Goal: Task Accomplishment & Management: Manage account settings

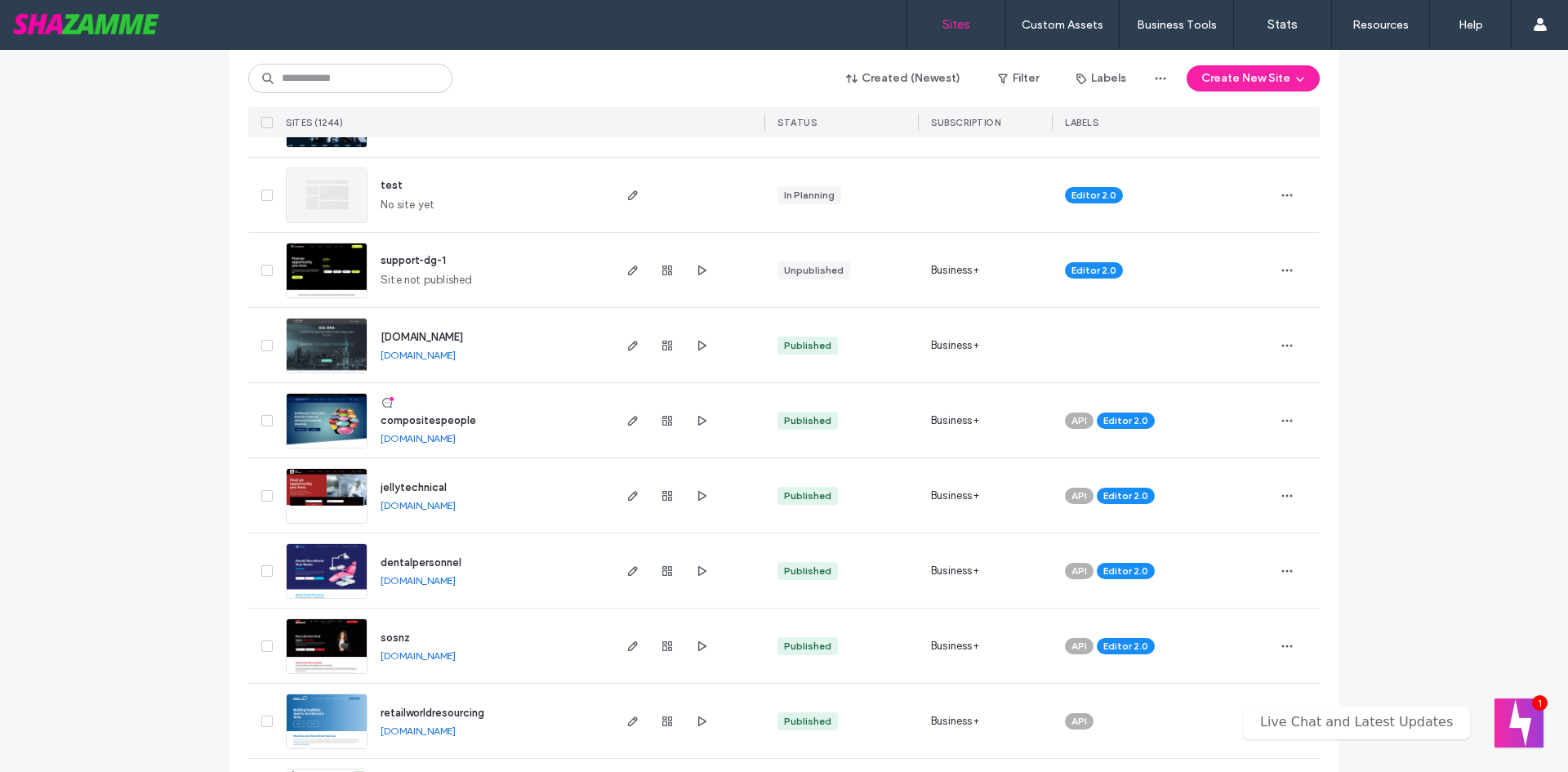
scroll to position [409, 0]
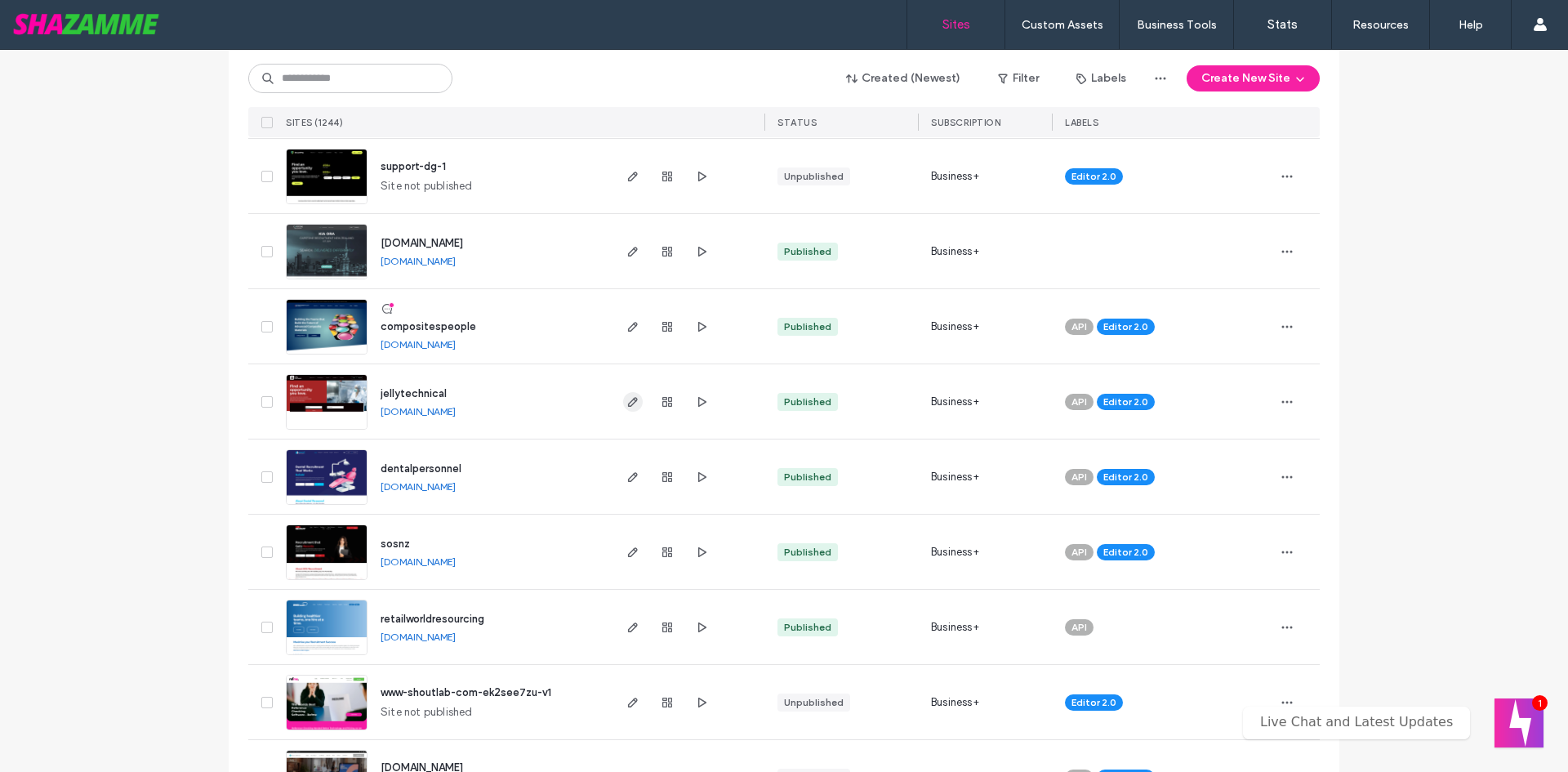
click at [628, 398] on icon "button" at bounding box center [633, 402] width 13 height 13
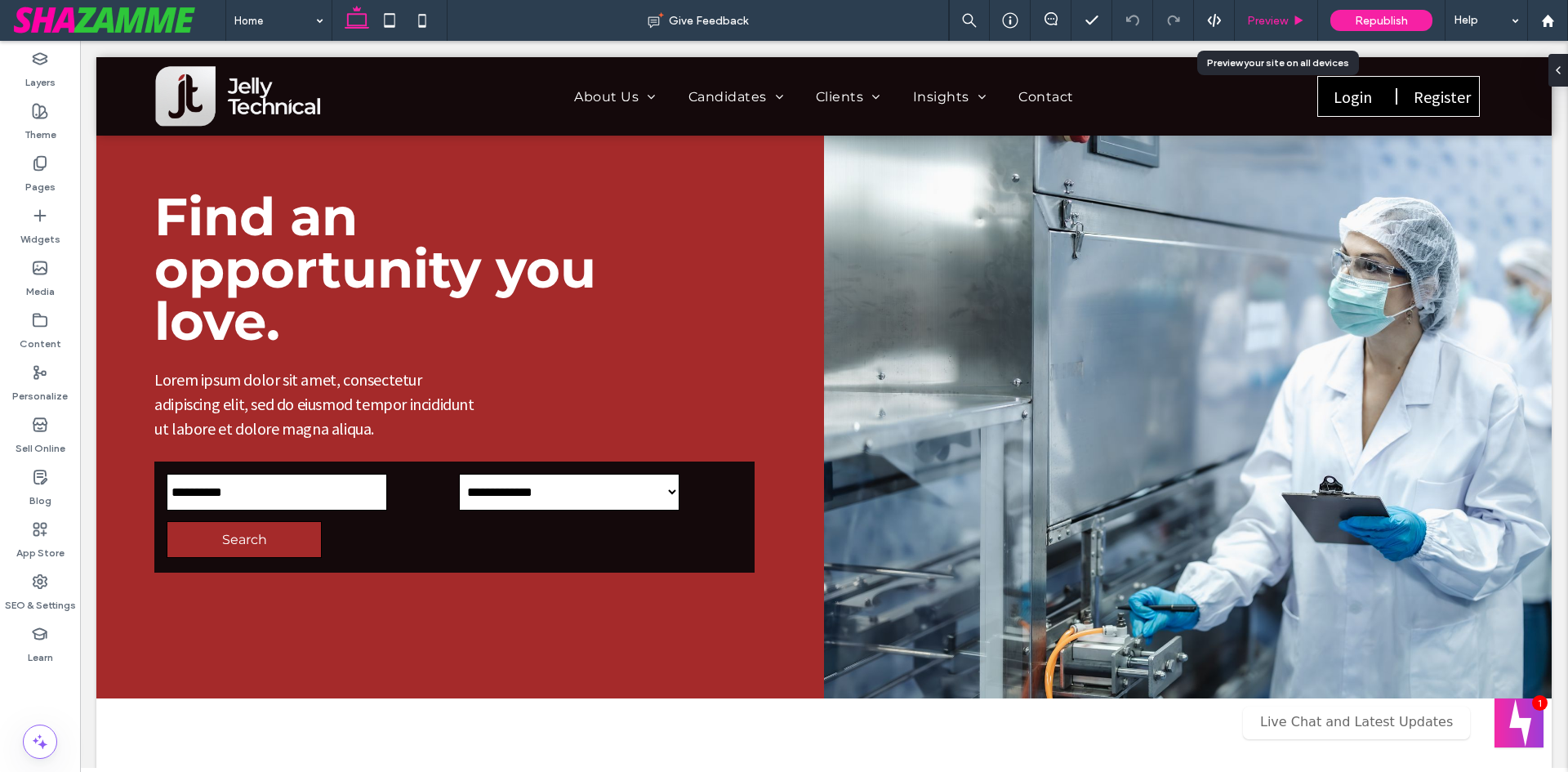
click at [1270, 14] on span "Preview" at bounding box center [1268, 21] width 41 height 14
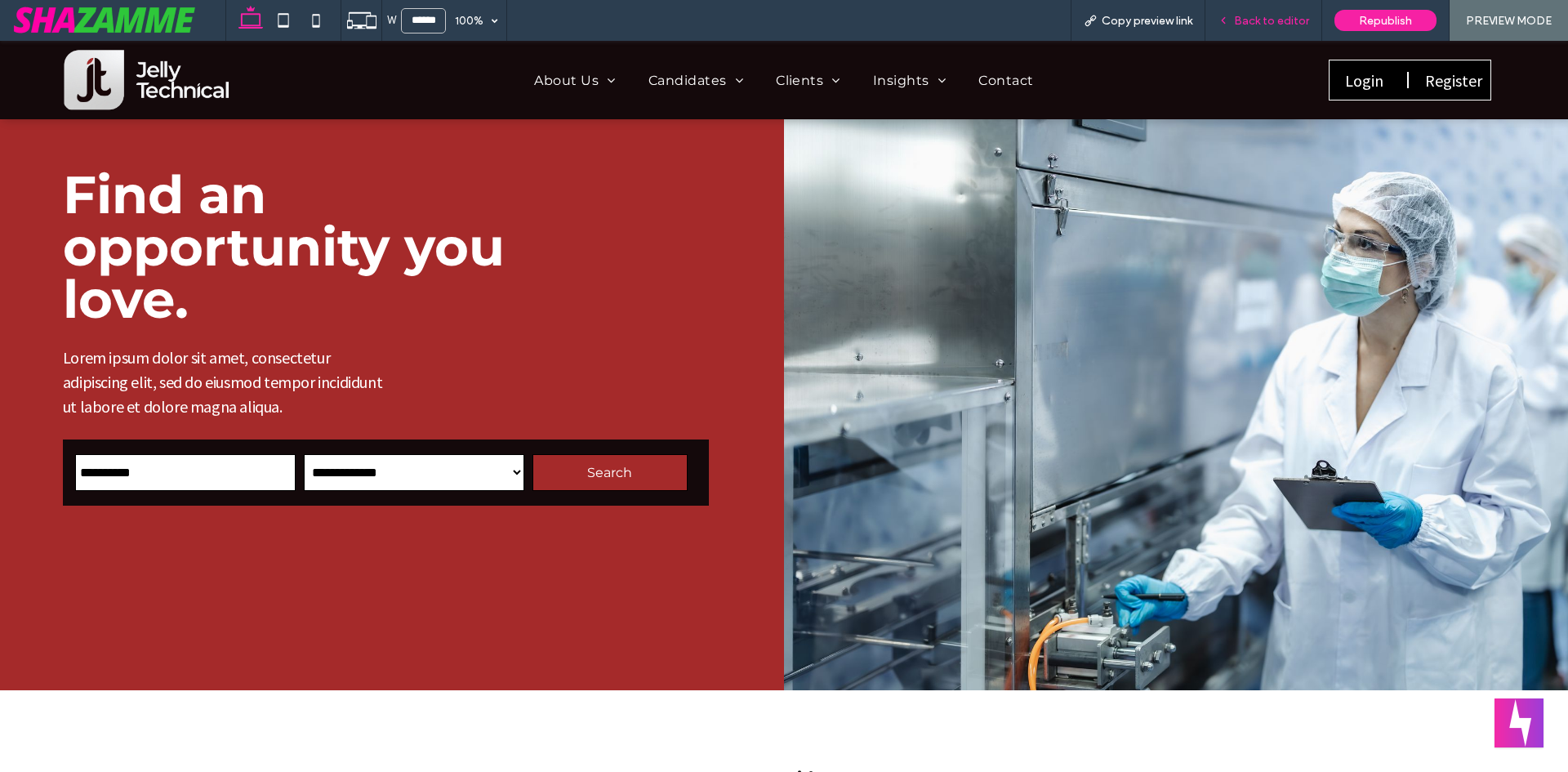
click at [1253, 23] on span "Back to editor" at bounding box center [1271, 21] width 75 height 14
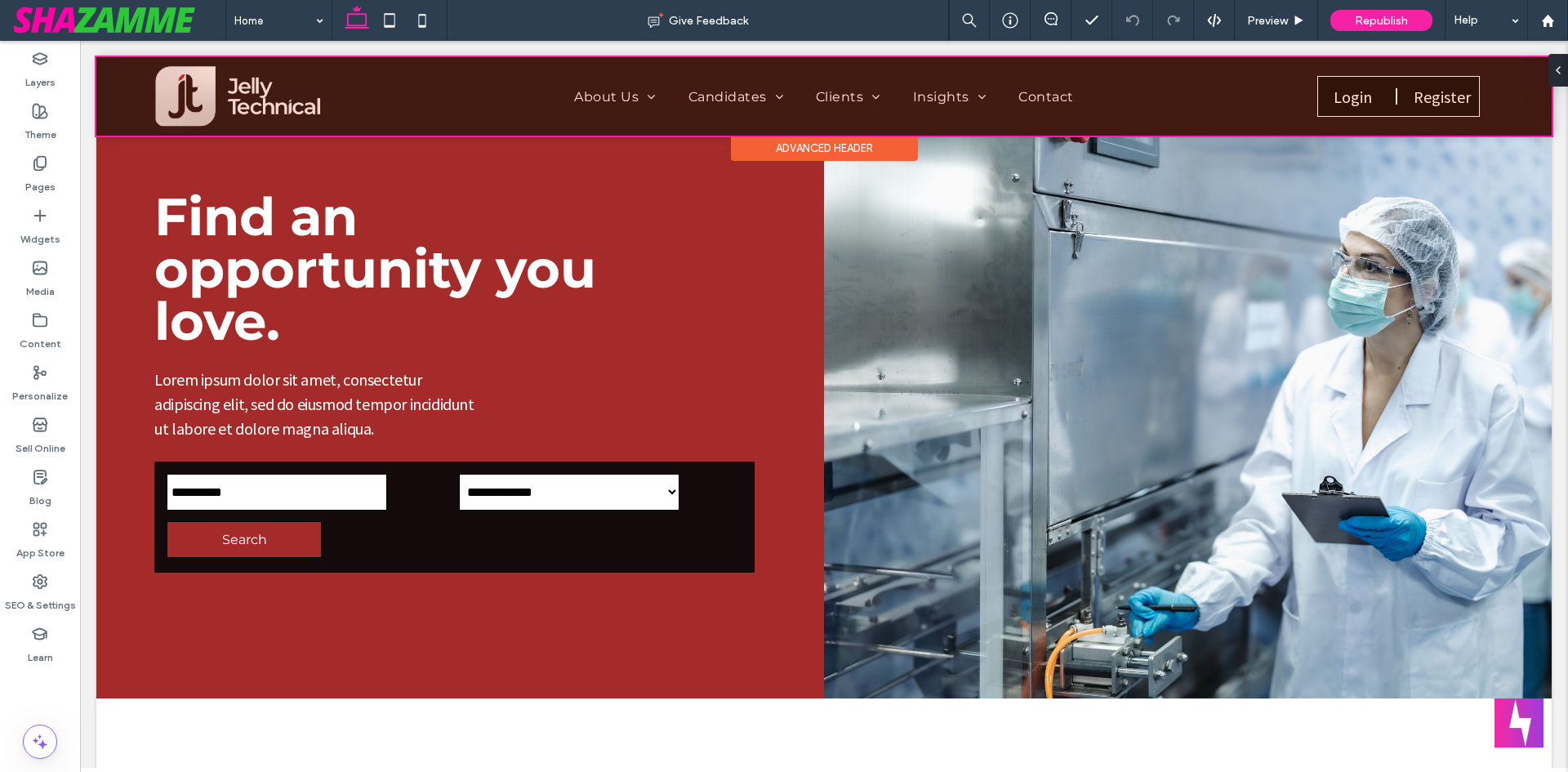
click at [551, 98] on div at bounding box center [823, 96] width 1455 height 79
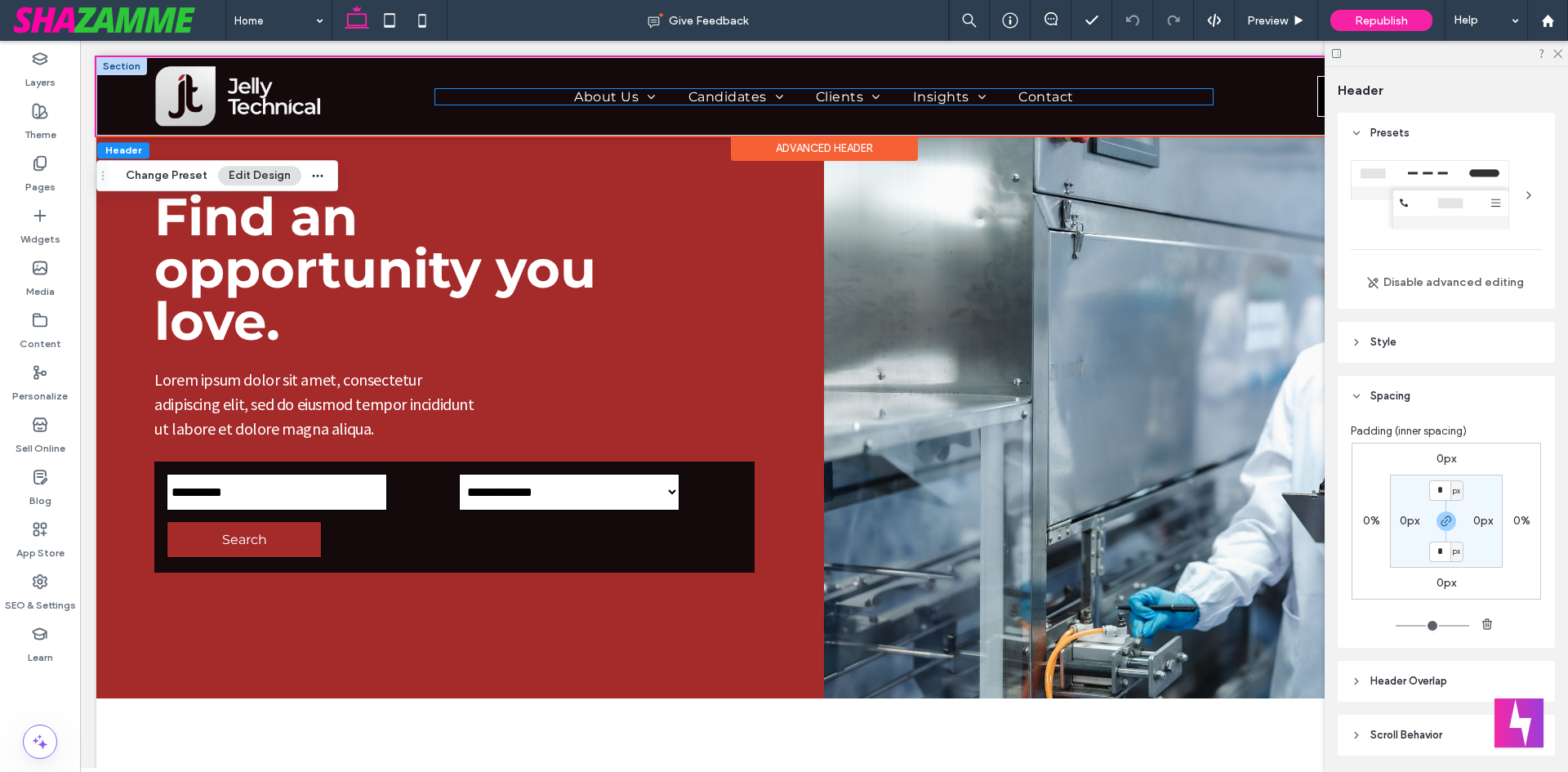
click at [549, 94] on ul "About Us Our Story & Mission Meet The Team Join Our Team Candidates Browse Our …" at bounding box center [824, 97] width 778 height 16
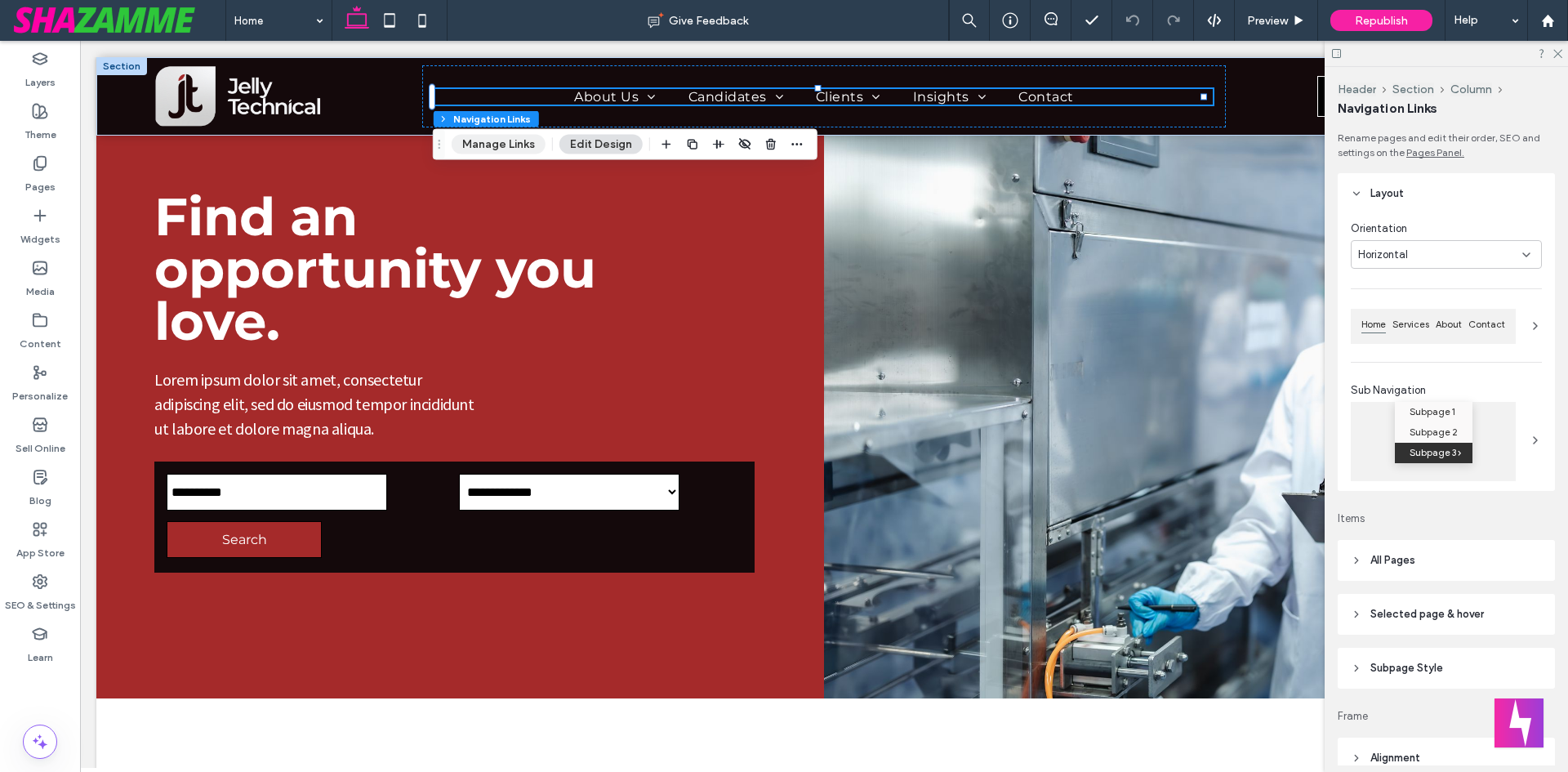
click at [519, 149] on button "Manage Links" at bounding box center [499, 145] width 94 height 20
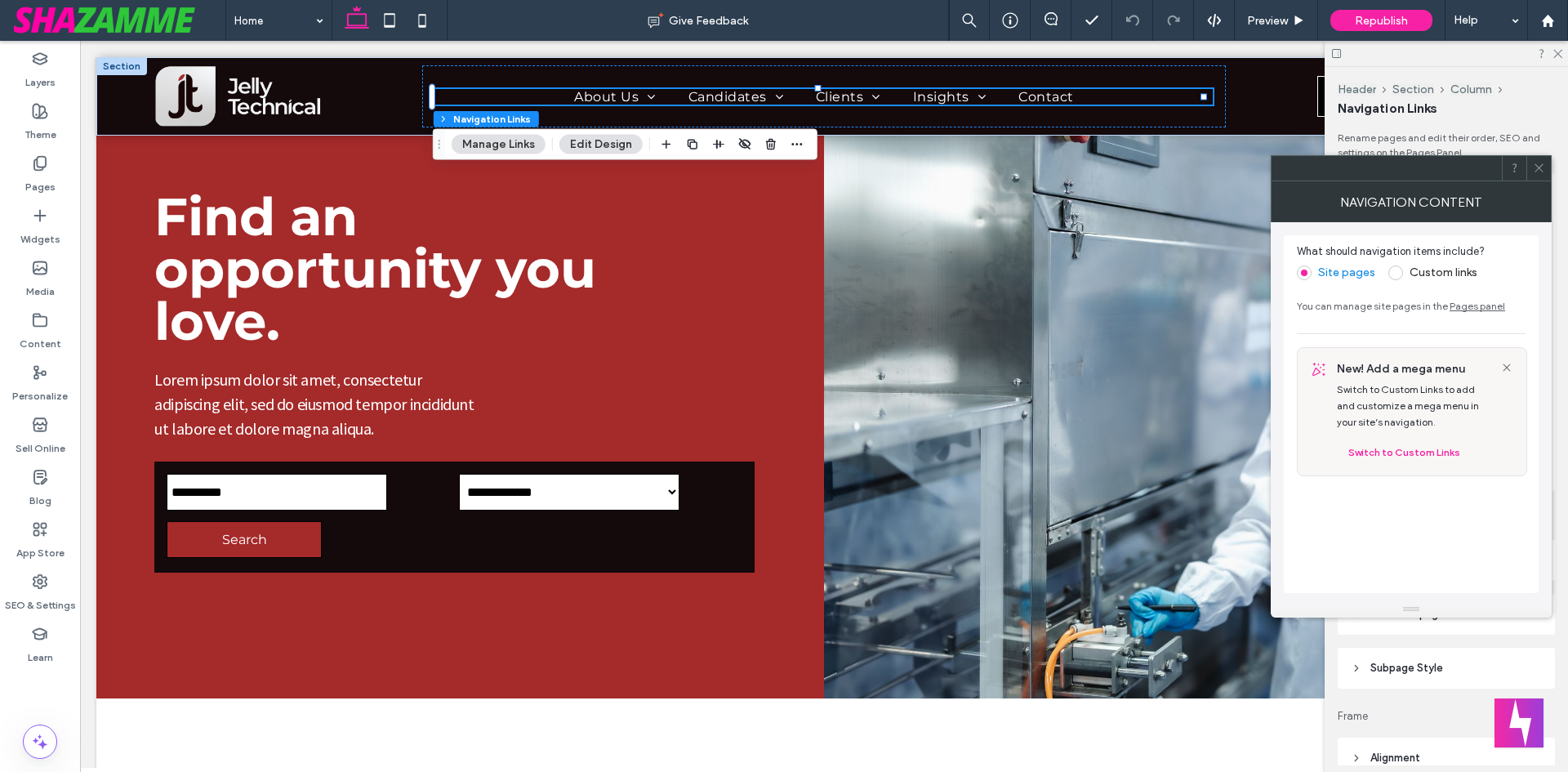
click at [592, 141] on button "Edit Design" at bounding box center [601, 145] width 83 height 20
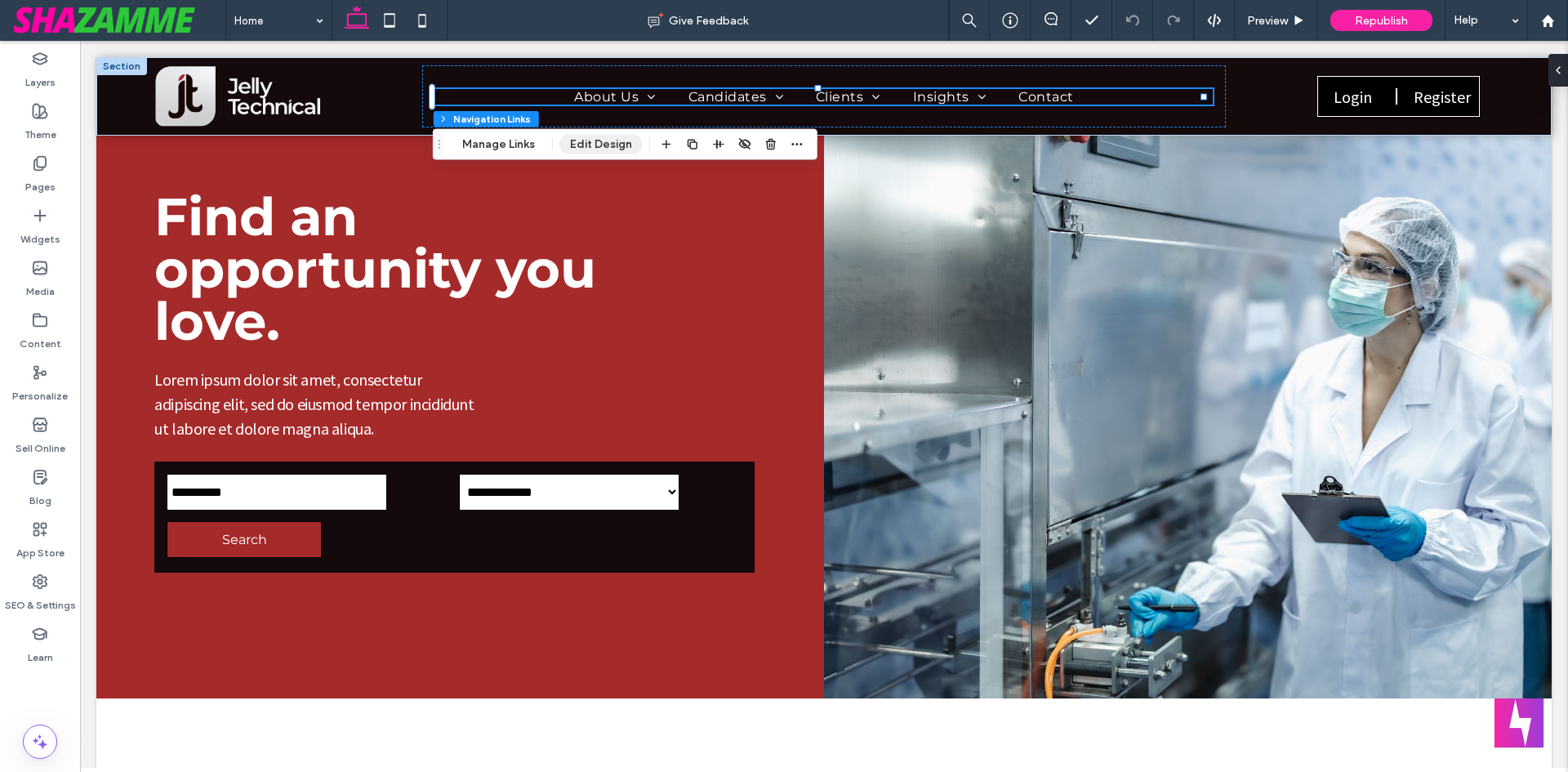
click at [592, 141] on button "Edit Design" at bounding box center [601, 145] width 83 height 20
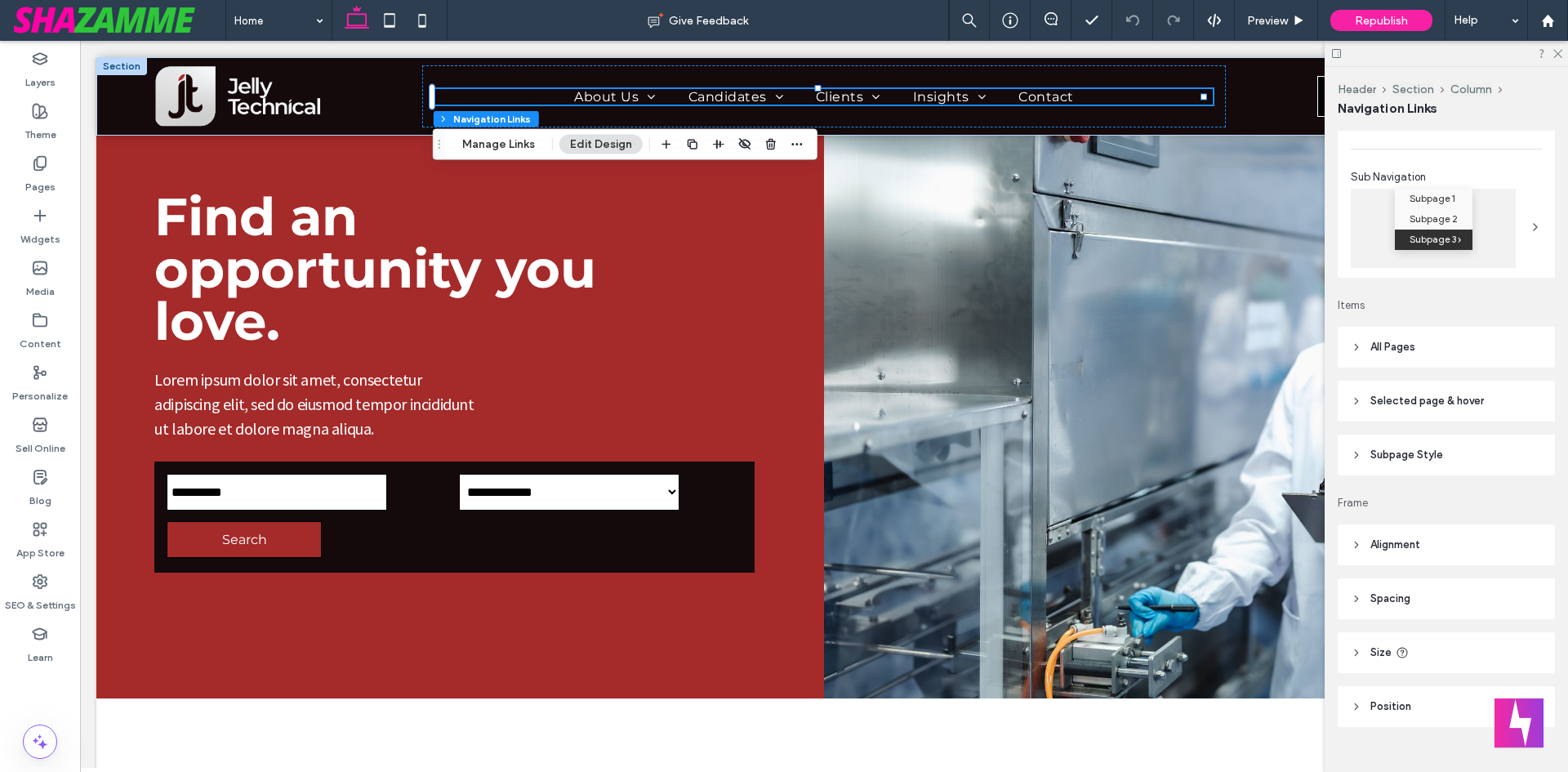
scroll to position [240, 0]
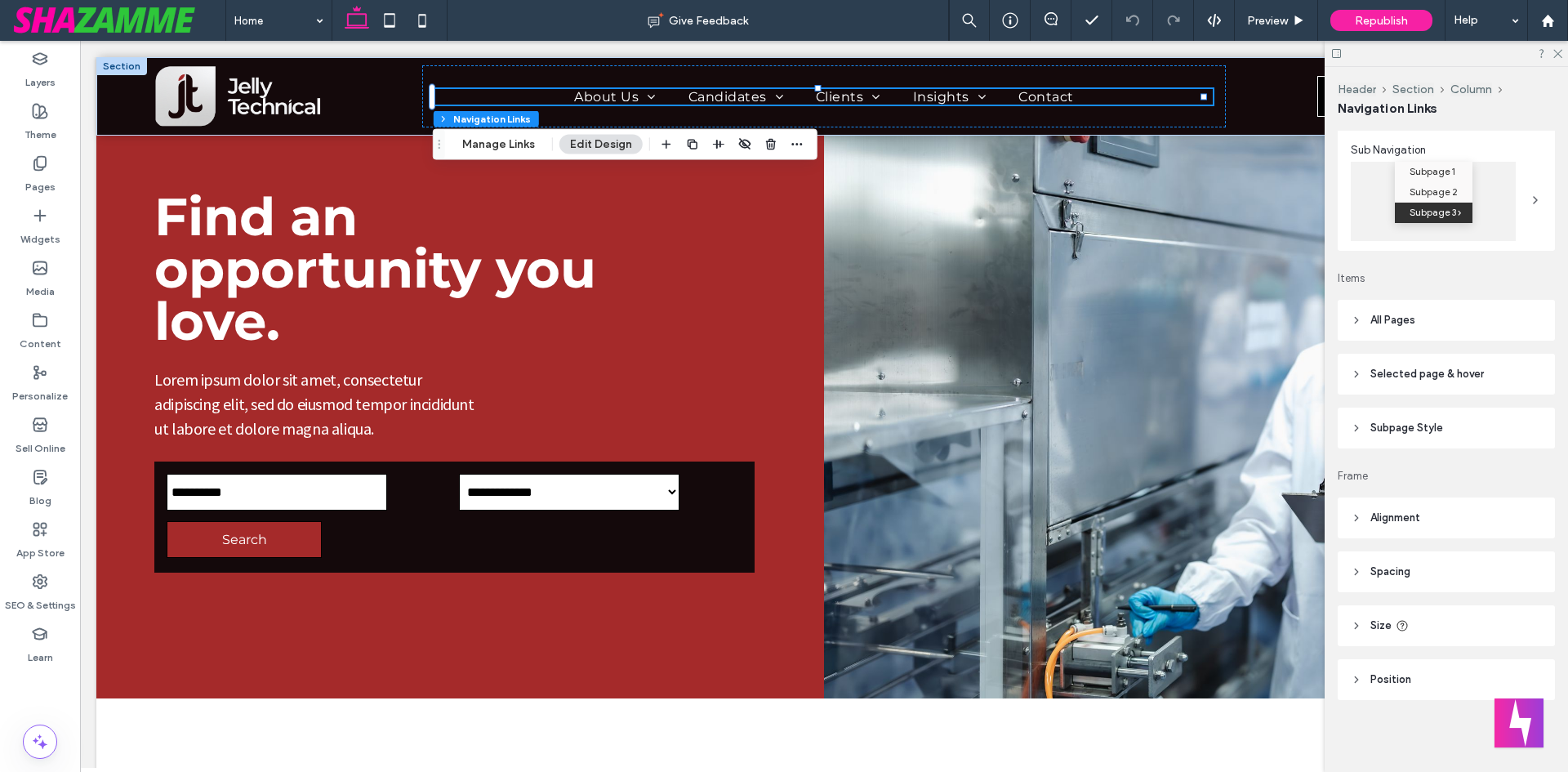
click at [1391, 437] on header "Subpage Style" at bounding box center [1446, 428] width 217 height 41
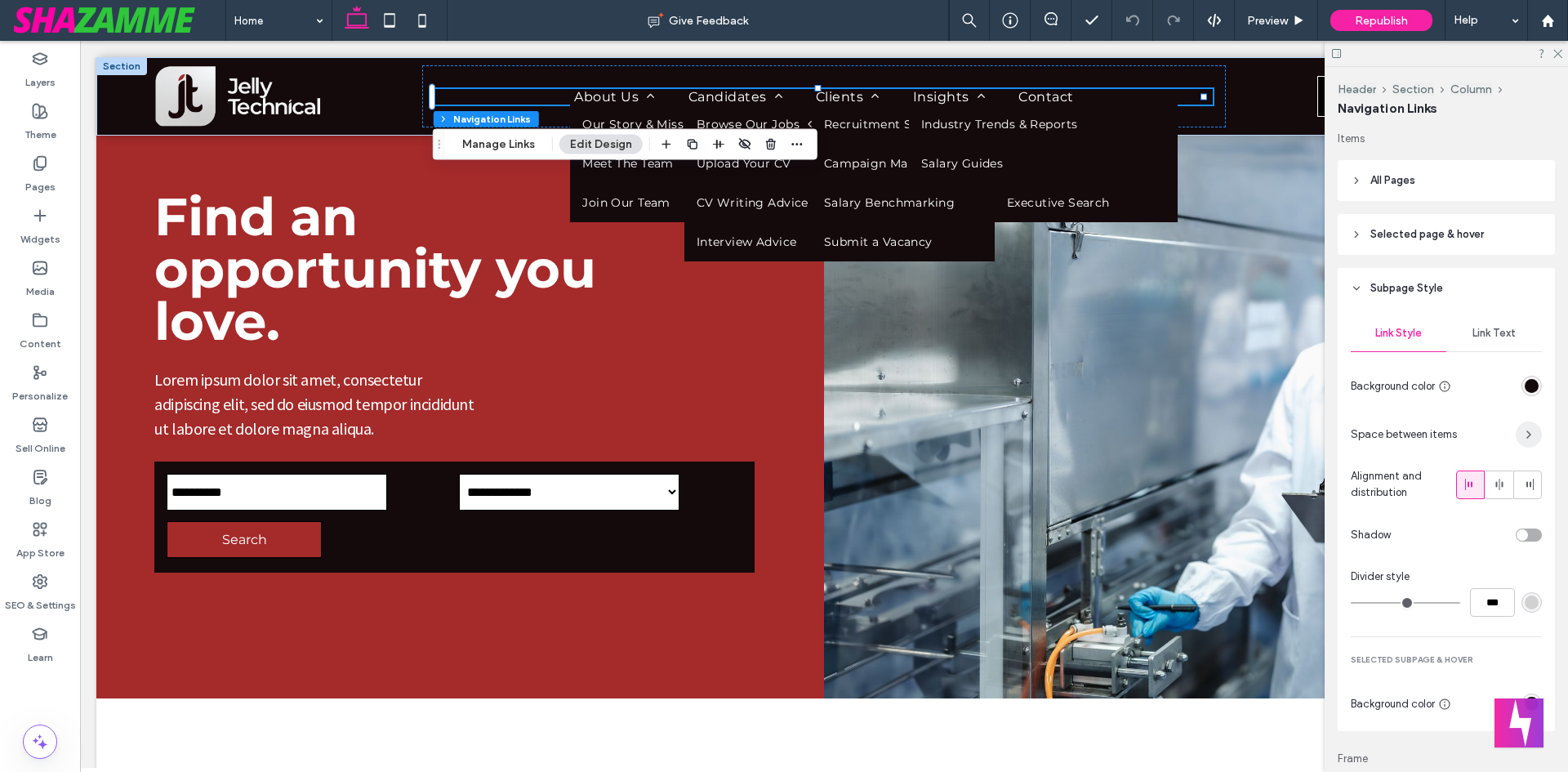
scroll to position [403, 0]
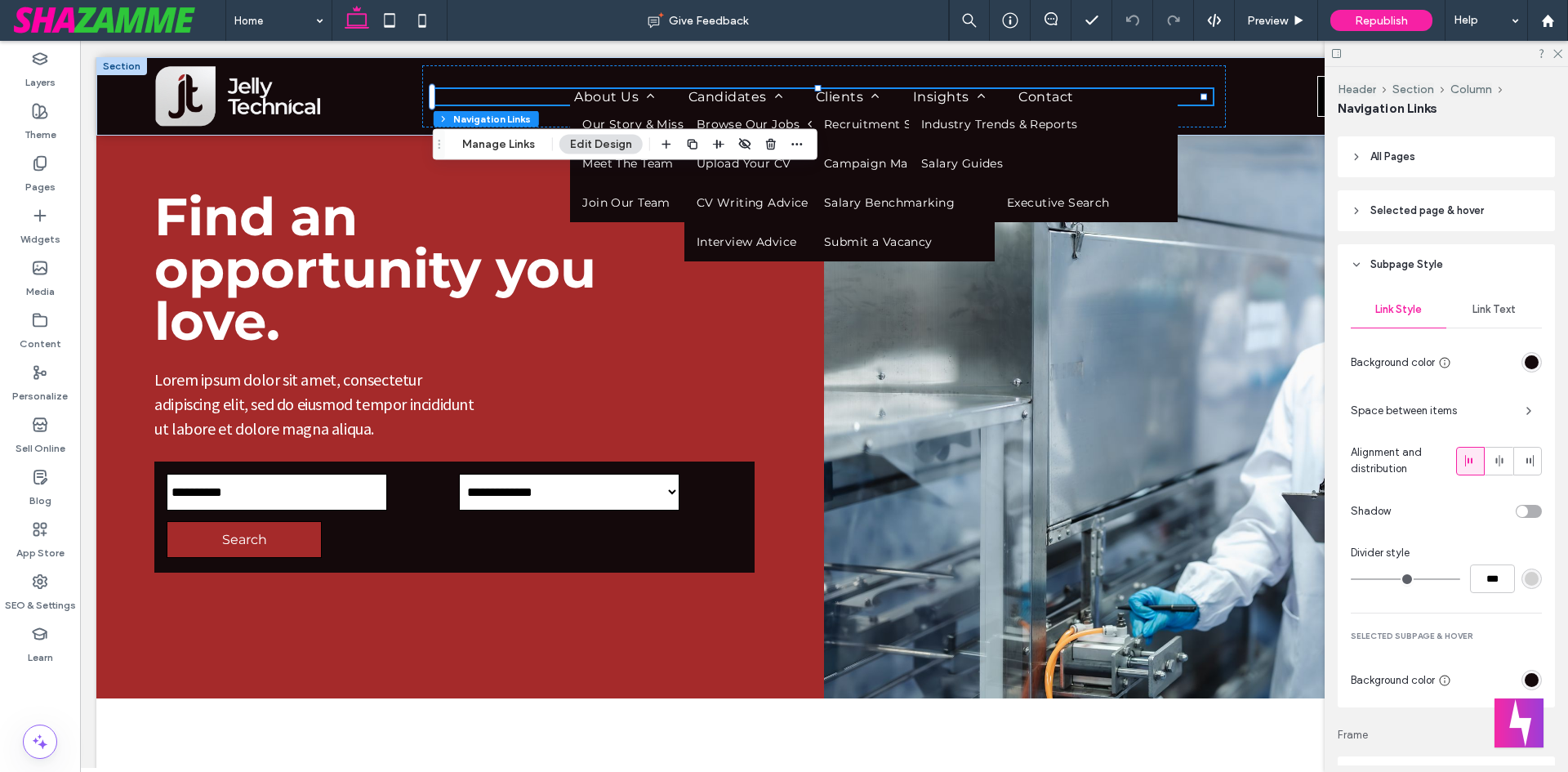
click at [1490, 307] on span "Link Text" at bounding box center [1494, 309] width 43 height 13
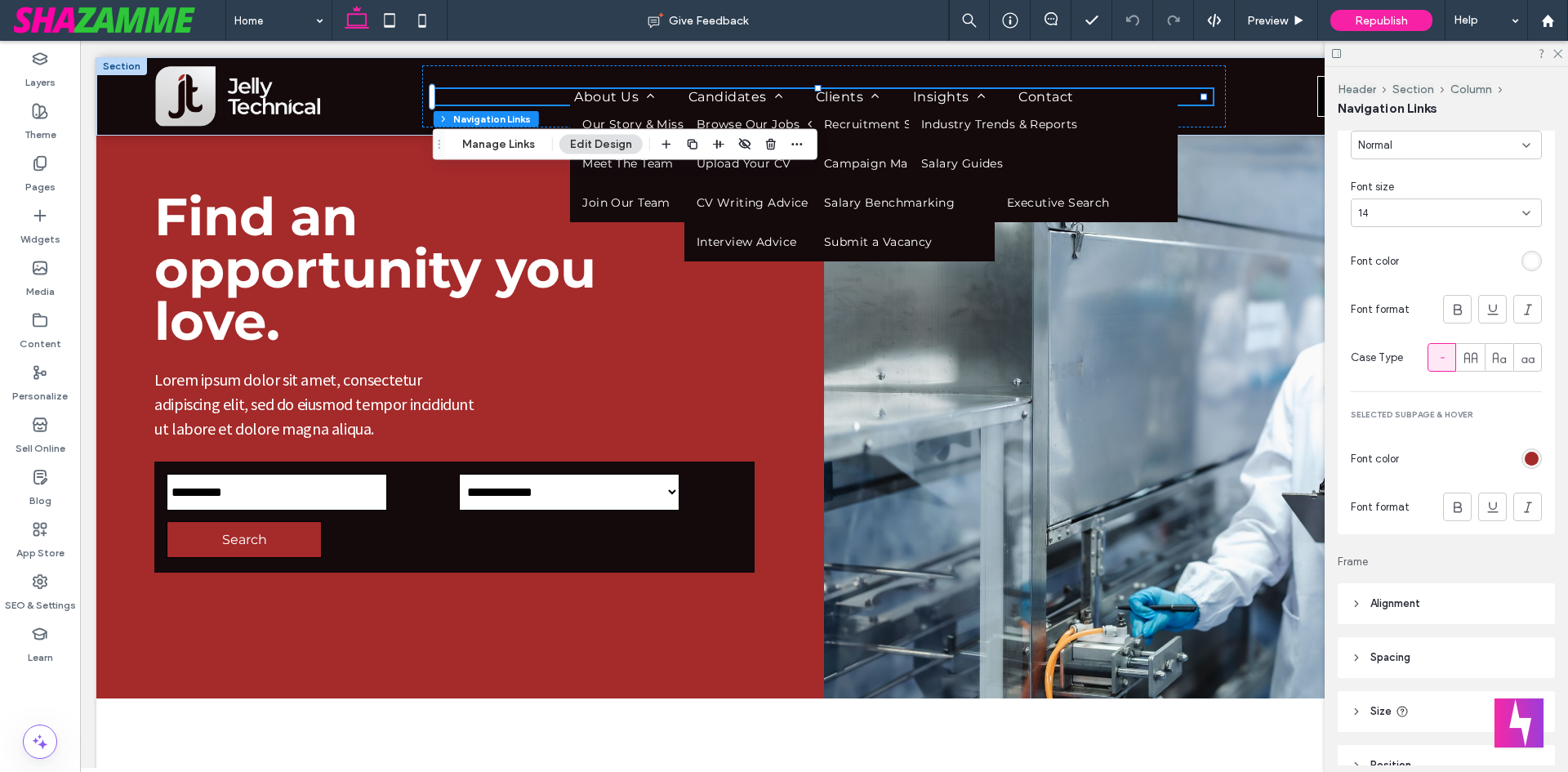
scroll to position [730, 0]
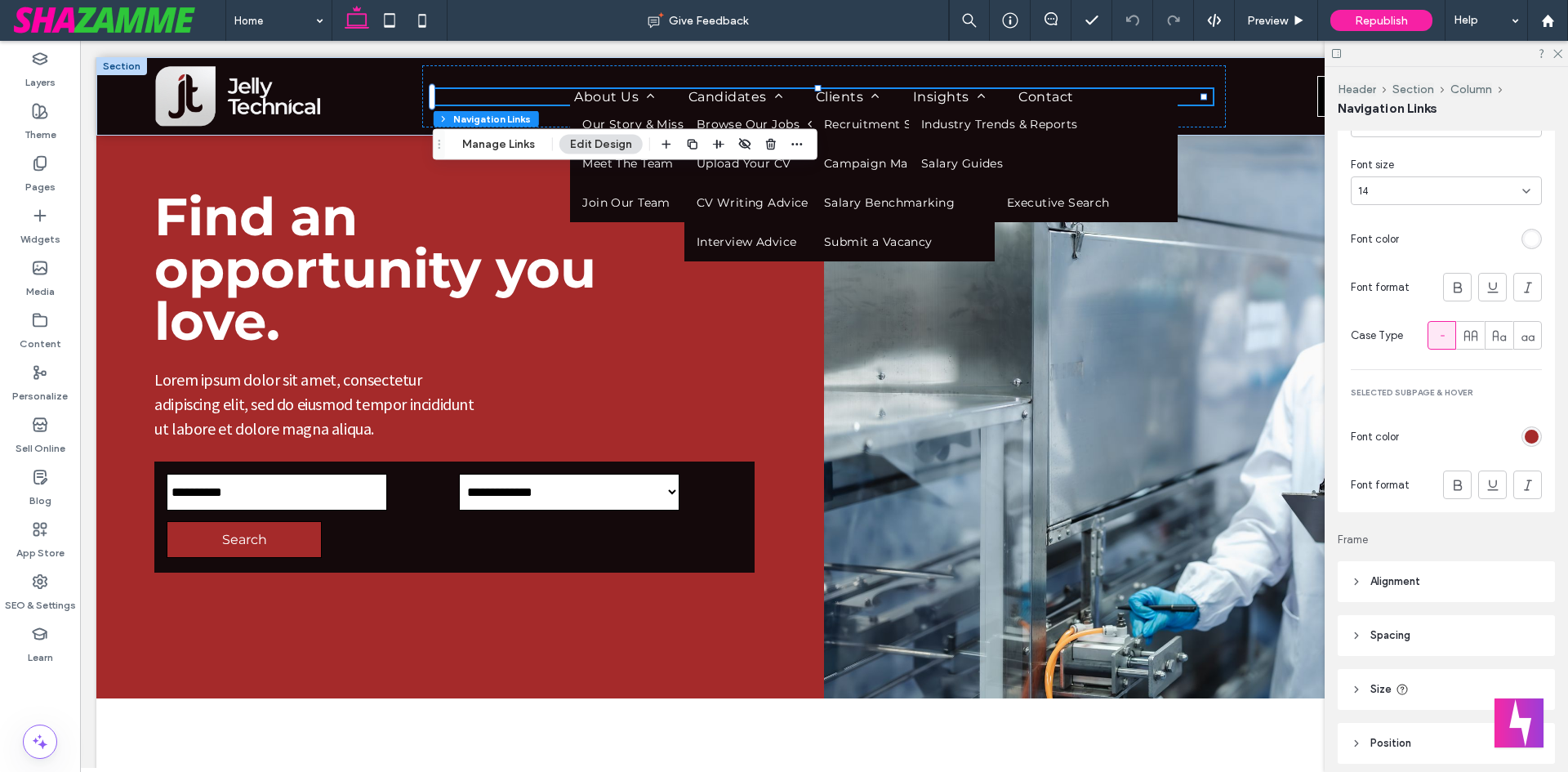
click at [1525, 437] on div "rgb(165, 42, 42)" at bounding box center [1532, 436] width 14 height 14
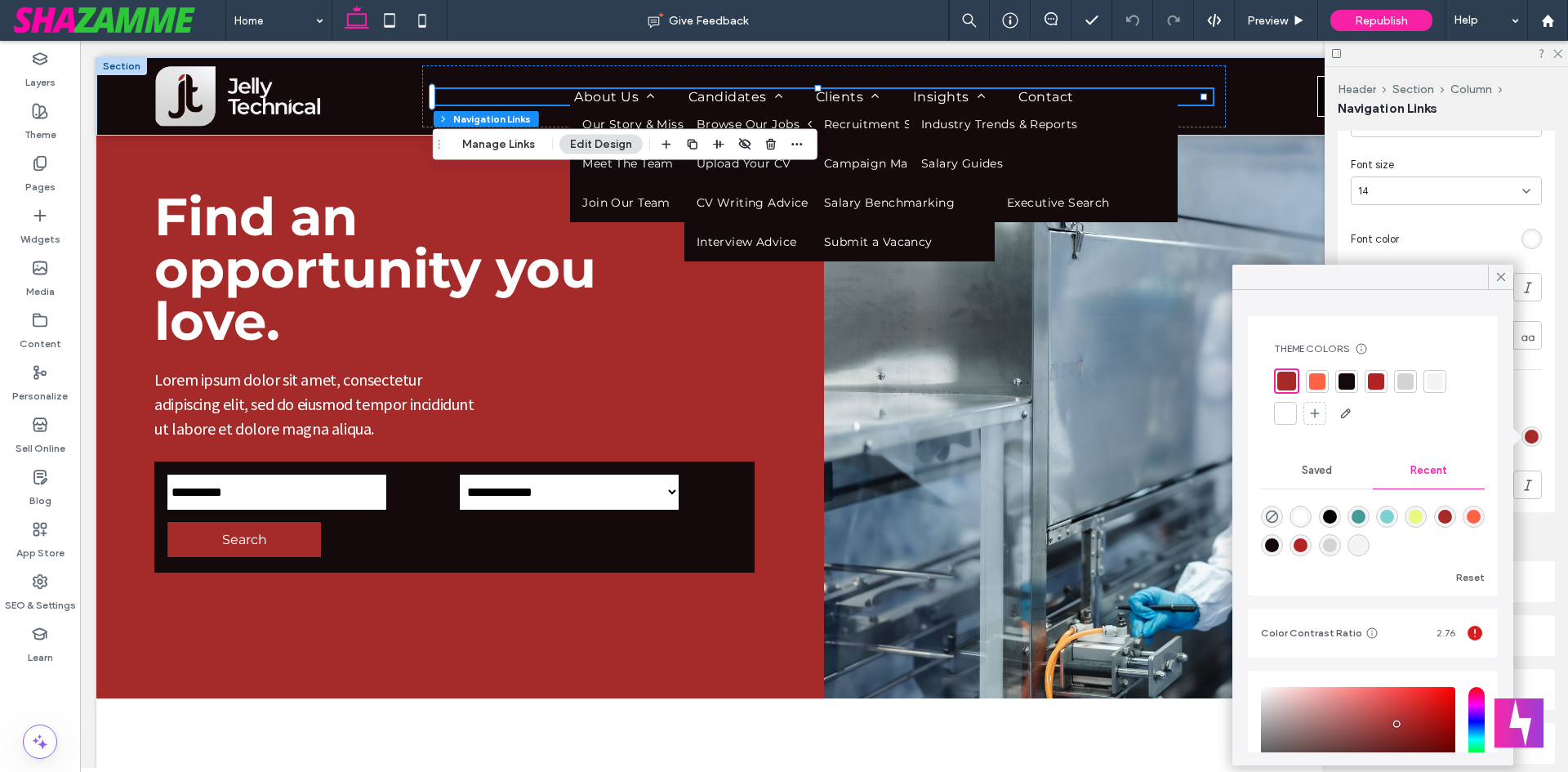
click at [1327, 373] on div at bounding box center [1317, 381] width 23 height 23
click at [1320, 375] on div at bounding box center [1316, 381] width 19 height 19
click at [1274, 26] on span "Preview" at bounding box center [1268, 21] width 41 height 14
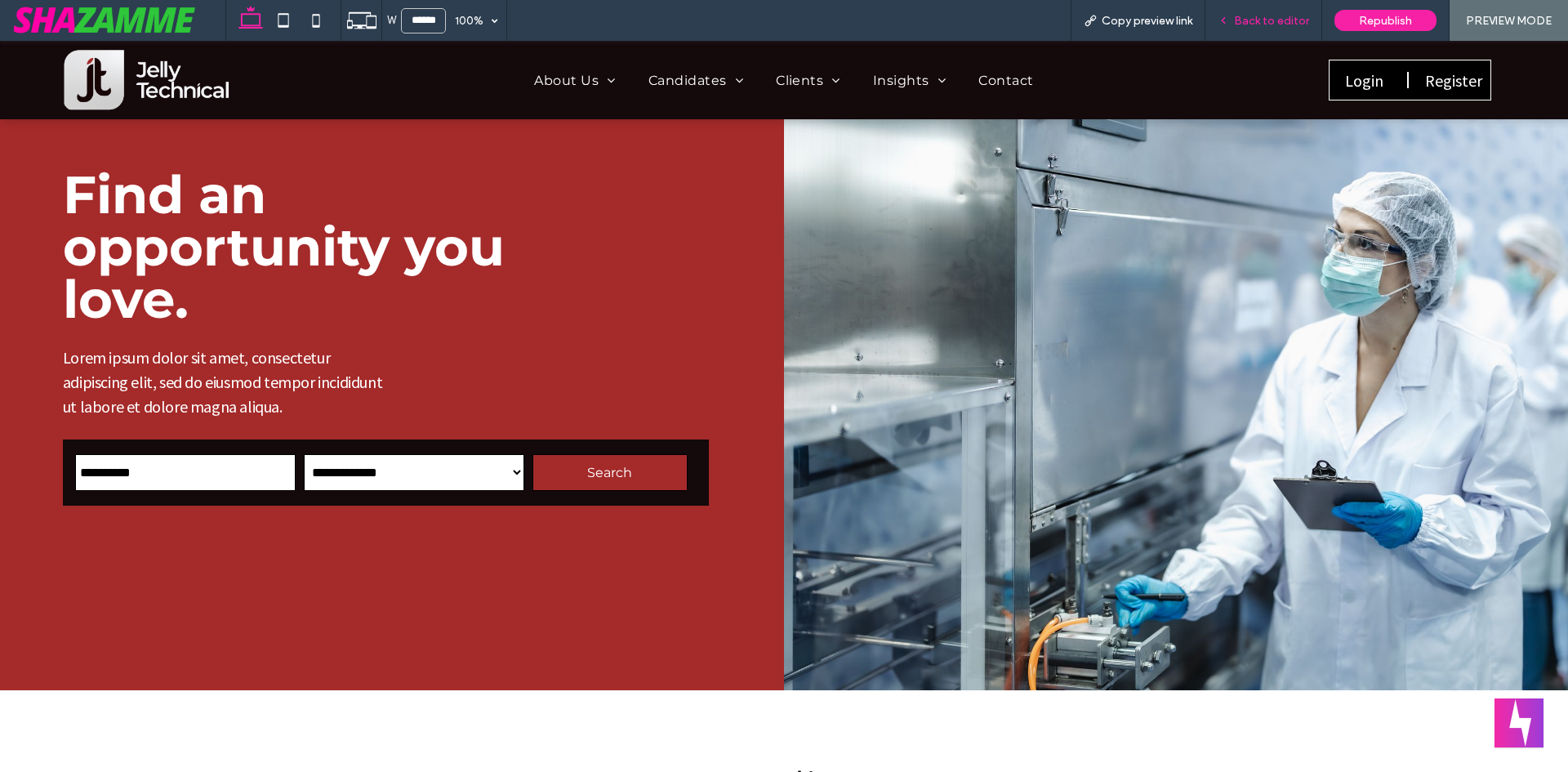
click at [1253, 19] on span "Back to editor" at bounding box center [1271, 21] width 75 height 14
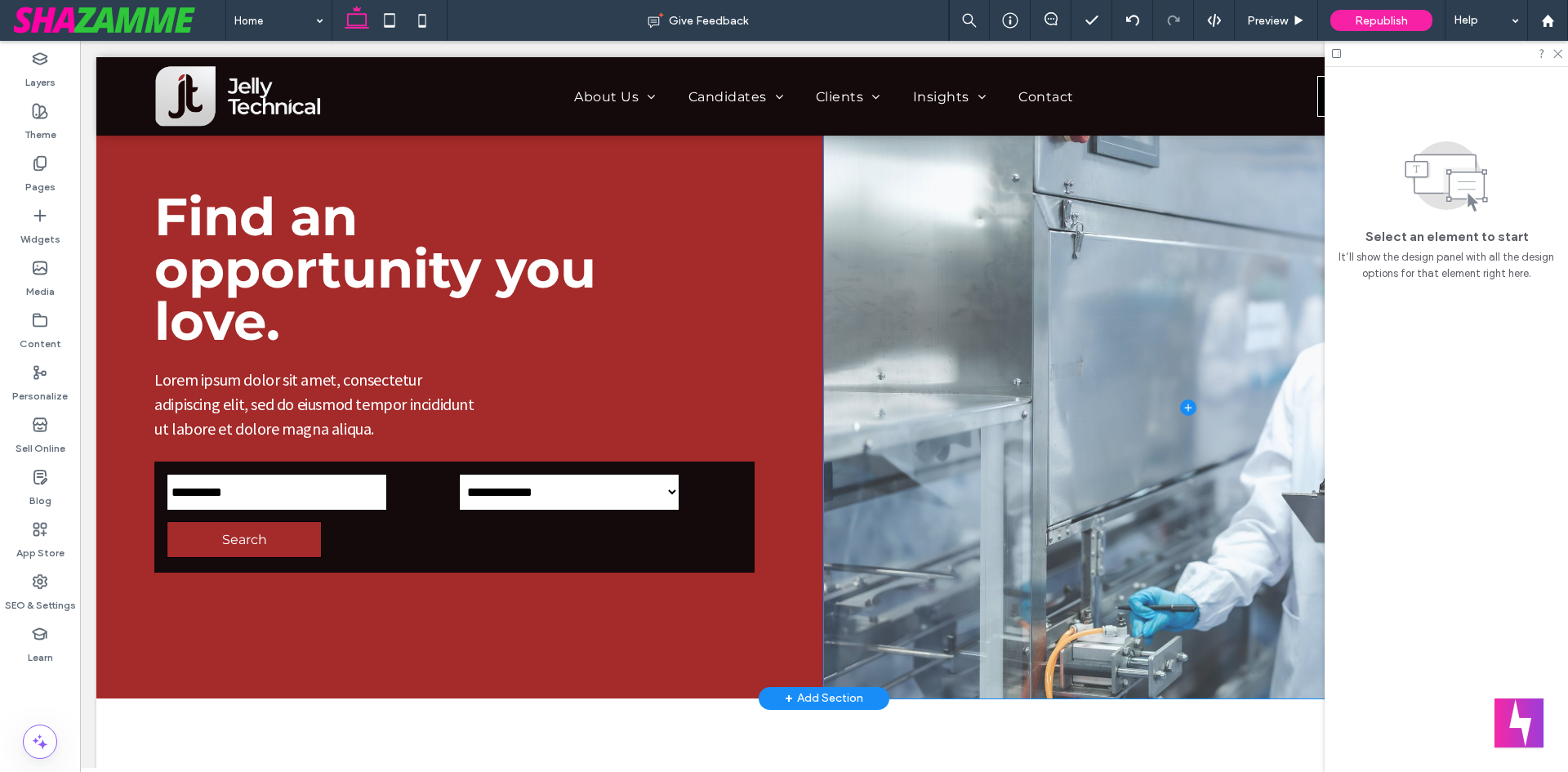
click at [838, 222] on span at bounding box center [1188, 408] width 728 height 581
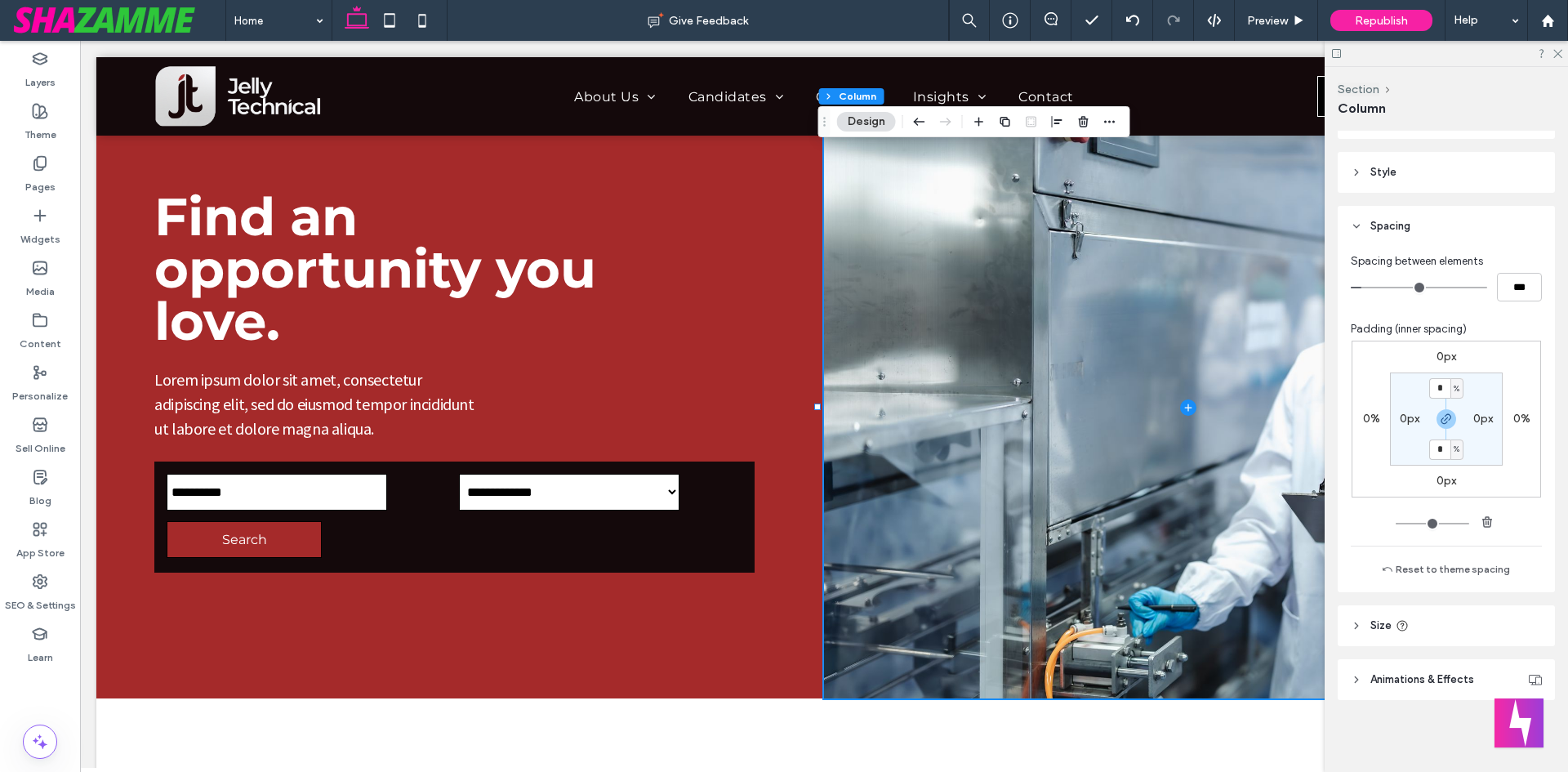
click at [1410, 679] on span "Animations & Effects" at bounding box center [1423, 679] width 104 height 16
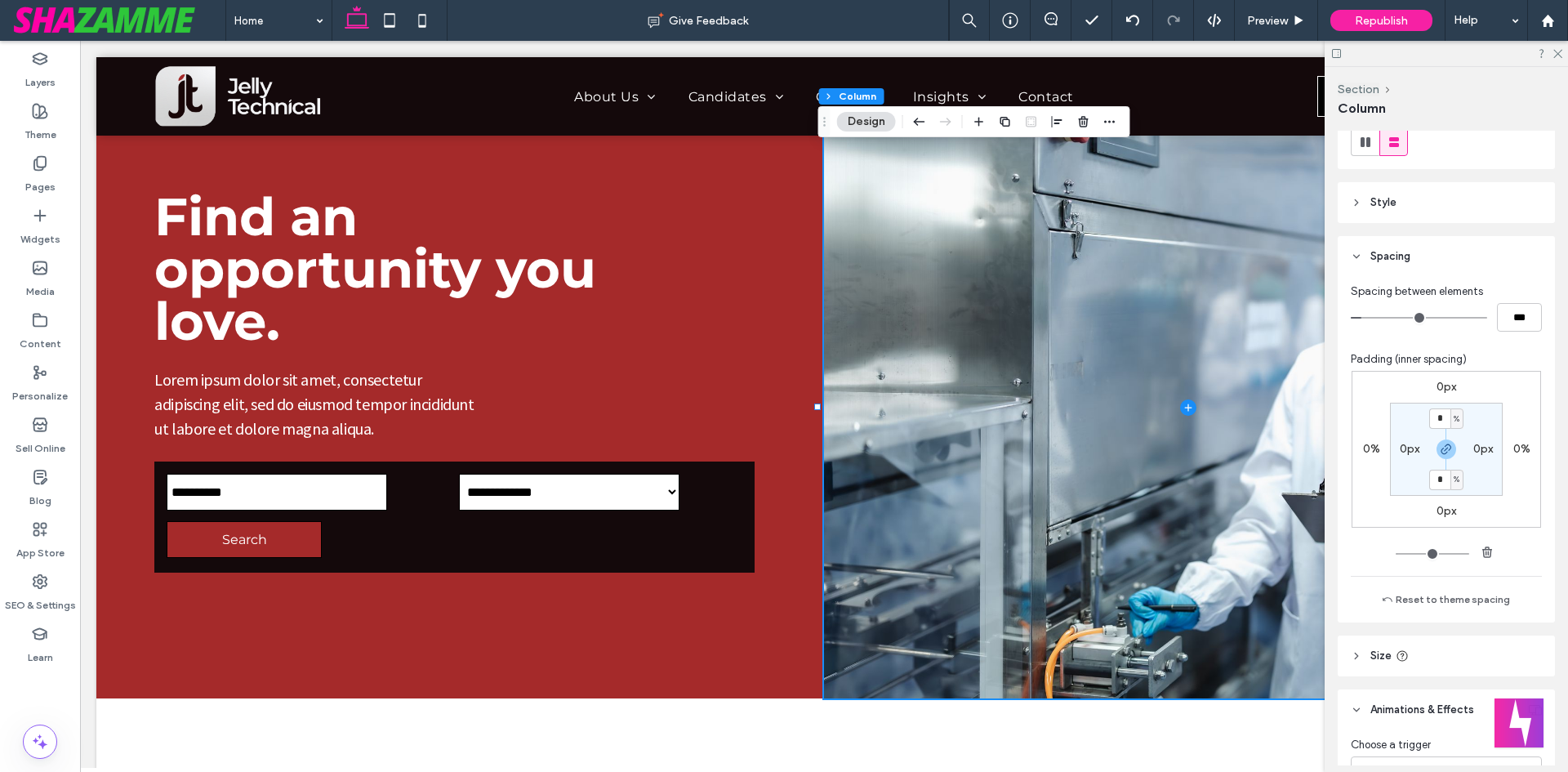
scroll to position [75, 0]
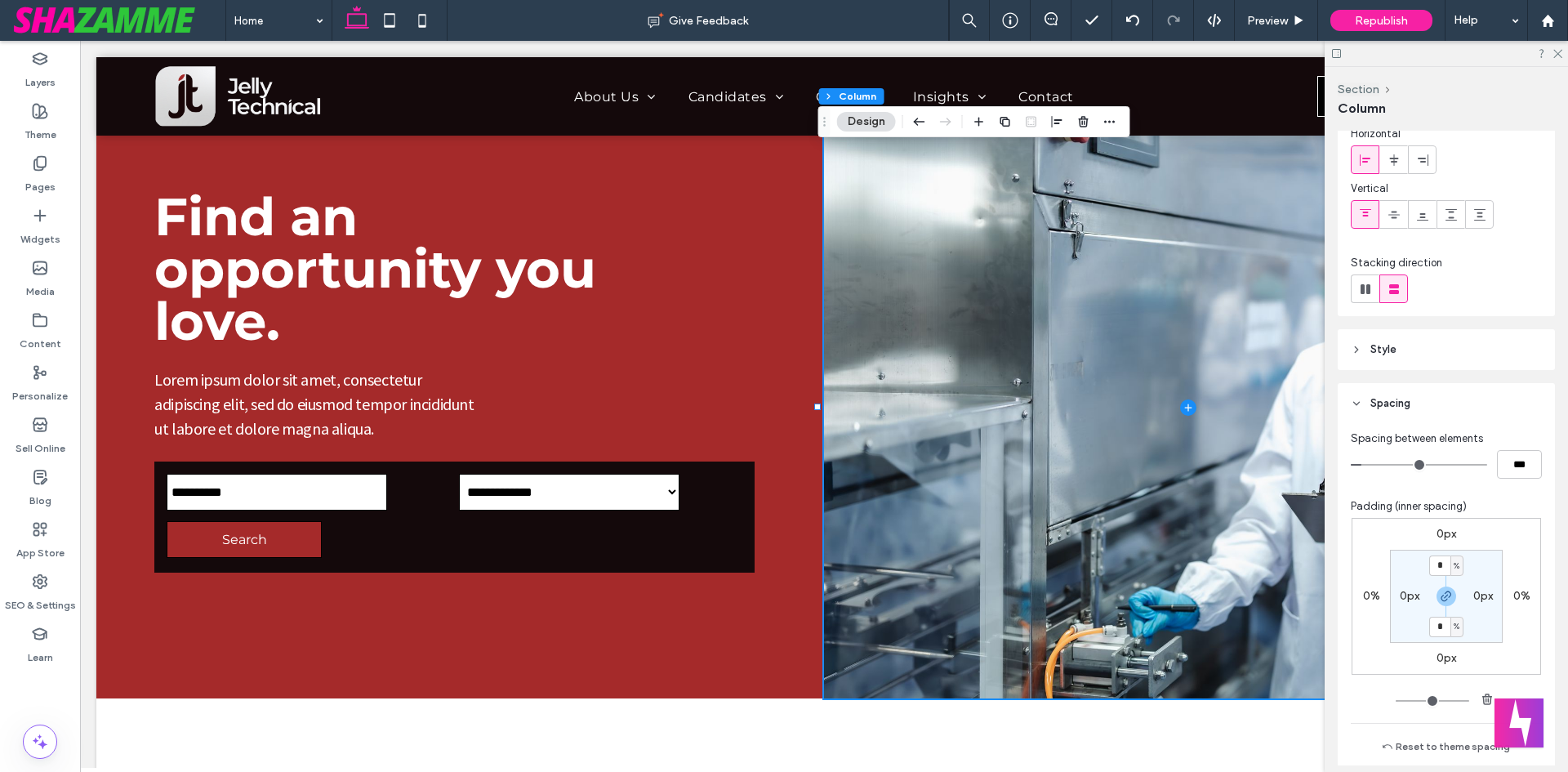
click at [1386, 353] on span "Style" at bounding box center [1384, 349] width 26 height 16
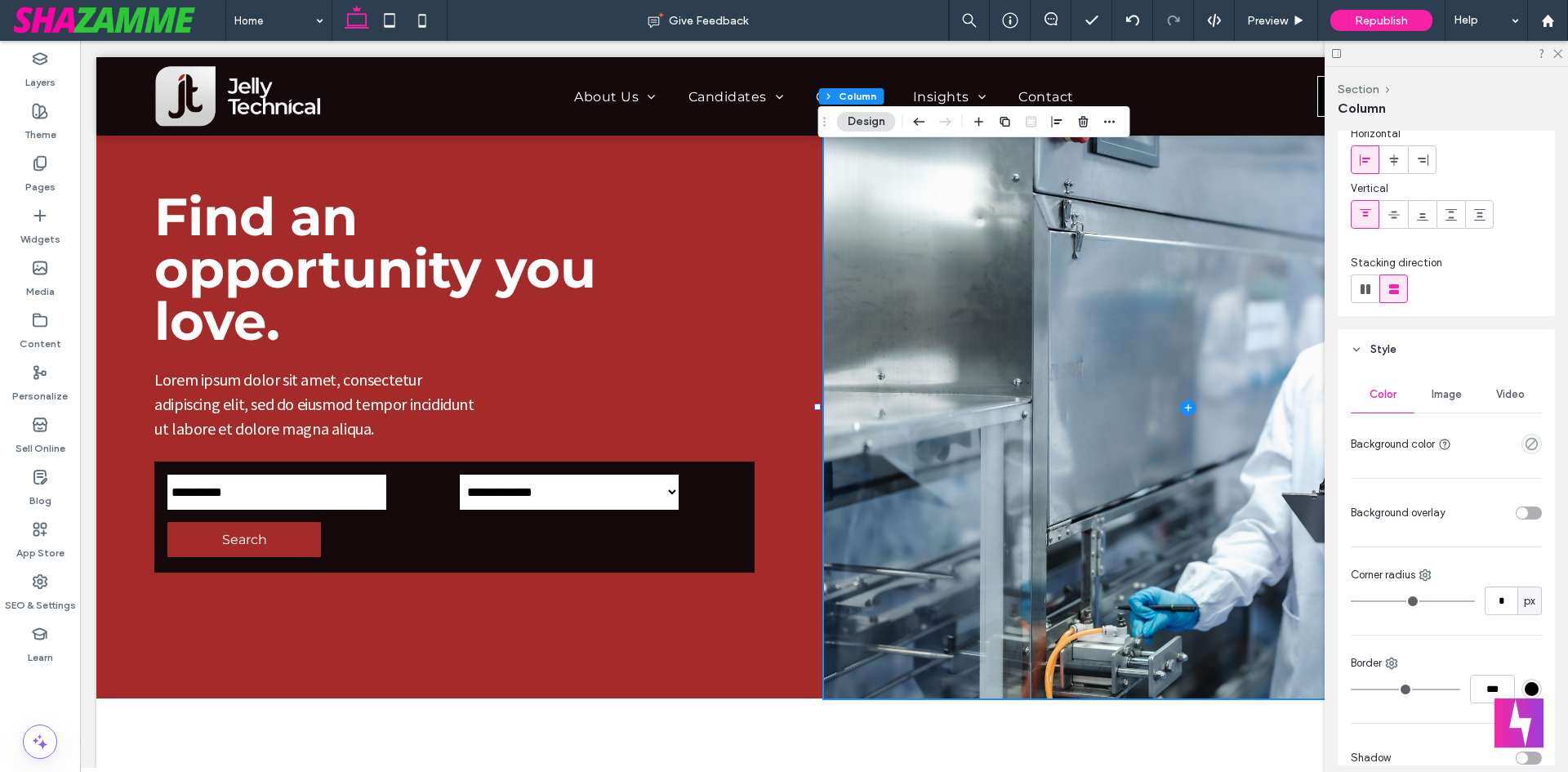
click at [1436, 392] on span "Image" at bounding box center [1447, 394] width 30 height 13
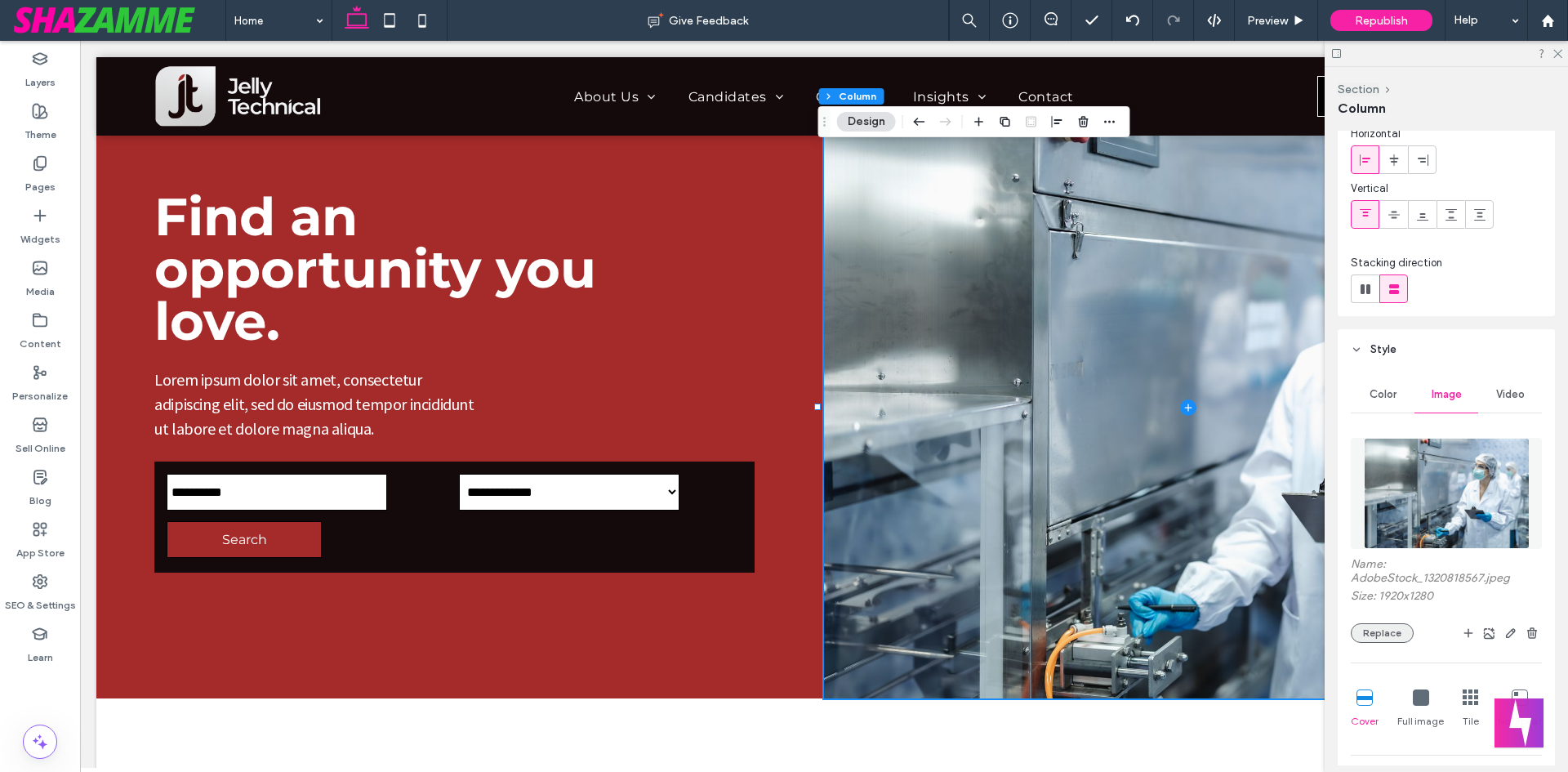
click at [1376, 629] on button "Replace" at bounding box center [1382, 633] width 63 height 20
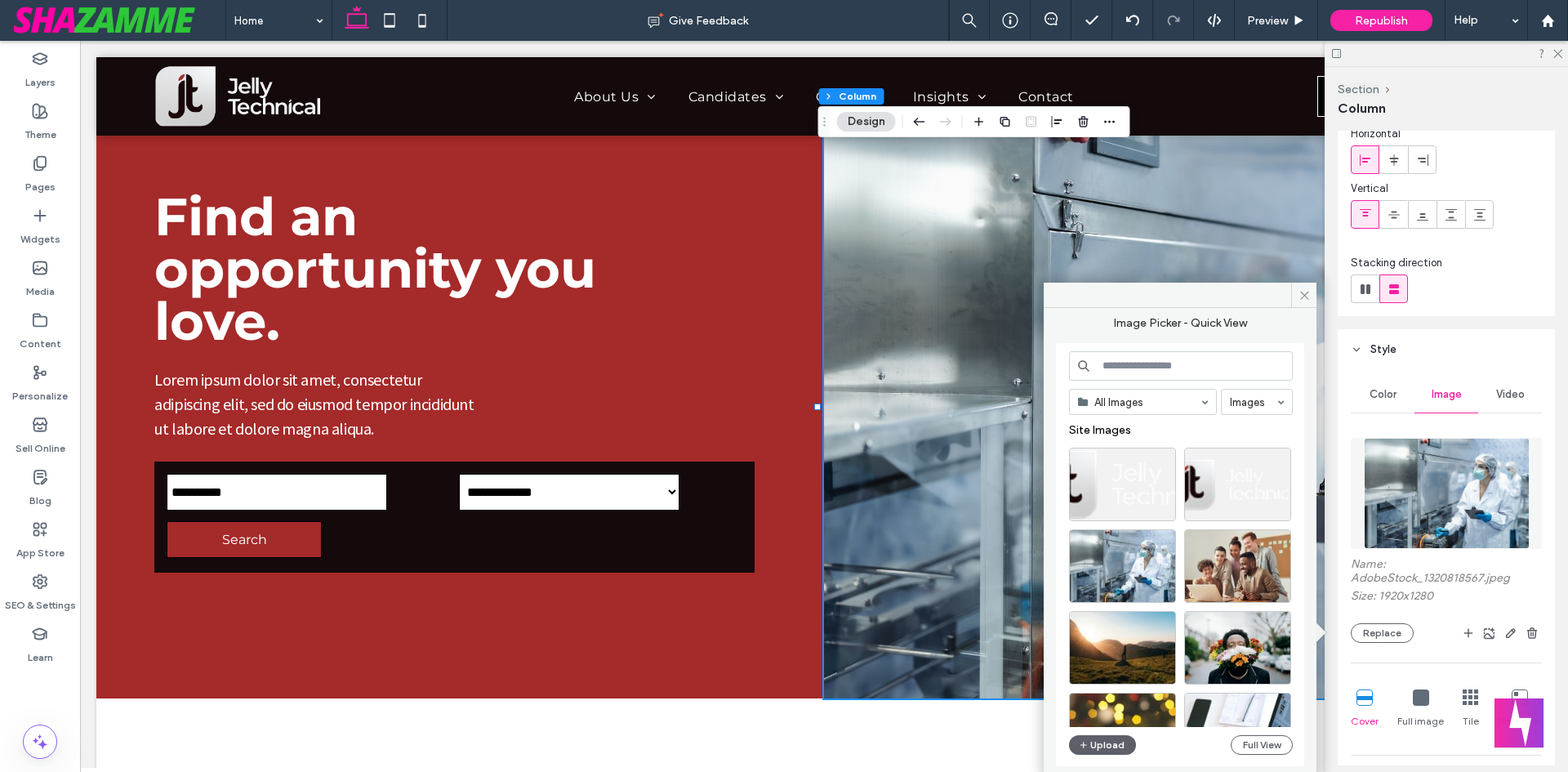
scroll to position [81, 0]
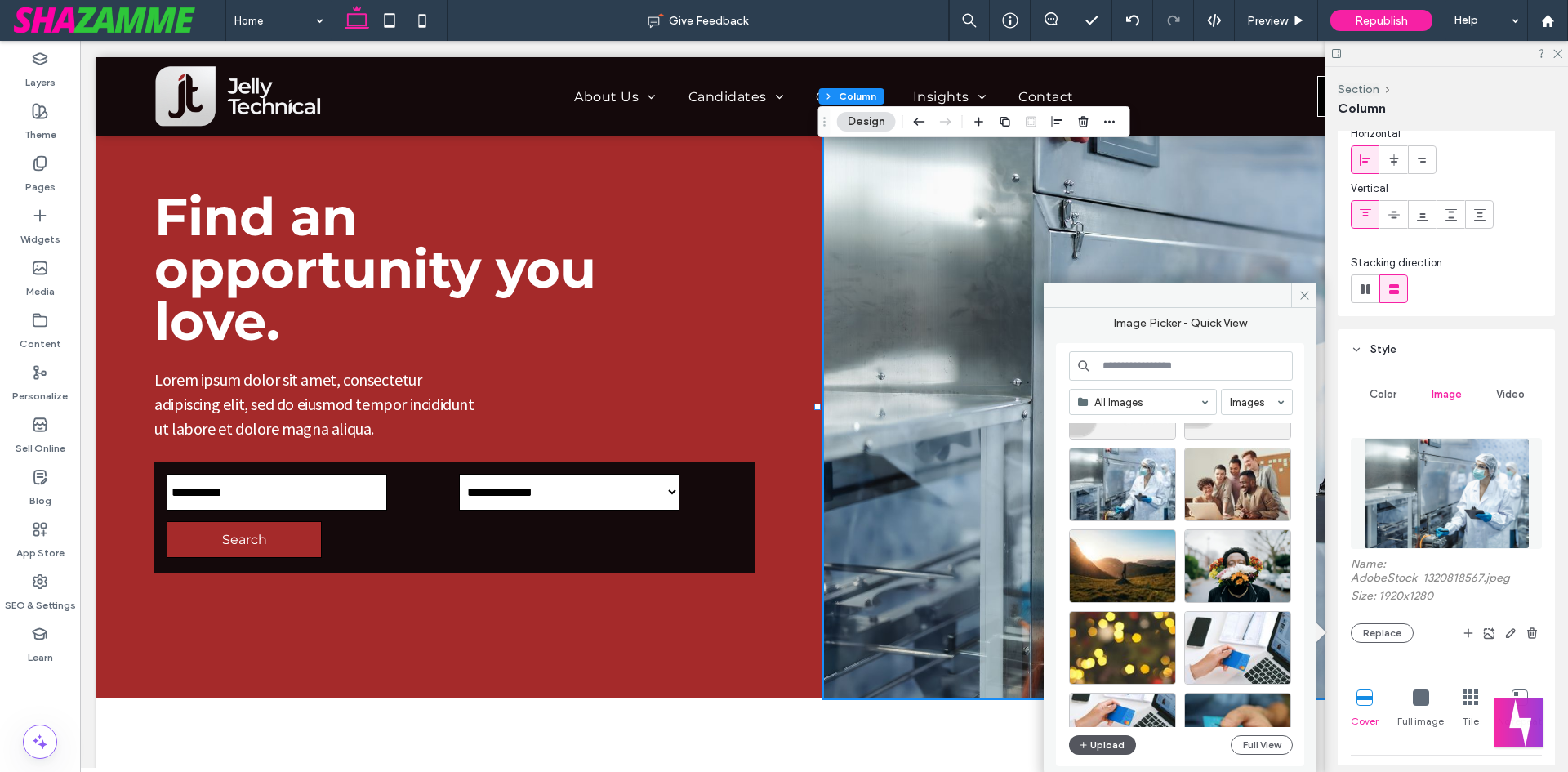
click at [1087, 741] on icon "button" at bounding box center [1083, 744] width 10 height 13
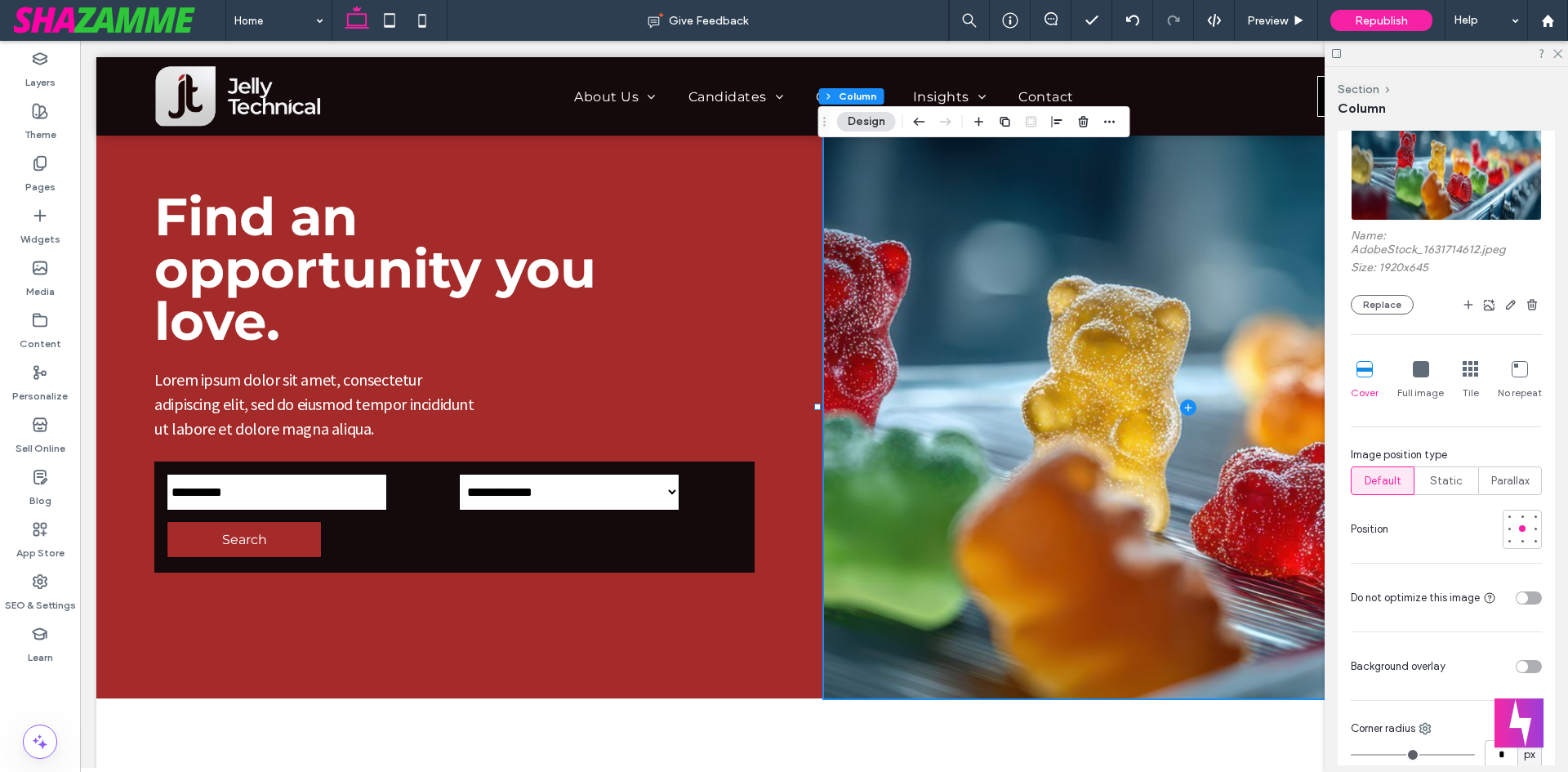
scroll to position [565, 0]
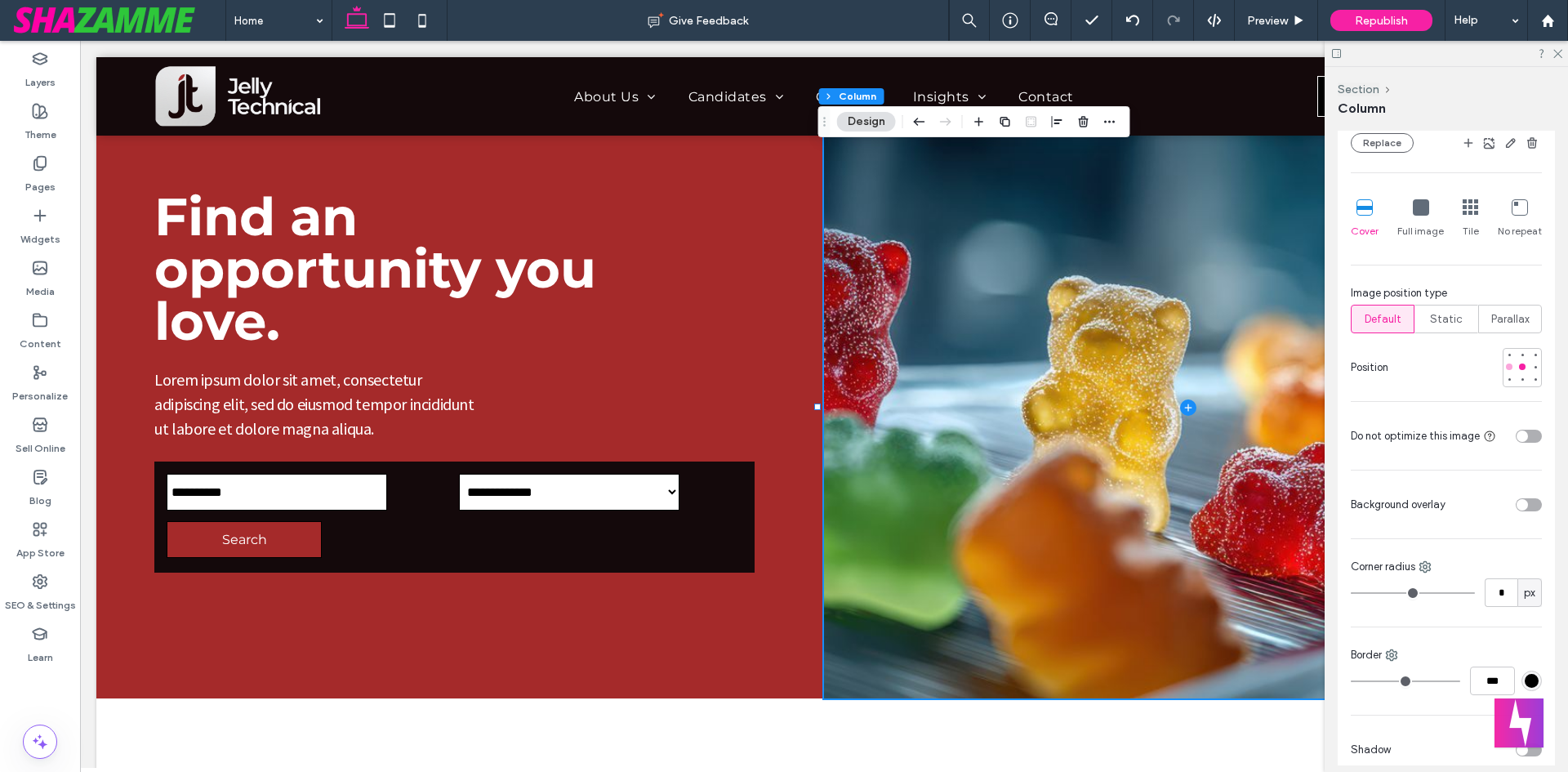
click at [1504, 364] on div at bounding box center [1509, 366] width 11 height 11
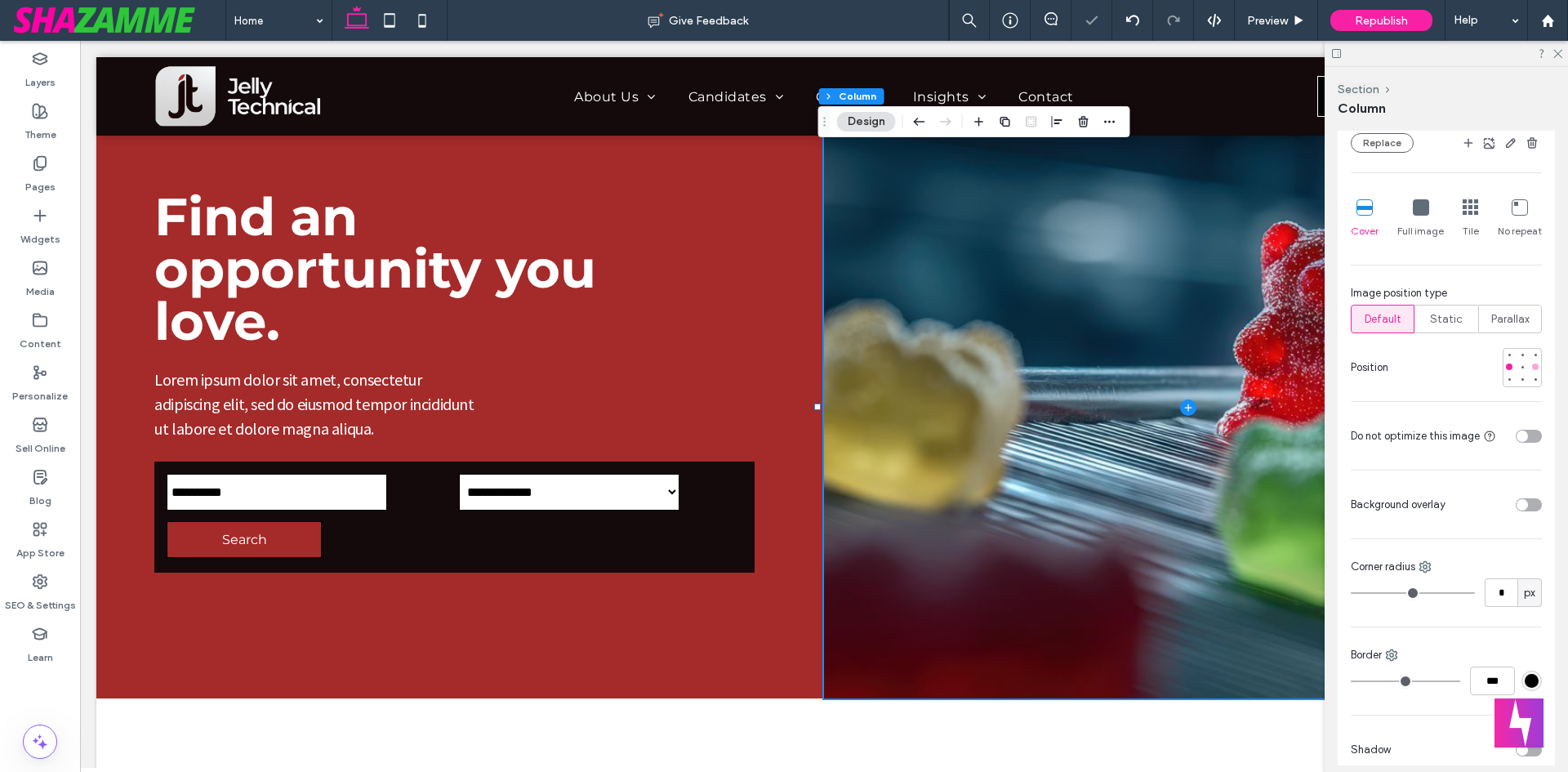
click at [1533, 369] on div at bounding box center [1536, 367] width 7 height 7
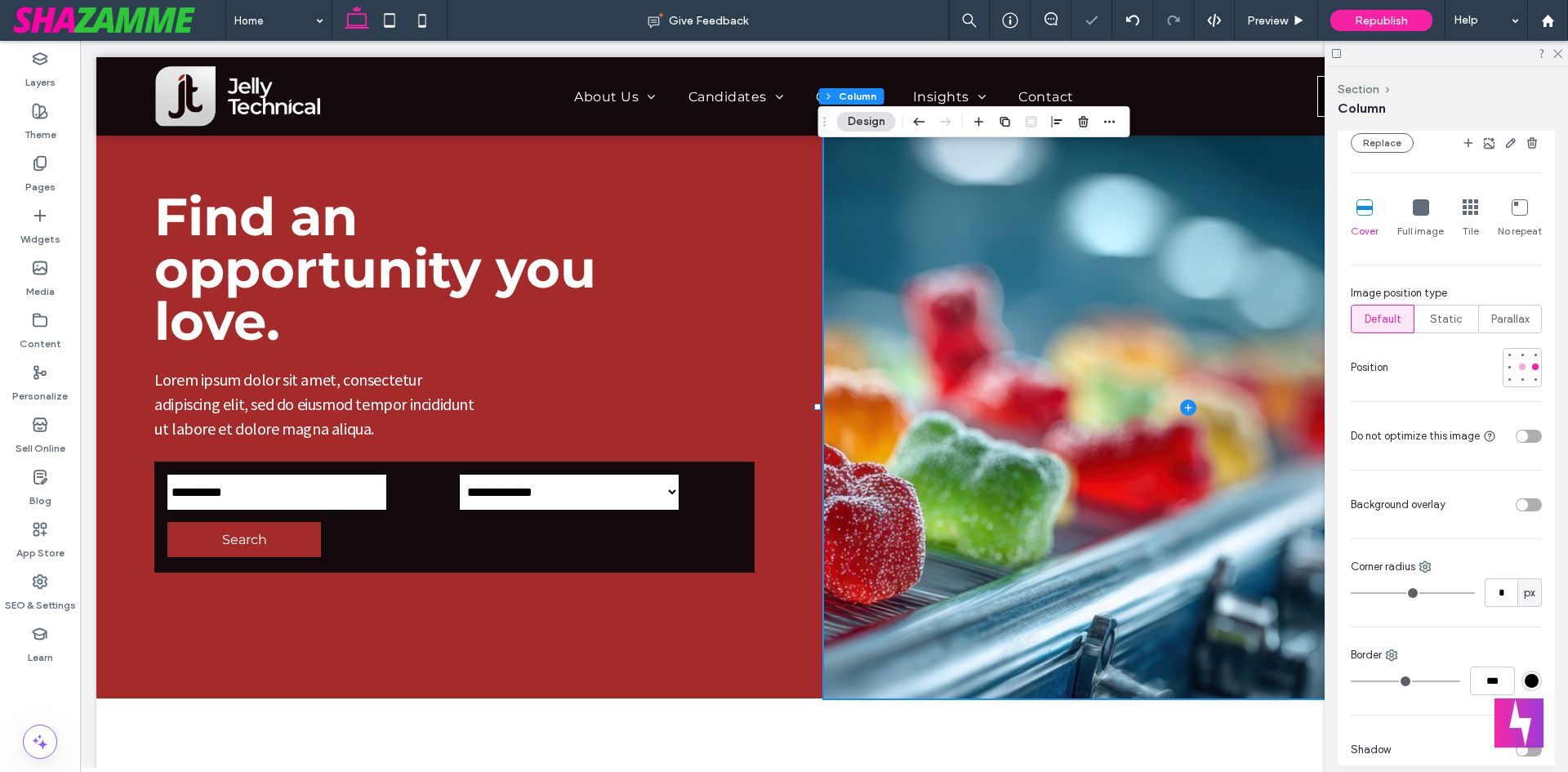
click at [1517, 369] on div at bounding box center [1522, 366] width 11 height 11
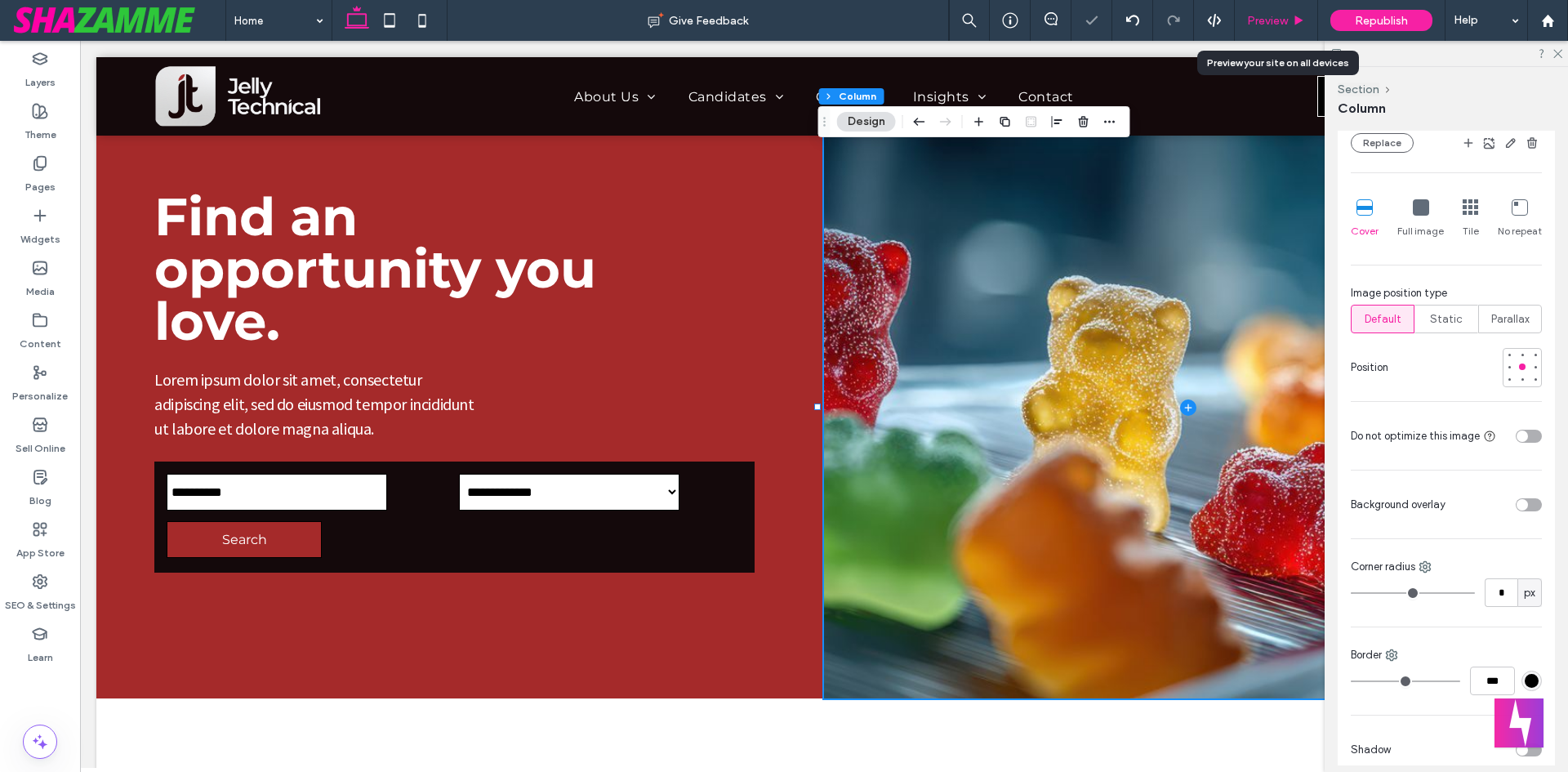
click at [1275, 14] on span "Preview" at bounding box center [1268, 21] width 41 height 14
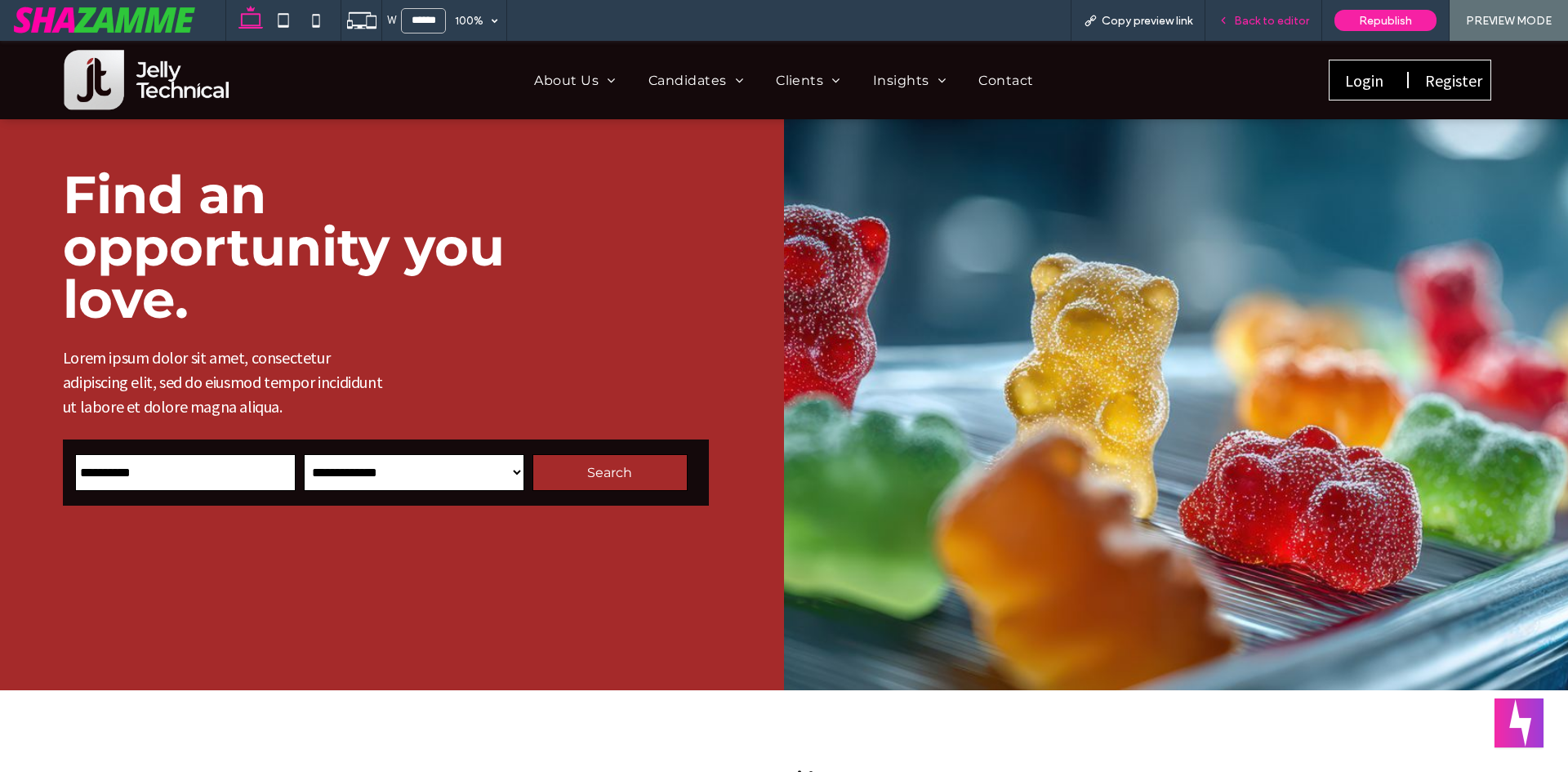
click at [1267, 12] on div "Back to editor" at bounding box center [1263, 20] width 117 height 41
click at [1257, 16] on span "Back to editor" at bounding box center [1271, 21] width 75 height 14
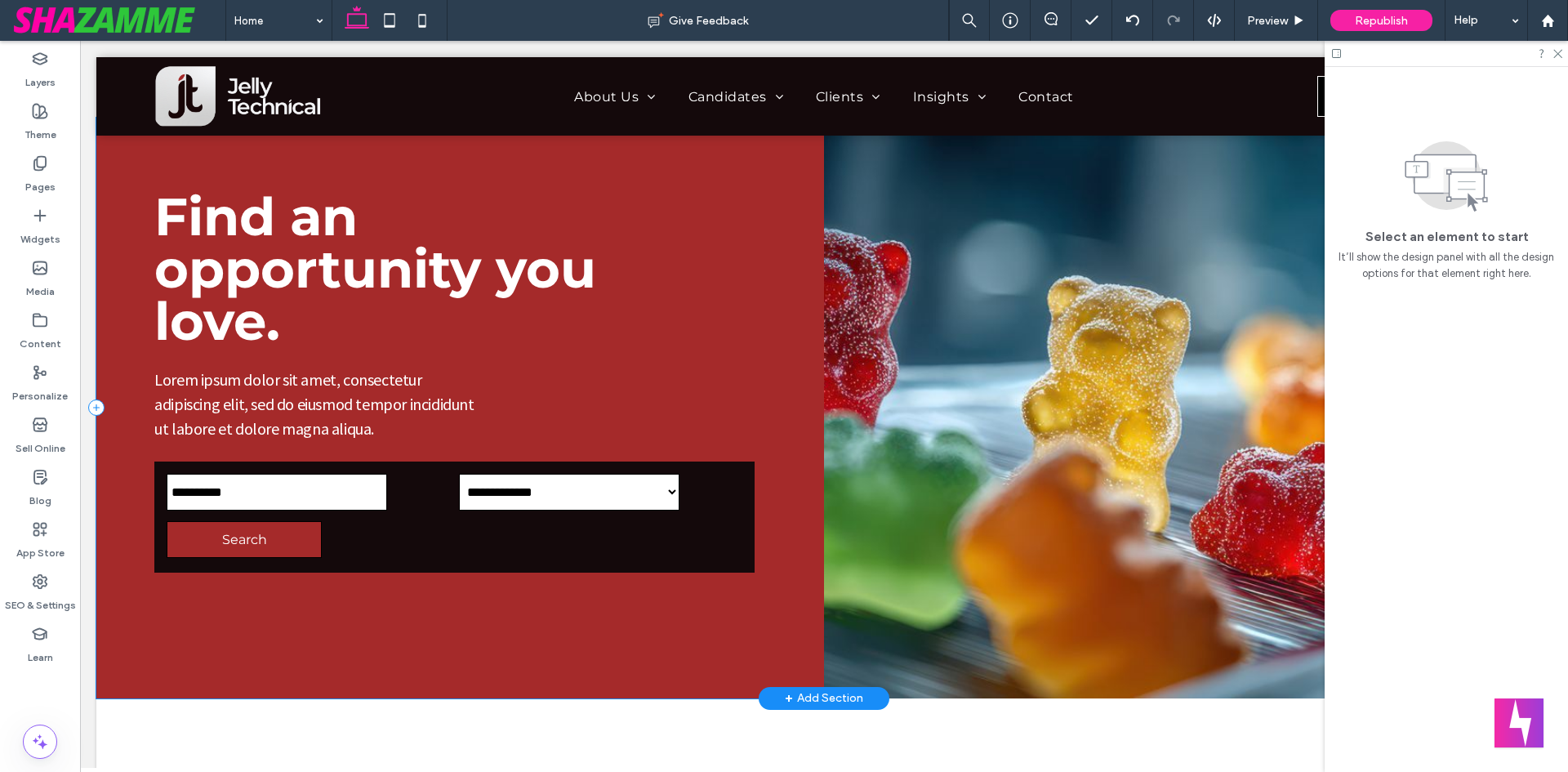
click at [109, 155] on div "**********" at bounding box center [460, 408] width 728 height 581
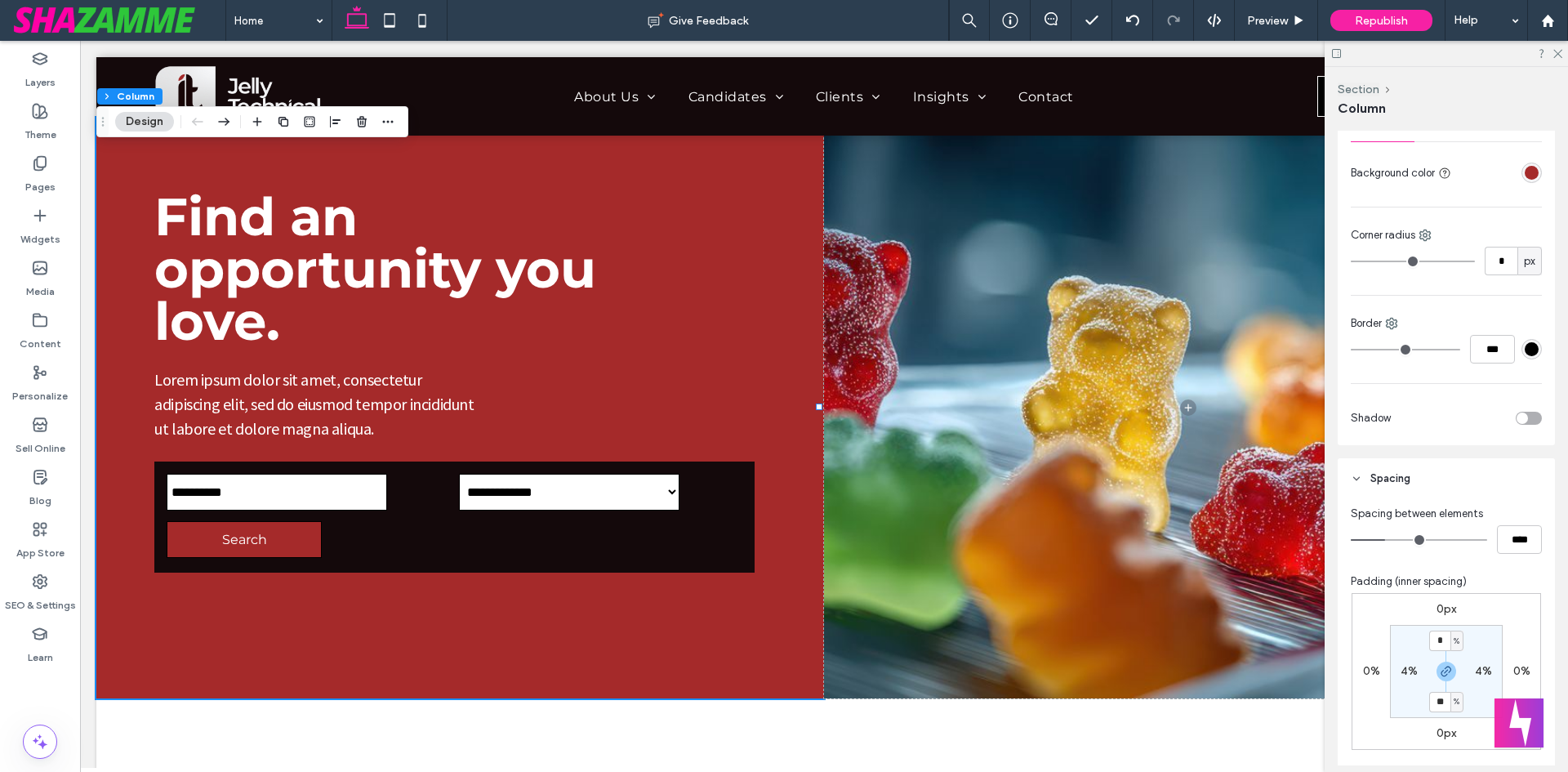
scroll to position [409, 0]
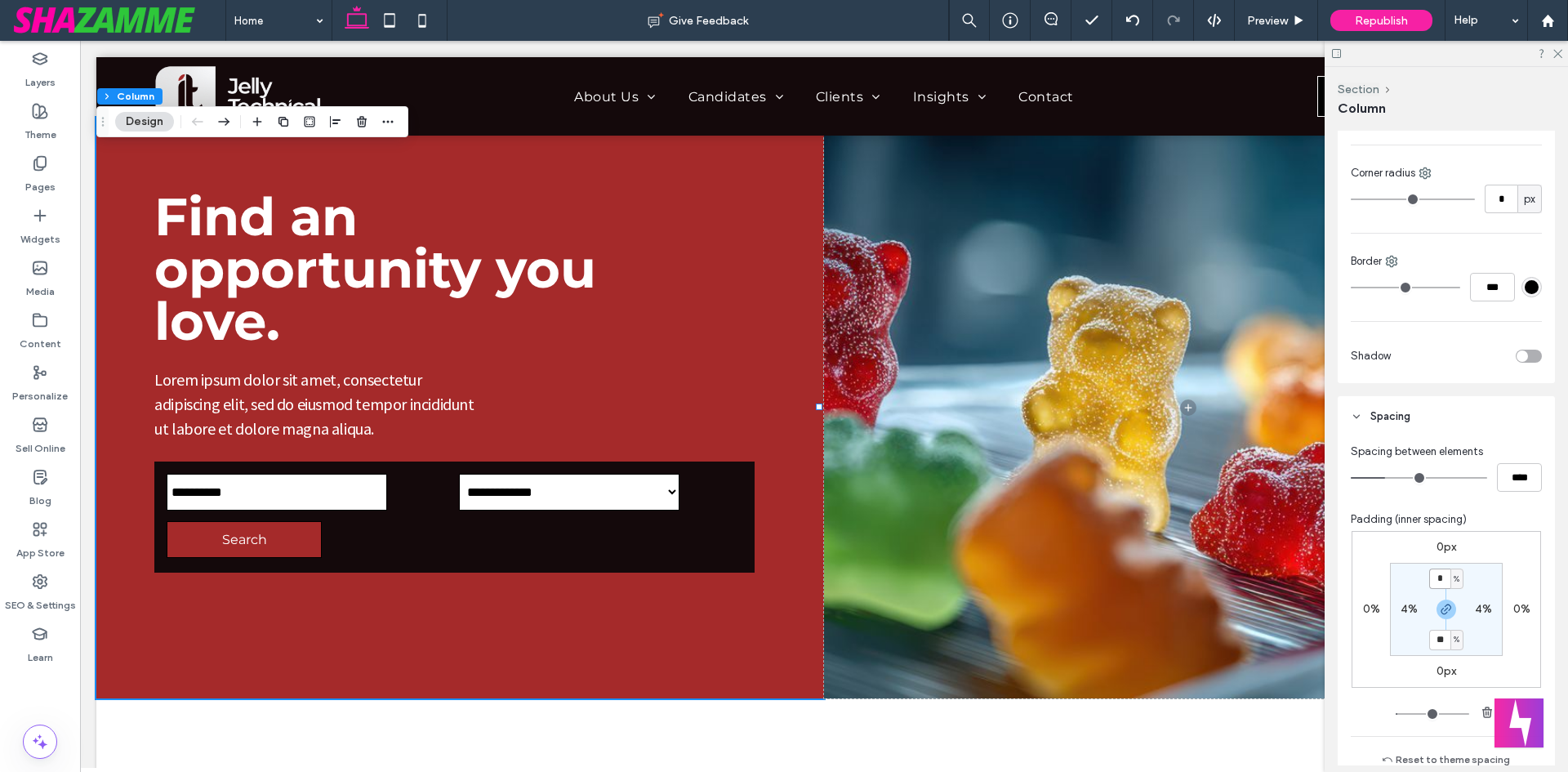
click at [1433, 583] on input "*" at bounding box center [1440, 579] width 22 height 21
type input "*"
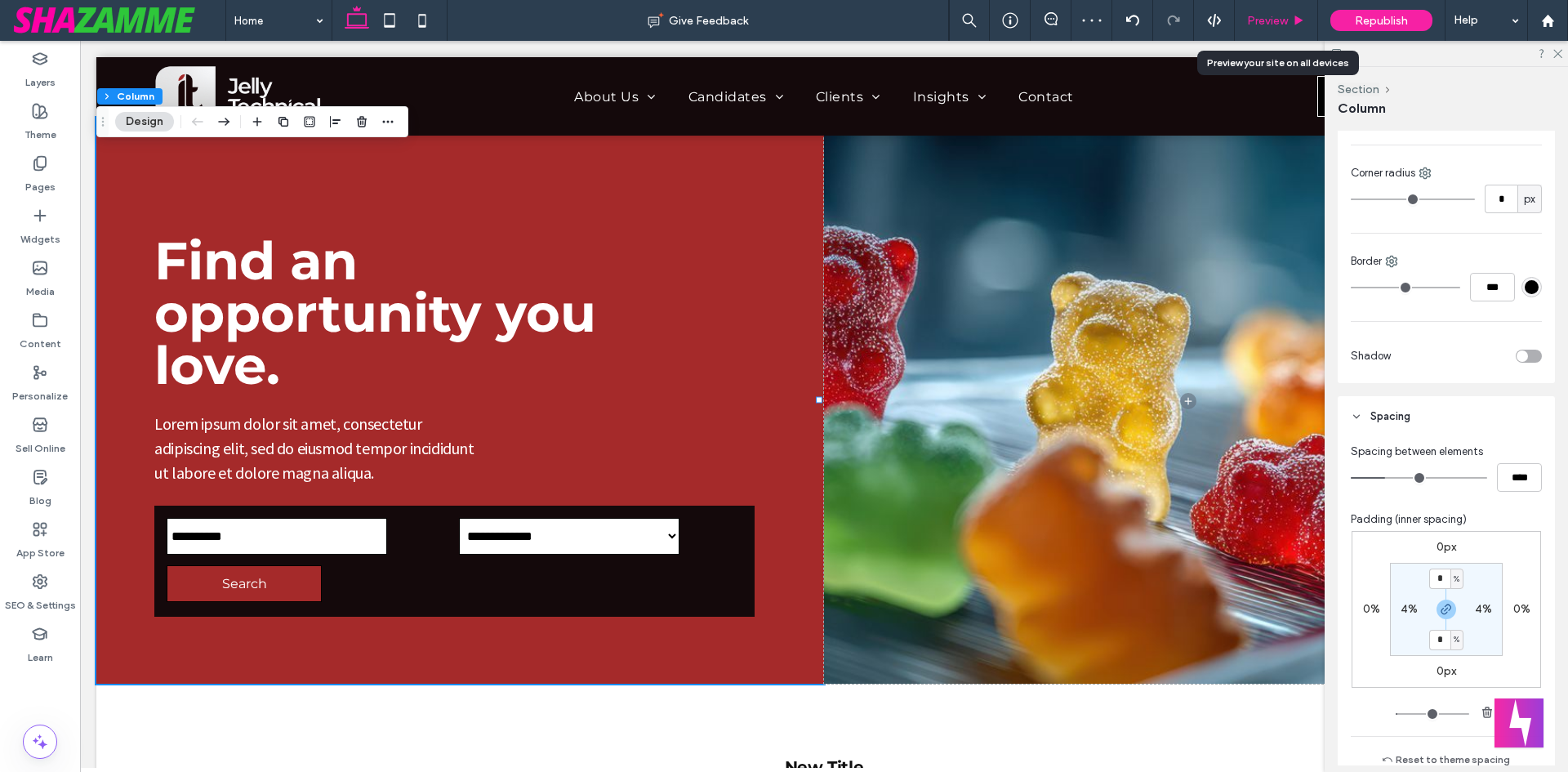
click at [1285, 14] on span "Preview" at bounding box center [1268, 21] width 41 height 14
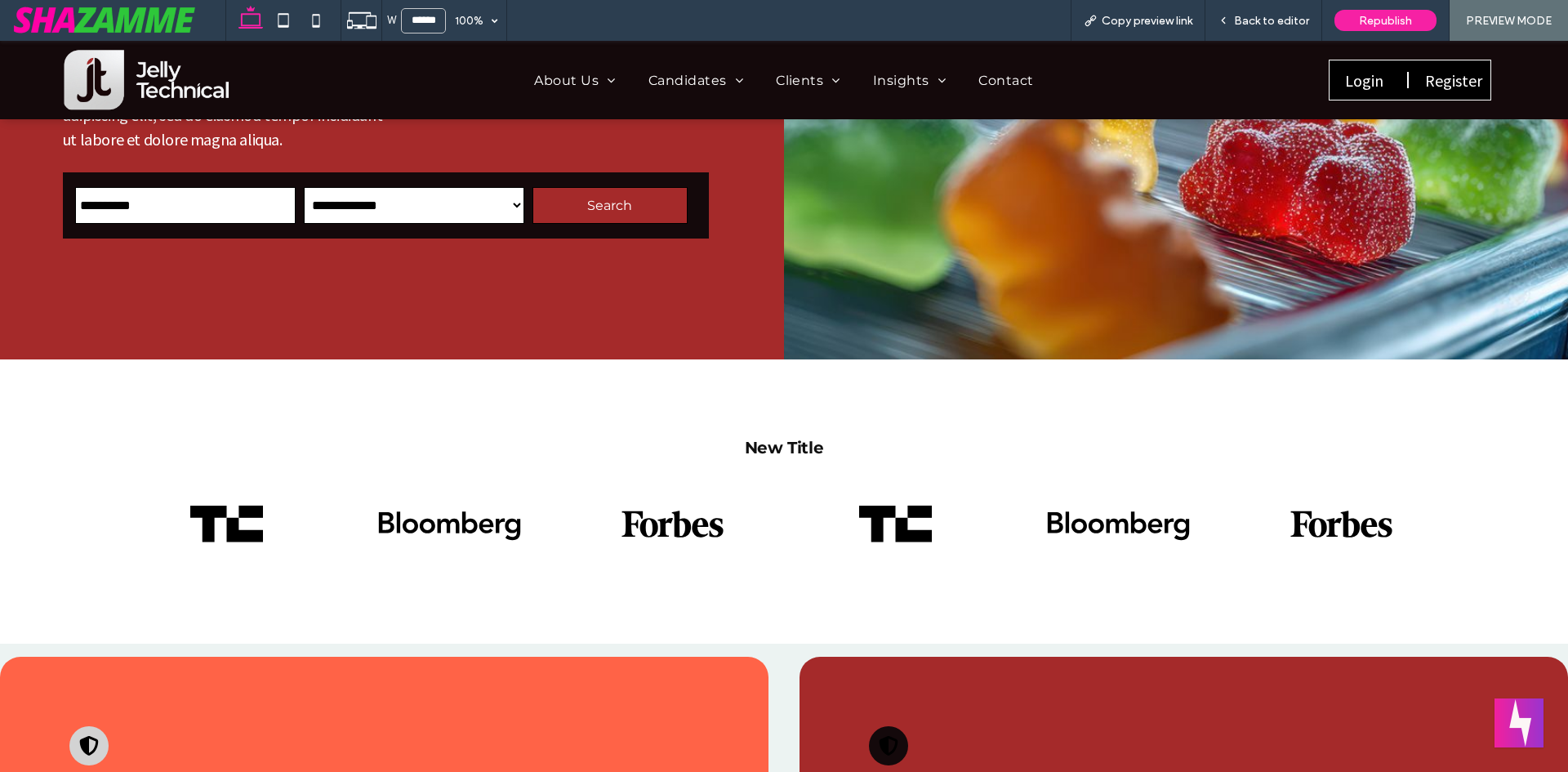
scroll to position [409, 0]
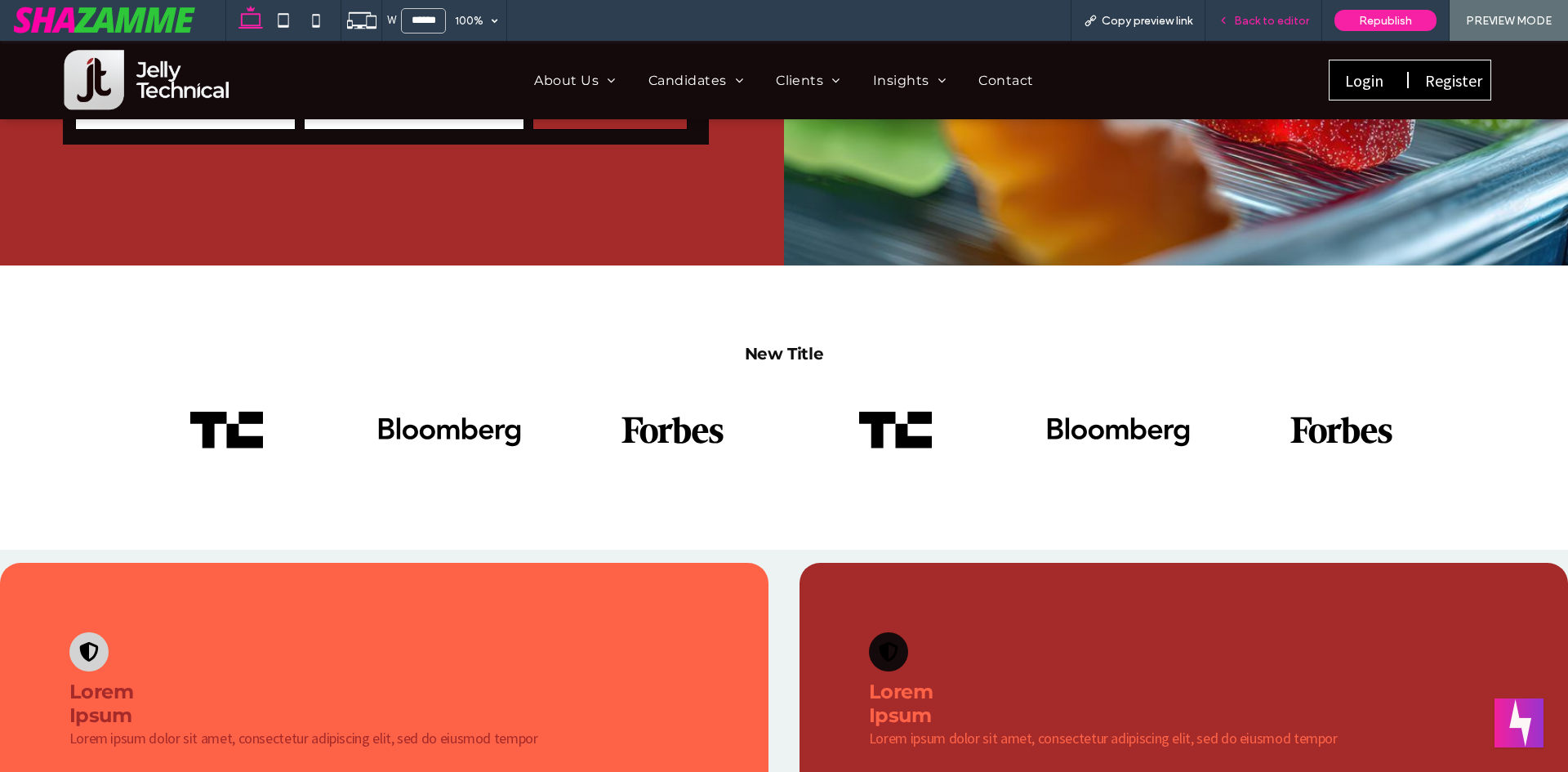
click at [1291, 23] on span "Back to editor" at bounding box center [1271, 21] width 75 height 14
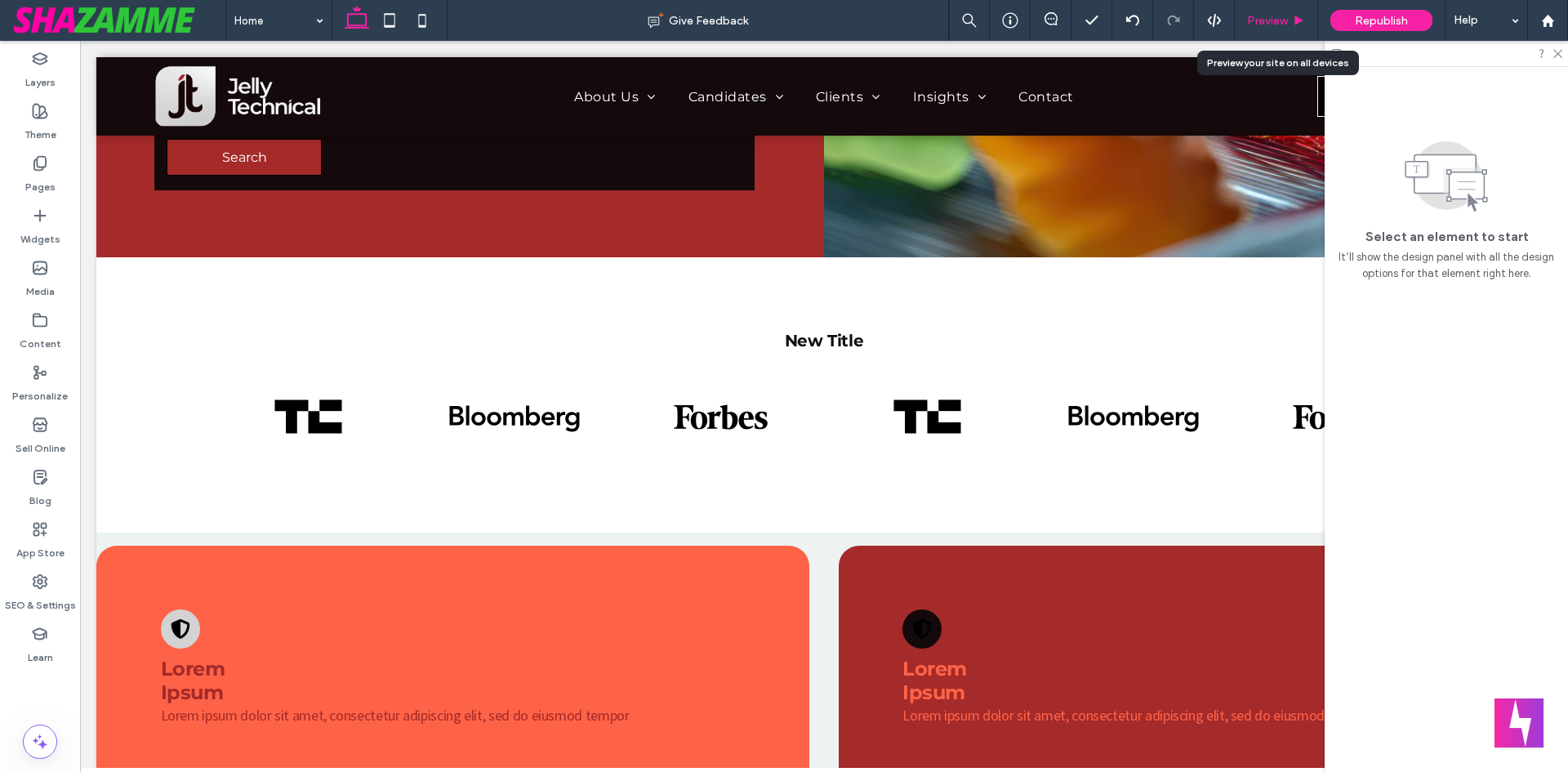
scroll to position [427, 0]
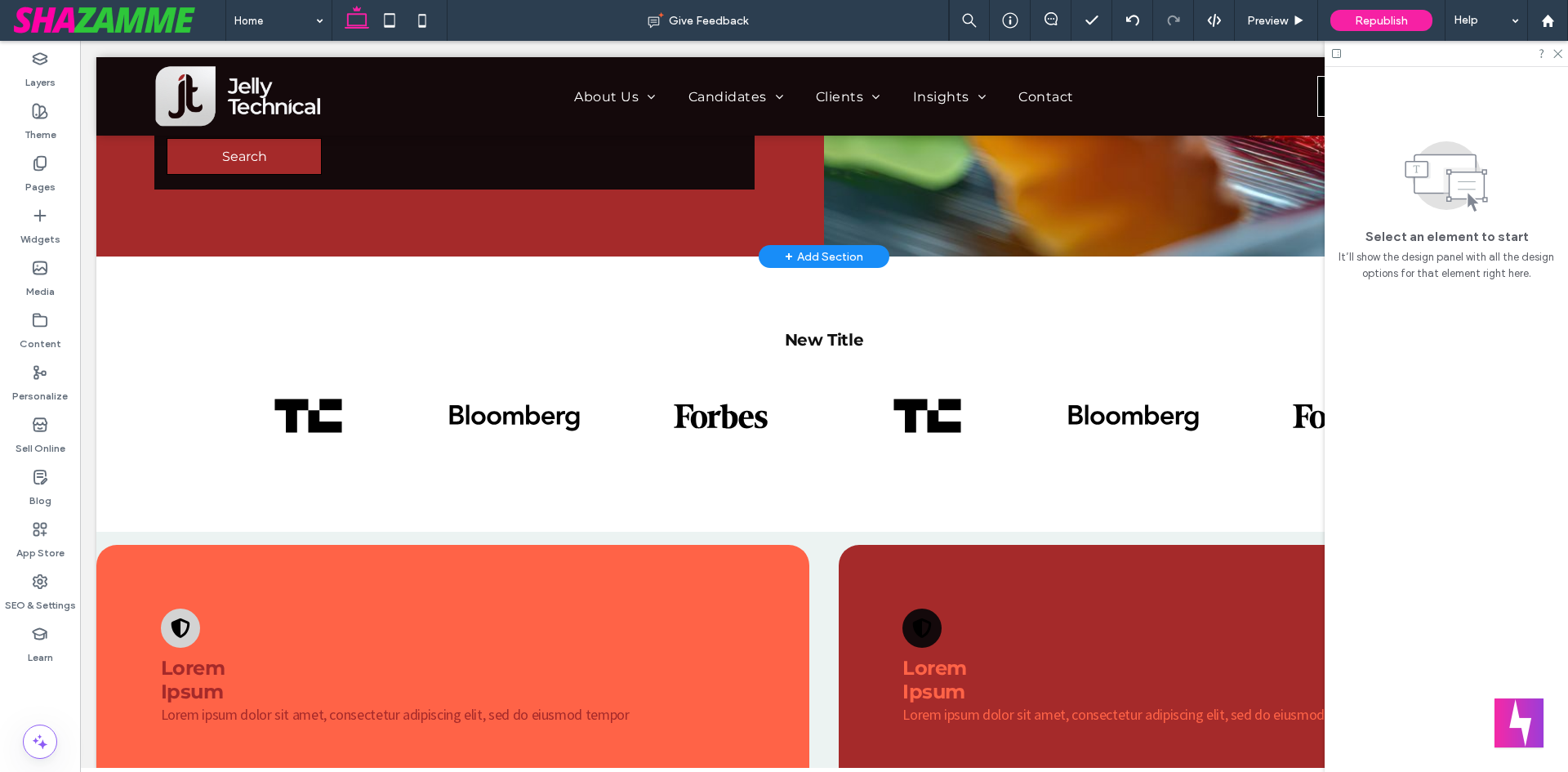
click at [801, 261] on div "+ Add Section" at bounding box center [824, 256] width 79 height 18
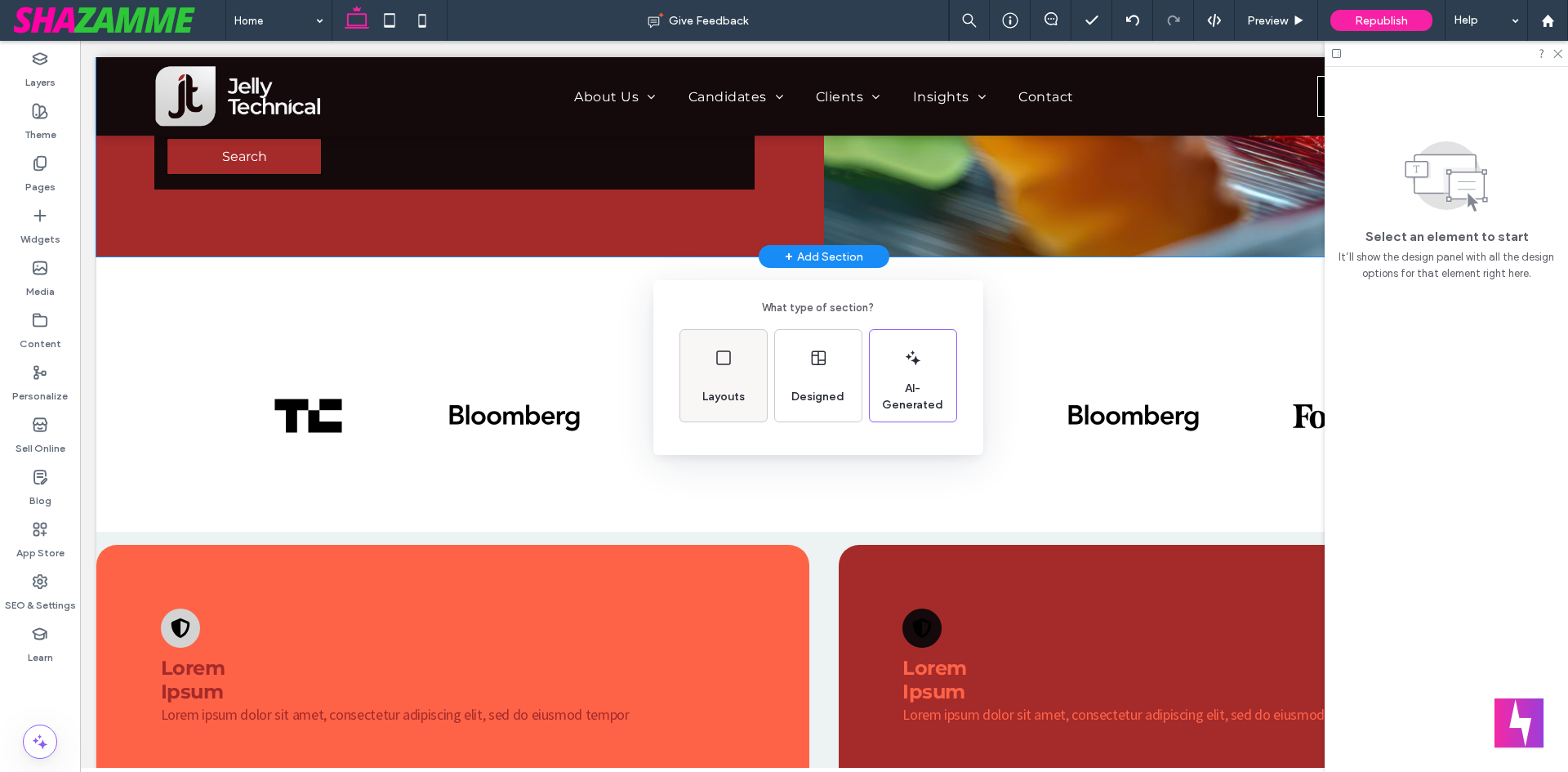
click at [732, 387] on div "Layouts" at bounding box center [724, 397] width 55 height 36
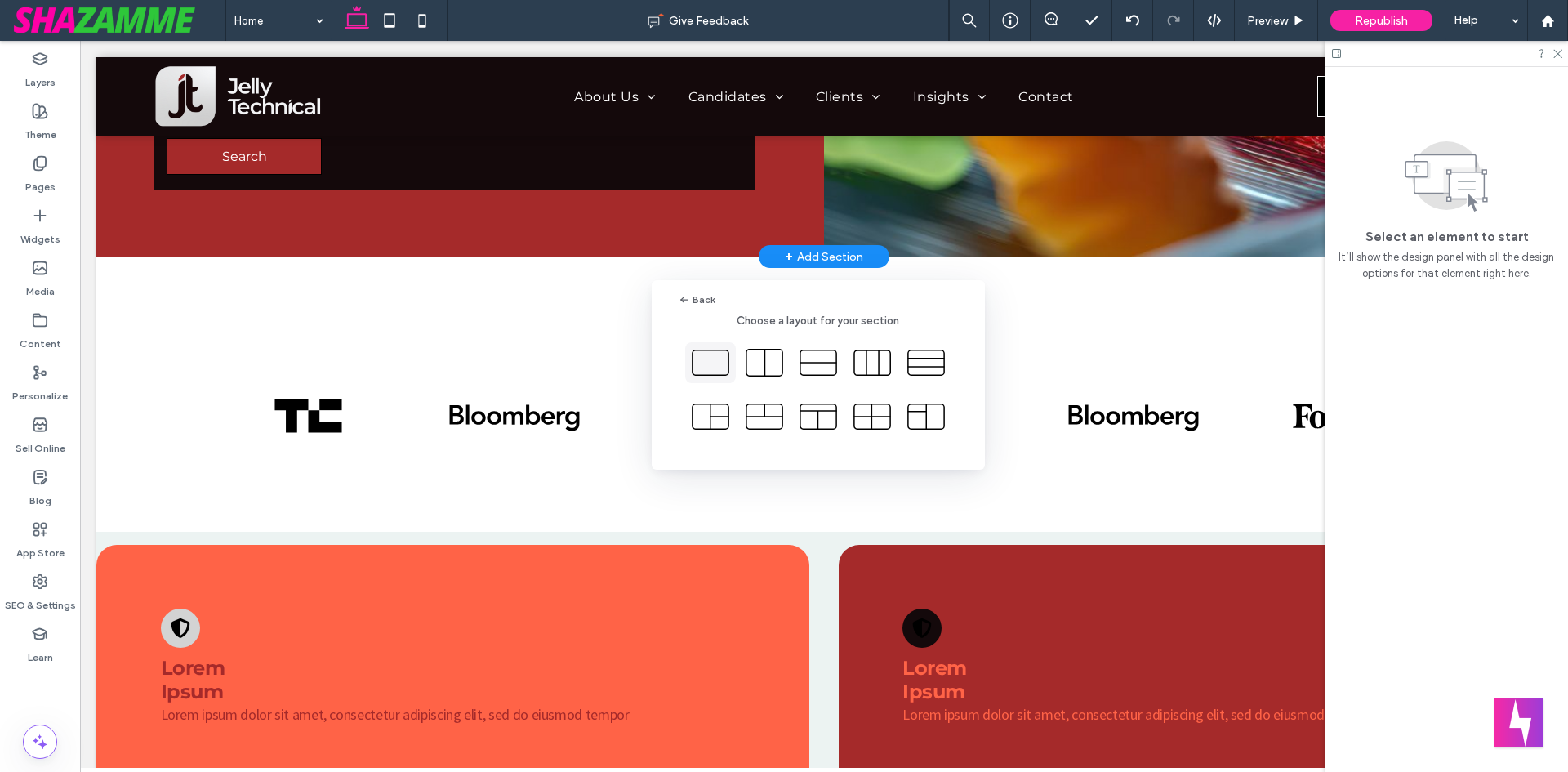
click at [717, 361] on icon at bounding box center [710, 362] width 41 height 41
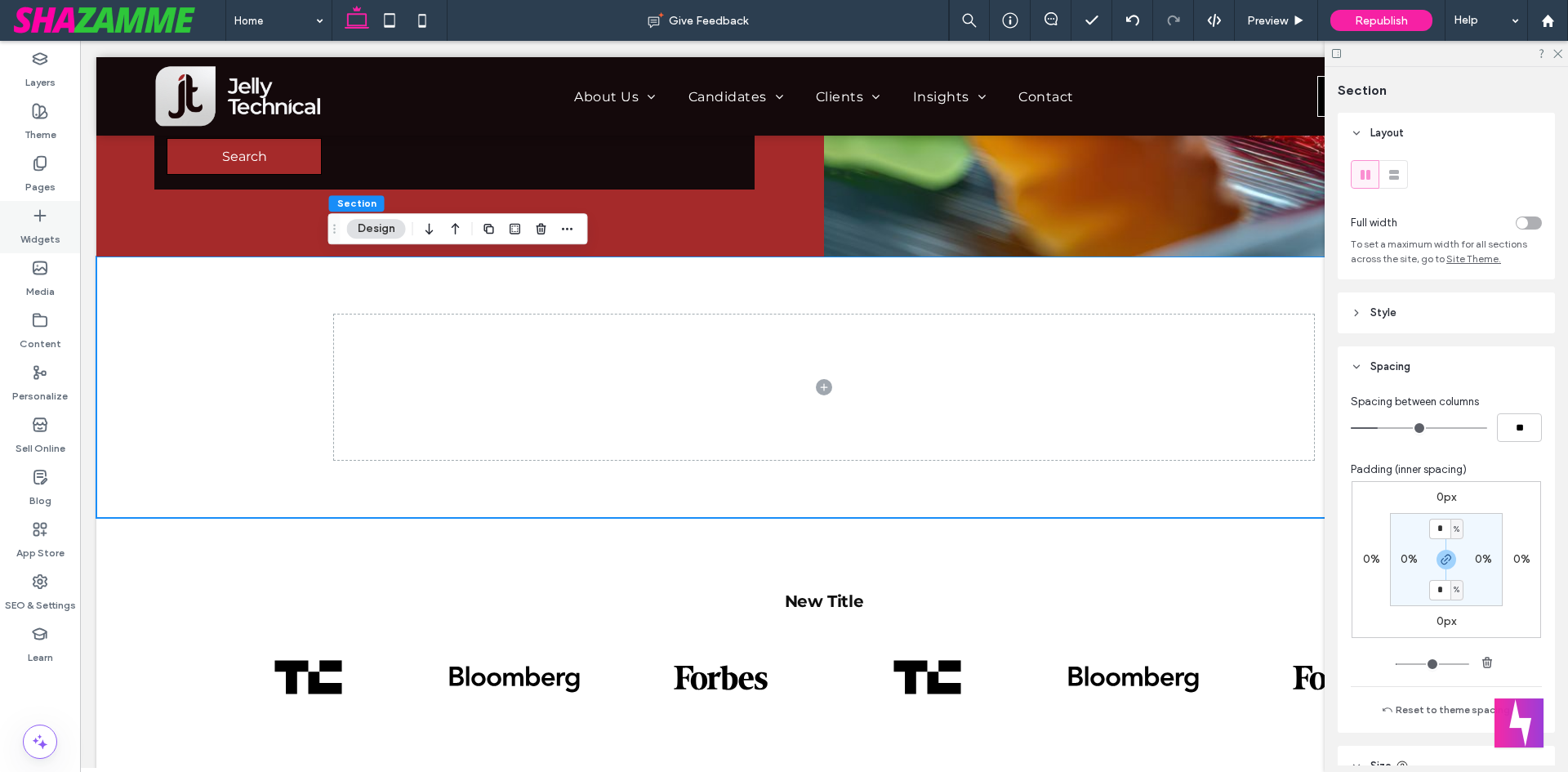
click at [15, 231] on div "Widgets" at bounding box center [40, 227] width 80 height 52
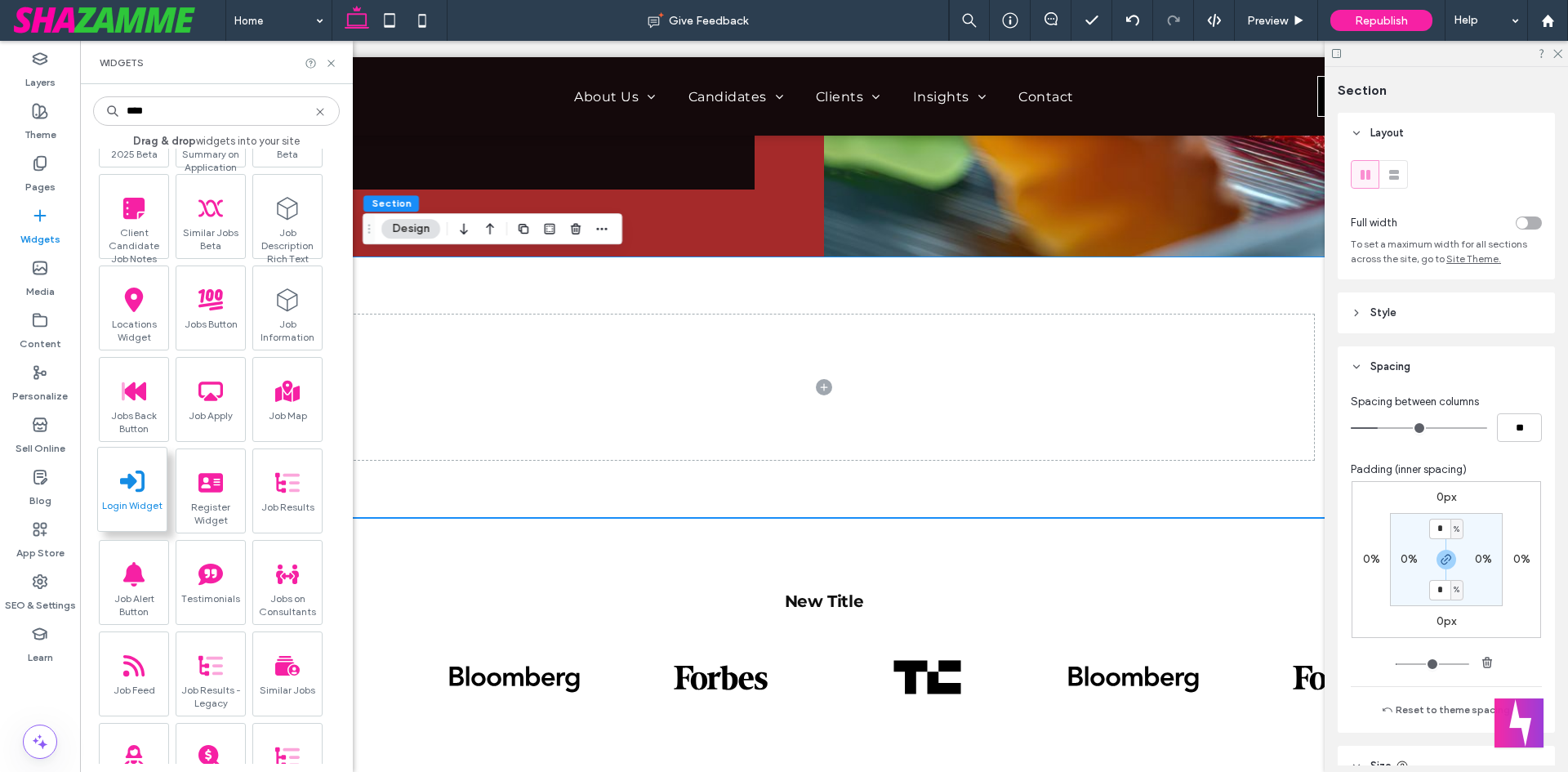
scroll to position [0, 0]
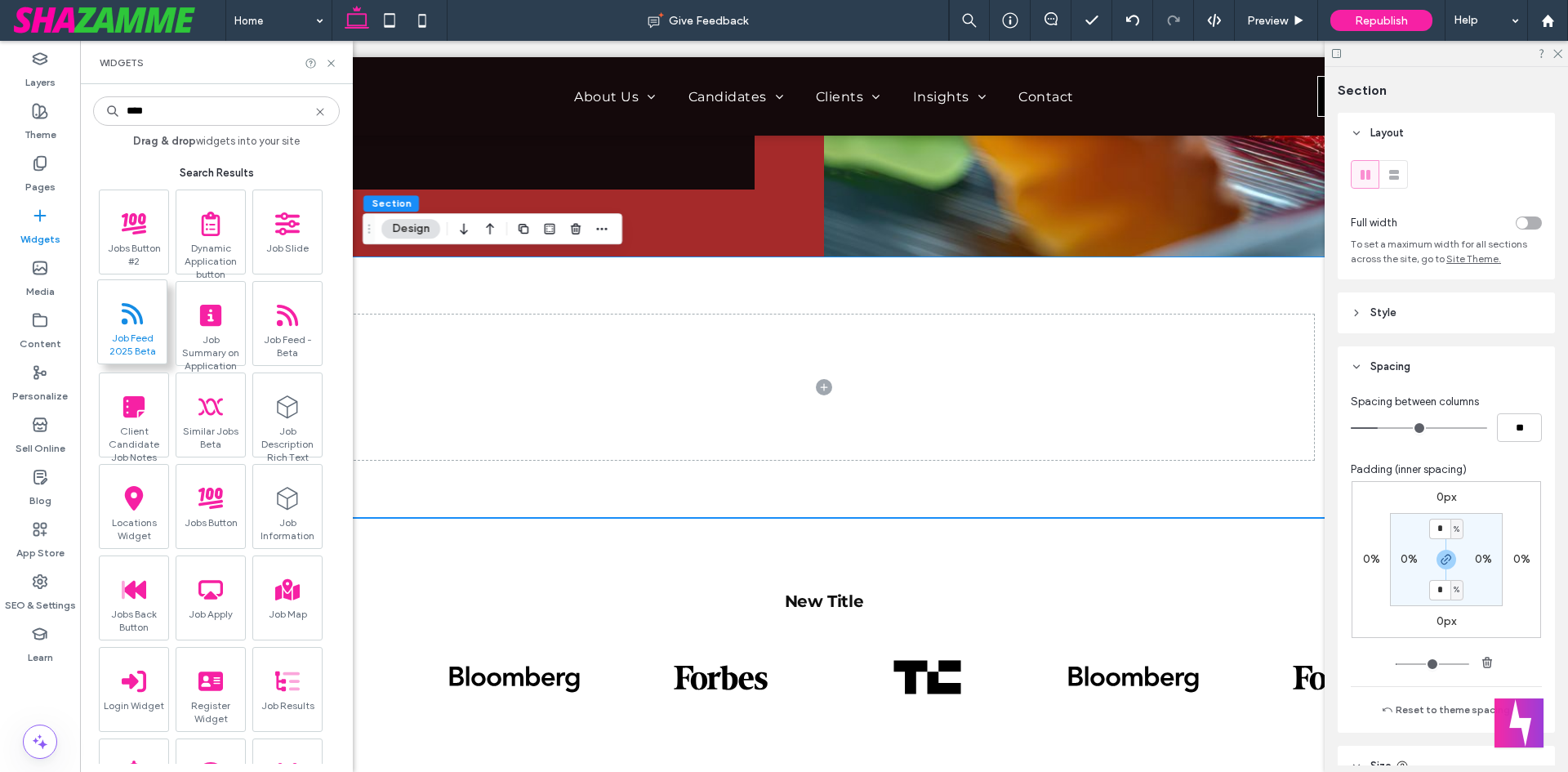
type input "***"
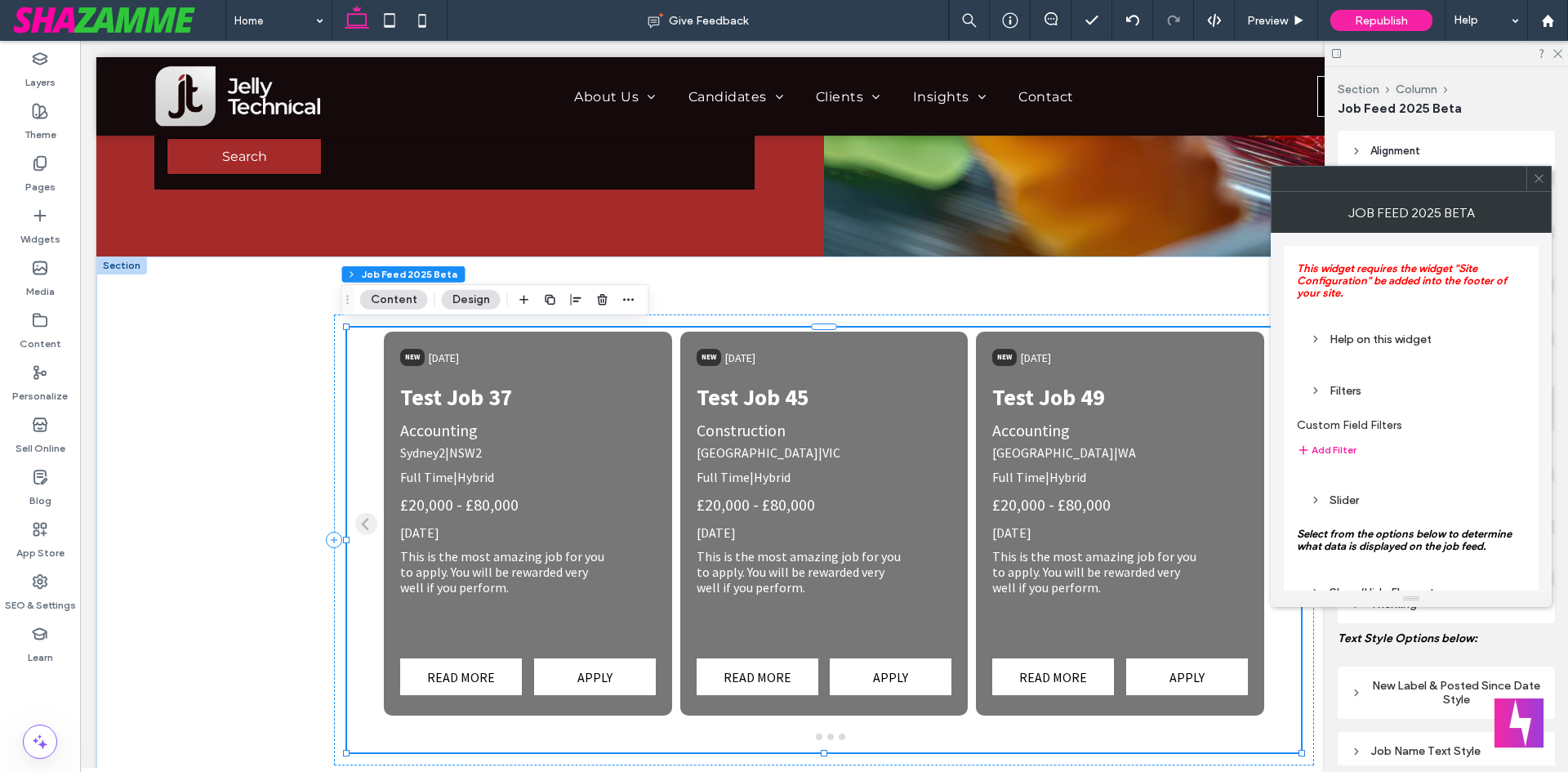
click at [1535, 178] on icon at bounding box center [1539, 178] width 12 height 12
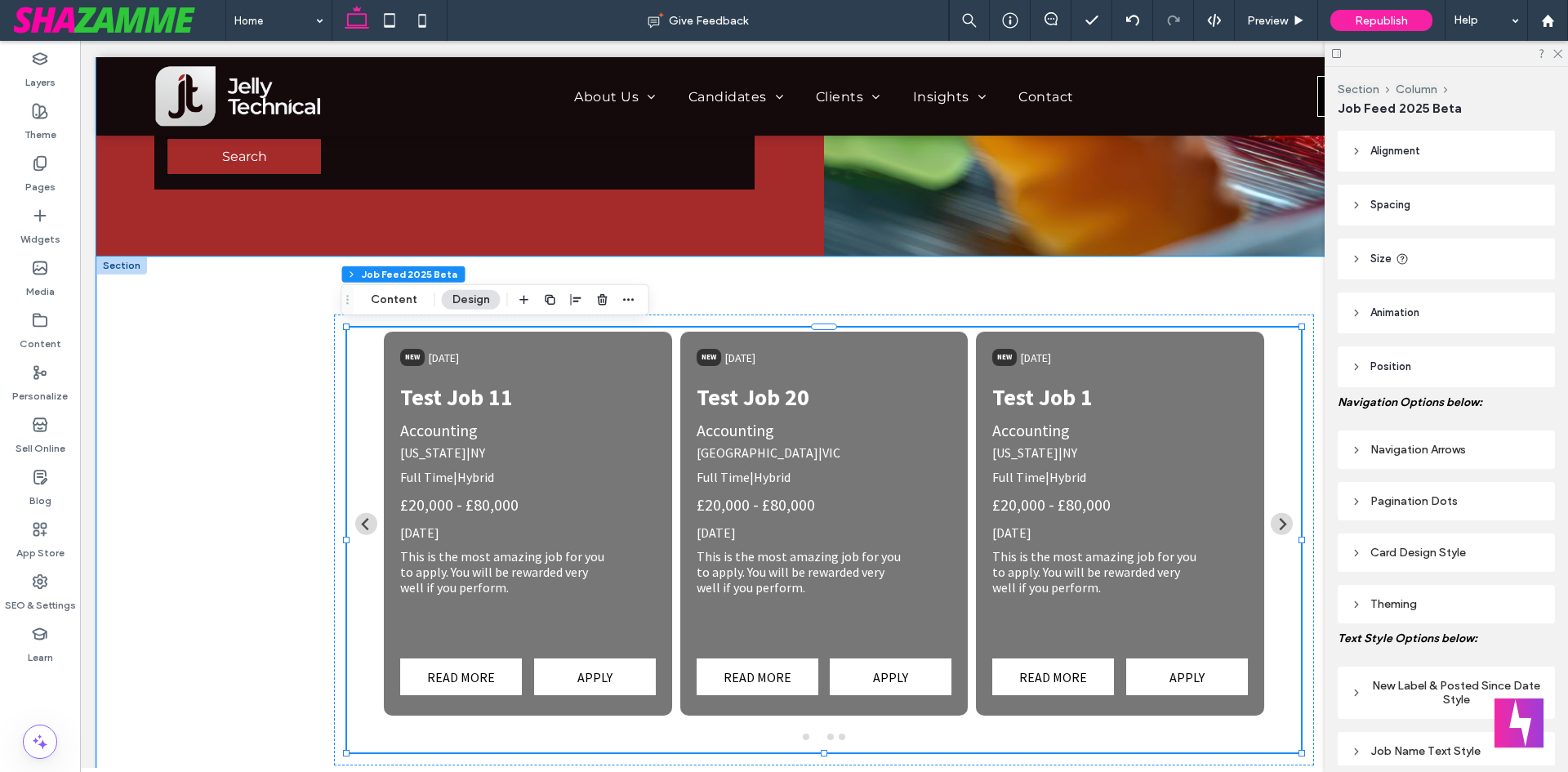
drag, startPoint x: 1163, startPoint y: 408, endPoint x: 1285, endPoint y: 444, distance: 127.2
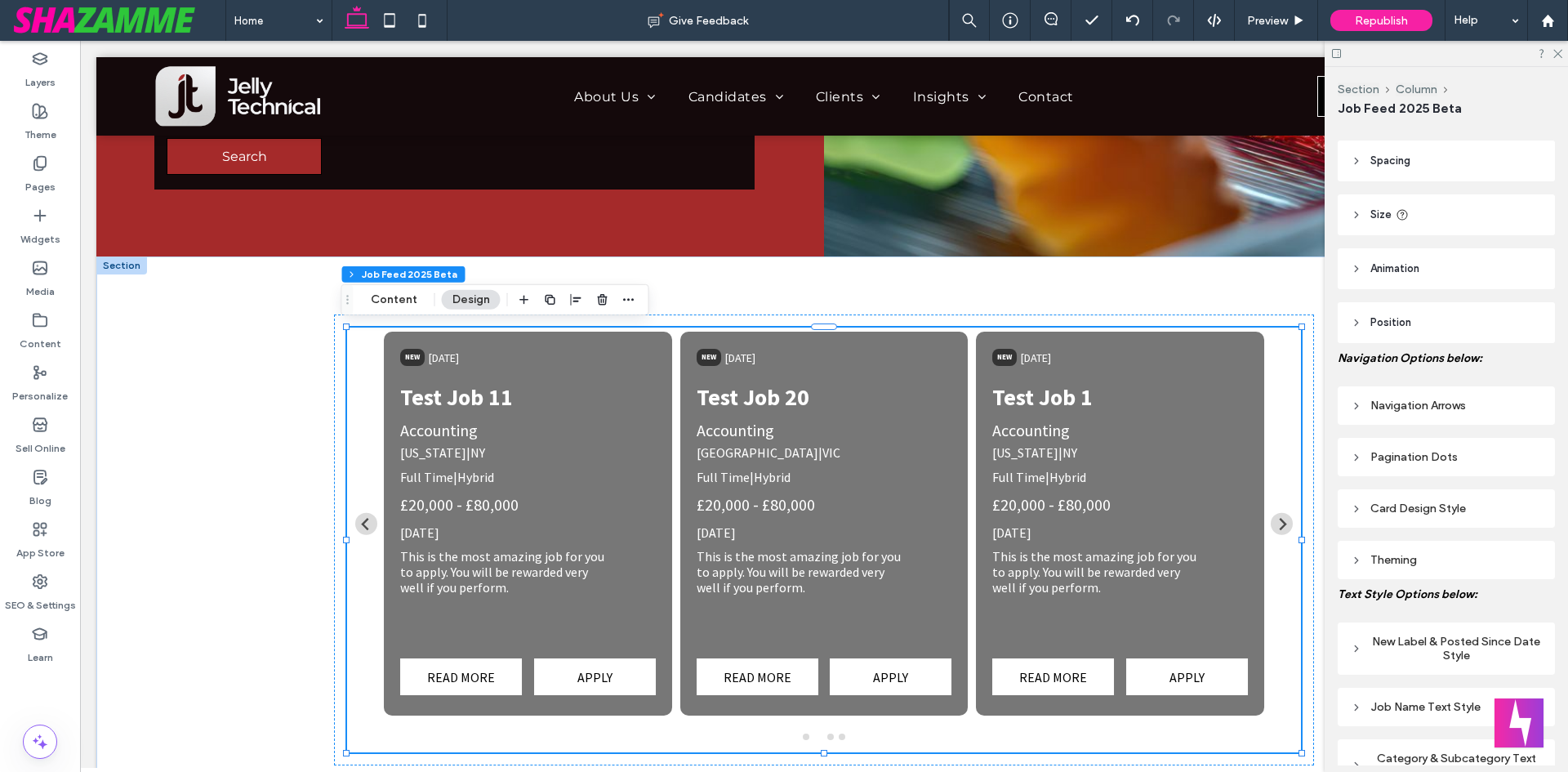
scroll to position [81, 0]
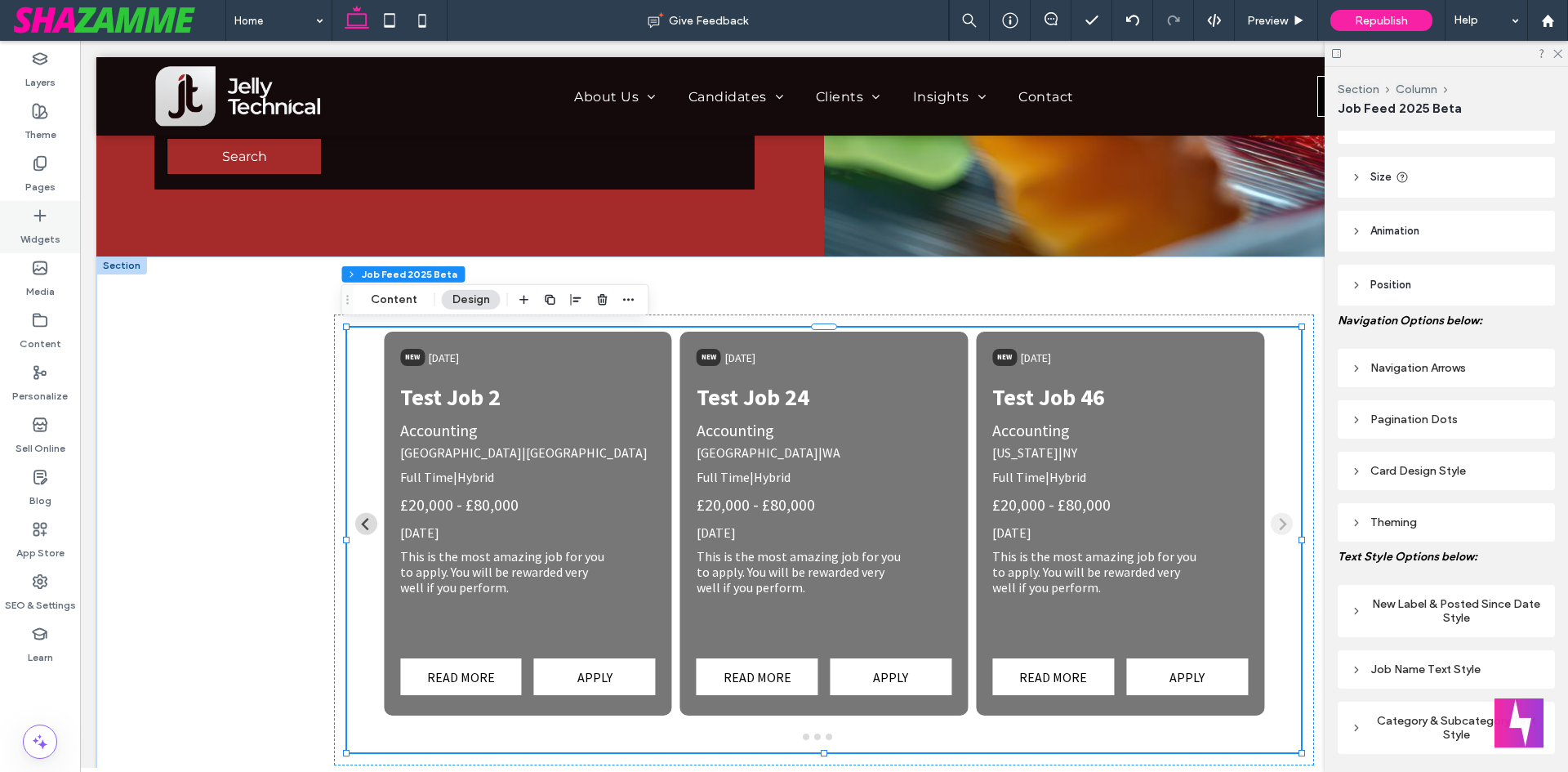
click at [36, 238] on label "Widgets" at bounding box center [41, 235] width 40 height 23
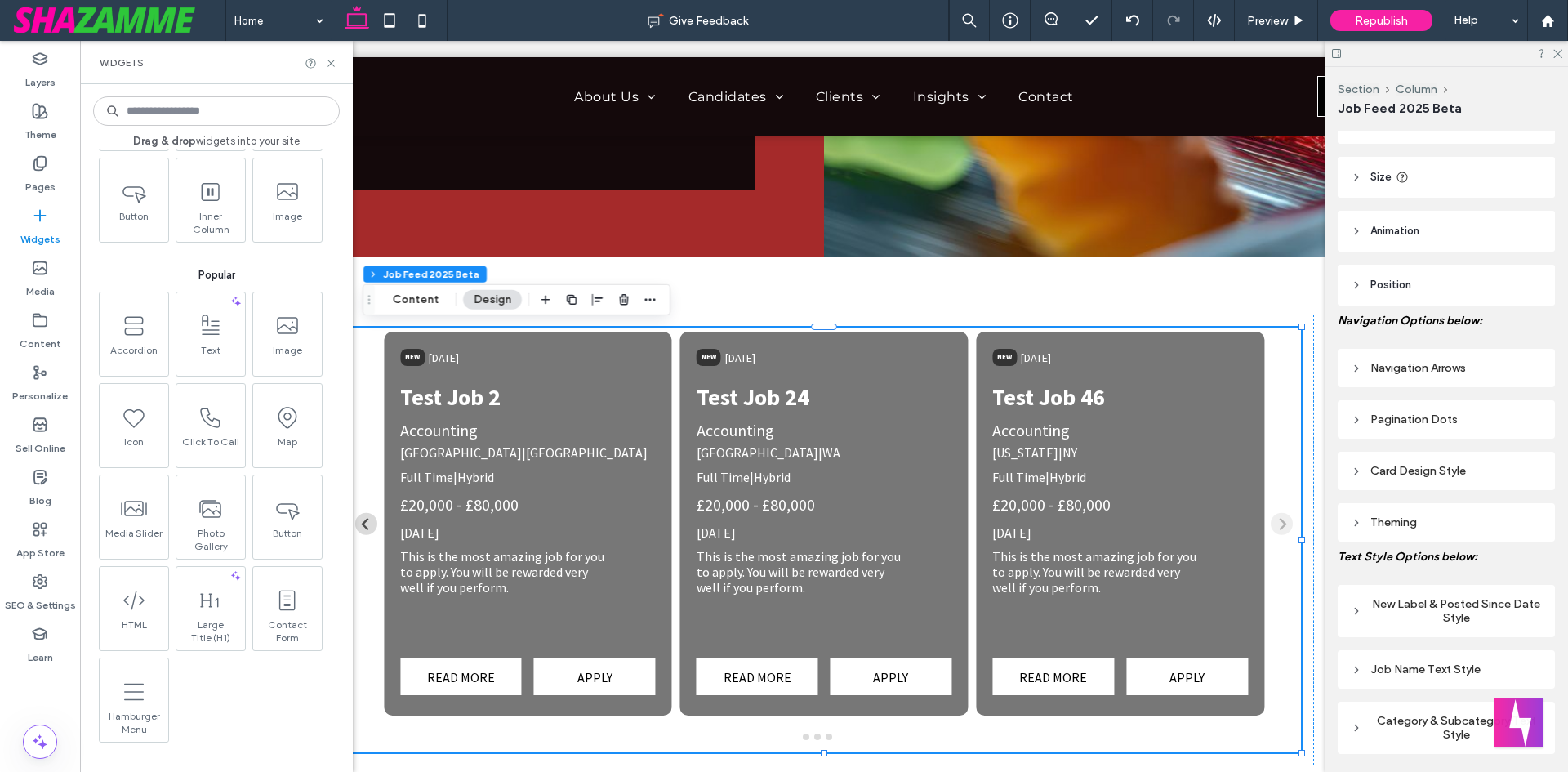
scroll to position [164, 0]
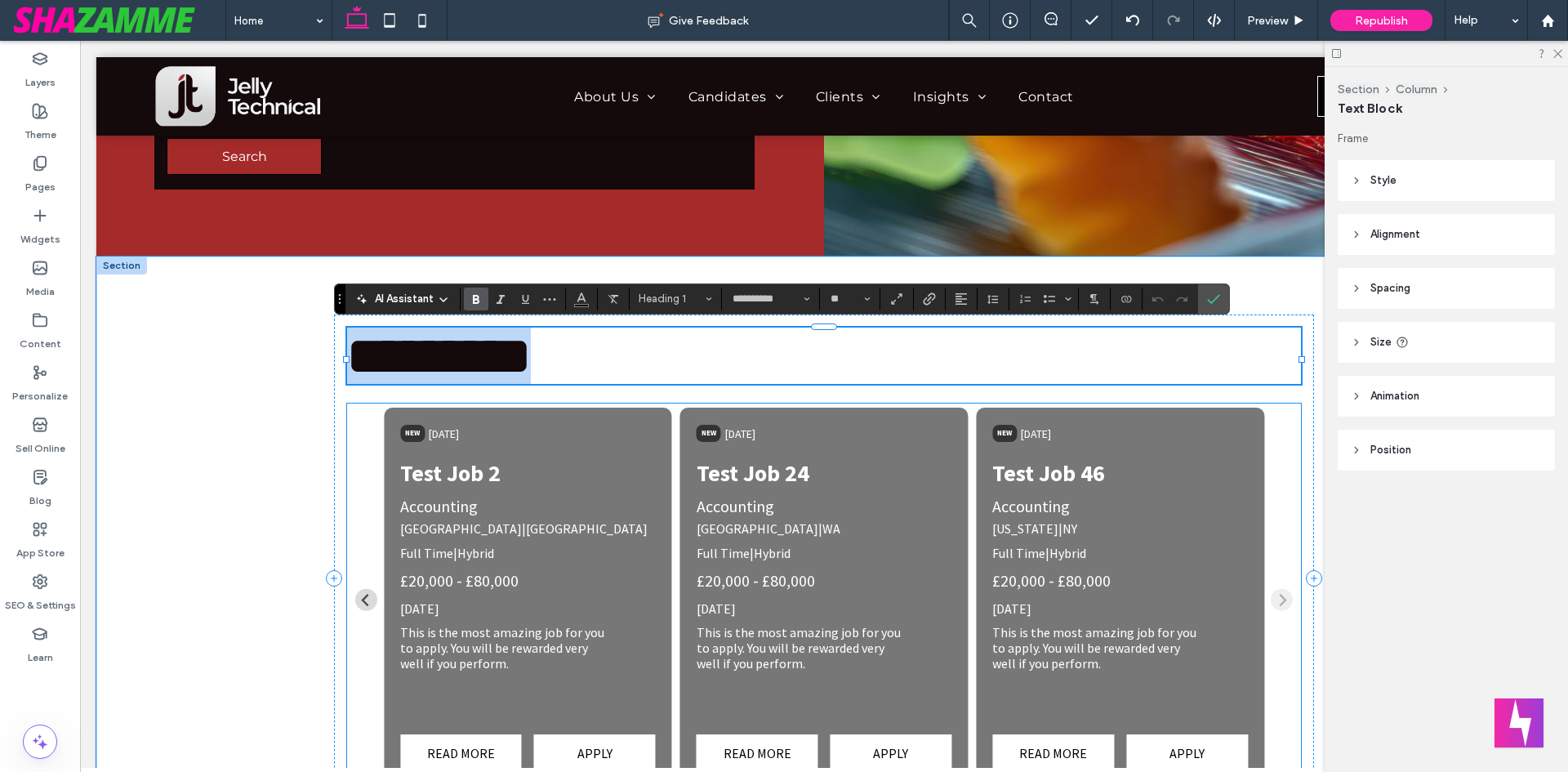
click at [560, 481] on div "Test Job 2" at bounding box center [527, 473] width 255 height 46
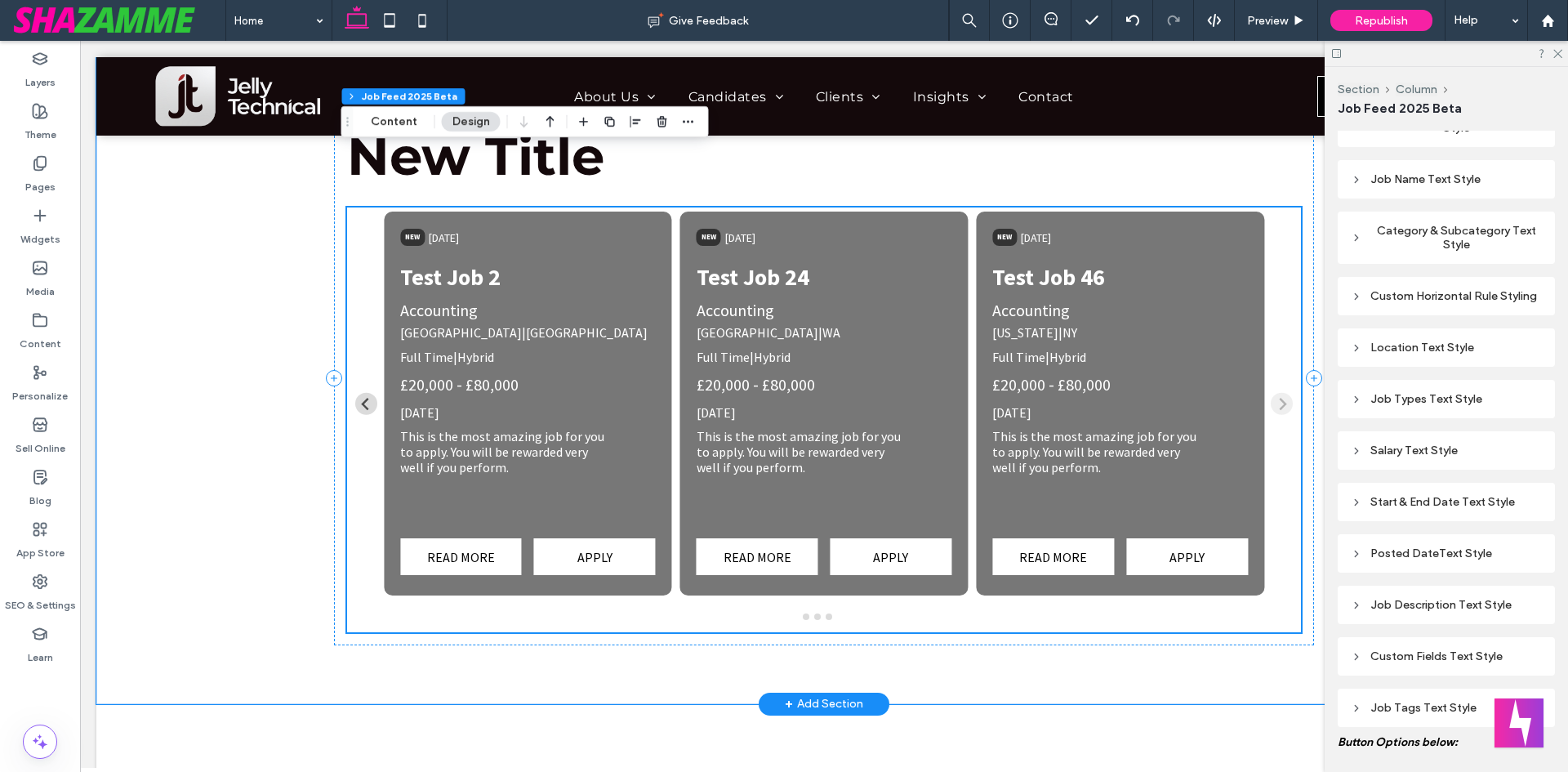
scroll to position [345, 0]
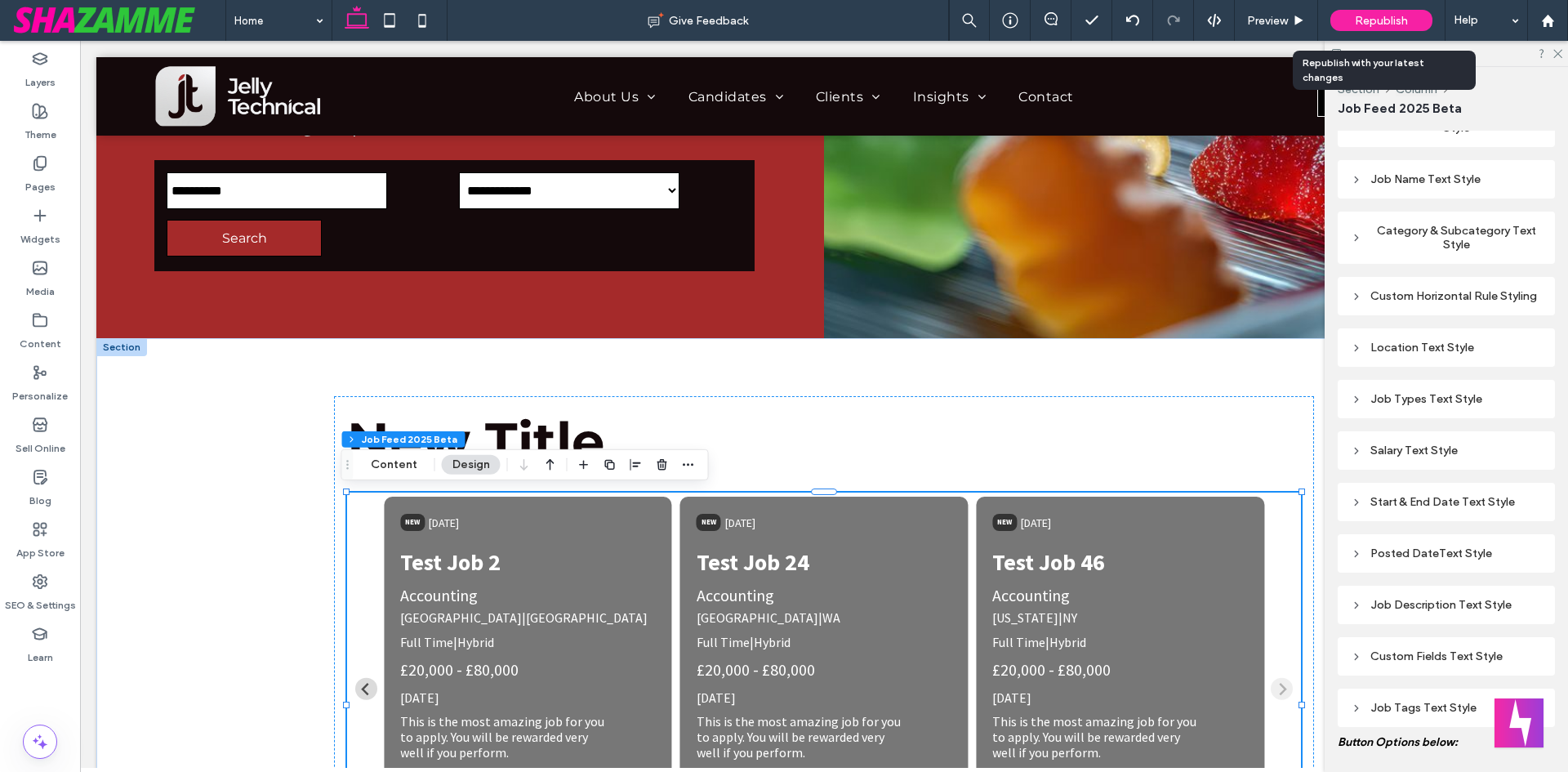
click at [1393, 31] on div "Republish" at bounding box center [1382, 20] width 102 height 41
click at [1354, 24] on div "Republish" at bounding box center [1382, 20] width 102 height 22
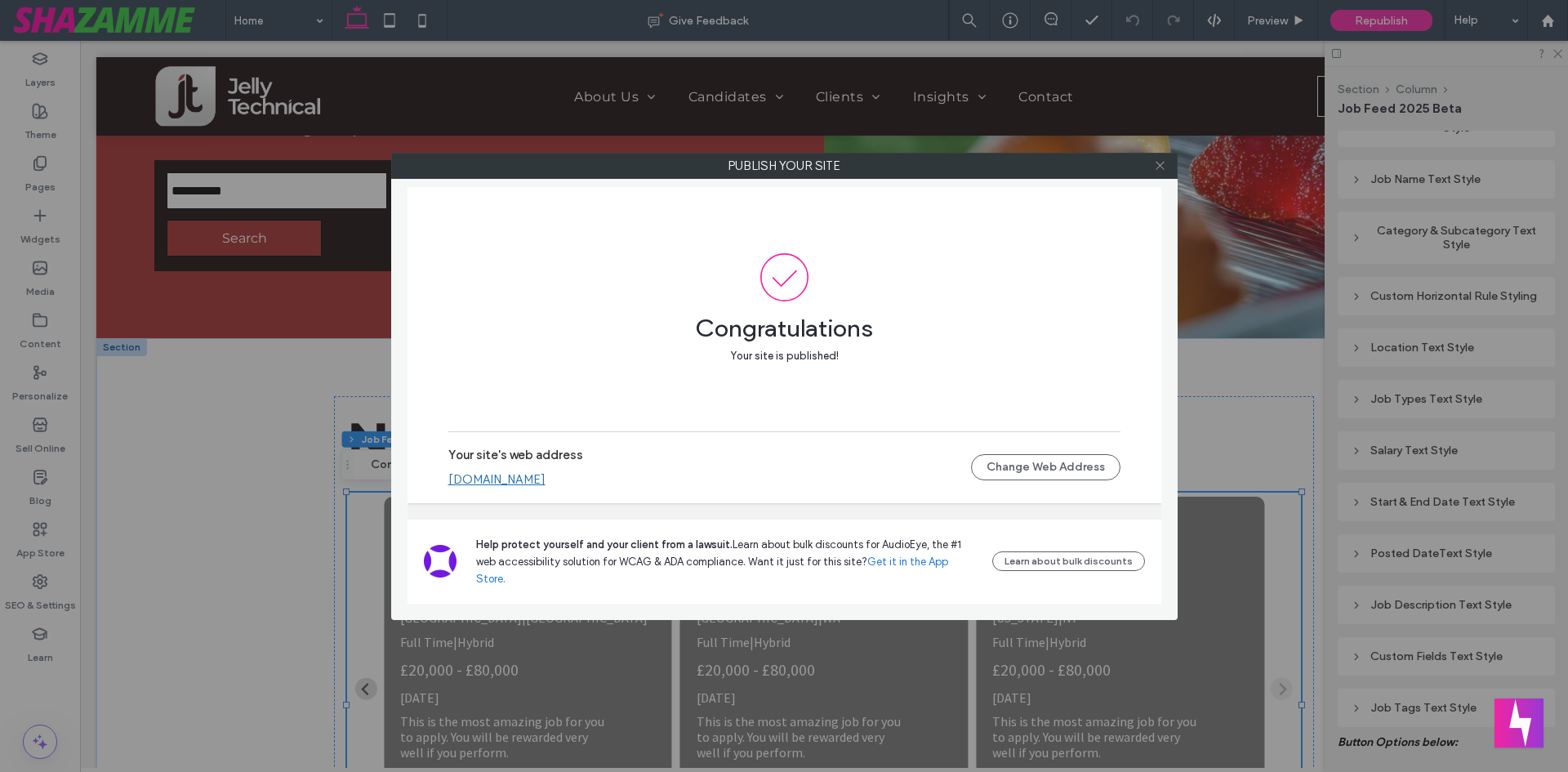
click at [1165, 156] on span at bounding box center [1160, 165] width 12 height 24
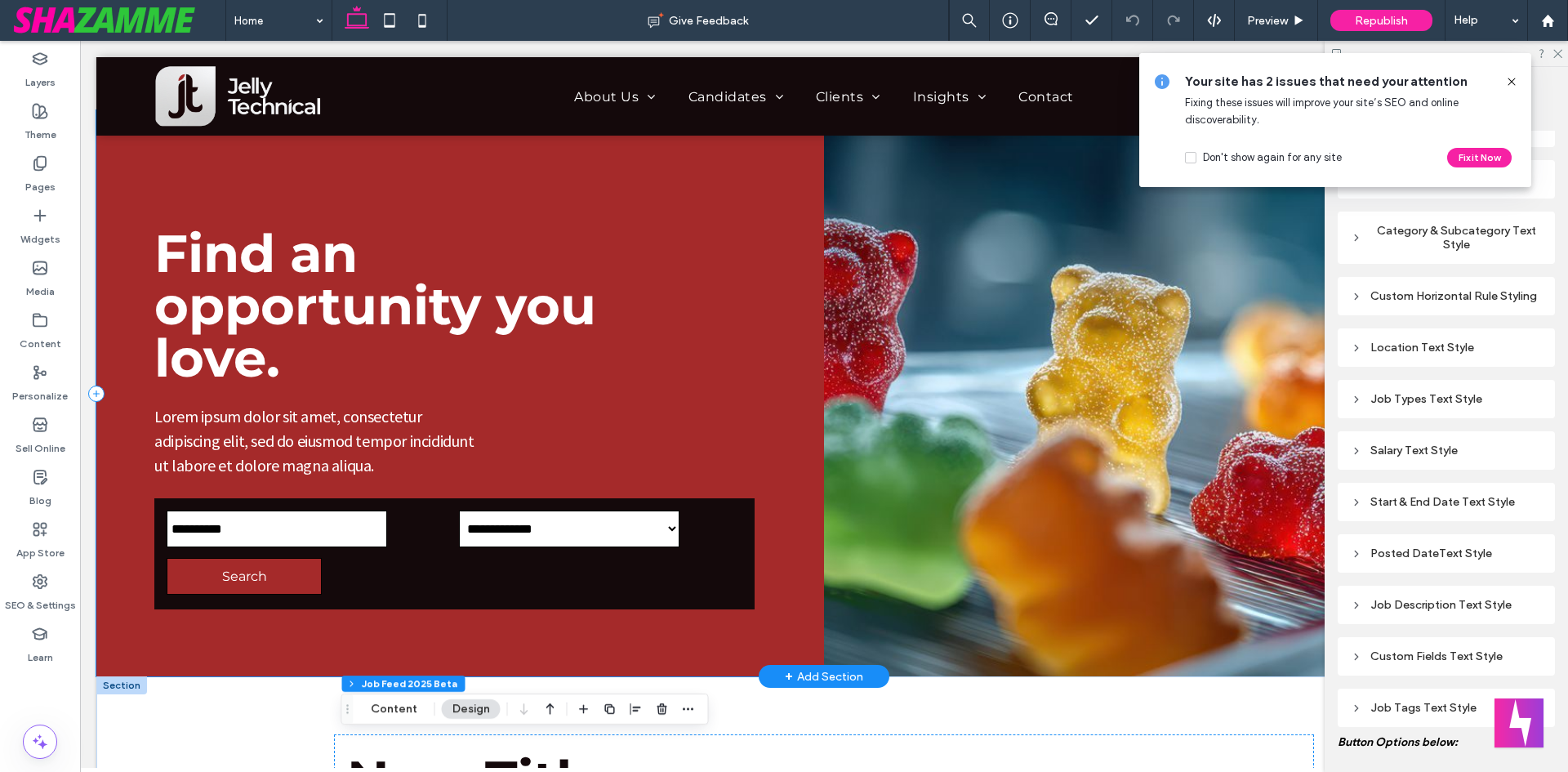
scroll to position [0, 0]
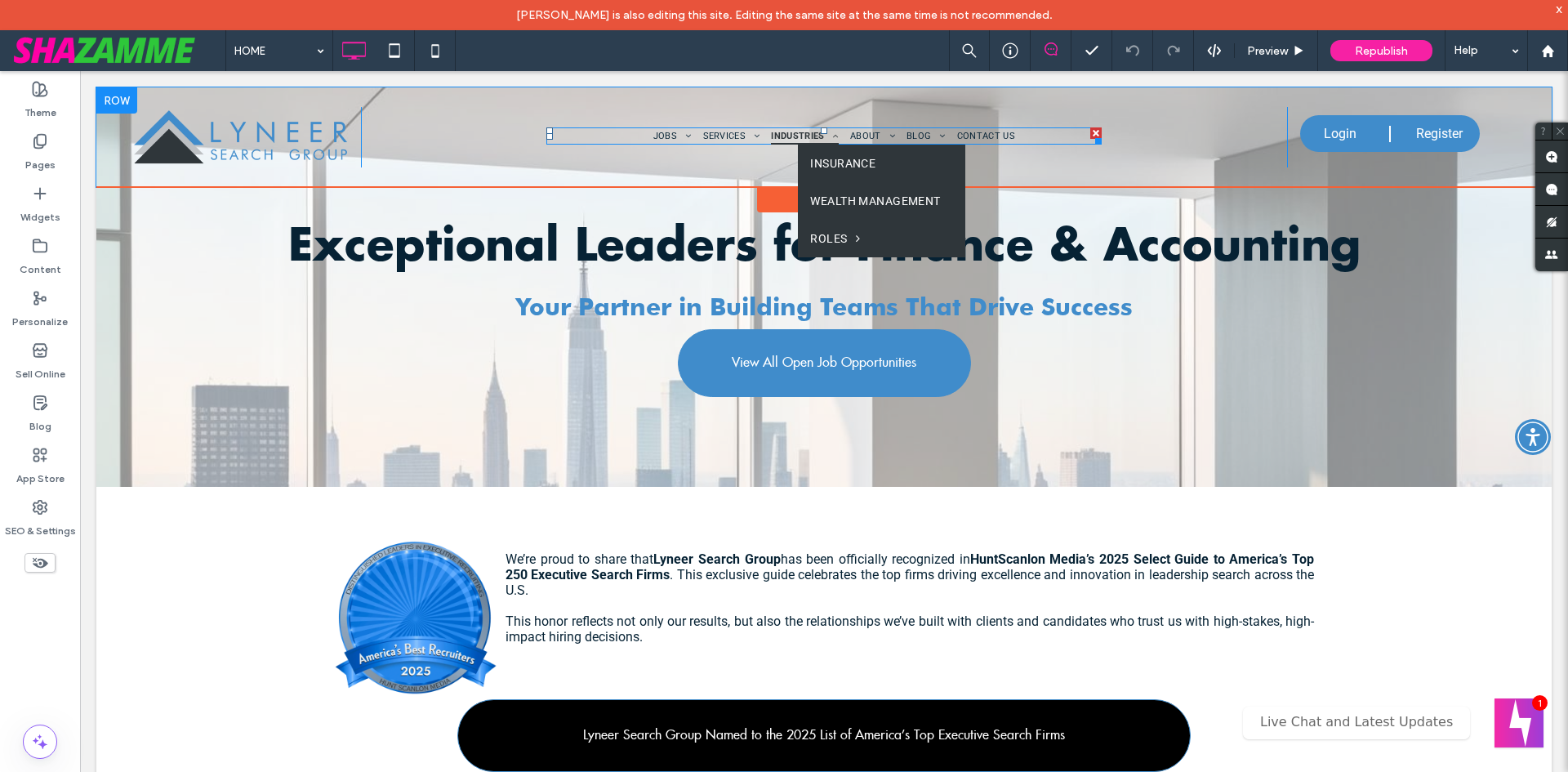
click at [827, 132] on span at bounding box center [832, 136] width 14 height 9
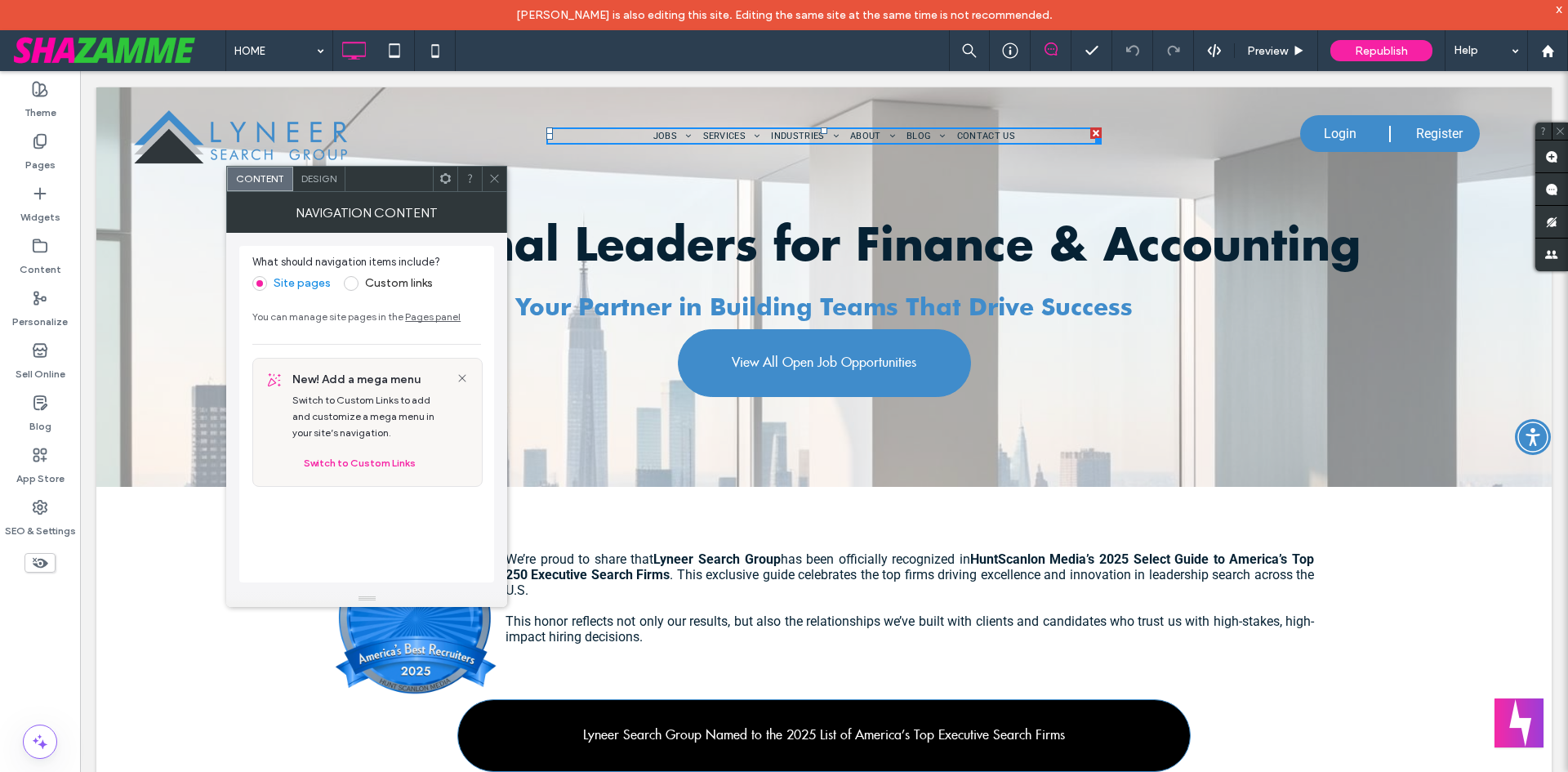
click at [310, 174] on span "Design" at bounding box center [319, 178] width 35 height 12
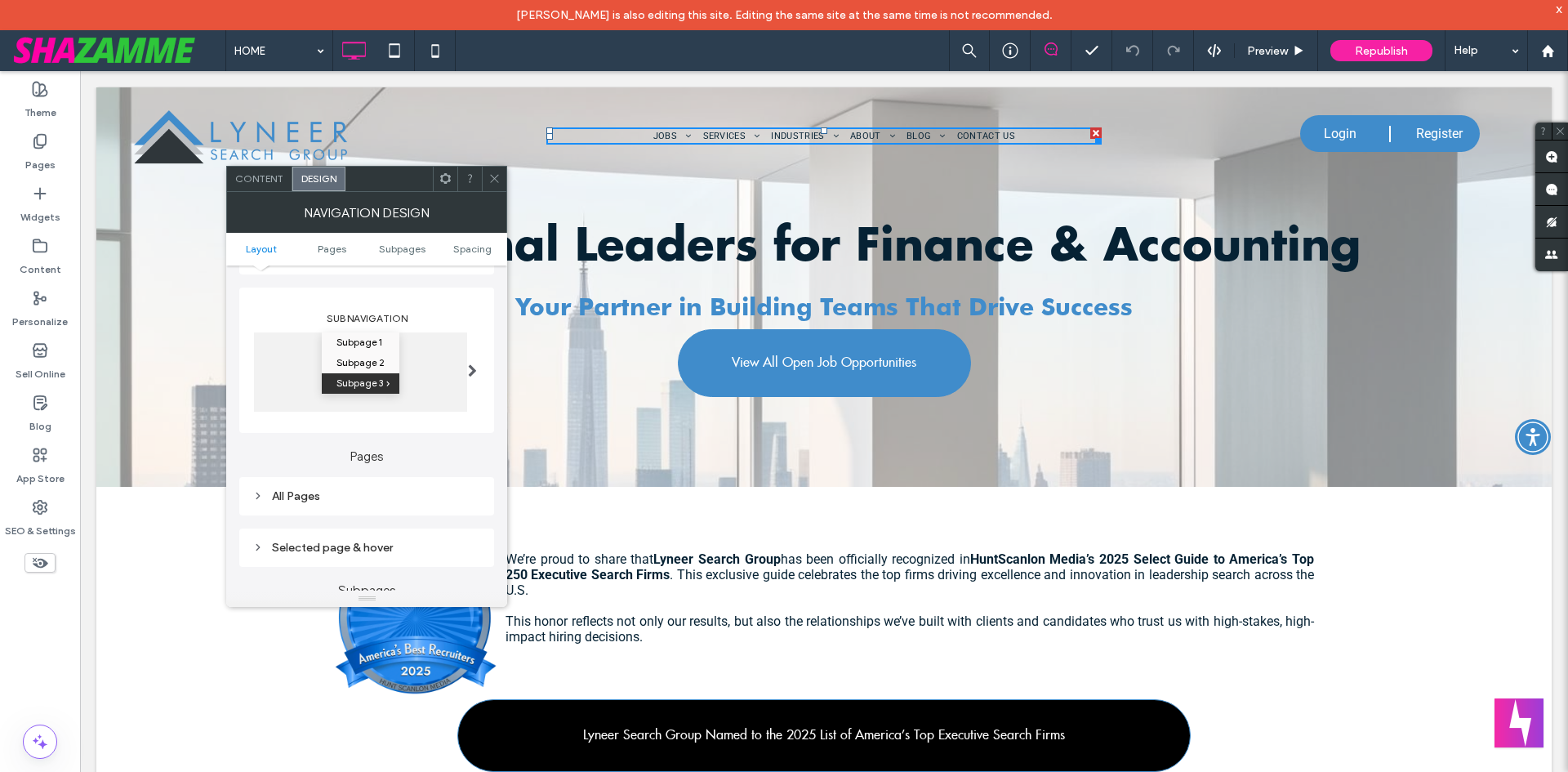
scroll to position [245, 0]
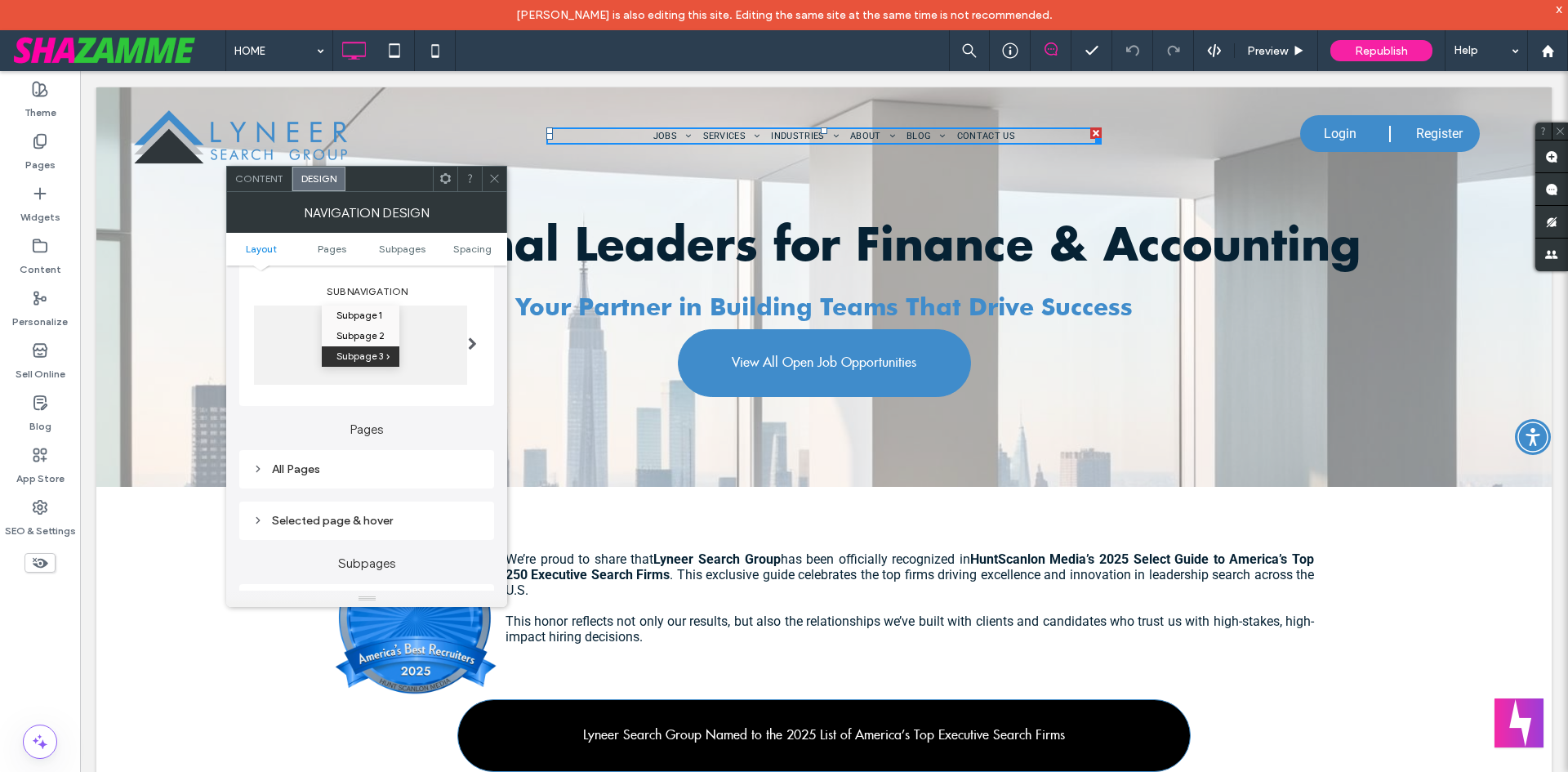
click at [284, 481] on div "All Pages" at bounding box center [366, 469] width 255 height 38
click at [286, 469] on div "All Pages" at bounding box center [367, 469] width 229 height 14
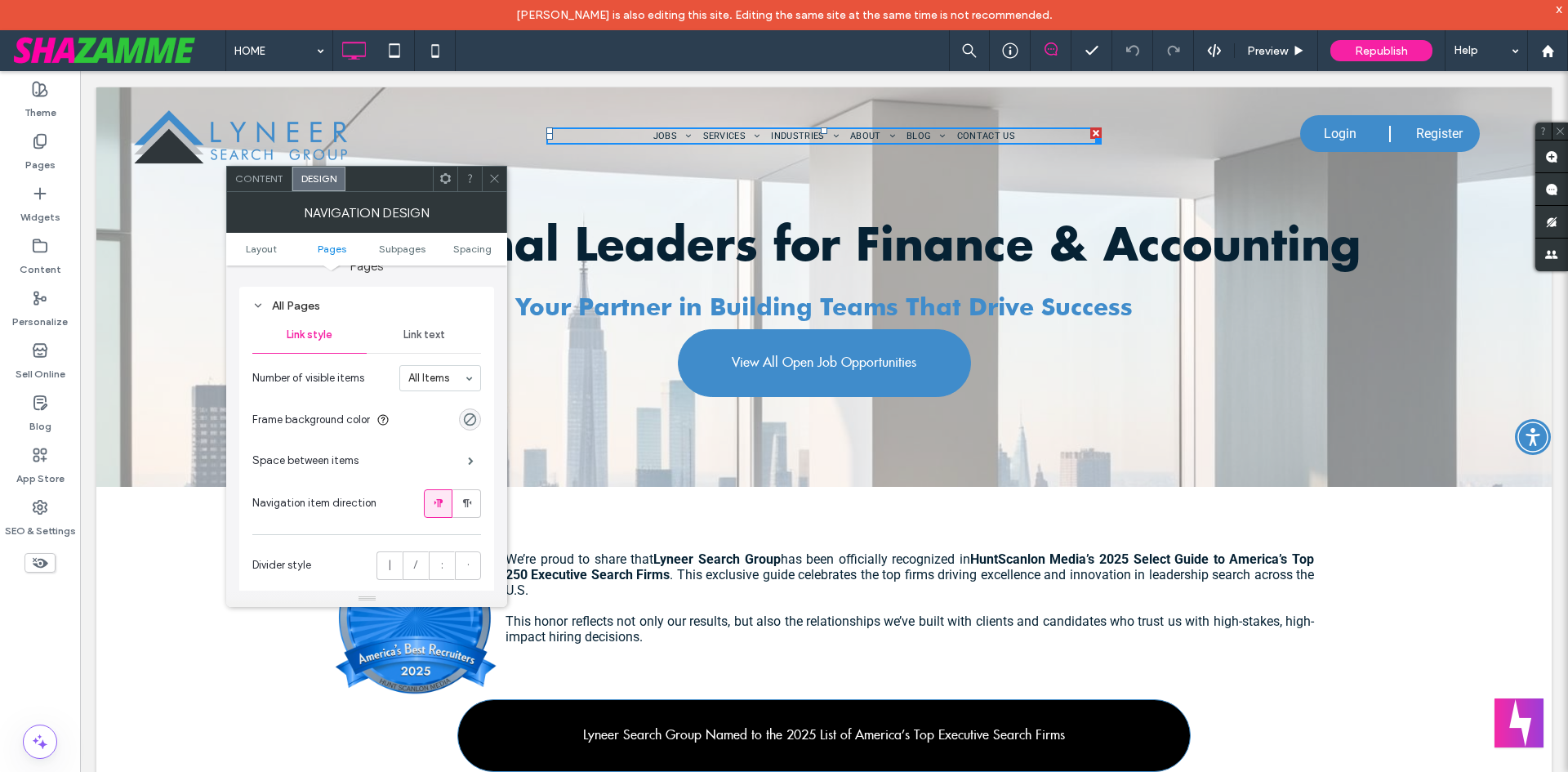
click at [428, 344] on div "Link text" at bounding box center [424, 335] width 114 height 36
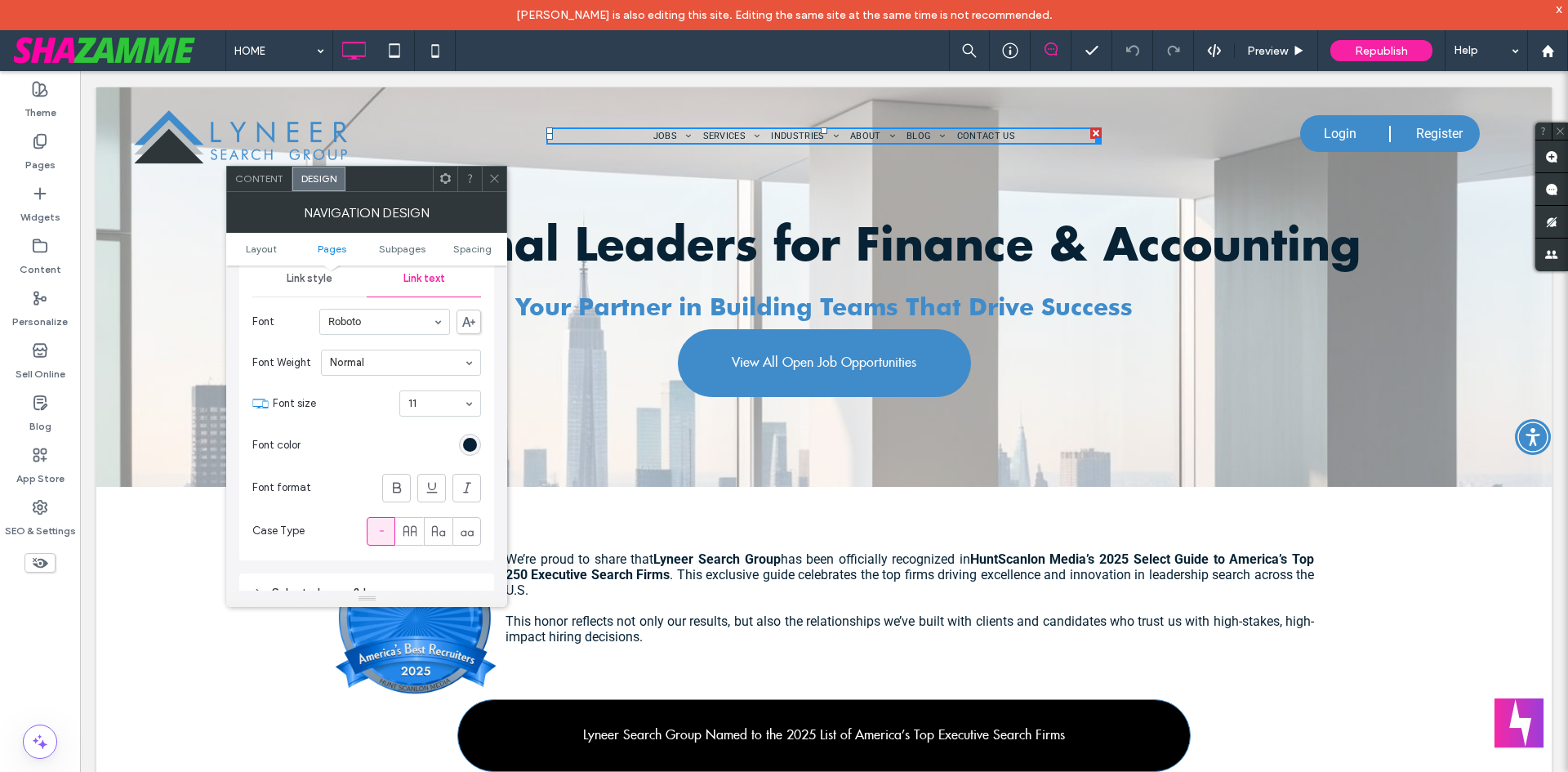
scroll to position [490, 0]
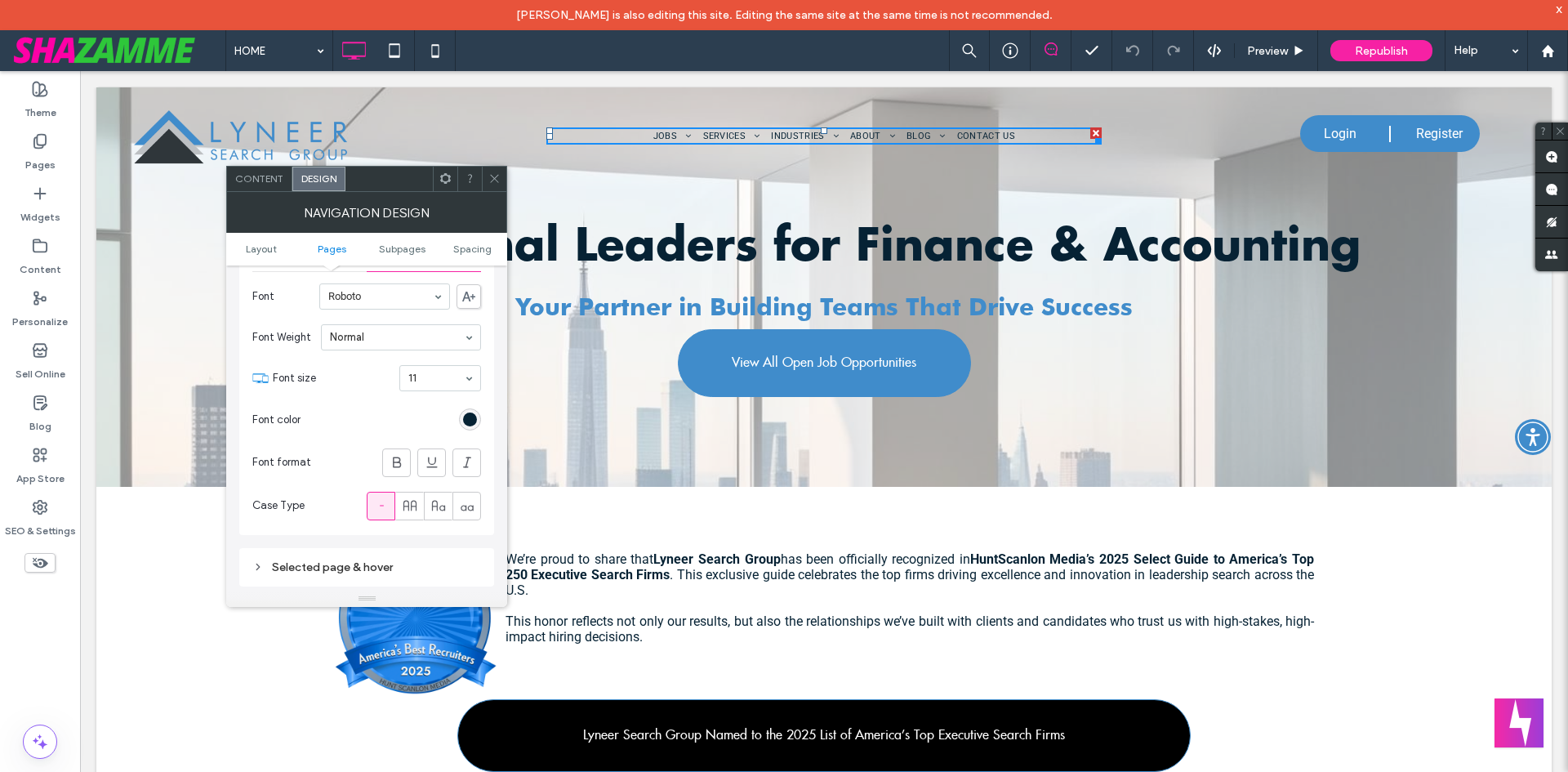
click at [422, 366] on div "11" at bounding box center [440, 378] width 81 height 26
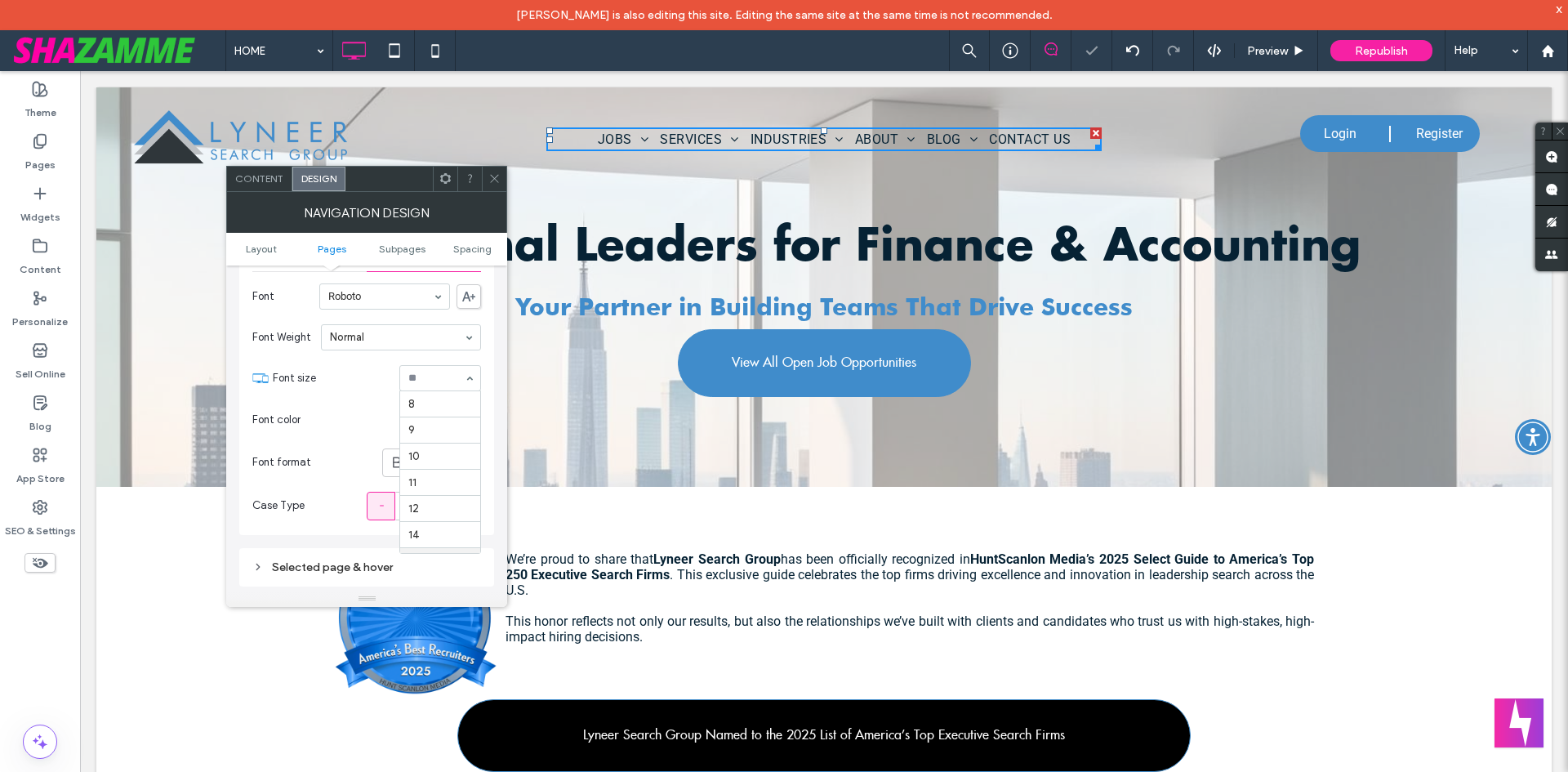
click at [438, 376] on input at bounding box center [436, 377] width 55 height 11
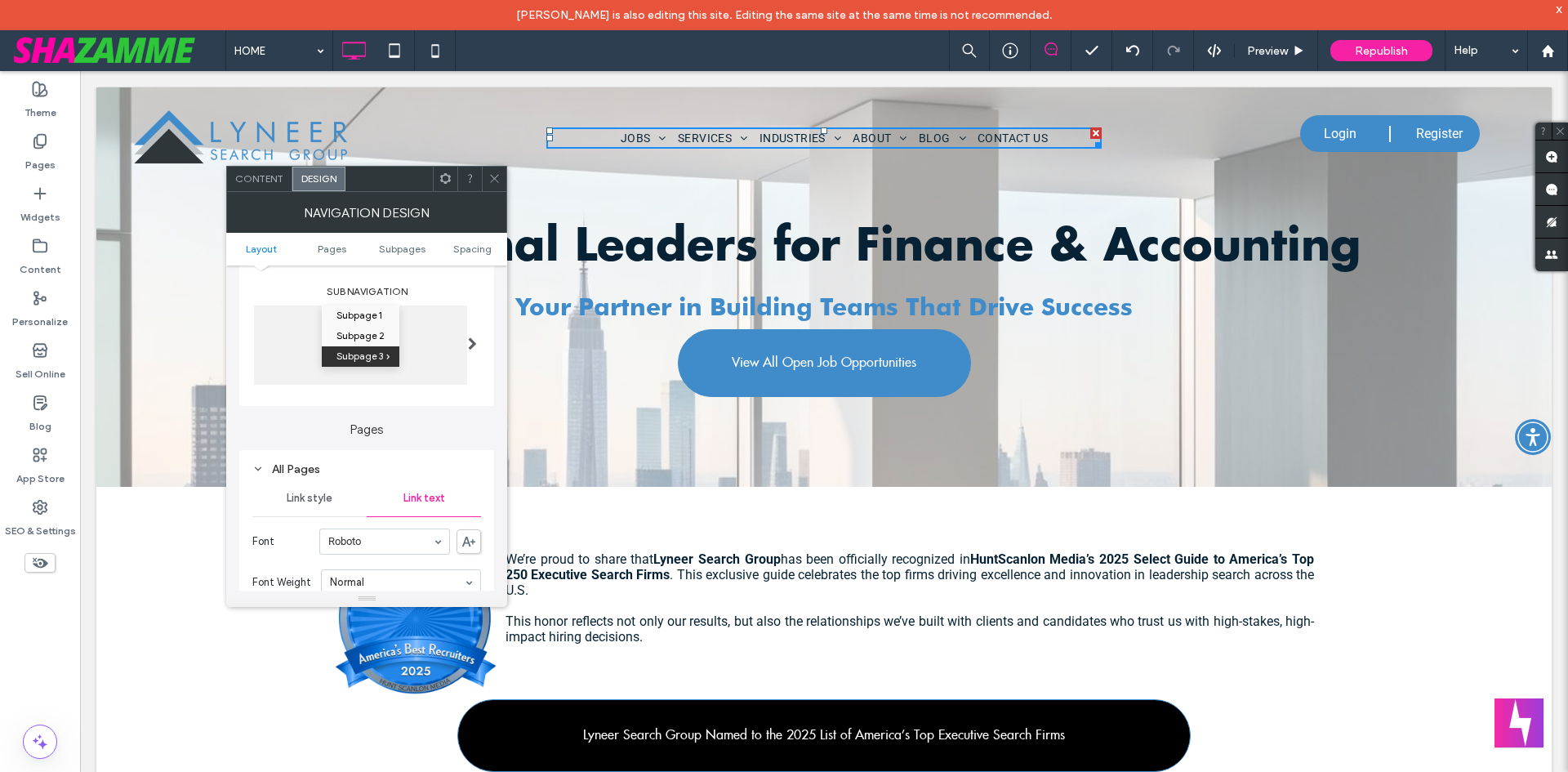
click at [297, 502] on span "Link style" at bounding box center [309, 498] width 46 height 13
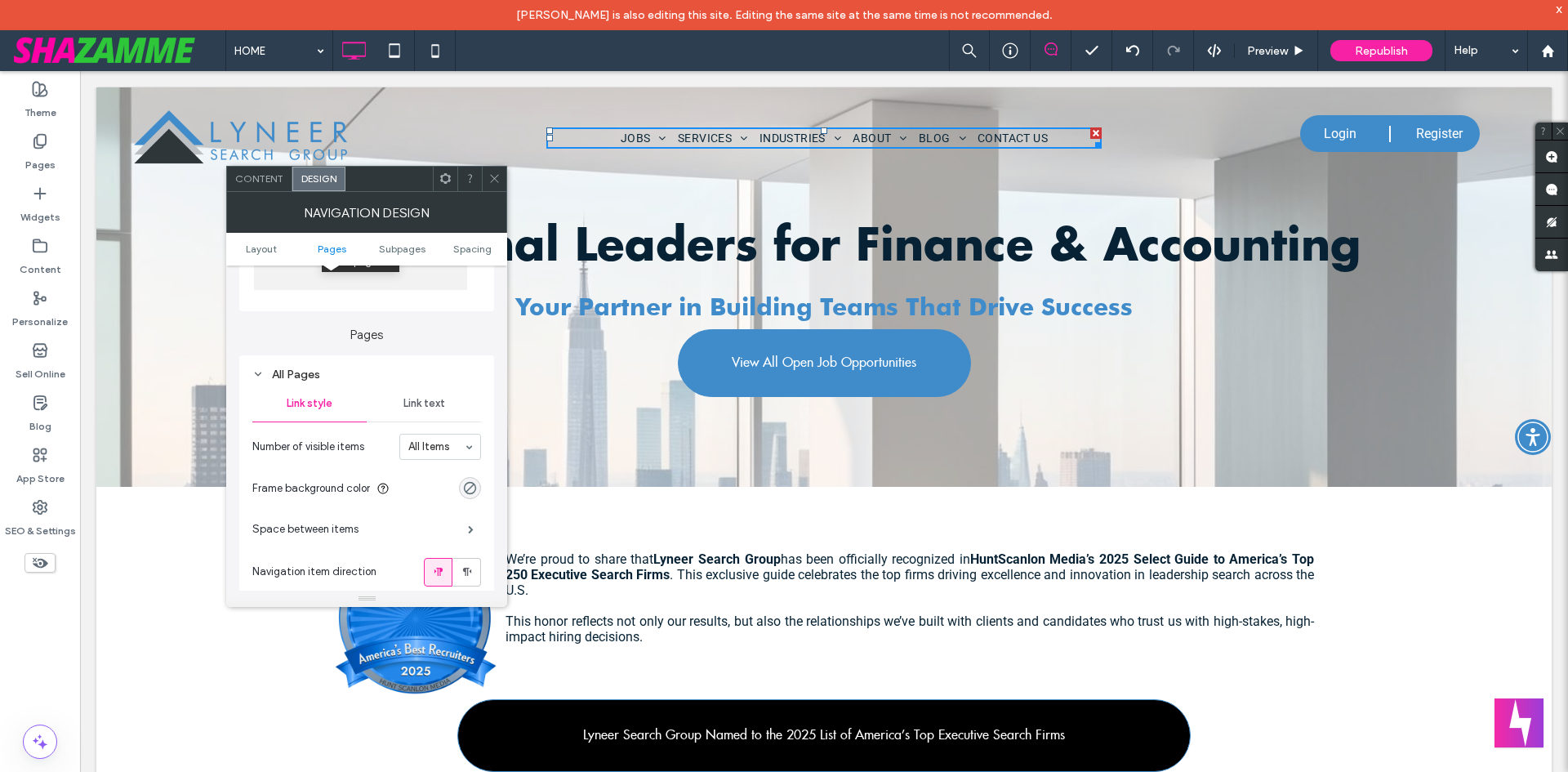
scroll to position [490, 0]
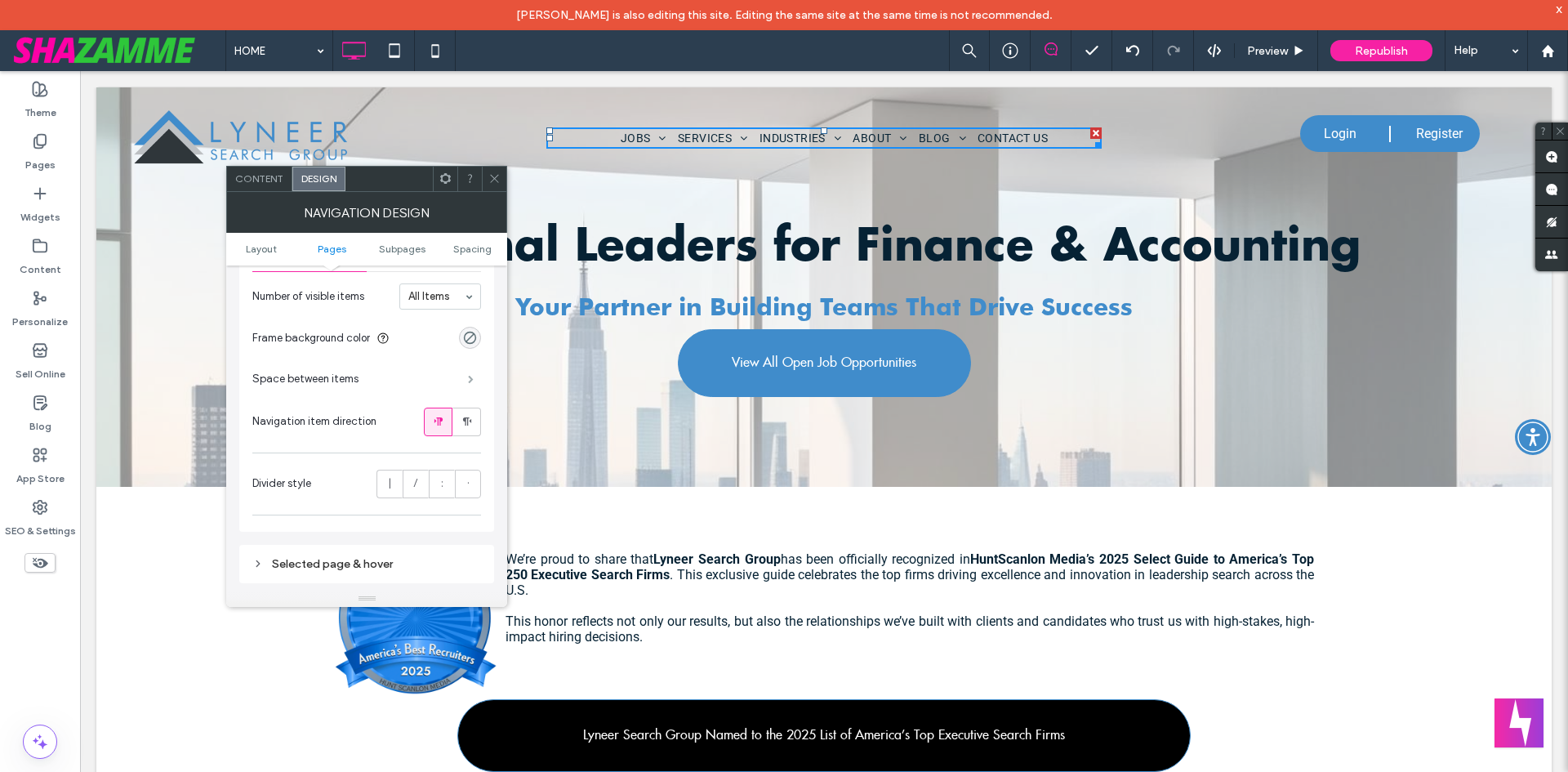
click at [474, 378] on span at bounding box center [471, 378] width 6 height 8
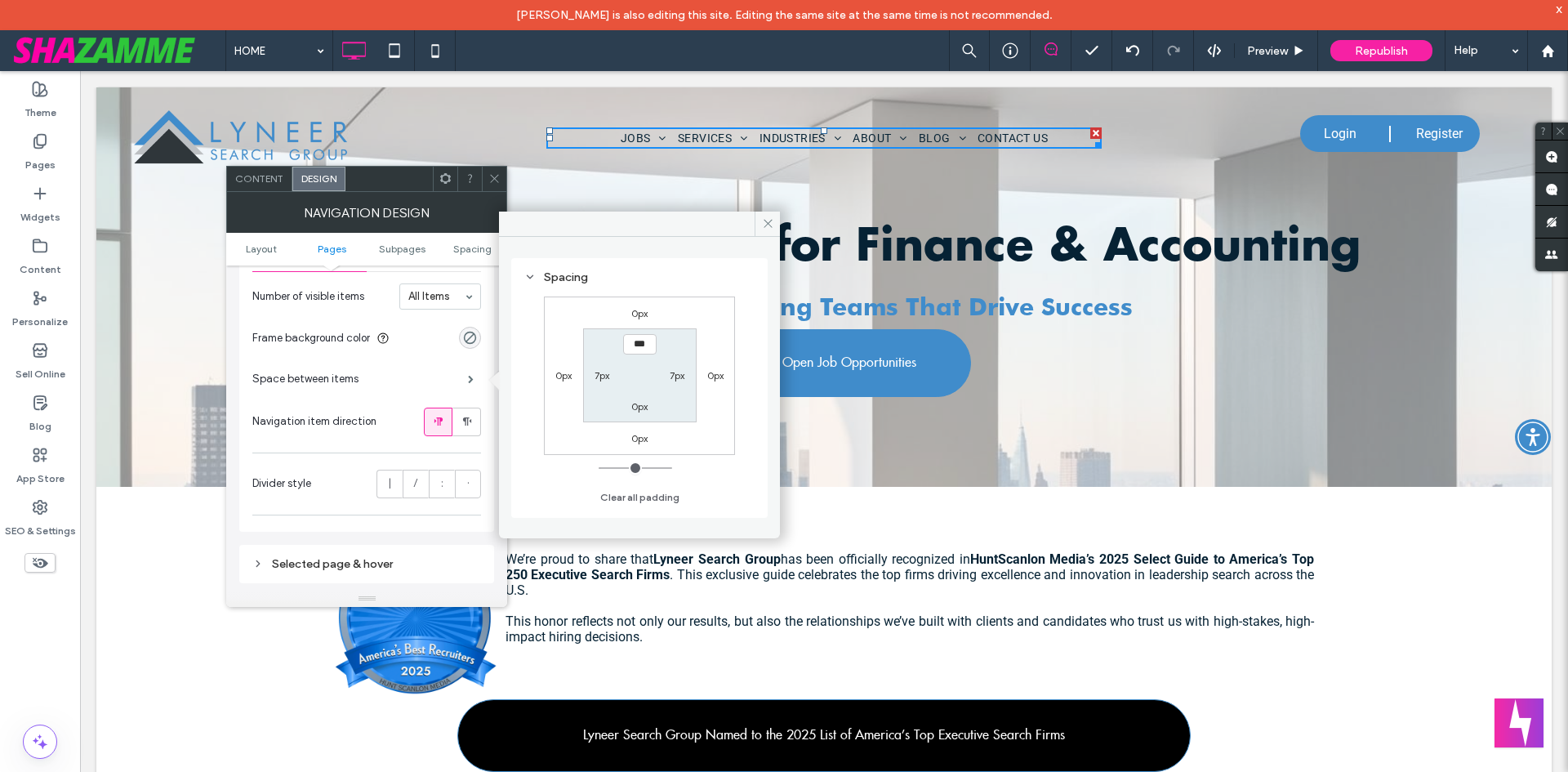
click at [604, 379] on label "7px" at bounding box center [602, 375] width 15 height 12
type input "*"
type input "**"
type input "****"
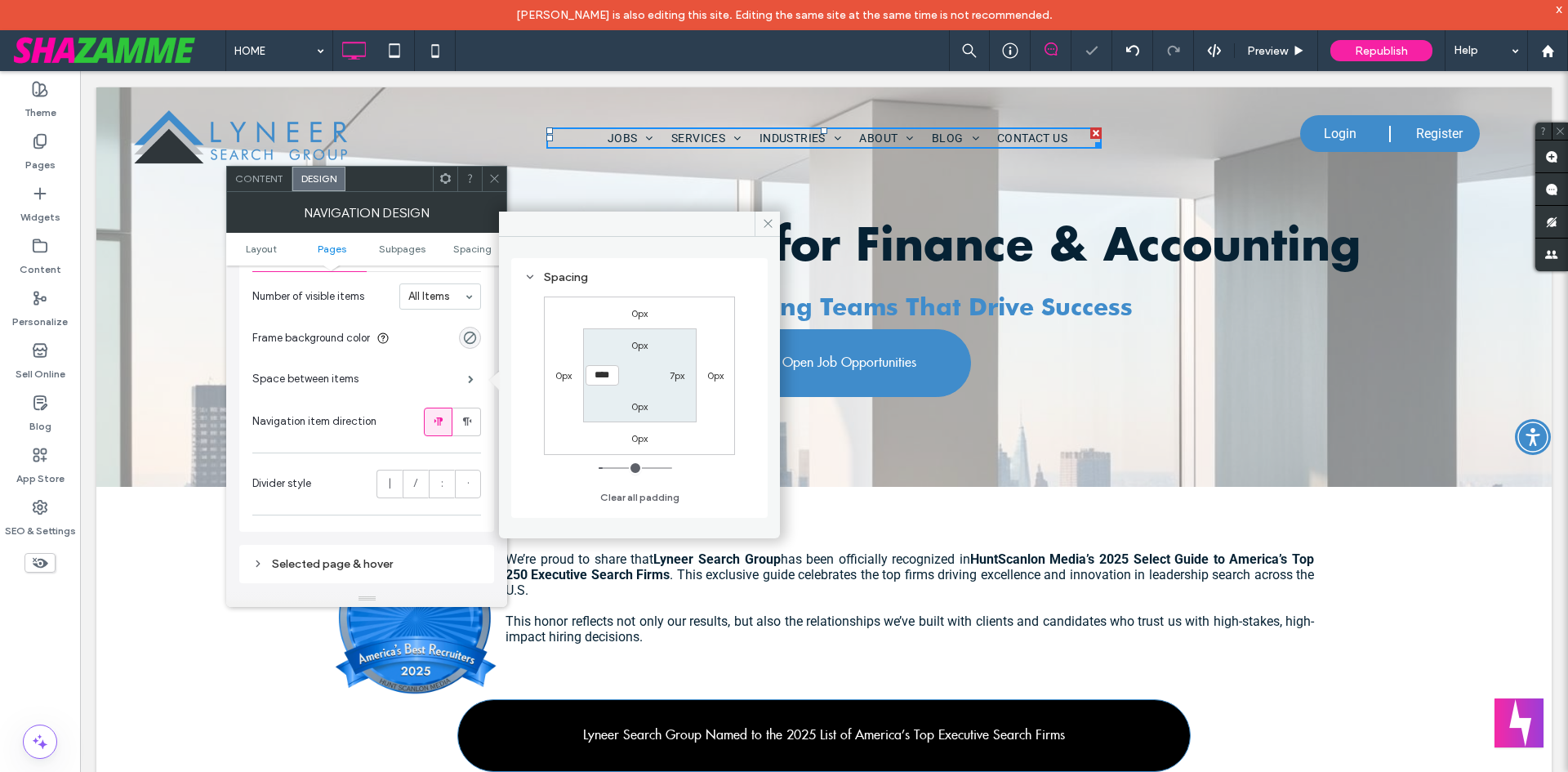
click at [674, 374] on label "7px" at bounding box center [677, 375] width 15 height 12
type input "*"
type input "**"
type input "****"
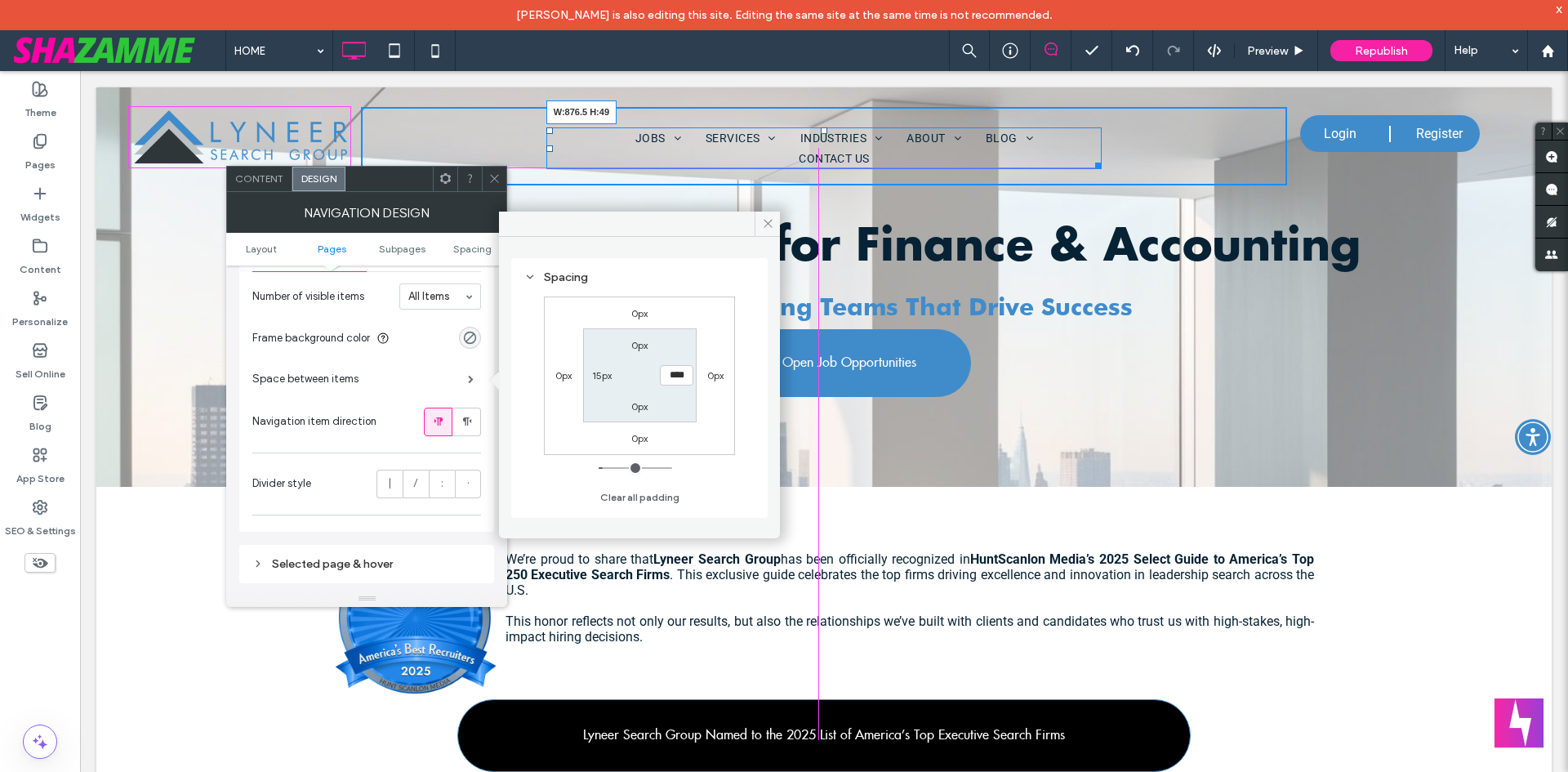
drag, startPoint x: 1090, startPoint y: 164, endPoint x: 1169, endPoint y: 147, distance: 80.8
click at [1103, 147] on nav "JOBS TALENT CAREER SUPPORT SUBMIT YOUR RESUME SERVICES EXECUTIVE SEARCH INTERIM…" at bounding box center [824, 148] width 556 height 42
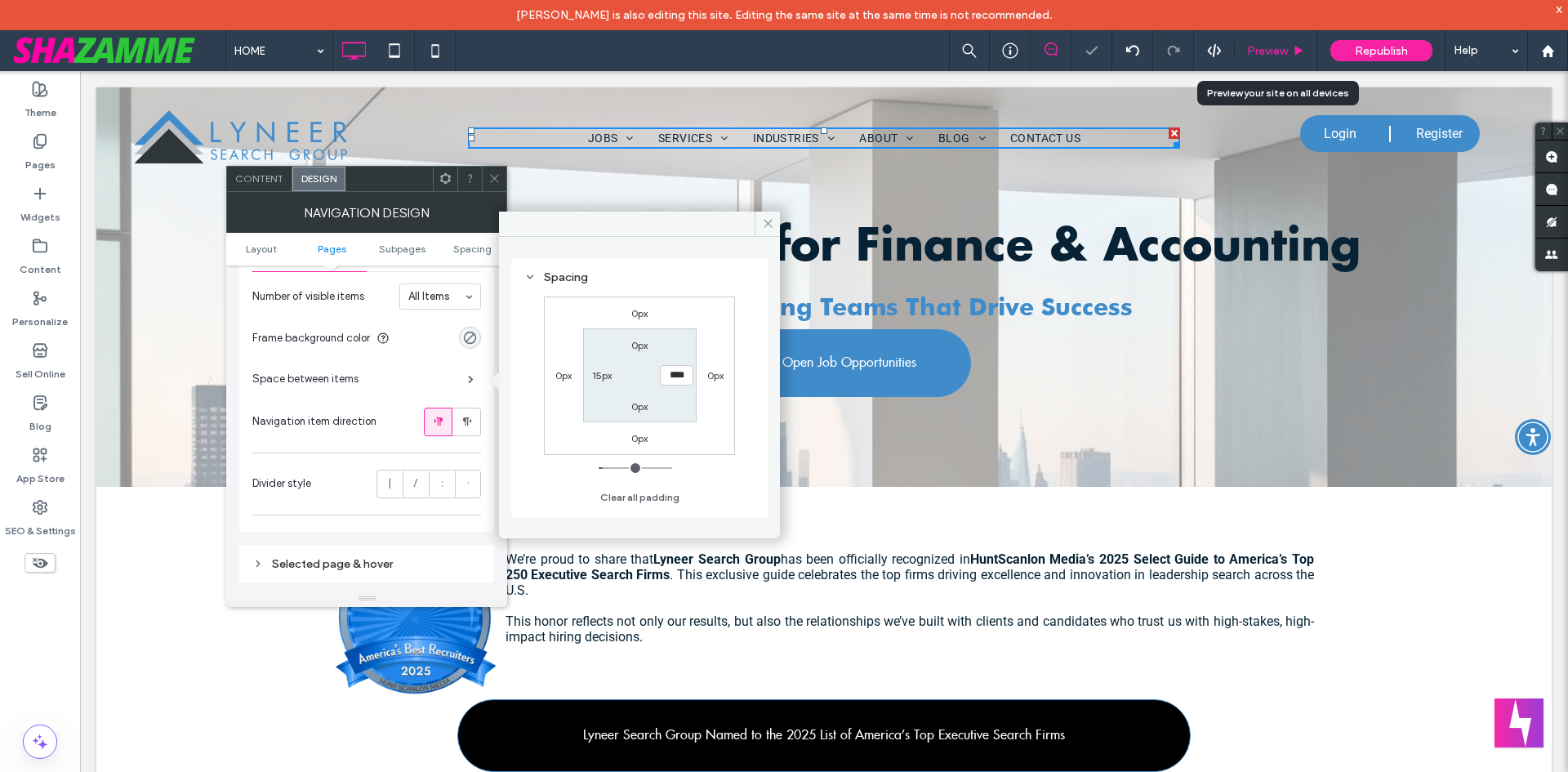
click at [1268, 52] on span "Preview" at bounding box center [1268, 51] width 41 height 14
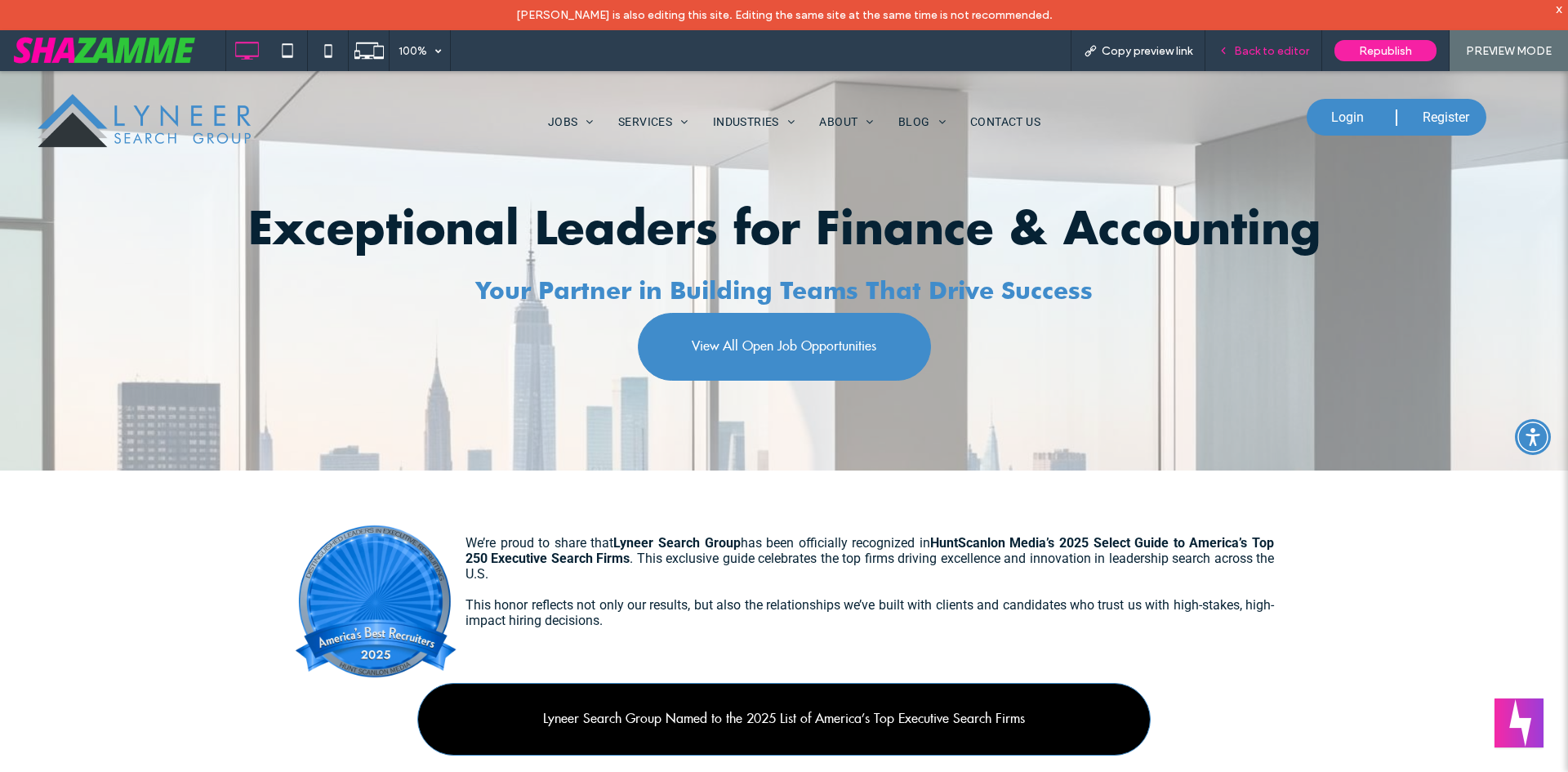
click at [1296, 51] on span "Back to editor" at bounding box center [1271, 51] width 75 height 14
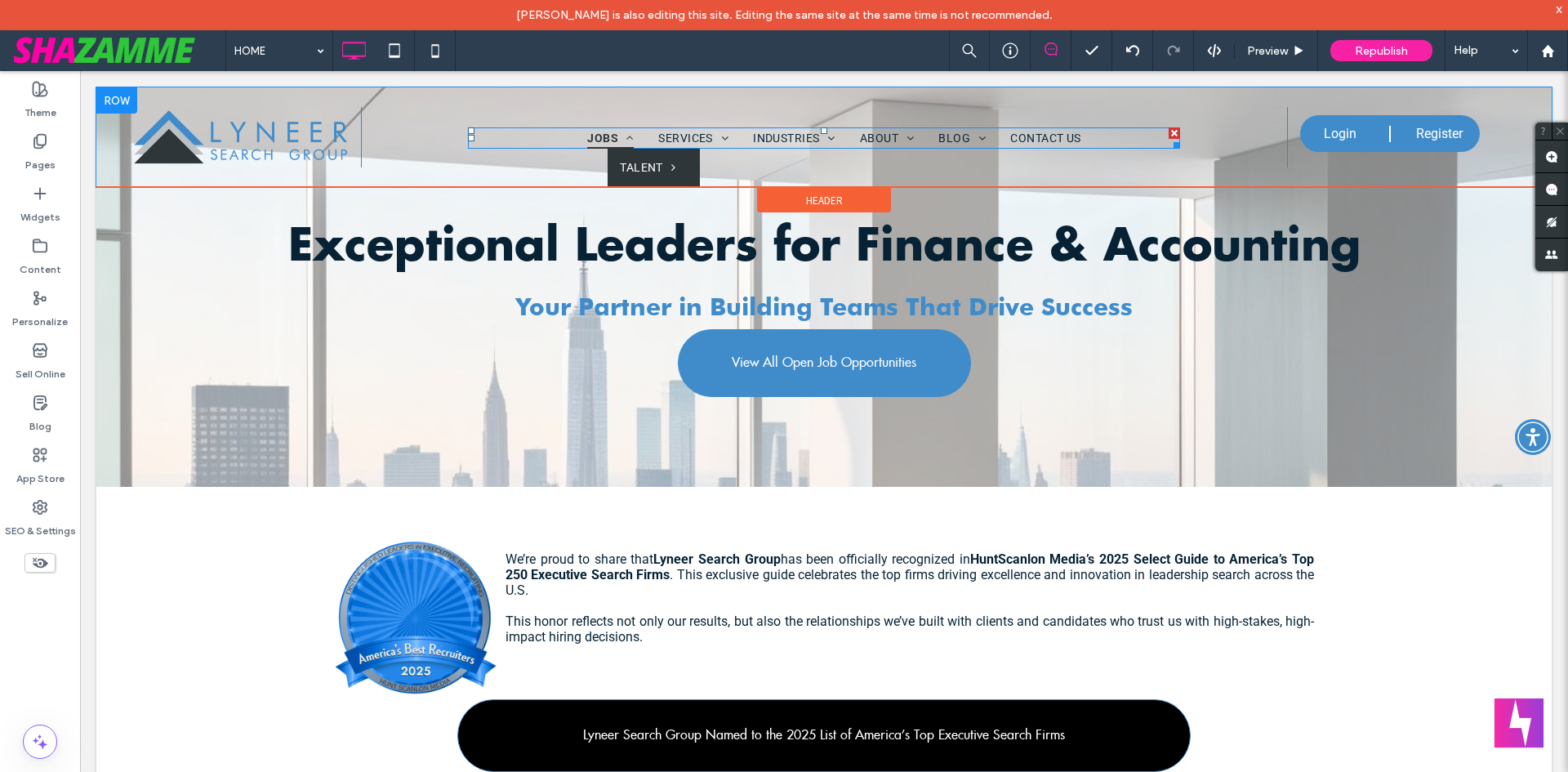
click at [623, 139] on span at bounding box center [626, 138] width 16 height 11
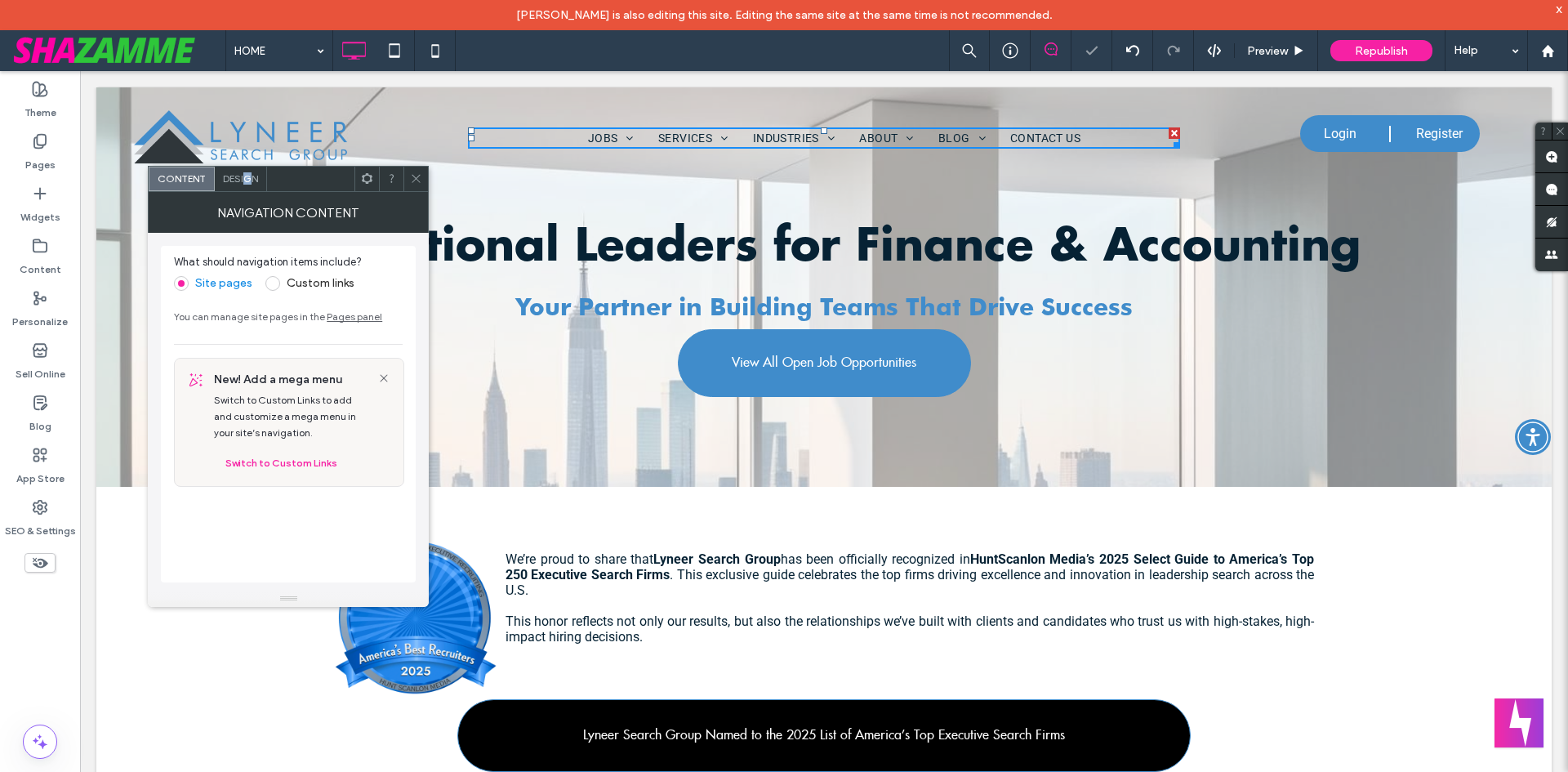
click at [247, 187] on div "Design" at bounding box center [241, 178] width 52 height 24
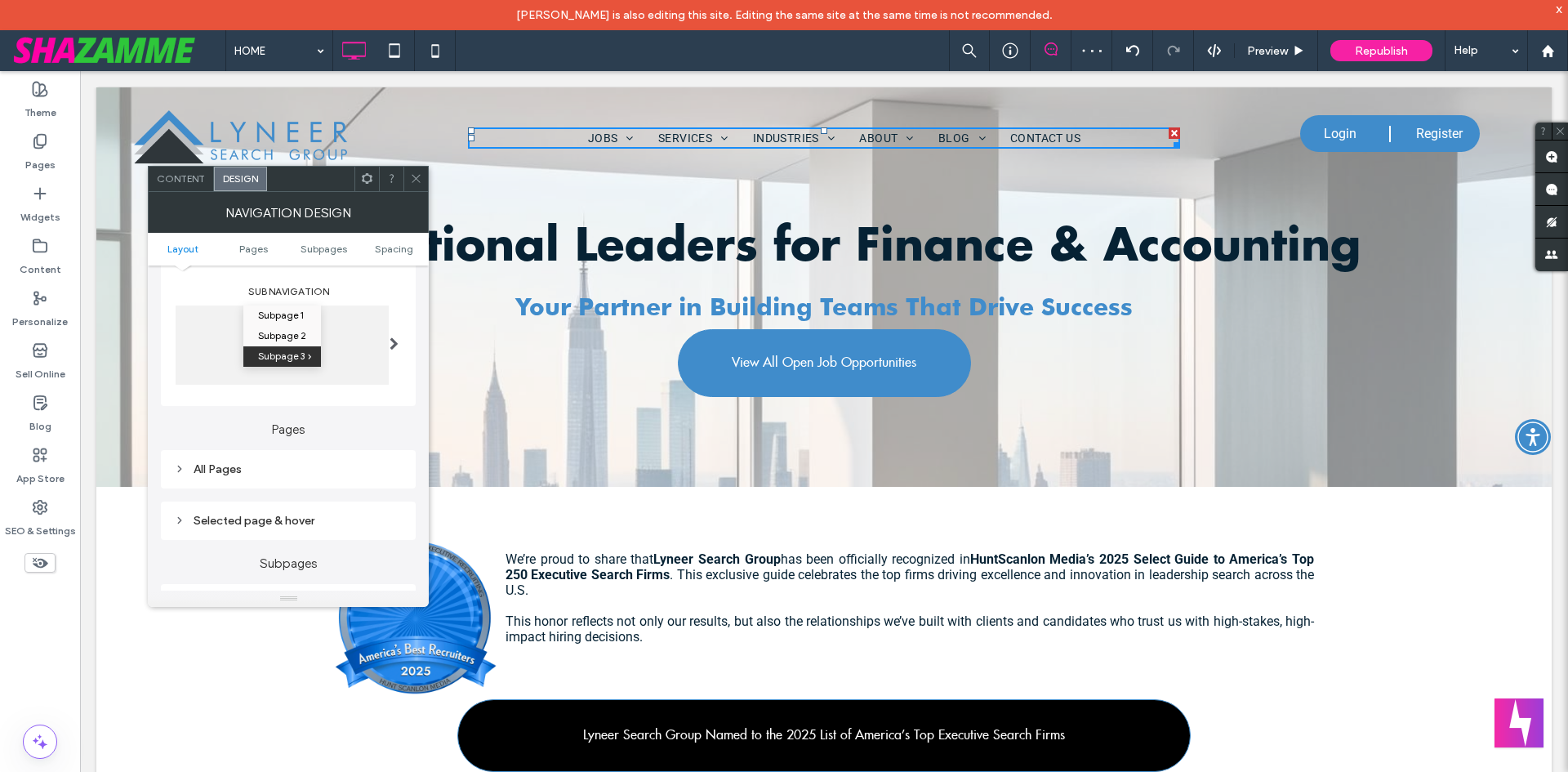
scroll to position [326, 0]
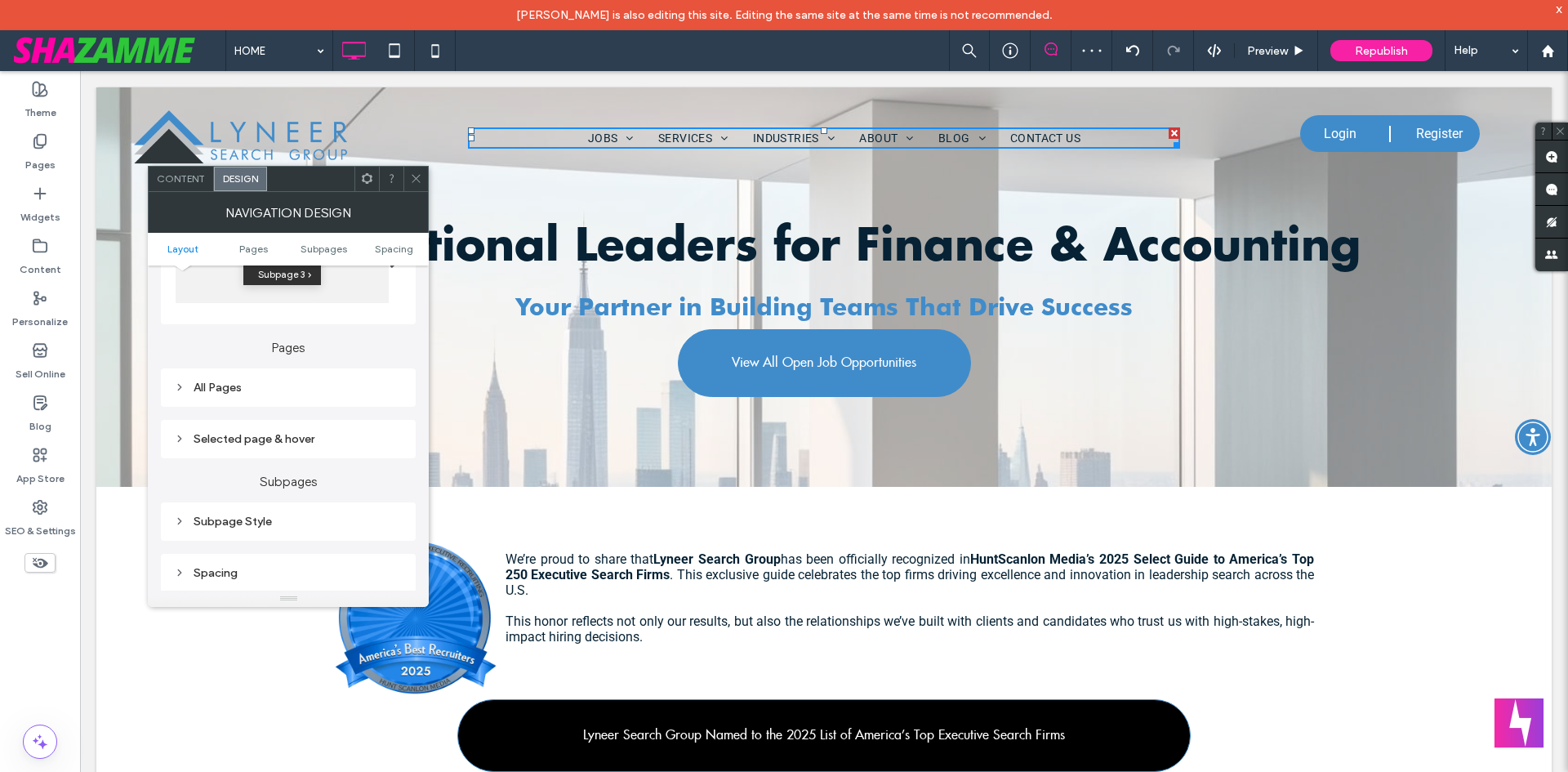
click at [215, 455] on div "Selected page & hover" at bounding box center [288, 439] width 255 height 38
click at [214, 441] on div "Selected page & hover" at bounding box center [288, 439] width 229 height 14
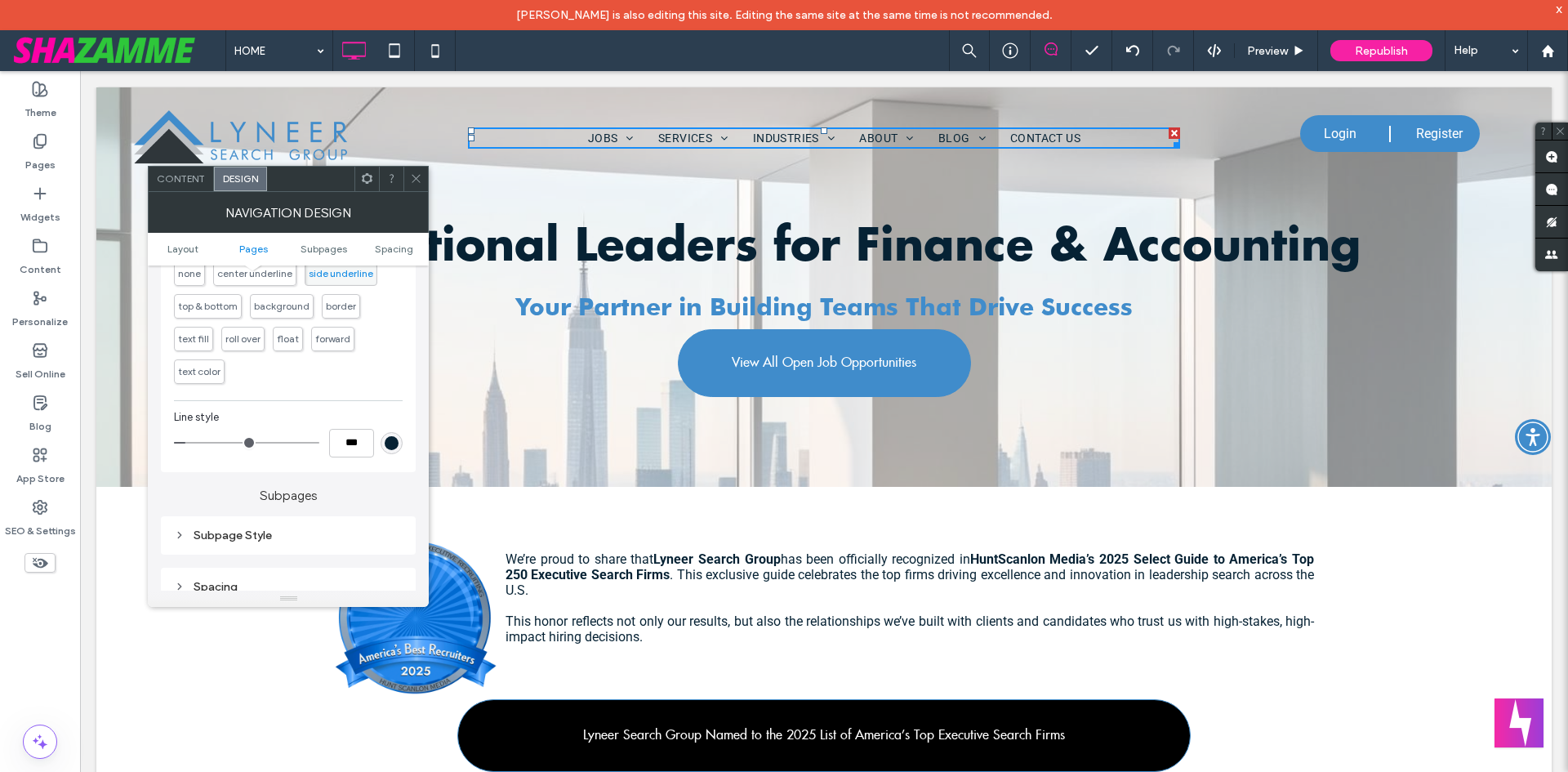
scroll to position [653, 0]
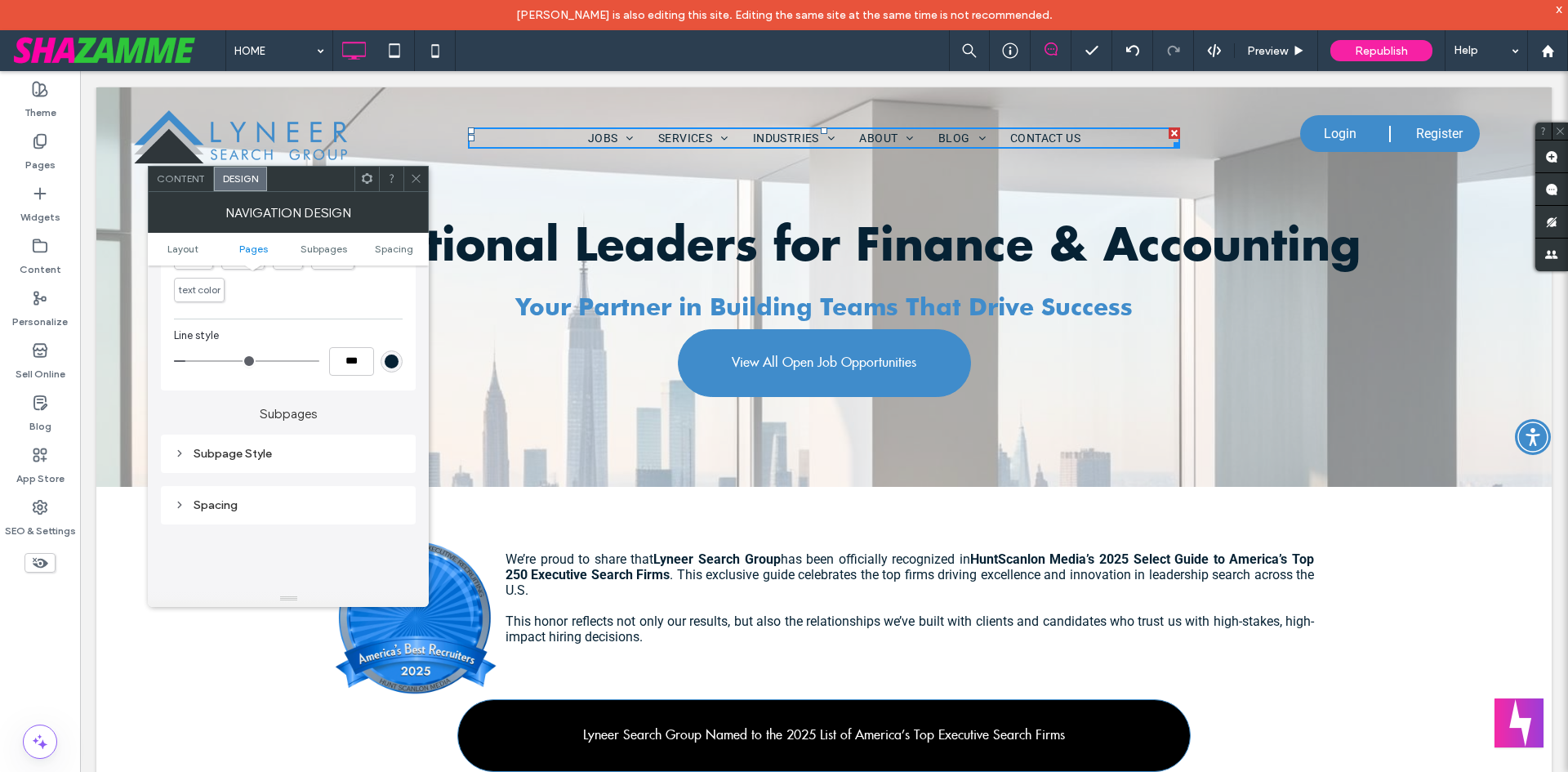
click at [210, 451] on div "Subpage Style" at bounding box center [288, 454] width 229 height 14
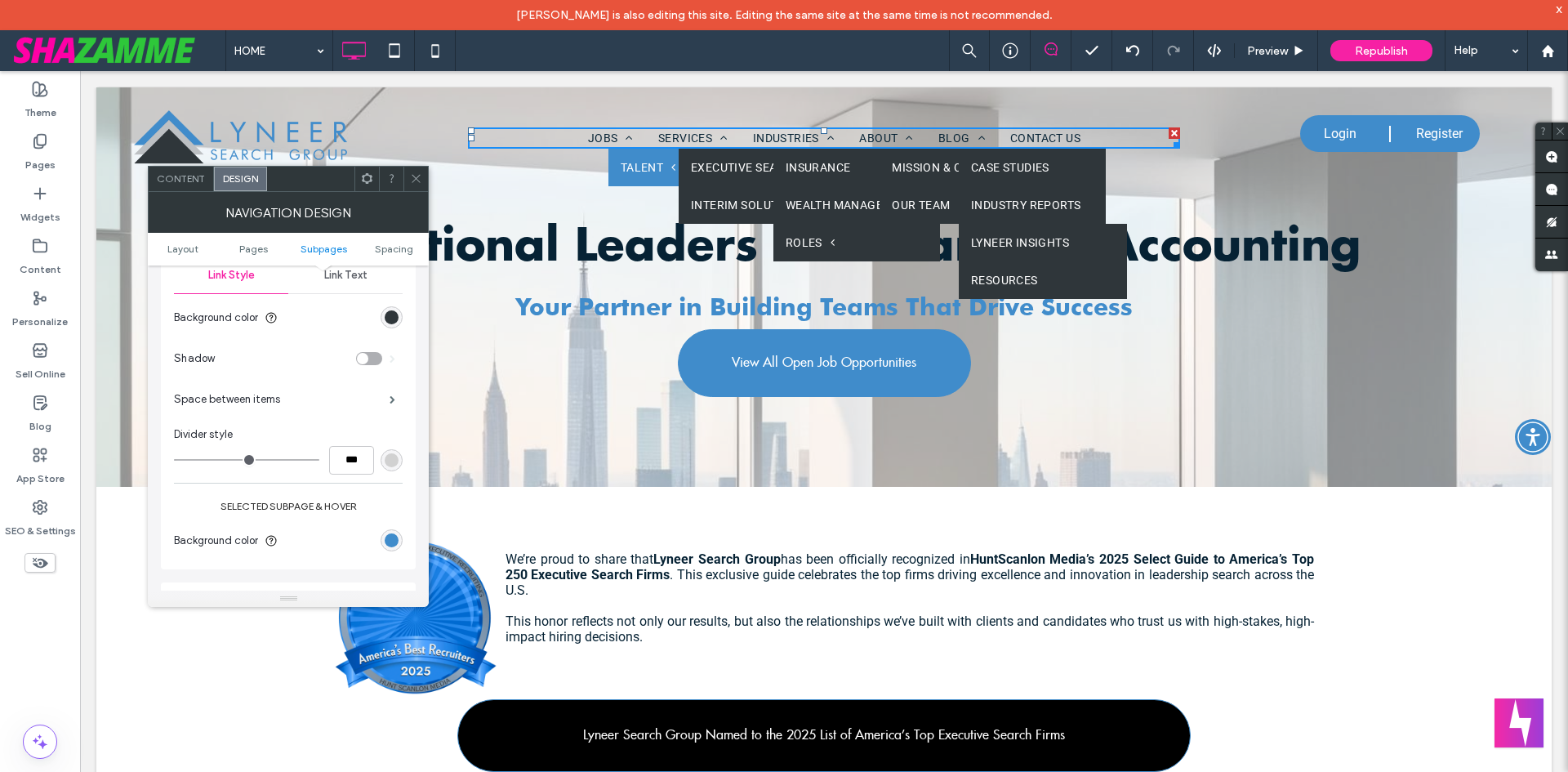
scroll to position [898, 0]
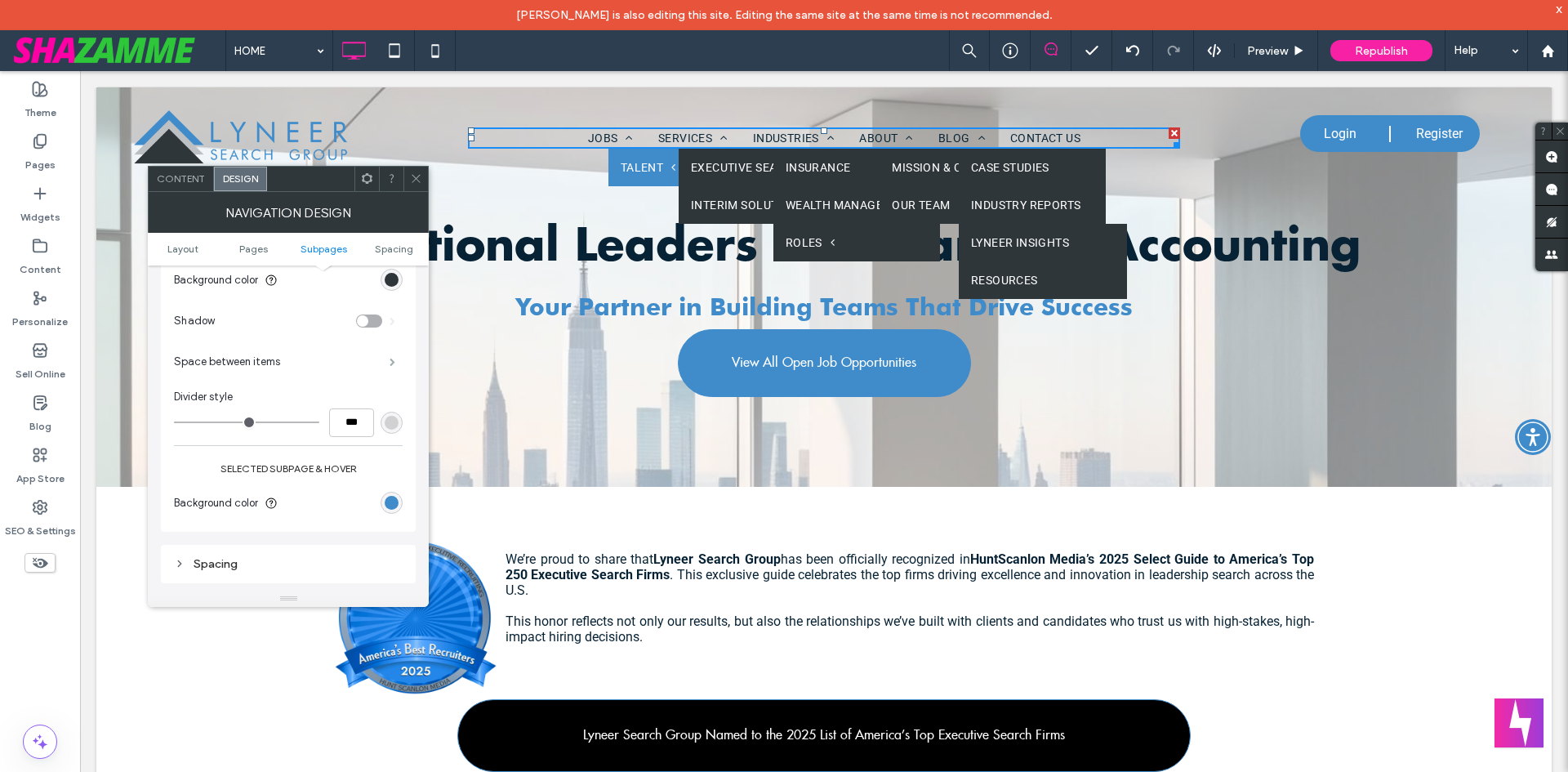
click at [390, 363] on span at bounding box center [392, 361] width 6 height 8
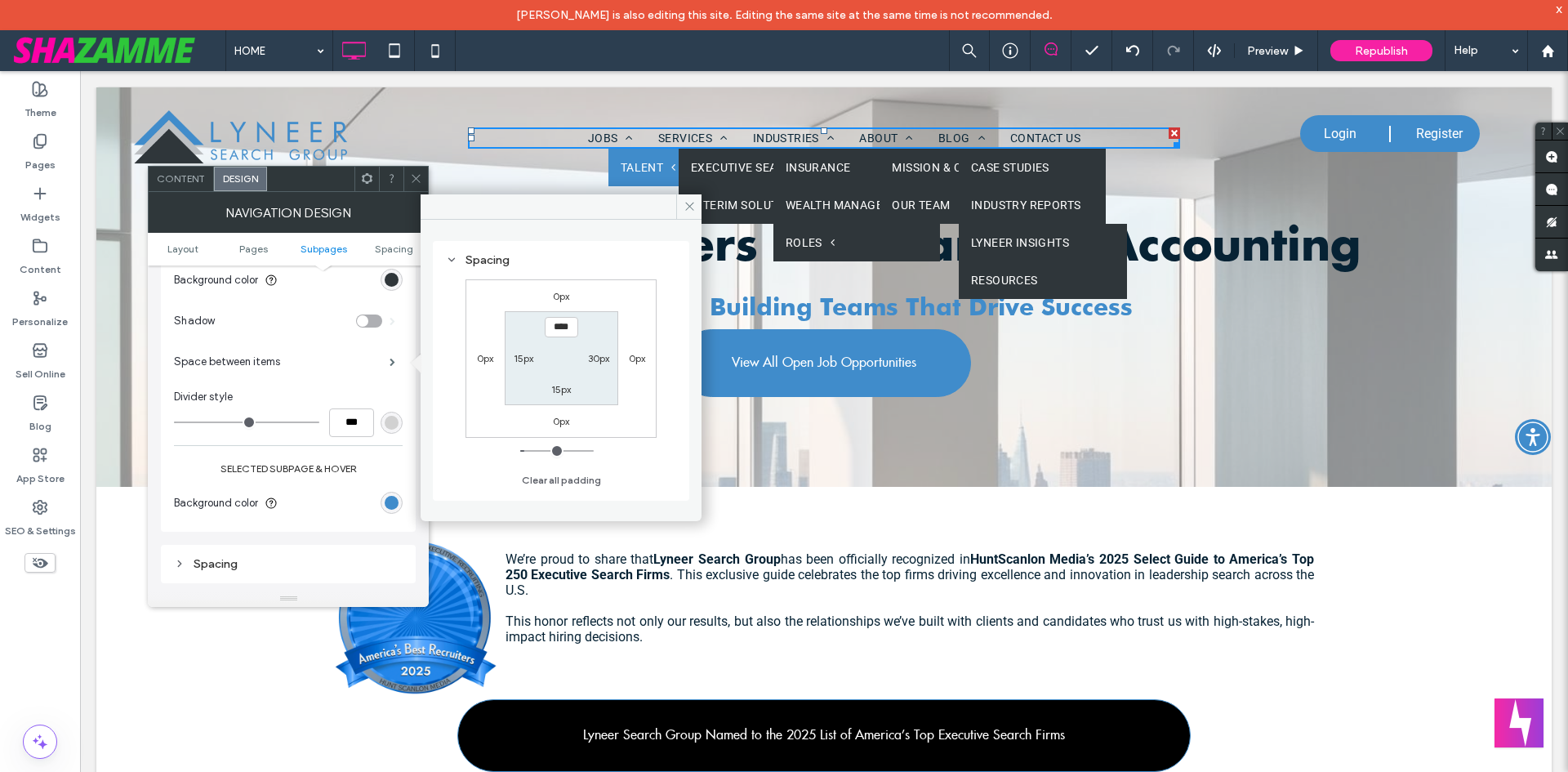
click at [588, 356] on label "30px" at bounding box center [598, 358] width 22 height 12
type input "**"
type input "****"
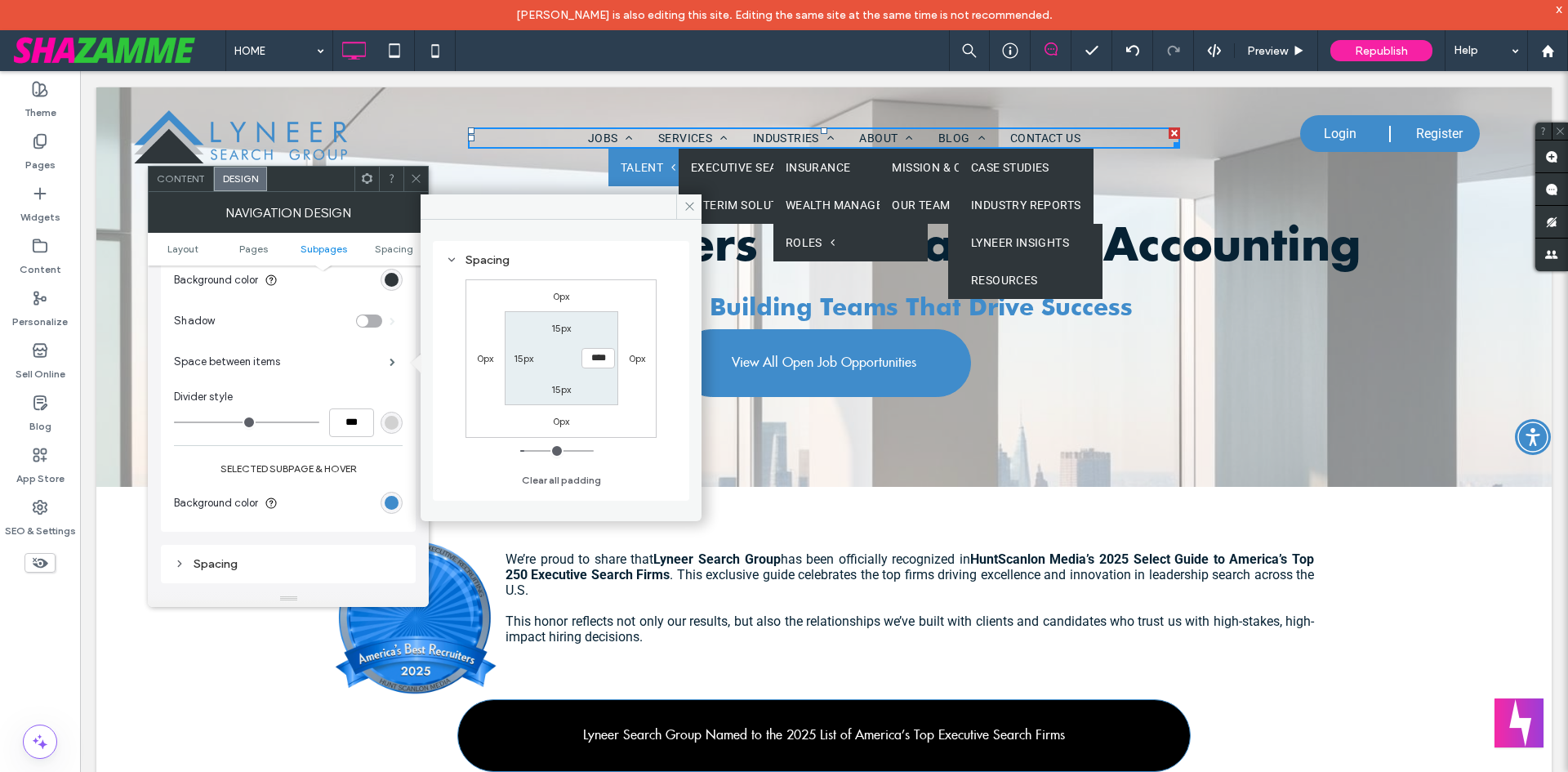
click at [554, 330] on label "15px" at bounding box center [561, 328] width 20 height 12
type input "**"
type input "****"
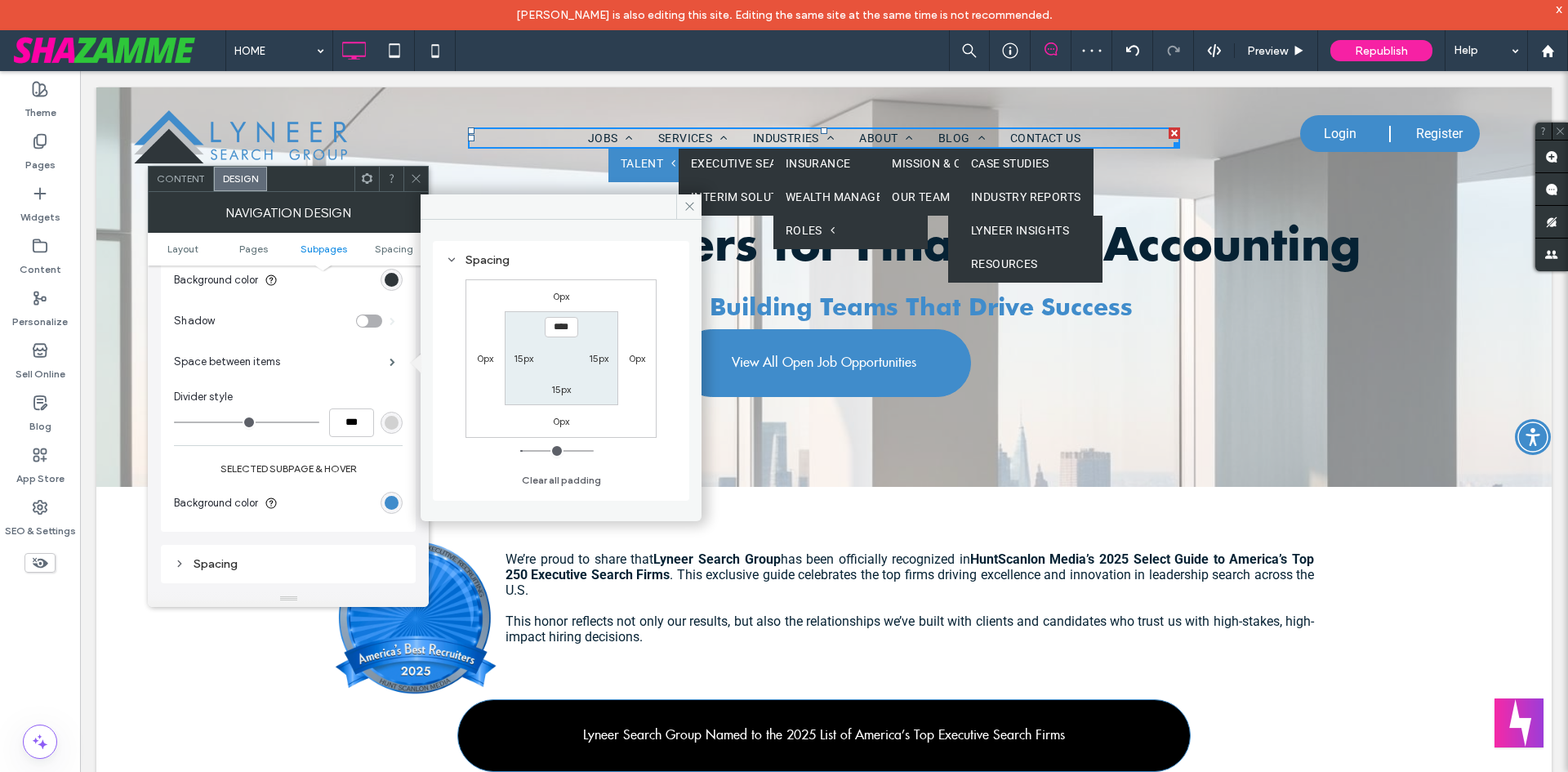
click at [558, 389] on label "15px" at bounding box center [561, 389] width 20 height 12
type input "**"
type input "****"
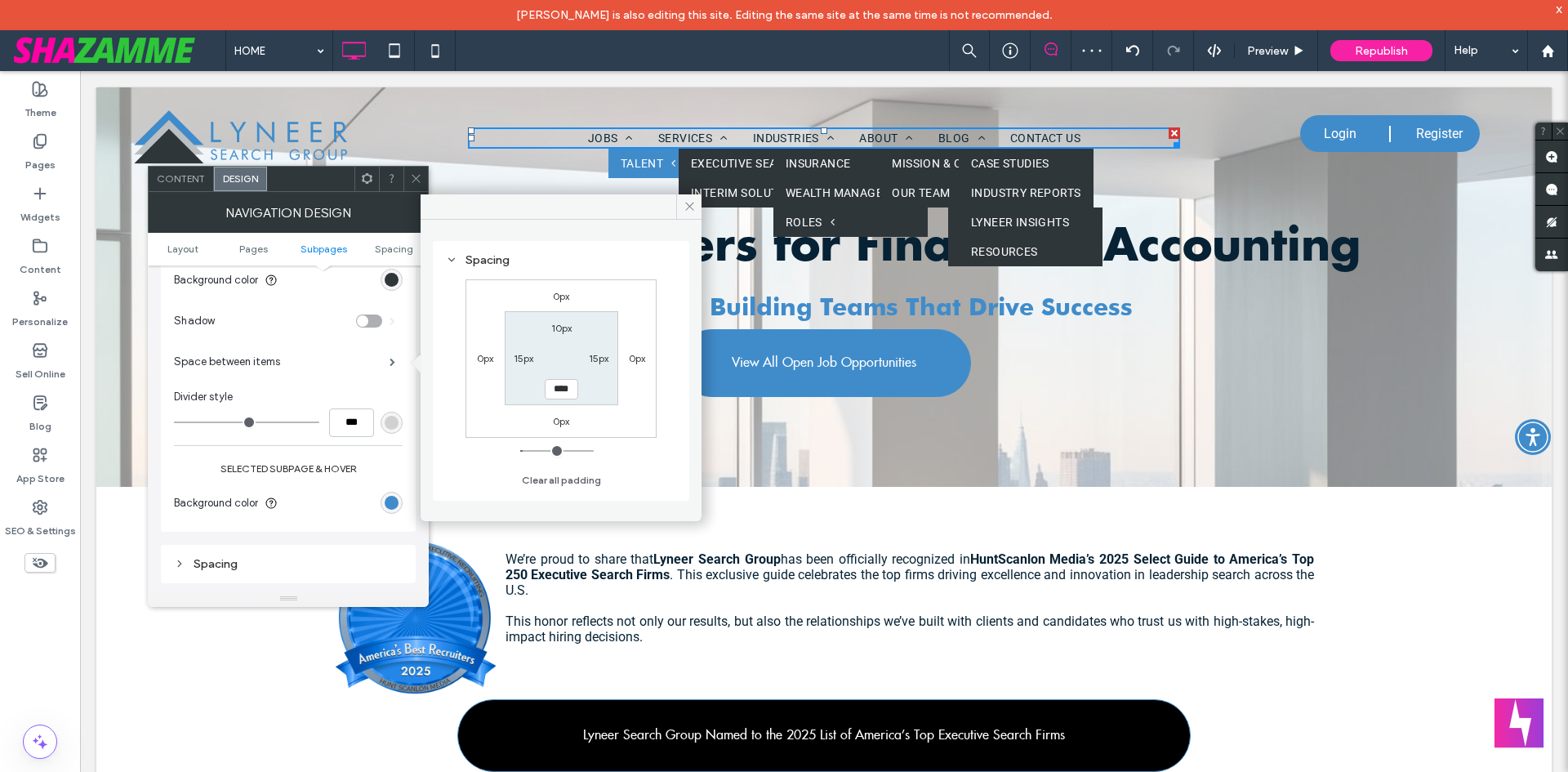
click at [522, 365] on div "15px" at bounding box center [523, 357] width 20 height 16
click at [522, 357] on label "15px" at bounding box center [523, 358] width 20 height 12
type input "**"
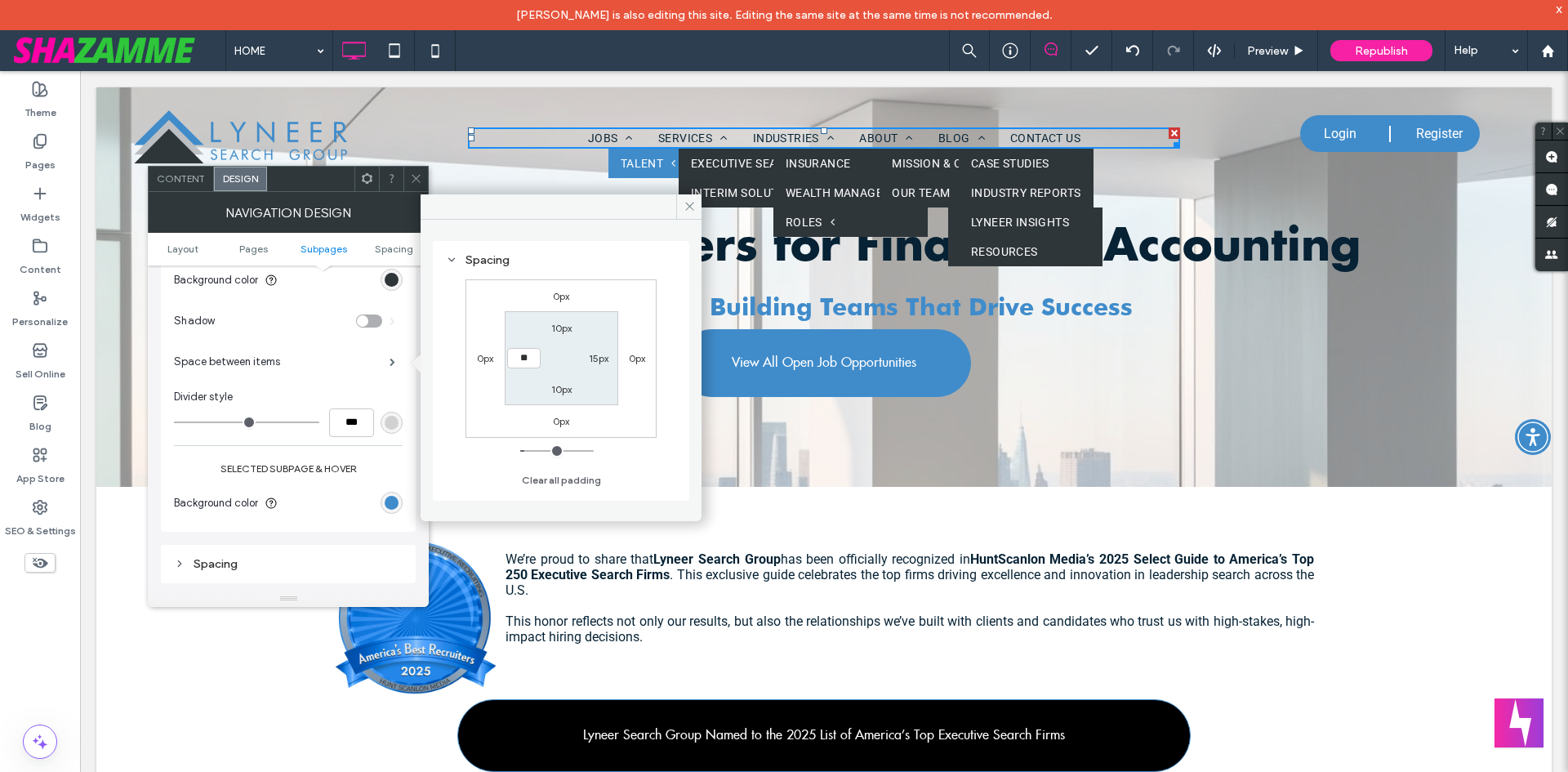
type input "****"
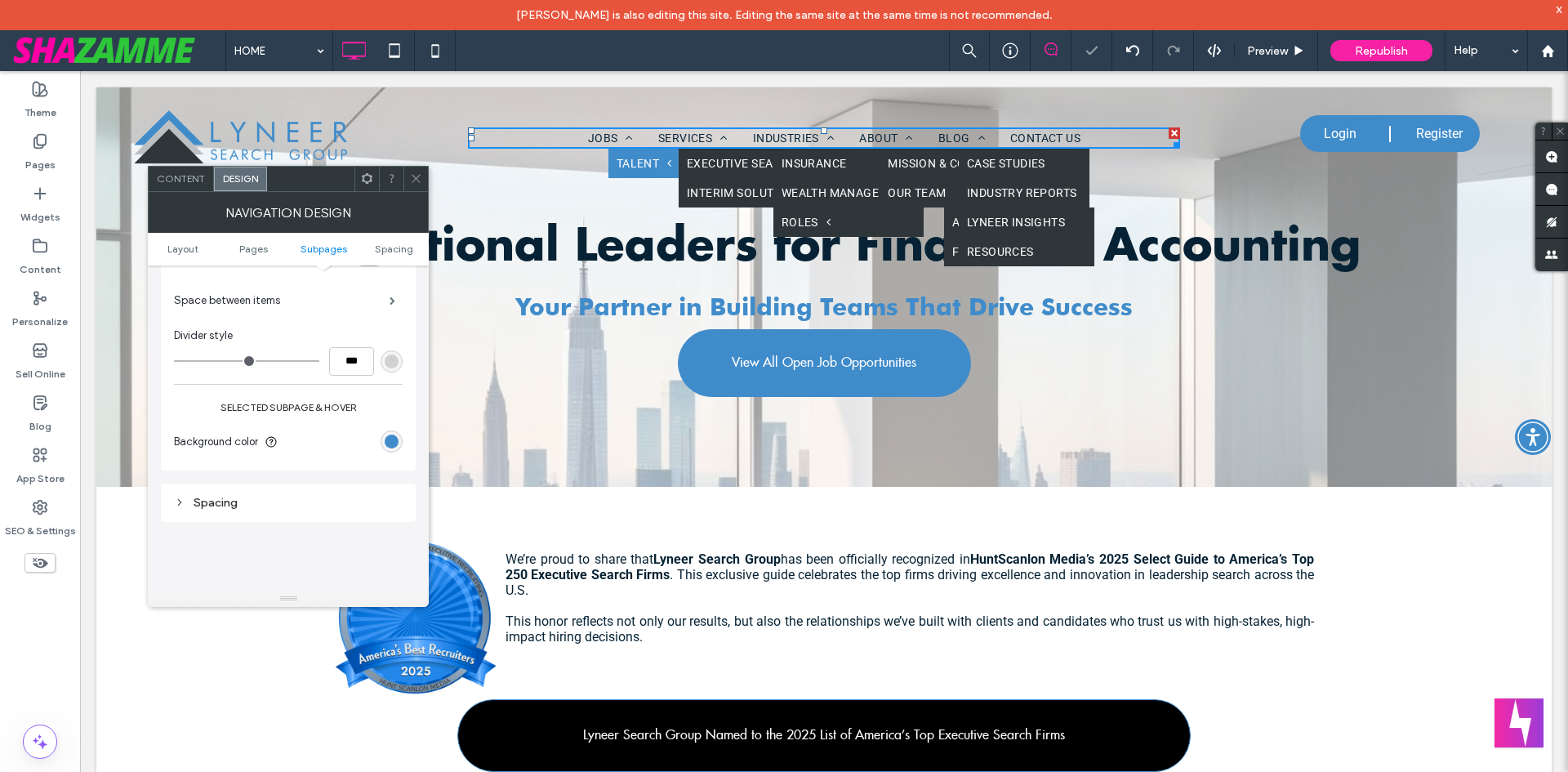
scroll to position [1061, 0]
click at [248, 402] on div "Spacing" at bounding box center [288, 401] width 229 height 14
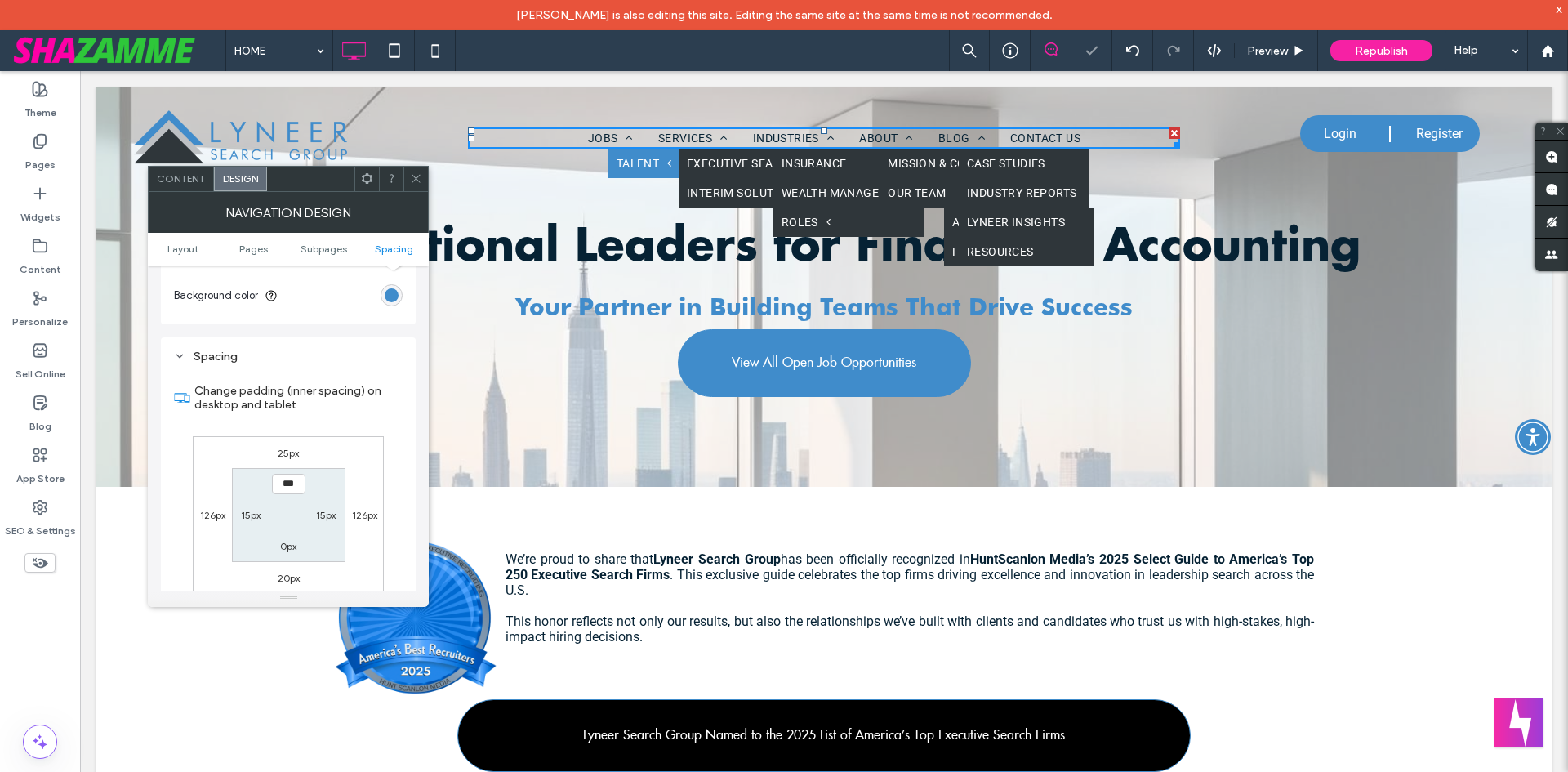
scroll to position [1225, 0]
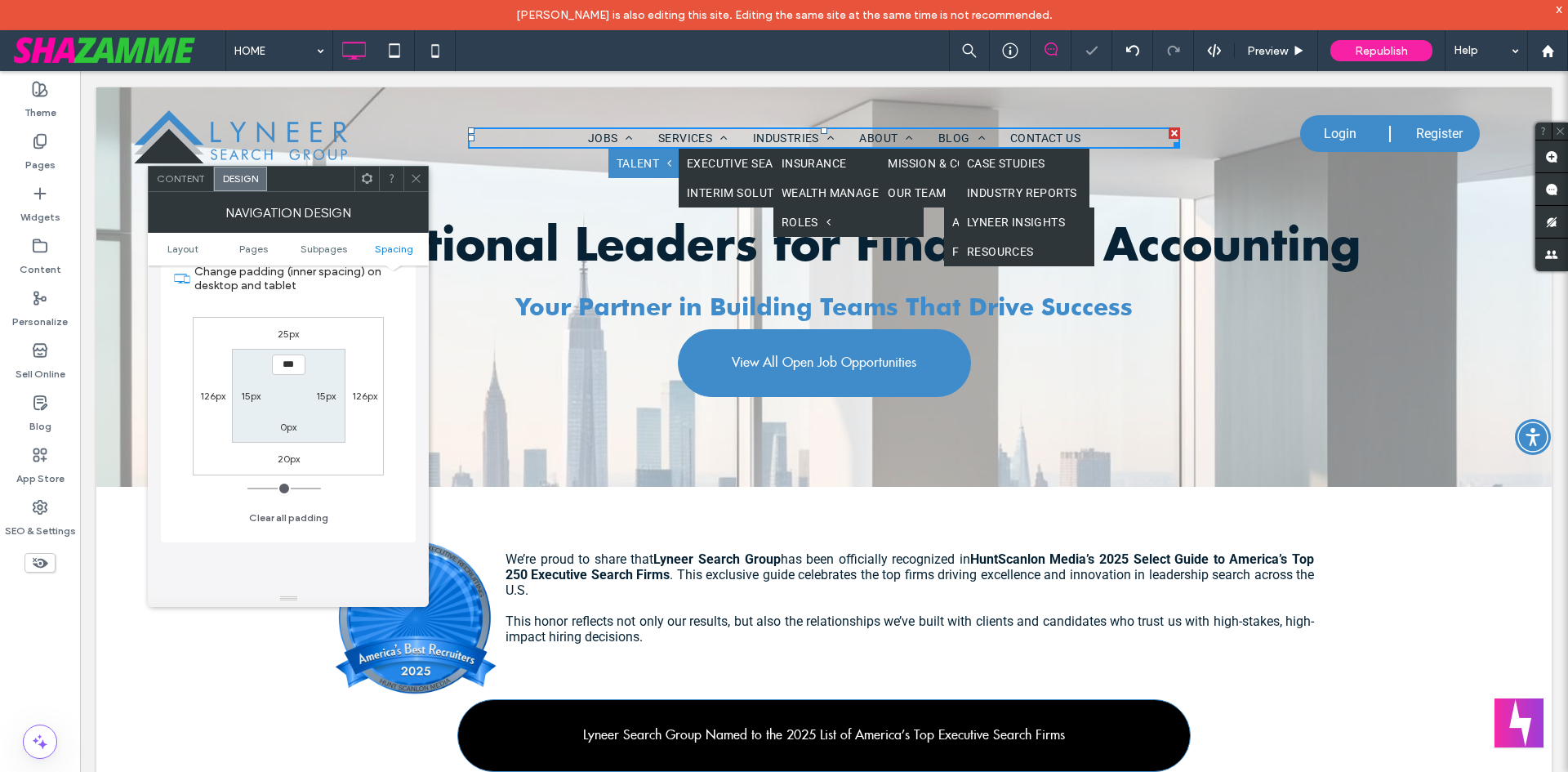
click at [210, 395] on label "126px" at bounding box center [212, 396] width 25 height 12
type input "***"
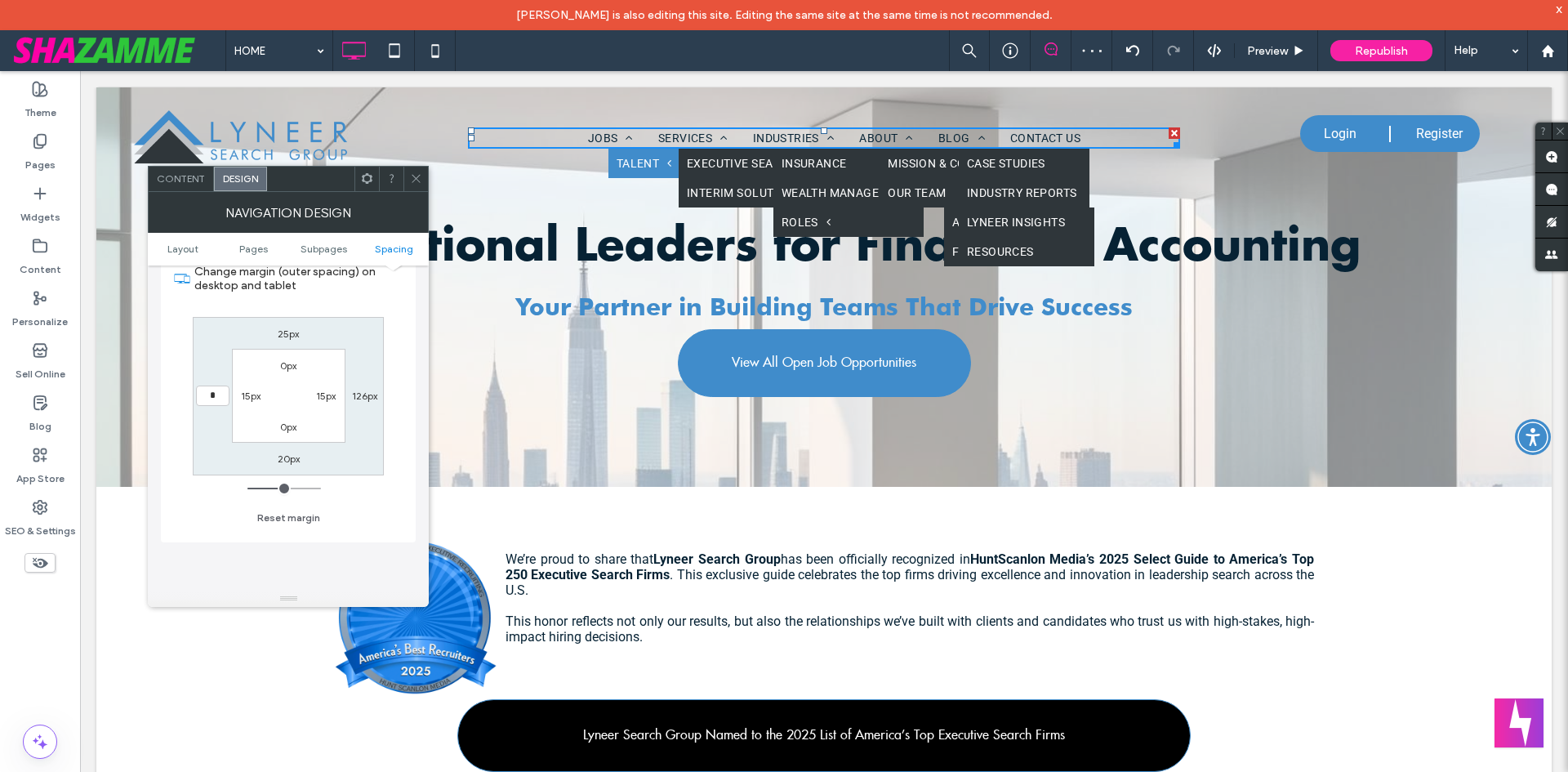
type input "*"
type input "***"
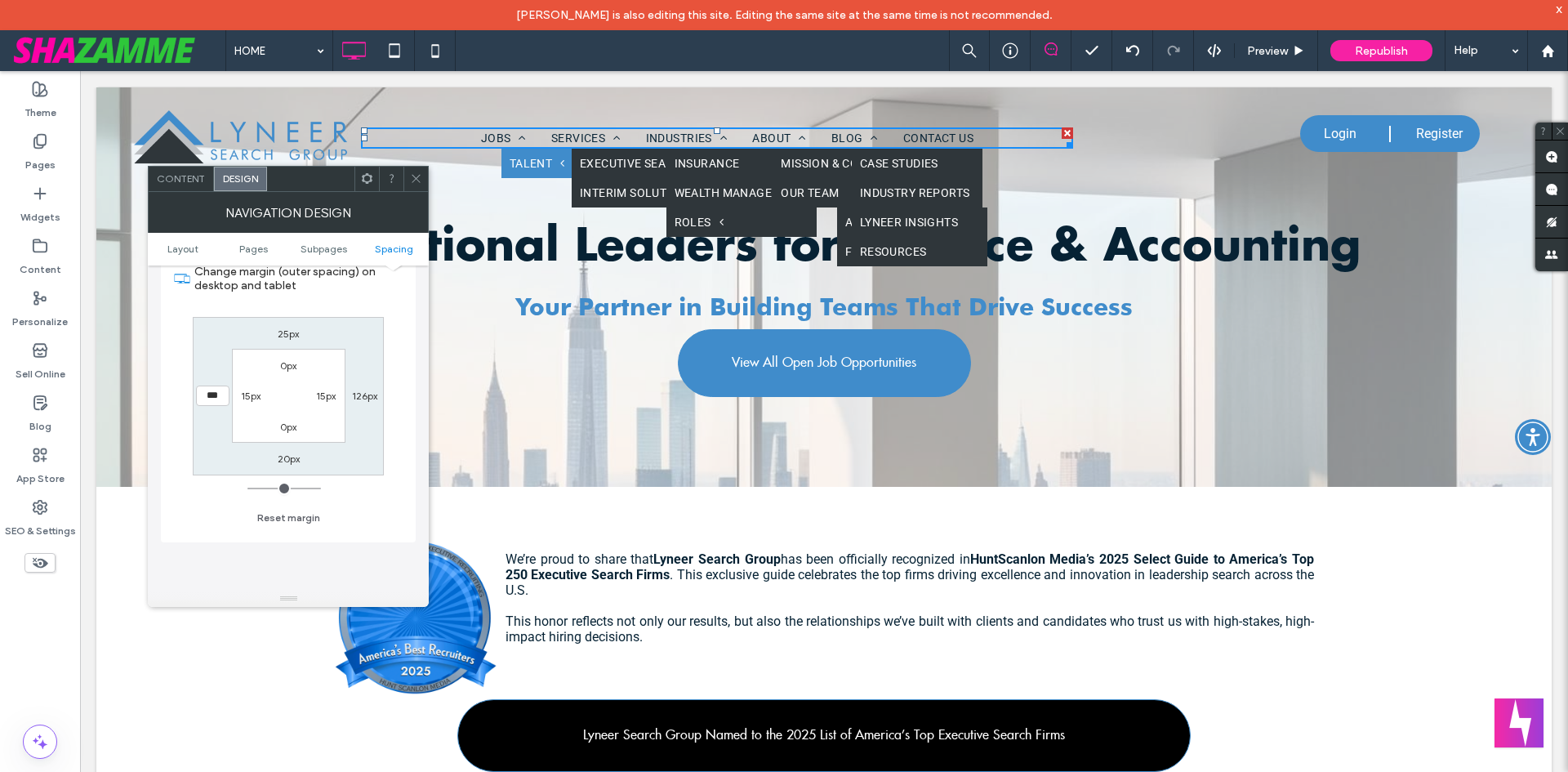
click at [362, 396] on label "126px" at bounding box center [365, 396] width 25 height 12
type input "***"
type input "*"
type input "***"
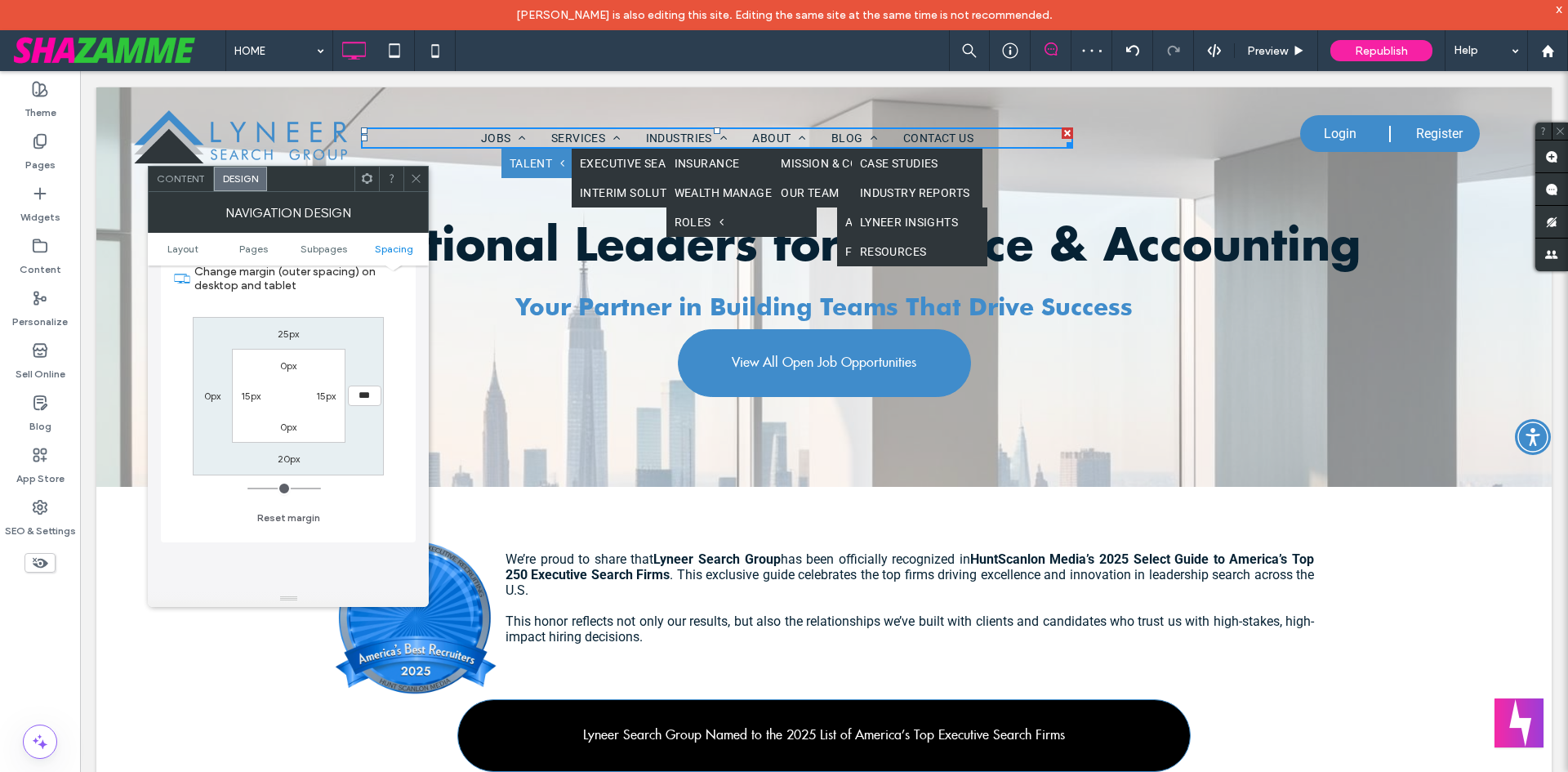
click at [255, 395] on label "15px" at bounding box center [250, 396] width 20 height 12
type input "**"
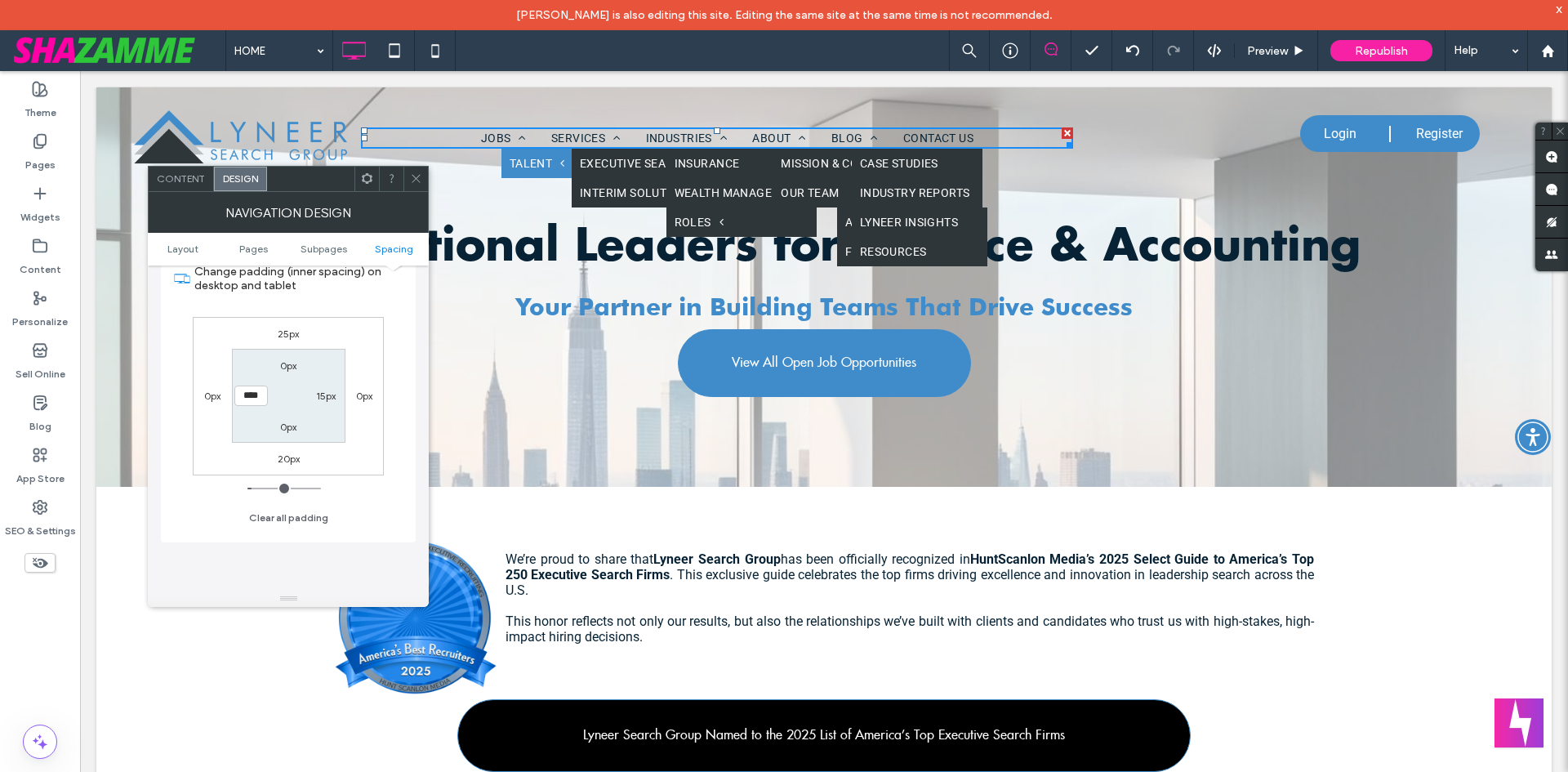
click at [417, 177] on icon at bounding box center [416, 178] width 12 height 12
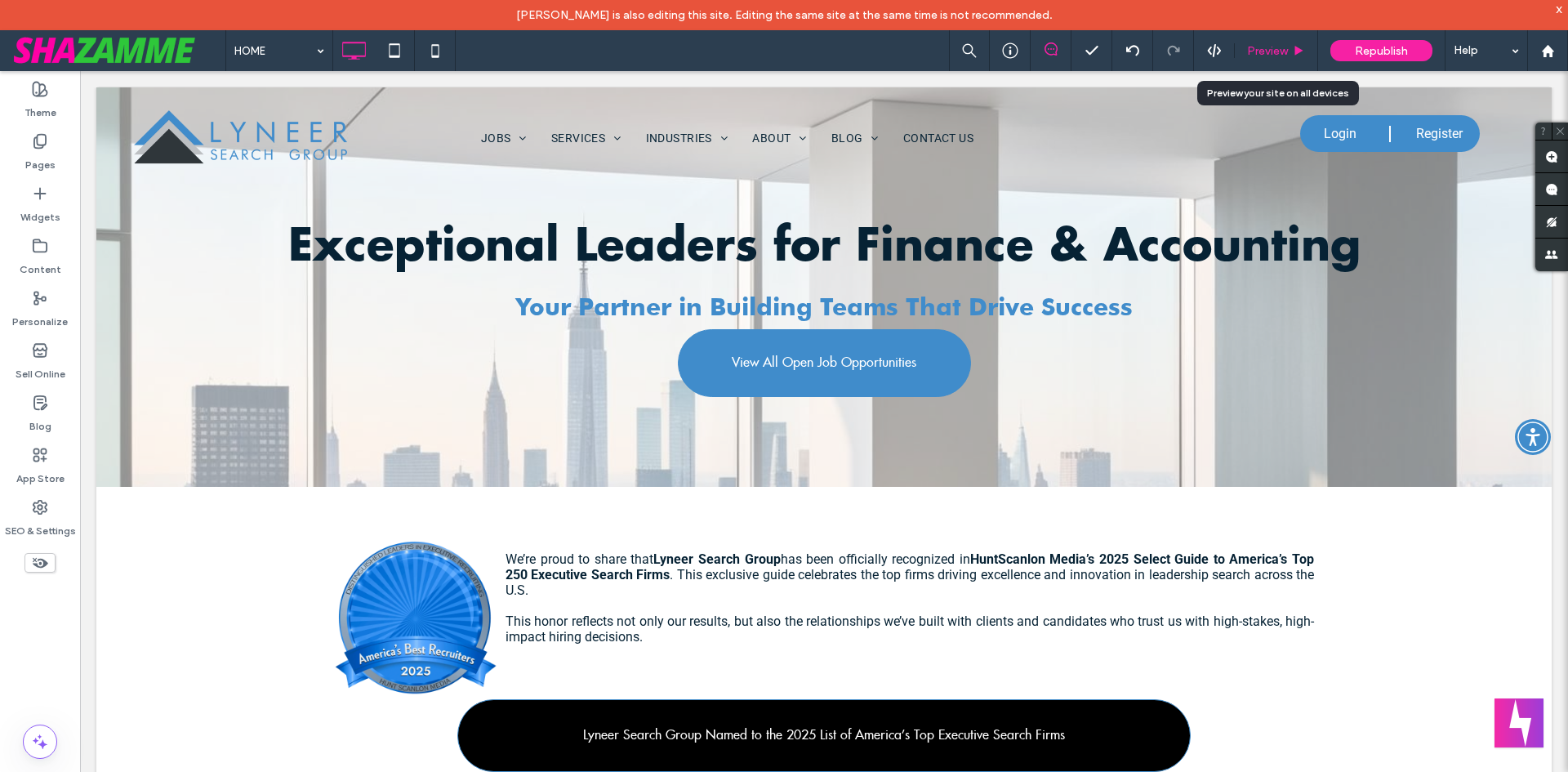
click at [1284, 53] on span "Preview" at bounding box center [1268, 51] width 41 height 14
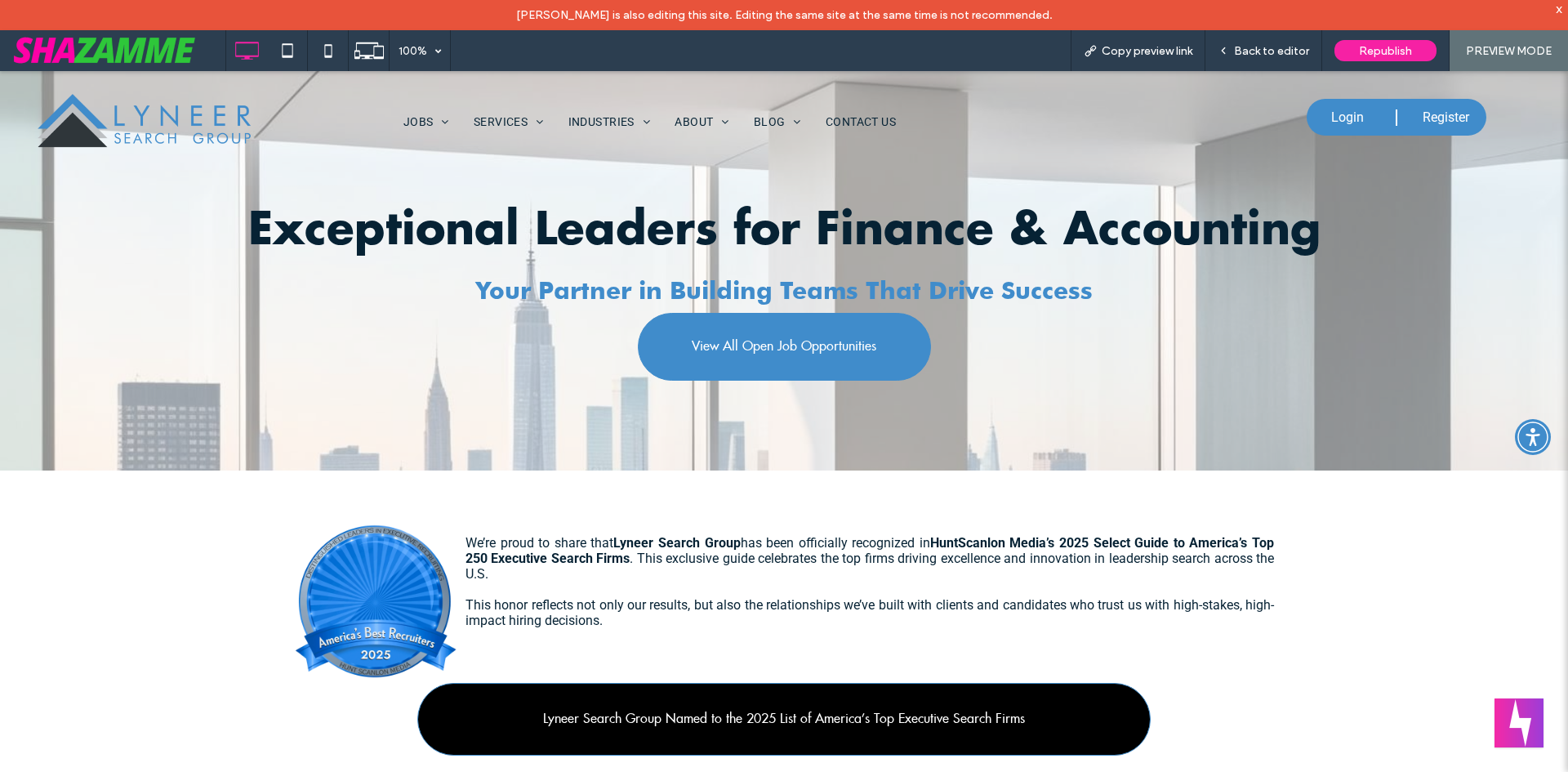
click at [1281, 53] on span "Back to editor" at bounding box center [1271, 51] width 75 height 14
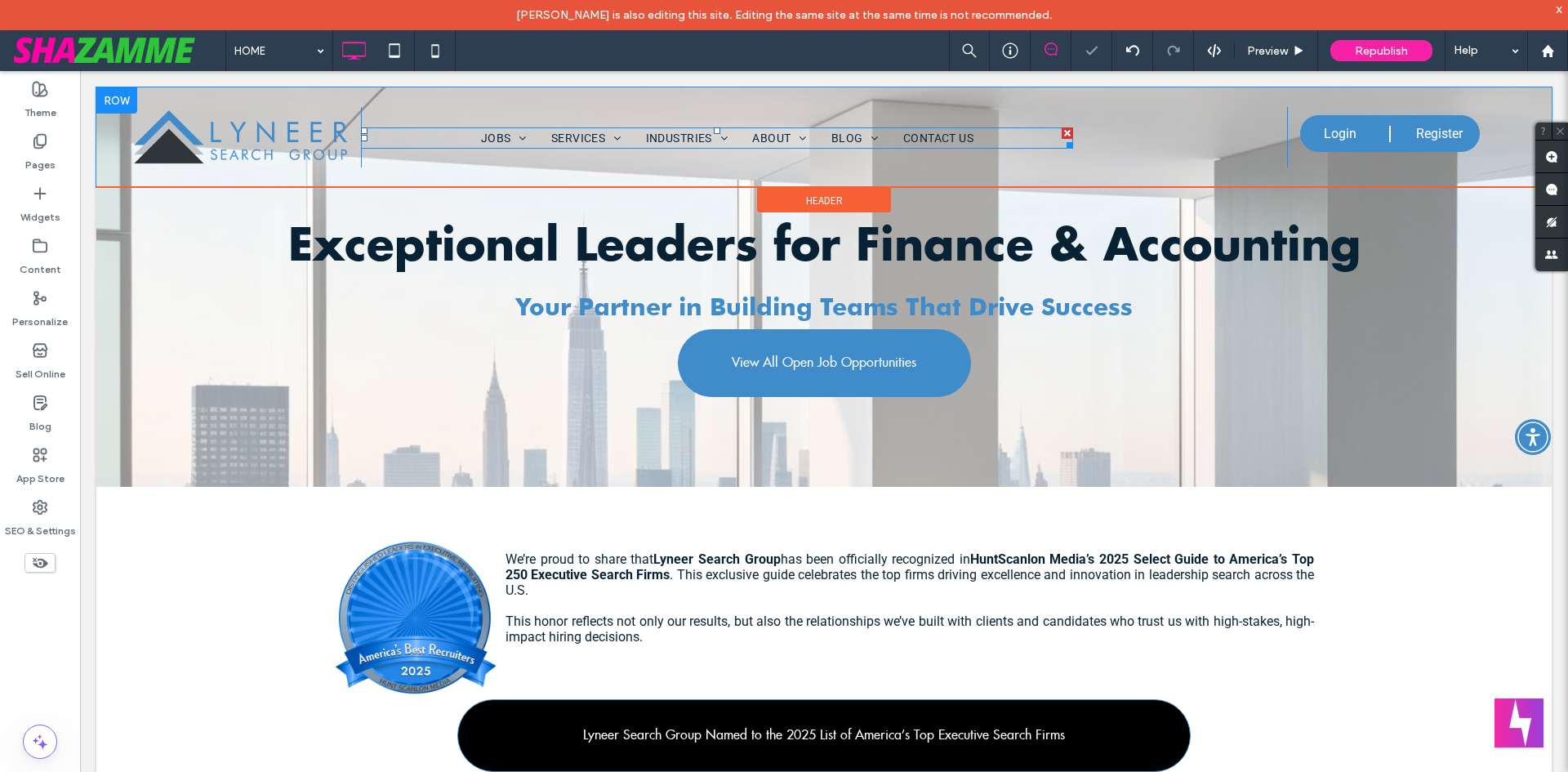
click at [383, 135] on nav "JOBS TALENT CAREER SUPPORT SUBMIT YOUR RESUME SERVICES EXECUTIVE SEARCH INTERIM…" at bounding box center [718, 138] width 713 height 22
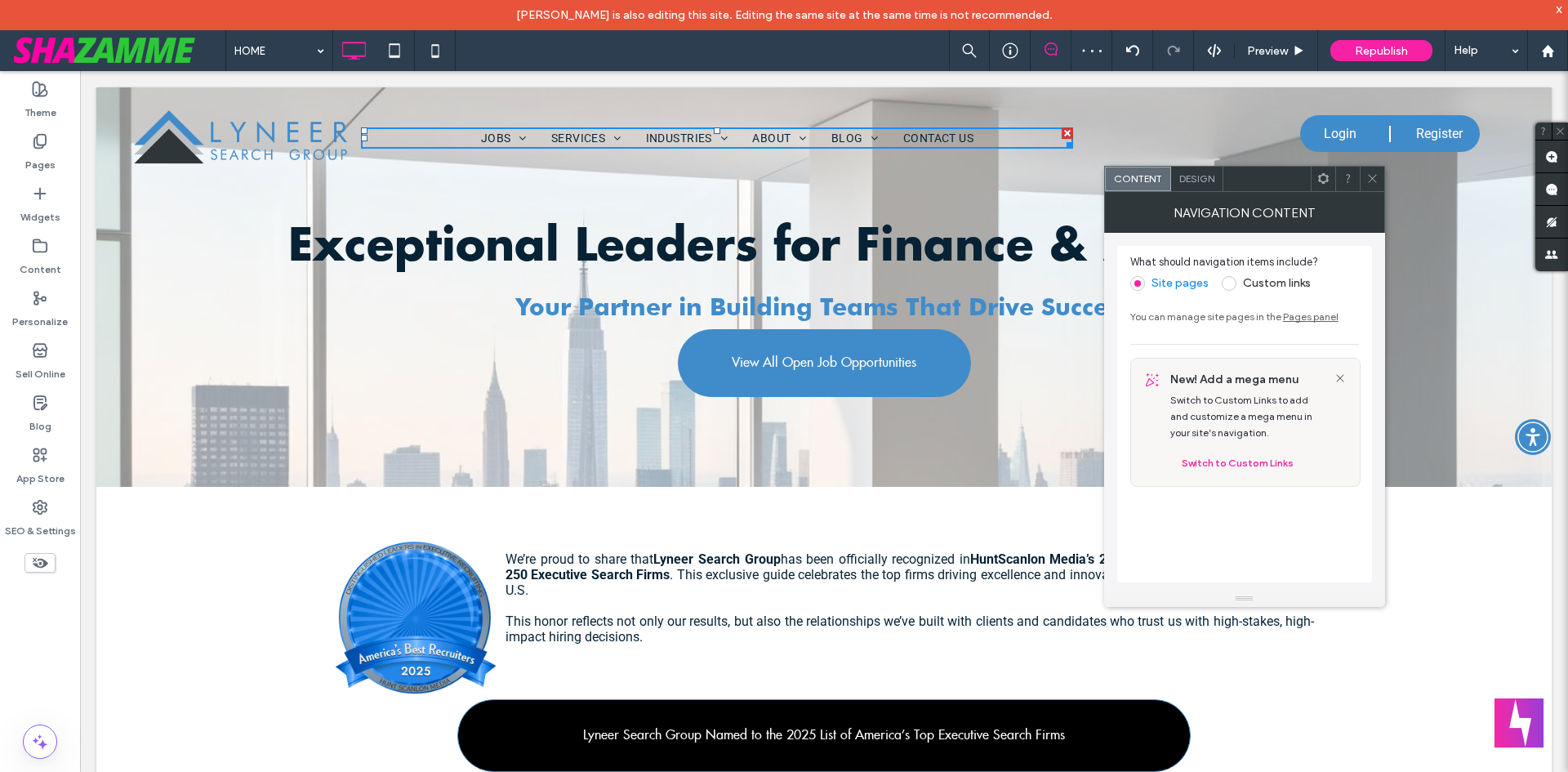
click at [401, 119] on div "JOBS TALENT CAREER SUPPORT SUBMIT YOUR RESUME SERVICES EXECUTIVE SEARCH INTERIM…" at bounding box center [824, 138] width 927 height 61
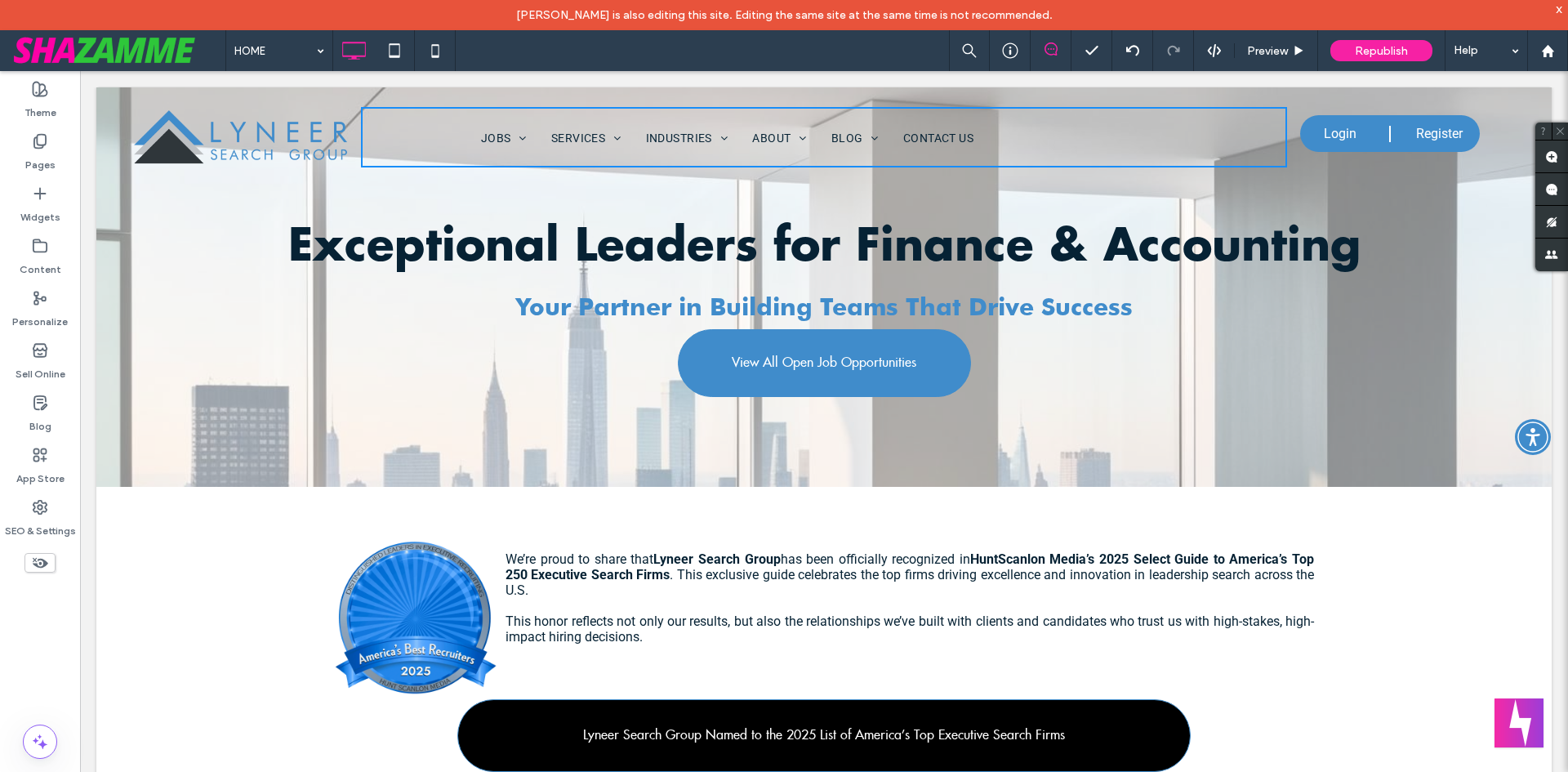
click at [426, 113] on div "JOBS TALENT CAREER SUPPORT SUBMIT YOUR RESUME SERVICES EXECUTIVE SEARCH INTERIM…" at bounding box center [824, 138] width 927 height 61
click at [1264, 57] on span "Preview" at bounding box center [1268, 51] width 41 height 14
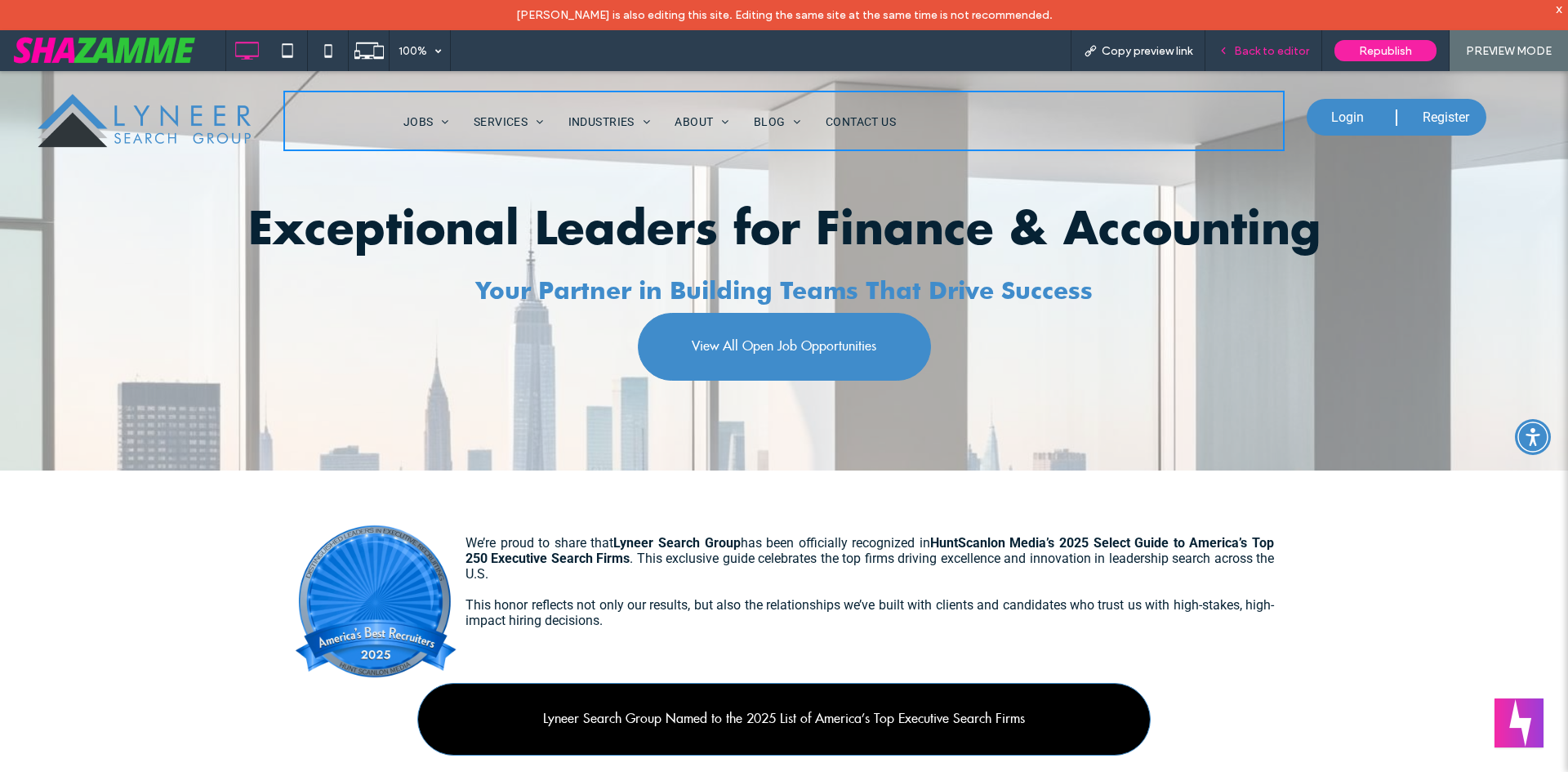
click at [1269, 50] on span "Back to editor" at bounding box center [1271, 51] width 75 height 14
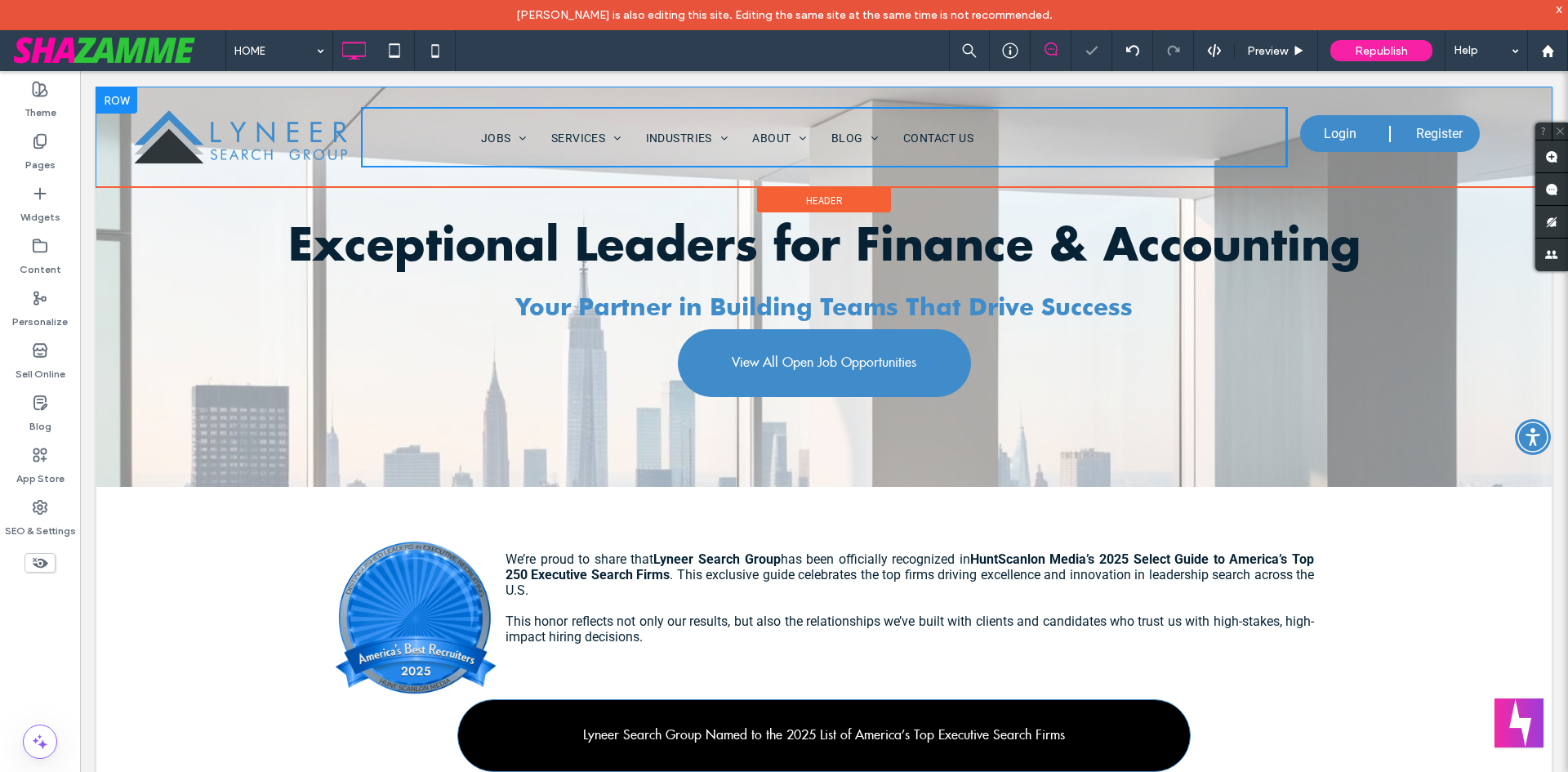
click at [429, 119] on div "JOBS TALENT CAREER SUPPORT SUBMIT YOUR RESUME SERVICES EXECUTIVE SEARCH INTERIM…" at bounding box center [824, 138] width 927 height 61
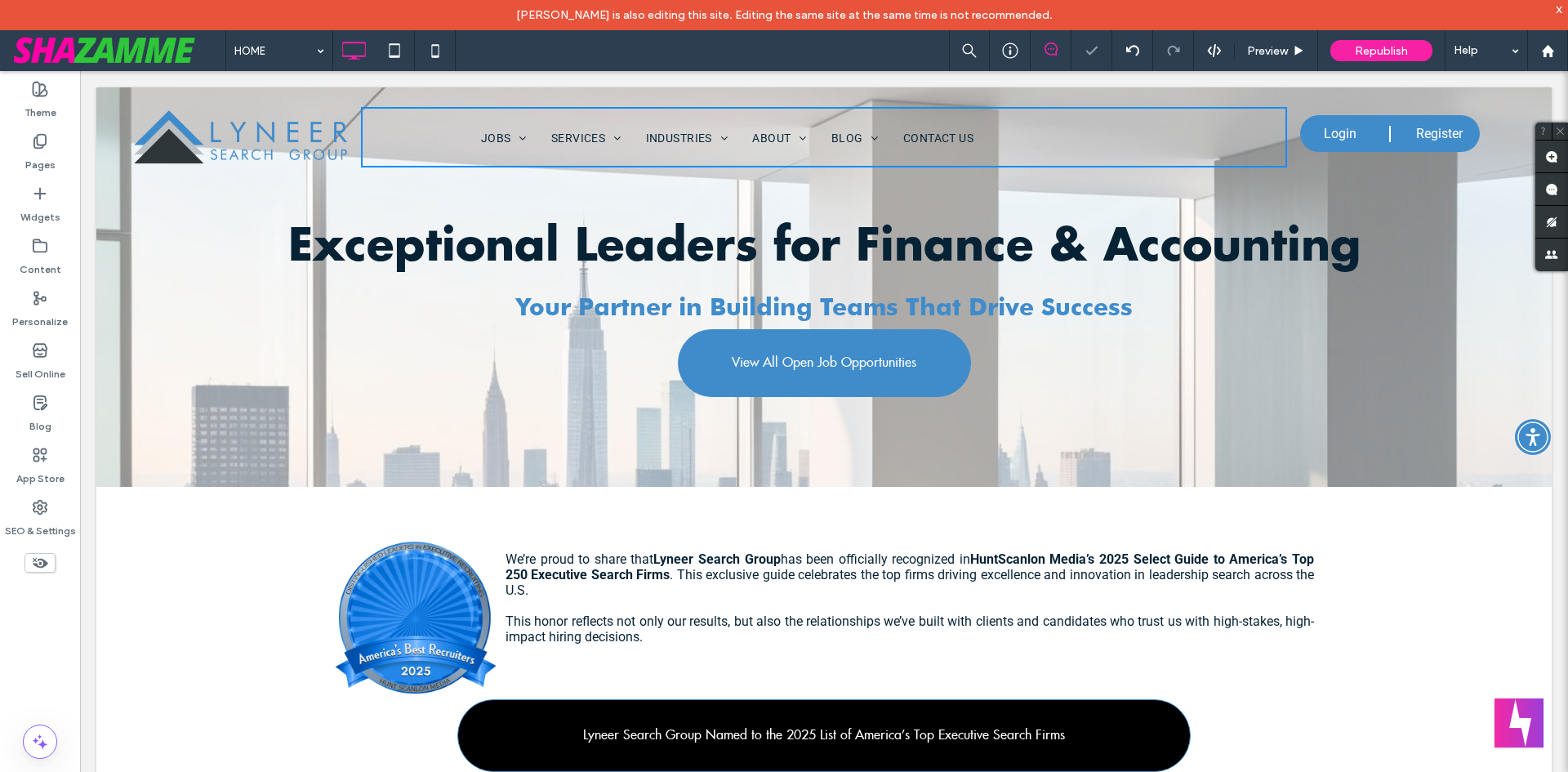
click at [336, 132] on img at bounding box center [240, 138] width 222 height 61
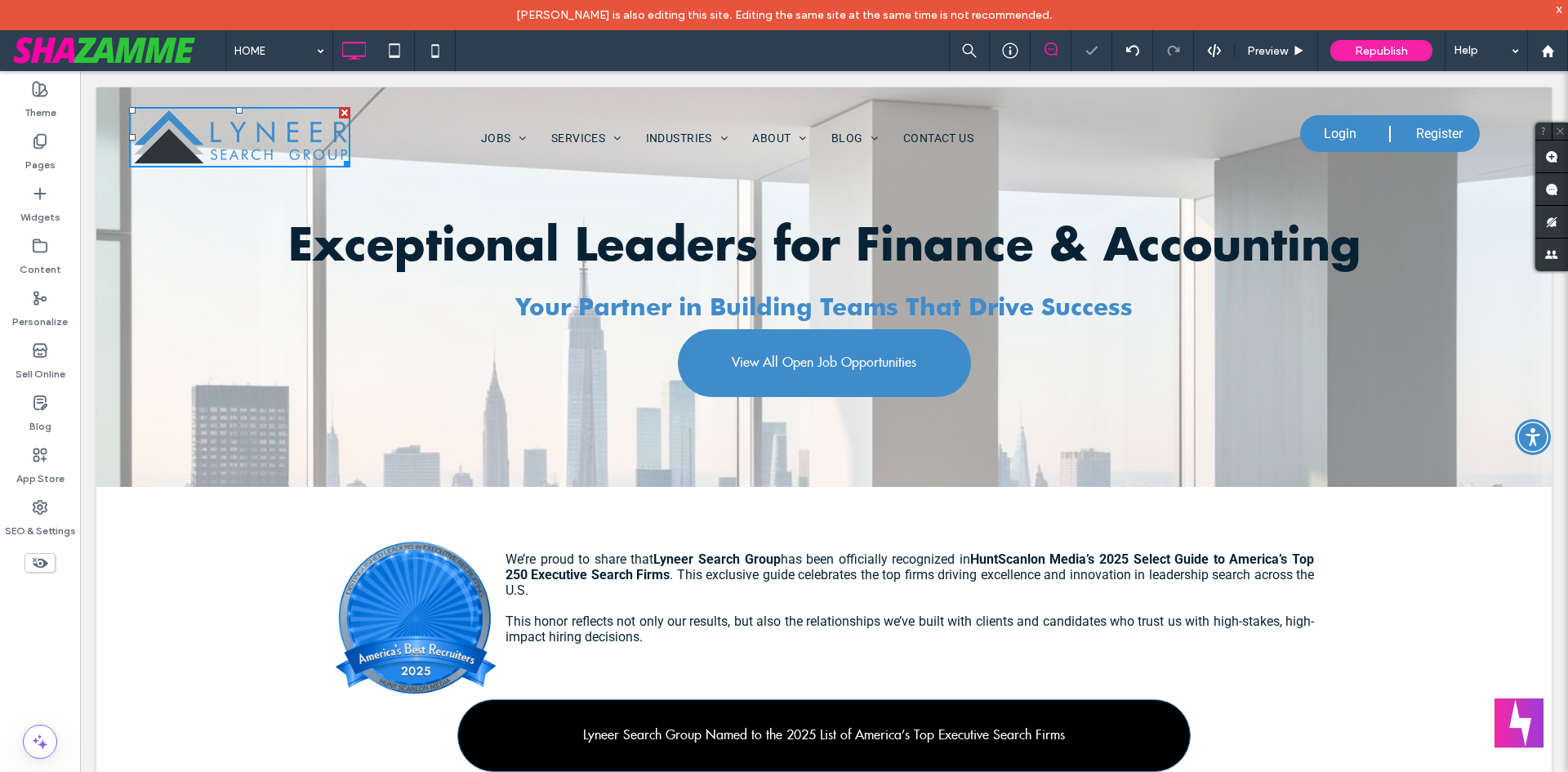
click at [386, 125] on div "JOBS TALENT CAREER SUPPORT SUBMIT YOUR RESUME SERVICES EXECUTIVE SEARCH INTERIM…" at bounding box center [824, 138] width 927 height 61
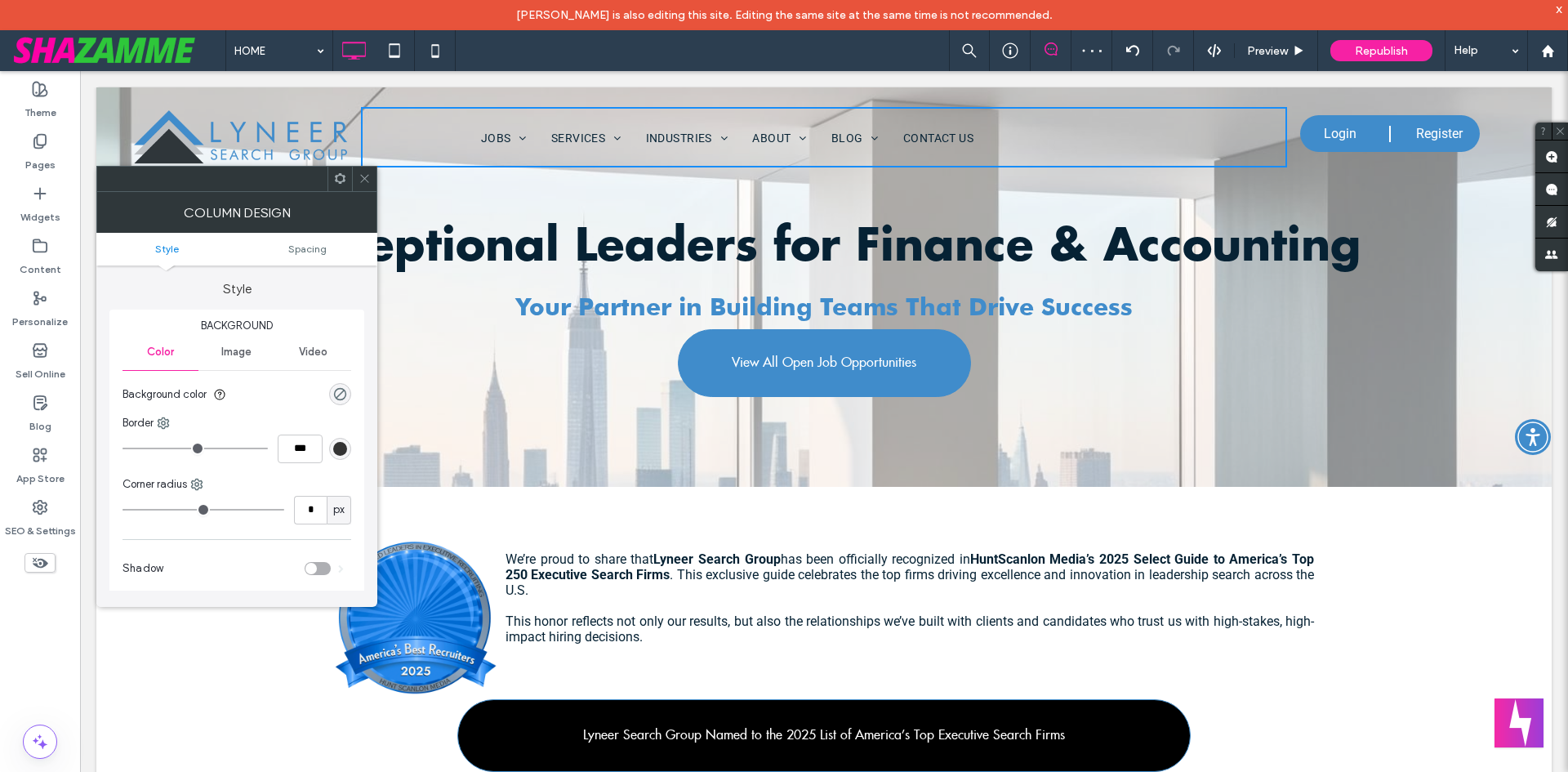
click at [344, 178] on use at bounding box center [340, 178] width 10 height 10
click at [299, 251] on span "Spacing" at bounding box center [307, 248] width 38 height 12
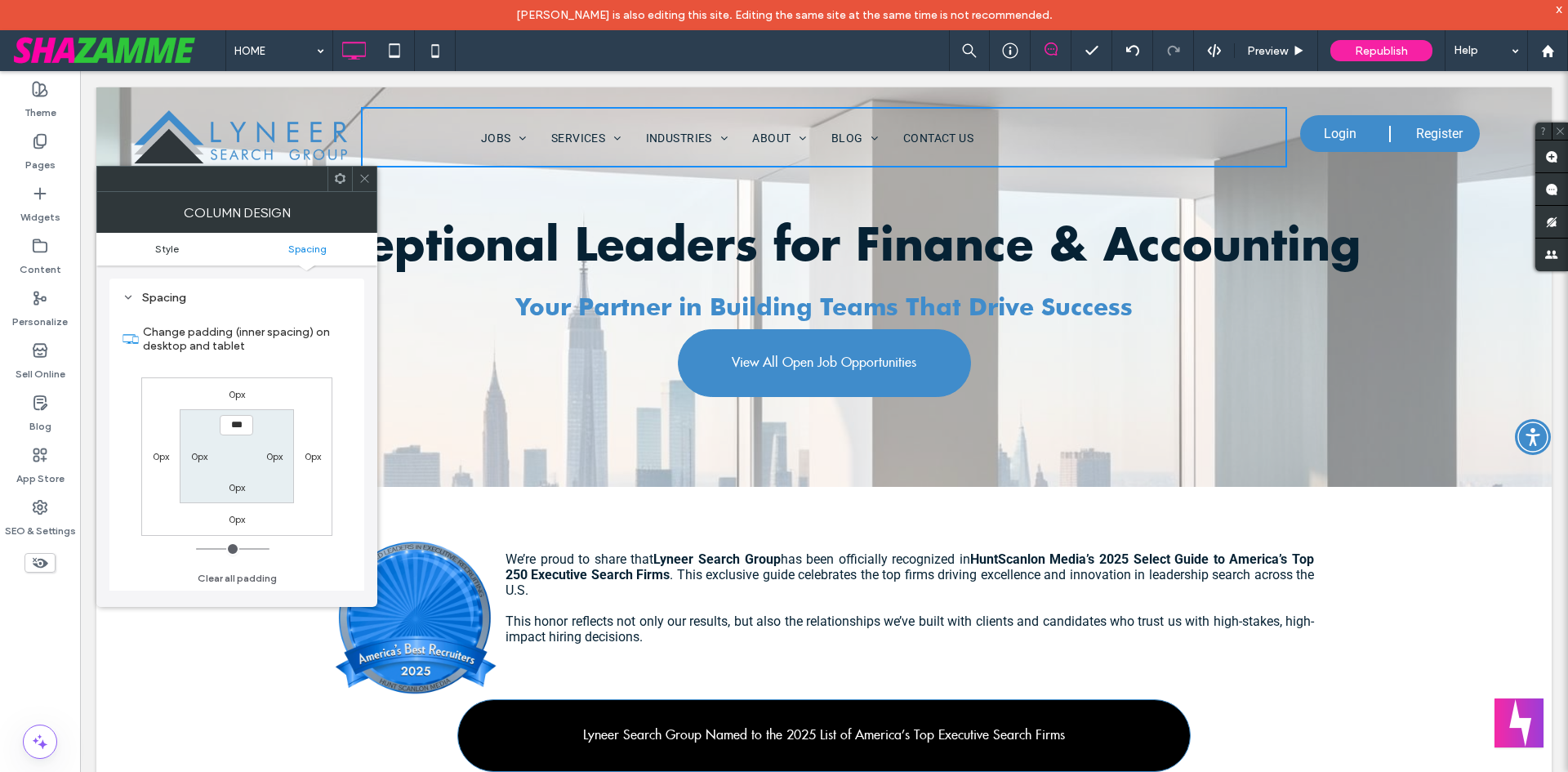
click at [146, 252] on link "Style" at bounding box center [166, 248] width 140 height 12
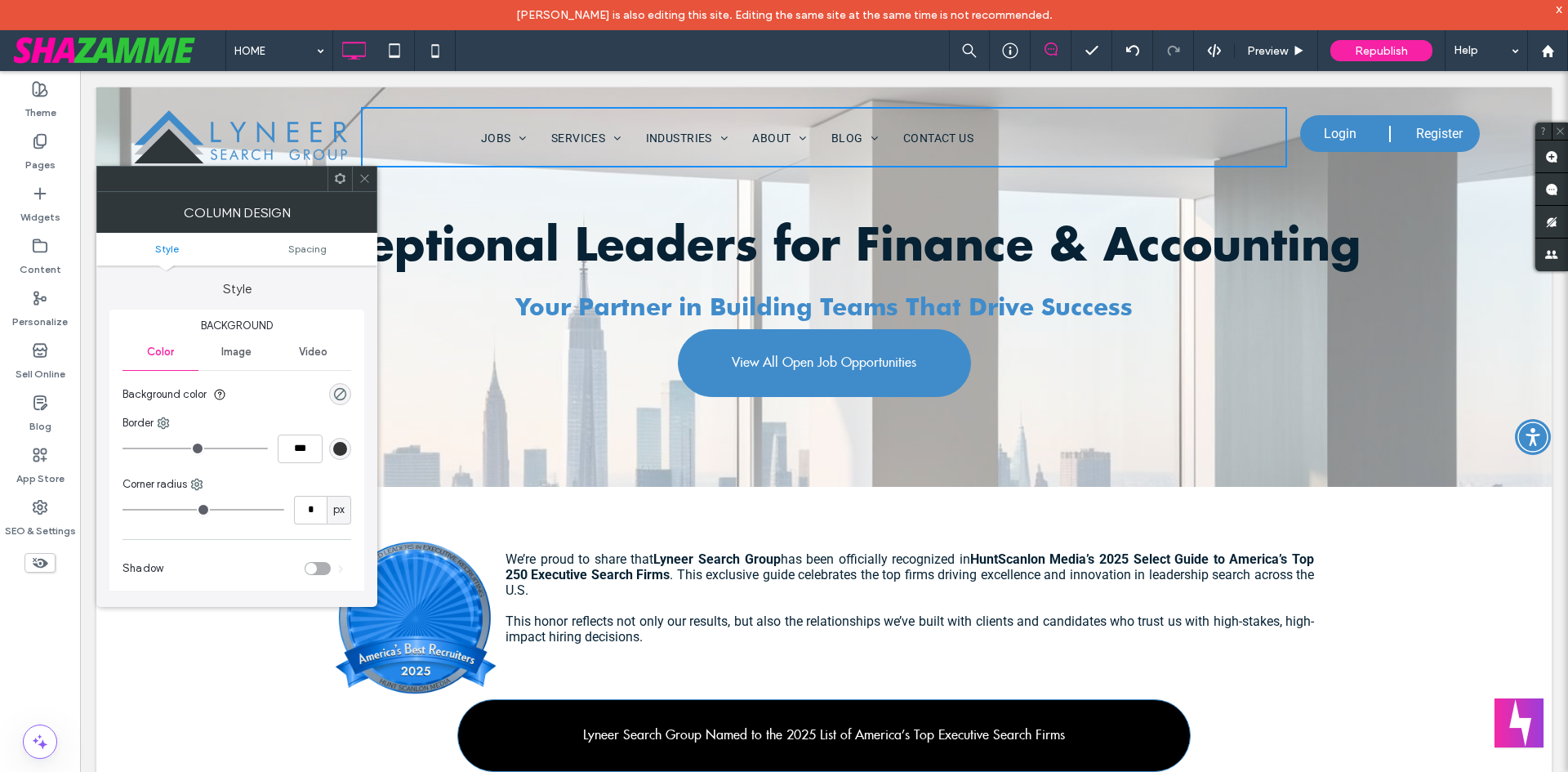
click at [343, 175] on icon at bounding box center [340, 178] width 12 height 12
click at [359, 177] on icon at bounding box center [365, 178] width 12 height 12
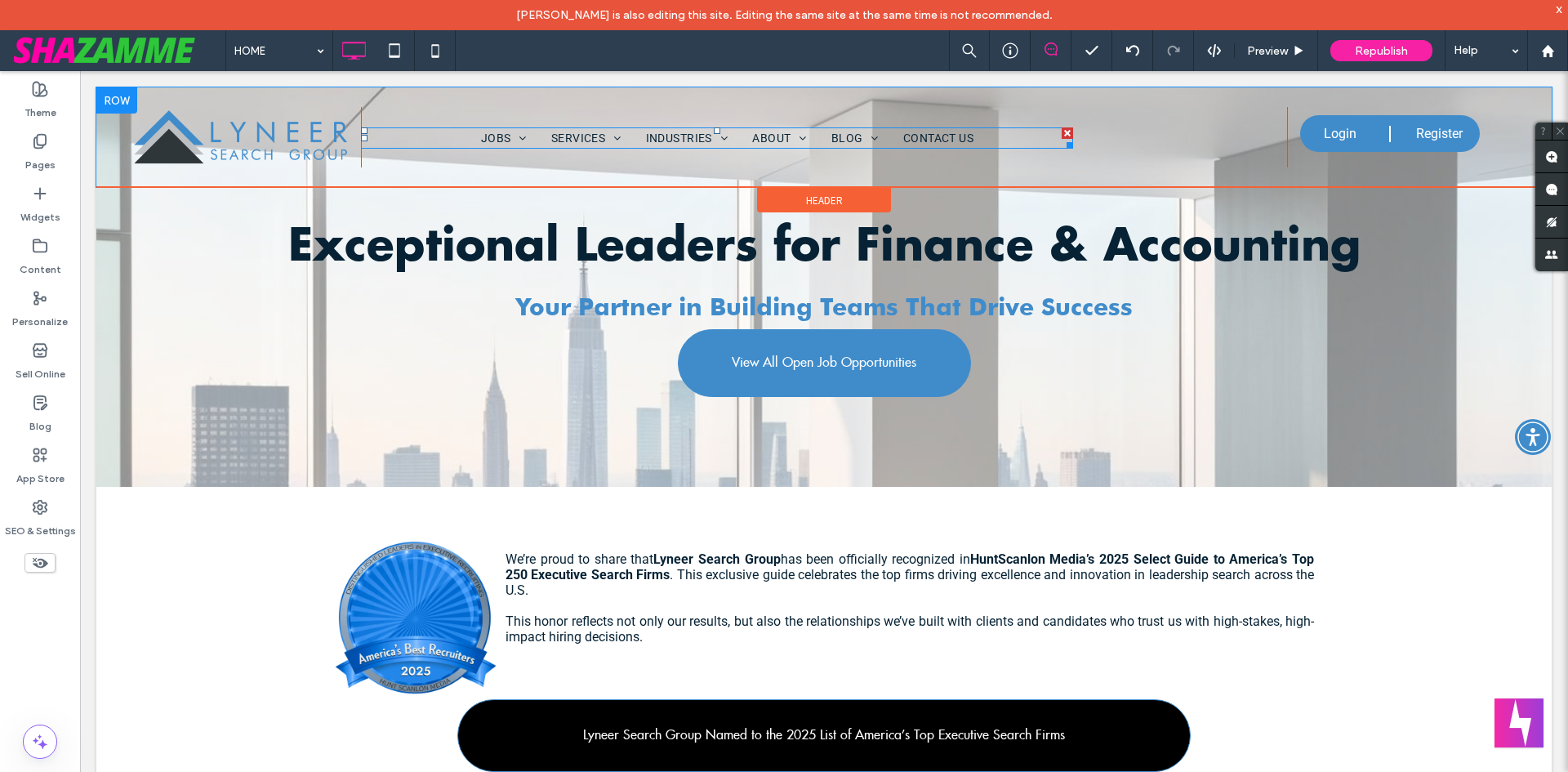
click at [384, 133] on nav "JOBS TALENT CAREER SUPPORT SUBMIT YOUR RESUME SERVICES EXECUTIVE SEARCH INTERIM…" at bounding box center [718, 138] width 713 height 22
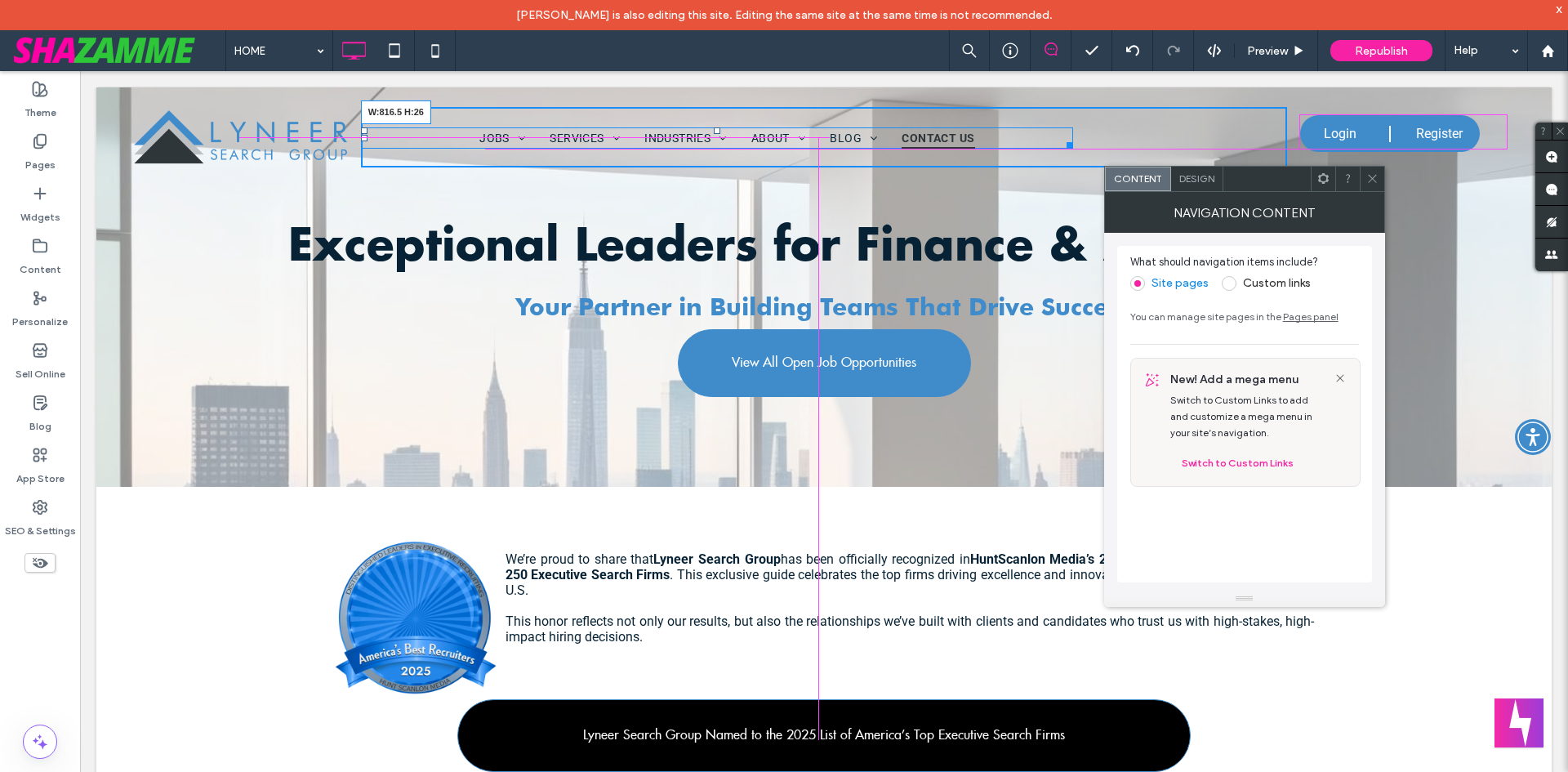
drag, startPoint x: 1065, startPoint y: 146, endPoint x: 1042, endPoint y: 139, distance: 24.0
click at [1042, 139] on nav "JOBS TALENT CAREER SUPPORT SUBMIT YOUR RESUME SERVICES EXECUTIVE SEARCH INTERIM…" at bounding box center [718, 138] width 713 height 22
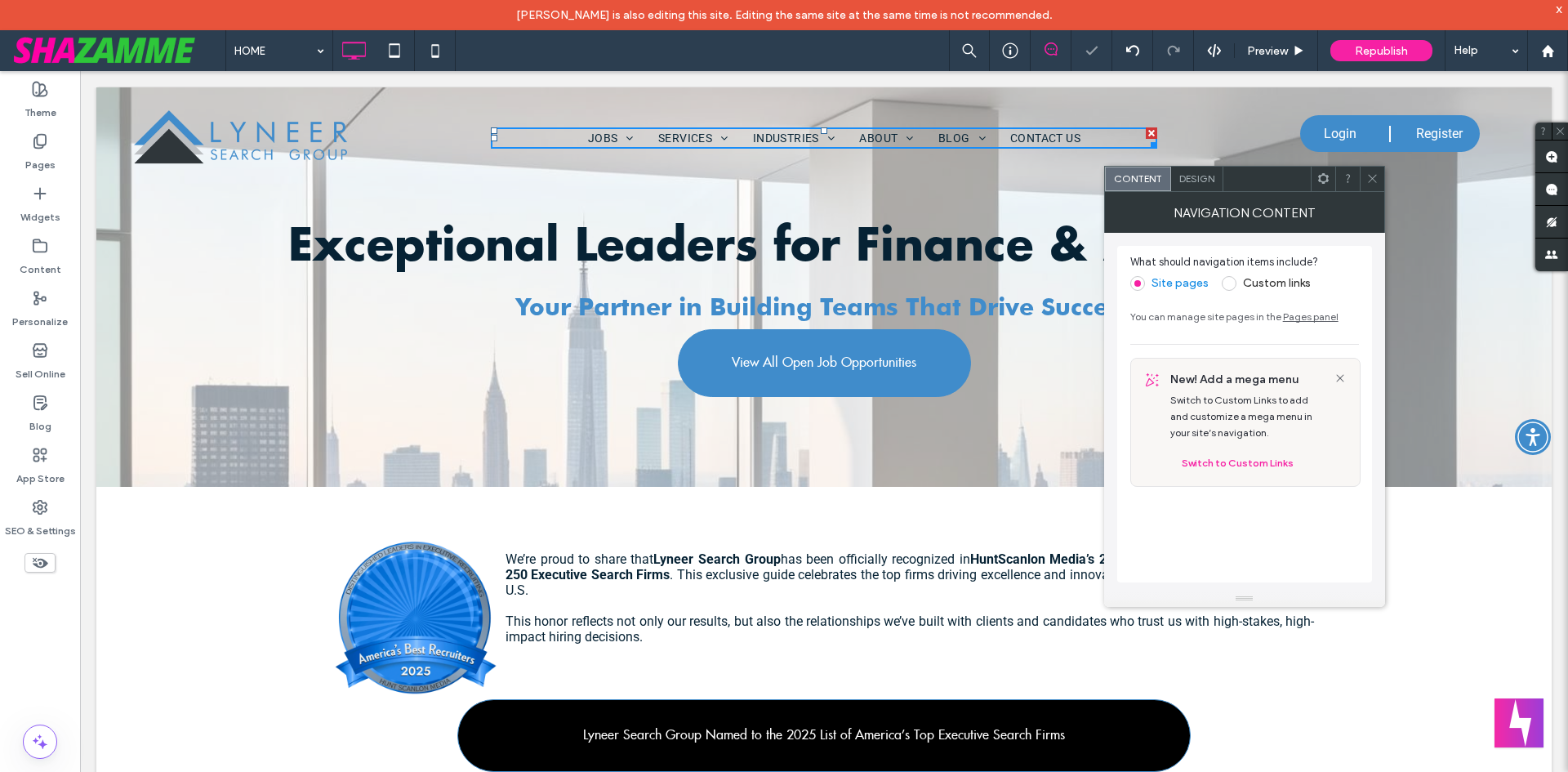
click at [1193, 174] on span "Design" at bounding box center [1197, 178] width 35 height 12
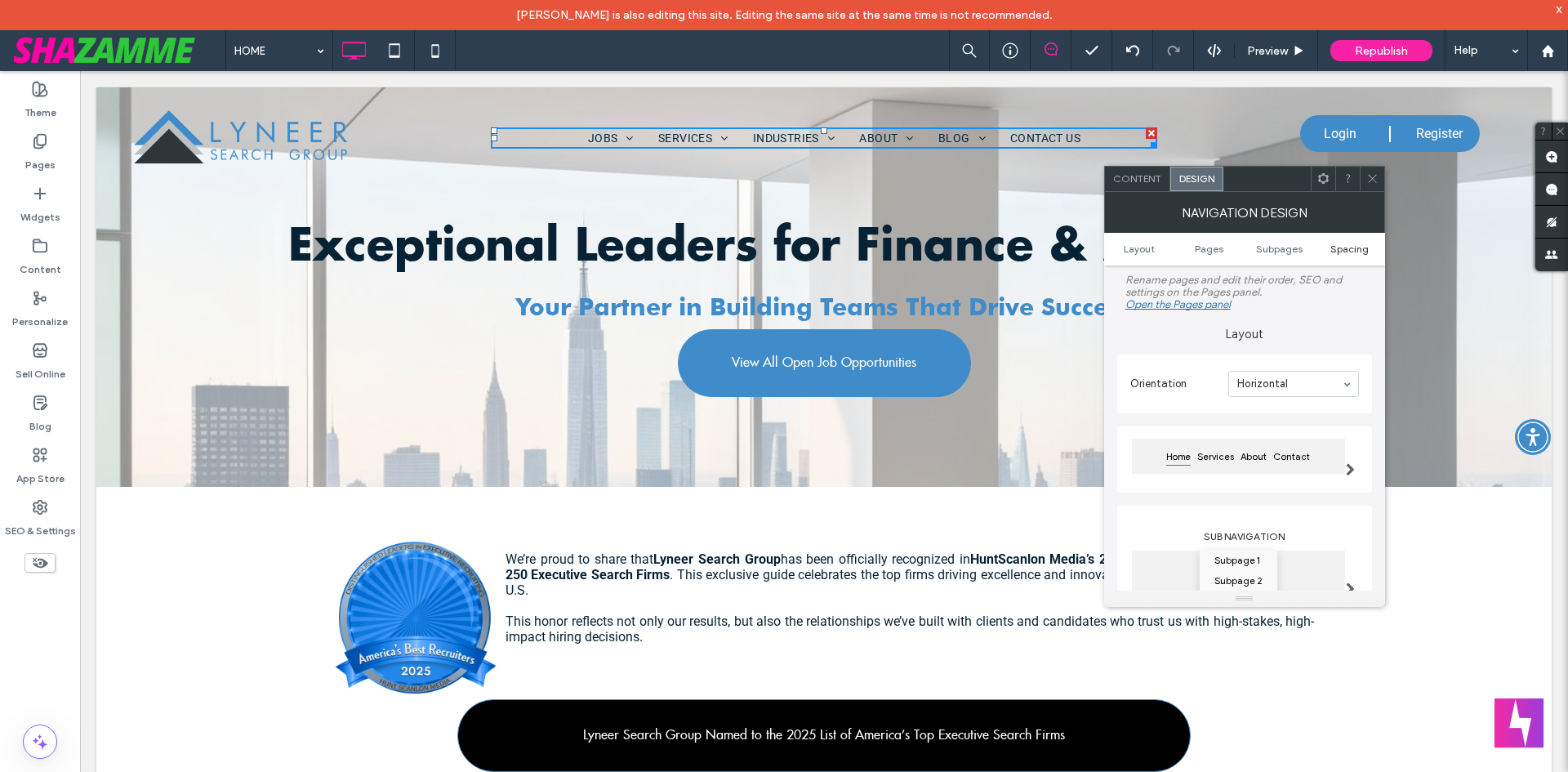
click at [1359, 251] on span "Spacing" at bounding box center [1350, 248] width 38 height 12
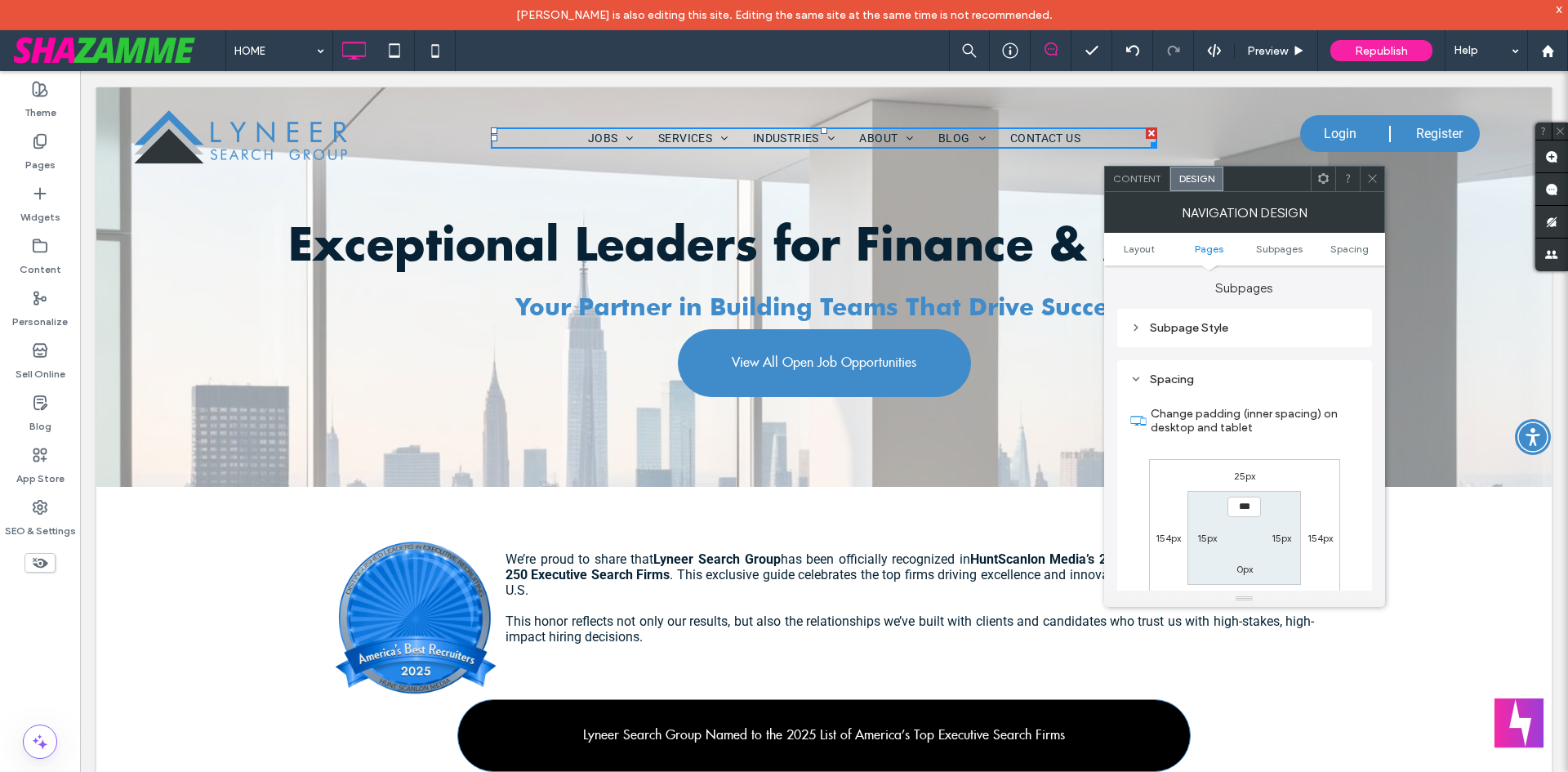
scroll to position [439, 0]
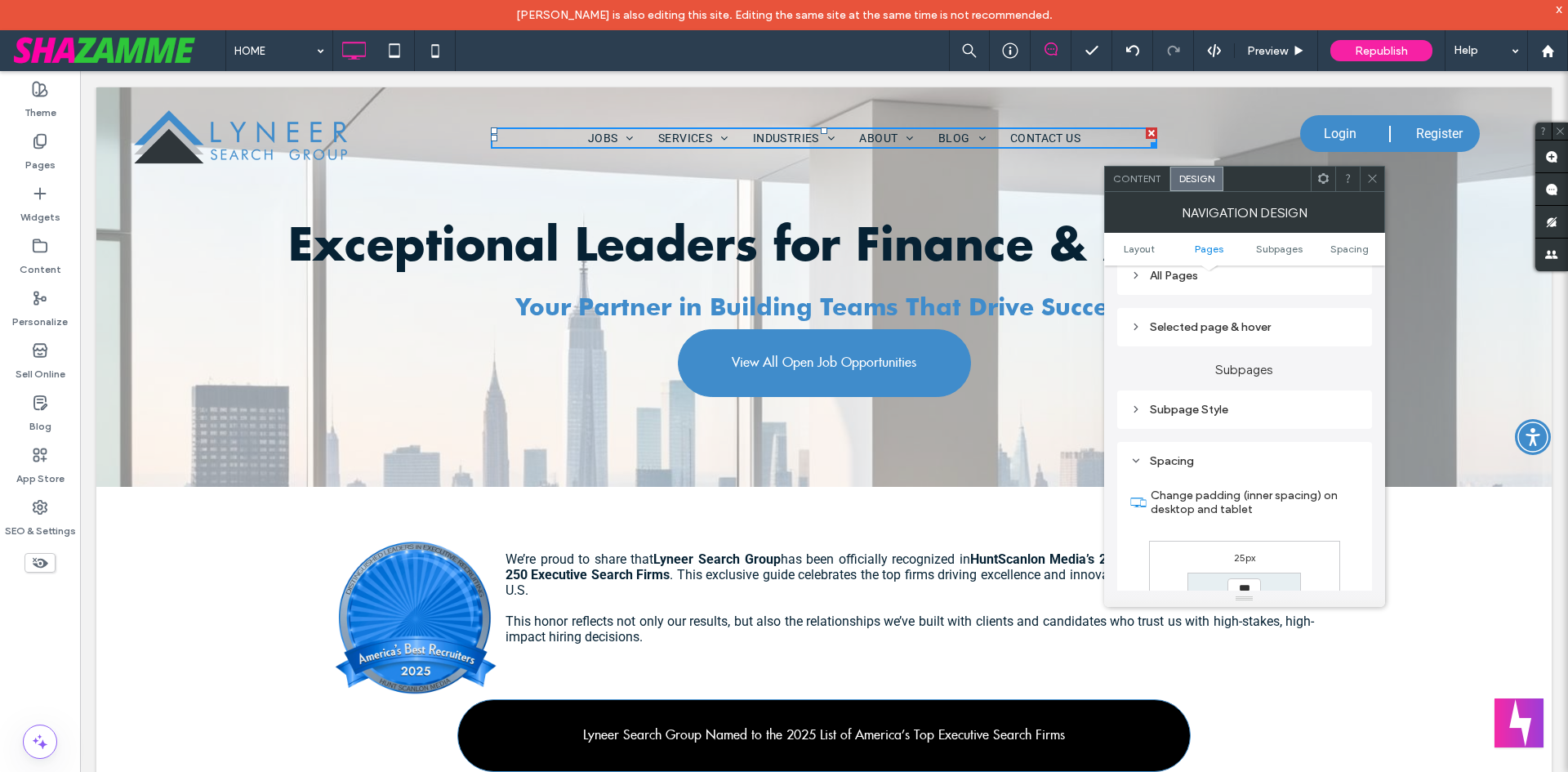
click at [1187, 399] on div "Subpage Style" at bounding box center [1245, 409] width 229 height 22
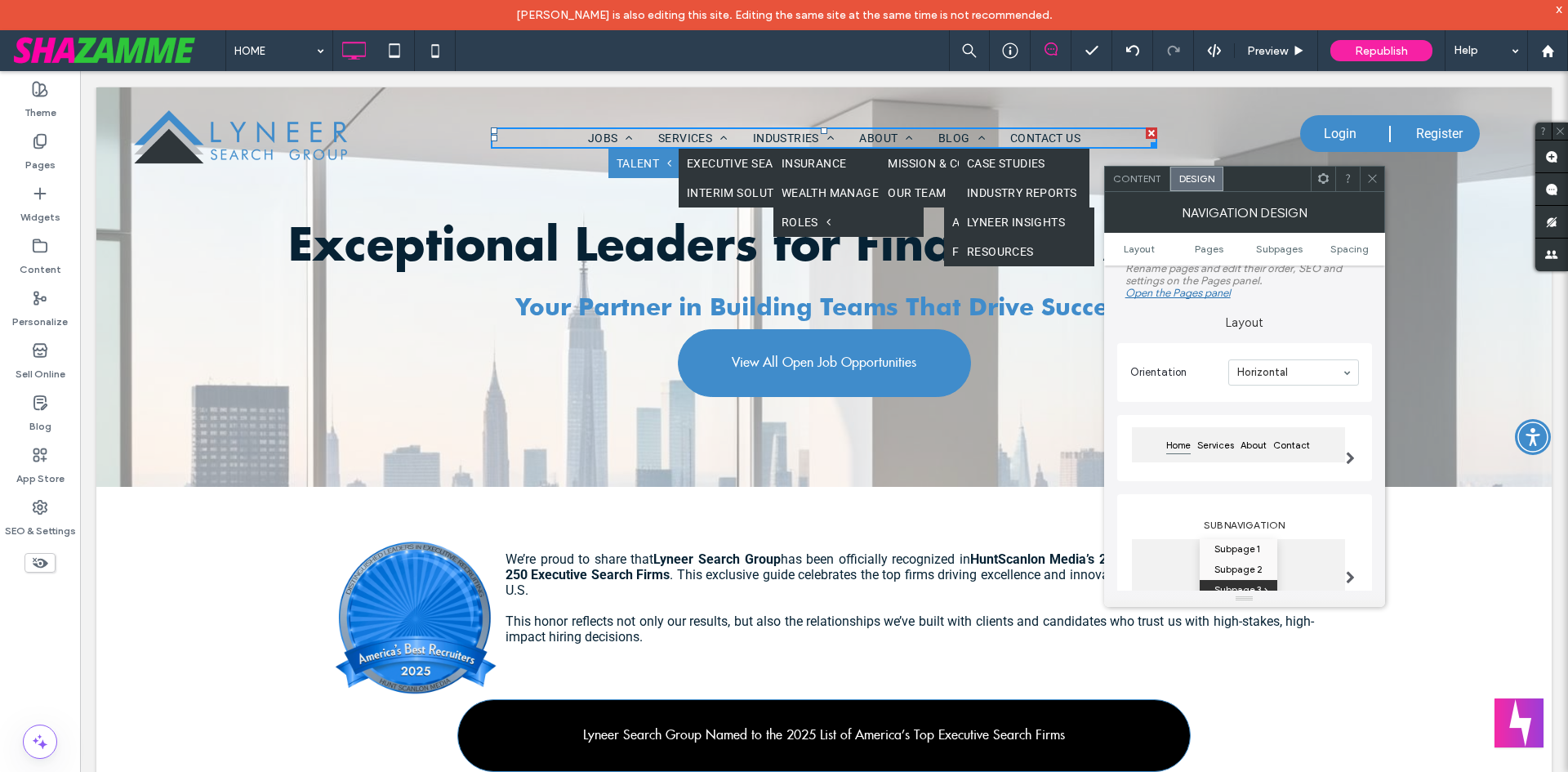
scroll to position [0, 0]
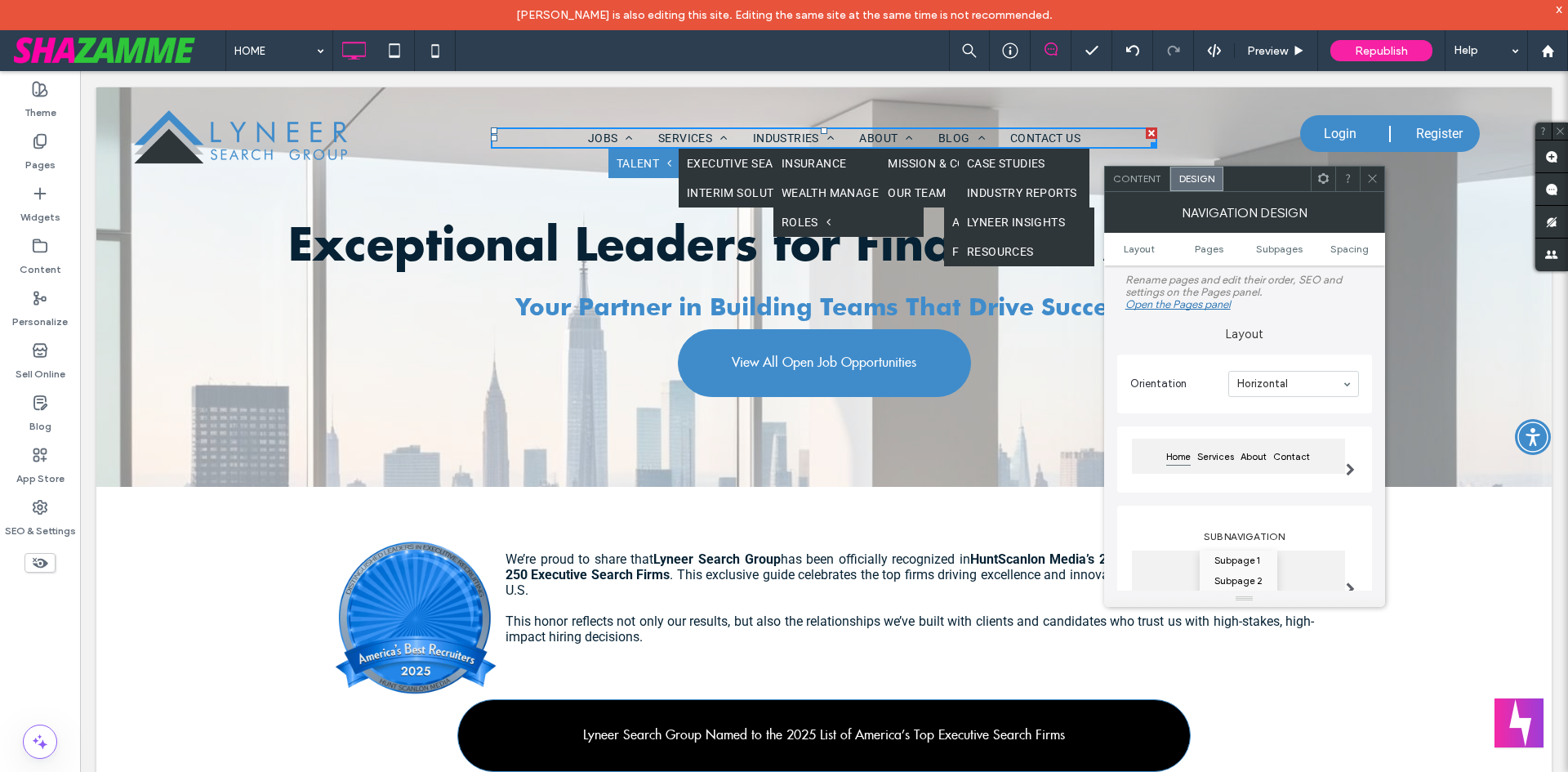
click at [1119, 241] on ul "Layout Pages Subpages Spacing" at bounding box center [1244, 249] width 281 height 33
click at [1127, 242] on span "Layout" at bounding box center [1139, 248] width 31 height 12
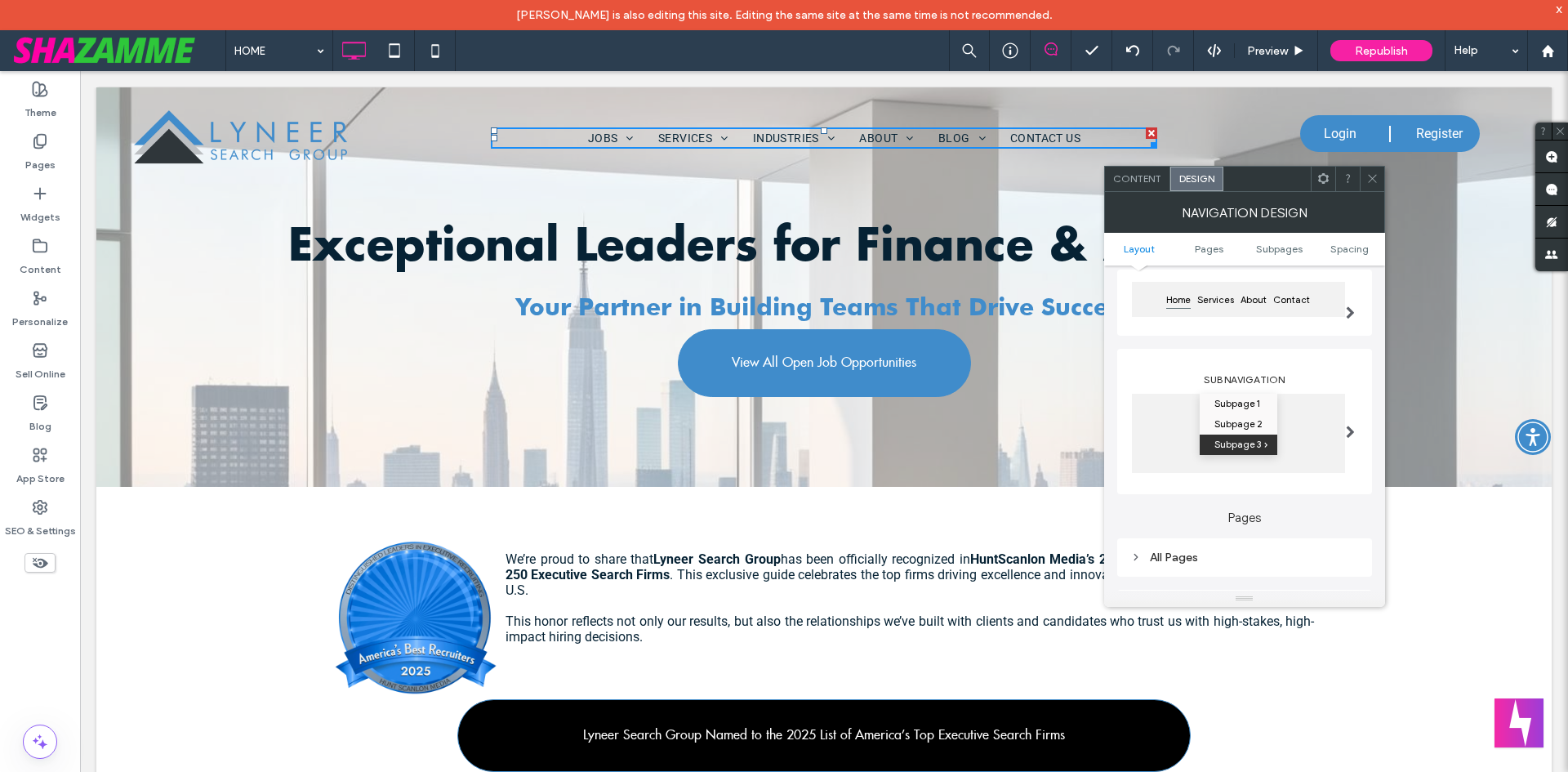
scroll to position [209, 0]
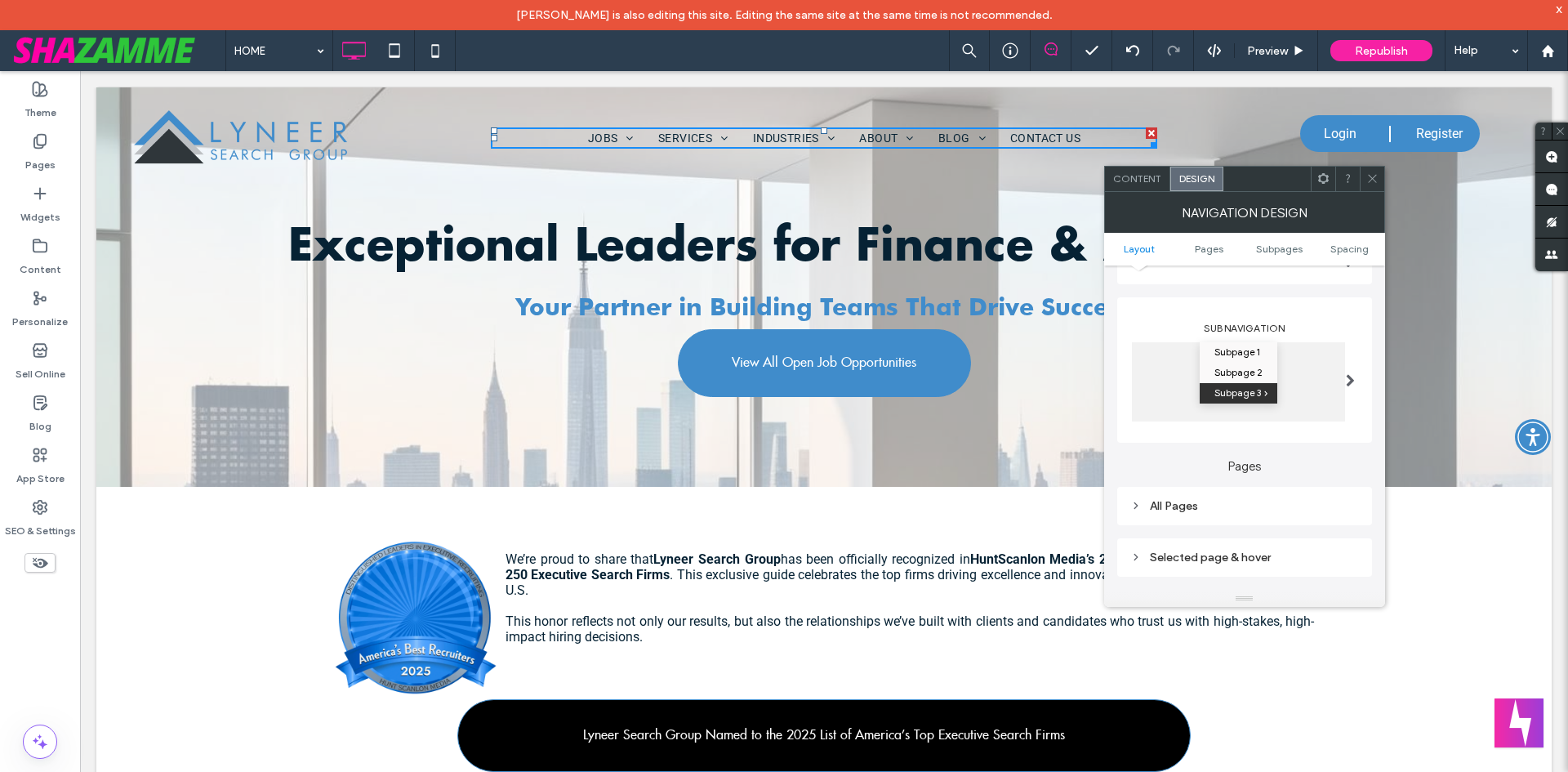
click at [1203, 520] on div "All Pages" at bounding box center [1245, 505] width 255 height 38
click at [1206, 514] on div "All Pages" at bounding box center [1245, 505] width 229 height 22
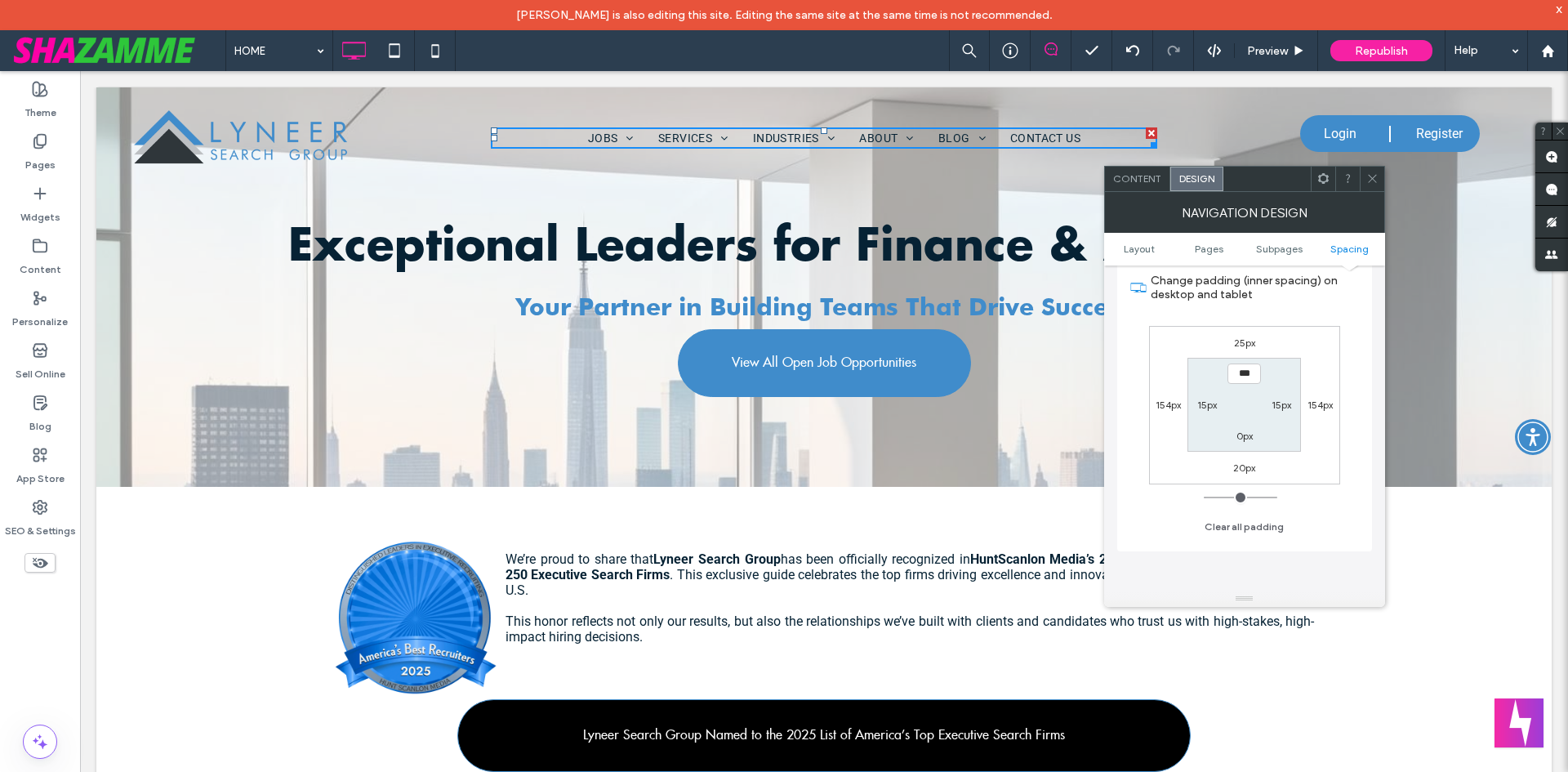
scroll to position [943, 0]
click at [1277, 52] on span "Preview" at bounding box center [1268, 51] width 41 height 14
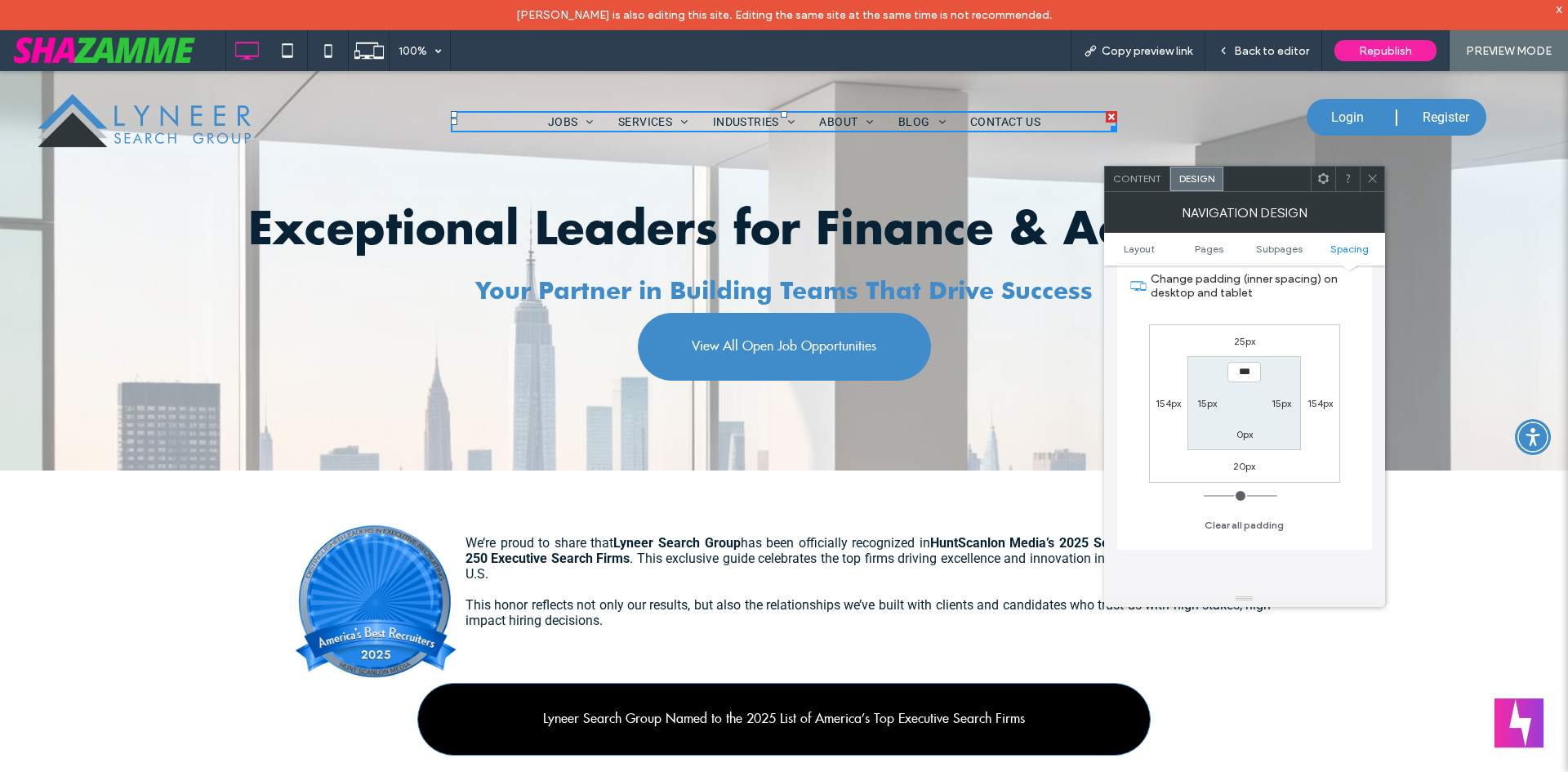
click at [1378, 185] on div at bounding box center [1372, 178] width 24 height 24
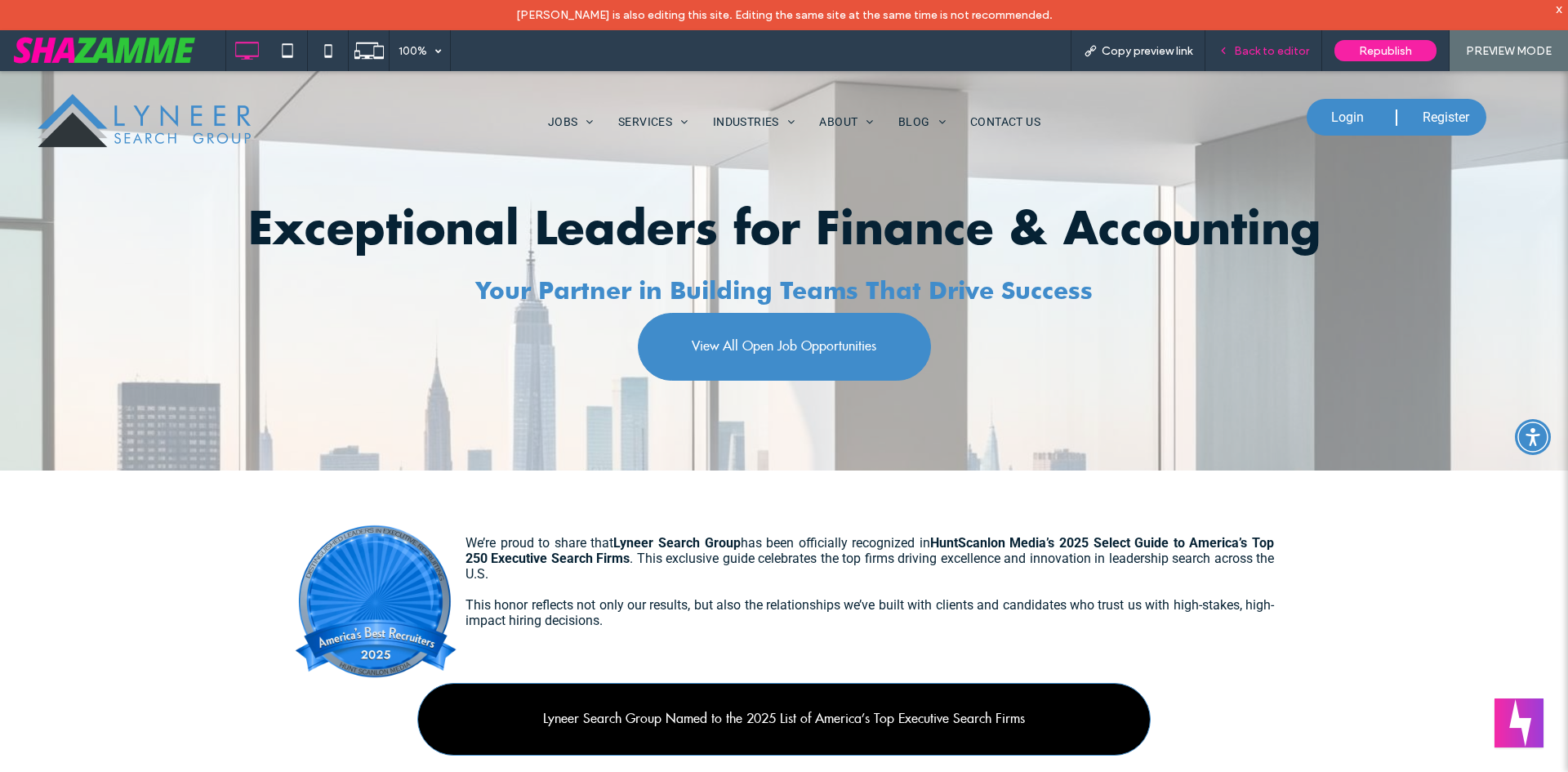
click at [1261, 50] on span "Back to editor" at bounding box center [1271, 51] width 75 height 14
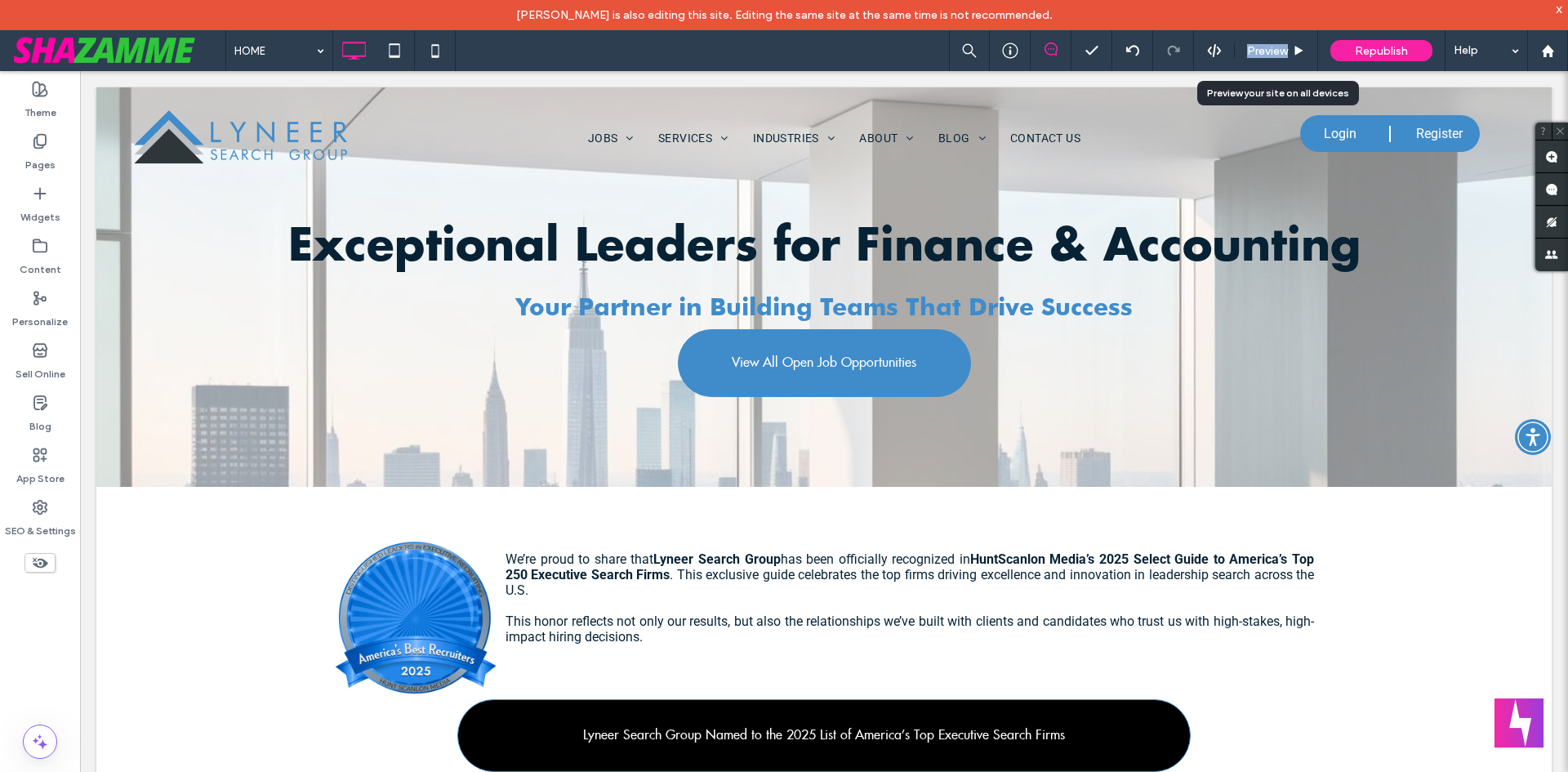
click at [1261, 50] on span "Preview" at bounding box center [1268, 51] width 41 height 14
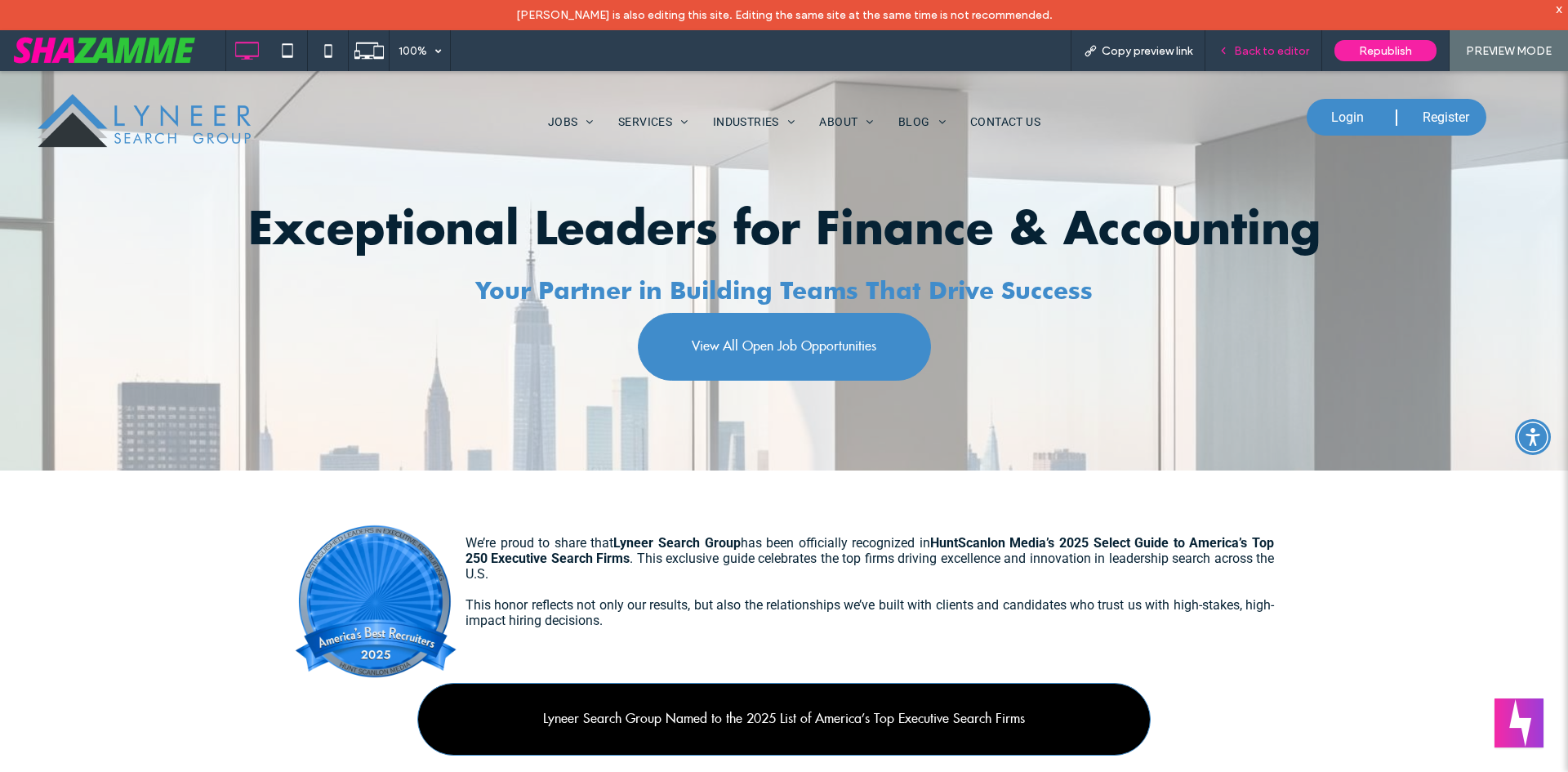
click at [1238, 47] on span "Back to editor" at bounding box center [1271, 51] width 75 height 14
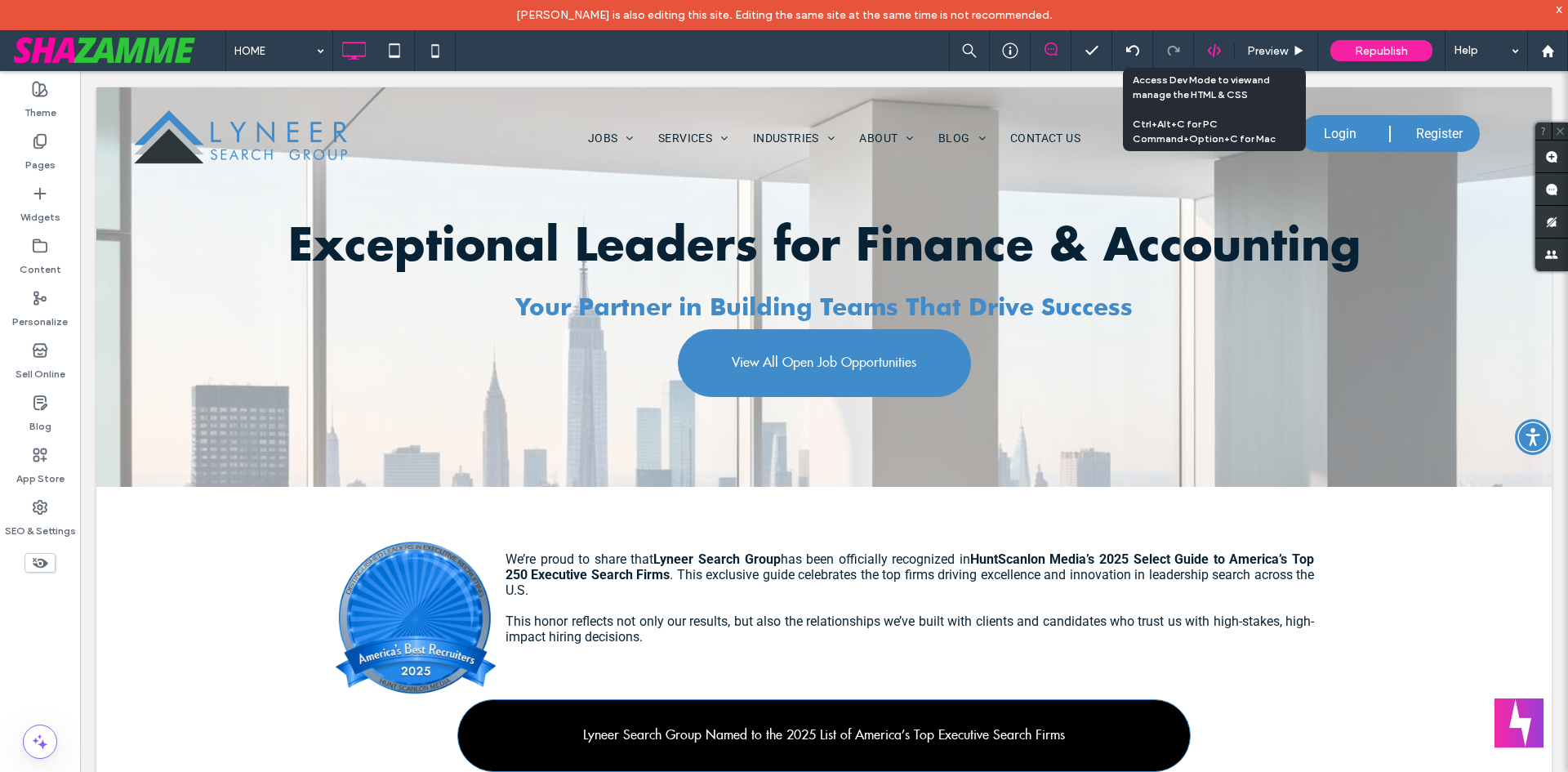
click at [1215, 50] on use at bounding box center [1213, 50] width 13 height 13
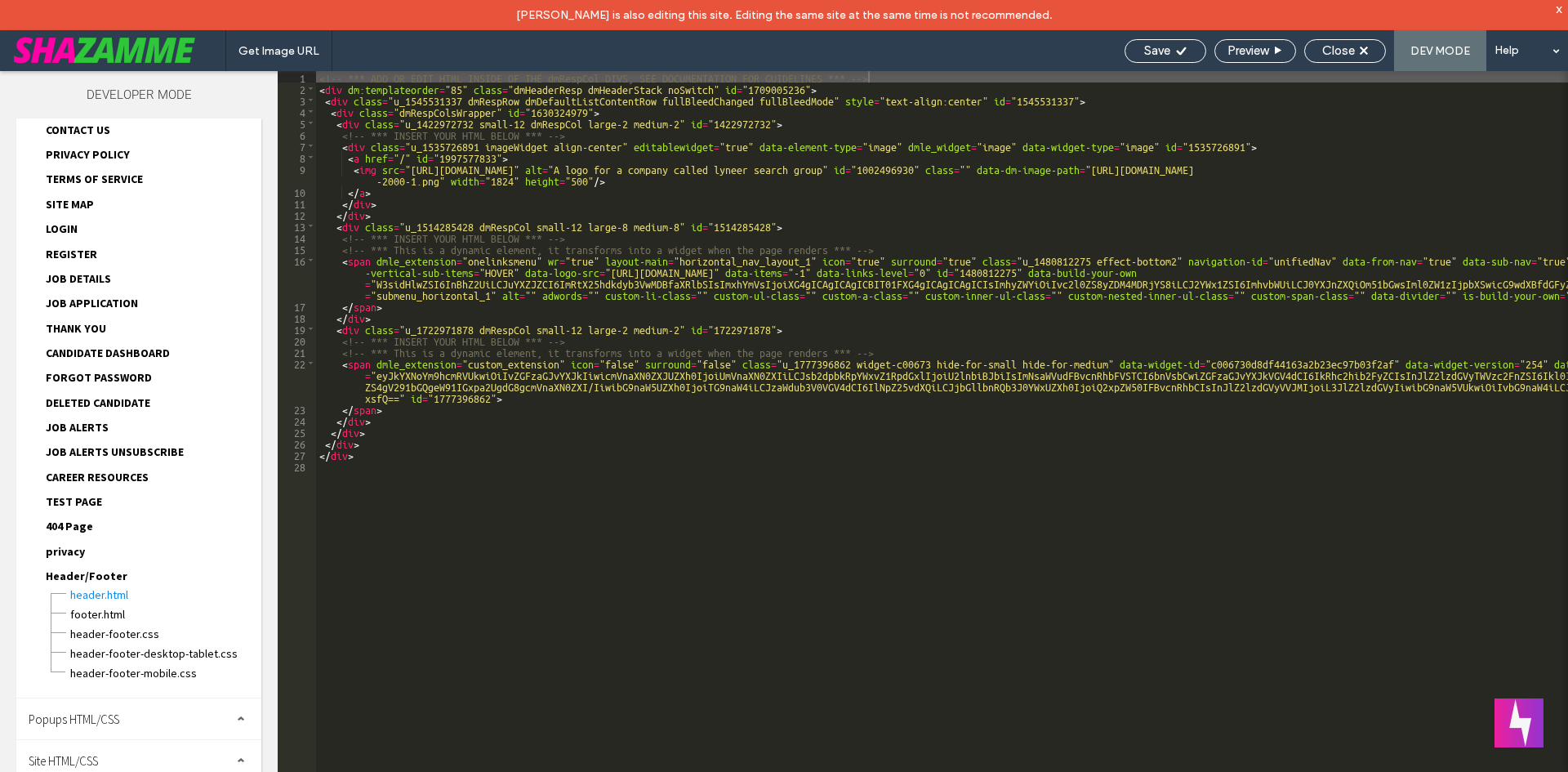
scroll to position [689, 0]
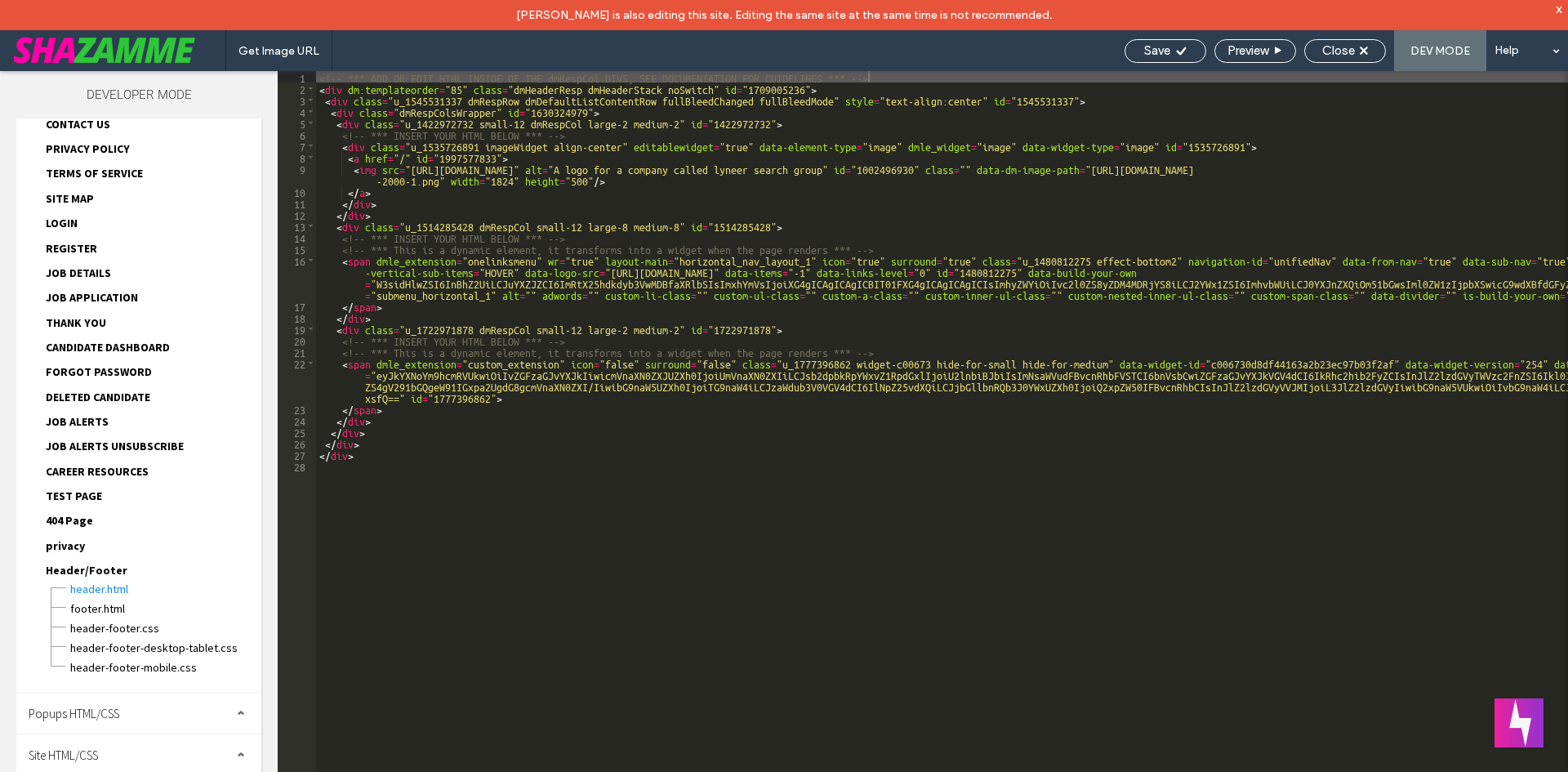
click at [64, 769] on div "Site HTML/CSS" at bounding box center [139, 754] width 245 height 41
click at [74, 758] on span "Site HTML/CSS" at bounding box center [63, 755] width 69 height 16
click at [98, 761] on span "Site HTML/CSS" at bounding box center [63, 755] width 69 height 16
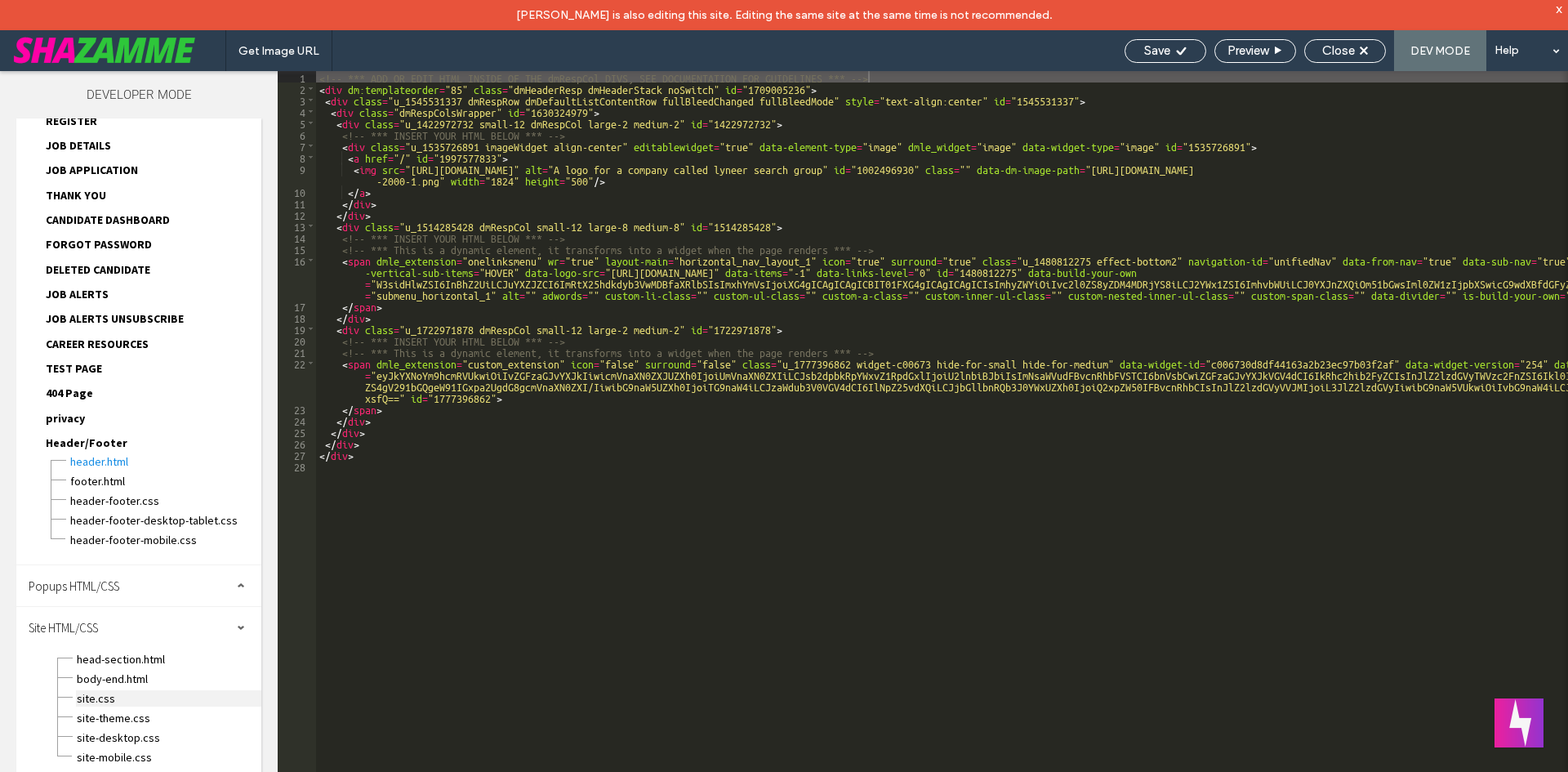
click at [93, 697] on span "site.css" at bounding box center [169, 698] width 185 height 16
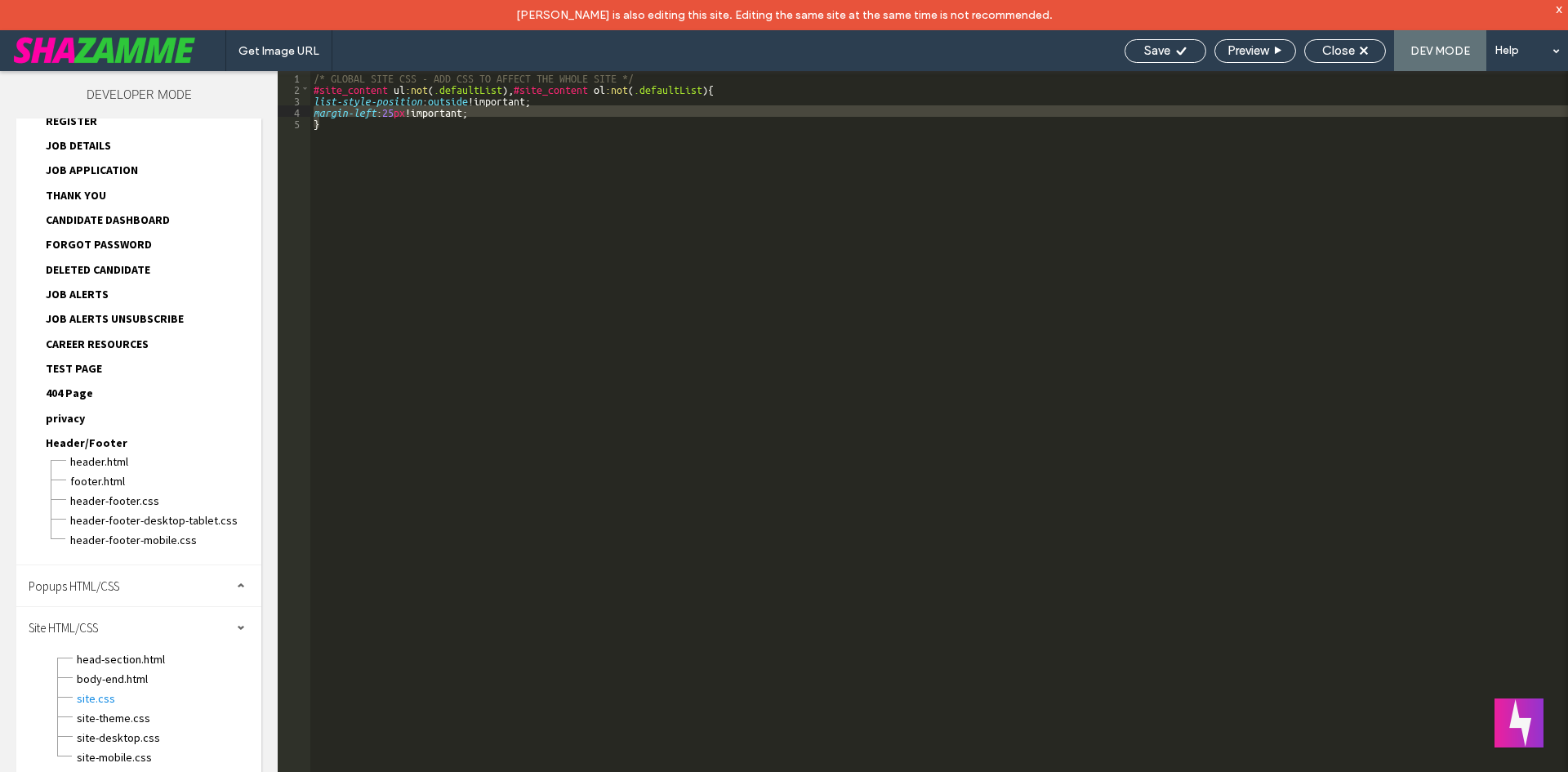
drag, startPoint x: 483, startPoint y: 117, endPoint x: 313, endPoint y: 115, distance: 170.0
click at [313, 115] on div "/* GLOBAL SITE CSS - ADD CSS TO AFFECT THE WHOLE SITE */ #site_content ul :not …" at bounding box center [939, 447] width 1258 height 754
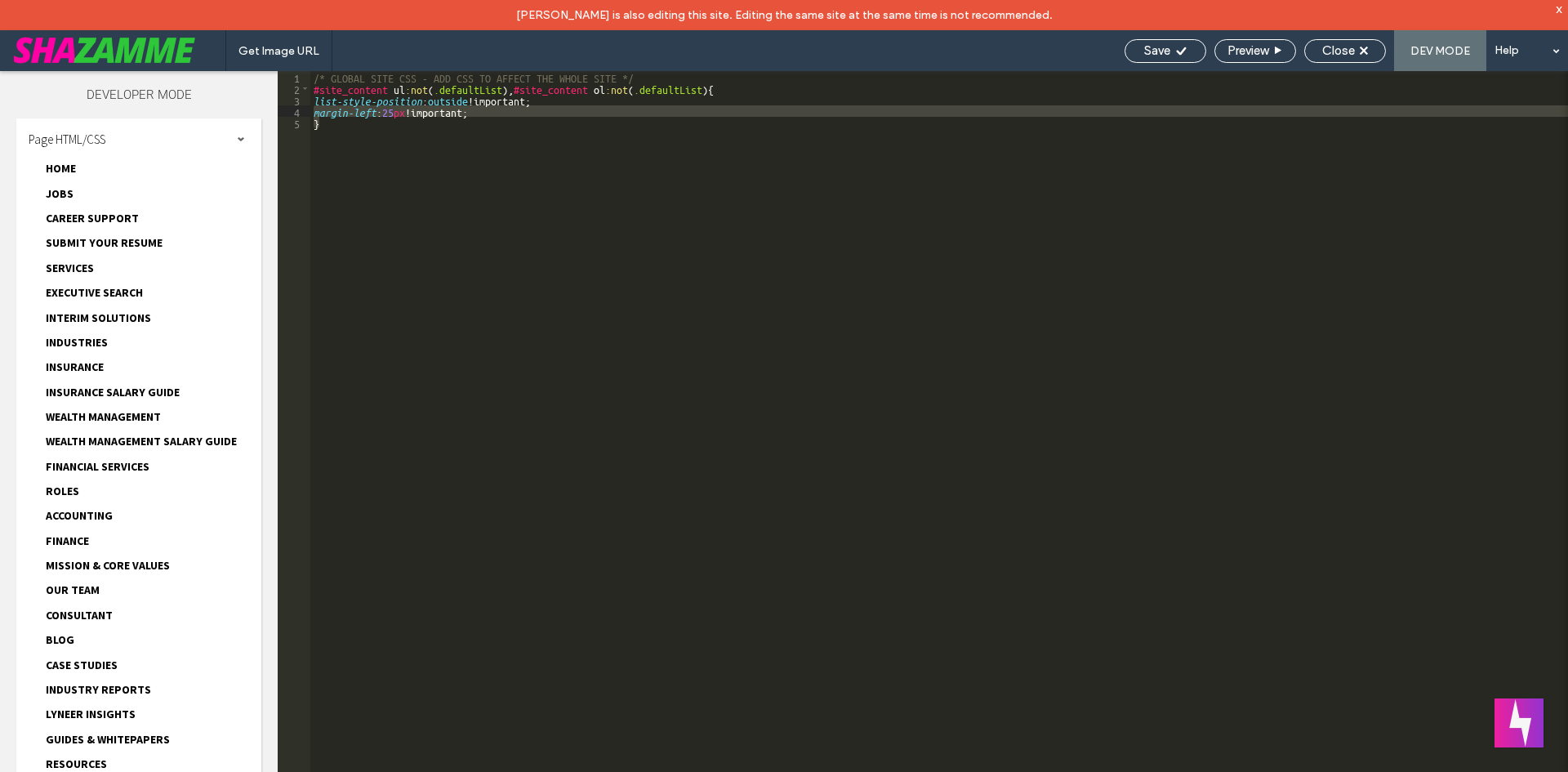
scroll to position [0, 0]
click at [1328, 44] on span "Close" at bounding box center [1339, 50] width 33 height 15
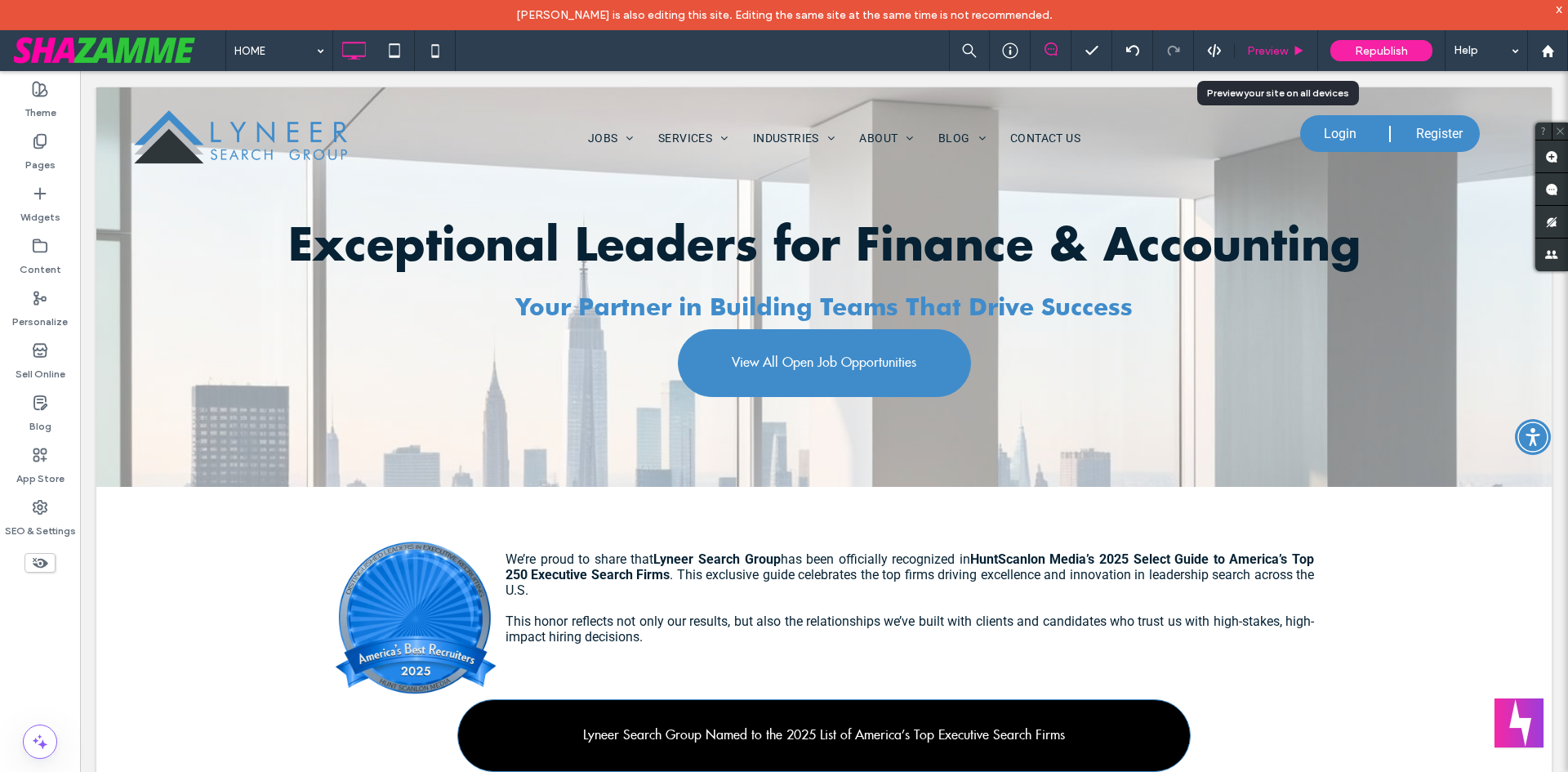
click at [1283, 48] on span "Preview" at bounding box center [1268, 51] width 41 height 14
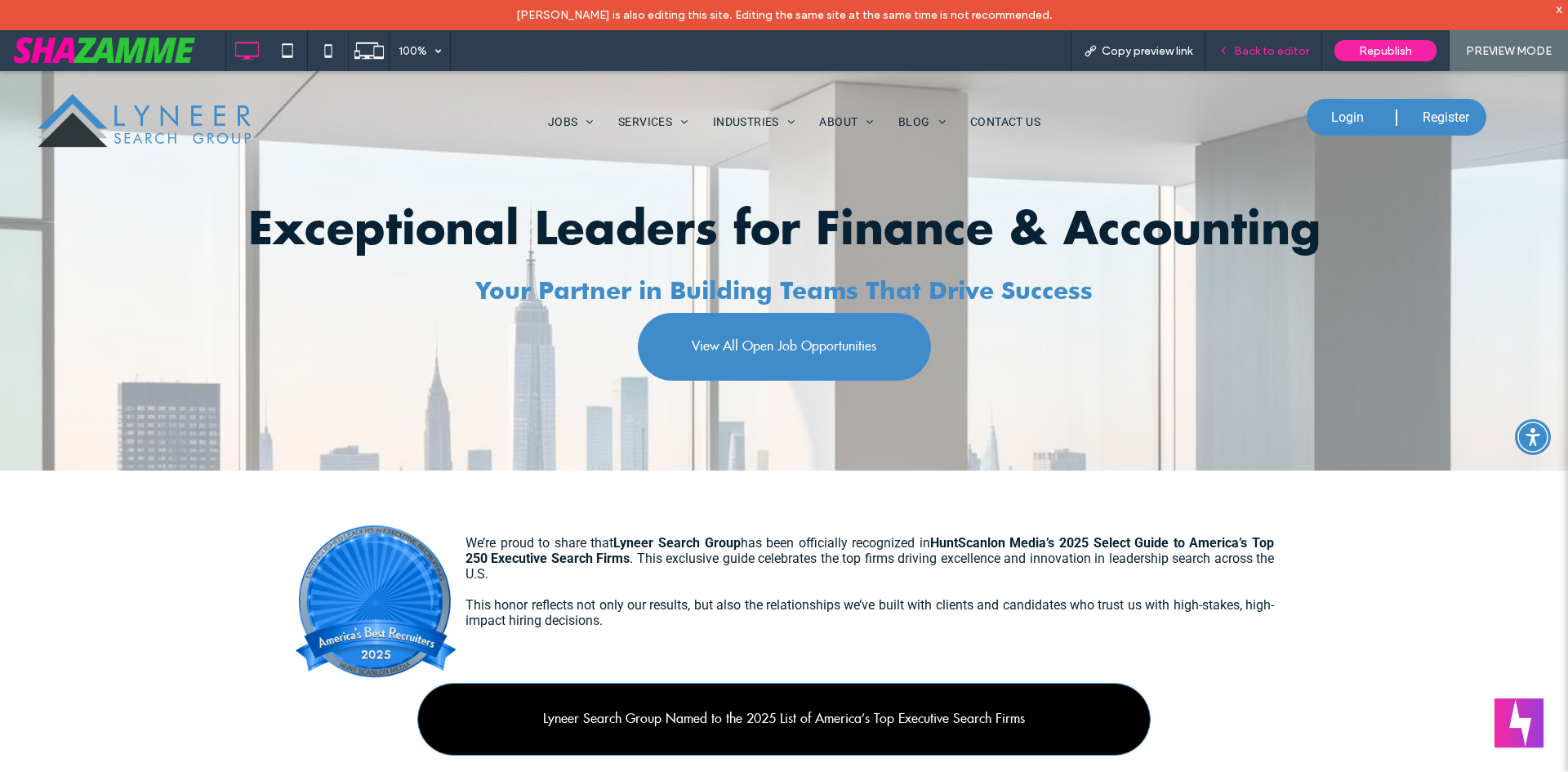
click at [1249, 56] on span "Back to editor" at bounding box center [1271, 51] width 75 height 14
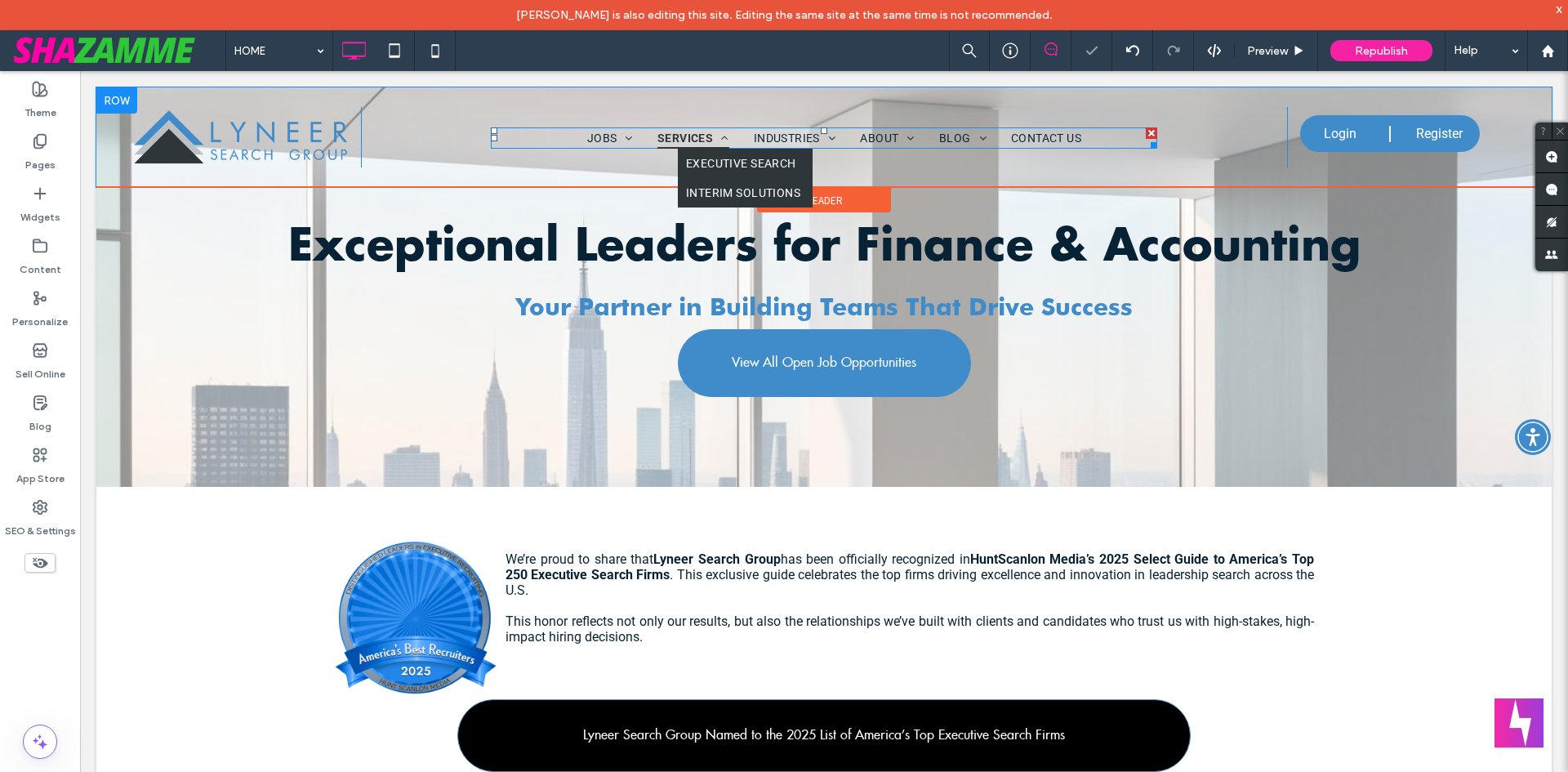
click at [646, 134] on link "SERVICES" at bounding box center [693, 138] width 96 height 22
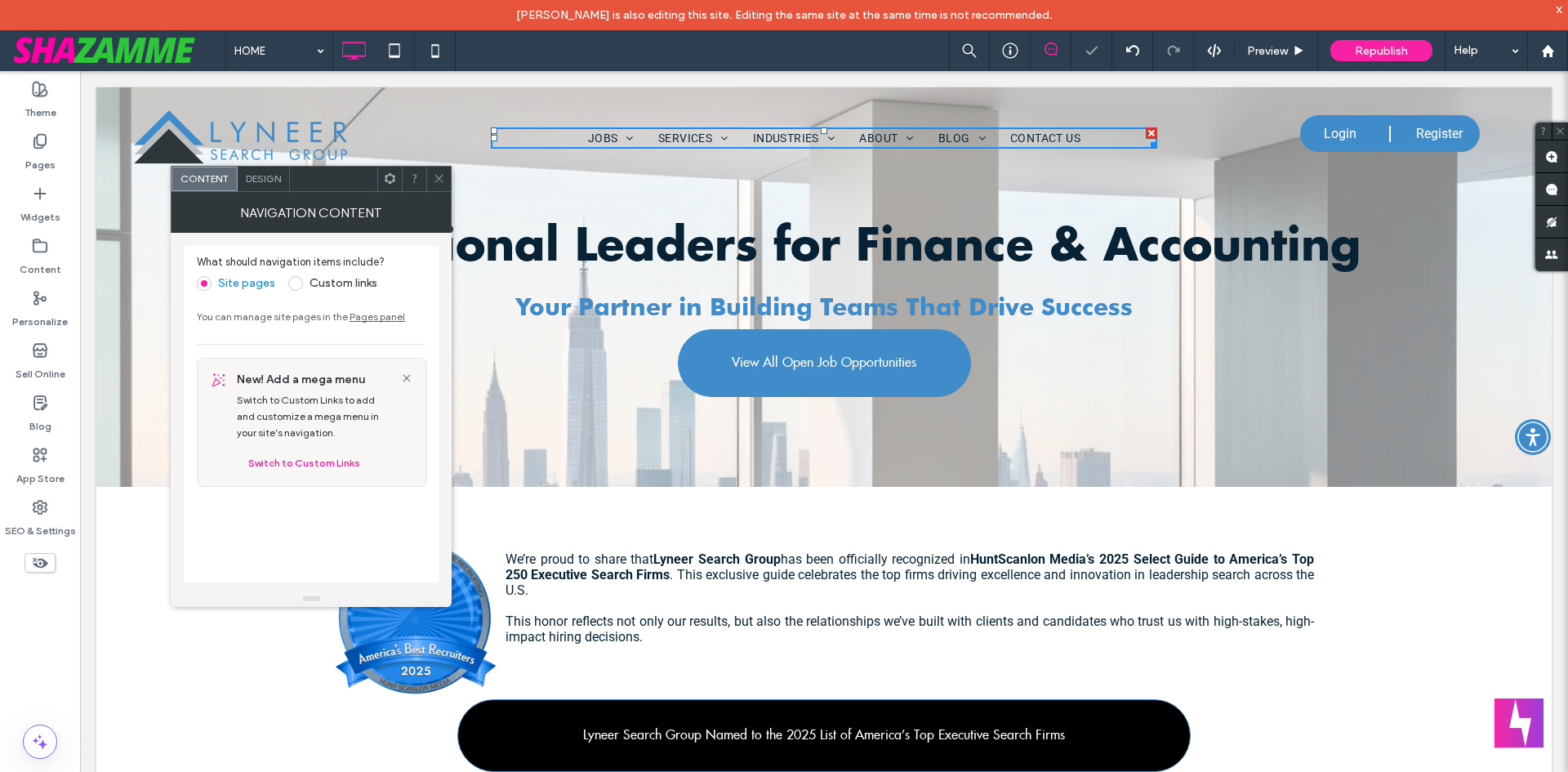
click at [243, 176] on div "Design" at bounding box center [264, 178] width 52 height 24
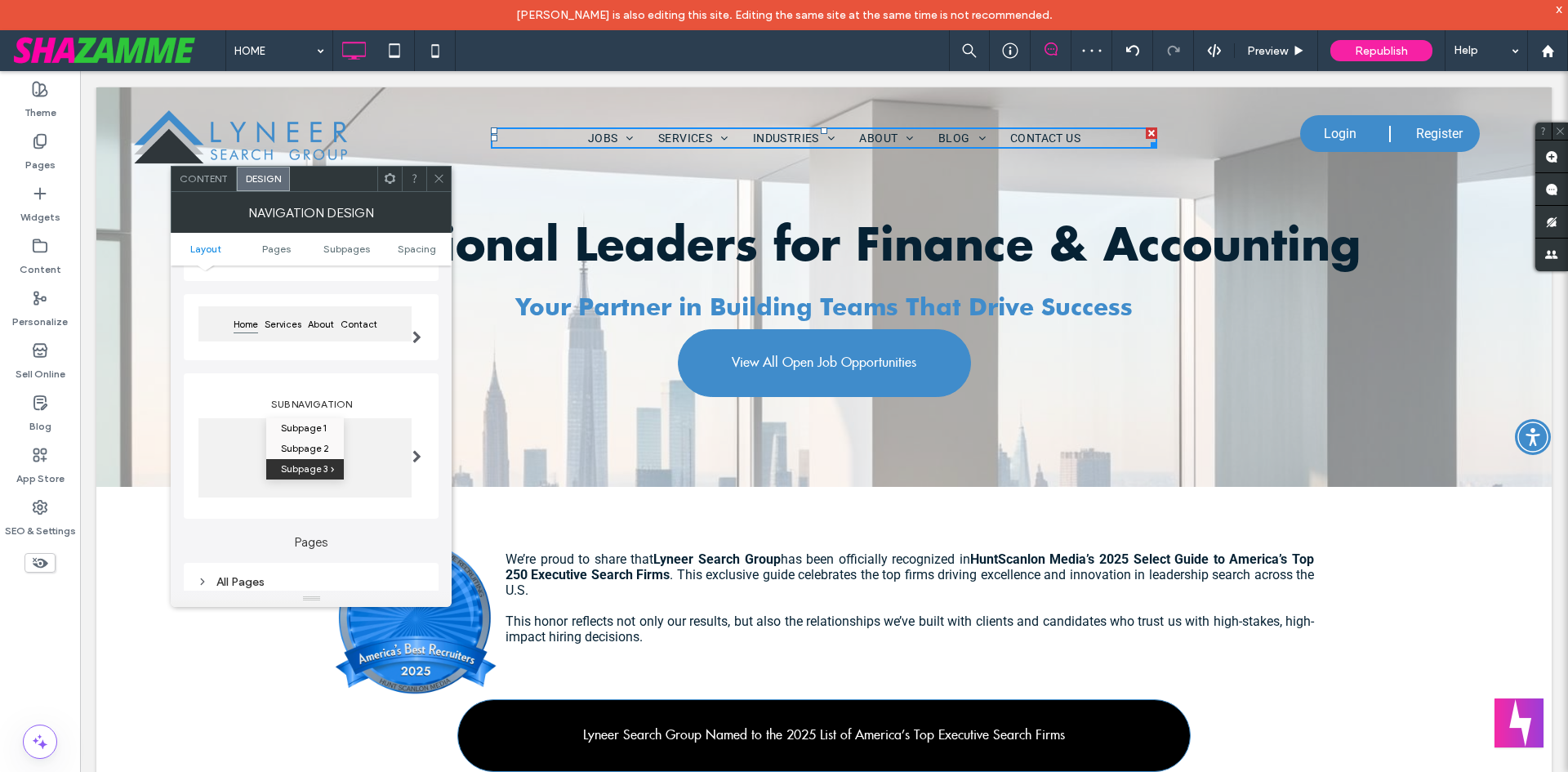
scroll to position [164, 0]
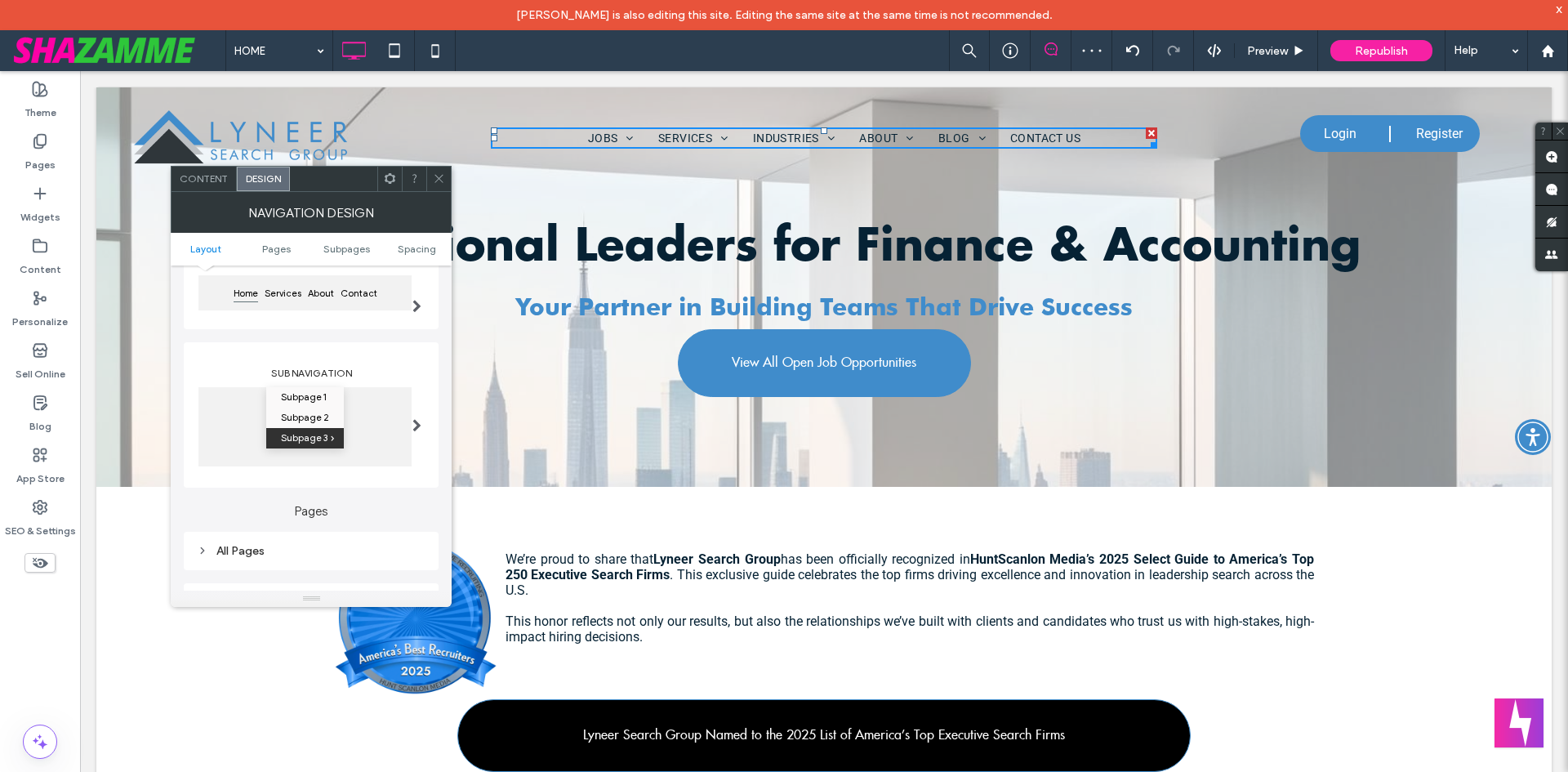
click at [386, 175] on use at bounding box center [390, 178] width 10 height 10
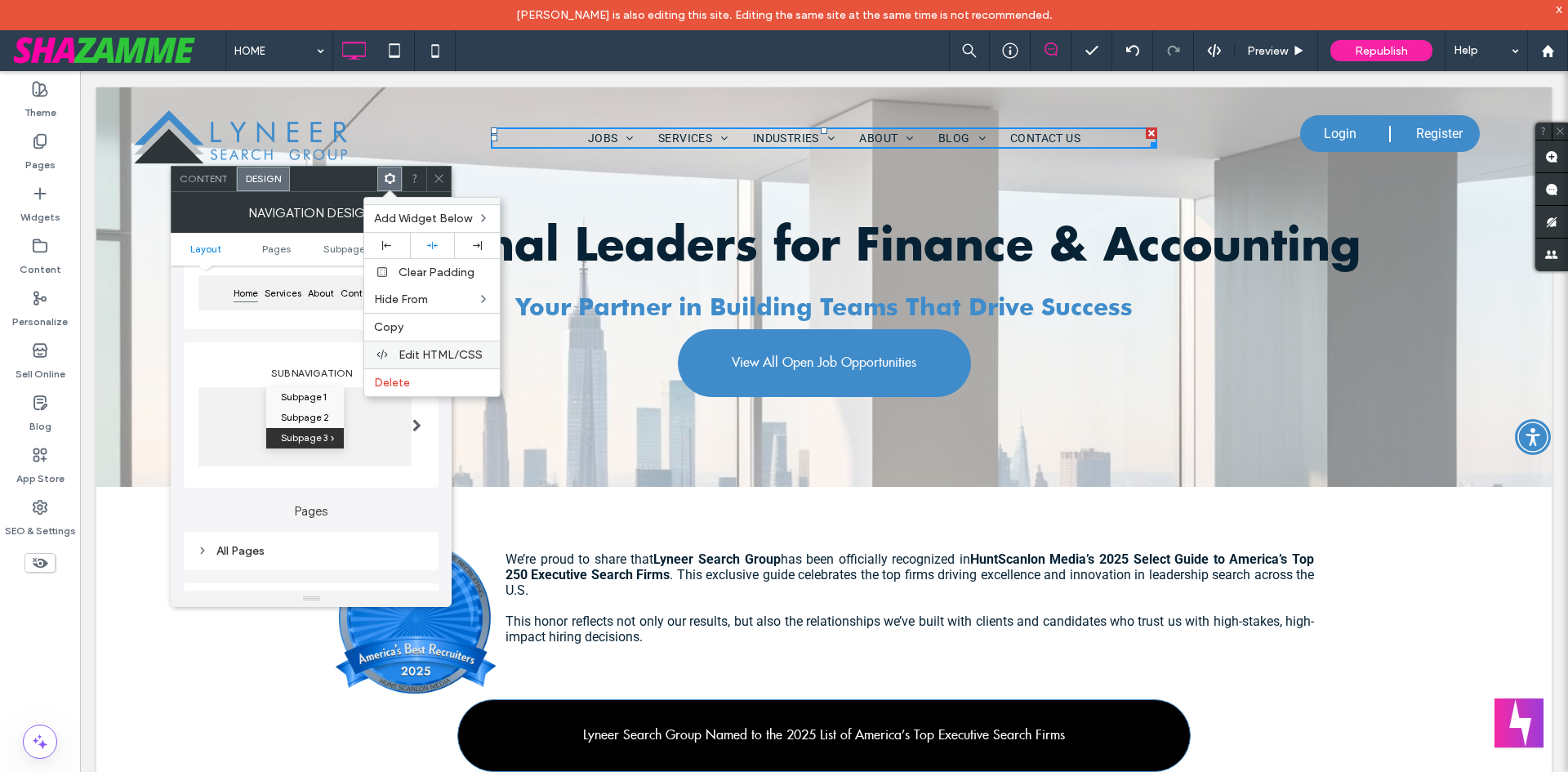
click at [436, 348] on span "Edit HTML/CSS" at bounding box center [440, 355] width 84 height 14
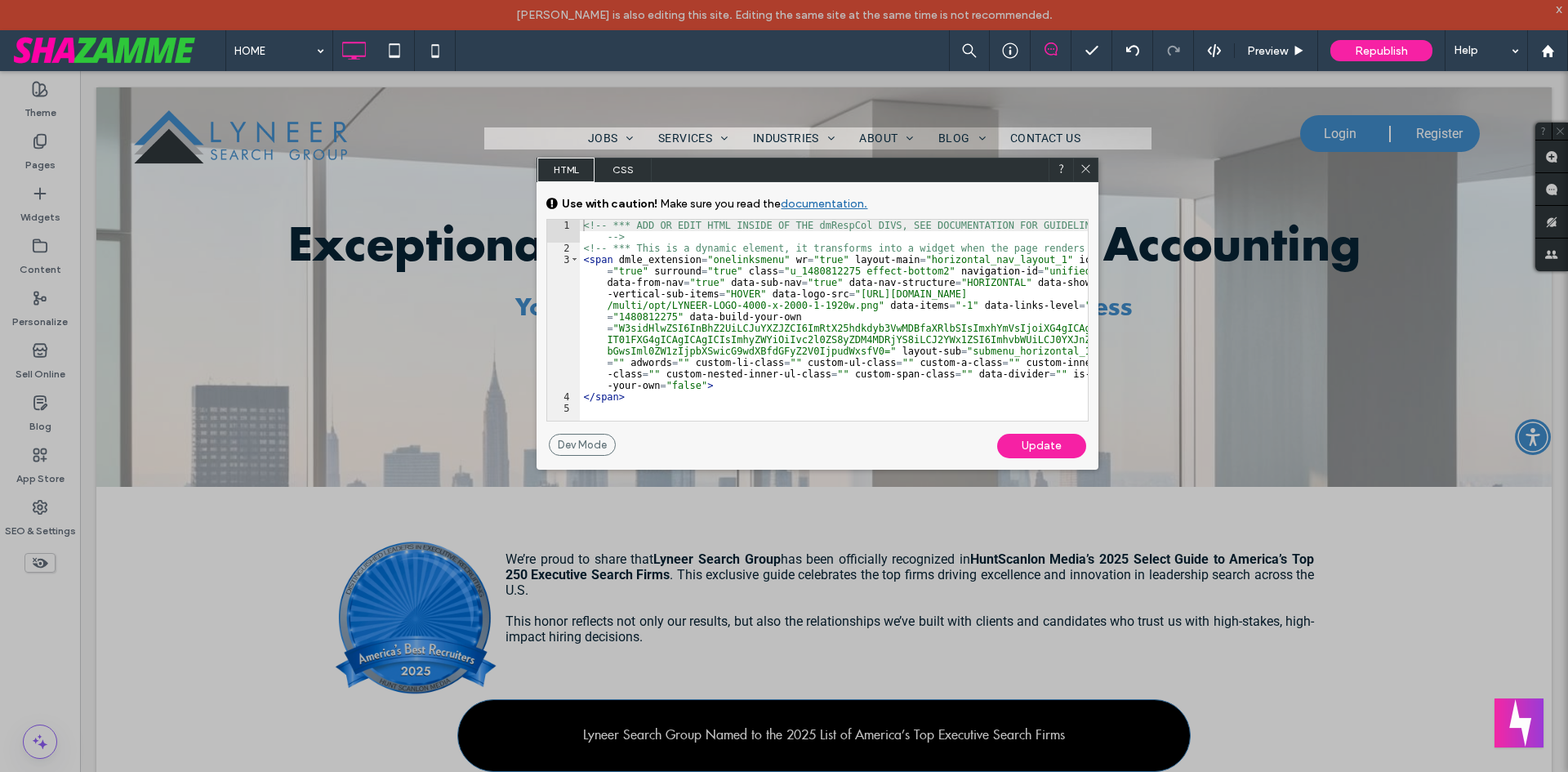
click at [620, 174] on span "CSS" at bounding box center [623, 170] width 57 height 24
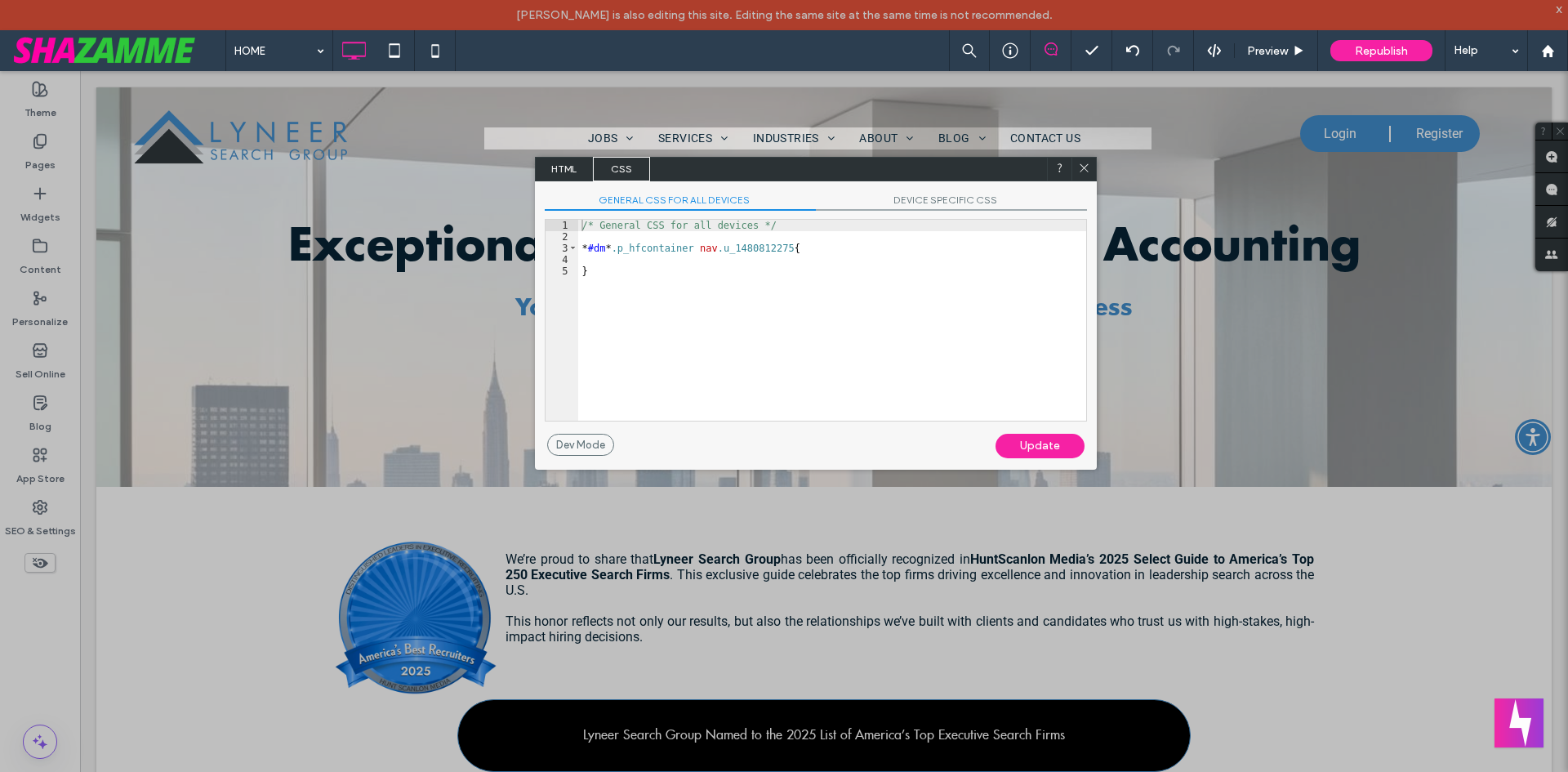
click at [948, 191] on div "GENERAL CSS FOR ALL DEVICES DEVICE SPECIFIC CSS Use with caution! Make sure you…" at bounding box center [816, 307] width 562 height 253
click at [945, 195] on span "DEVICE SPECIFIC CSS" at bounding box center [951, 203] width 271 height 17
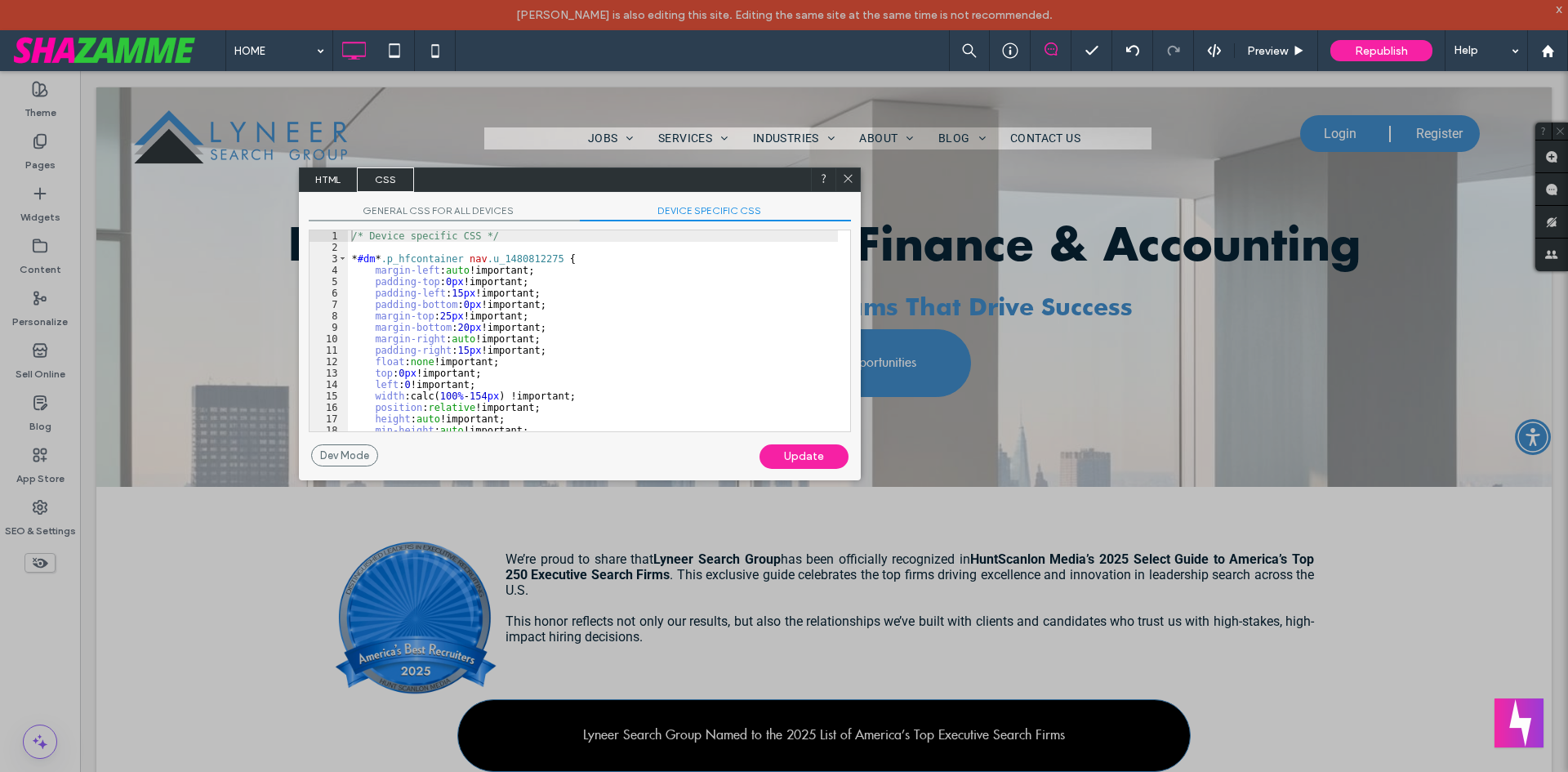
drag, startPoint x: 724, startPoint y: 164, endPoint x: 487, endPoint y: 174, distance: 237.2
click at [487, 174] on div "HTML CSS" at bounding box center [579, 179] width 562 height 24
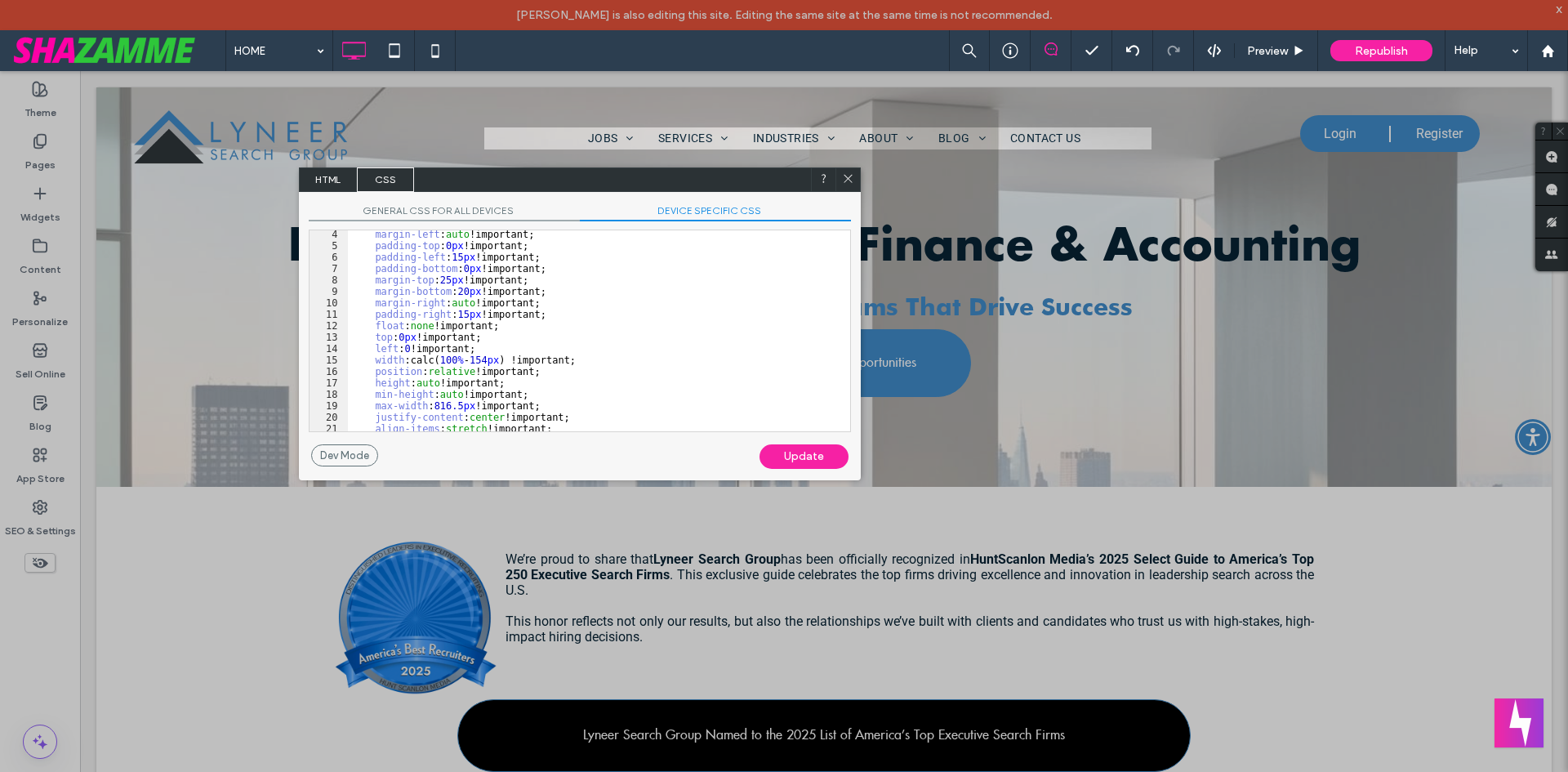
scroll to position [0, 0]
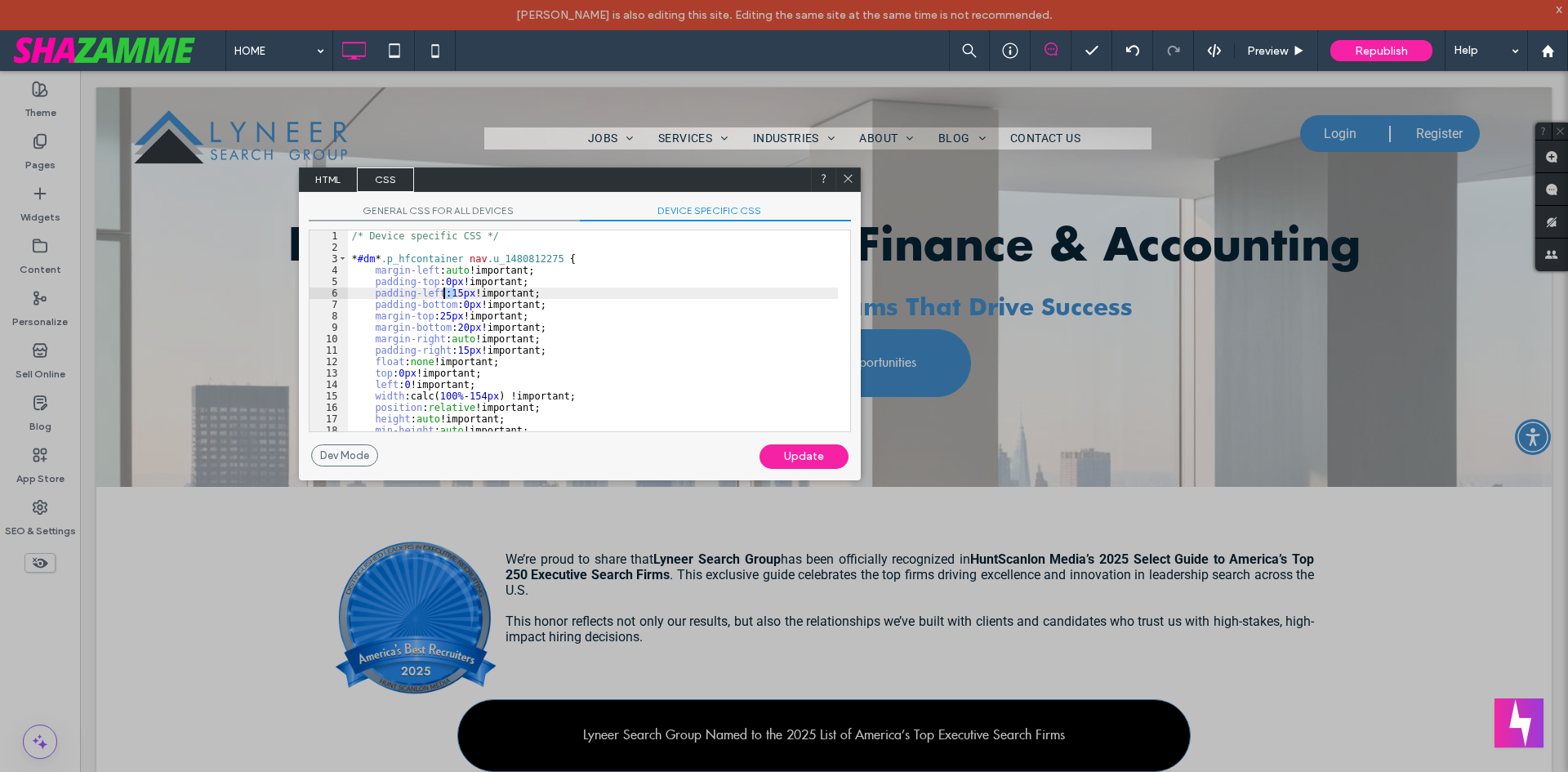
drag, startPoint x: 455, startPoint y: 293, endPoint x: 443, endPoint y: 296, distance: 12.4
click at [443, 296] on div "/* Device specific CSS */ * #dm * .p_hfcontainer nav .u_1480812275 { margin-lef…" at bounding box center [593, 342] width 490 height 223
click at [797, 454] on div "Update" at bounding box center [803, 456] width 89 height 24
click at [442, 299] on div "/* Device specific CSS */ * #dm * .p_hfcontainer nav .u_1480812275 { margin-lef…" at bounding box center [593, 342] width 490 height 223
click at [449, 292] on div "/* Device specific CSS */ * #dm * .p_hfcontainer nav .u_1480812275 { margin-lef…" at bounding box center [593, 342] width 490 height 223
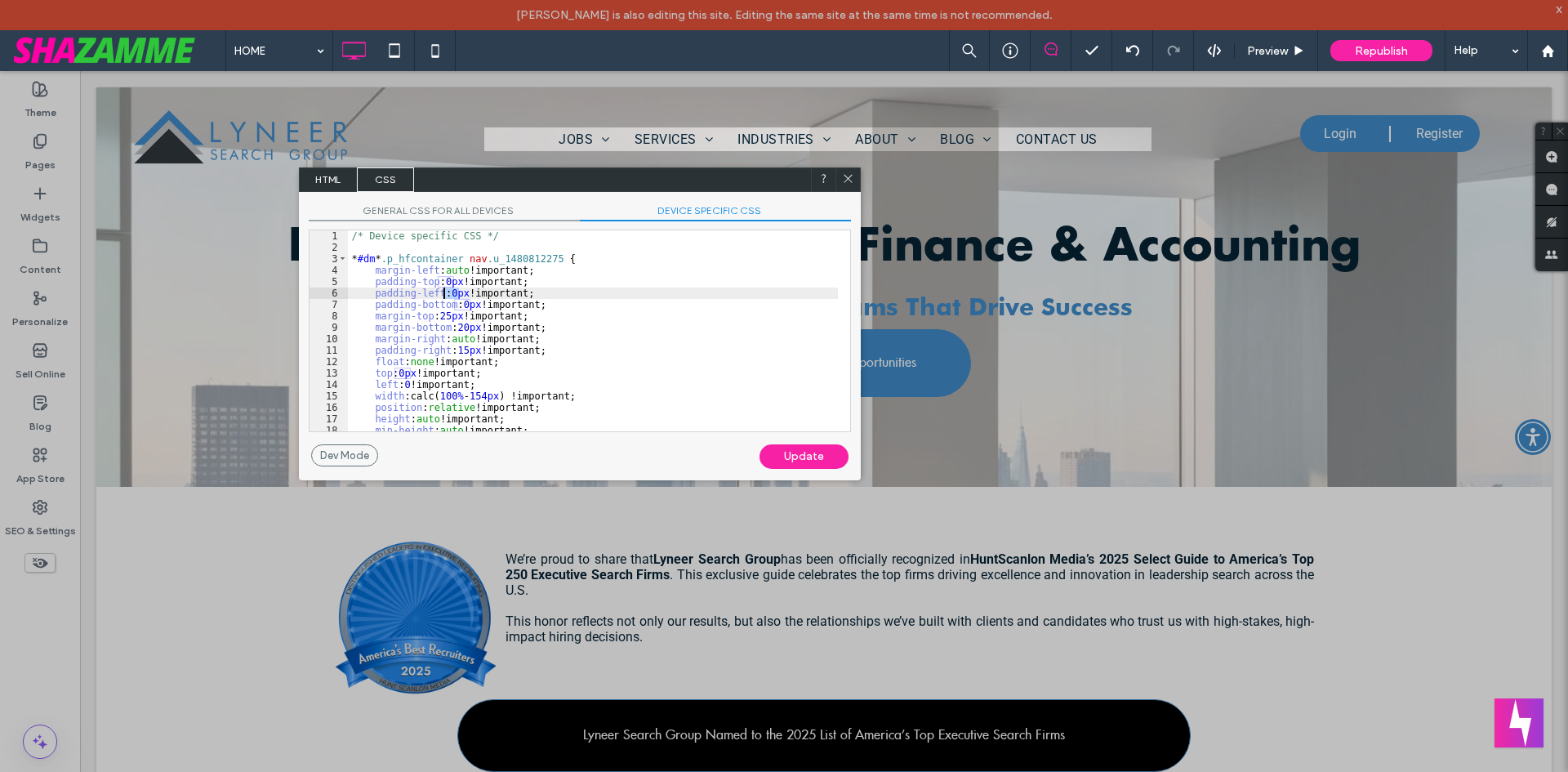
click at [446, 293] on div "/* Device specific CSS */ * #dm * .p_hfcontainer nav .u_1480812275 { margin-lef…" at bounding box center [593, 342] width 490 height 223
click at [811, 462] on div "Update" at bounding box center [803, 456] width 89 height 24
click at [816, 459] on div "Update" at bounding box center [803, 456] width 89 height 24
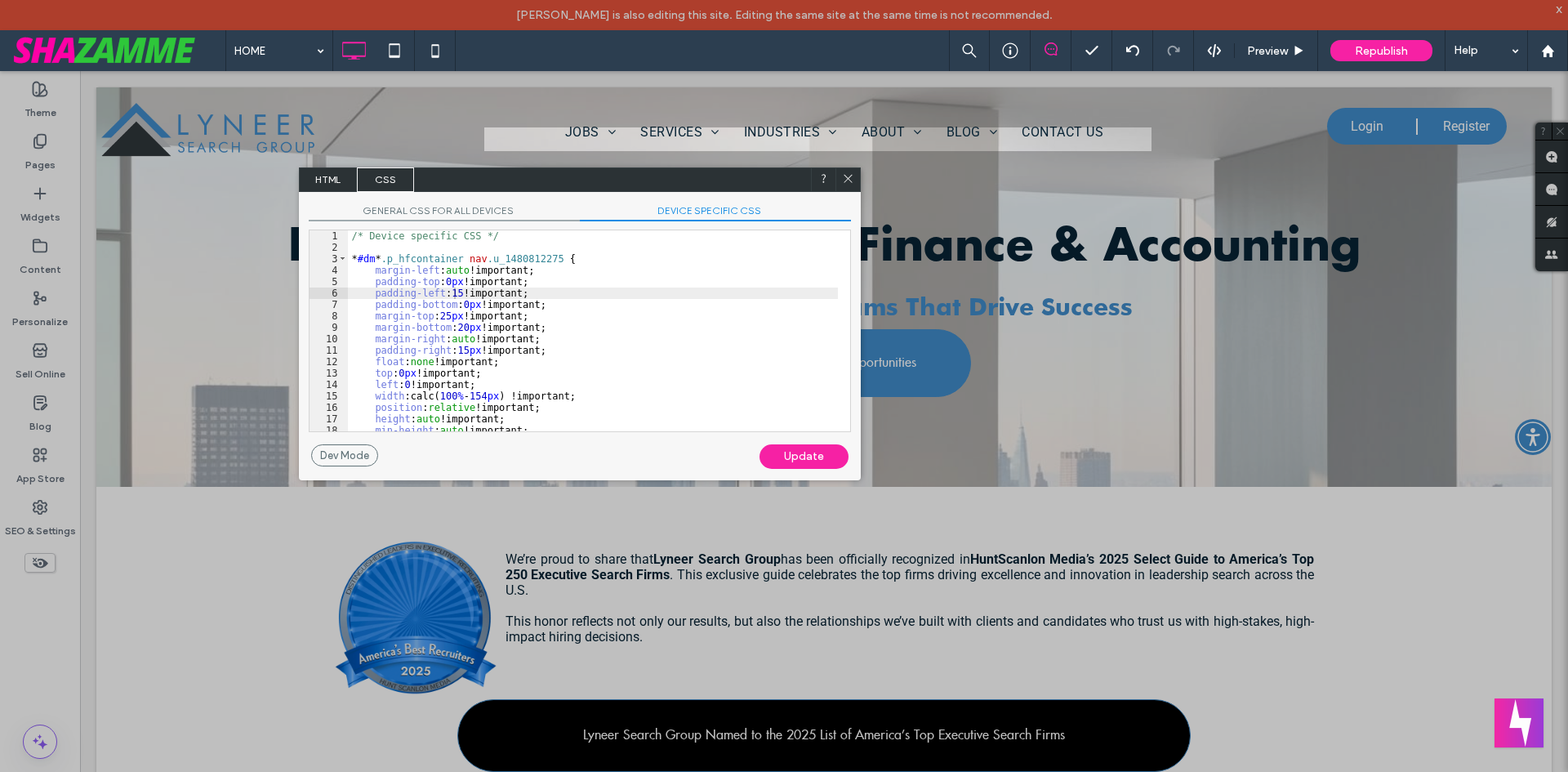
click at [455, 293] on div "/* Device specific CSS */ * #dm * .p_hfcontainer nav .u_1480812275 { margin-lef…" at bounding box center [593, 342] width 490 height 223
type textarea "**"
click at [802, 459] on div "Update" at bounding box center [803, 456] width 89 height 24
click at [802, 458] on div "Update" at bounding box center [803, 456] width 89 height 24
click at [853, 181] on icon at bounding box center [849, 178] width 12 height 12
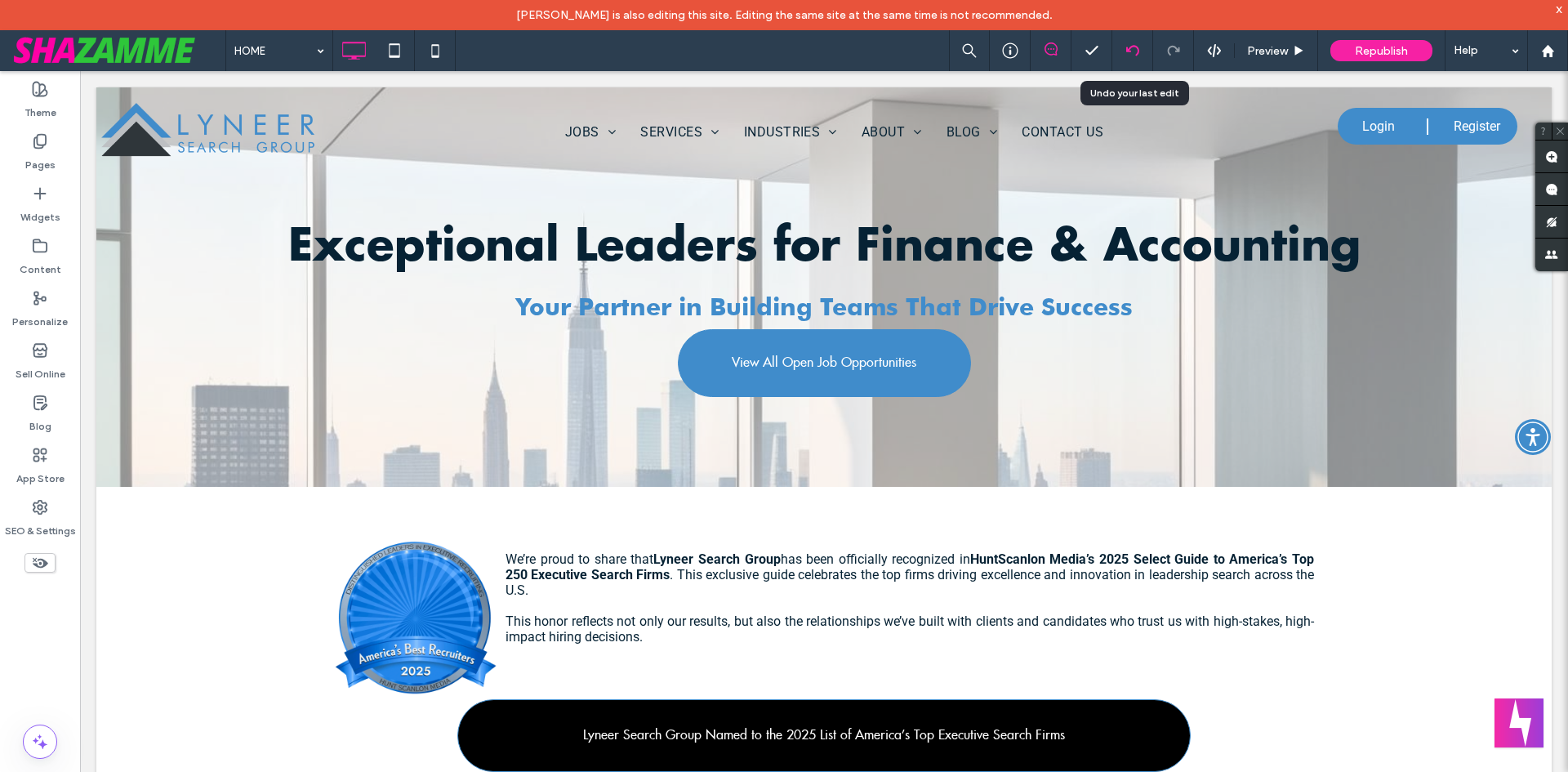
click at [1128, 56] on icon at bounding box center [1132, 50] width 13 height 13
click at [1137, 46] on icon at bounding box center [1132, 50] width 13 height 13
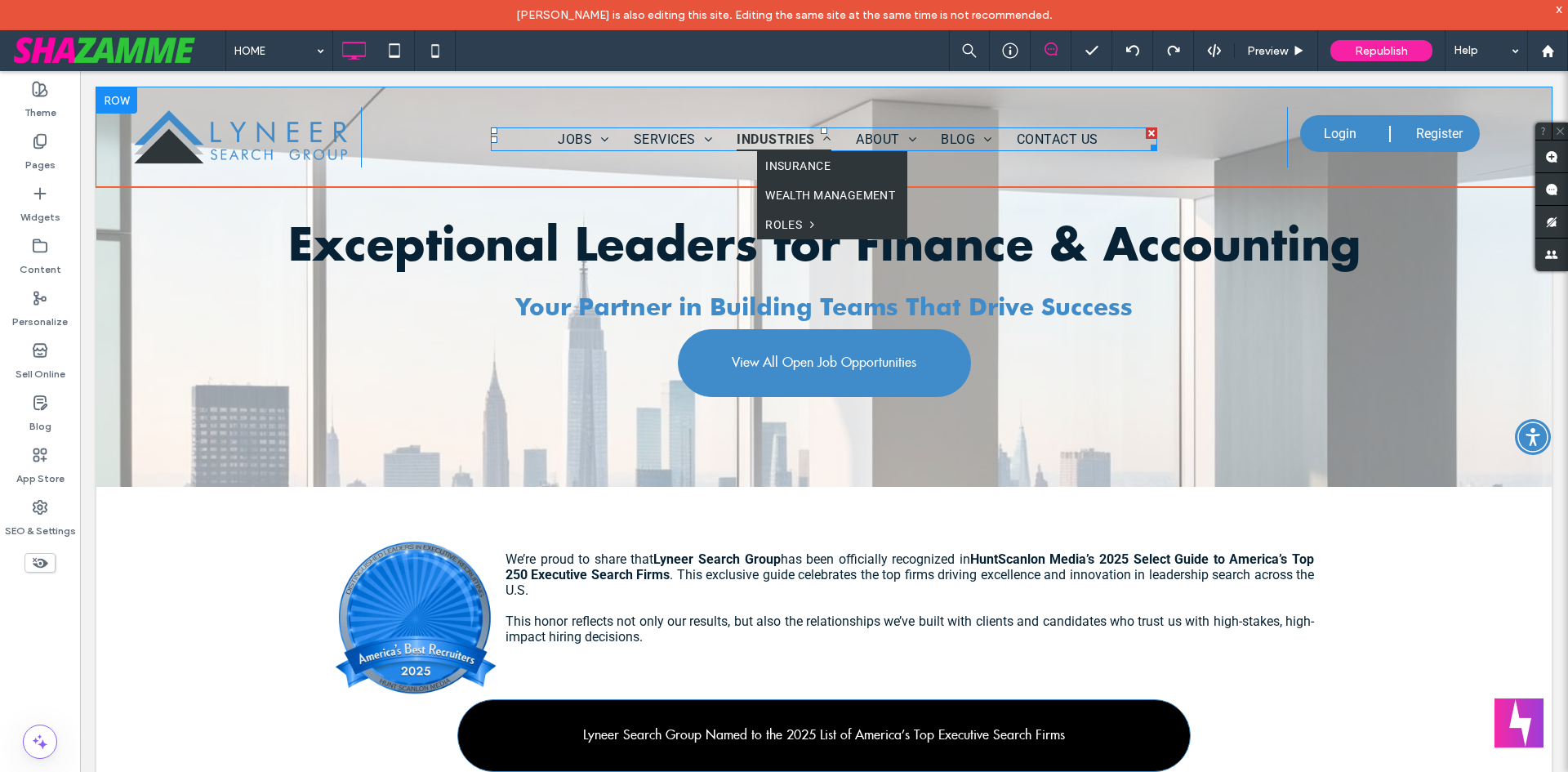
click at [758, 136] on span "INDUSTRIES" at bounding box center [784, 138] width 94 height 23
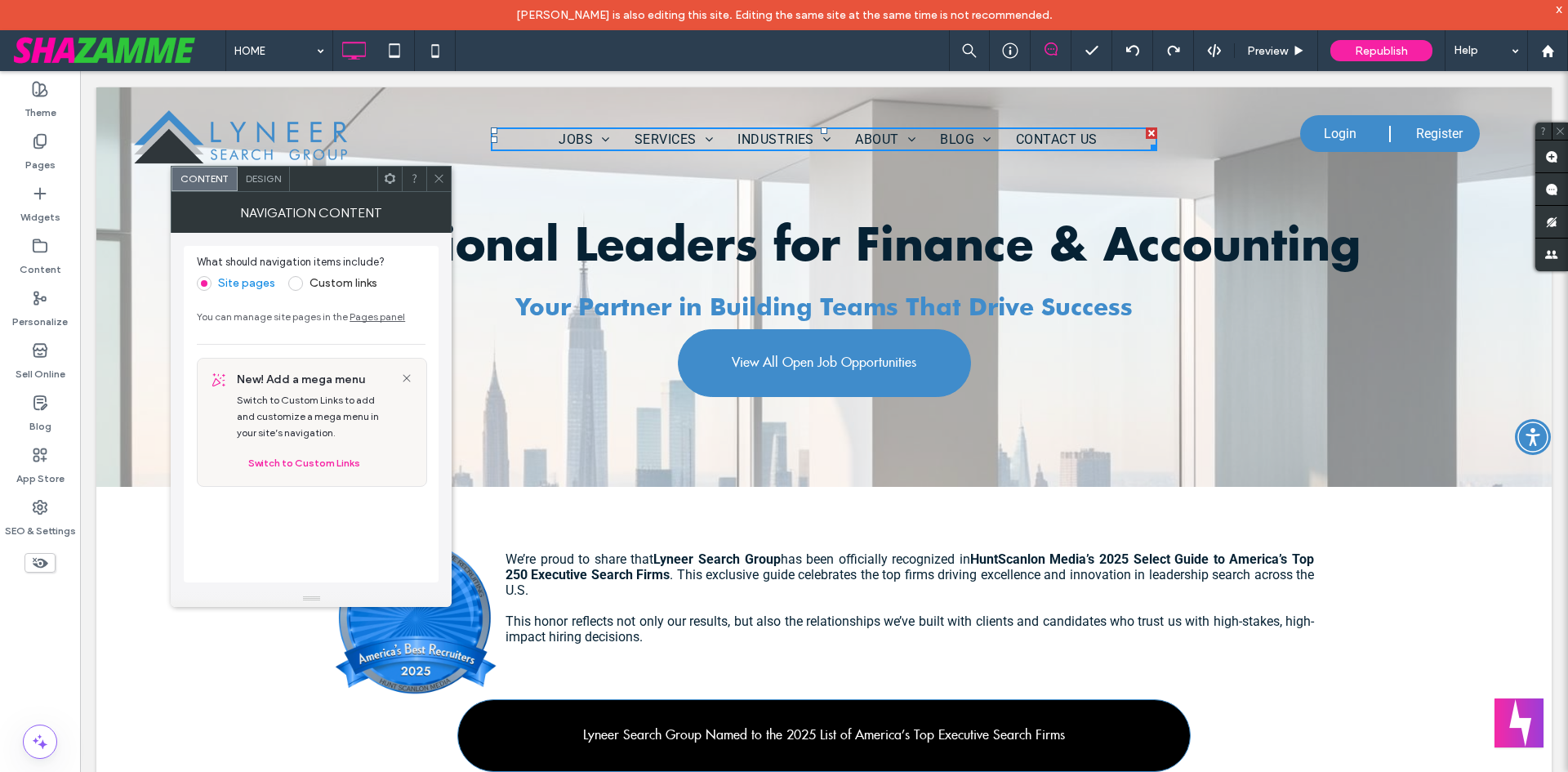
click at [279, 186] on div "Design" at bounding box center [264, 178] width 52 height 24
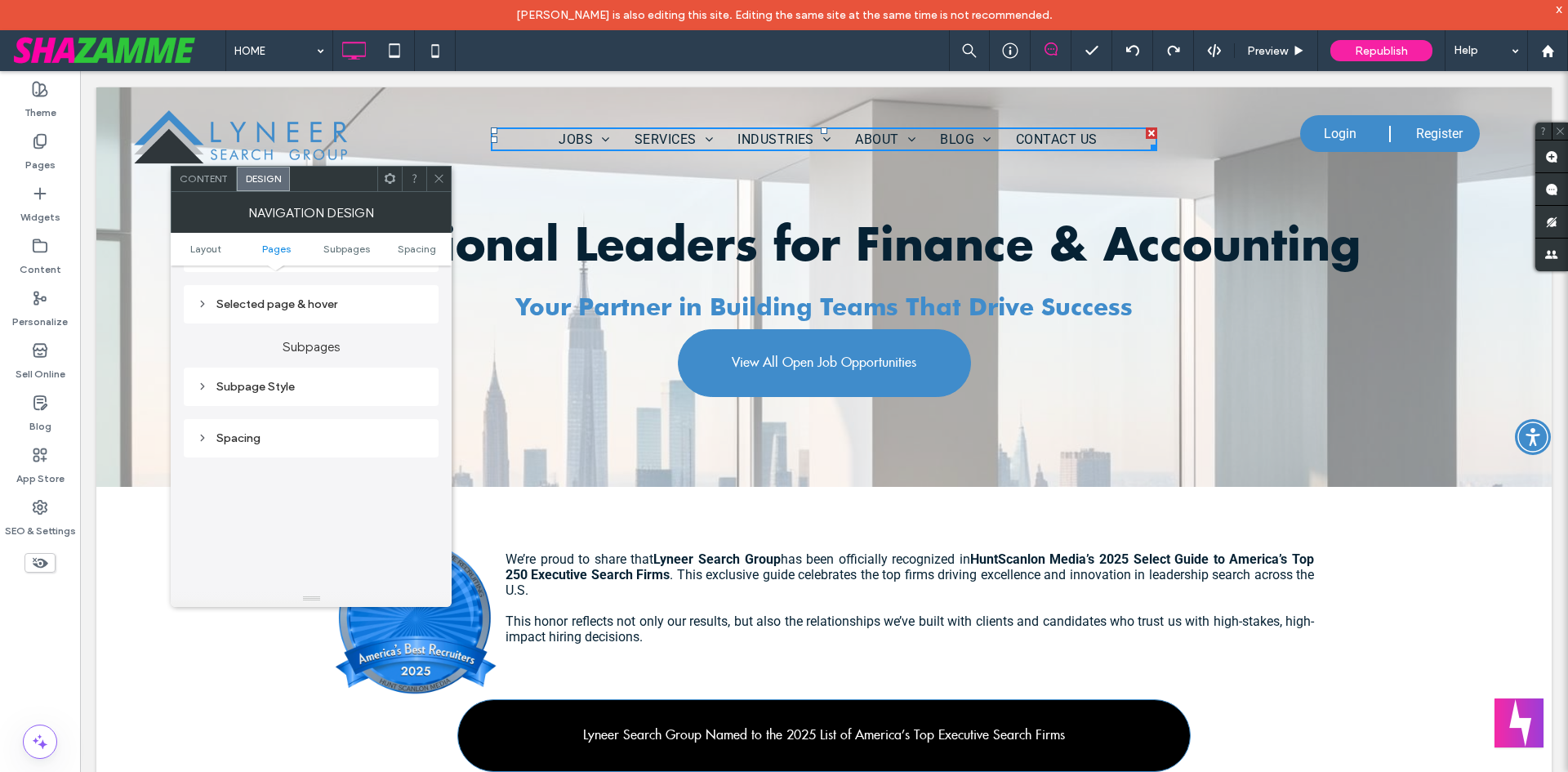
scroll to position [490, 0]
click at [261, 367] on div "Subpage Style" at bounding box center [311, 357] width 229 height 22
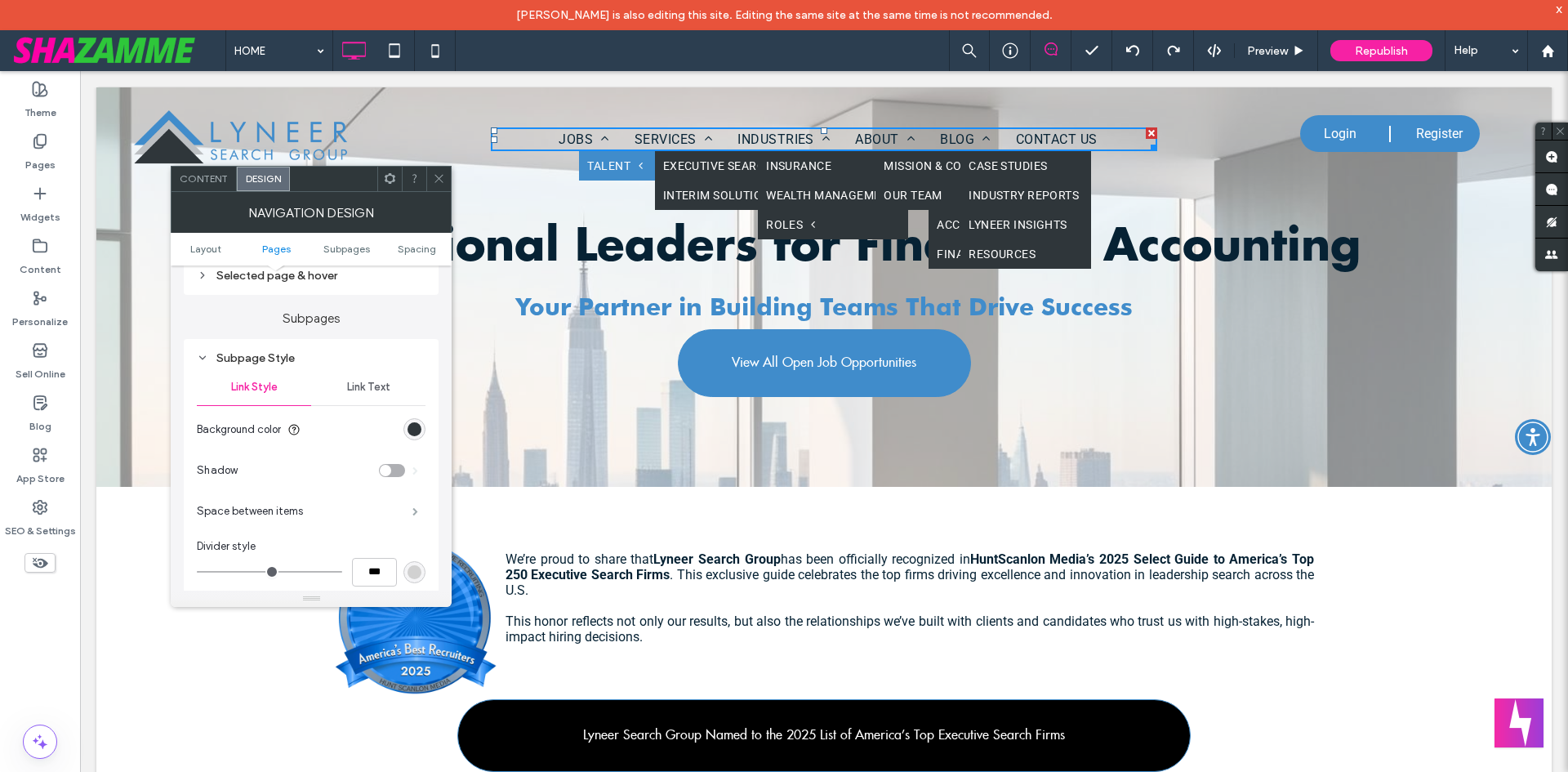
click at [416, 512] on span at bounding box center [415, 511] width 6 height 8
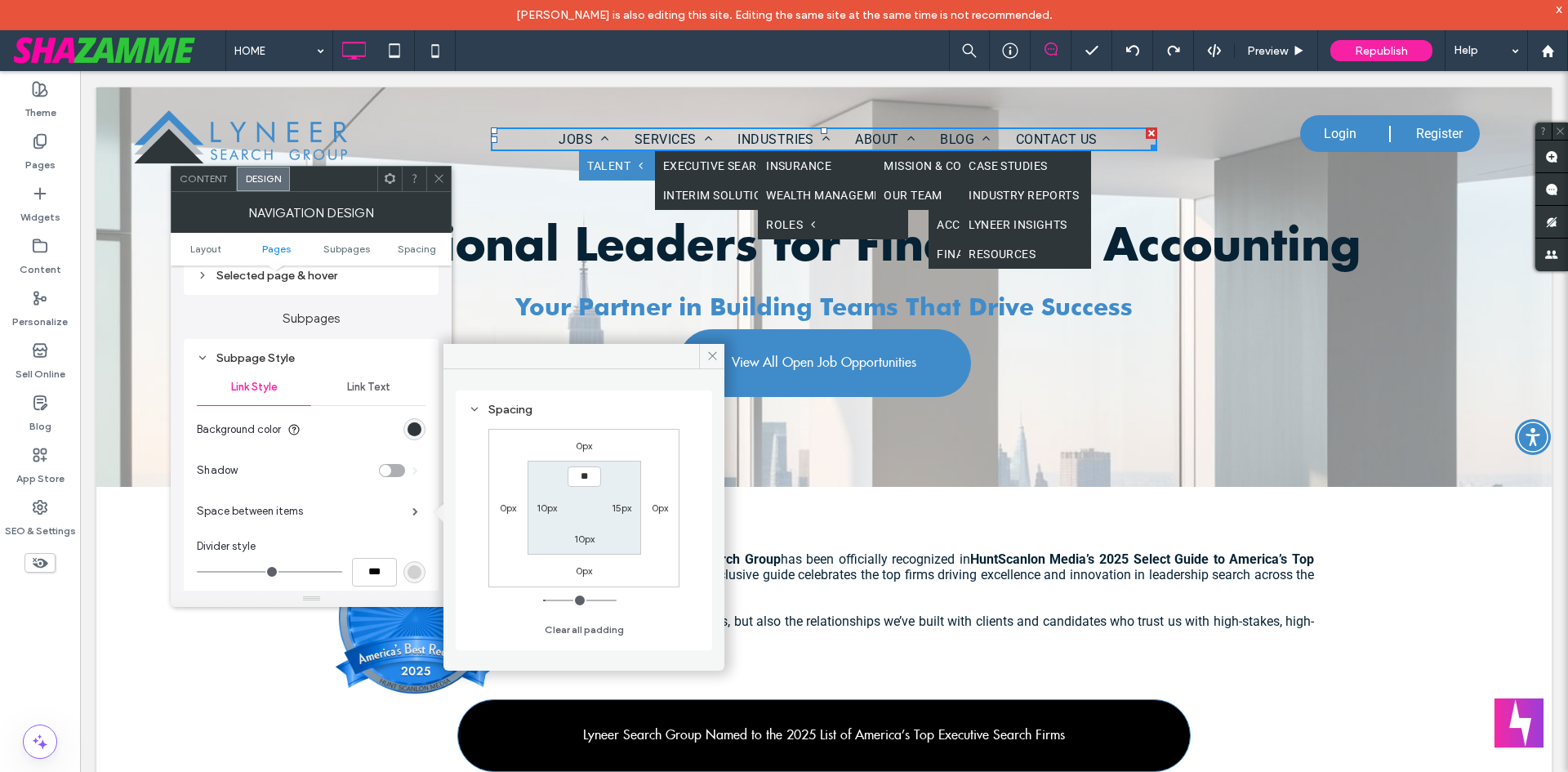
type input "****"
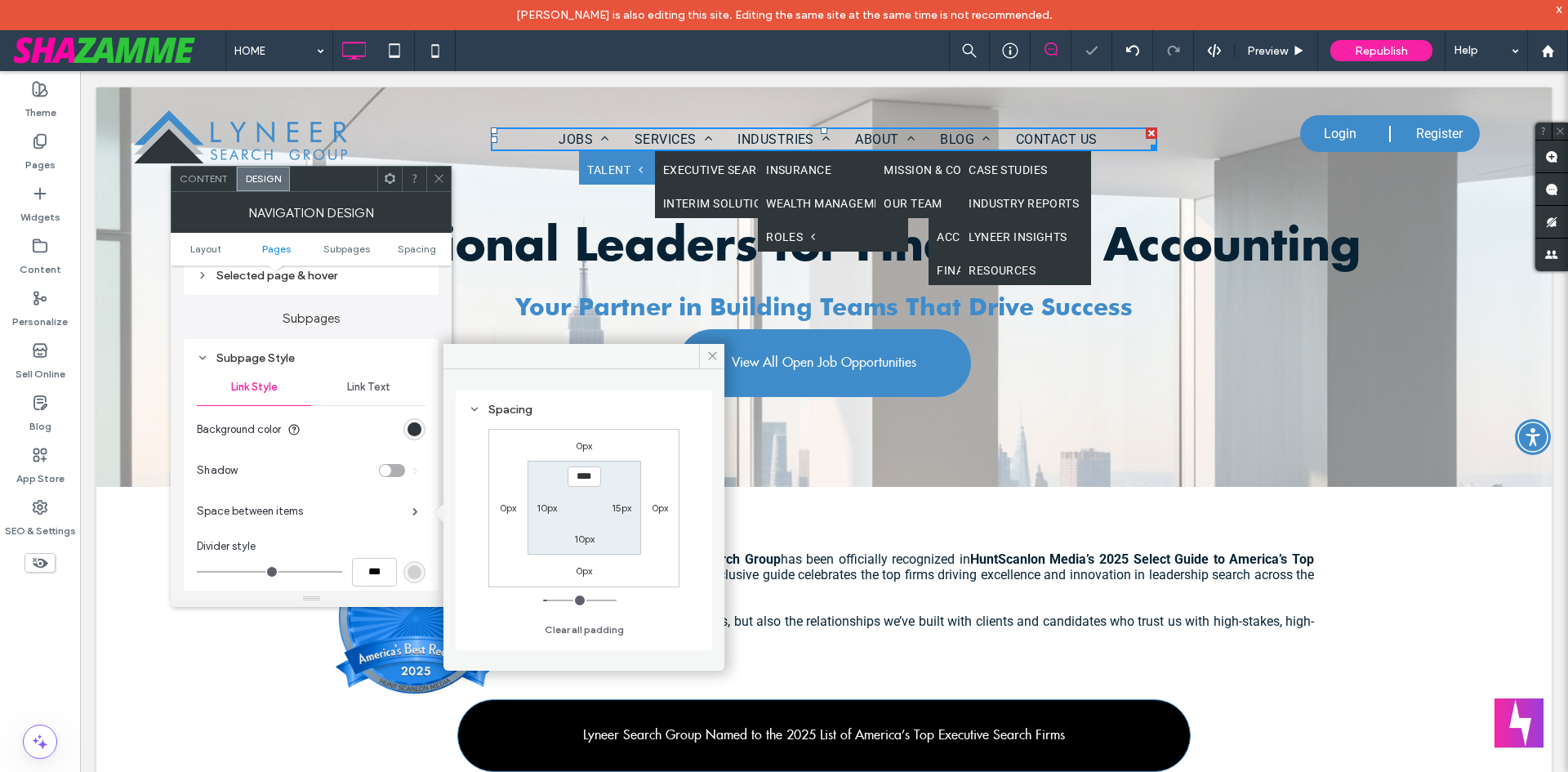
click at [544, 511] on label "10px" at bounding box center [547, 507] width 21 height 12
type input "**"
type input "****"
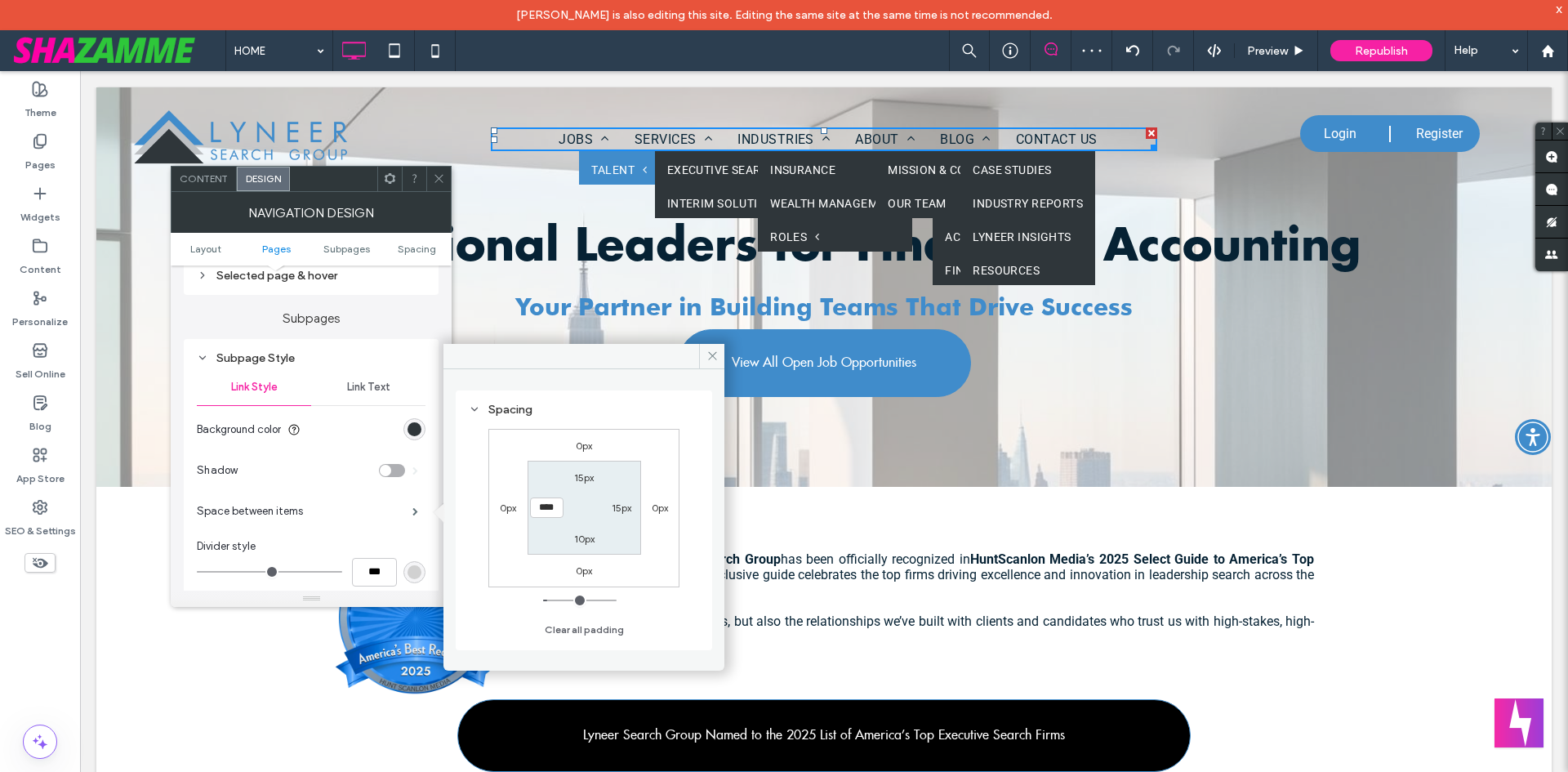
click at [584, 537] on label "10px" at bounding box center [584, 538] width 21 height 12
type input "**"
type input "****"
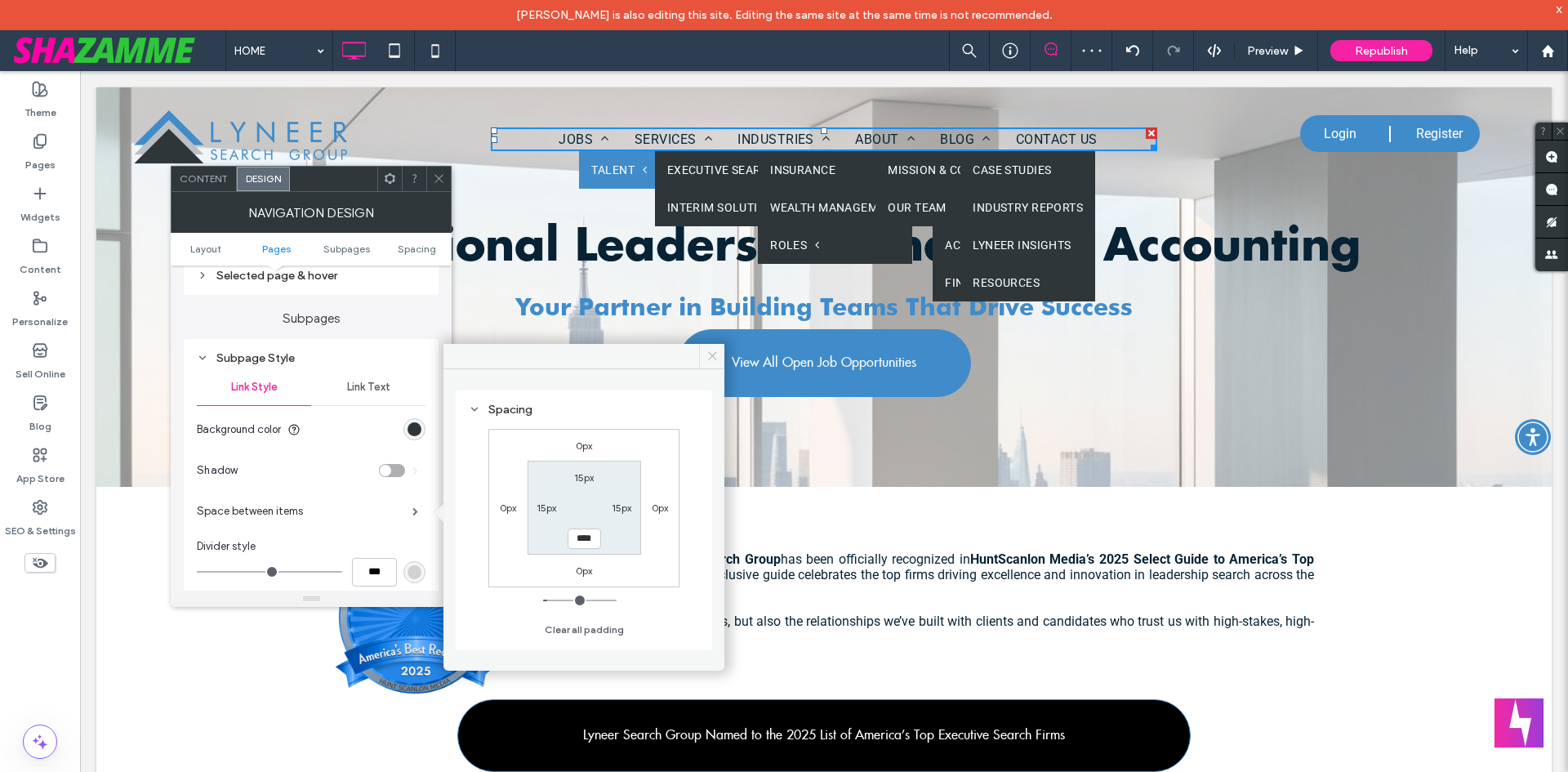
click at [713, 358] on icon at bounding box center [713, 356] width 12 height 12
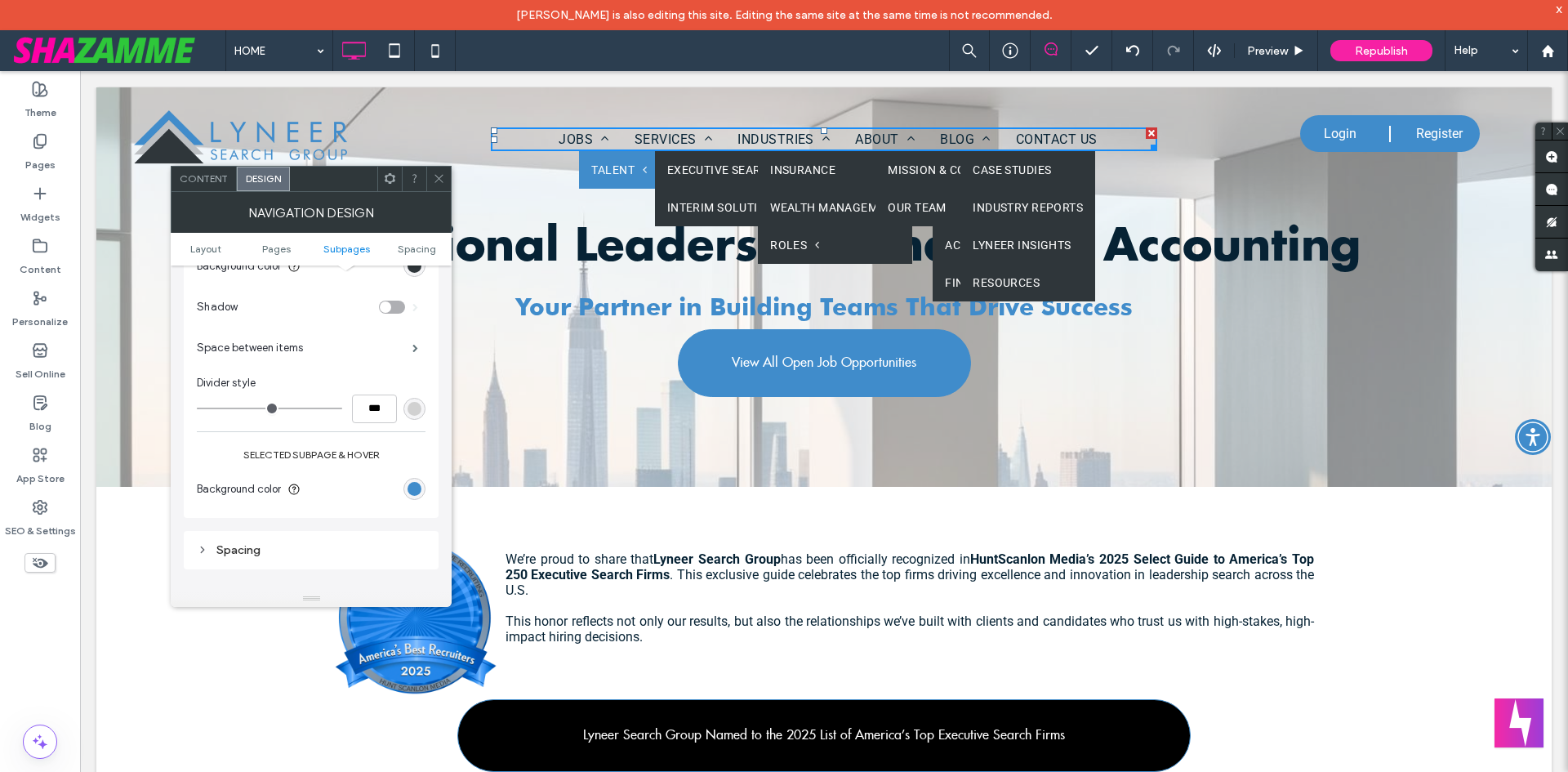
scroll to position [816, 0]
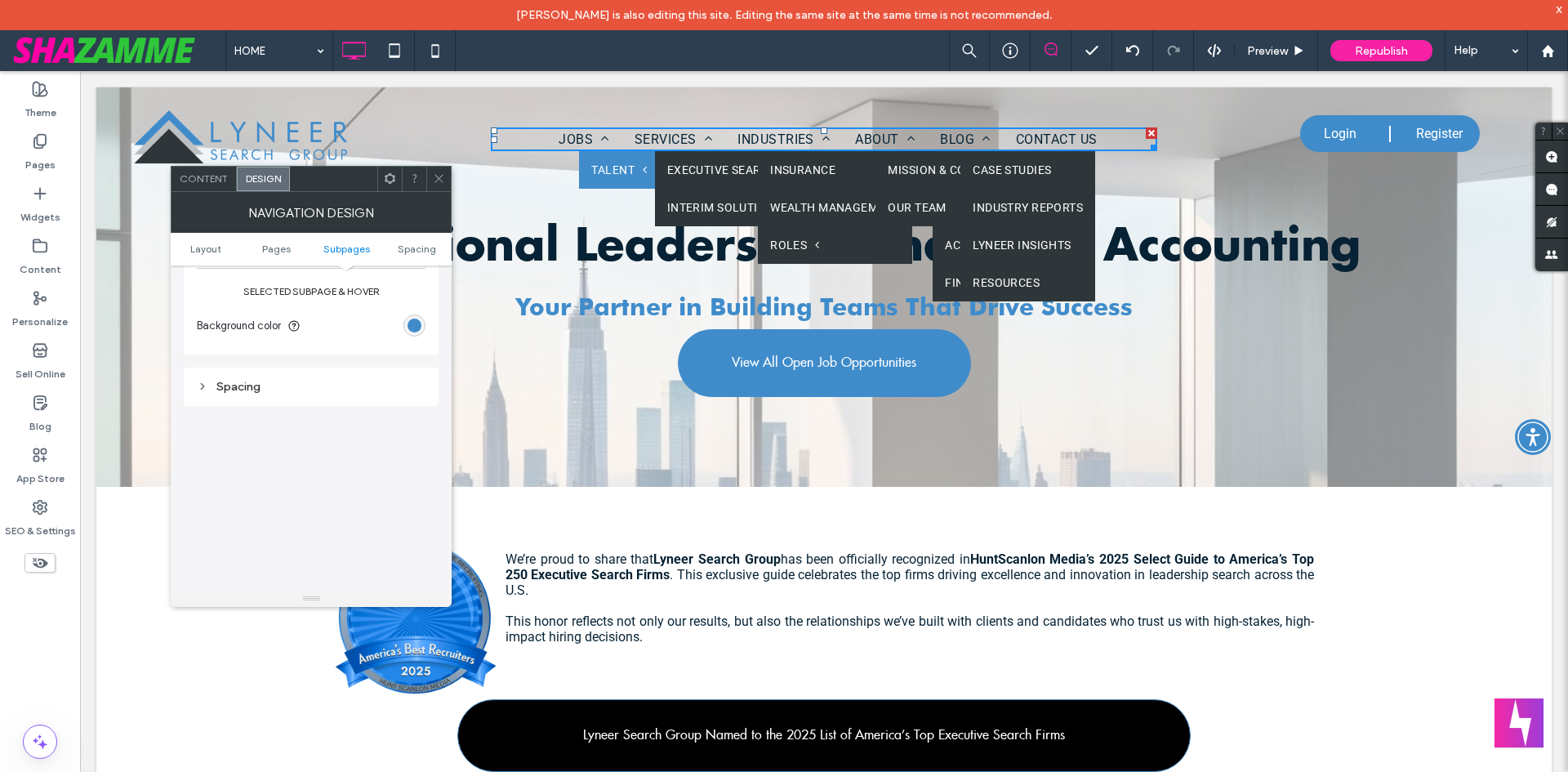
click at [233, 386] on div "Spacing" at bounding box center [311, 387] width 229 height 14
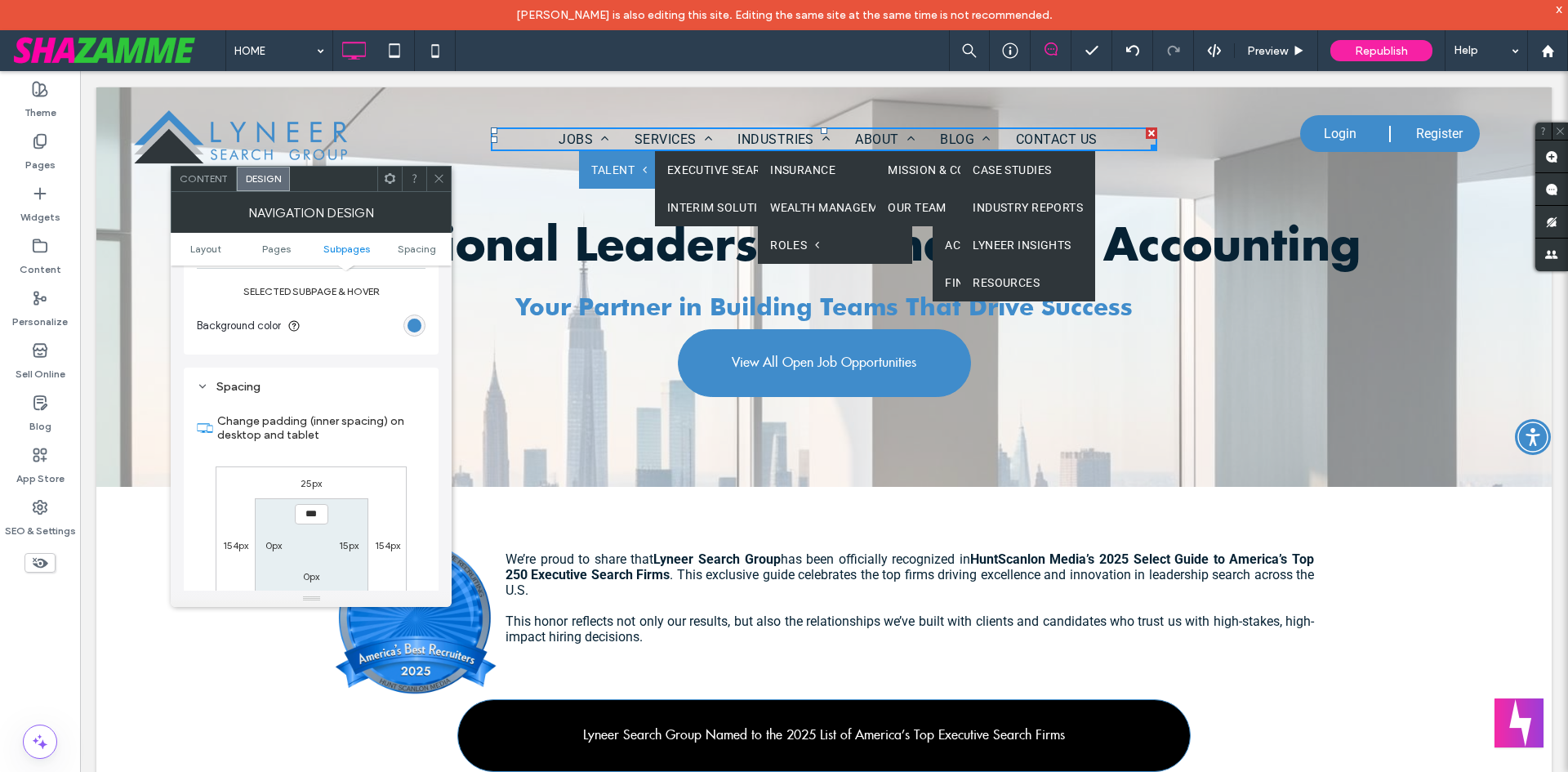
scroll to position [898, 0]
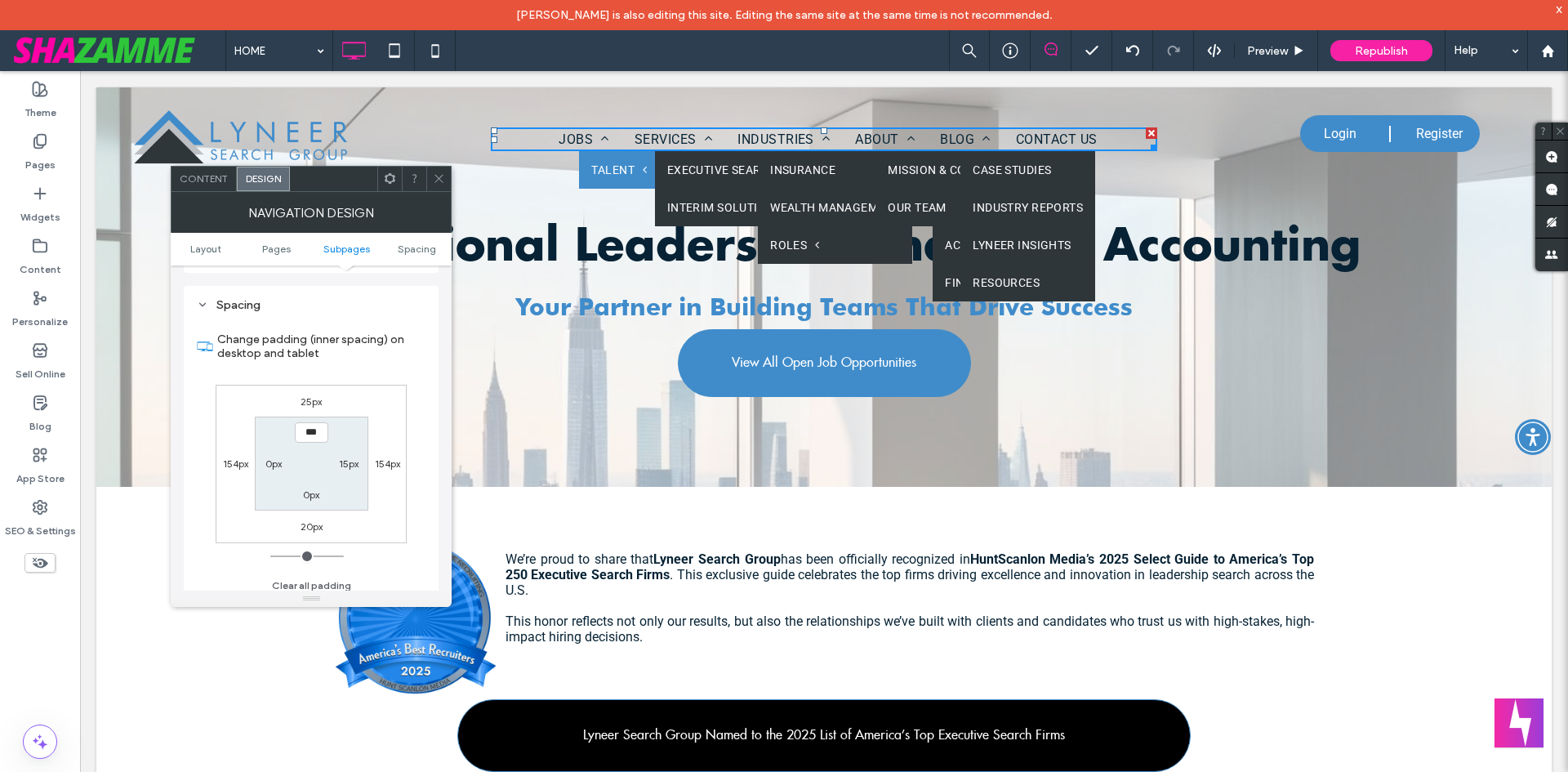
click at [269, 465] on label "0px" at bounding box center [274, 463] width 16 height 12
type input "**"
type input "****"
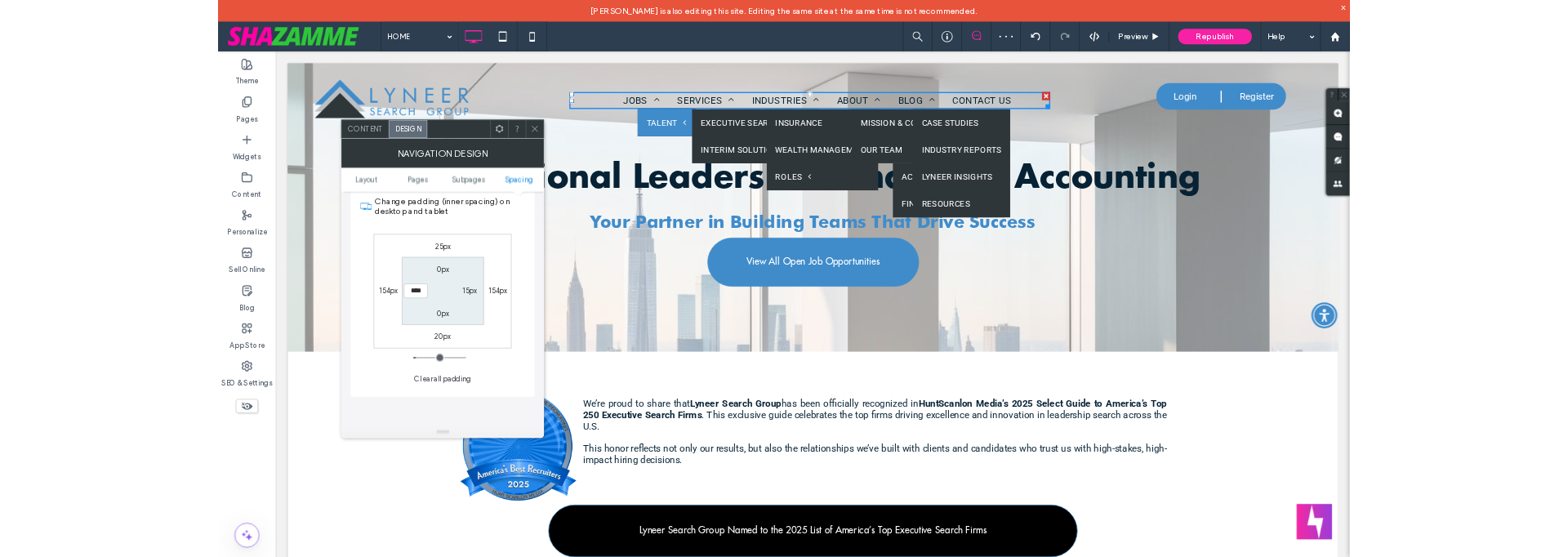
scroll to position [1062, 0]
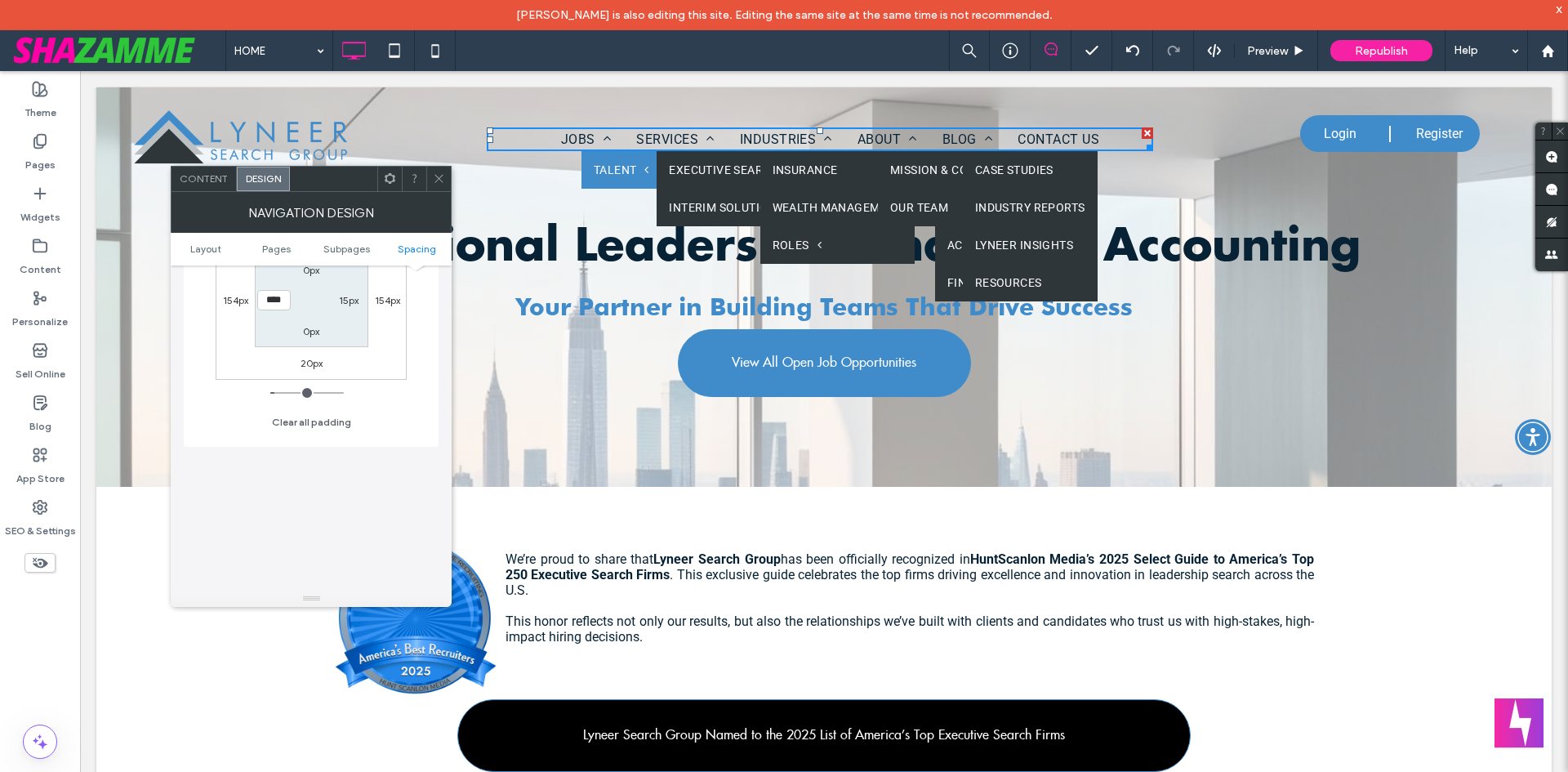
click at [347, 297] on label "15px" at bounding box center [349, 300] width 20 height 12
type input "*"
type input "***"
click at [272, 303] on label "15px" at bounding box center [274, 300] width 20 height 12
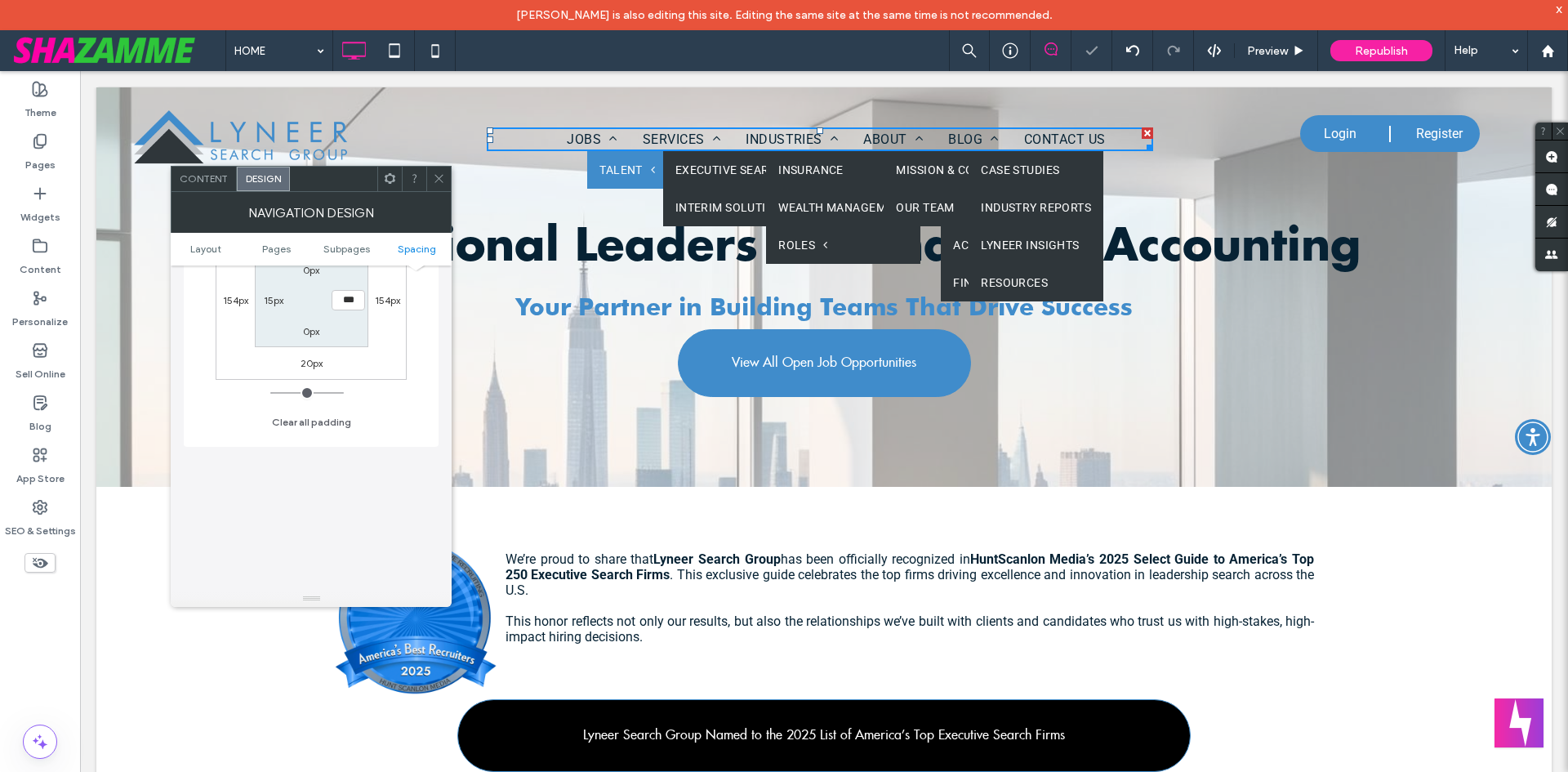
type input "**"
type input "*"
type input "***"
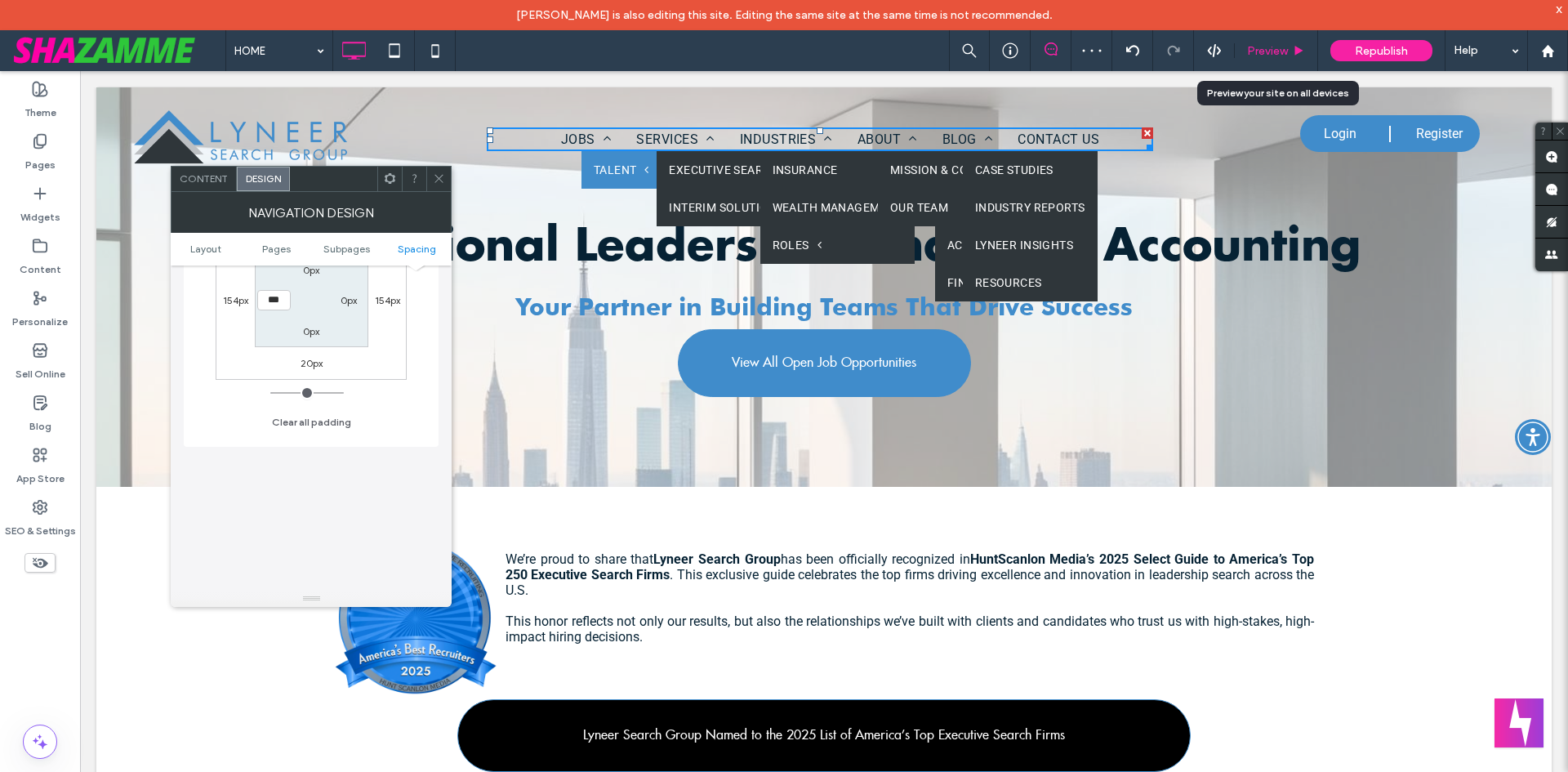
click at [1278, 48] on span "Preview" at bounding box center [1268, 51] width 41 height 14
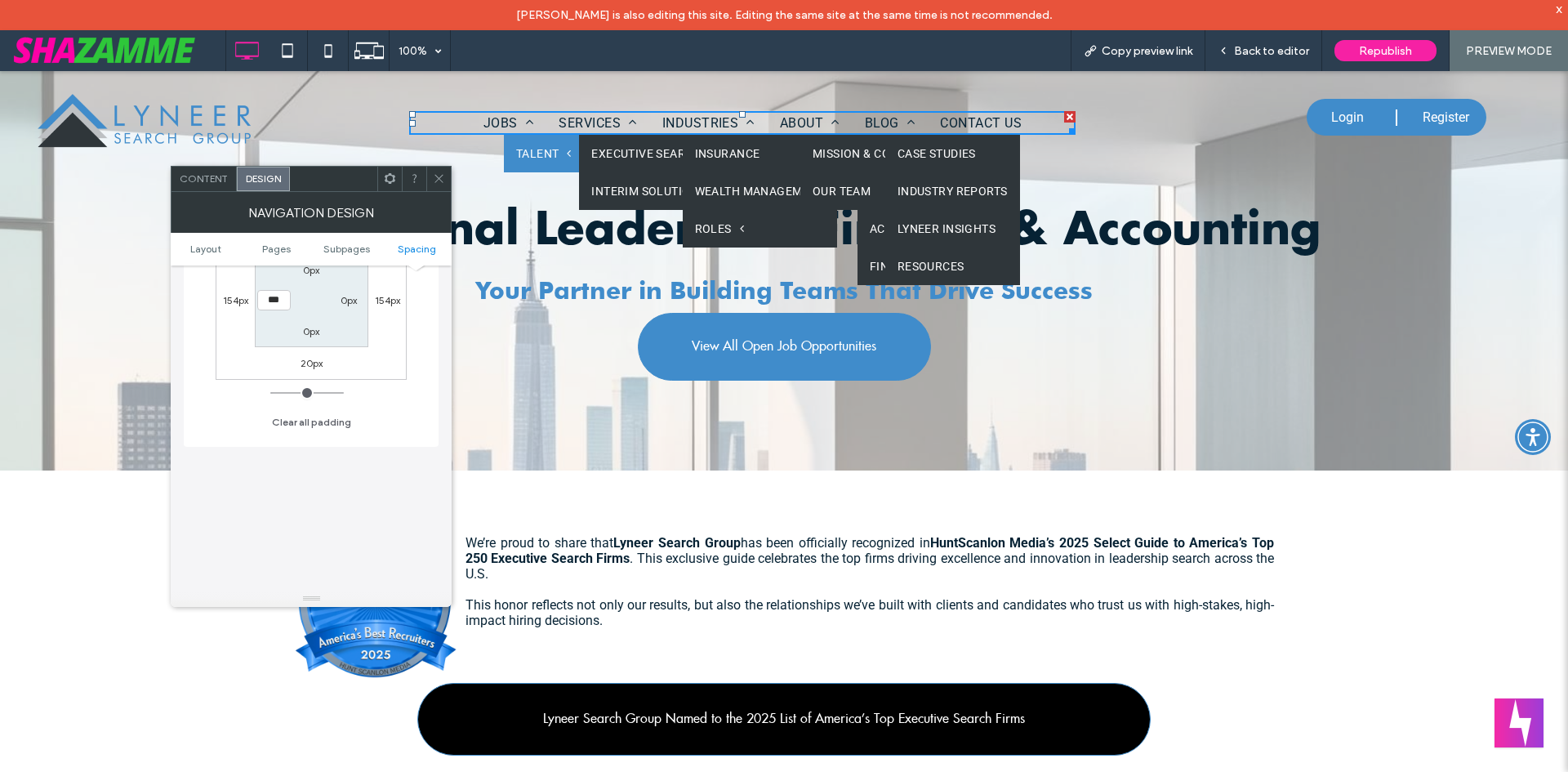
click at [437, 173] on icon at bounding box center [439, 178] width 12 height 12
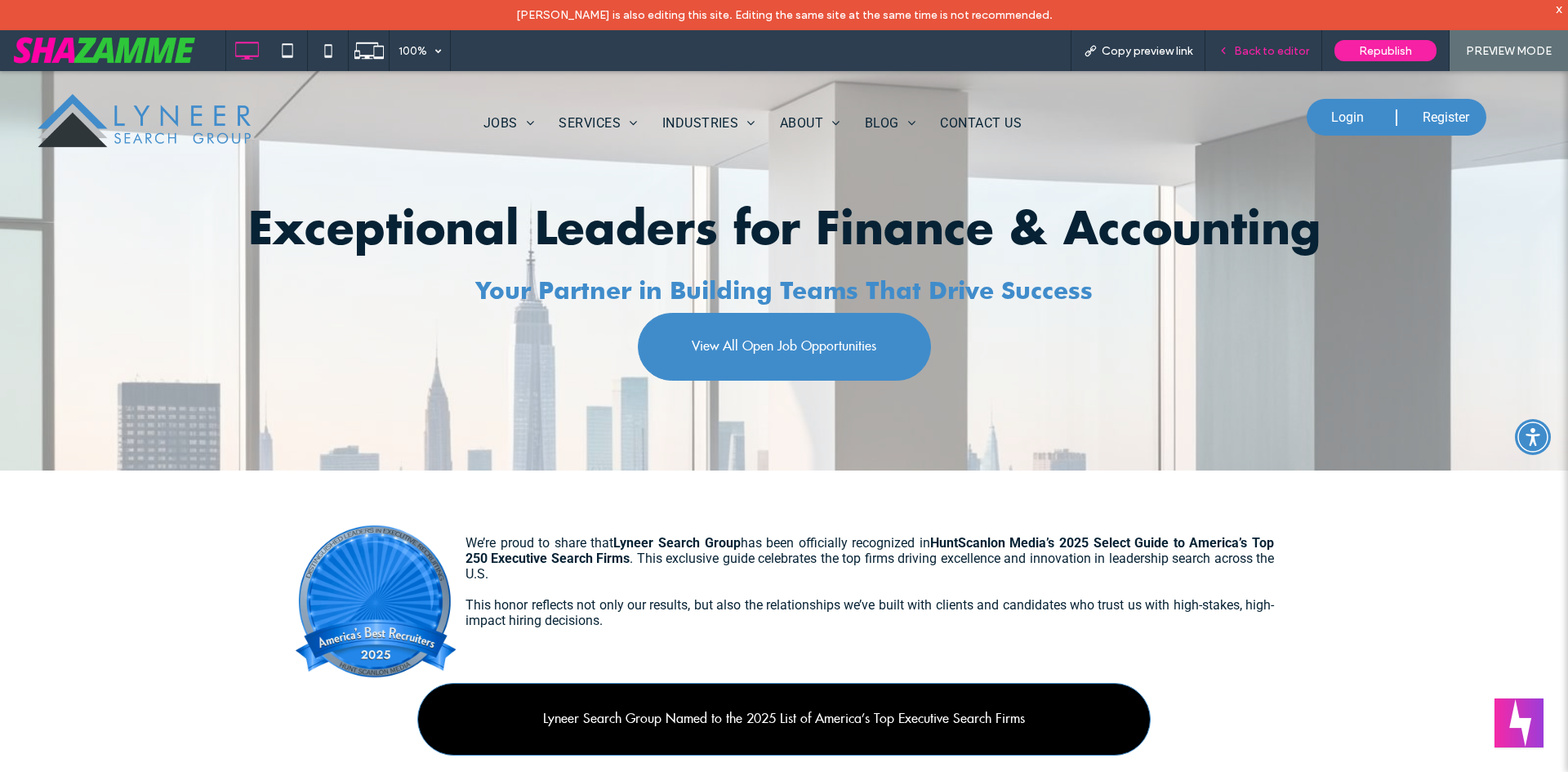
click at [1283, 65] on div "Back to editor" at bounding box center [1263, 50] width 117 height 41
click at [1280, 47] on span "Back to editor" at bounding box center [1271, 51] width 75 height 14
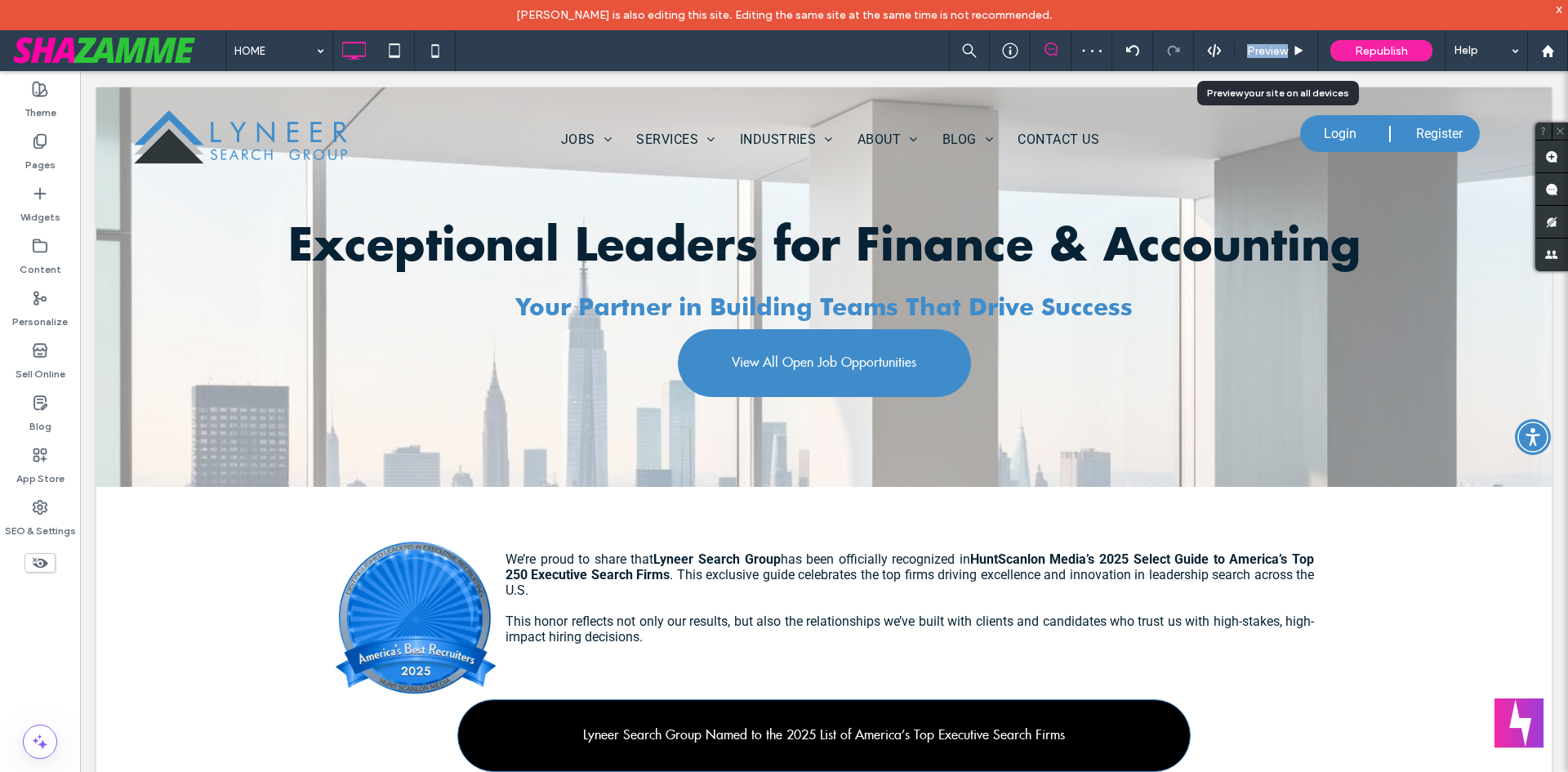
click at [1280, 47] on span "Preview" at bounding box center [1268, 51] width 41 height 14
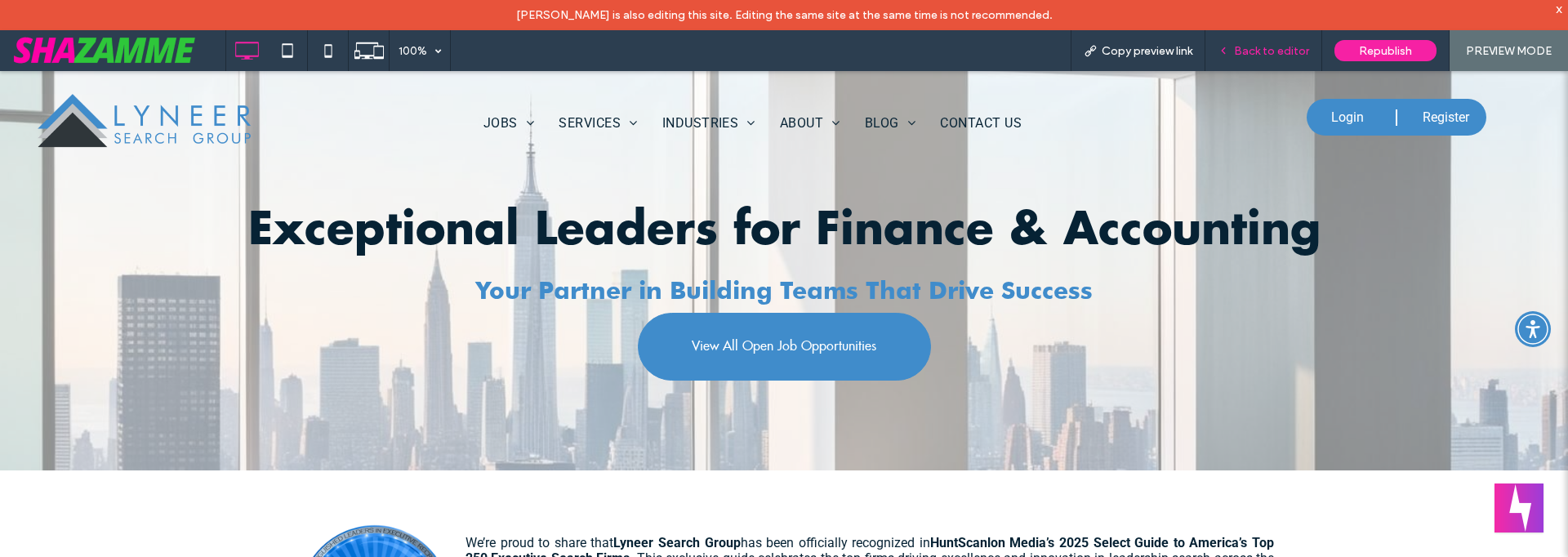
click at [1273, 49] on span "Back to editor" at bounding box center [1271, 51] width 75 height 14
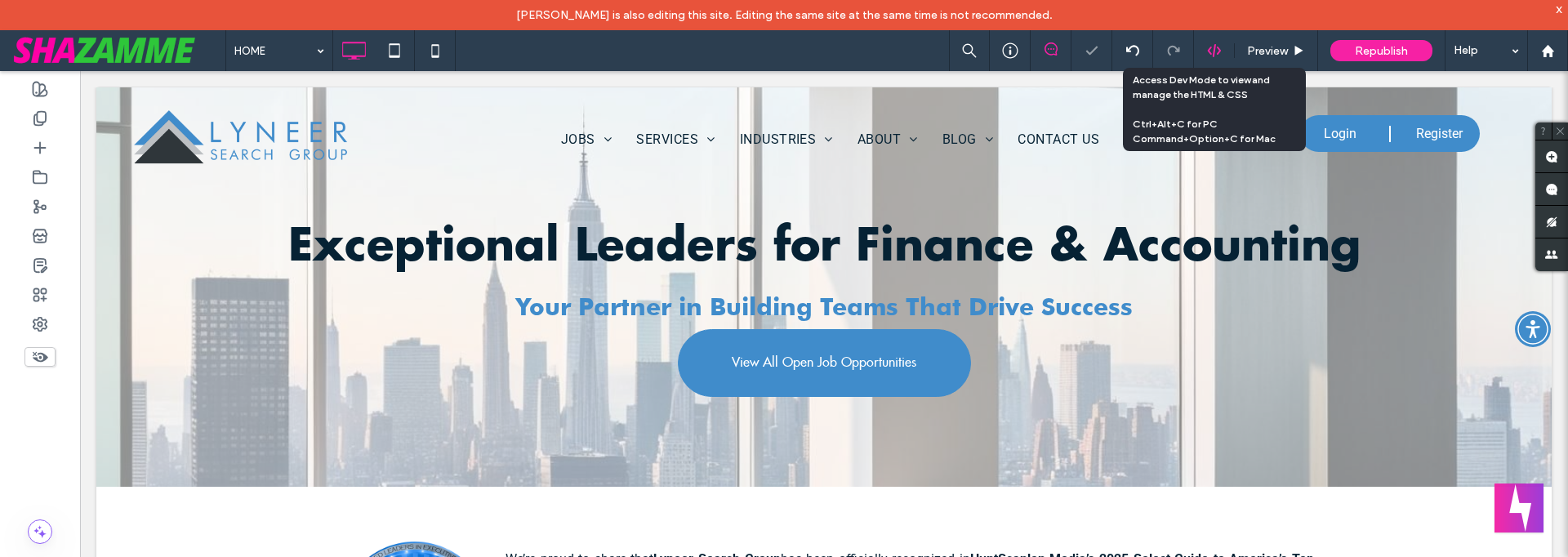
click at [1211, 55] on icon at bounding box center [1214, 50] width 15 height 15
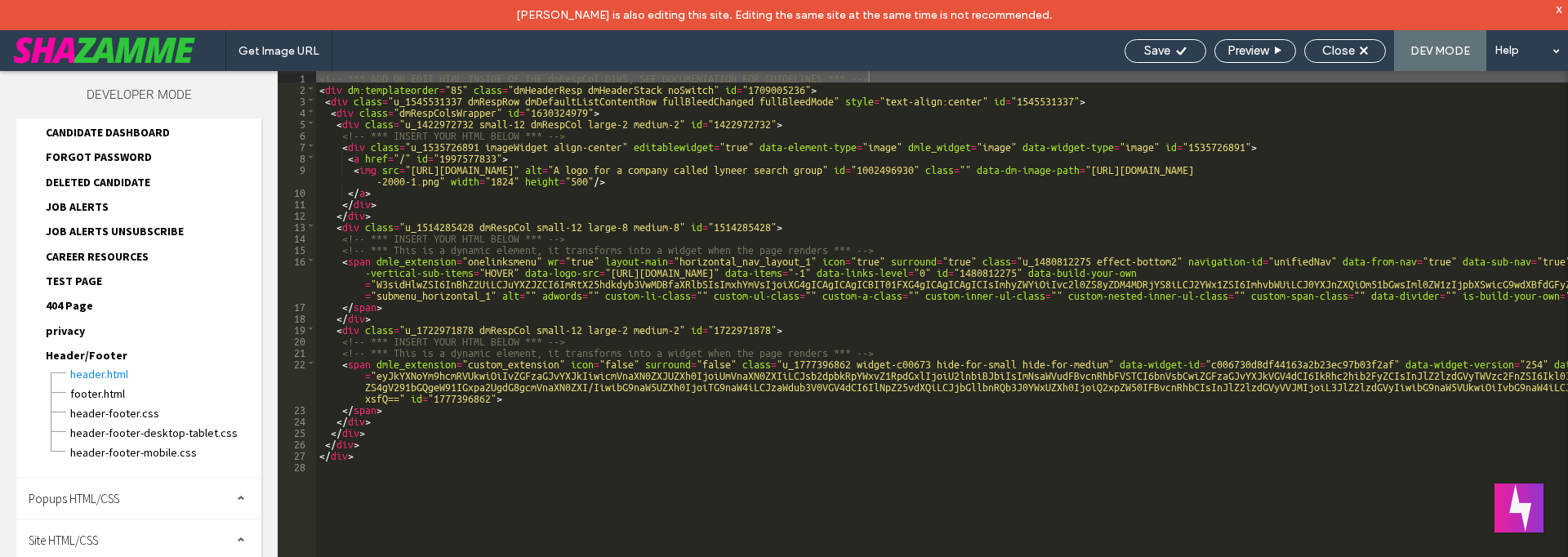
click at [87, 533] on span "Site HTML/CSS" at bounding box center [63, 541] width 69 height 16
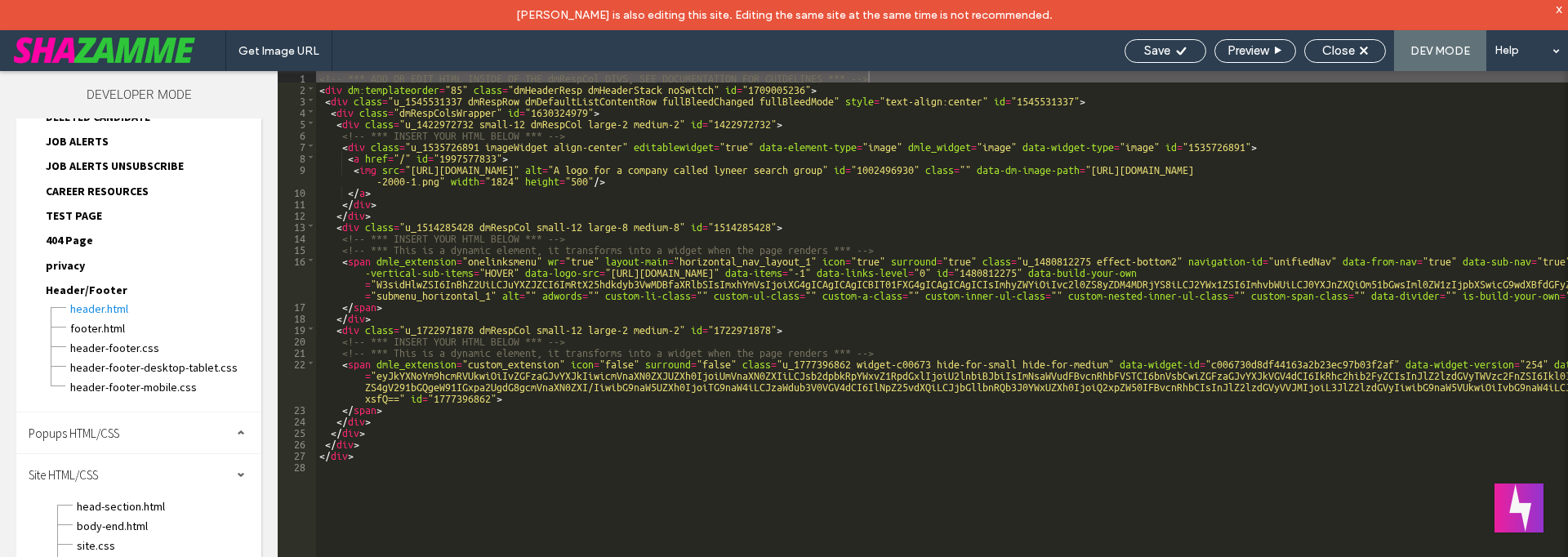
scroll to position [1032, 0]
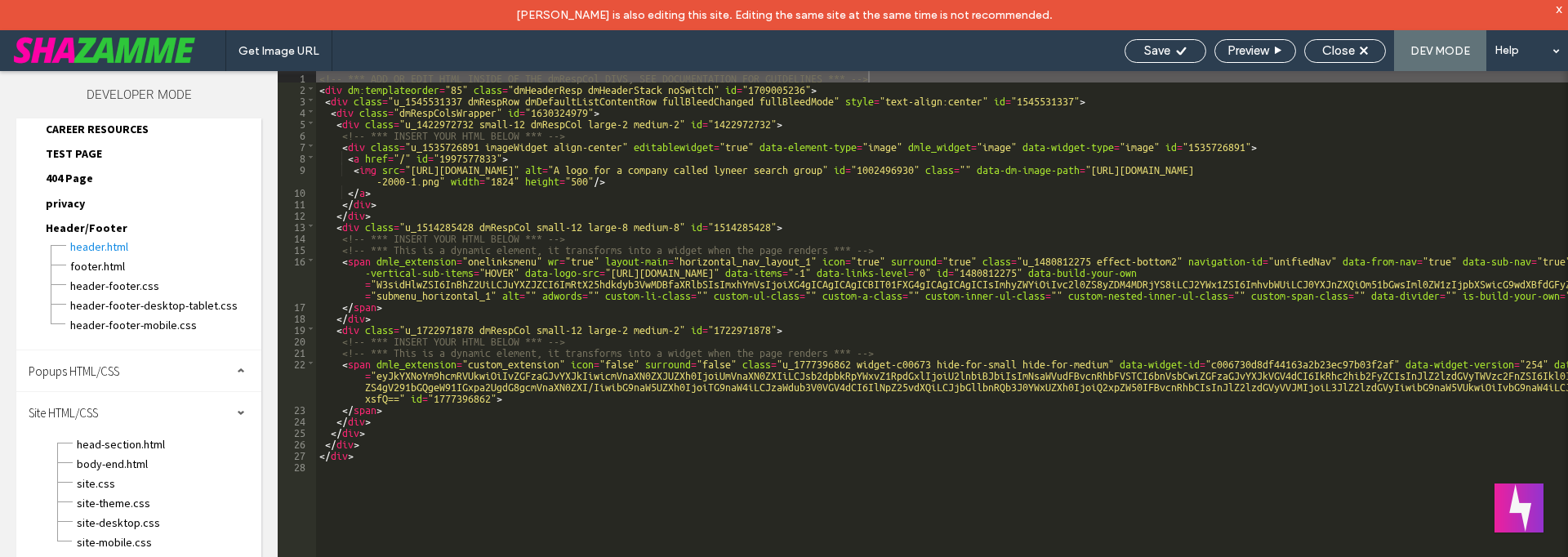
click at [124, 492] on div "head-section.html body-end.html site.css site-theme.css site-desktop.css site-m…" at bounding box center [169, 492] width 185 height 118
click at [110, 486] on span "site.css" at bounding box center [169, 483] width 185 height 16
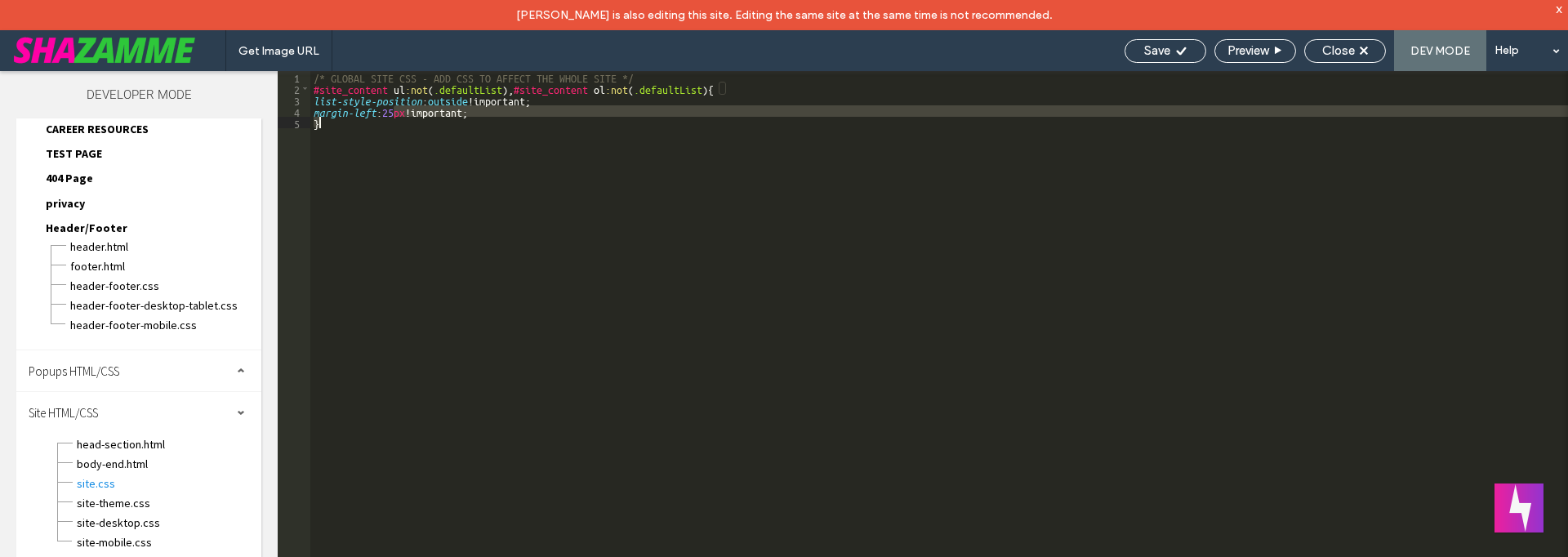
click at [391, 118] on div "/* GLOBAL SITE CSS - ADD CSS TO AFFECT THE WHOLE SITE */ #site_content ul :not …" at bounding box center [939, 340] width 1258 height 540
click at [397, 115] on div "/* GLOBAL SITE CSS - ADD CSS TO AFFECT THE WHOLE SITE */ #site_content ul :not …" at bounding box center [939, 329] width 1258 height 516
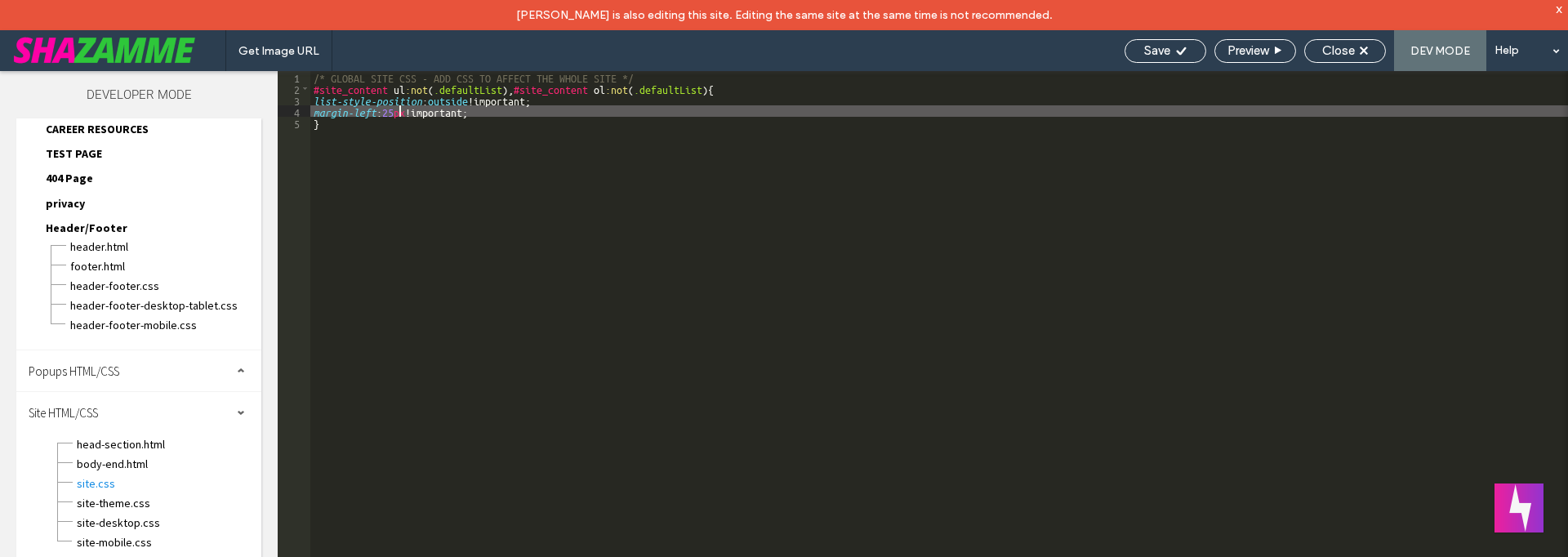
click at [397, 109] on div "/* GLOBAL SITE CSS - ADD CSS TO AFFECT THE WHOLE SITE */ #site_content ul :not …" at bounding box center [939, 340] width 1258 height 540
drag, startPoint x: 397, startPoint y: 109, endPoint x: 388, endPoint y: 110, distance: 9.1
click at [388, 110] on div "/* GLOBAL SITE CSS - ADD CSS TO AFFECT THE WHOLE SITE */ #site_content ul :not …" at bounding box center [939, 340] width 1258 height 540
type textarea "**"
click at [1145, 50] on span "Save" at bounding box center [1158, 50] width 26 height 15
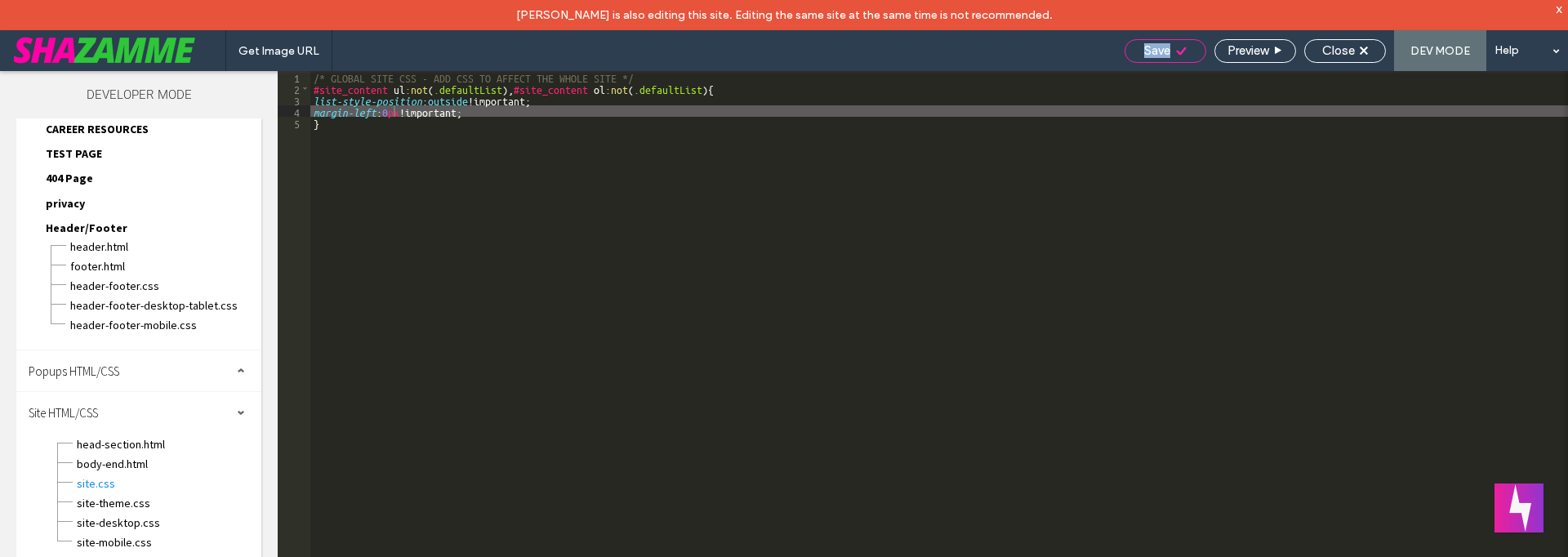
click at [1145, 50] on span "Save" at bounding box center [1158, 50] width 26 height 15
click at [1142, 50] on div "Get Image URL Save Preview Close DEV MODE Help Site Comments Team & Clients Aut…" at bounding box center [784, 278] width 1568 height 557
click at [1142, 50] on div at bounding box center [784, 278] width 1568 height 557
click at [1332, 55] on span "Close" at bounding box center [1339, 50] width 33 height 15
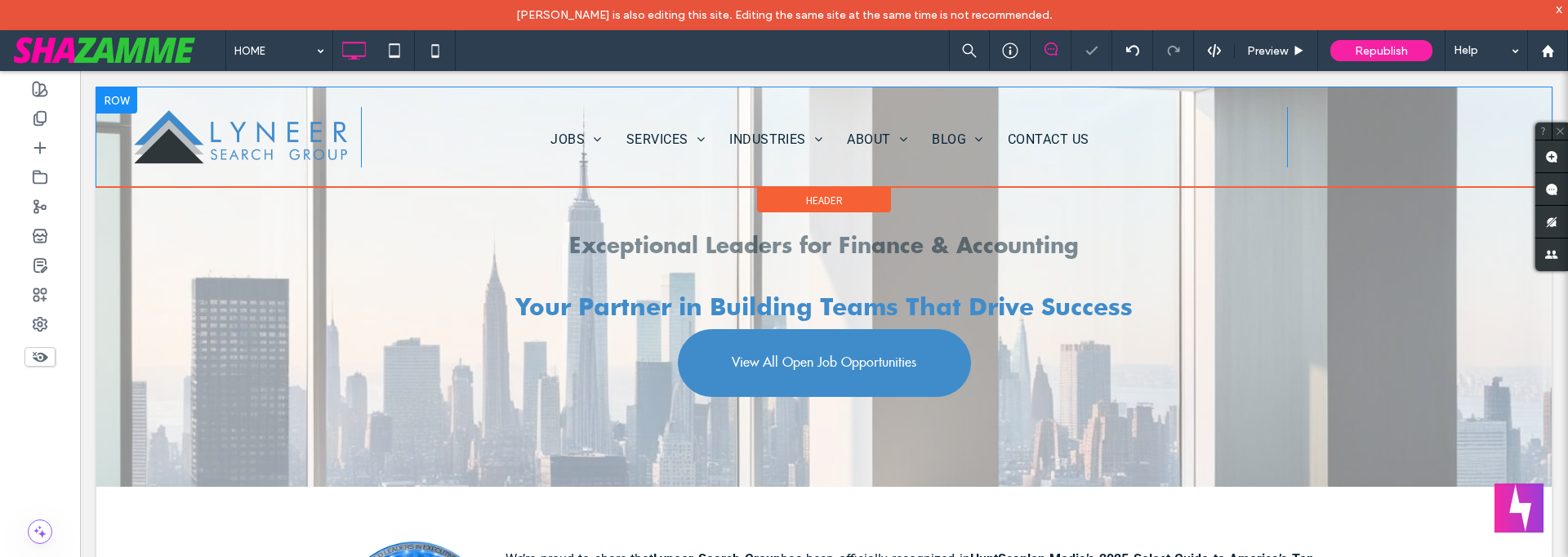
scroll to position [0, 0]
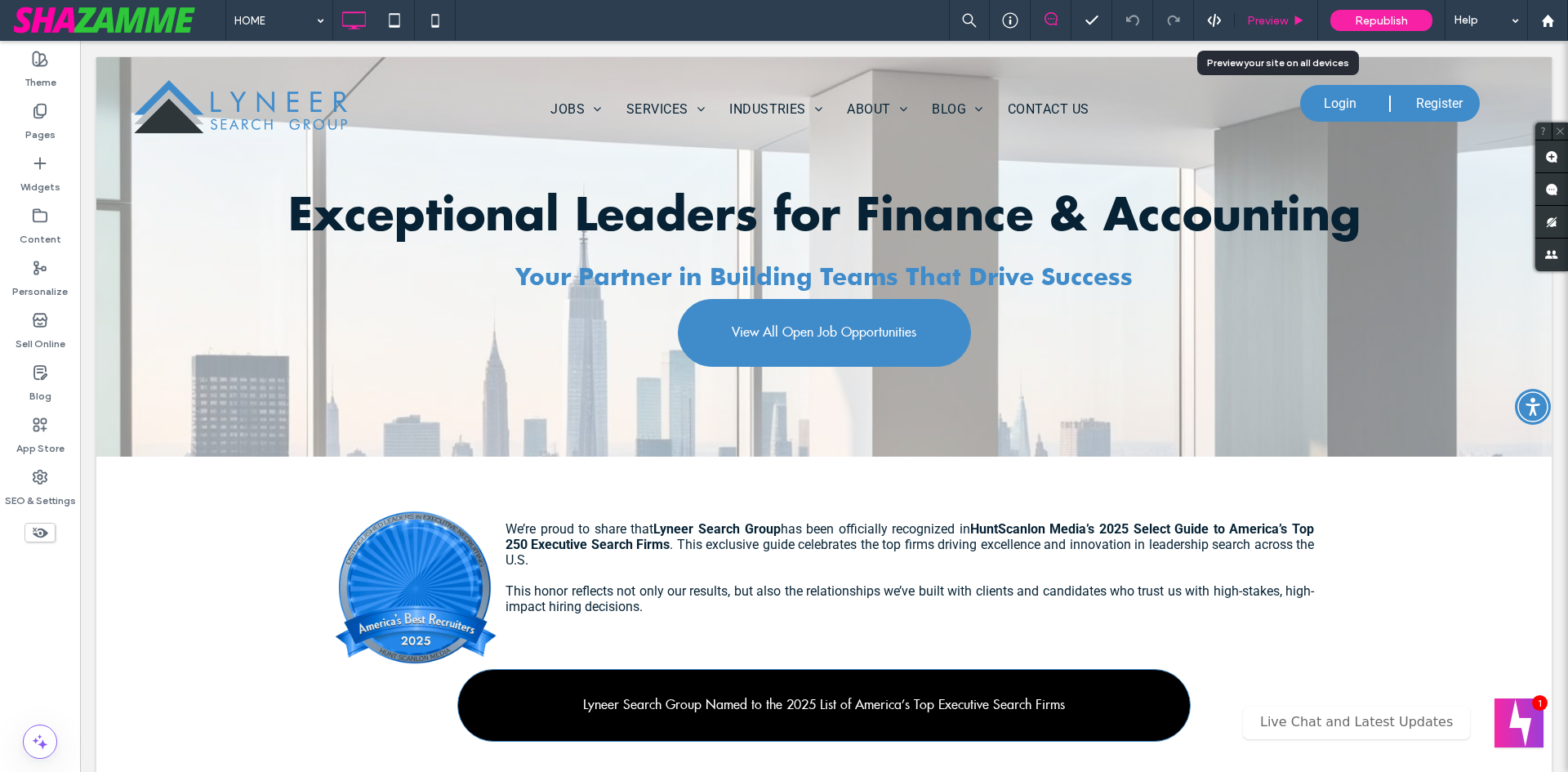
click at [1262, 30] on div "Preview" at bounding box center [1276, 20] width 83 height 41
click at [1262, 21] on span "Preview" at bounding box center [1268, 21] width 41 height 14
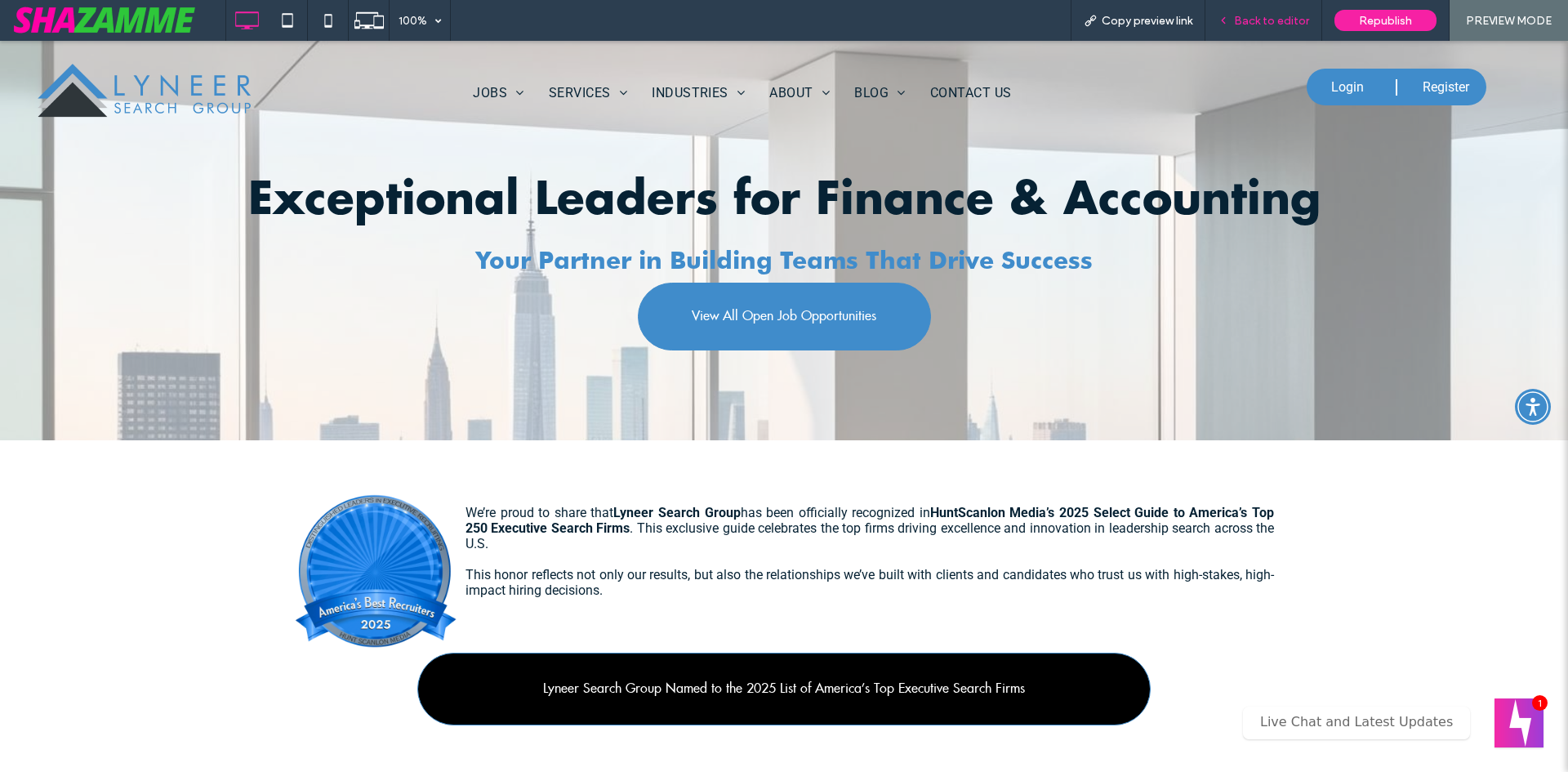
click at [1262, 16] on span "Back to editor" at bounding box center [1271, 21] width 75 height 14
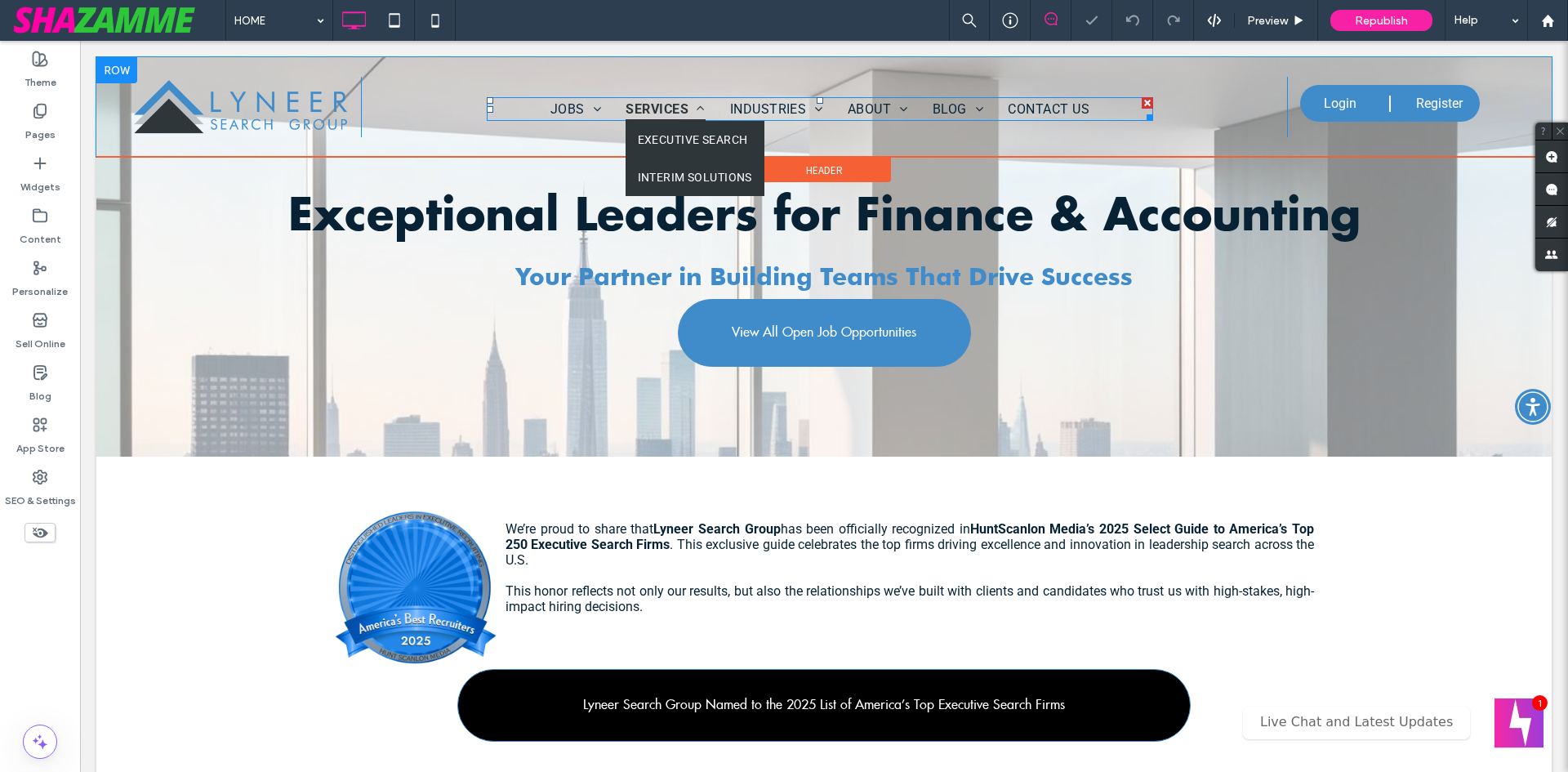
click at [705, 107] on link "SERVICES" at bounding box center [665, 108] width 104 height 23
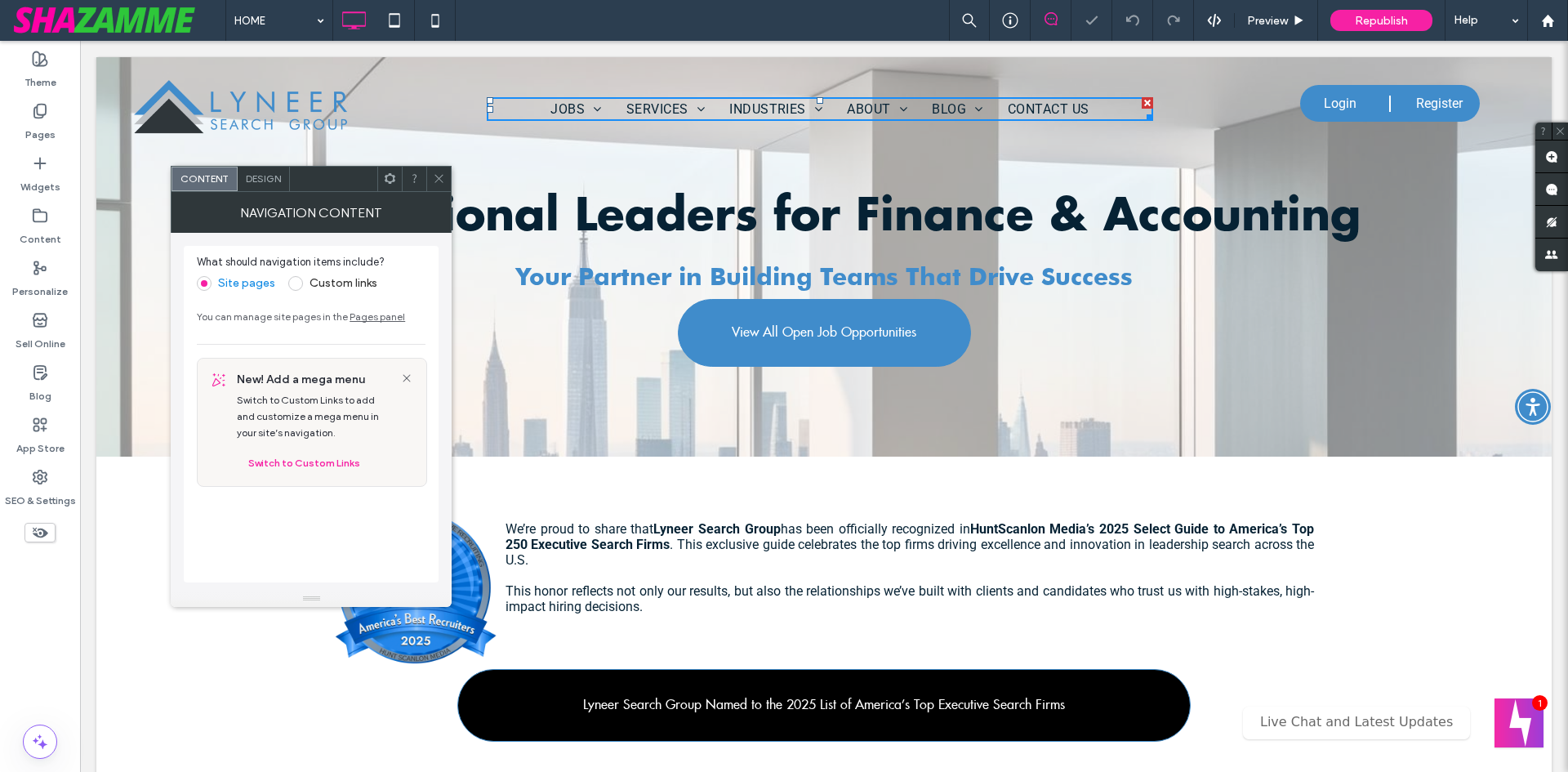
click at [261, 168] on div "Design" at bounding box center [264, 178] width 52 height 24
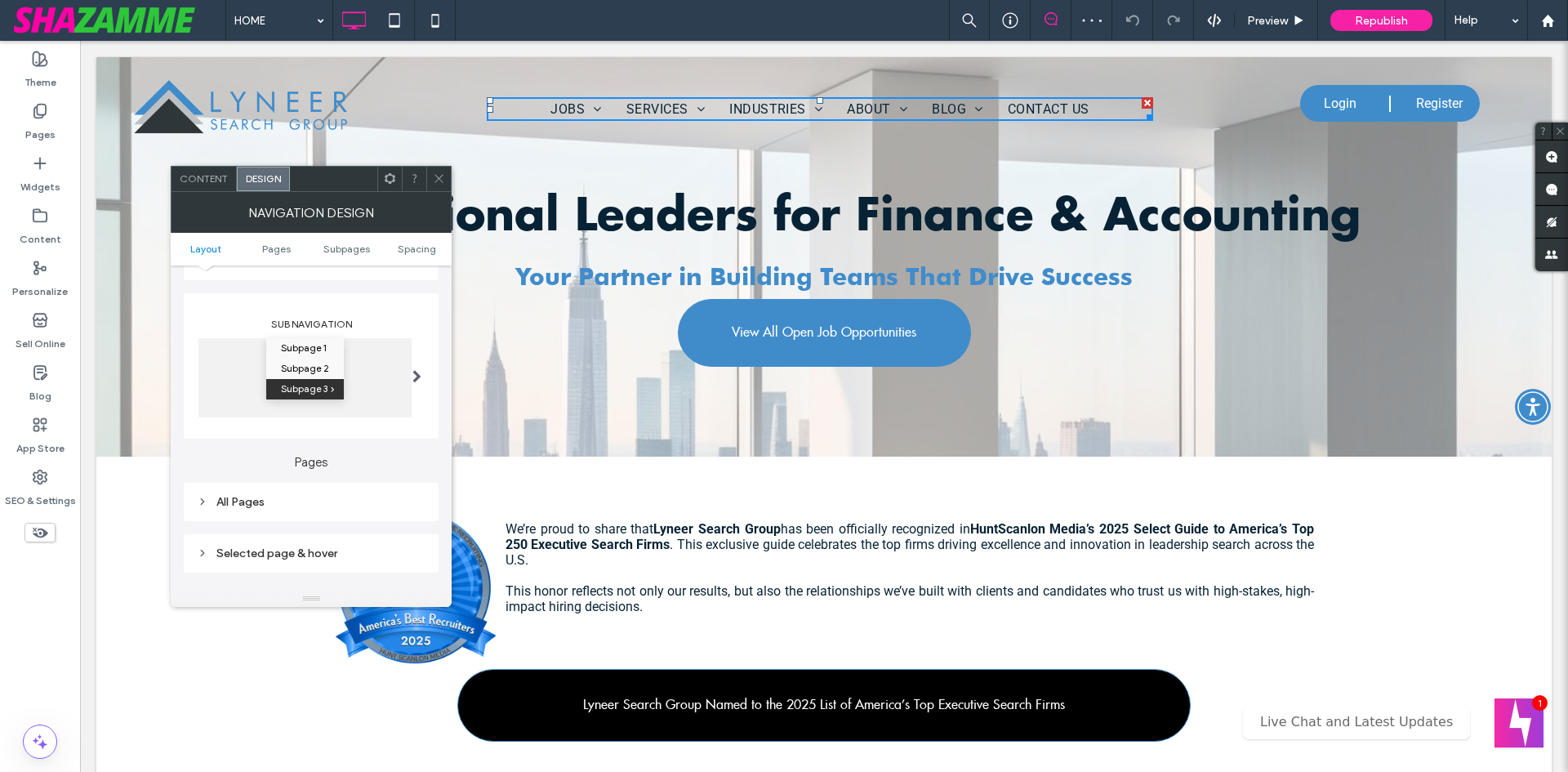
scroll to position [326, 0]
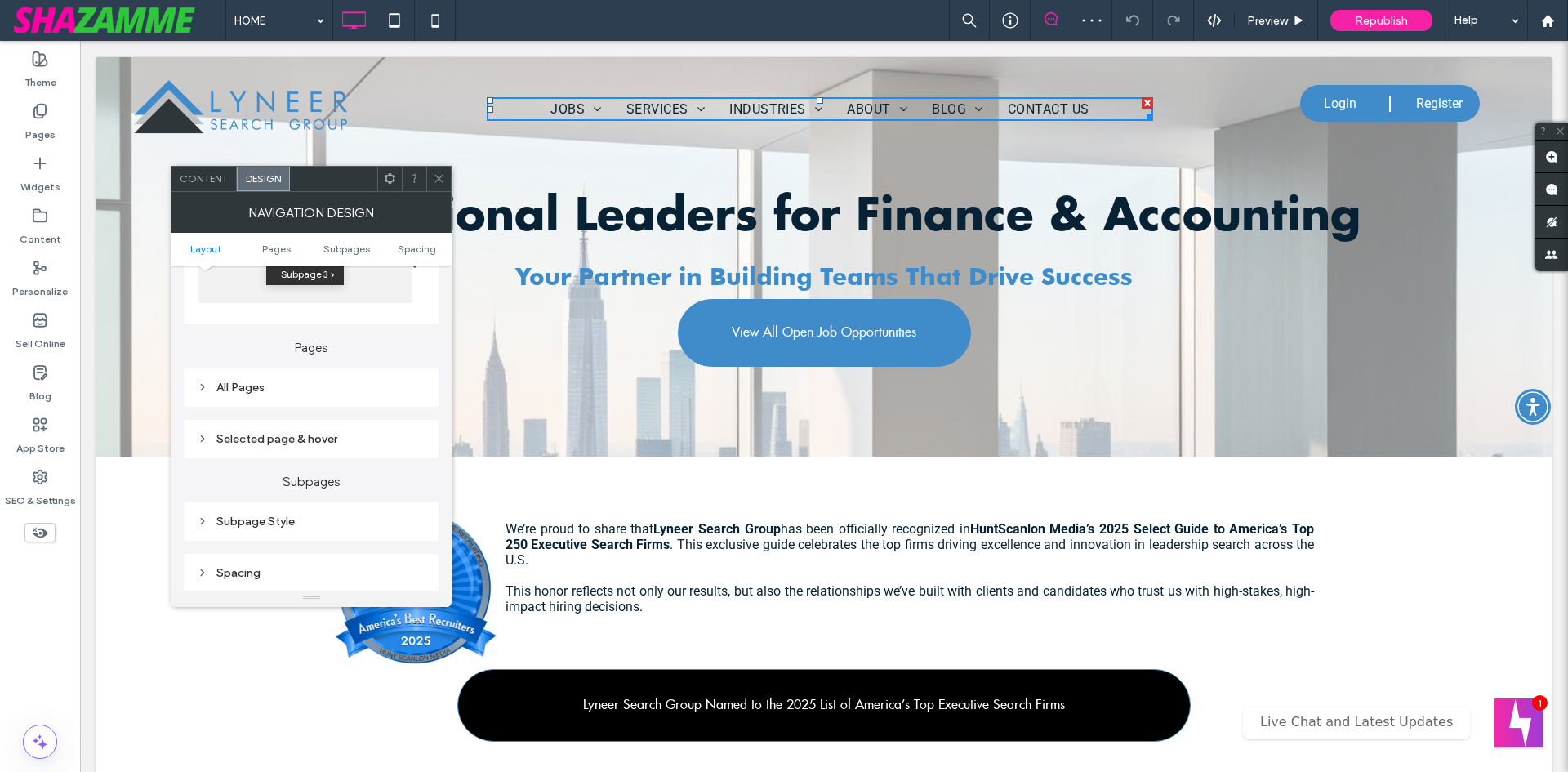
click at [253, 390] on div "All Pages" at bounding box center [311, 388] width 229 height 14
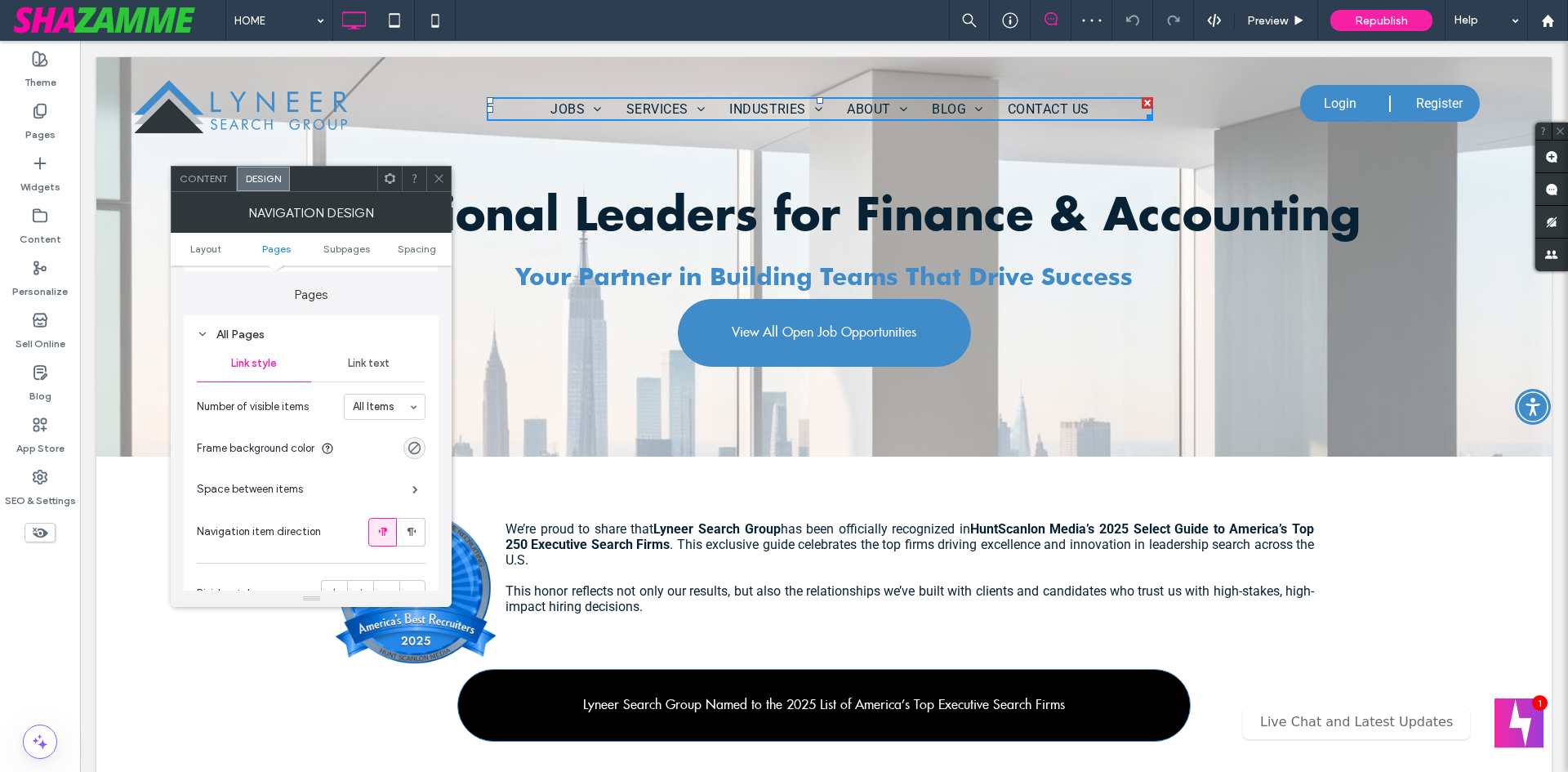
scroll to position [409, 0]
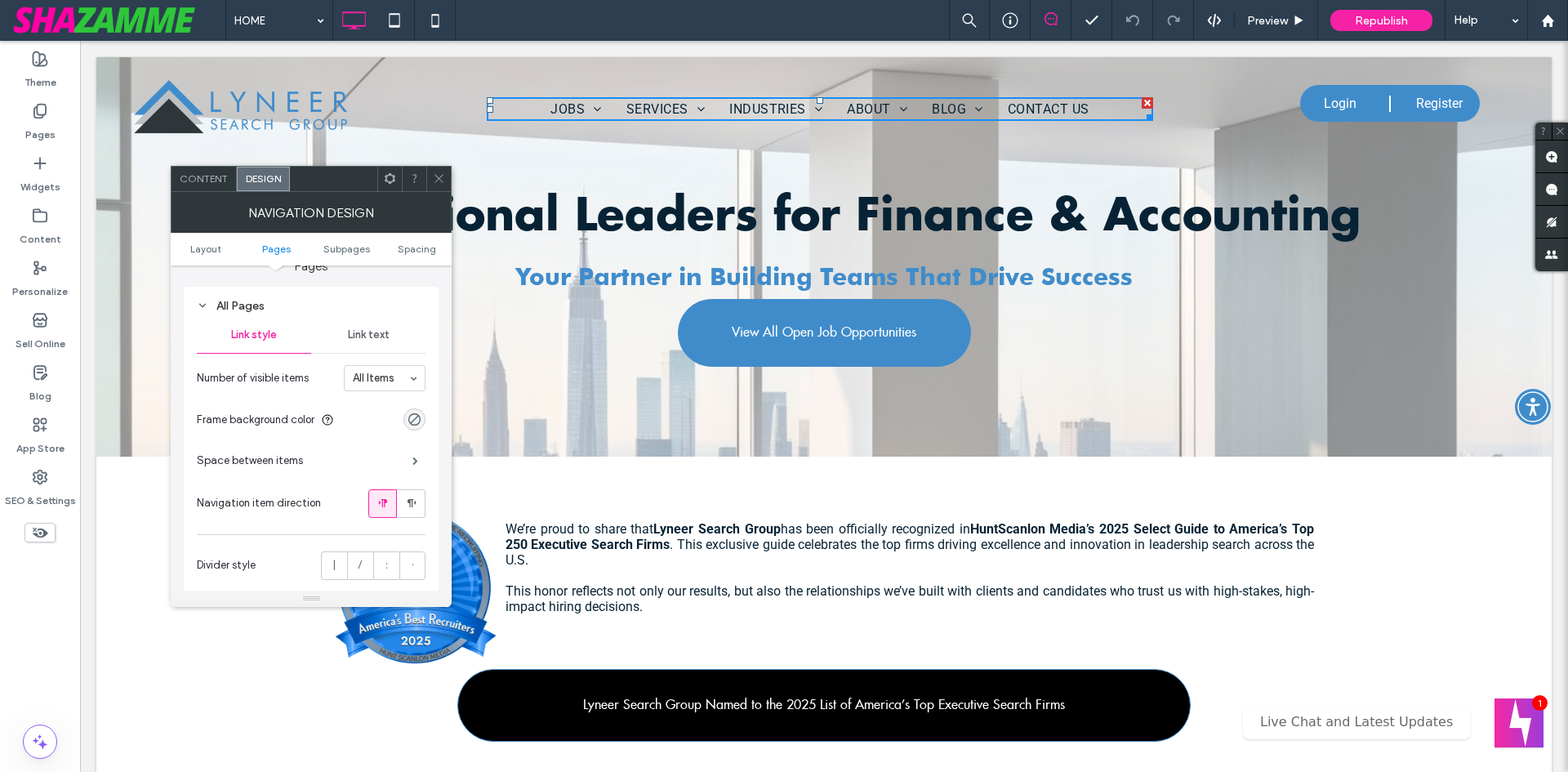
click at [358, 332] on span "Link text" at bounding box center [369, 334] width 42 height 13
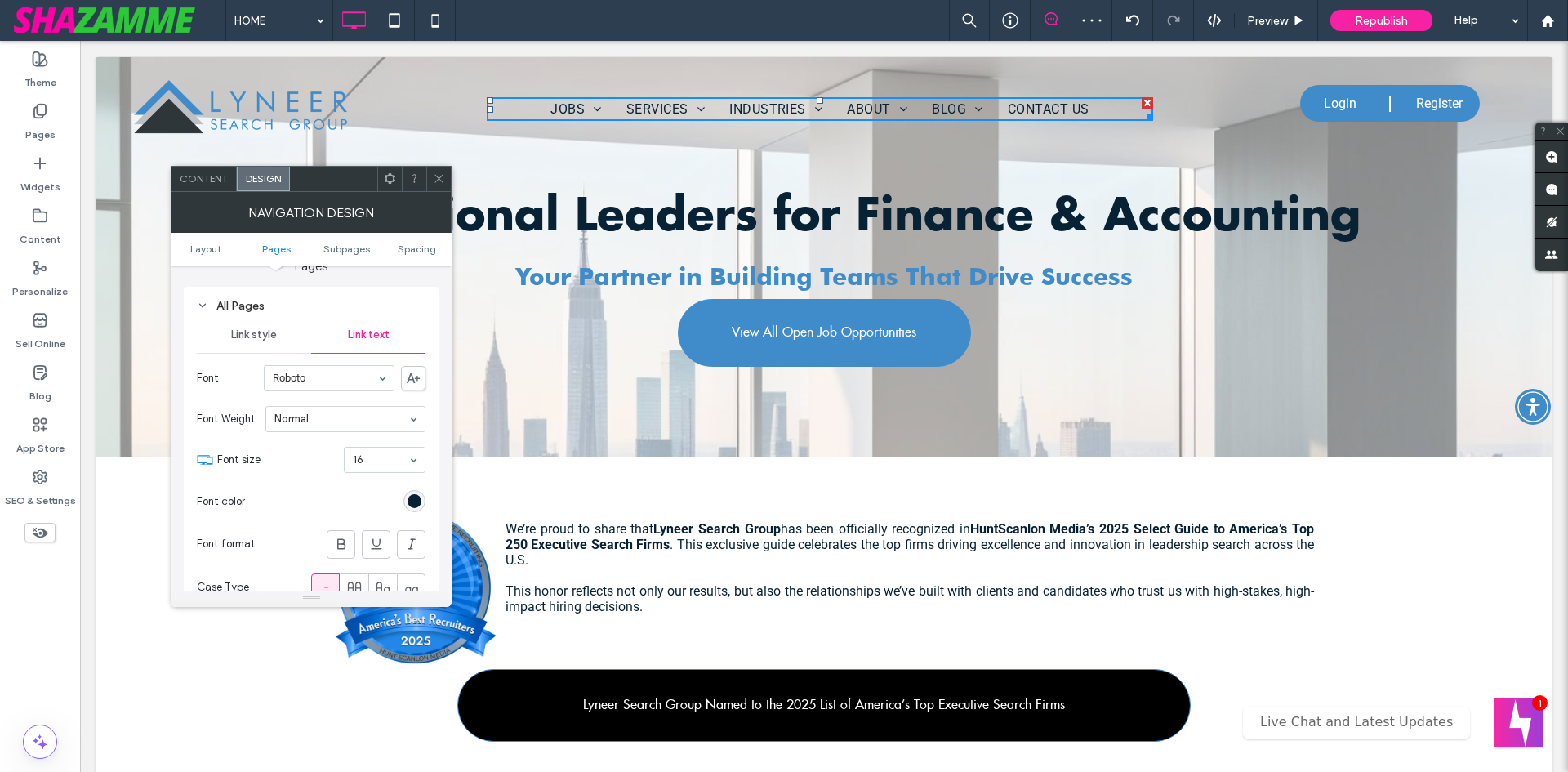
scroll to position [490, 0]
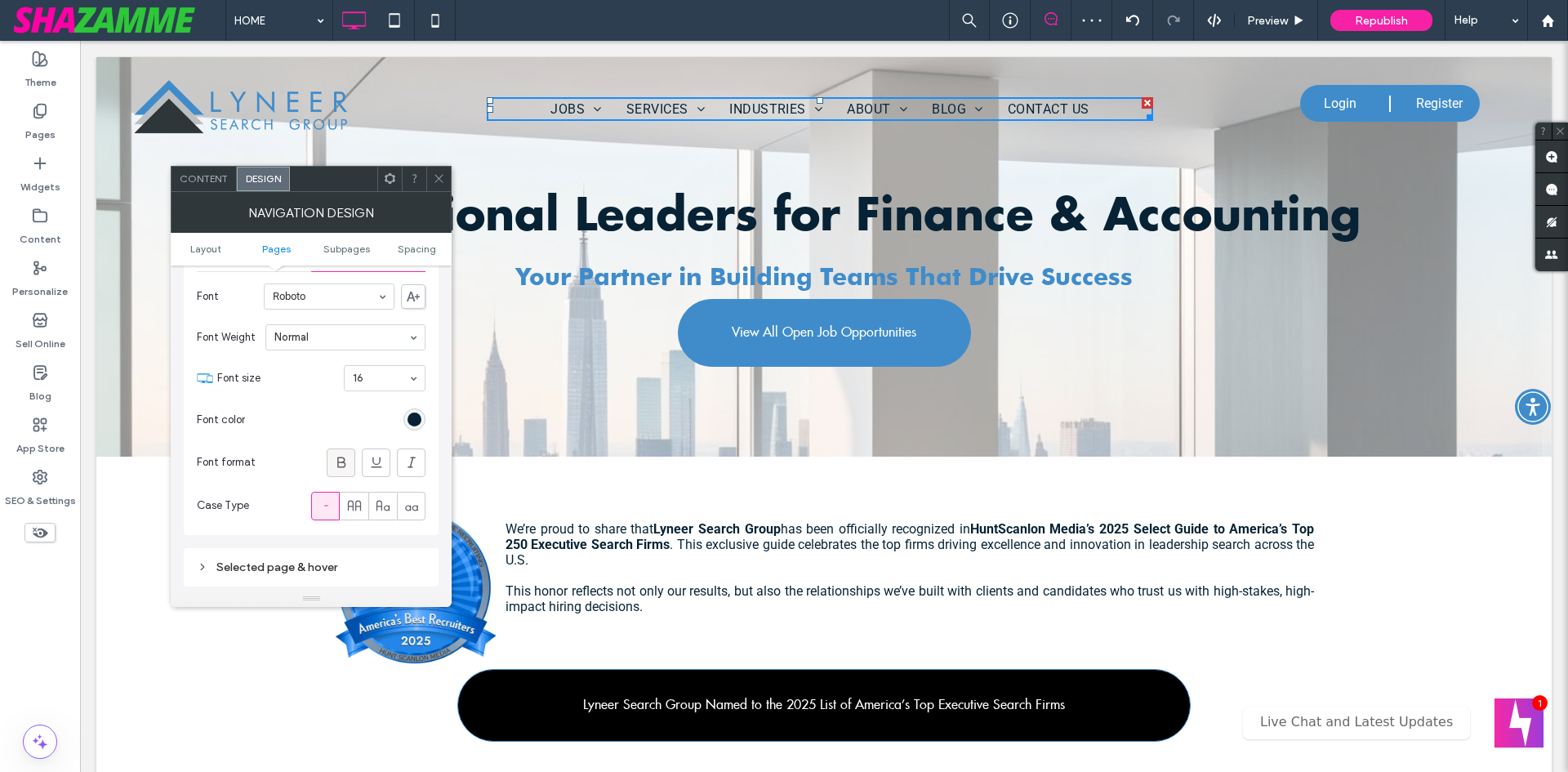
click at [343, 455] on icon at bounding box center [341, 462] width 16 height 16
click at [403, 379] on div "14" at bounding box center [384, 378] width 81 height 26
click at [186, 182] on span "Content" at bounding box center [204, 178] width 48 height 12
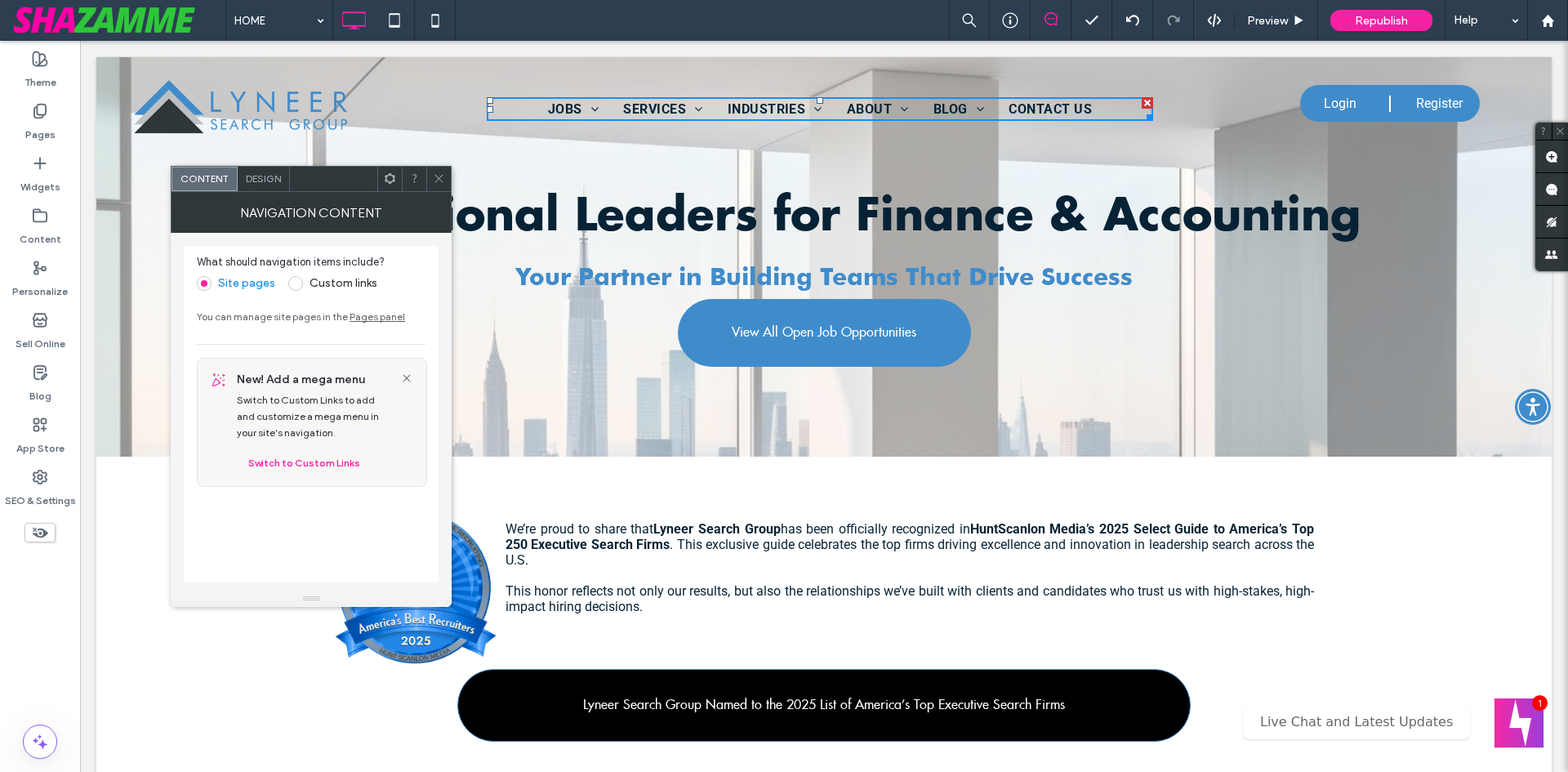
click at [265, 182] on span "Design" at bounding box center [263, 178] width 35 height 12
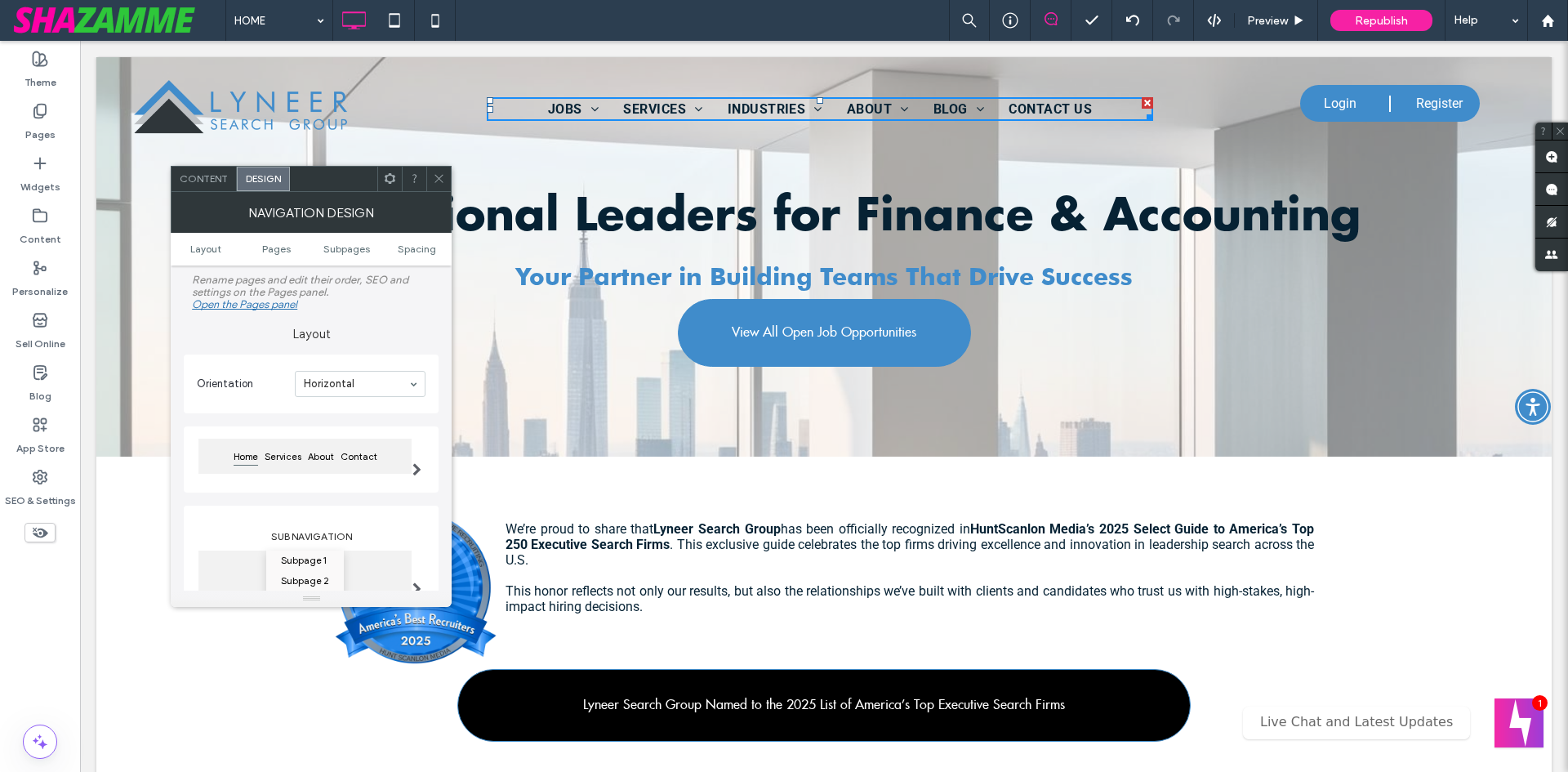
click at [359, 254] on ul "Layout Pages Subpages Spacing" at bounding box center [311, 249] width 281 height 33
click at [358, 253] on span "Subpages" at bounding box center [347, 248] width 47 height 12
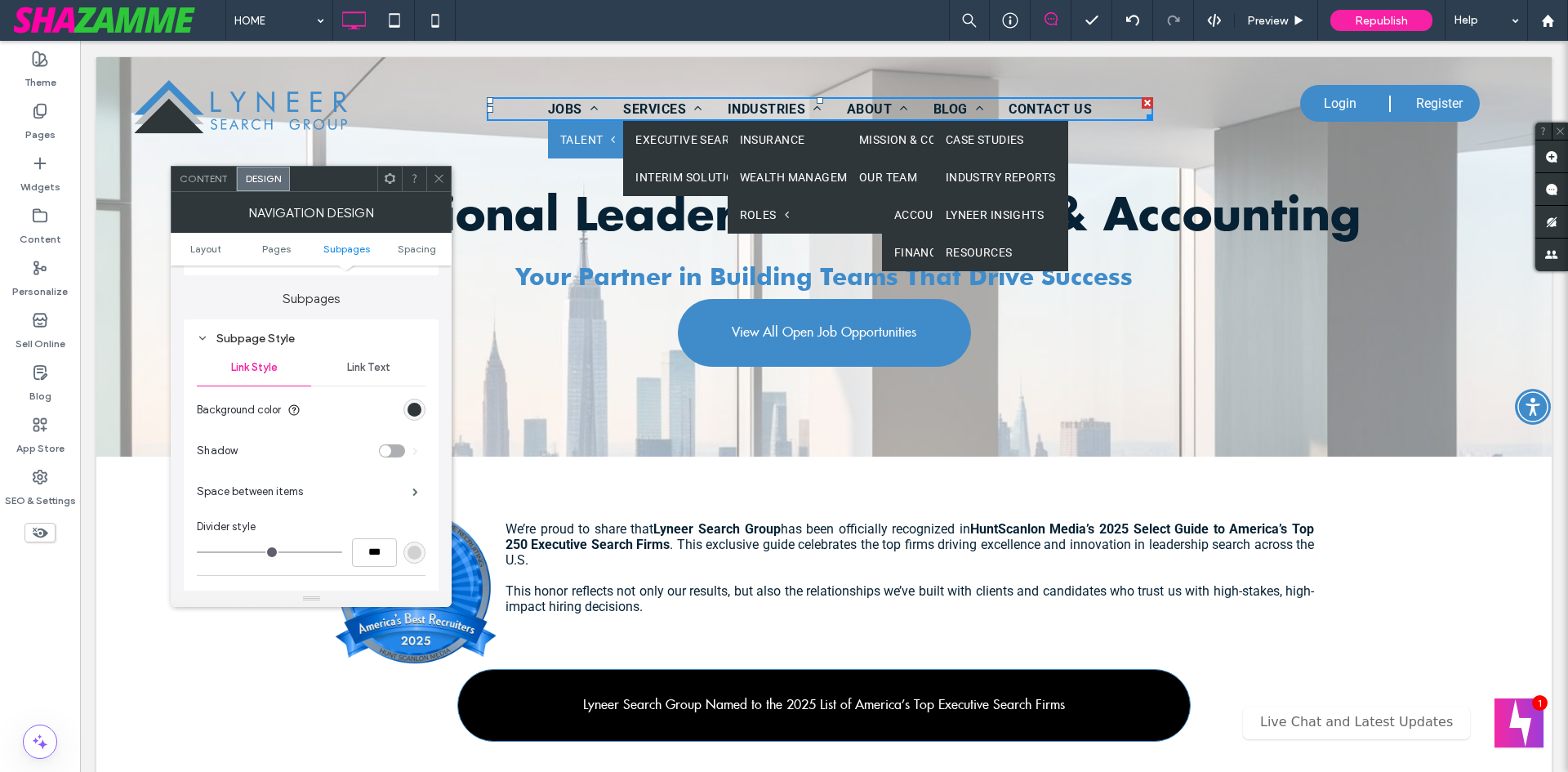
scroll to position [519, 0]
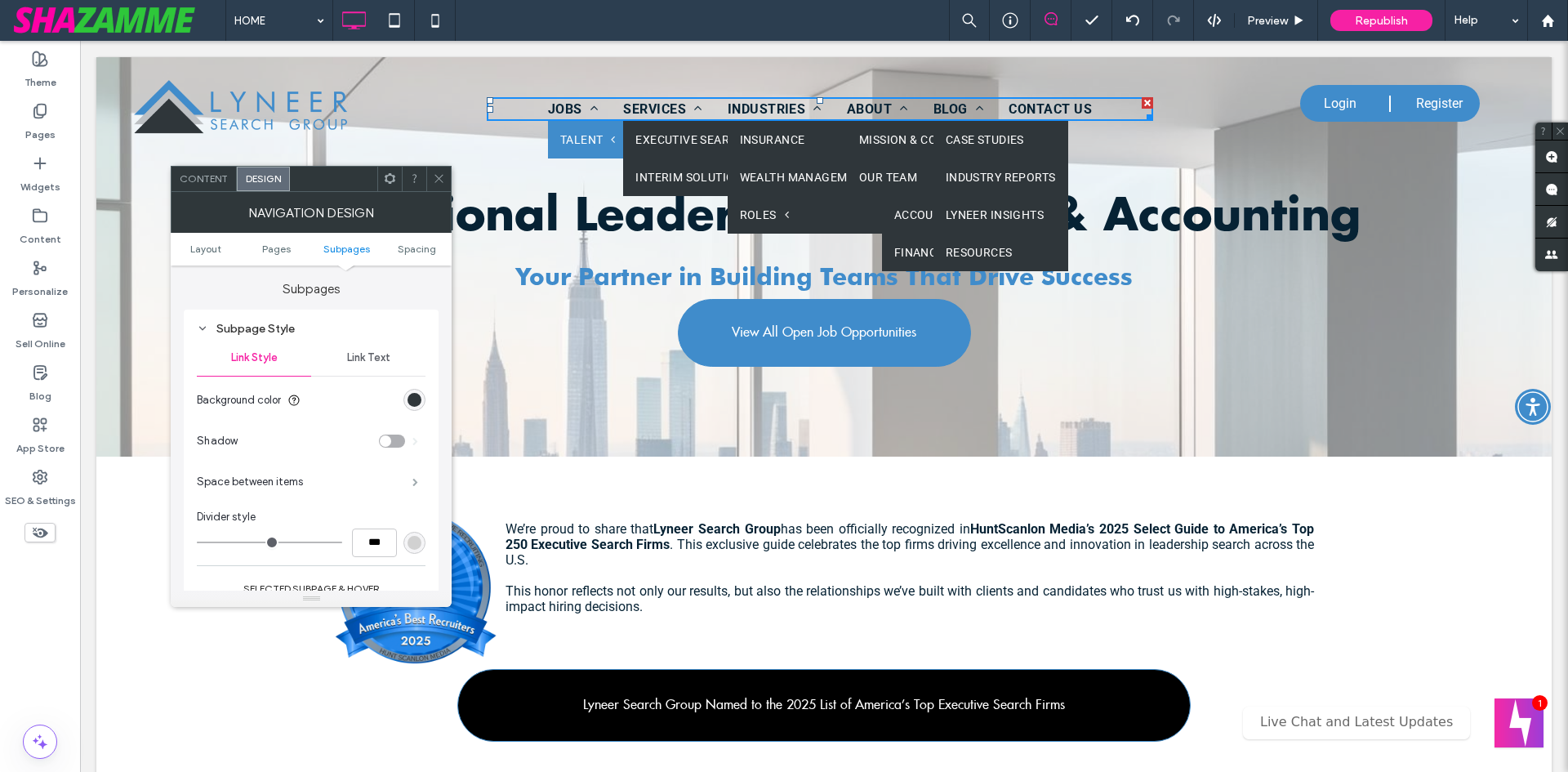
click at [418, 478] on span at bounding box center [415, 481] width 6 height 8
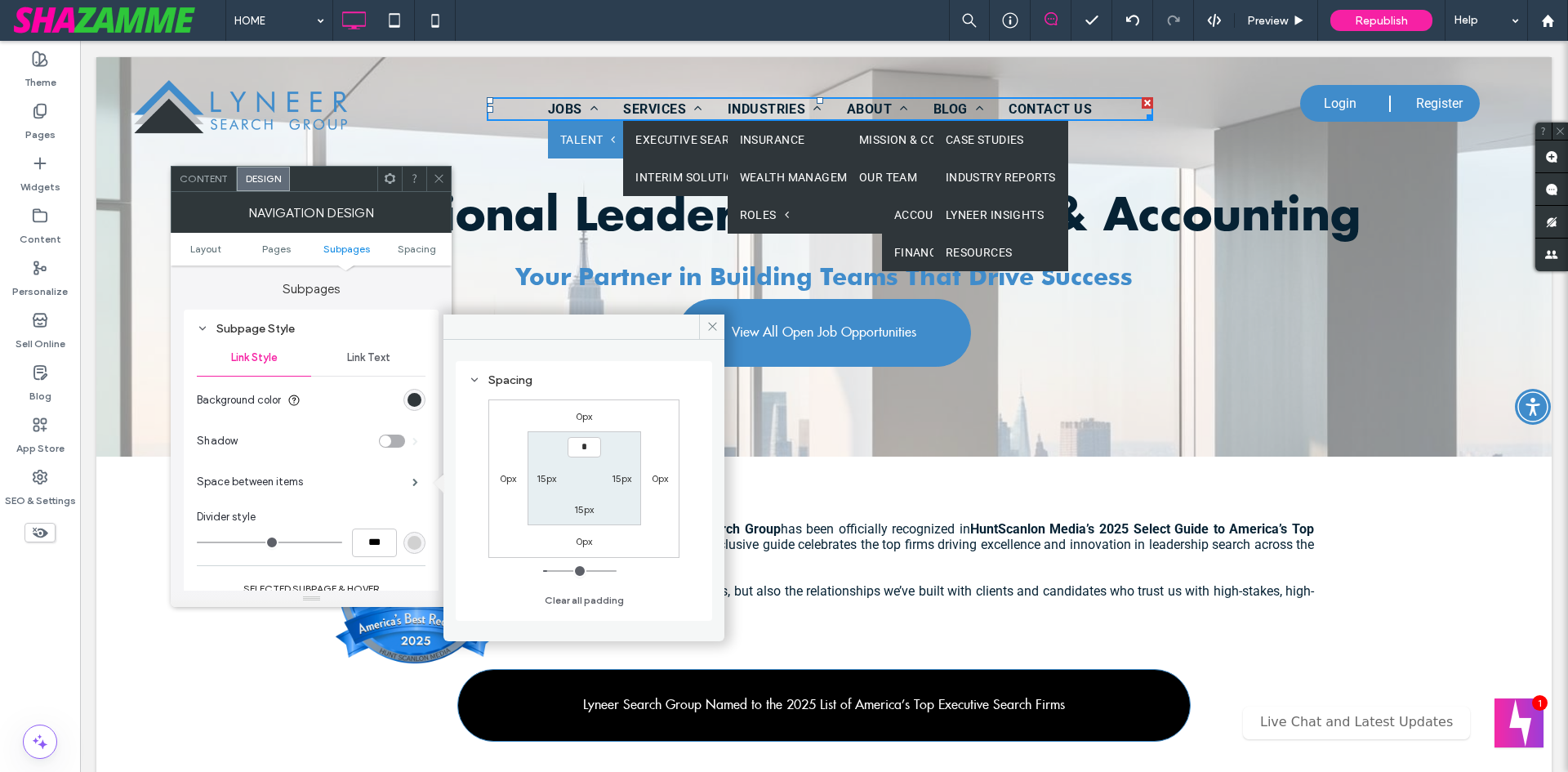
type input "**"
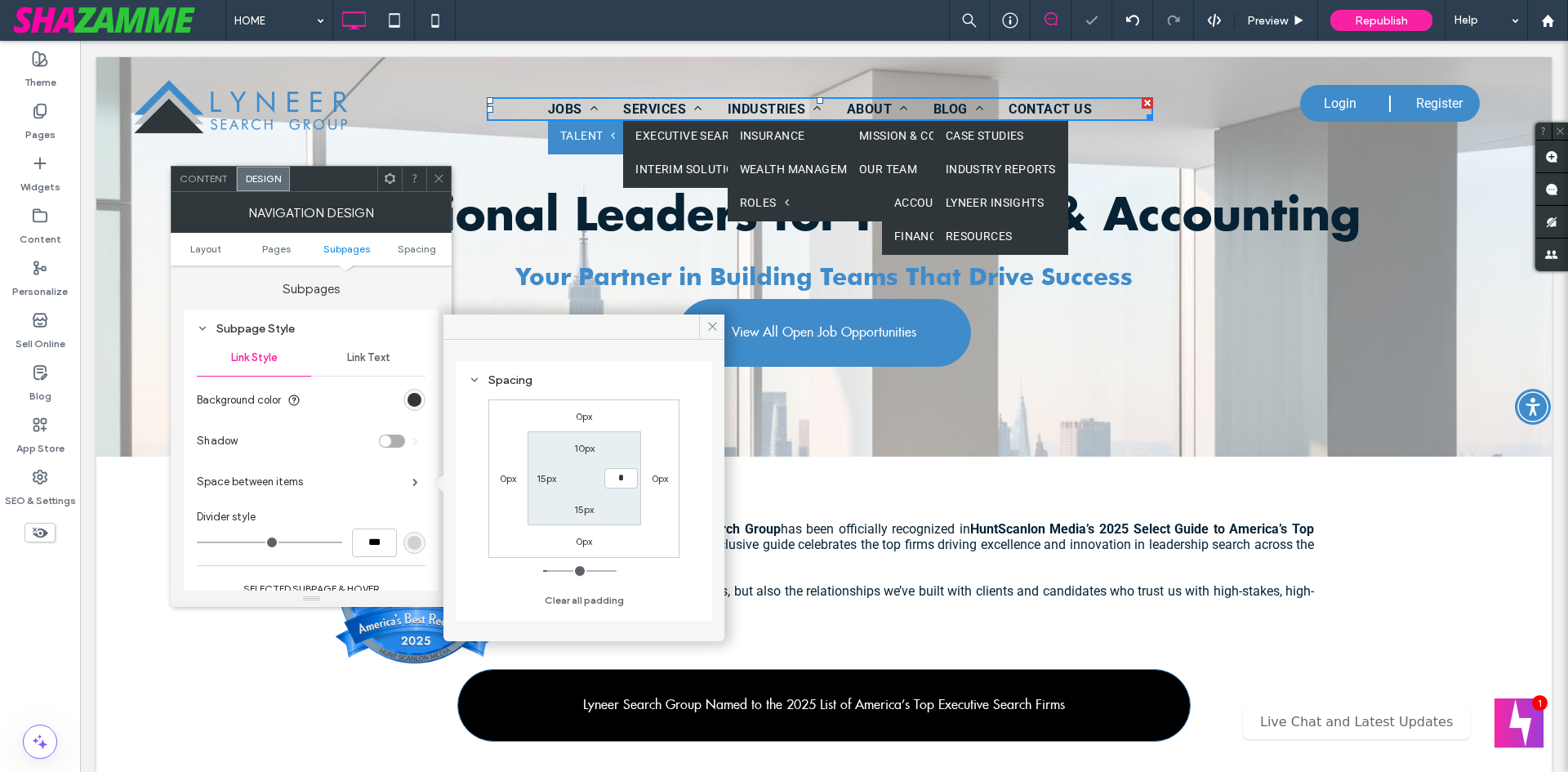
type input "**"
type input "*"
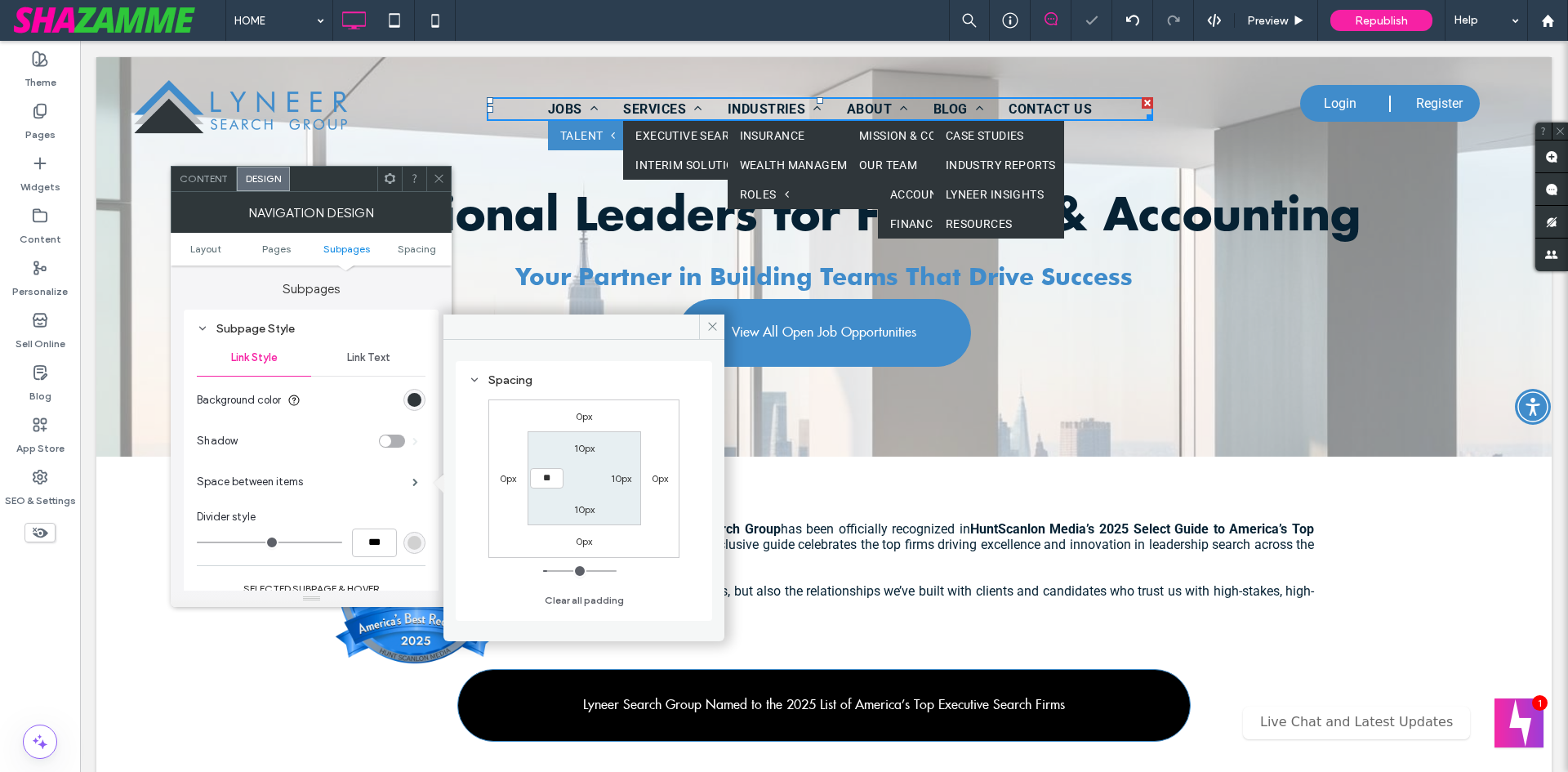
type input "**"
type input "****"
click at [362, 354] on span "Link Text" at bounding box center [369, 357] width 43 height 13
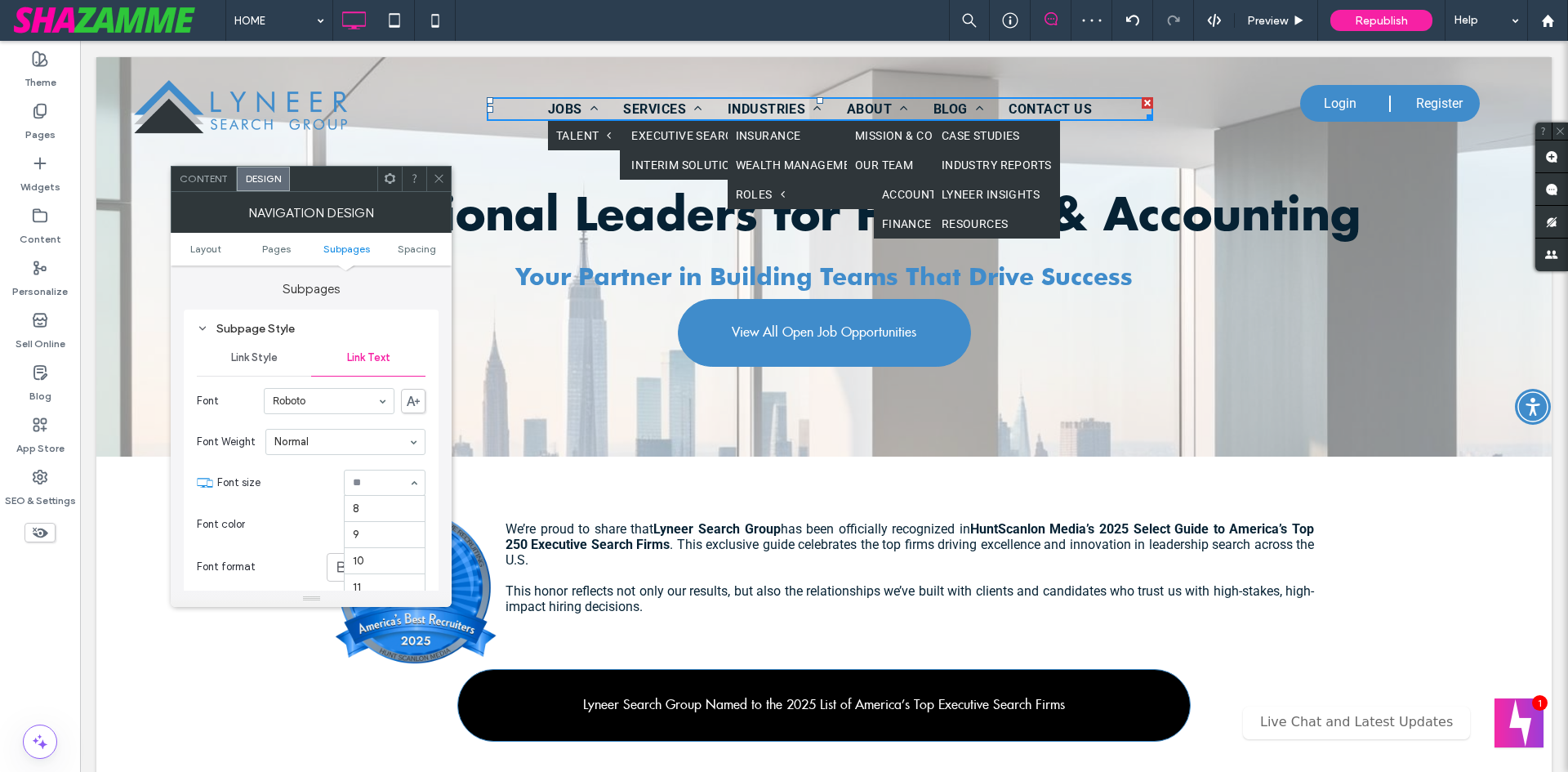
scroll to position [131, 0]
click at [277, 499] on section "Font size 14" at bounding box center [321, 482] width 209 height 42
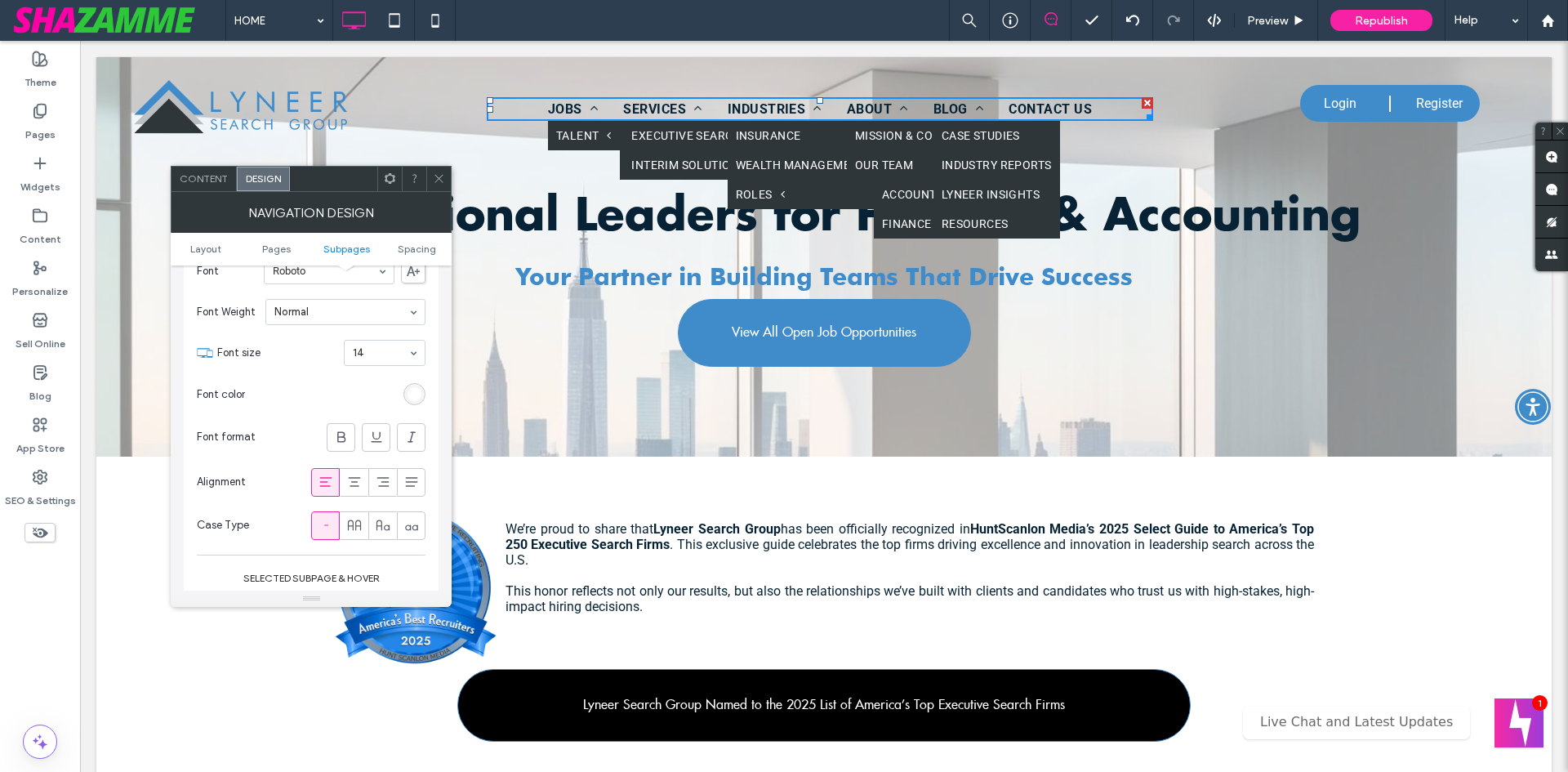
scroll to position [683, 0]
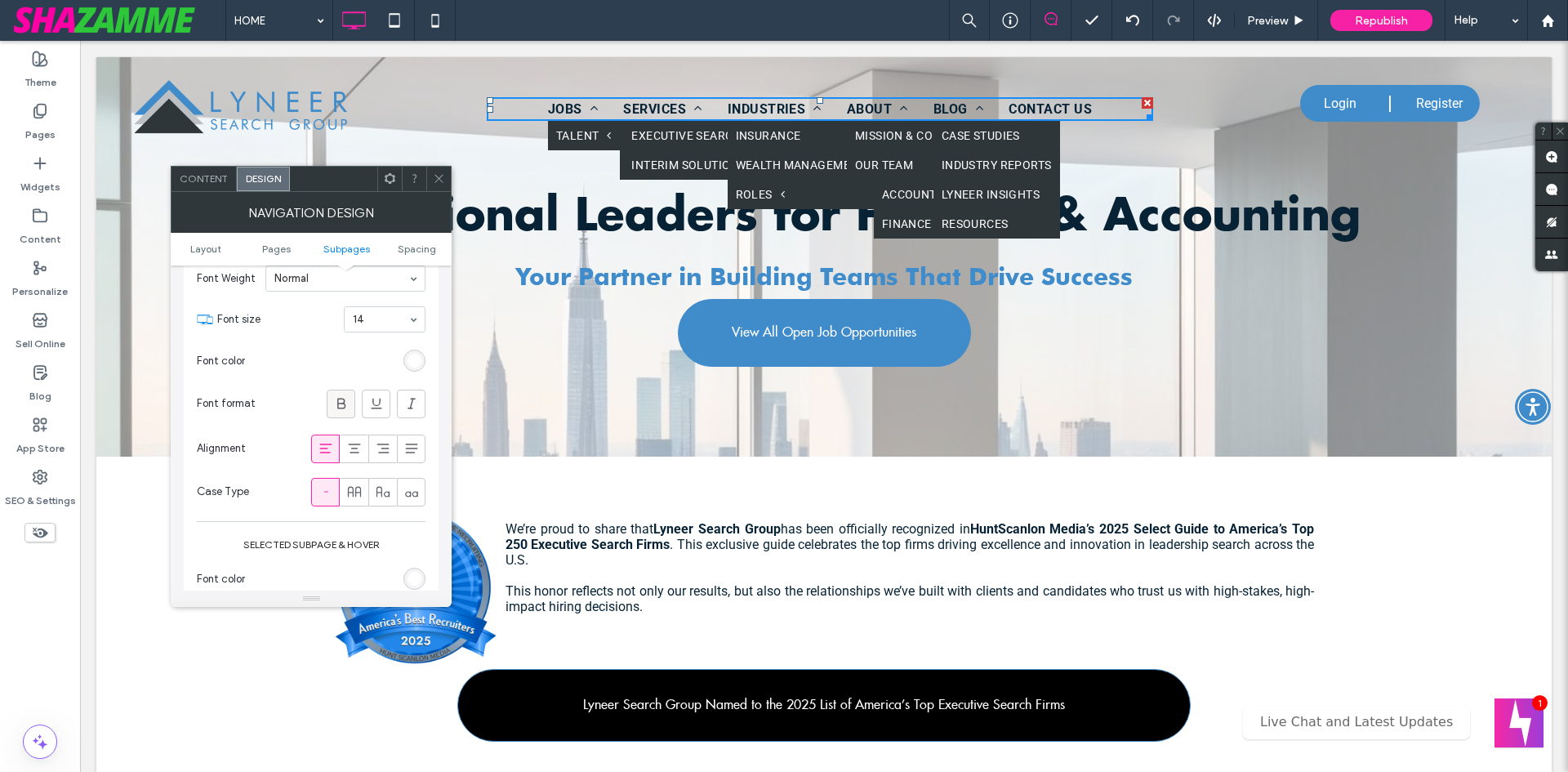
click at [333, 413] on span at bounding box center [341, 403] width 16 height 27
click at [345, 401] on icon at bounding box center [341, 403] width 16 height 16
click at [441, 183] on icon at bounding box center [439, 178] width 12 height 12
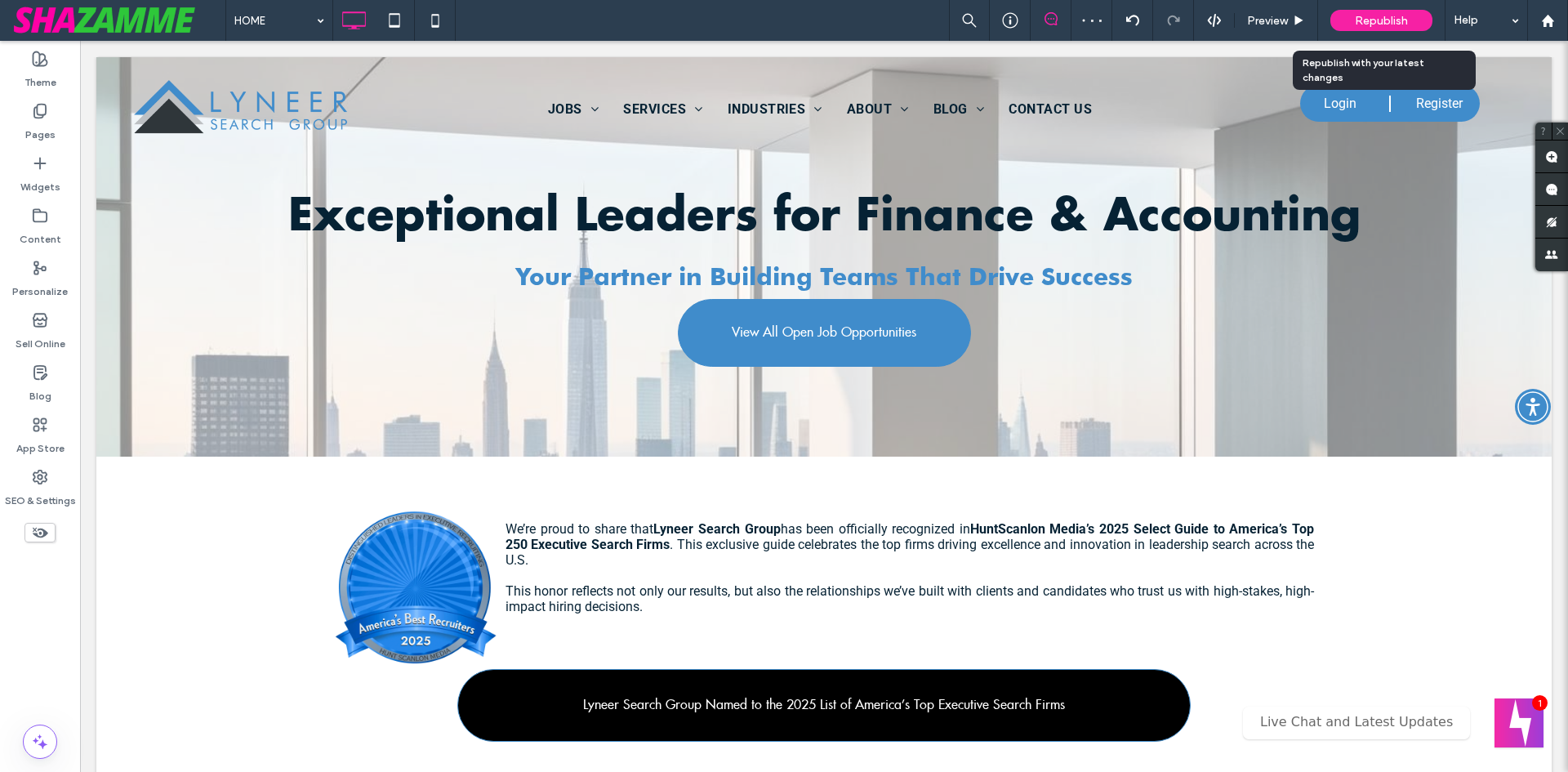
click at [1347, 17] on div "Republish" at bounding box center [1382, 20] width 102 height 22
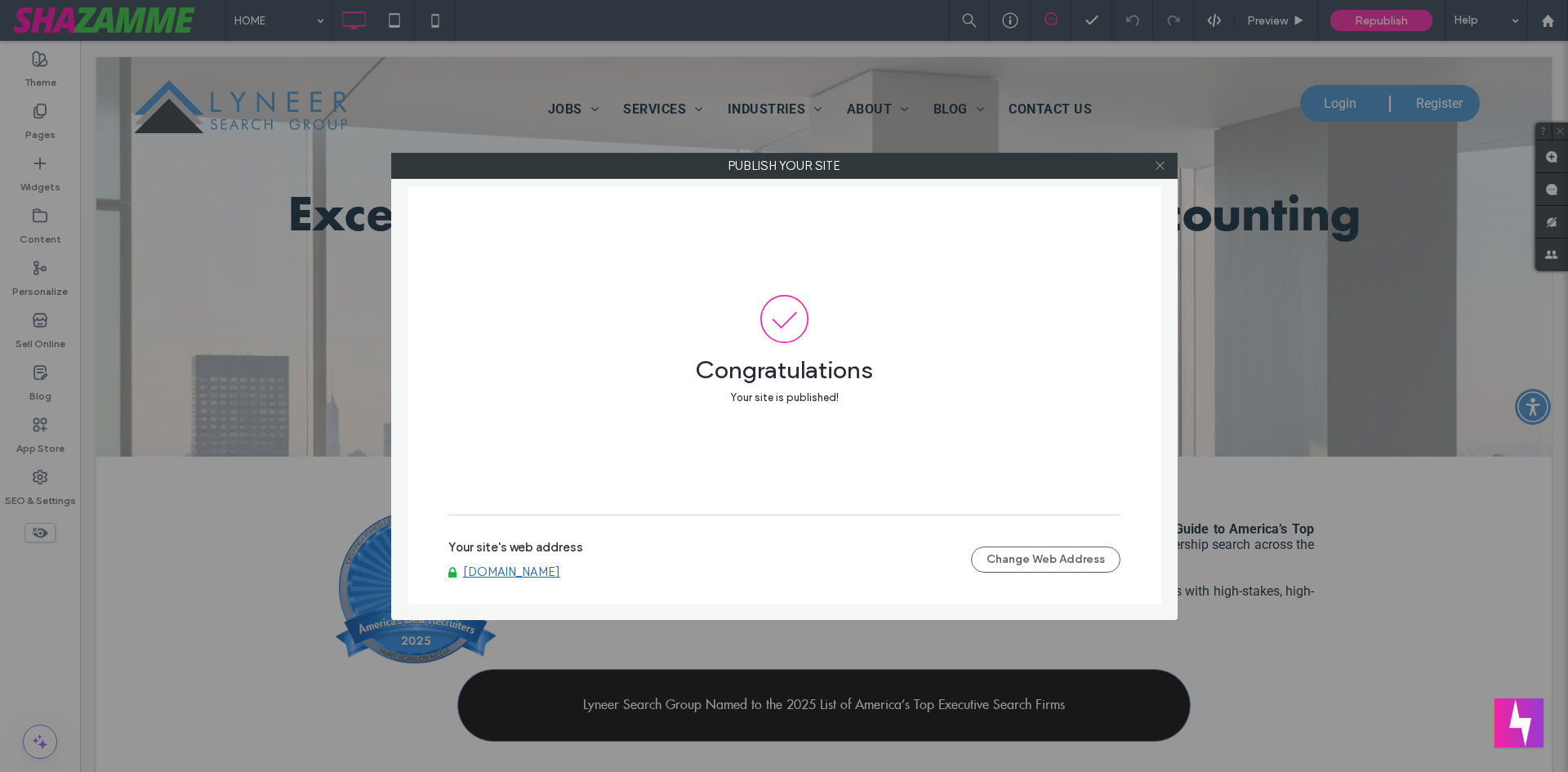
click at [1162, 171] on span at bounding box center [1160, 165] width 12 height 24
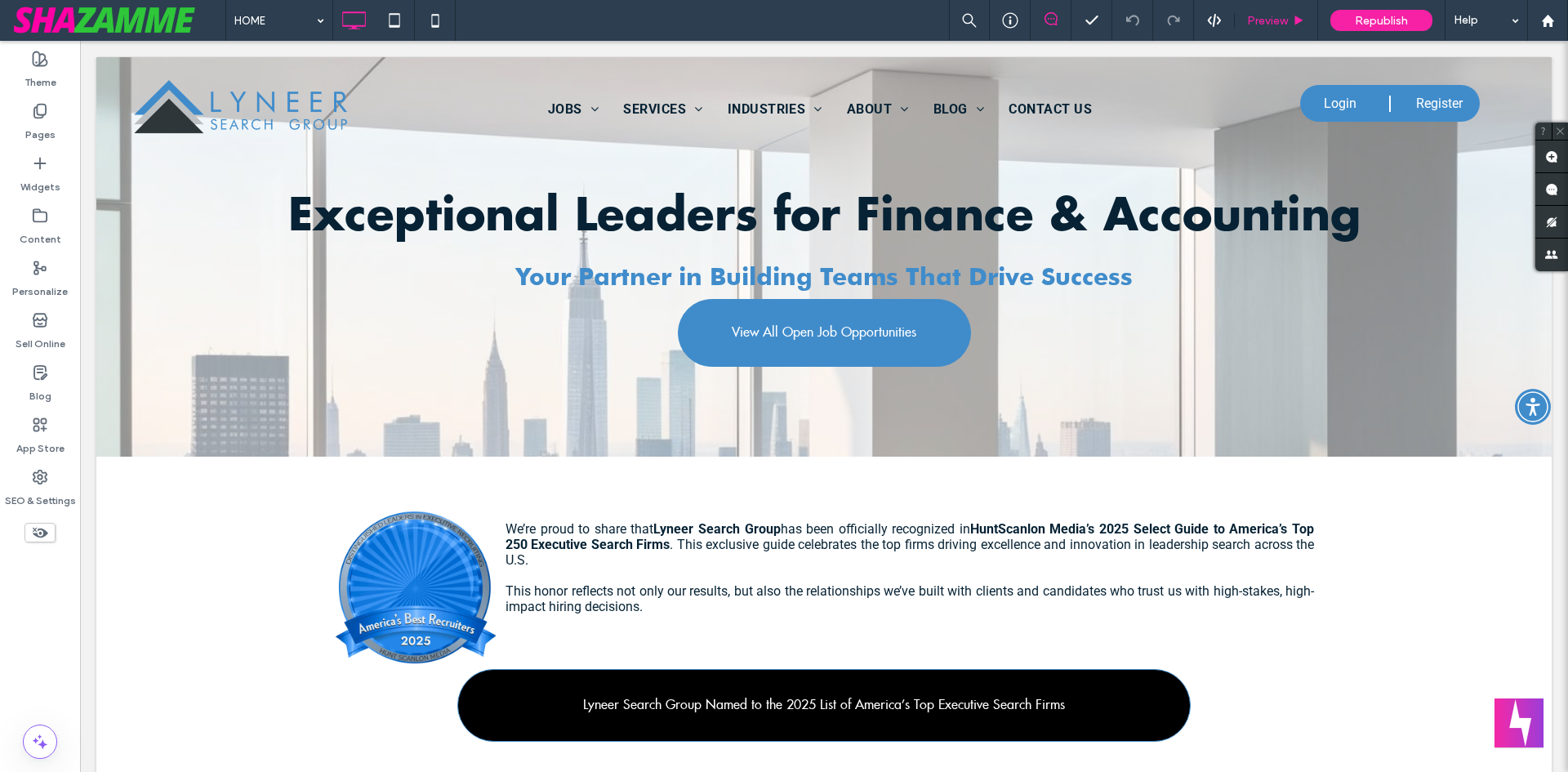
click at [1254, 16] on span "Preview" at bounding box center [1268, 21] width 41 height 14
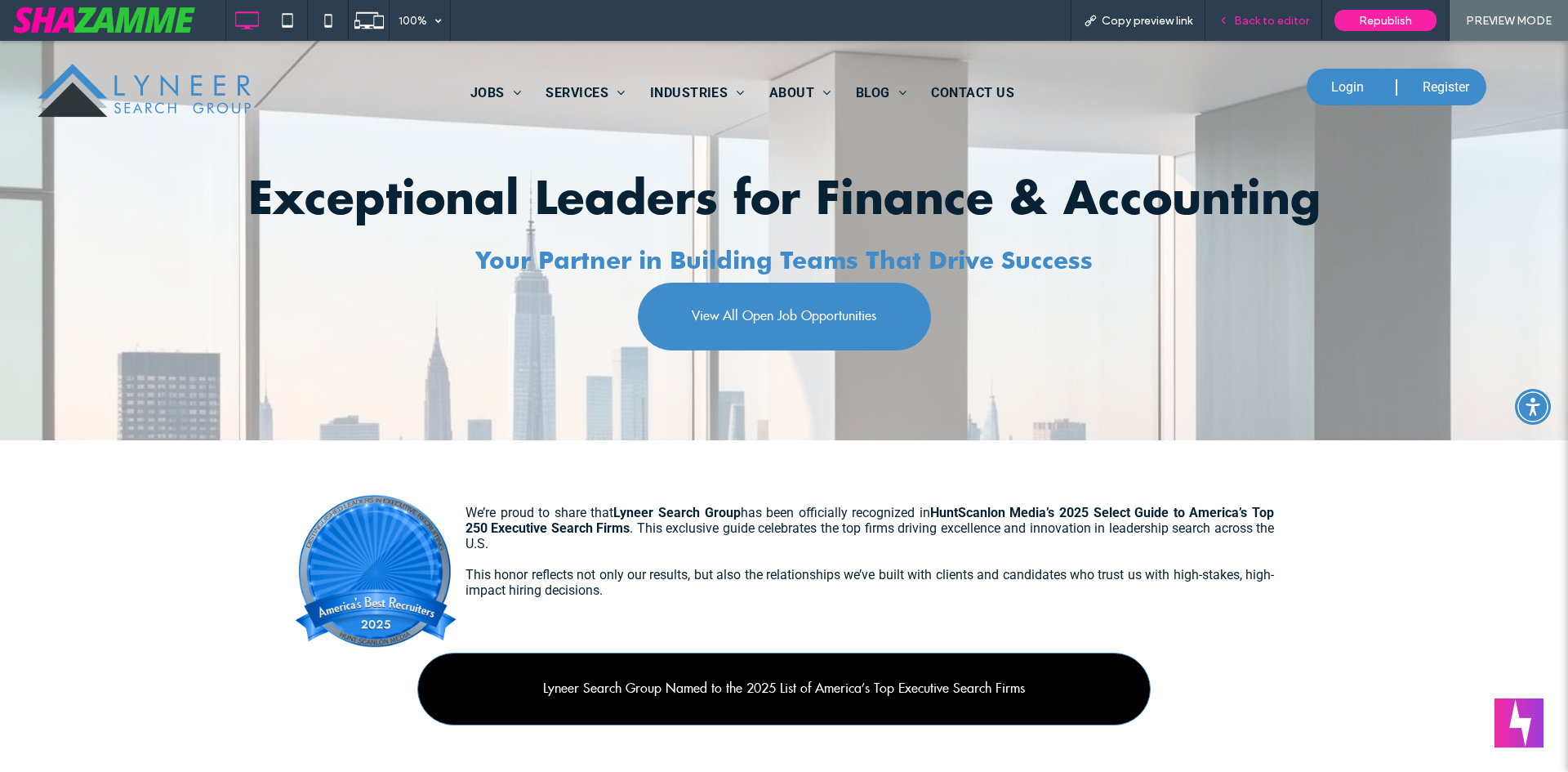
click at [1266, 17] on span "Back to editor" at bounding box center [1271, 21] width 75 height 14
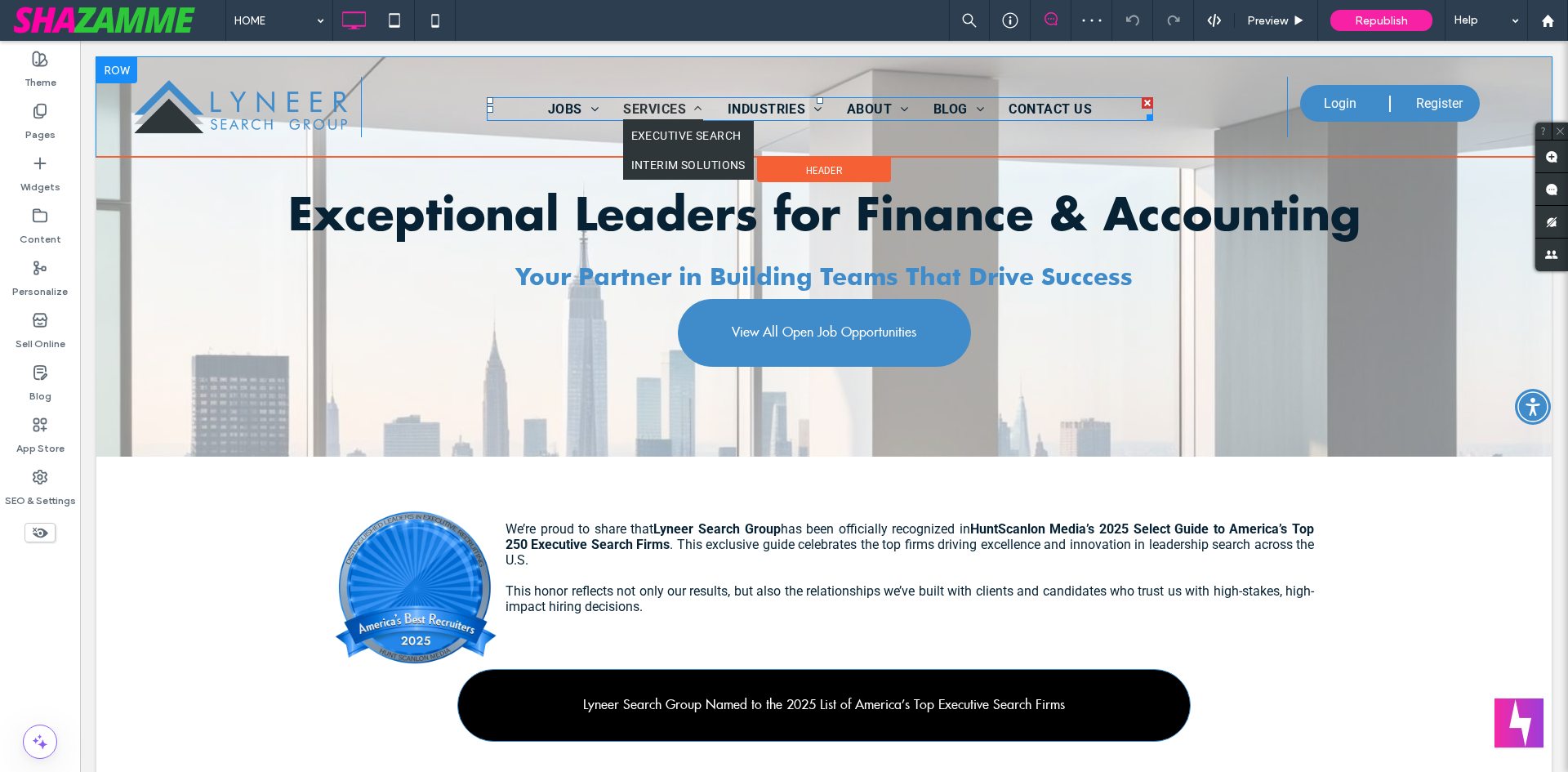
click at [678, 107] on span "SERVICES" at bounding box center [663, 108] width 80 height 23
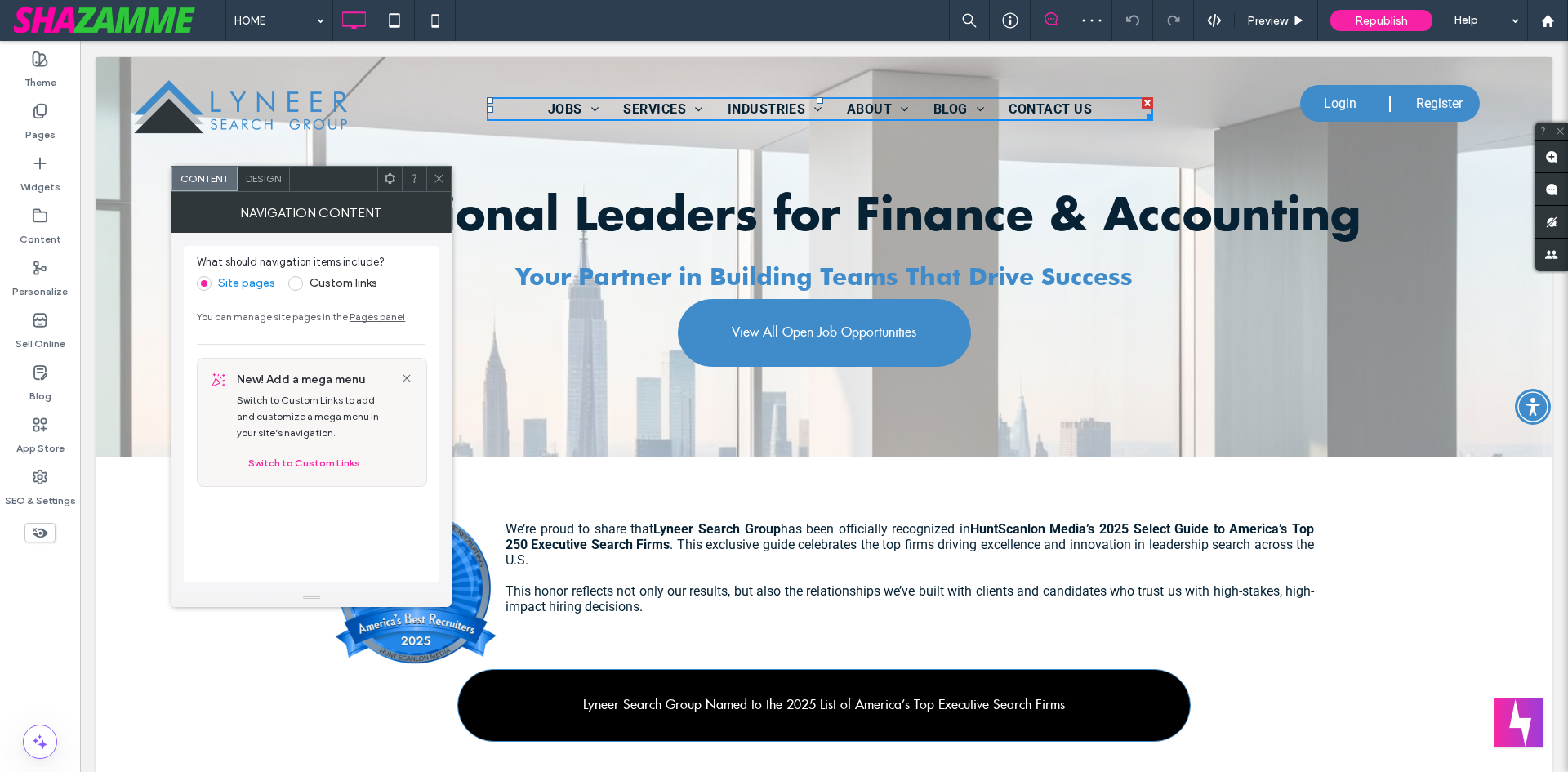
click at [269, 177] on span "Design" at bounding box center [263, 178] width 35 height 12
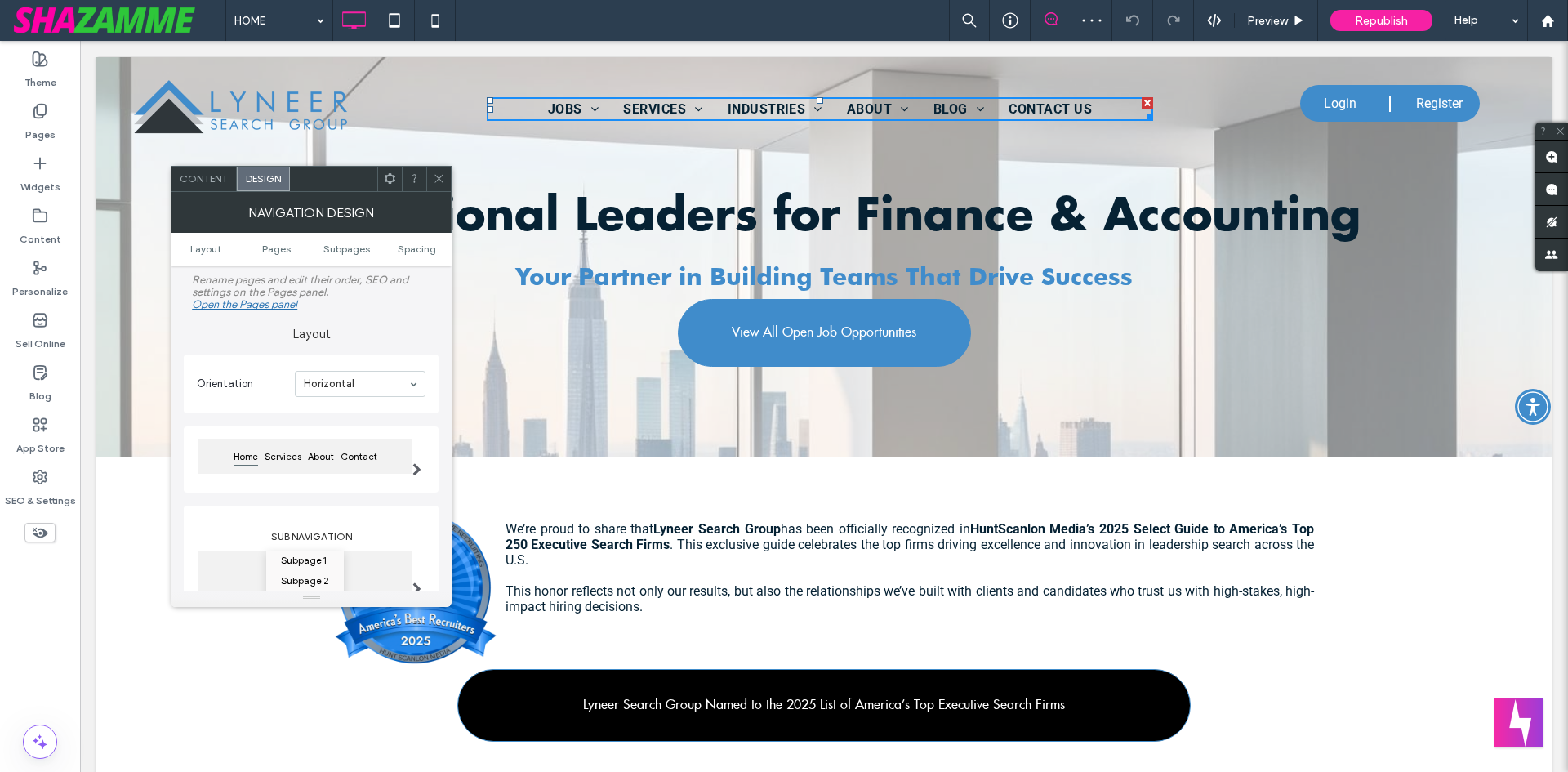
scroll to position [81, 0]
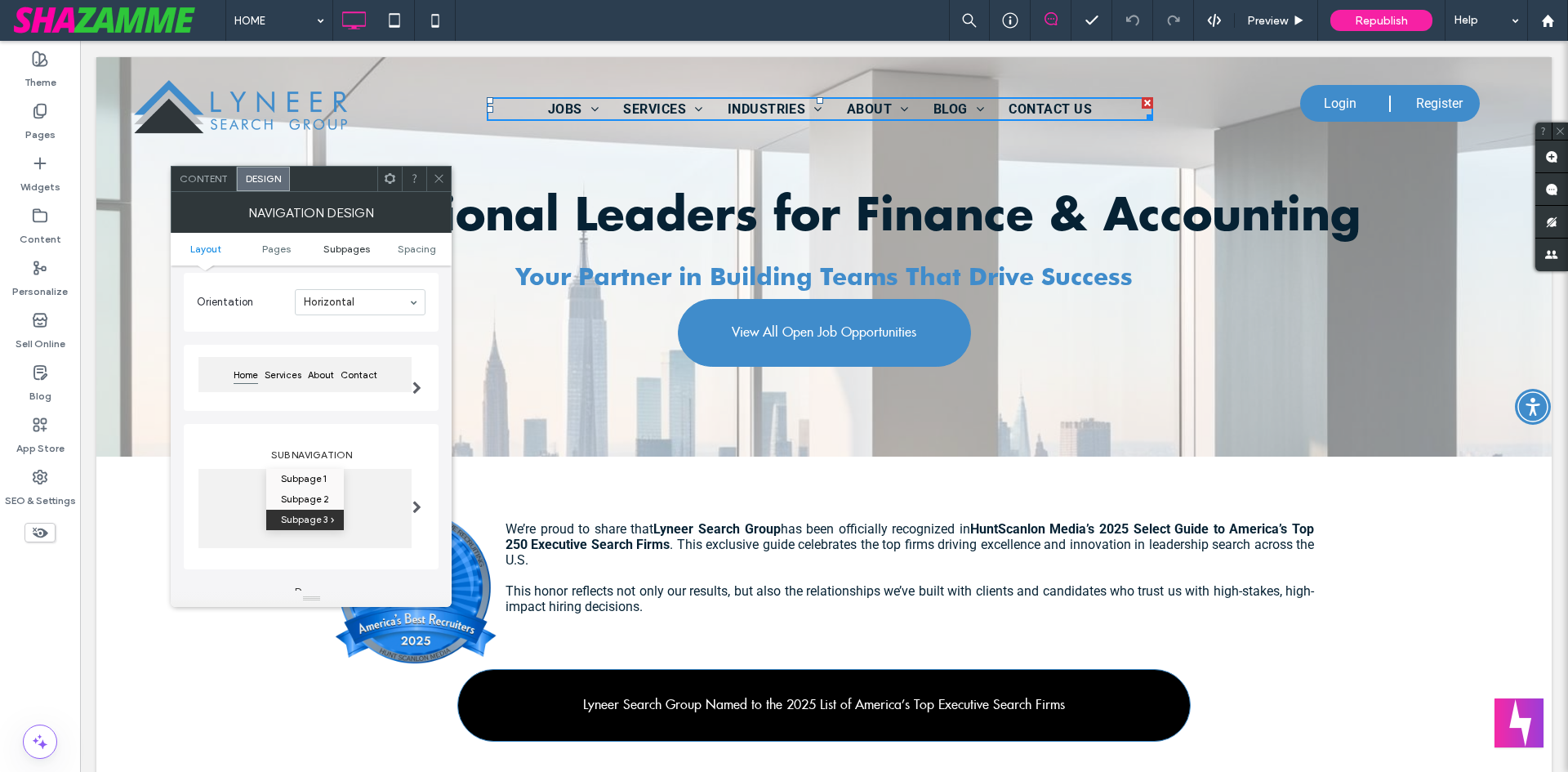
click at [352, 238] on ul "Layout Pages Subpages Spacing" at bounding box center [311, 249] width 281 height 33
click at [349, 248] on span "Subpages" at bounding box center [347, 248] width 47 height 12
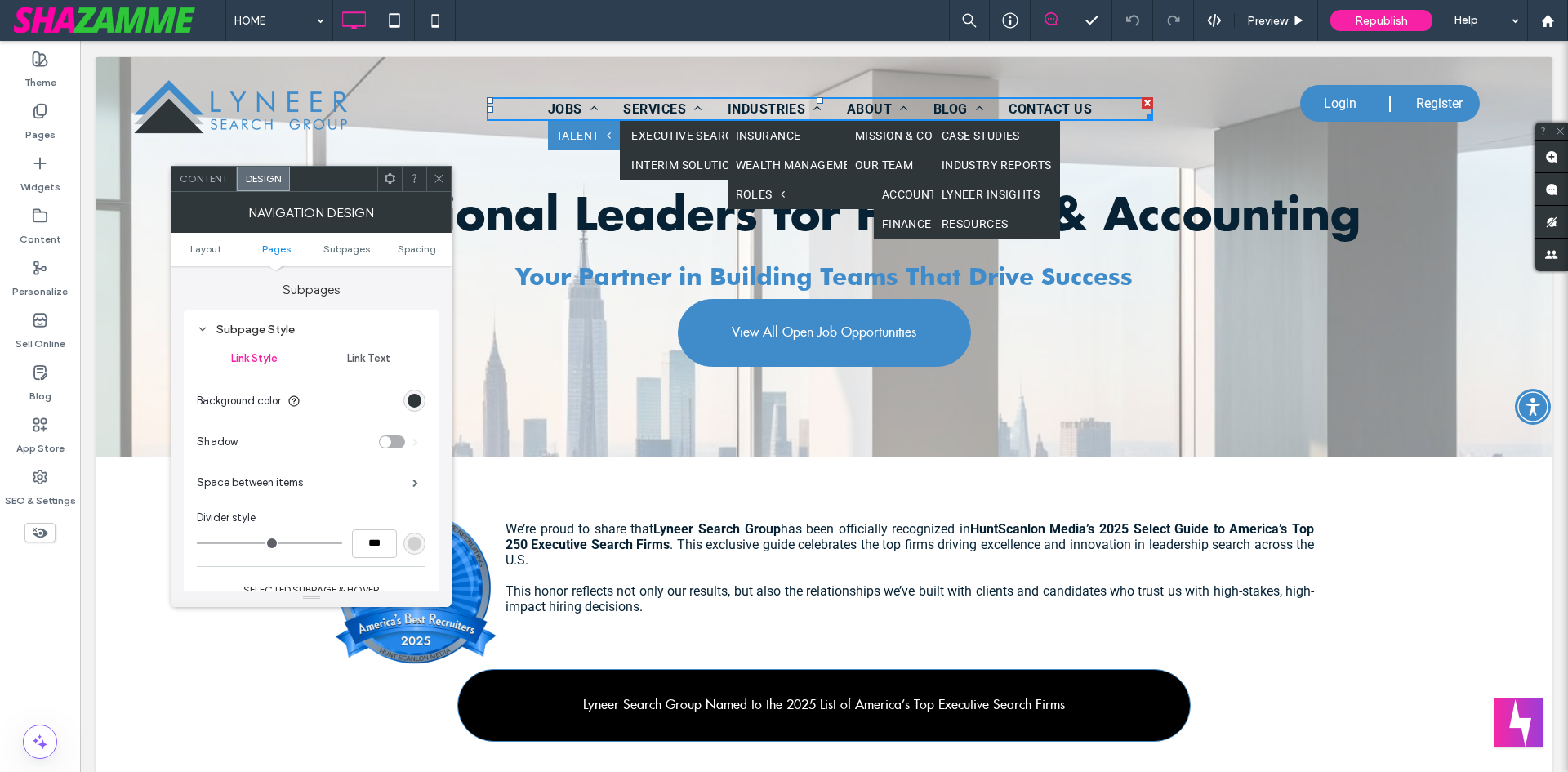
scroll to position [519, 0]
click at [413, 482] on span at bounding box center [415, 481] width 6 height 8
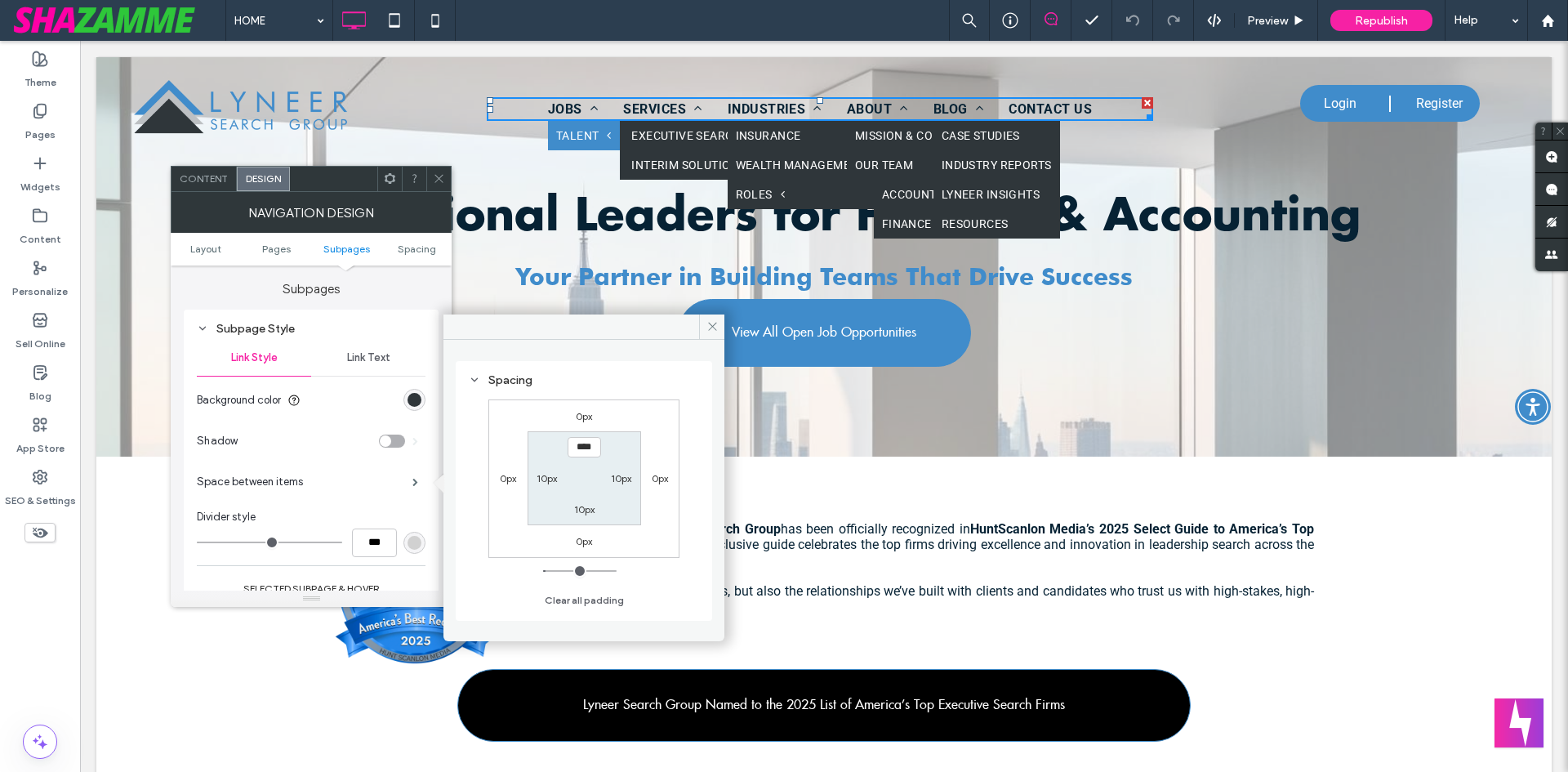
click at [579, 414] on label "0px" at bounding box center [584, 416] width 16 height 12
type input "*"
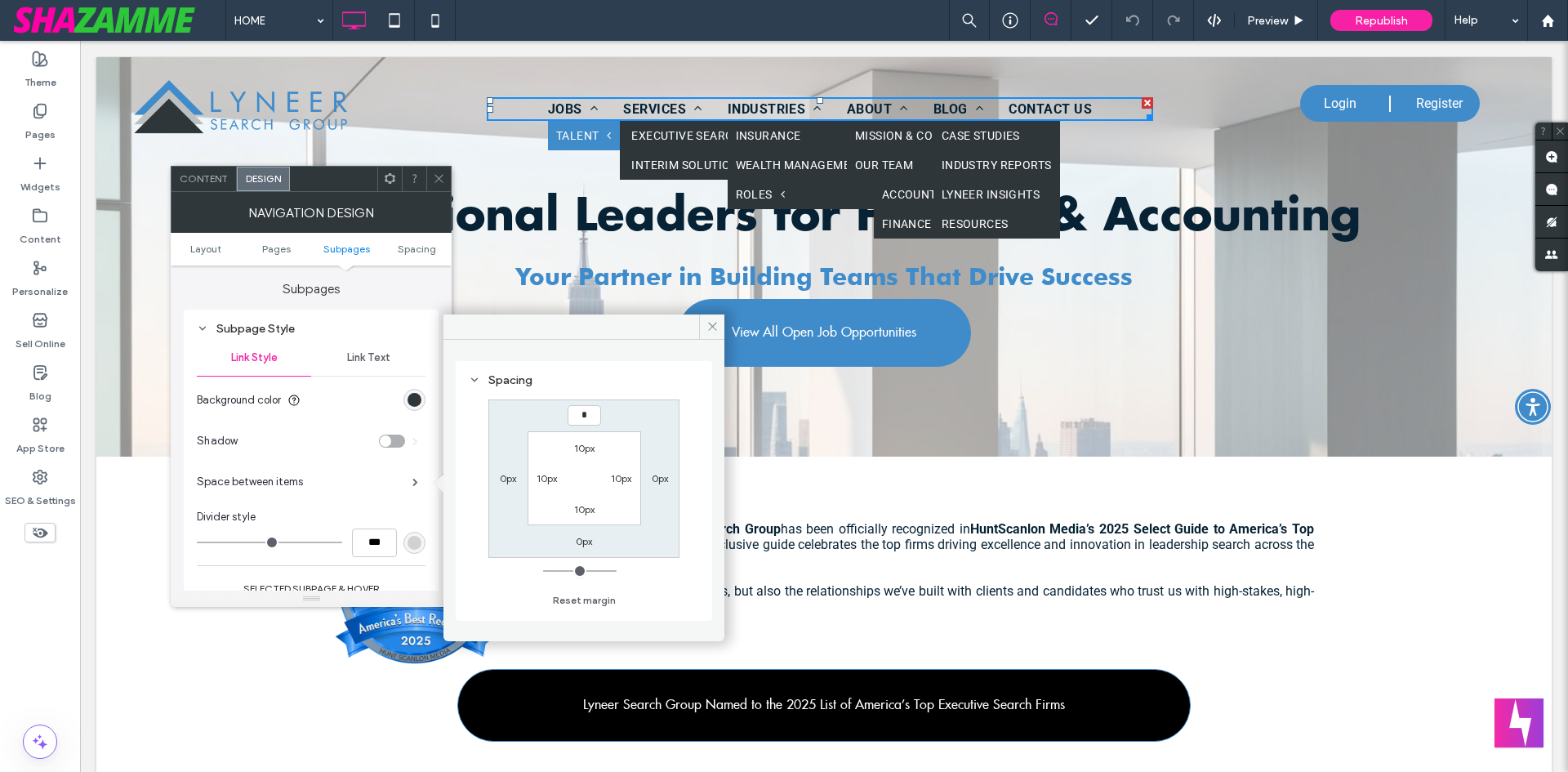
type input "*"
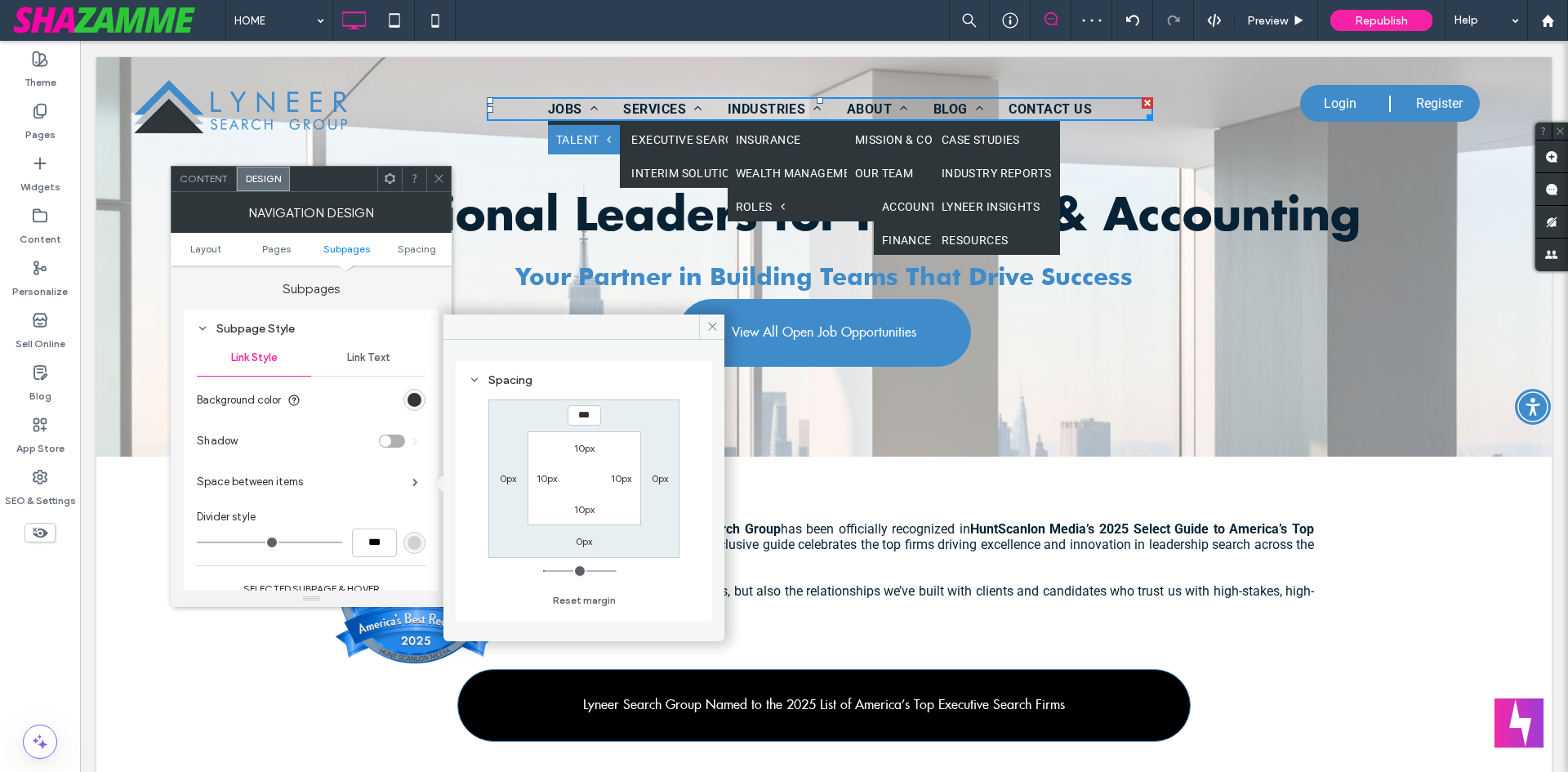
drag, startPoint x: 594, startPoint y: 414, endPoint x: 570, endPoint y: 415, distance: 24.0
click at [570, 415] on input "***" at bounding box center [584, 415] width 34 height 21
type input "*"
type input "***"
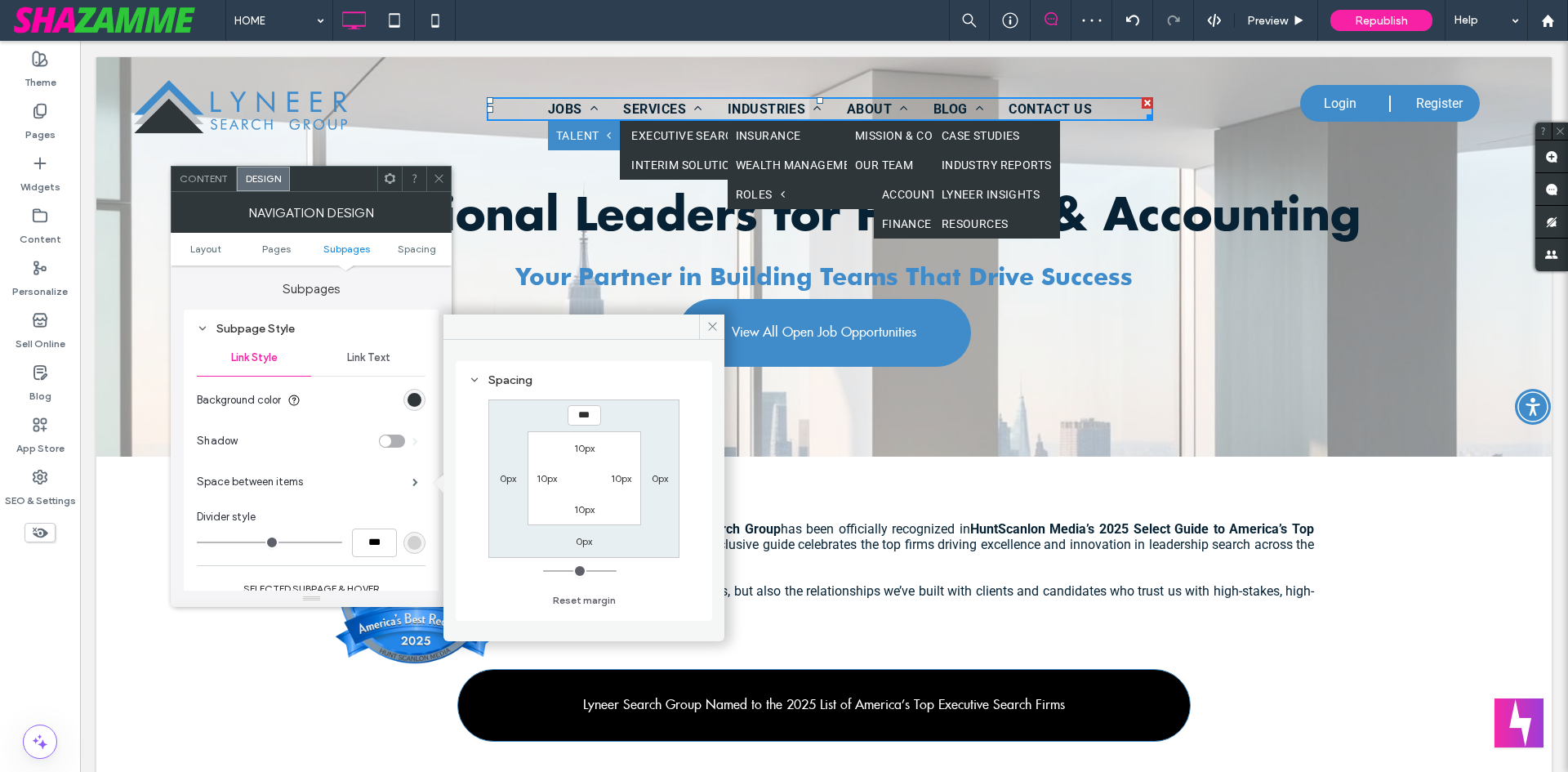
click at [436, 177] on icon at bounding box center [439, 178] width 12 height 12
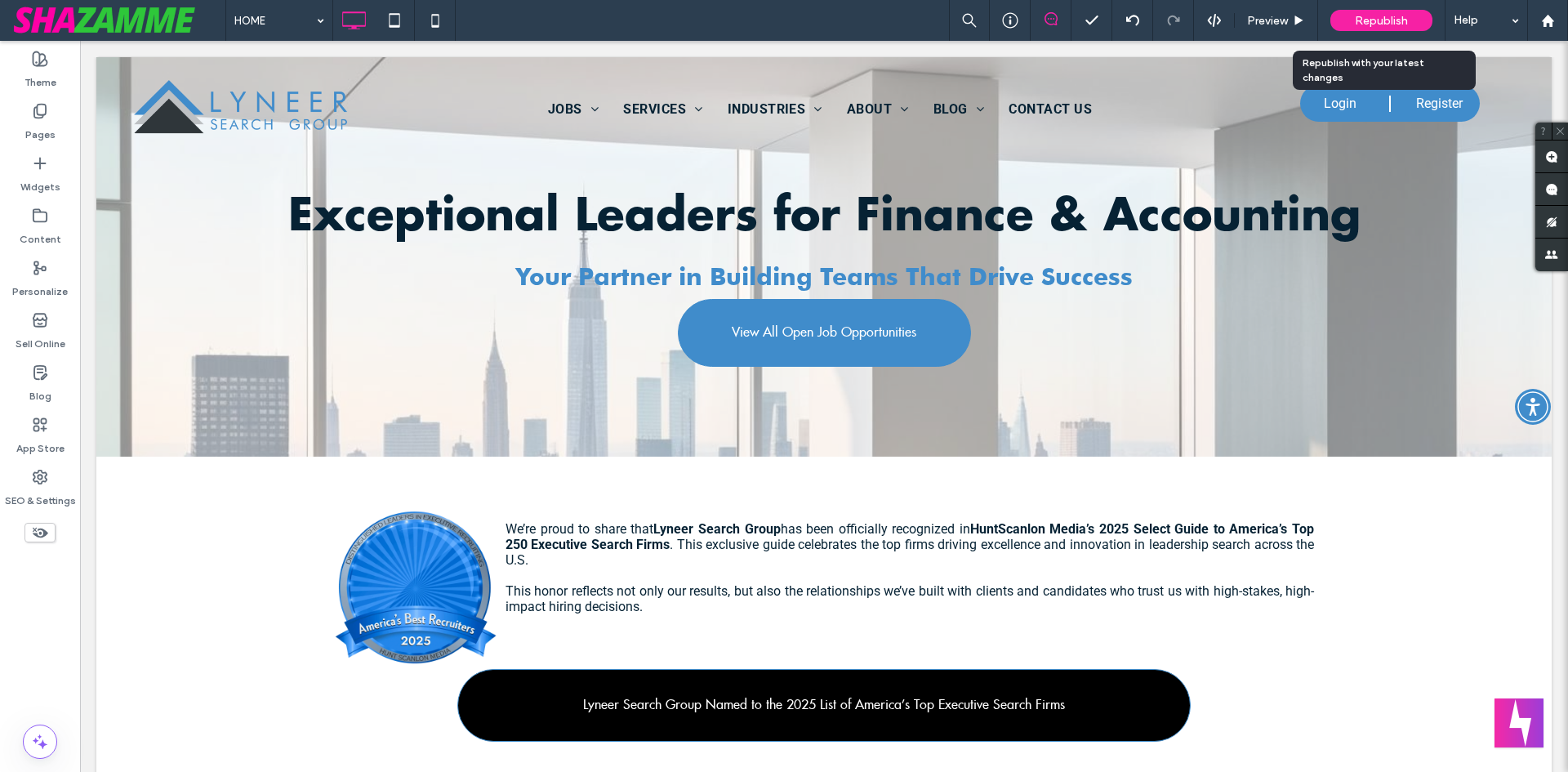
click at [1393, 27] on span "Republish" at bounding box center [1381, 21] width 53 height 14
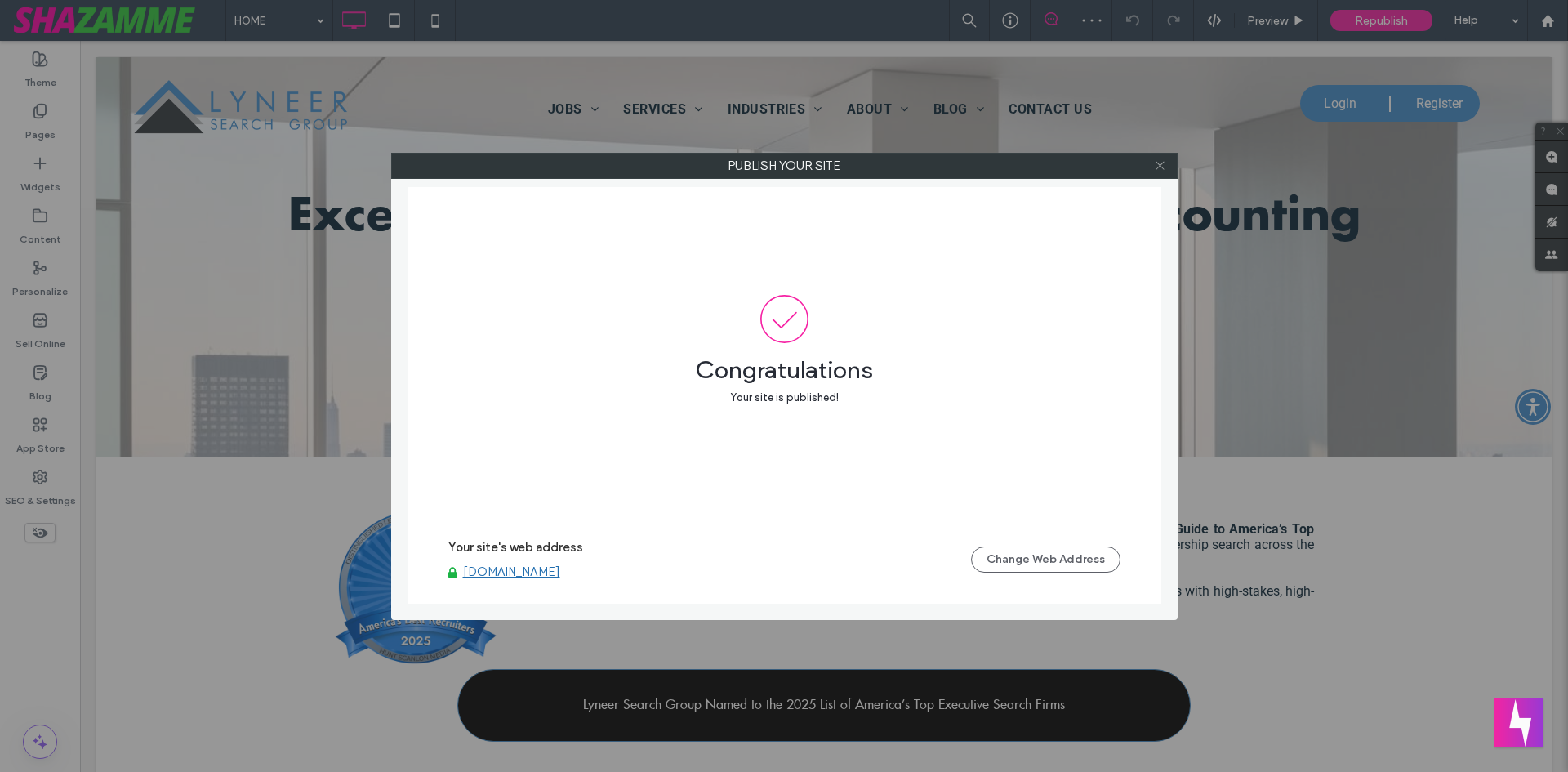
click at [1162, 167] on use at bounding box center [1159, 165] width 8 height 8
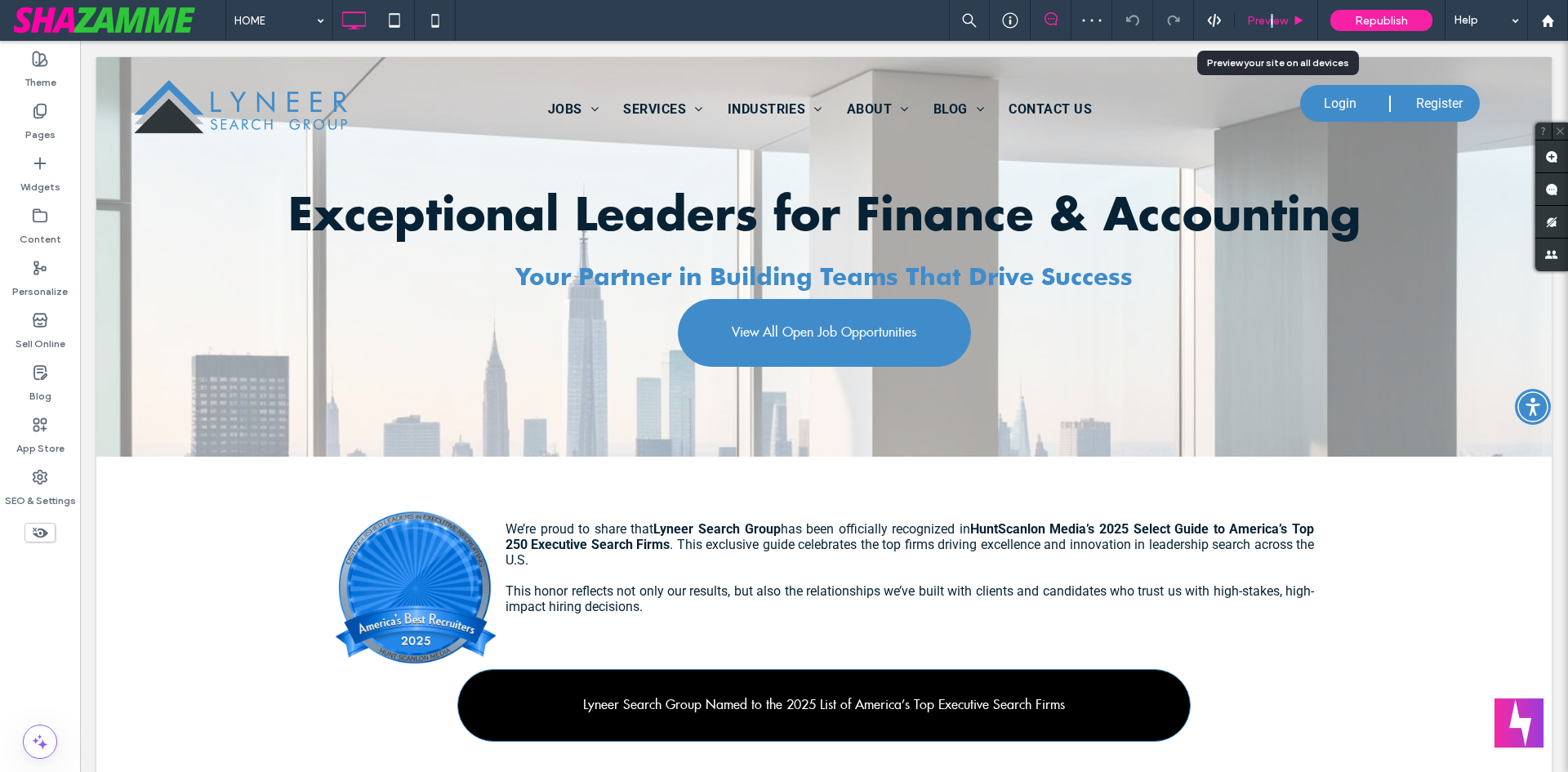
click at [1273, 27] on span "Preview" at bounding box center [1268, 21] width 41 height 14
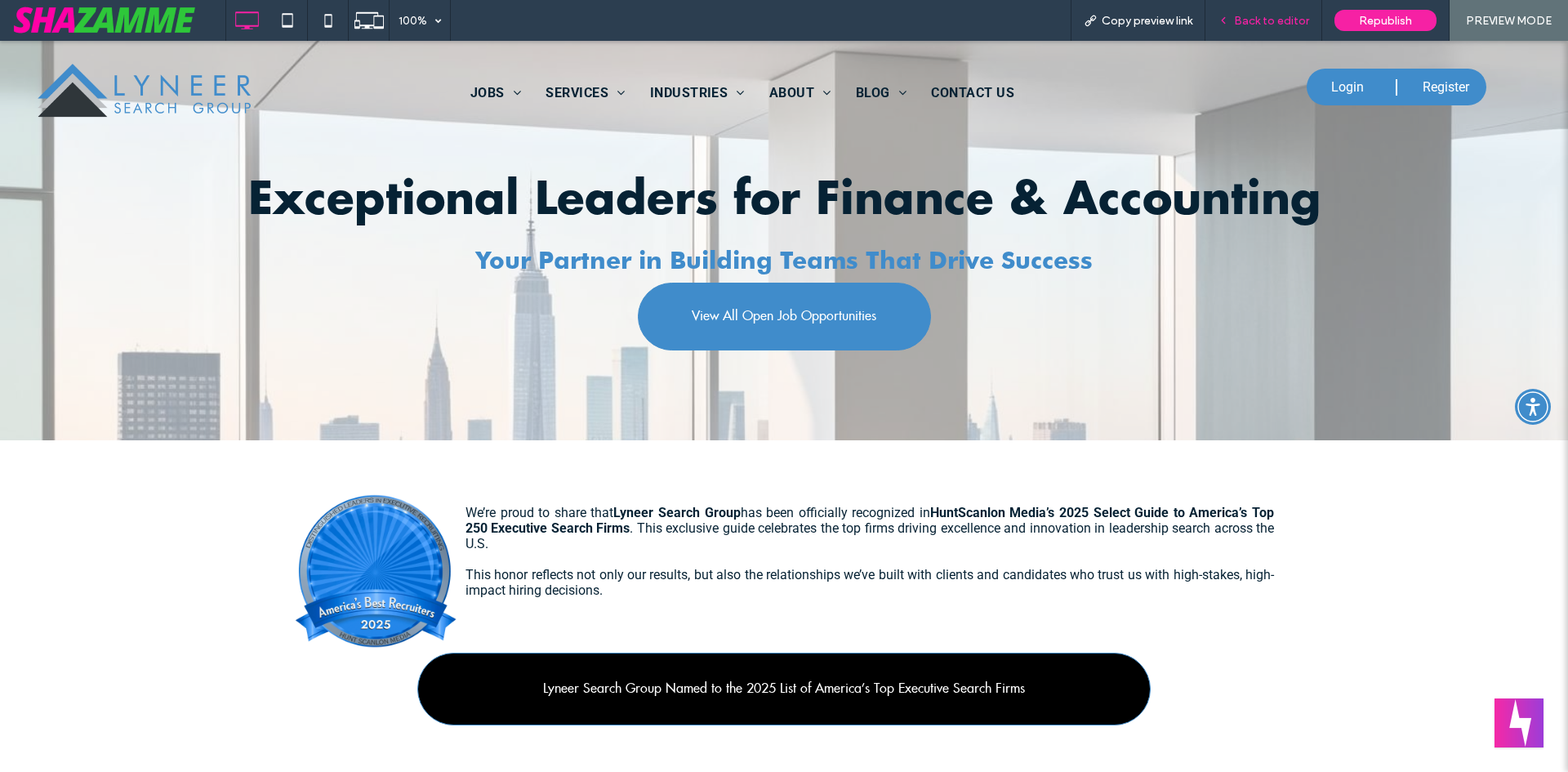
click at [1245, 19] on span "Back to editor" at bounding box center [1271, 21] width 75 height 14
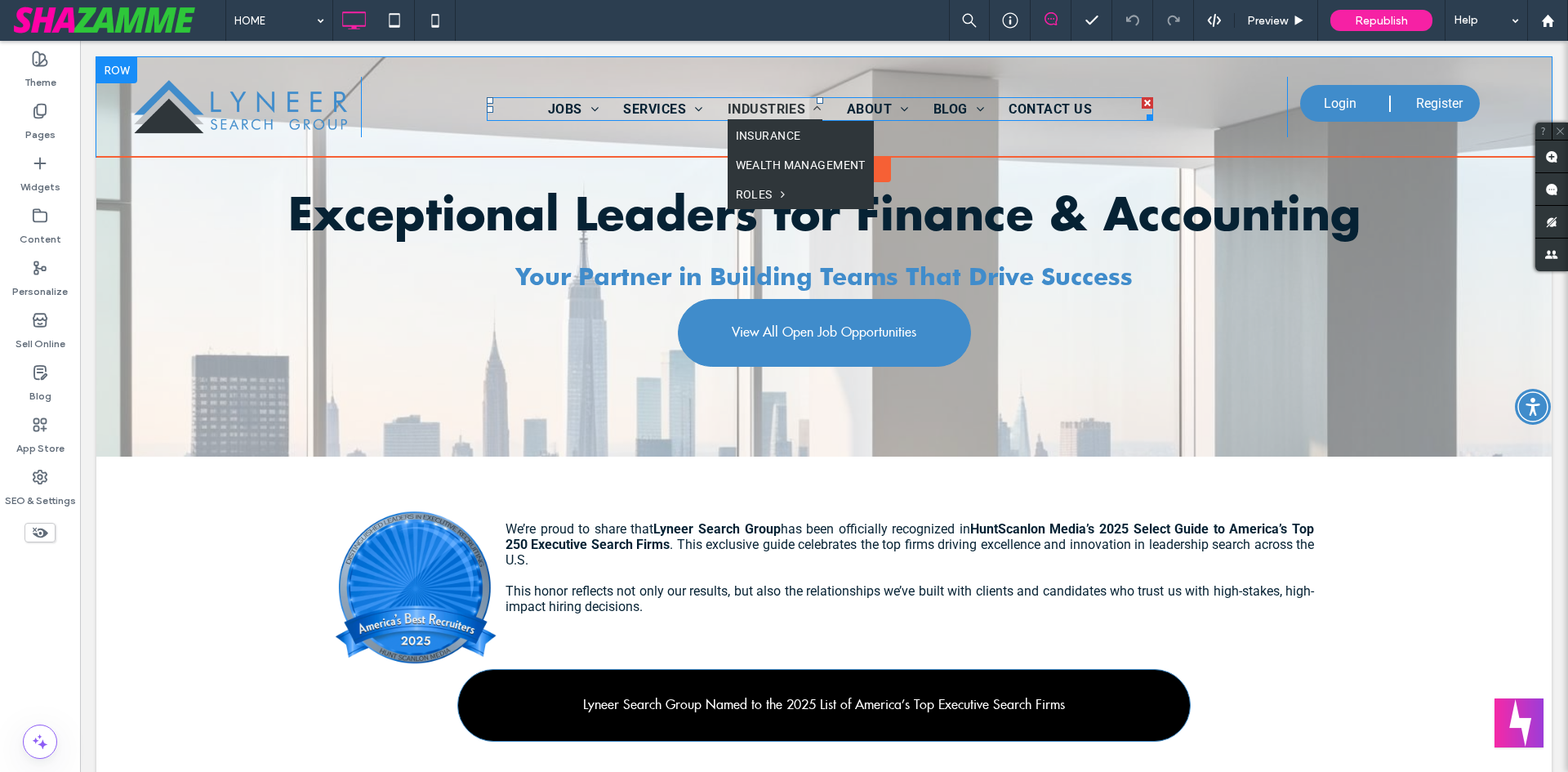
click at [717, 116] on link "INDUSTRIES" at bounding box center [775, 108] width 119 height 23
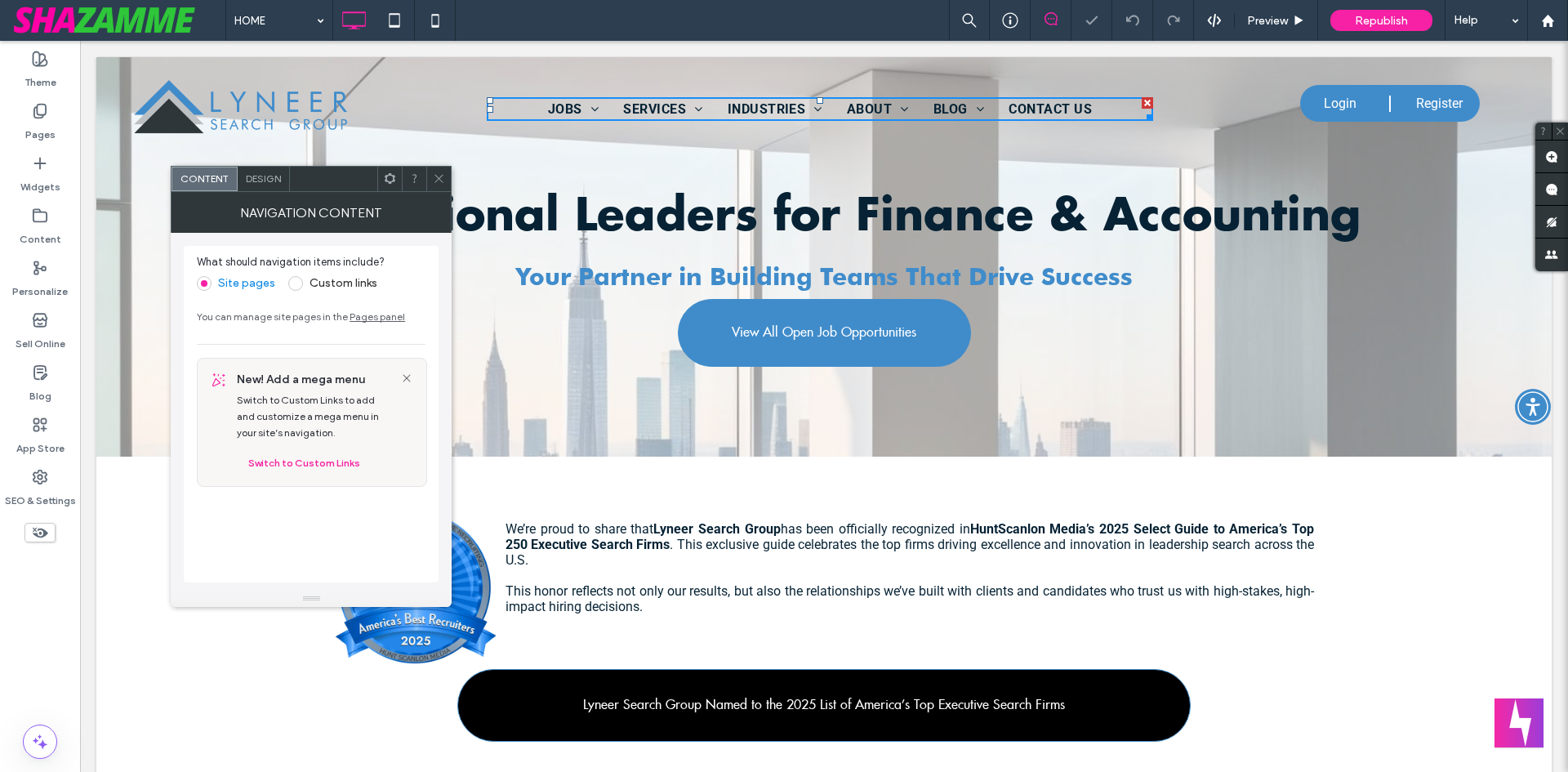
click at [248, 170] on div "Design" at bounding box center [264, 178] width 52 height 24
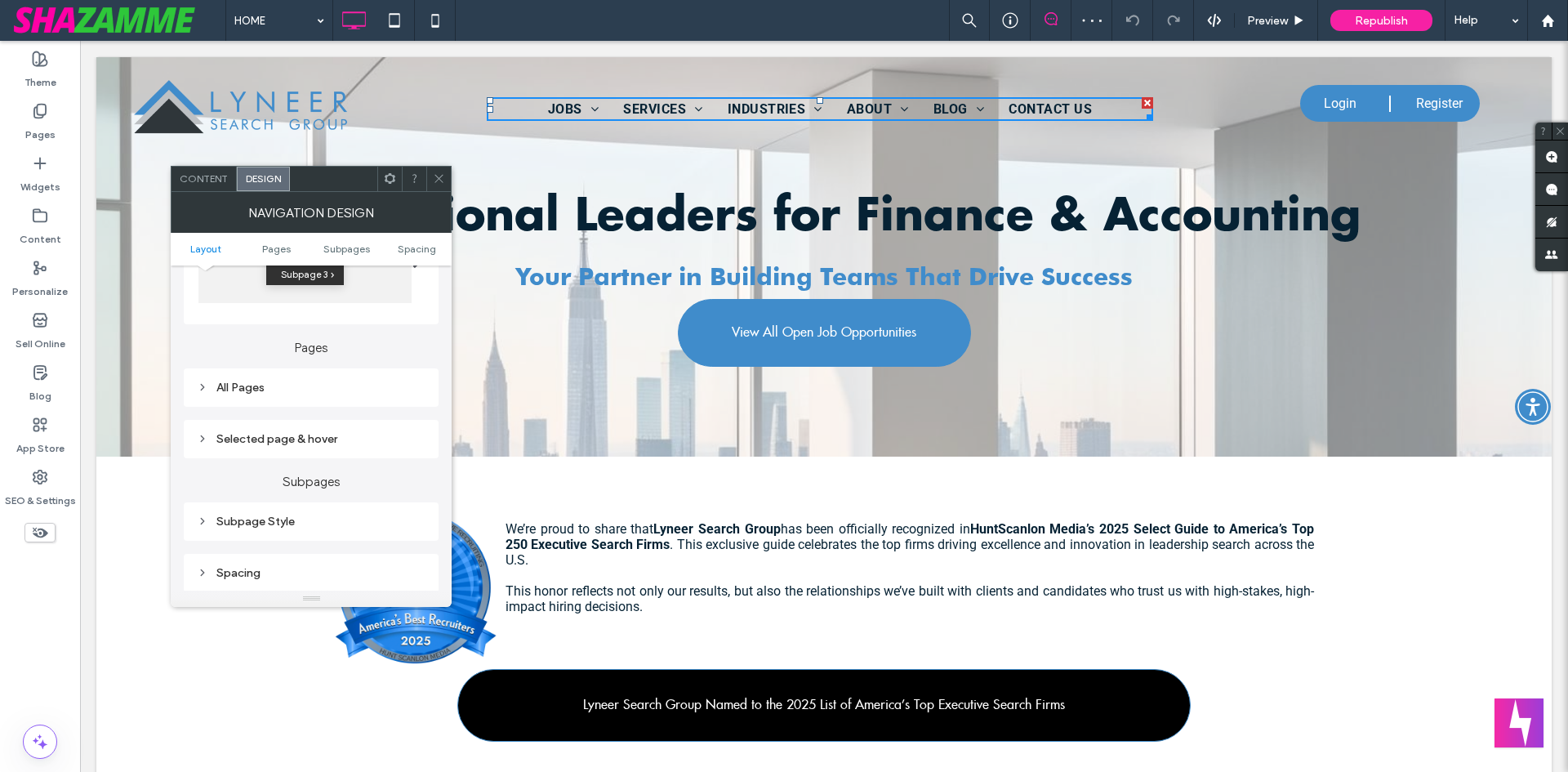
scroll to position [245, 0]
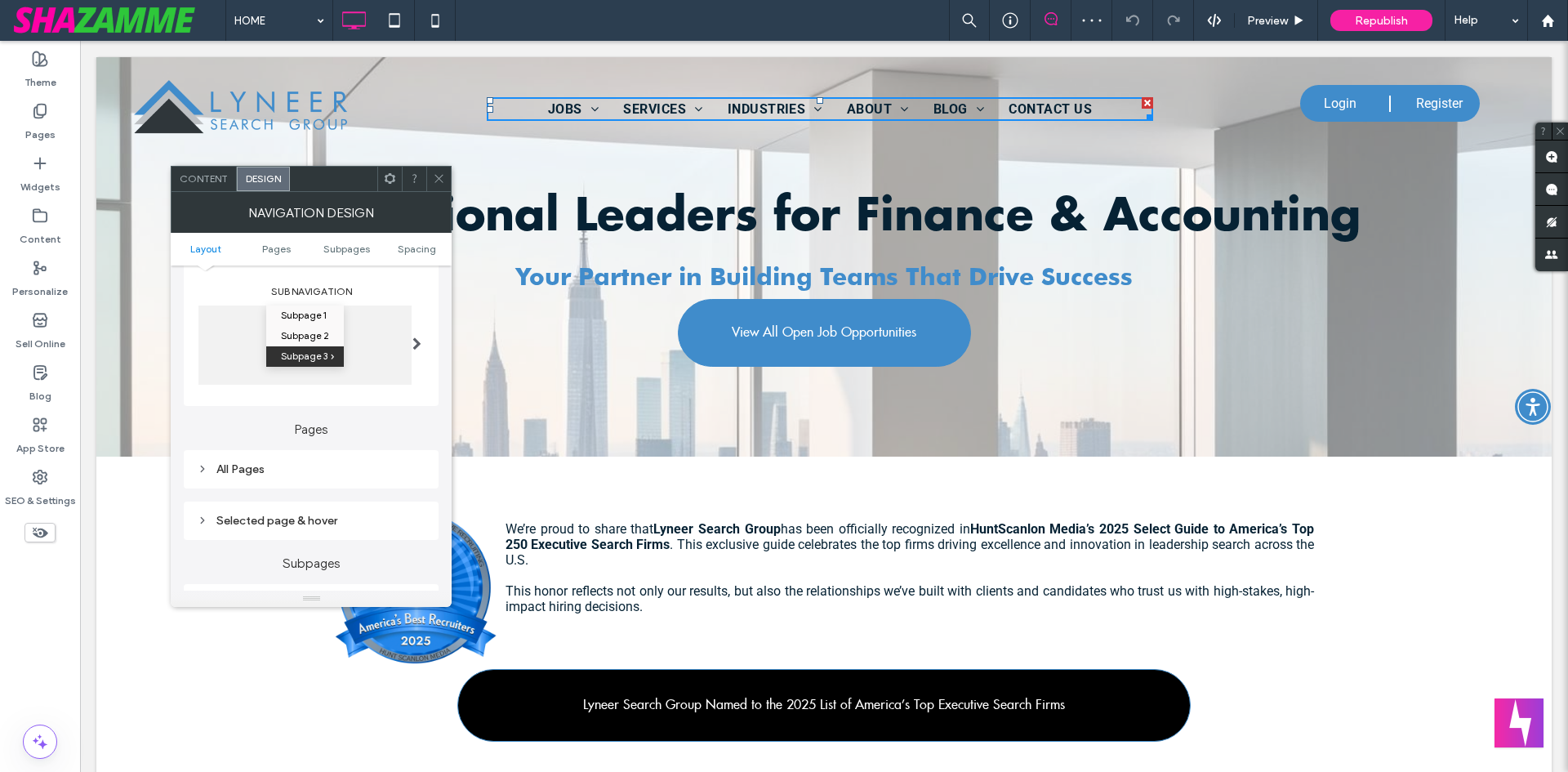
click at [242, 466] on div "All Pages" at bounding box center [311, 469] width 229 height 14
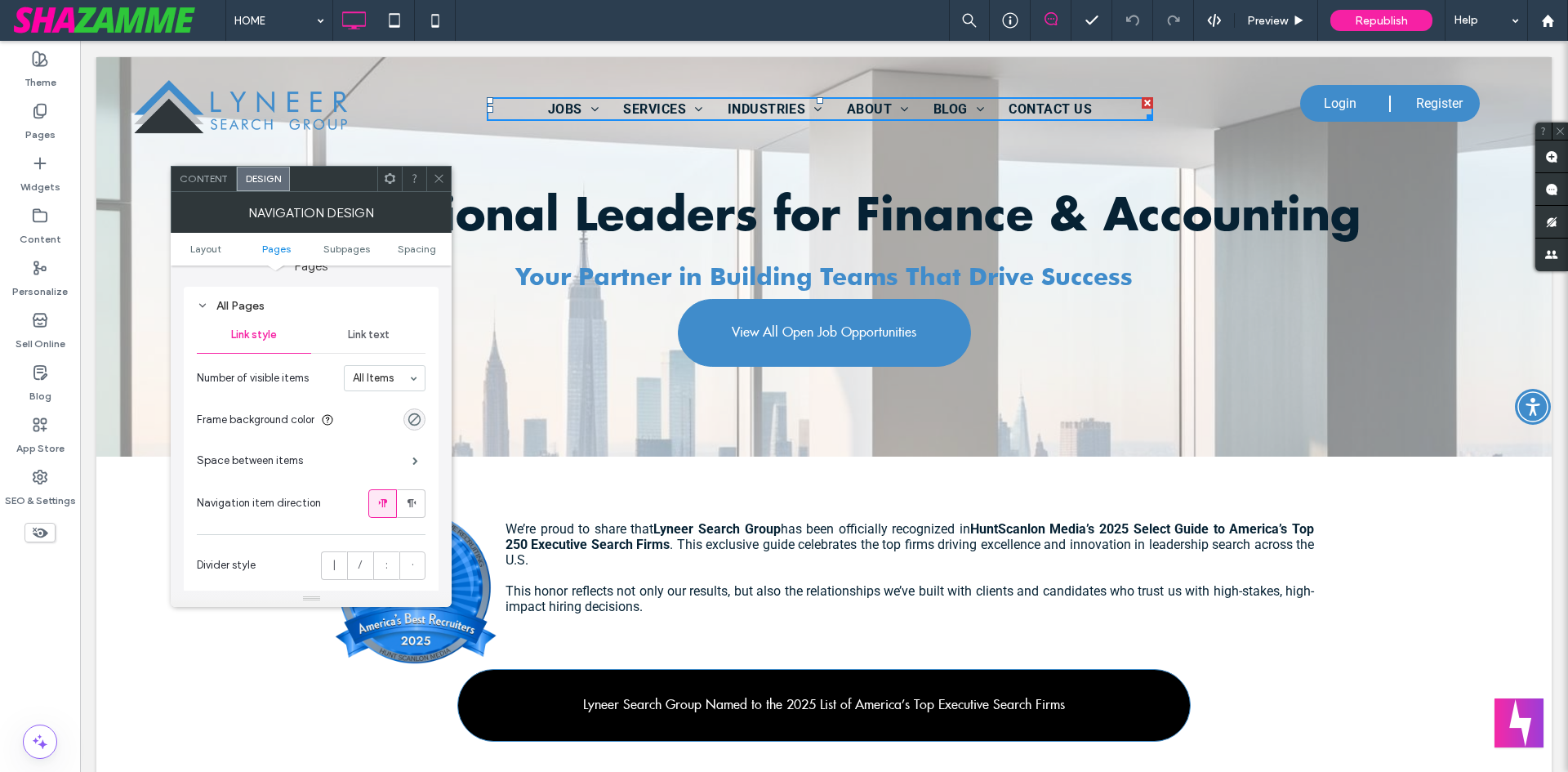
click at [344, 338] on div "Link text" at bounding box center [368, 335] width 114 height 36
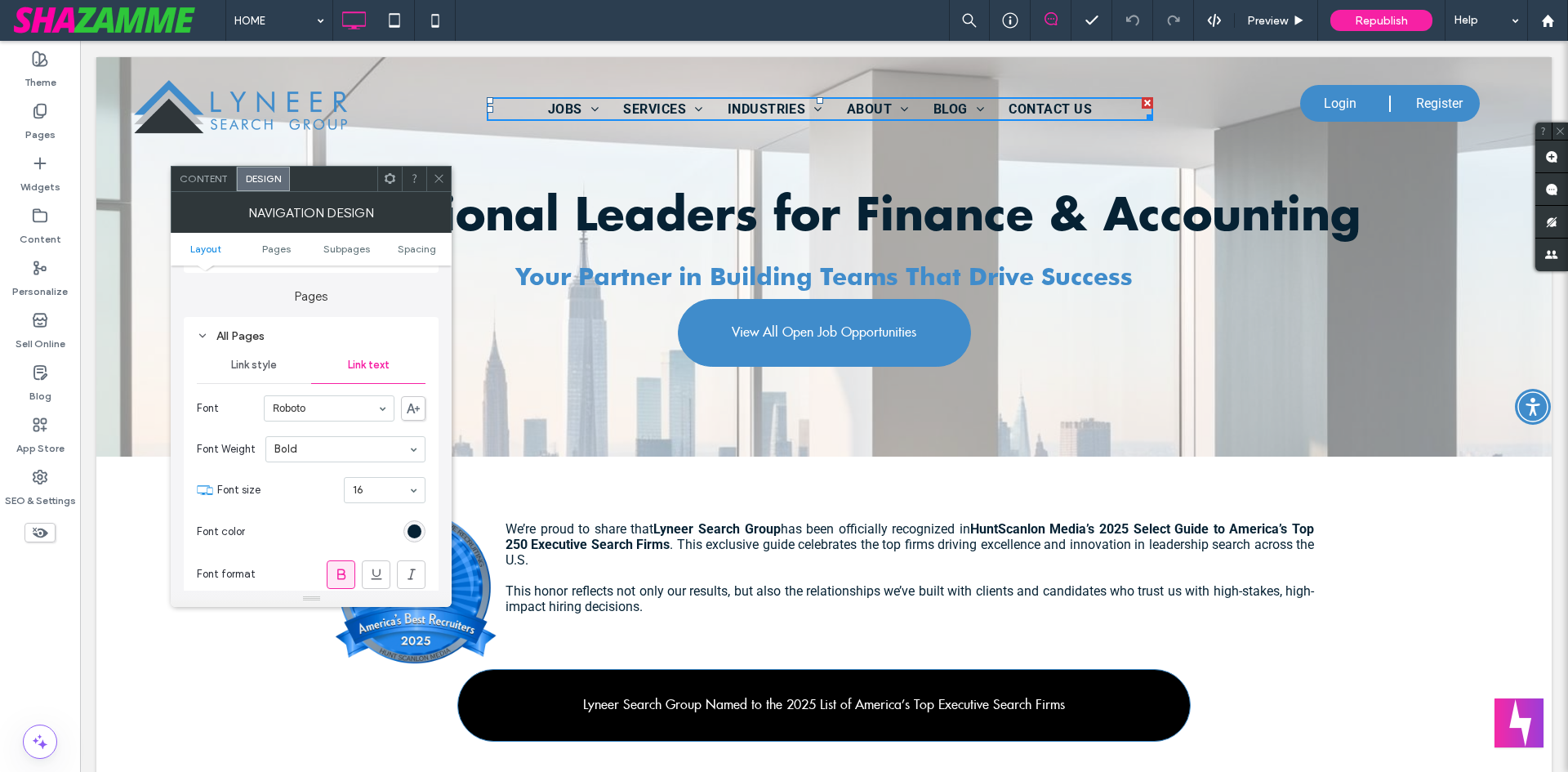
scroll to position [490, 0]
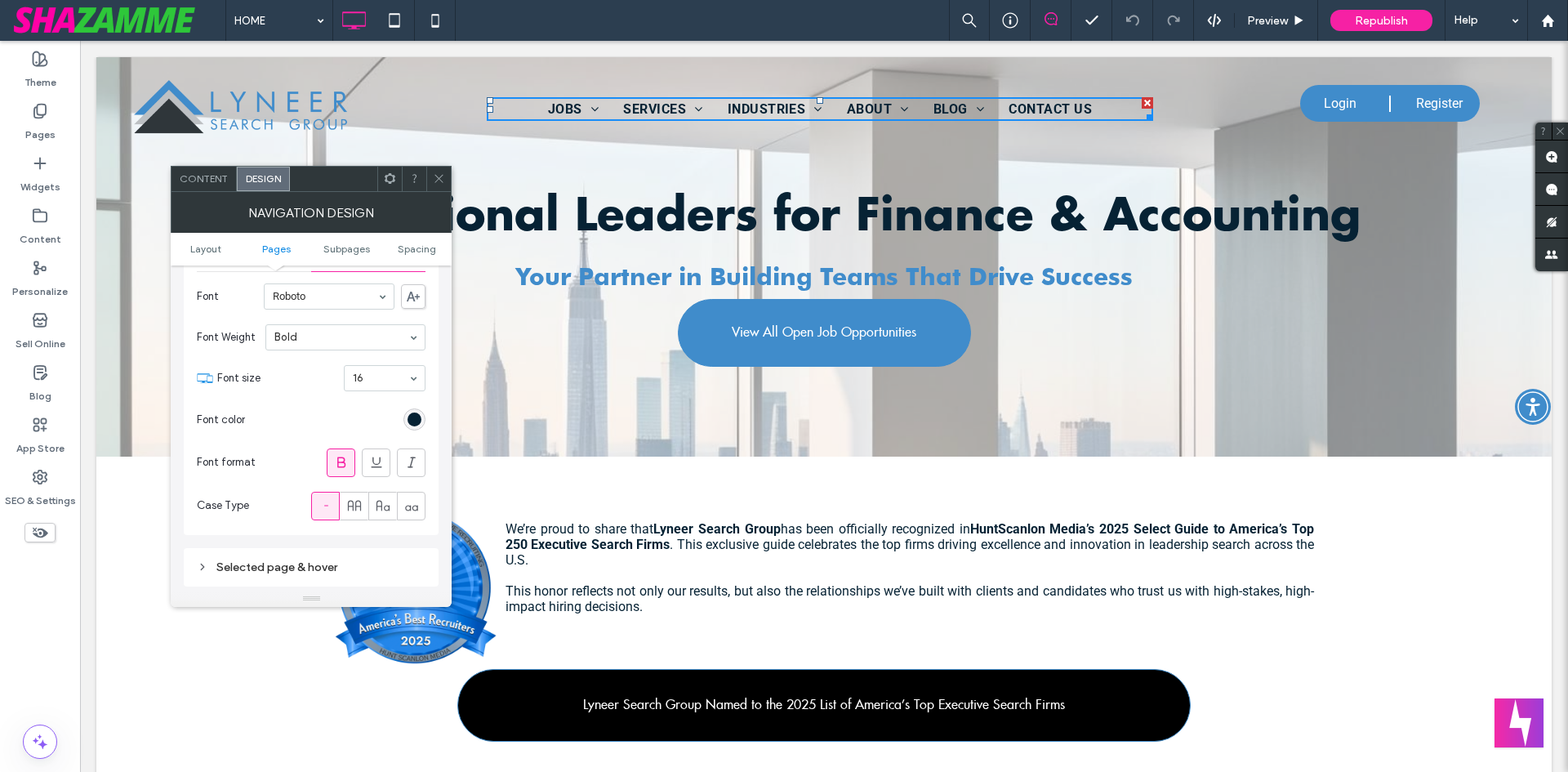
click at [231, 578] on div "Selected page & hover" at bounding box center [311, 567] width 255 height 38
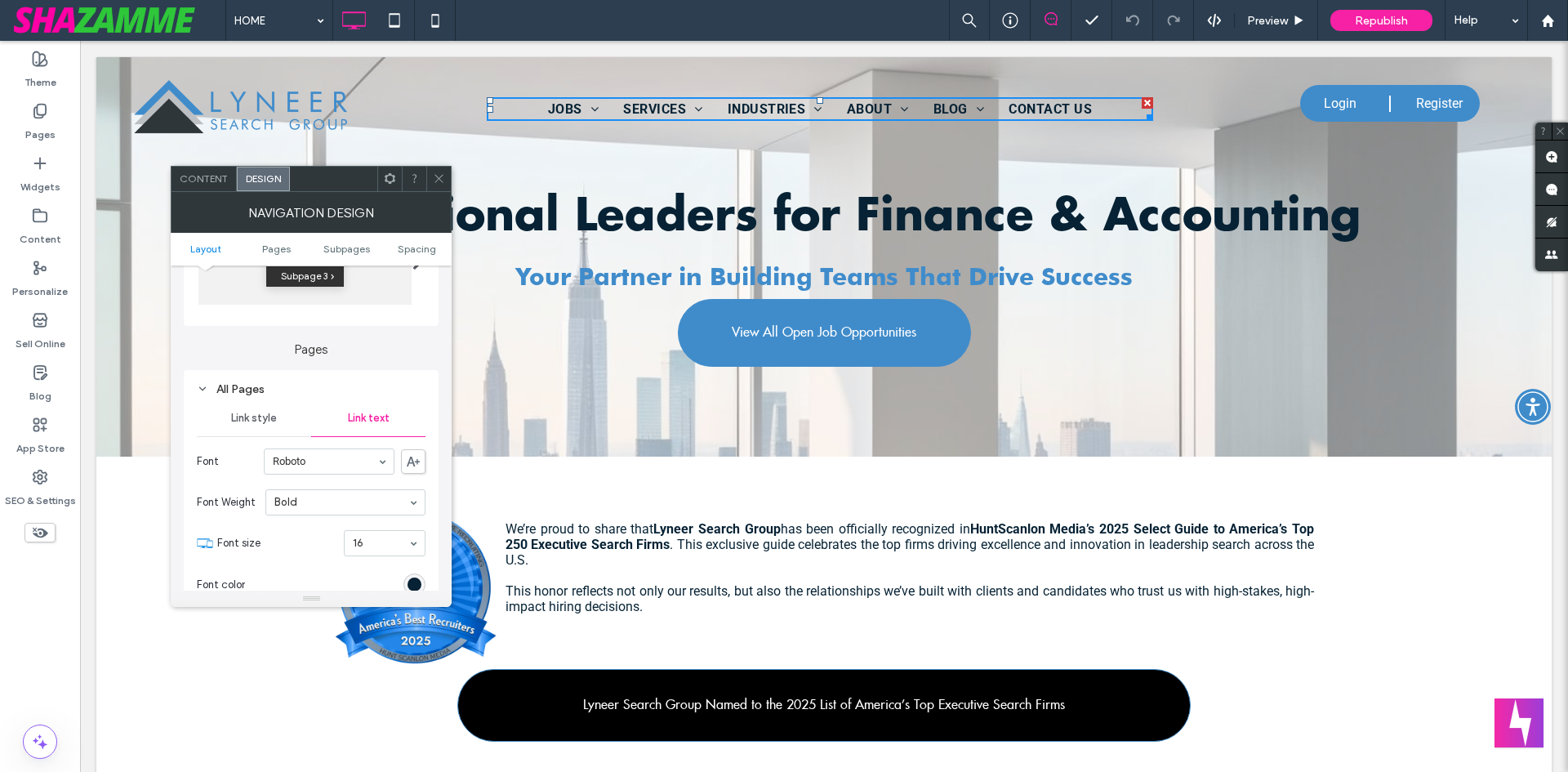
scroll to position [326, 0]
click at [205, 383] on icon at bounding box center [202, 387] width 11 height 11
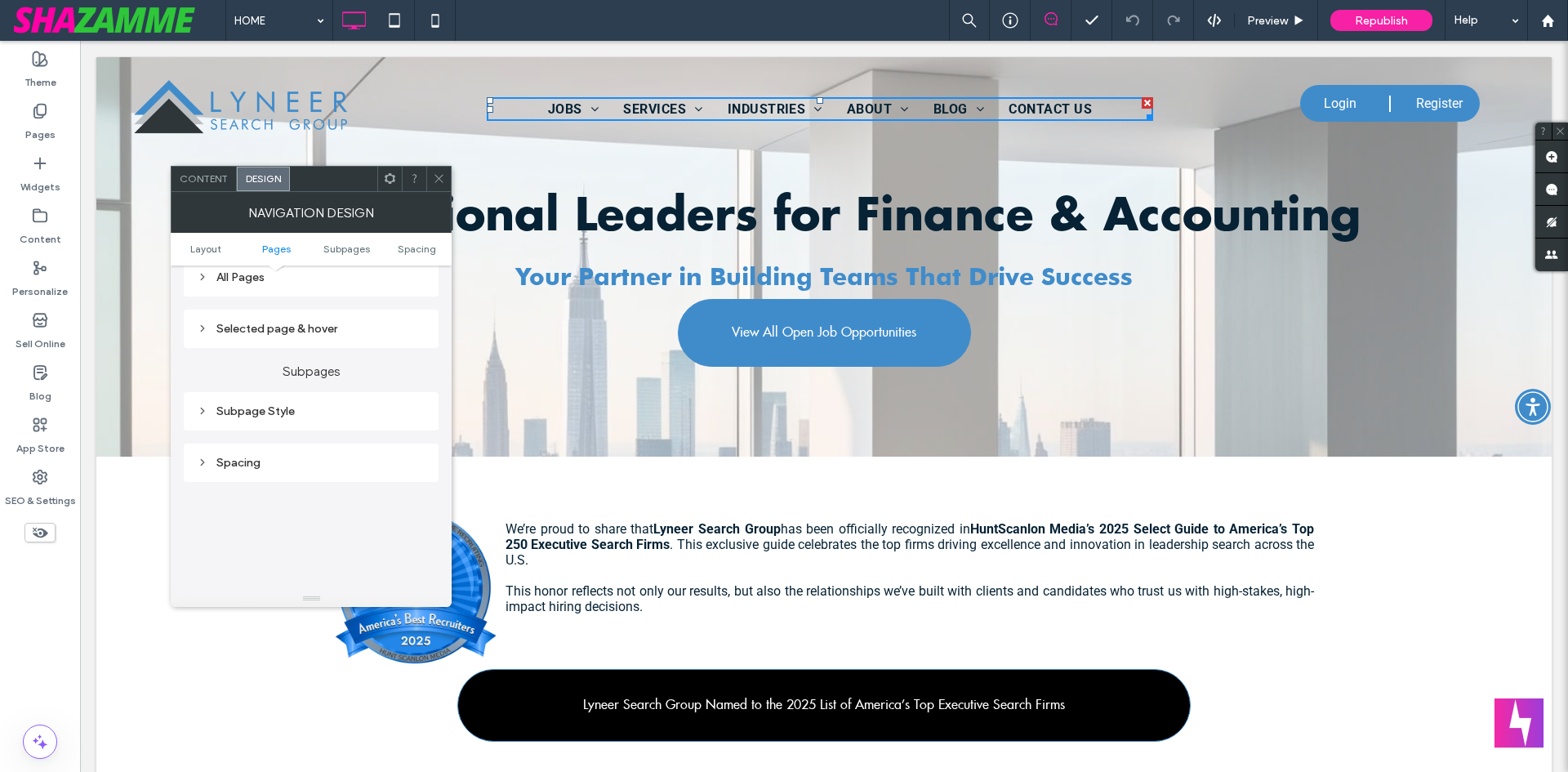
scroll to position [409, 0]
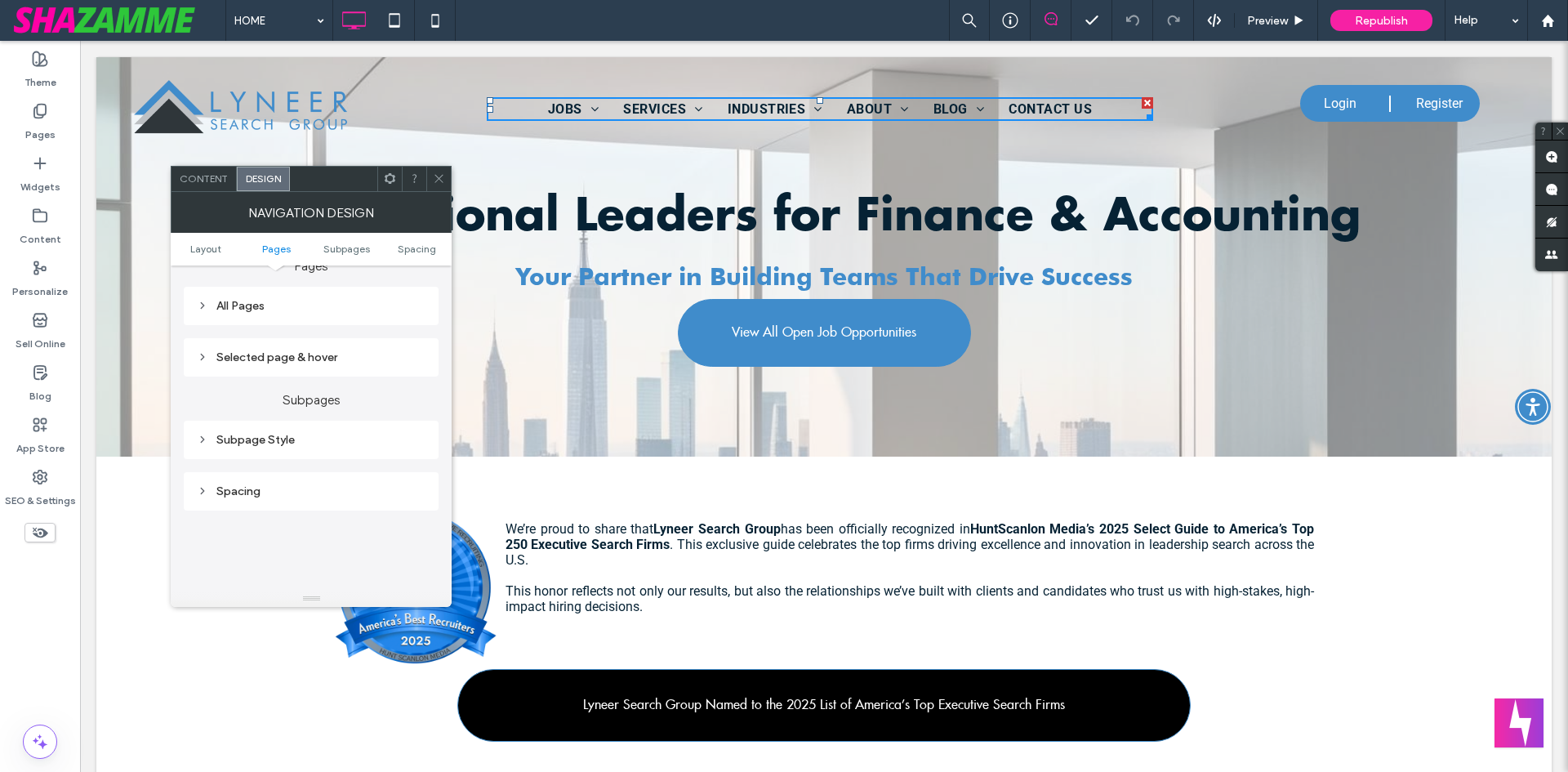
click at [197, 312] on div "All Pages" at bounding box center [311, 306] width 229 height 14
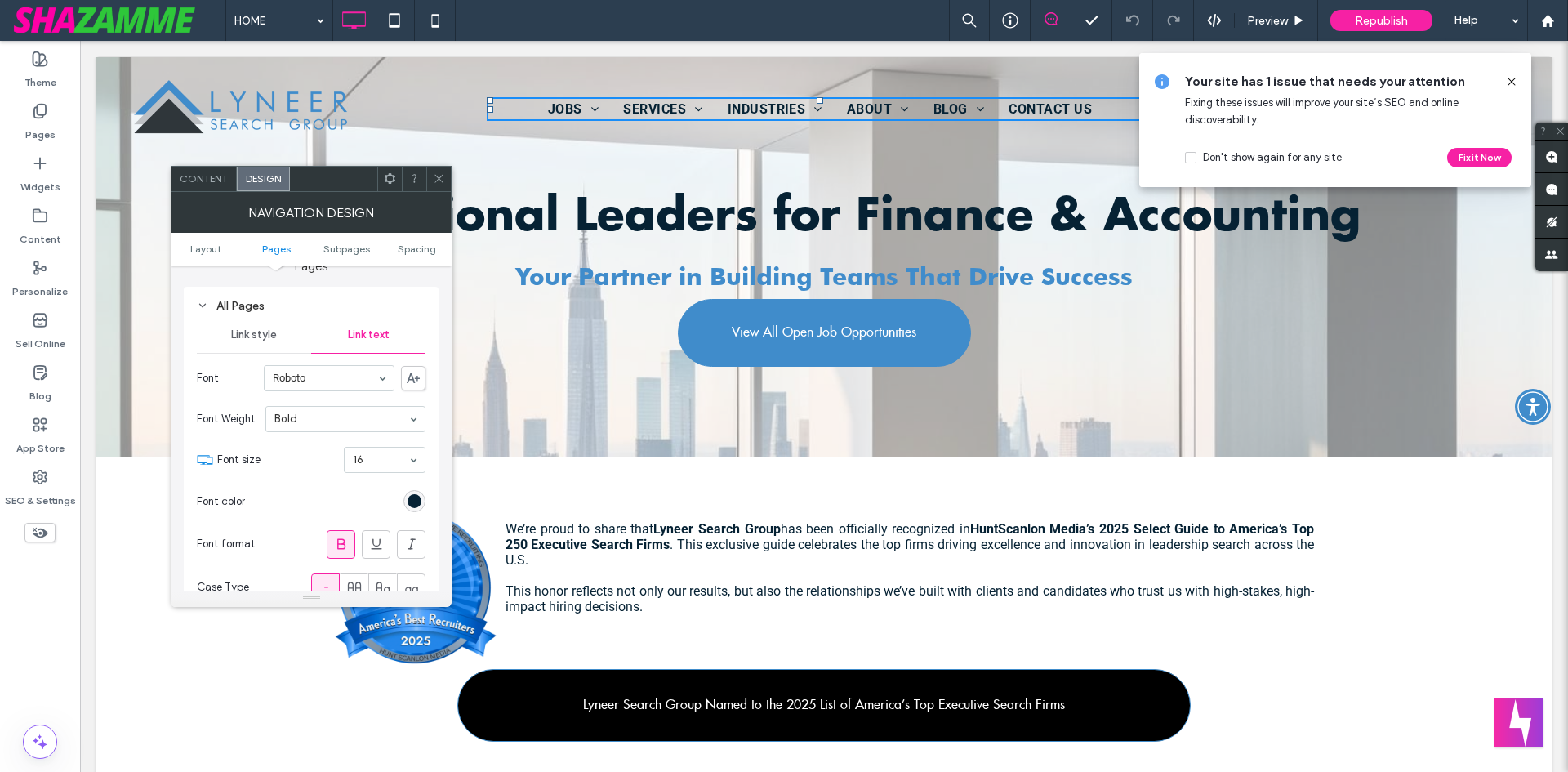
click at [250, 331] on span "Link style" at bounding box center [254, 334] width 46 height 13
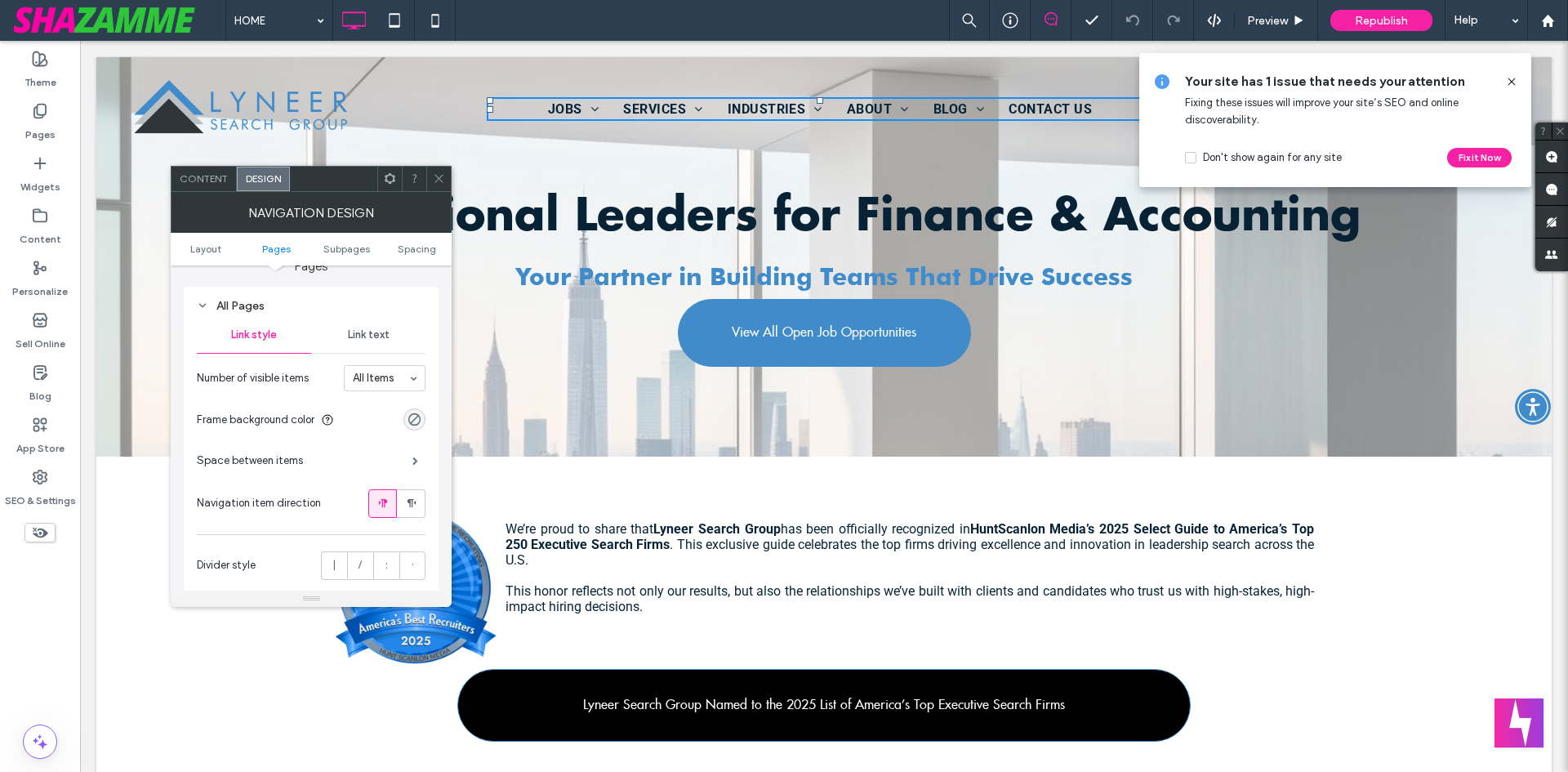
click at [253, 460] on span "Space between items" at bounding box center [249, 460] width 106 height 16
click at [285, 463] on span "Space between items" at bounding box center [249, 460] width 106 height 16
click at [412, 460] on span at bounding box center [415, 460] width 6 height 8
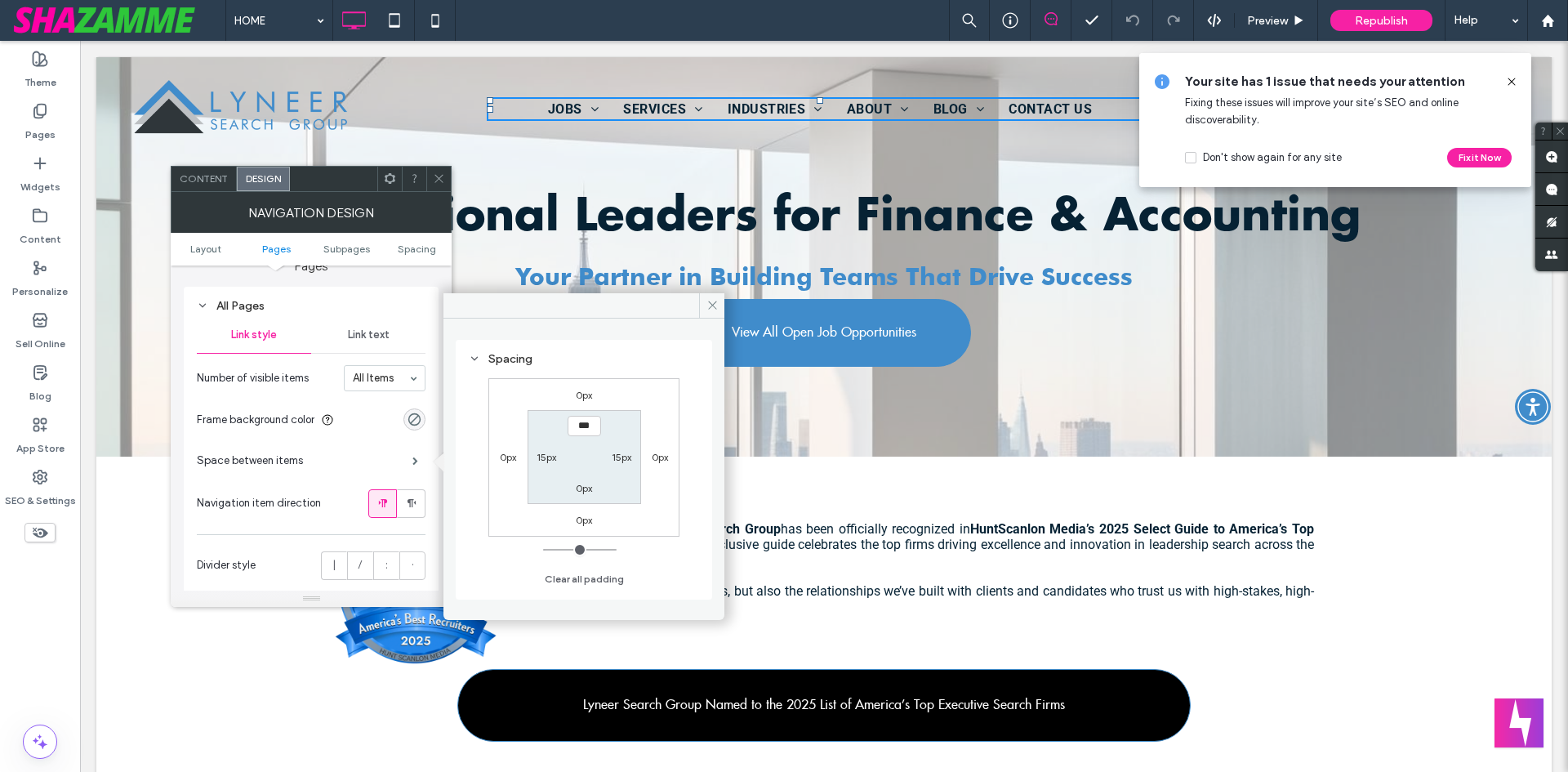
click at [544, 454] on label "15px" at bounding box center [546, 457] width 20 height 12
type input "**"
type input "****"
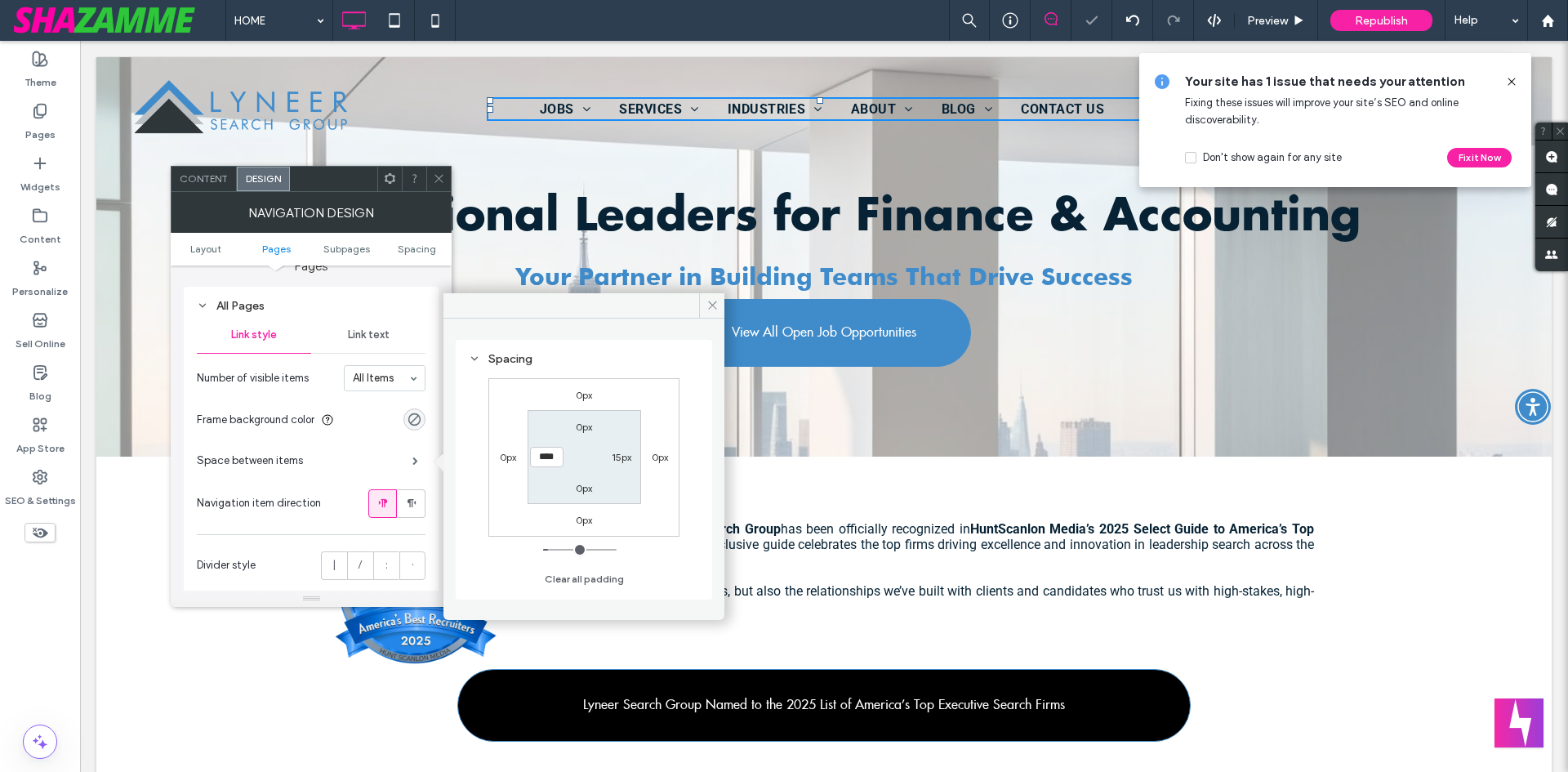
click at [629, 453] on label "15px" at bounding box center [622, 457] width 20 height 12
type input "**"
type input "****"
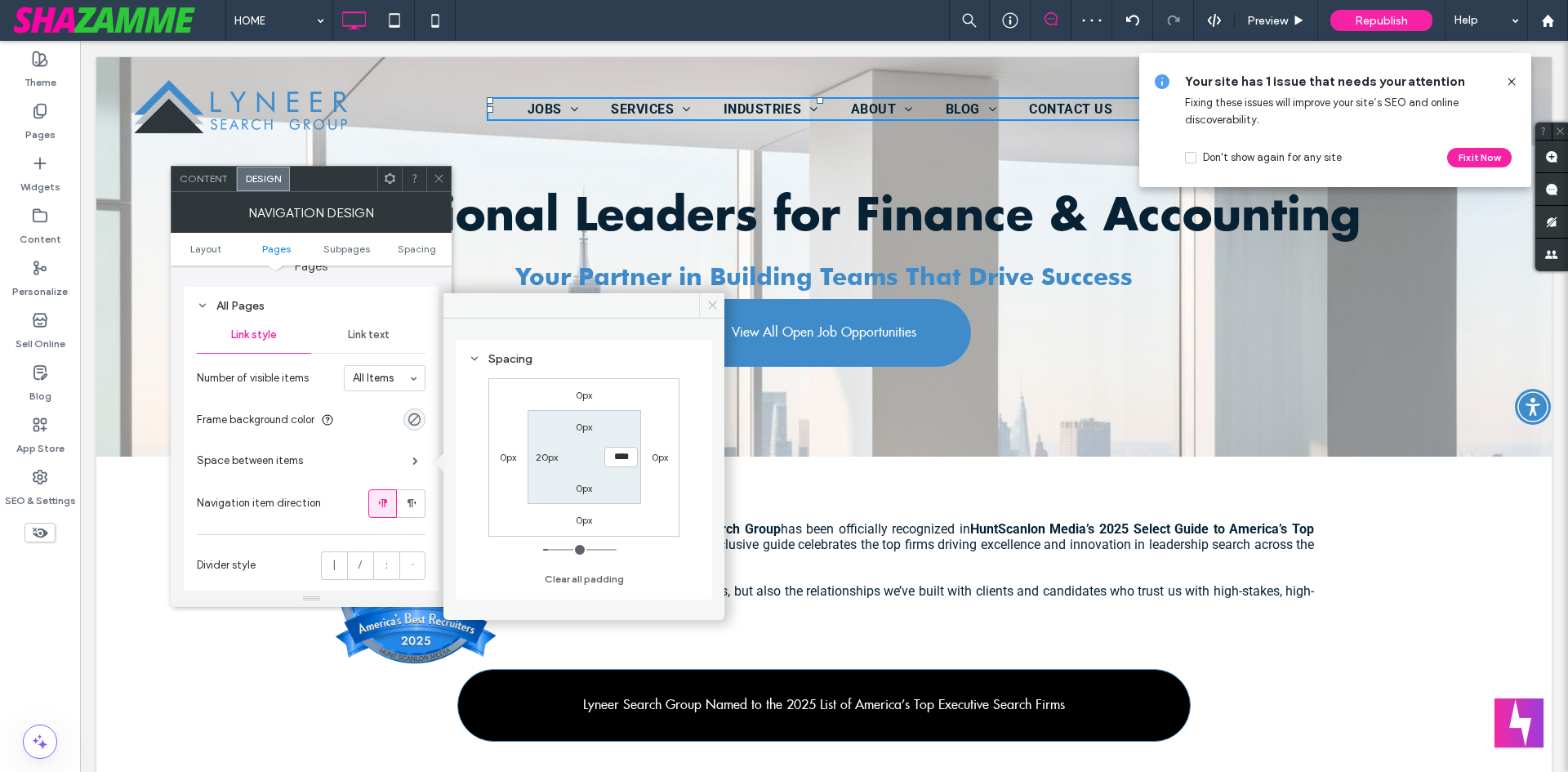
click at [715, 301] on icon at bounding box center [713, 305] width 12 height 12
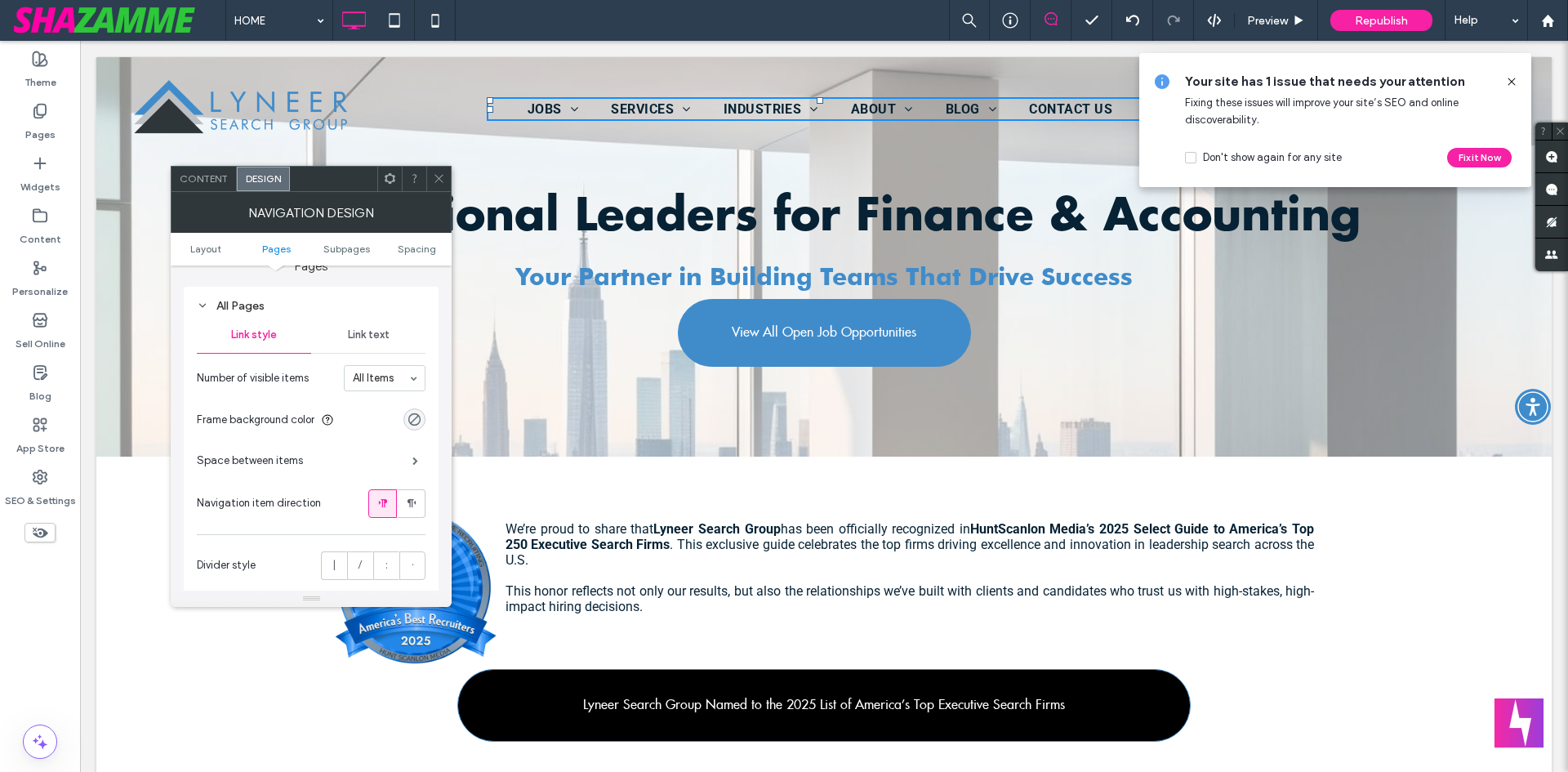
click at [432, 170] on div at bounding box center [438, 178] width 24 height 24
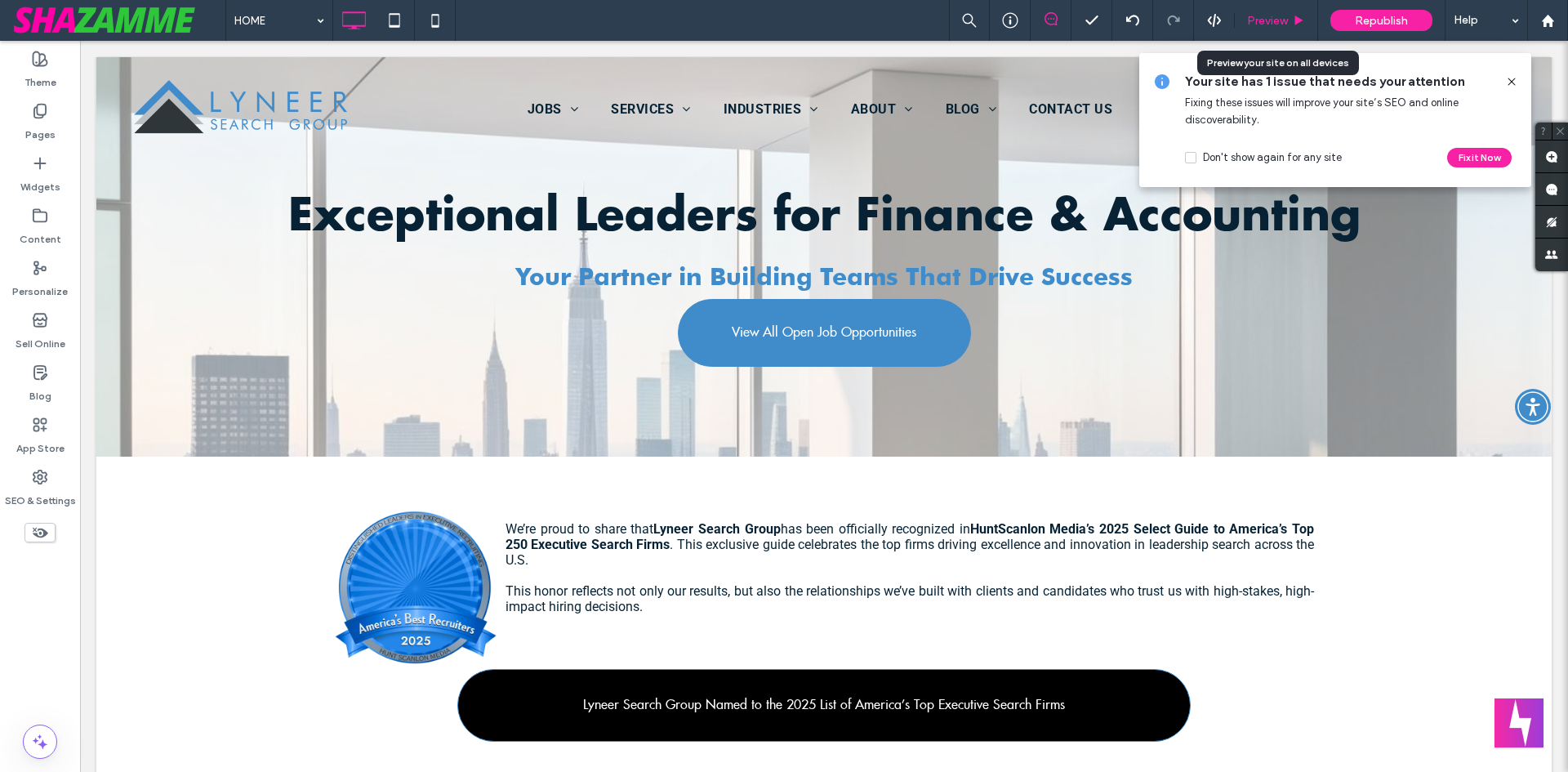
click at [1272, 11] on div "Preview" at bounding box center [1276, 20] width 83 height 41
click at [1277, 18] on span "Preview" at bounding box center [1268, 21] width 41 height 14
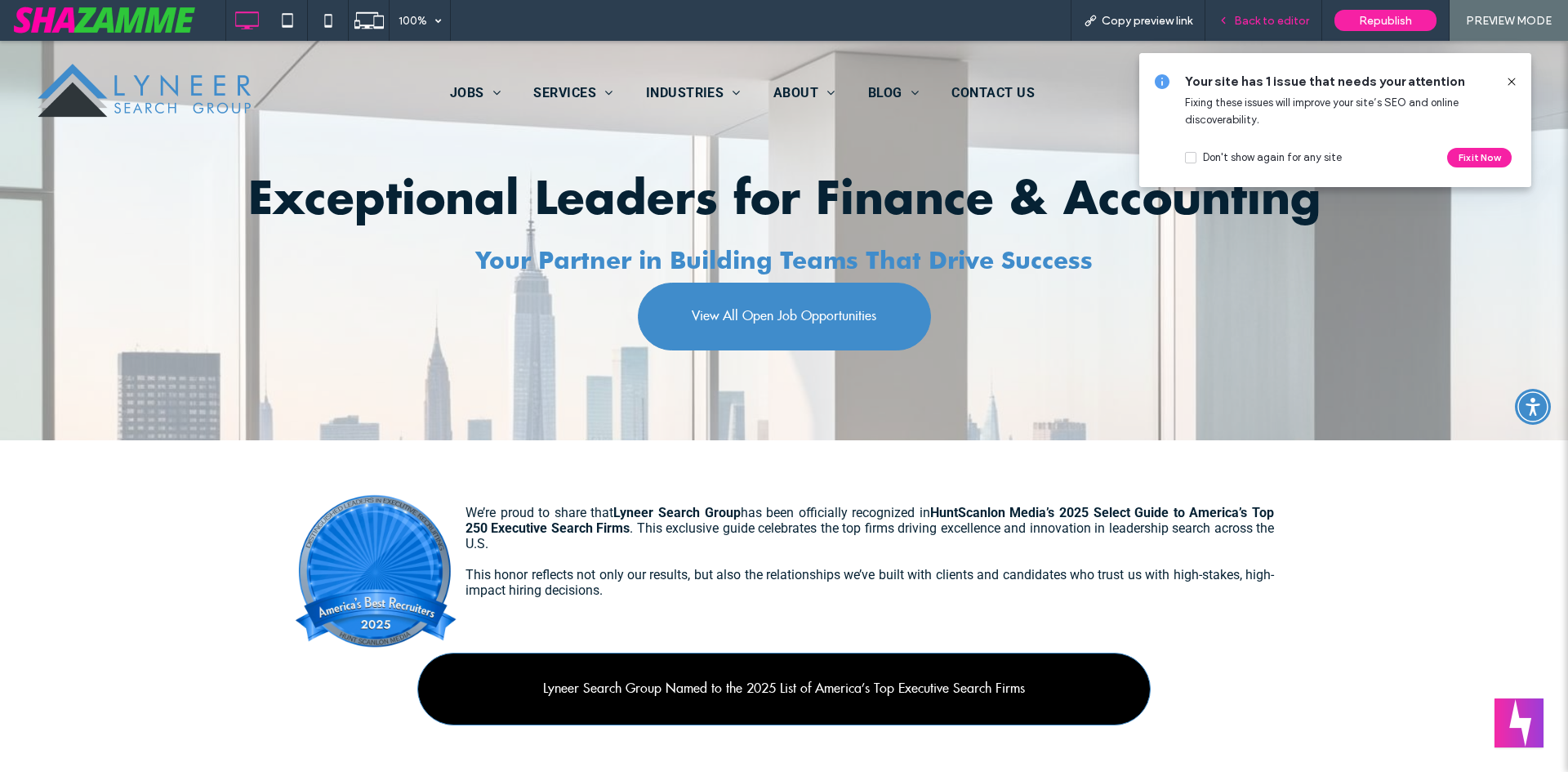
click at [1262, 24] on span "Back to editor" at bounding box center [1271, 21] width 75 height 14
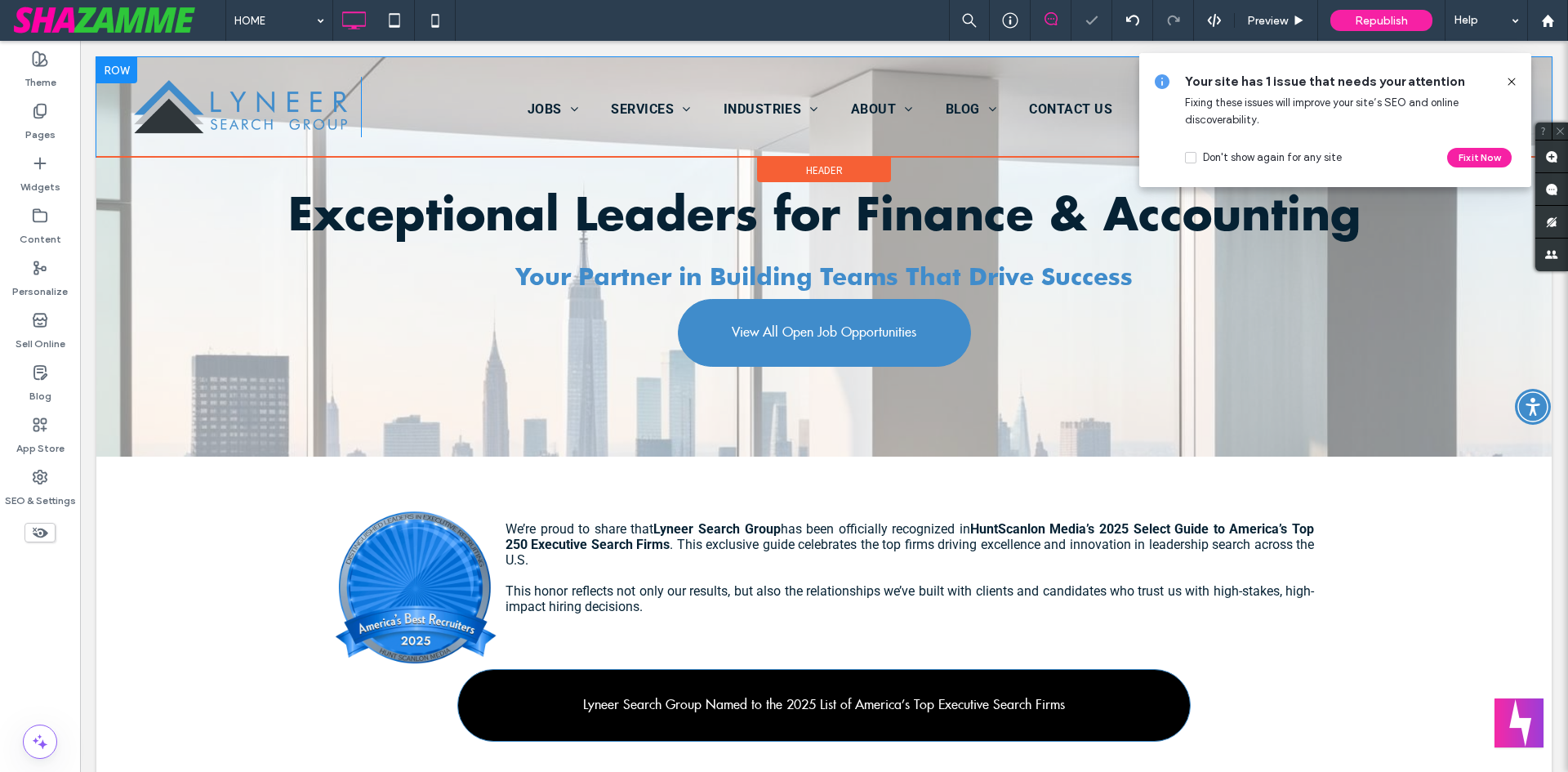
click at [400, 105] on div "JOBS TALENT CAREER SUPPORT SUBMIT YOUR RESUME SERVICES EXECUTIVE SEARCH INTERIM…" at bounding box center [824, 107] width 927 height 61
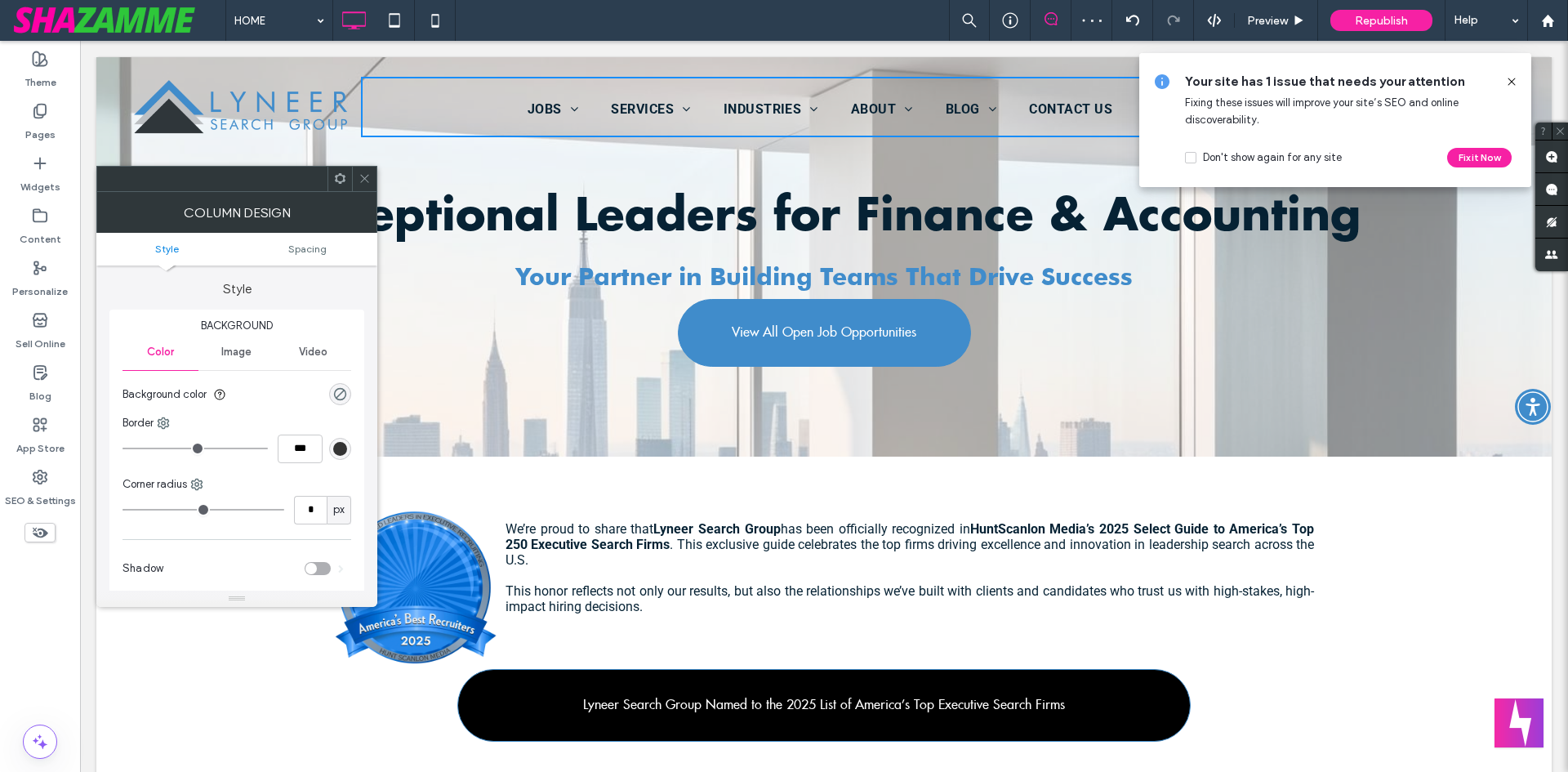
click at [339, 176] on icon at bounding box center [340, 178] width 12 height 12
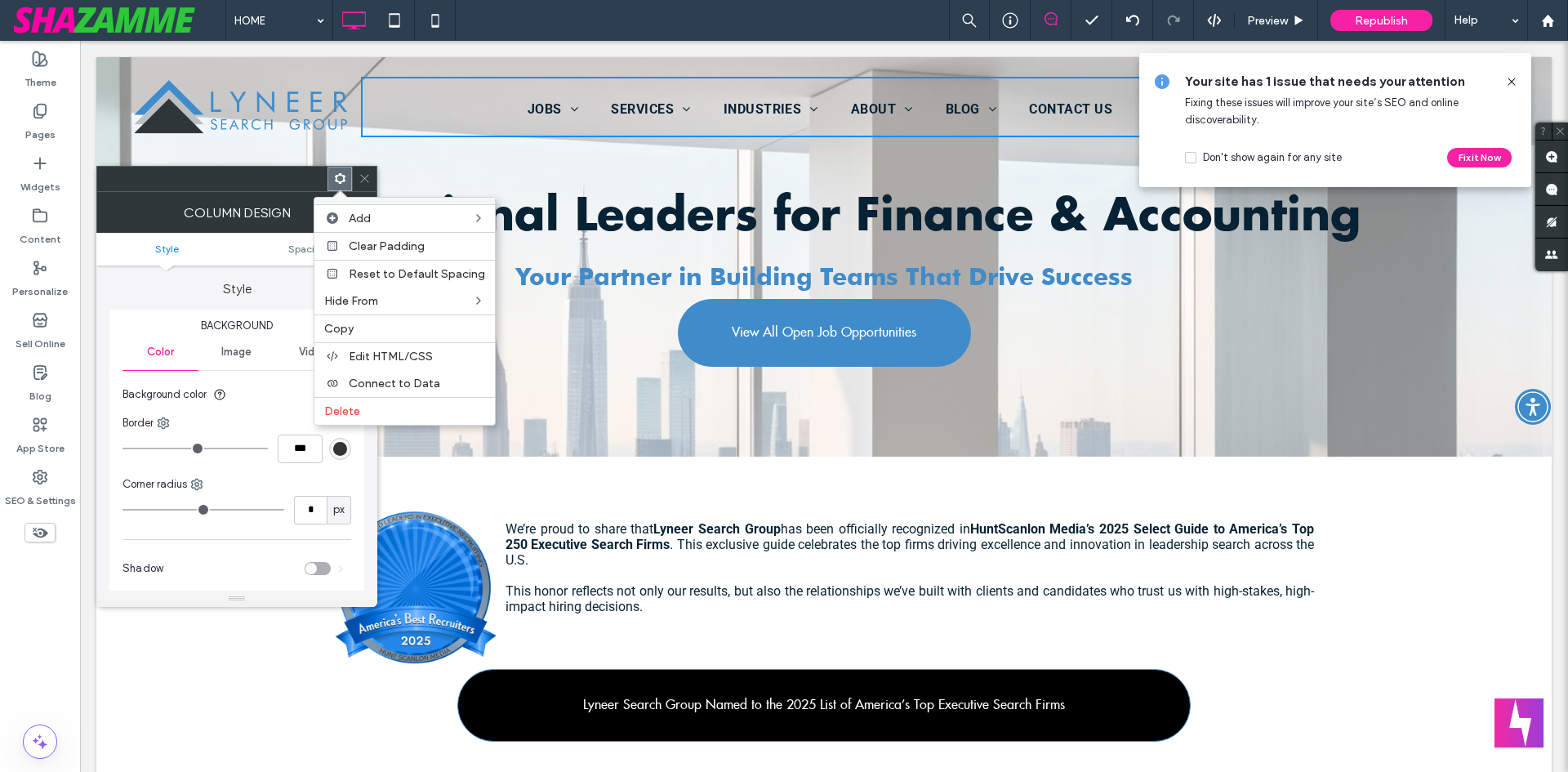
click at [361, 167] on span at bounding box center [365, 178] width 12 height 24
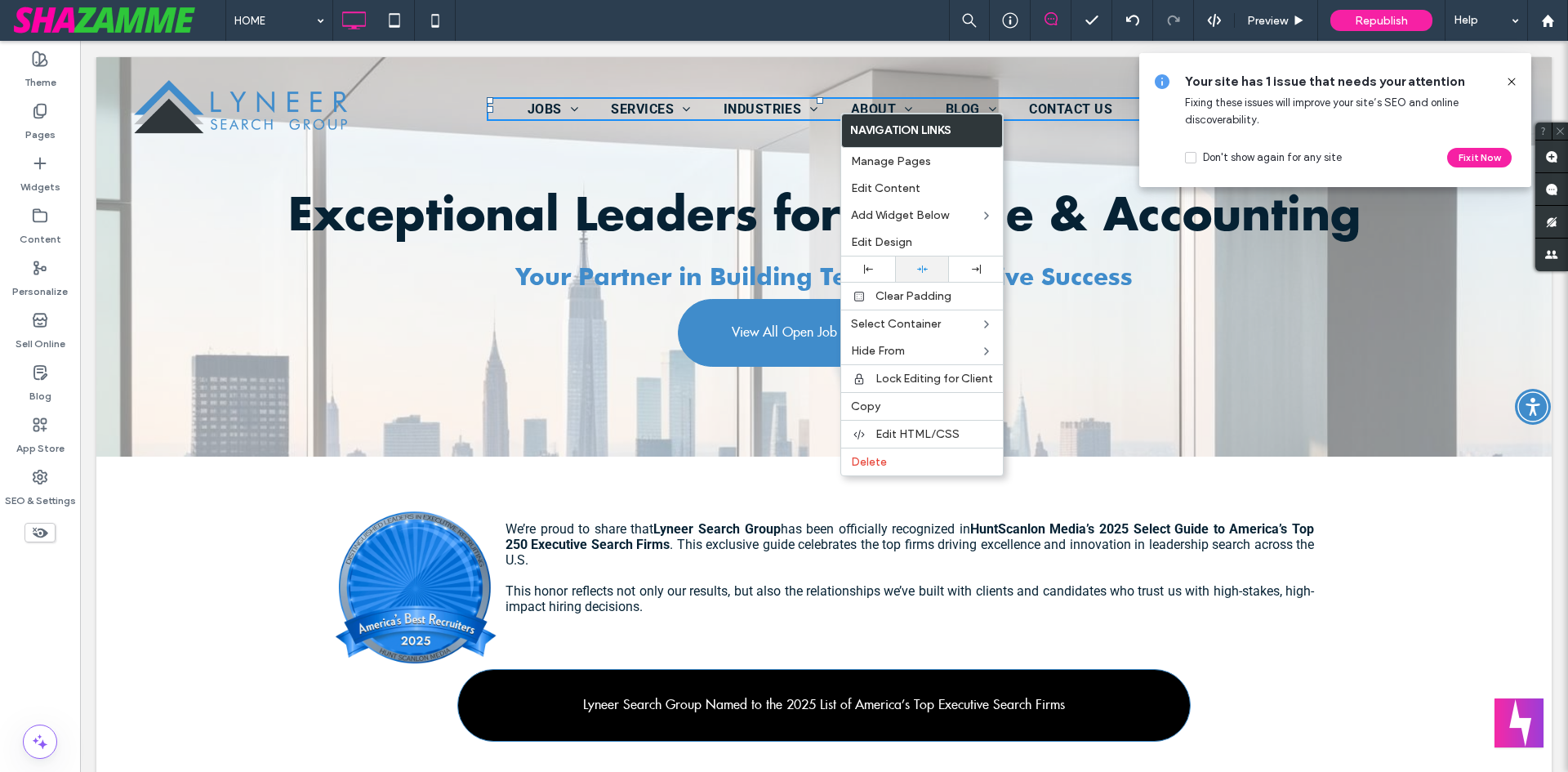
click at [924, 267] on icon at bounding box center [922, 269] width 10 height 10
click at [978, 269] on use at bounding box center [977, 269] width 9 height 9
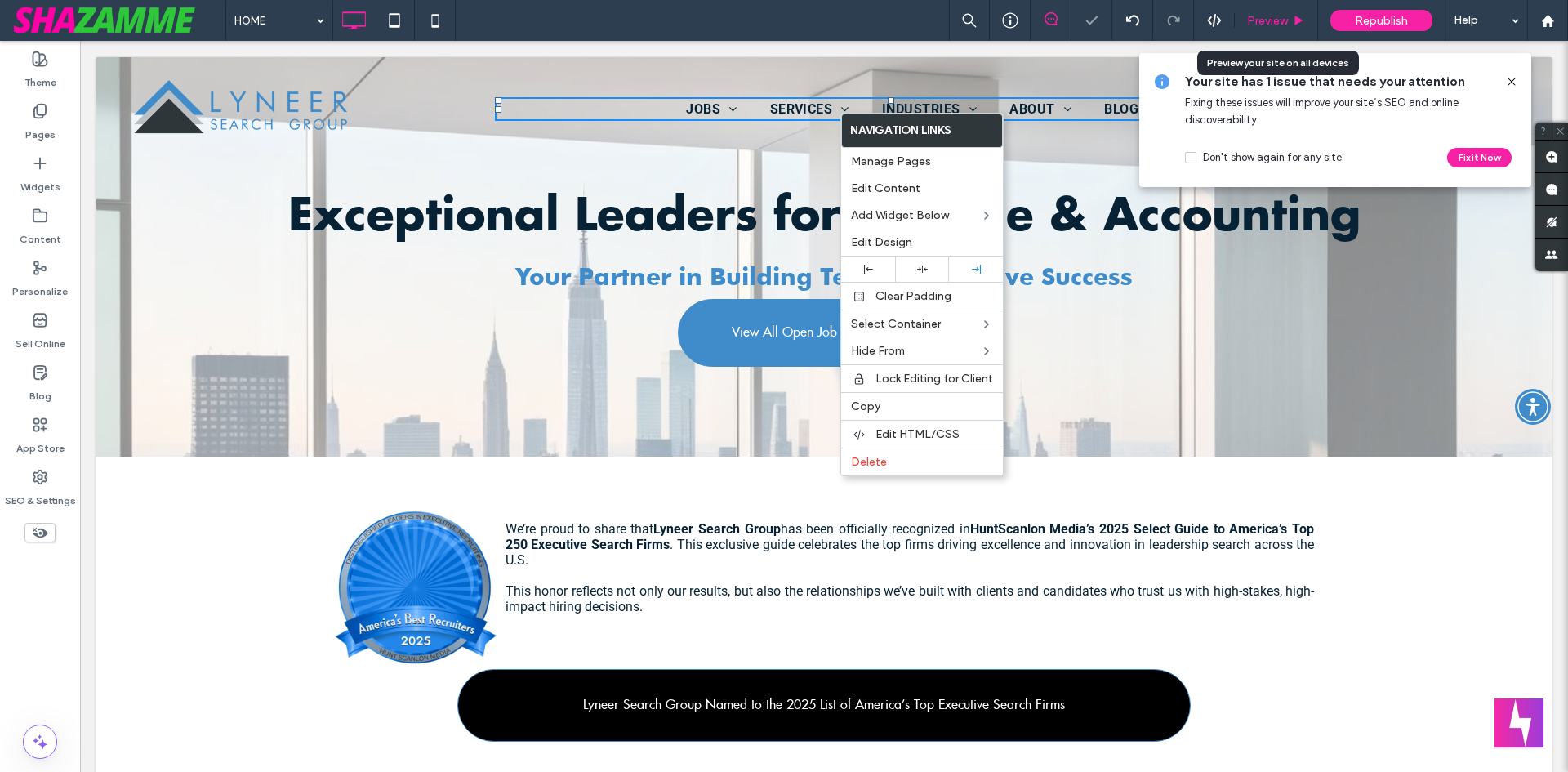
click at [1277, 14] on span "Preview" at bounding box center [1268, 21] width 41 height 14
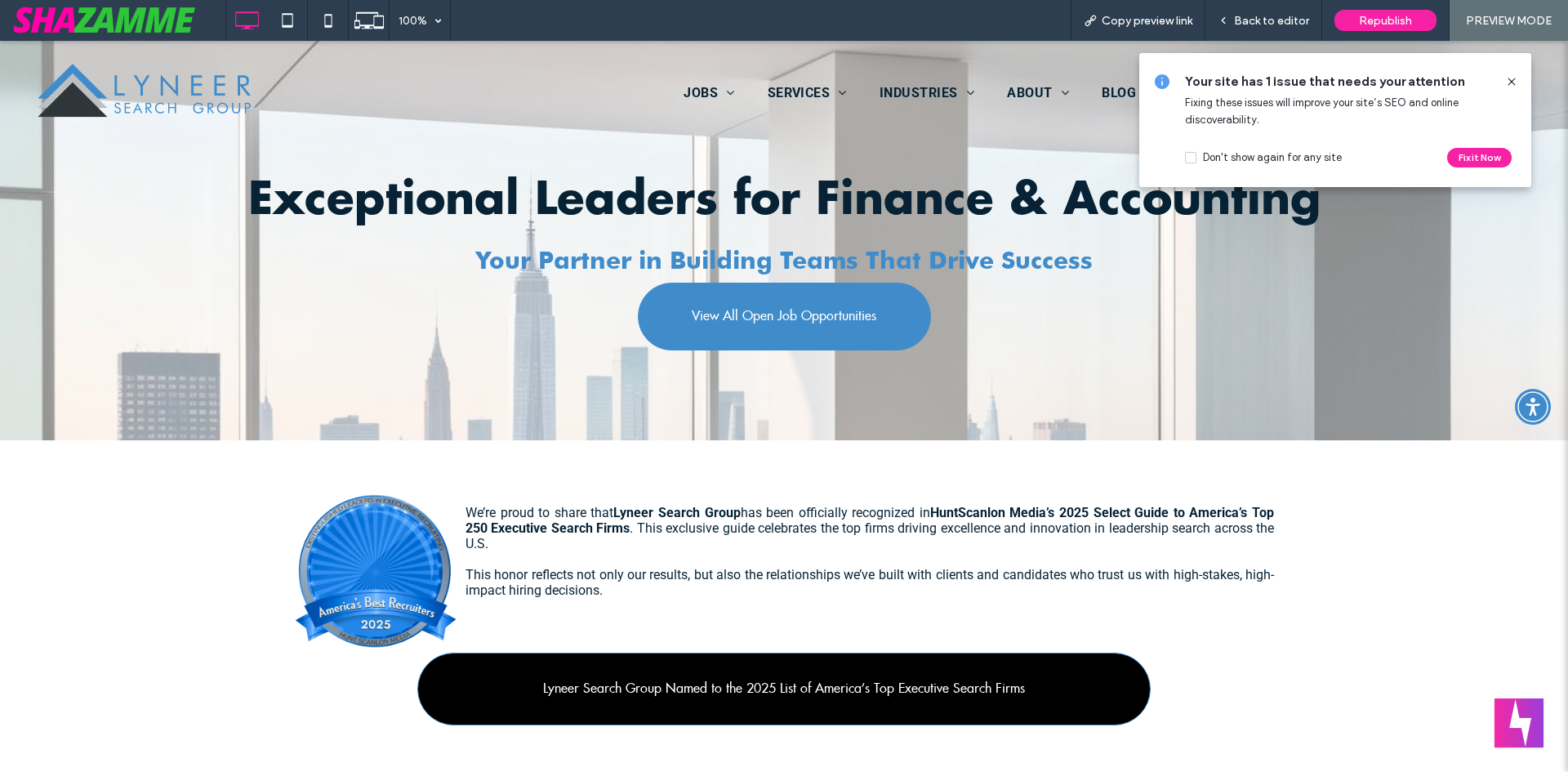
click at [1507, 83] on icon at bounding box center [1512, 81] width 13 height 13
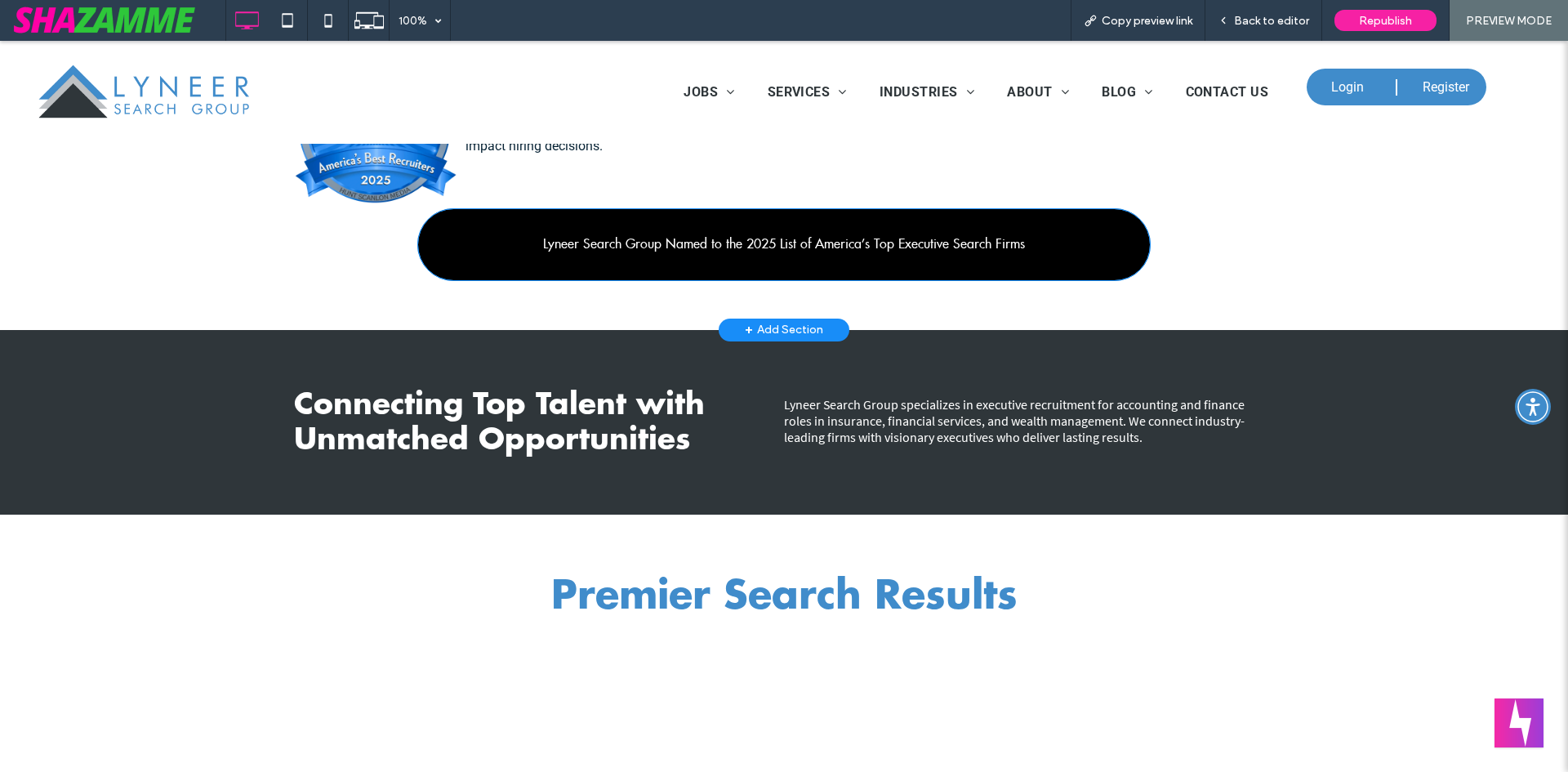
scroll to position [571, 0]
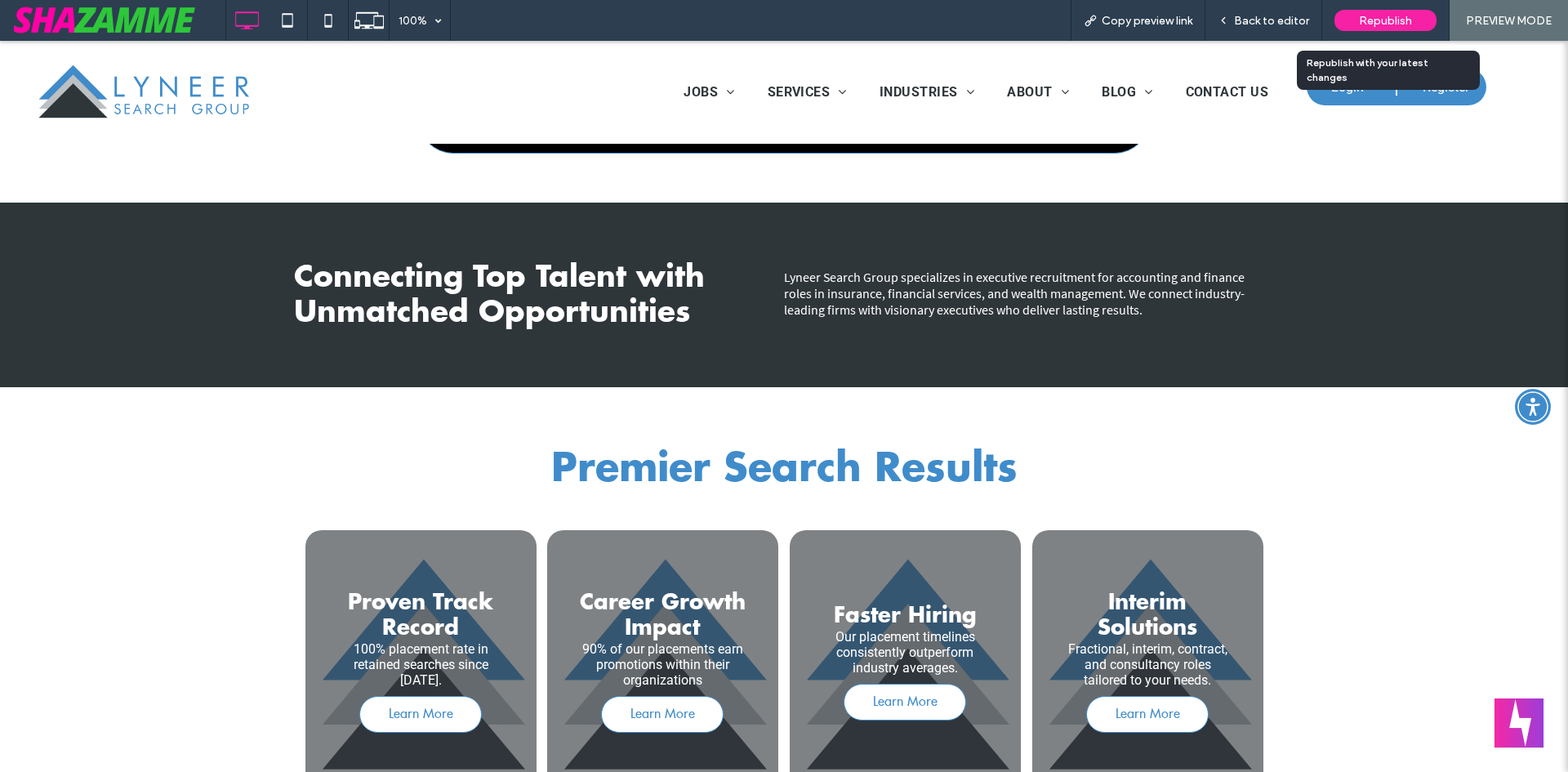
click at [1380, 22] on span "Republish" at bounding box center [1385, 21] width 53 height 14
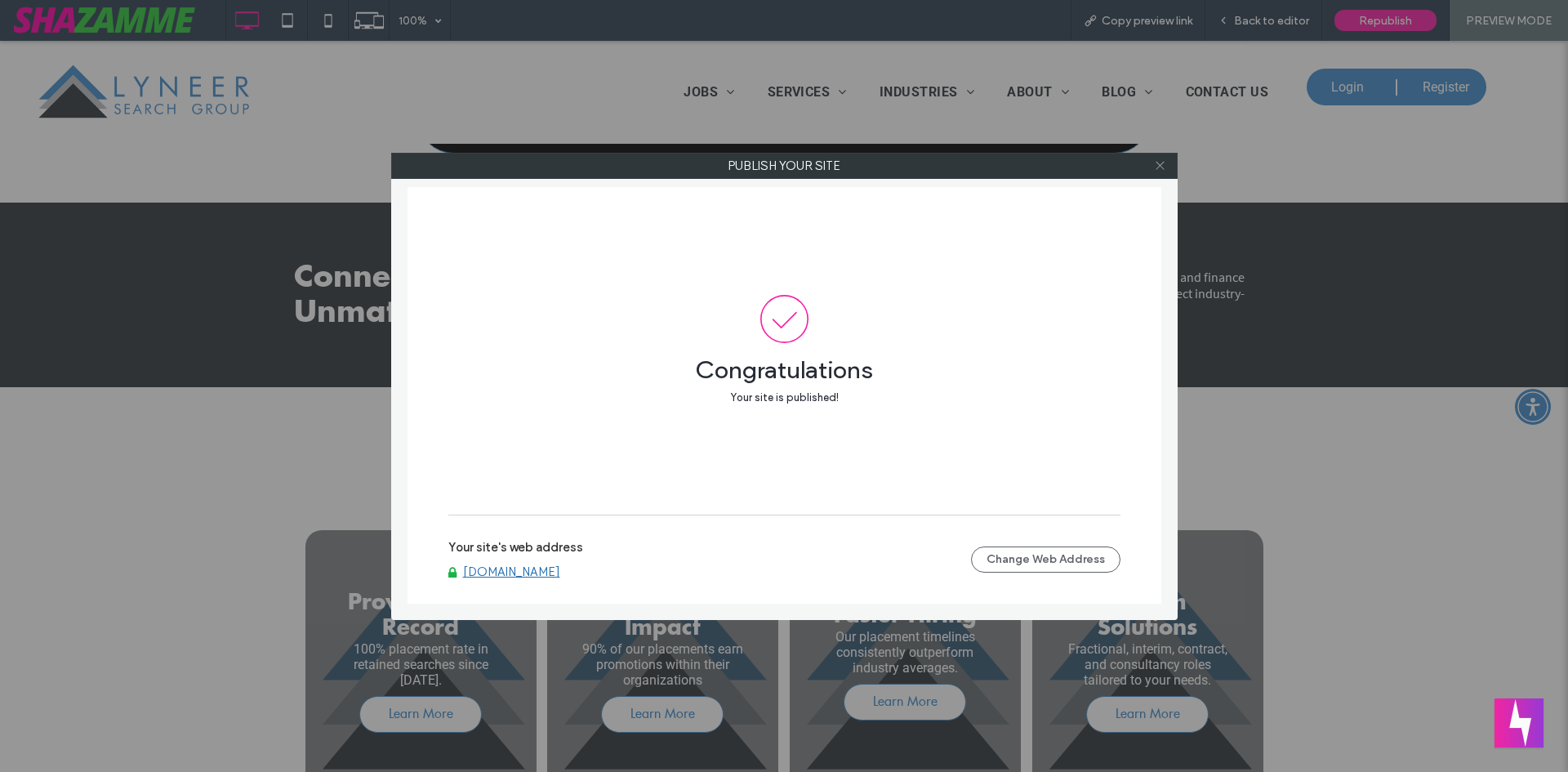
click at [1158, 163] on use at bounding box center [1159, 165] width 8 height 8
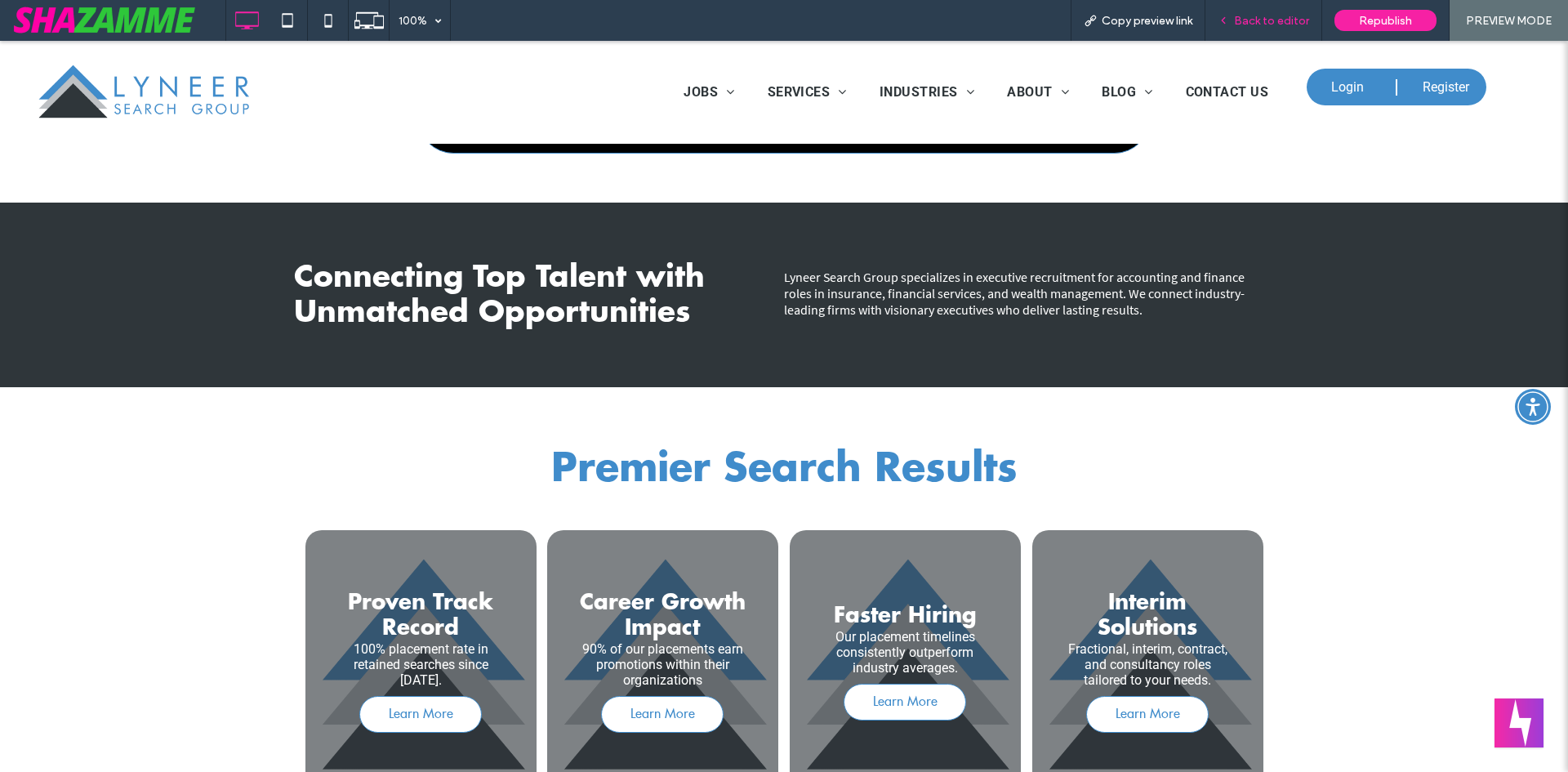
click at [1277, 15] on span "Back to editor" at bounding box center [1271, 21] width 75 height 14
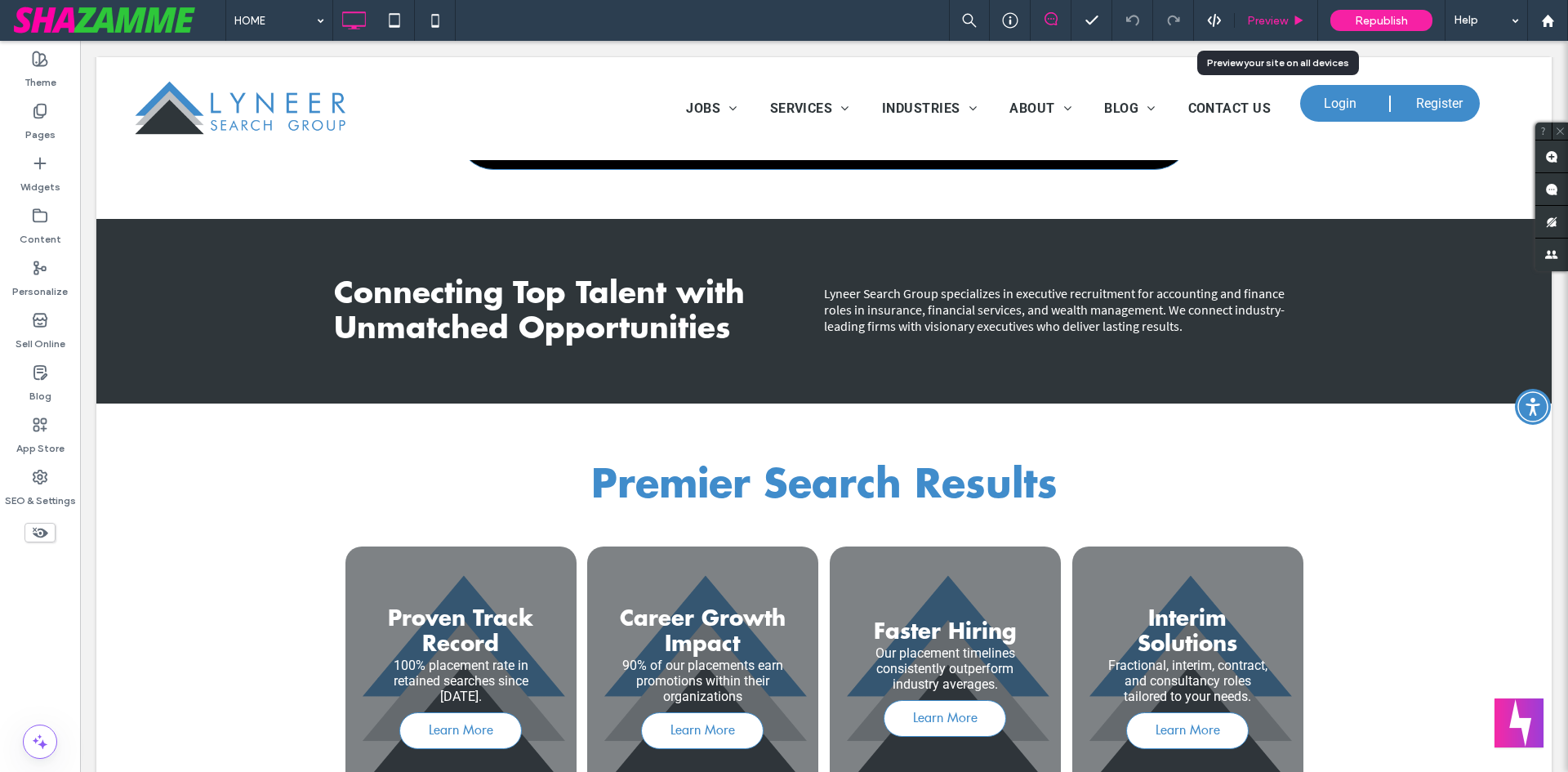
click at [1262, 19] on span "Preview" at bounding box center [1268, 21] width 41 height 14
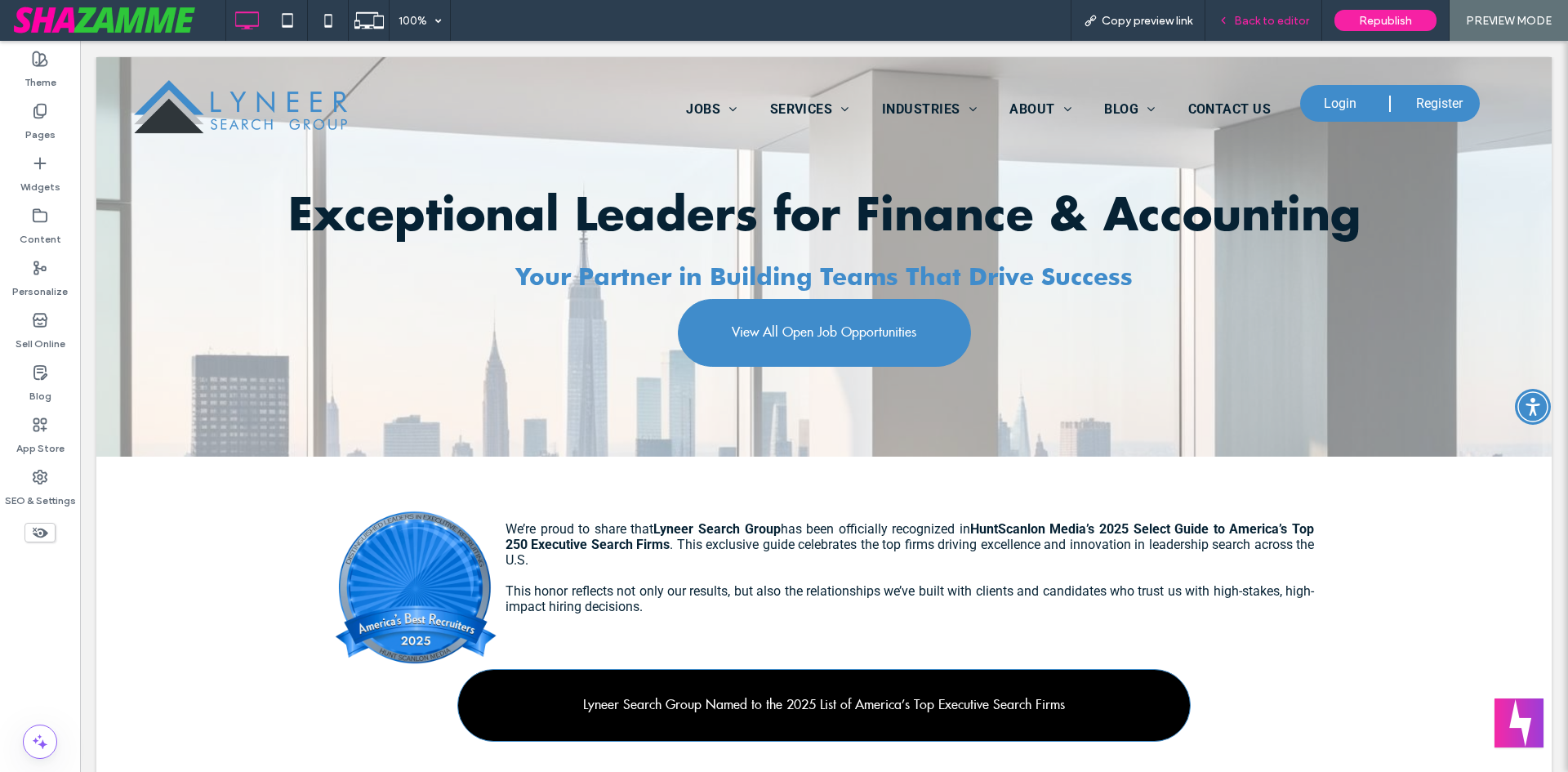
click at [1278, 25] on span "Back to editor" at bounding box center [1271, 21] width 75 height 14
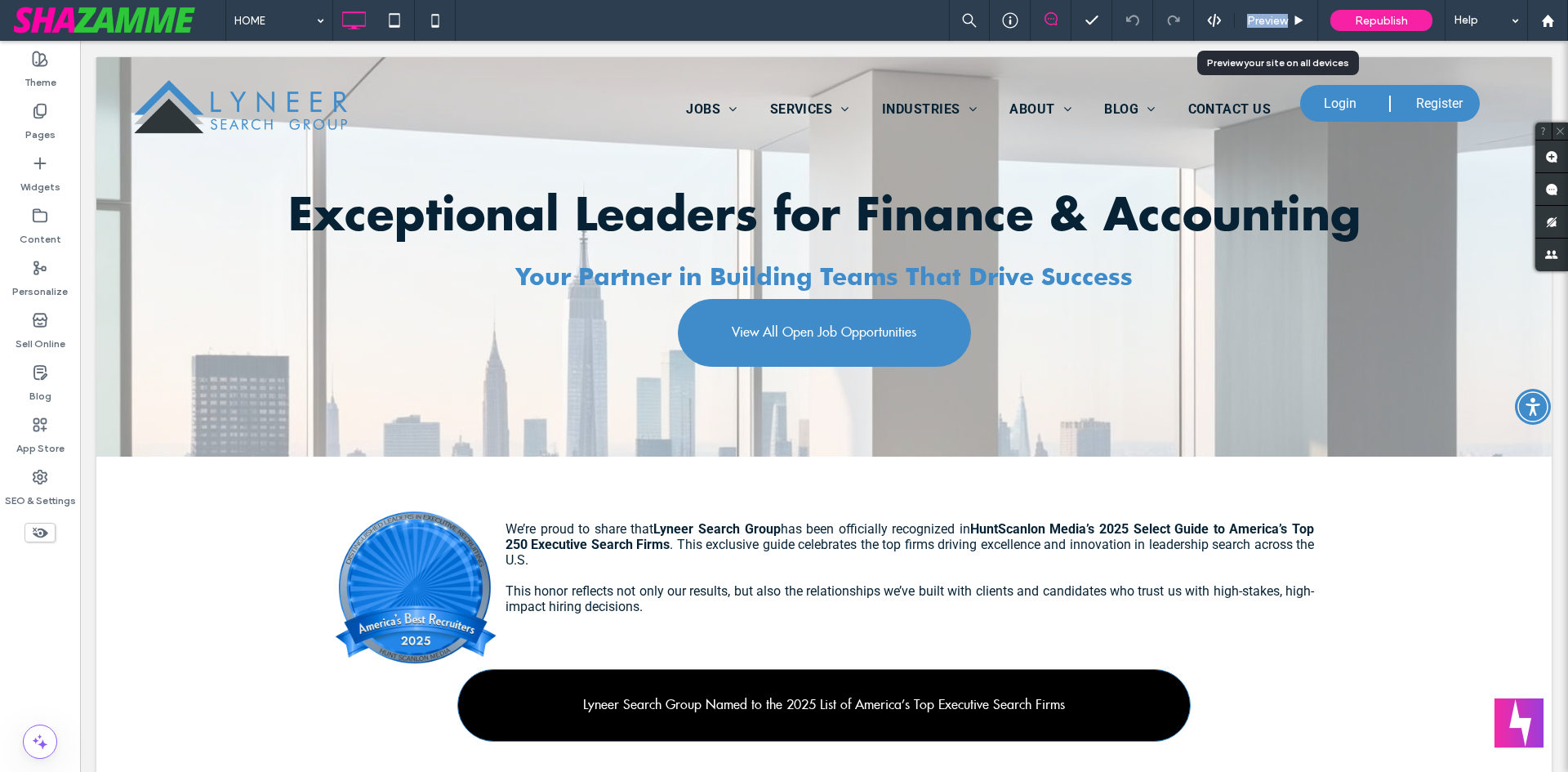
click at [1277, 25] on span "Preview" at bounding box center [1268, 21] width 41 height 14
